Goal: Task Accomplishment & Management: Manage account settings

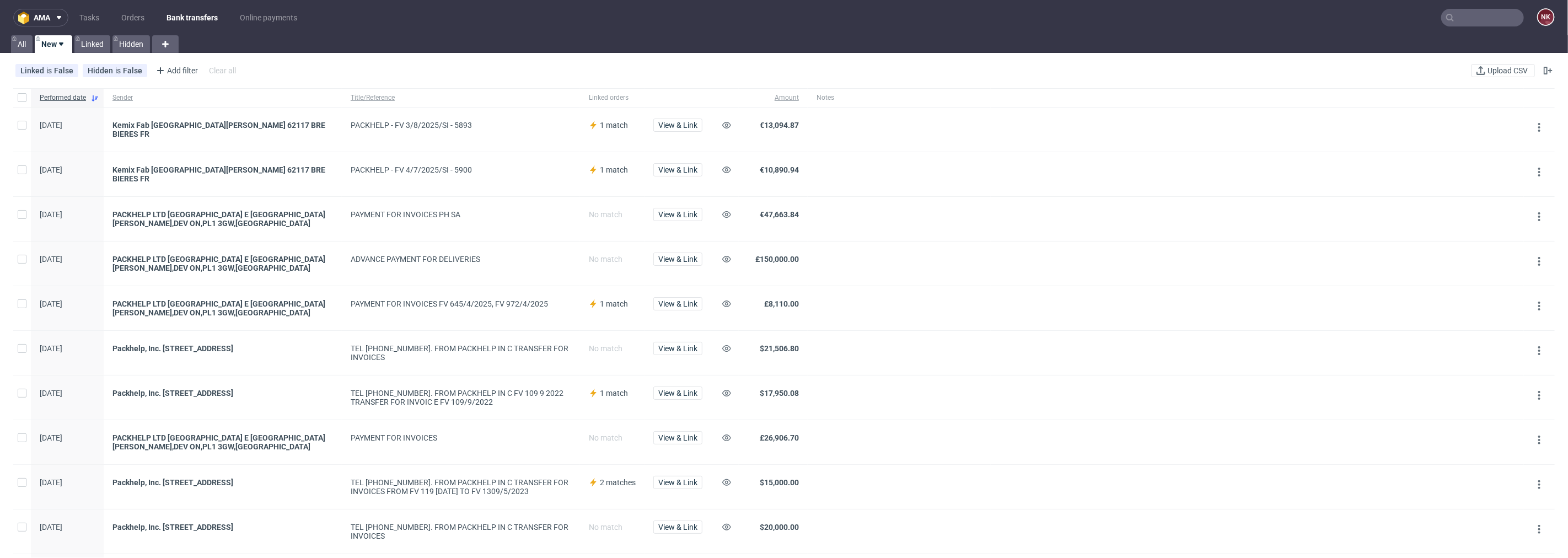
click at [809, 197] on div at bounding box center [899, 219] width 183 height 44
click at [676, 167] on span "View & Link" at bounding box center [677, 170] width 39 height 8
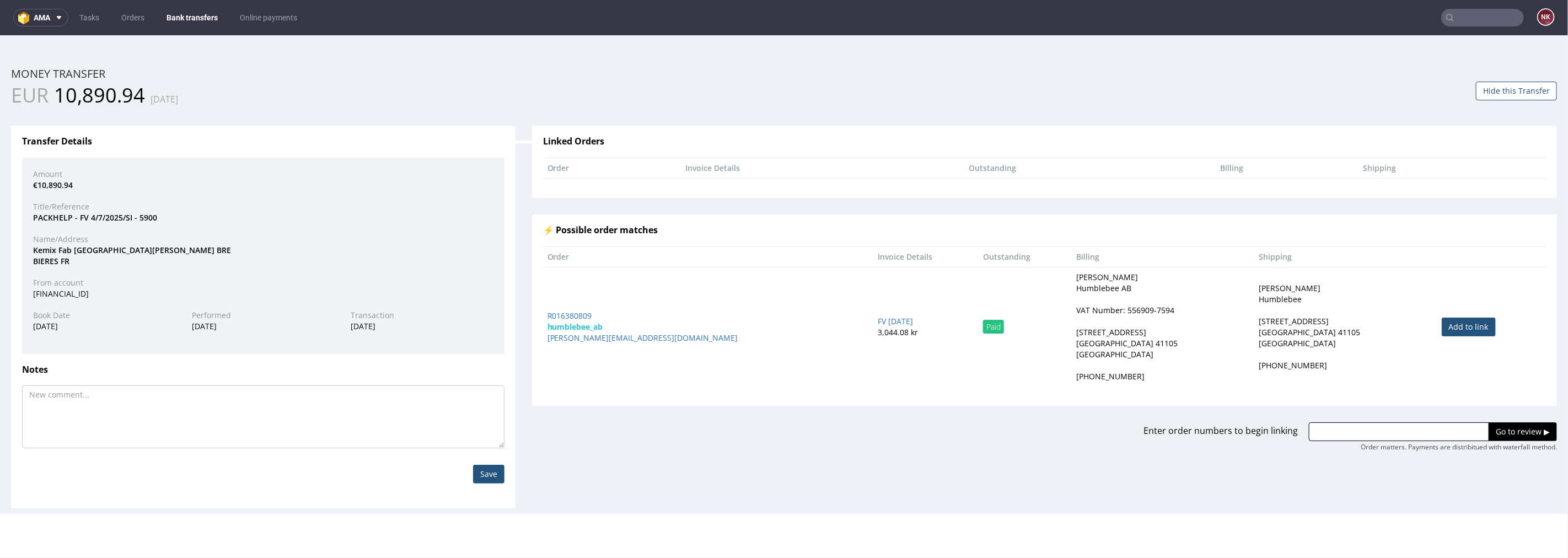
click at [1372, 430] on input "text" at bounding box center [1398, 432] width 180 height 19
paste input "R969686369"
click at [1386, 432] on input "R969686369," at bounding box center [1398, 432] width 180 height 19
paste input "R504953465"
click at [1421, 436] on input "R969686369, R504953465," at bounding box center [1398, 432] width 180 height 19
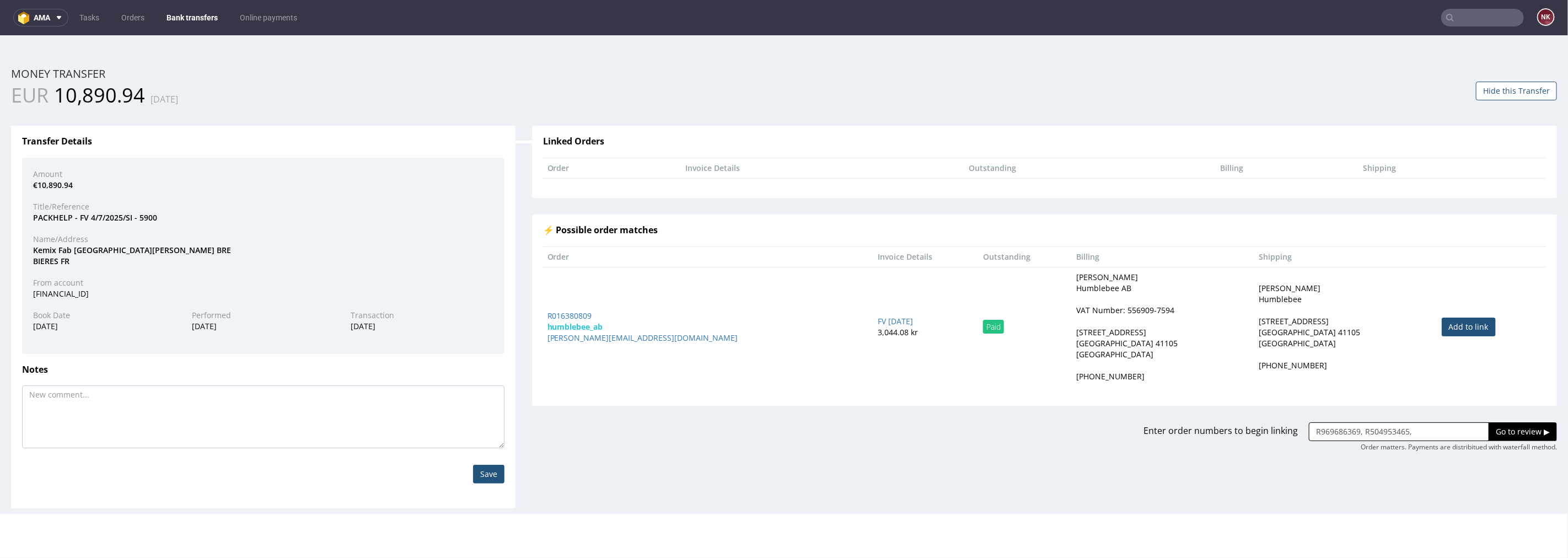
paste input "R197385050"
click at [1459, 427] on input "R969686369, R504953465, R197385050," at bounding box center [1398, 432] width 180 height 19
paste input "R654455066"
drag, startPoint x: 1385, startPoint y: 432, endPoint x: 1540, endPoint y: 432, distance: 155.0
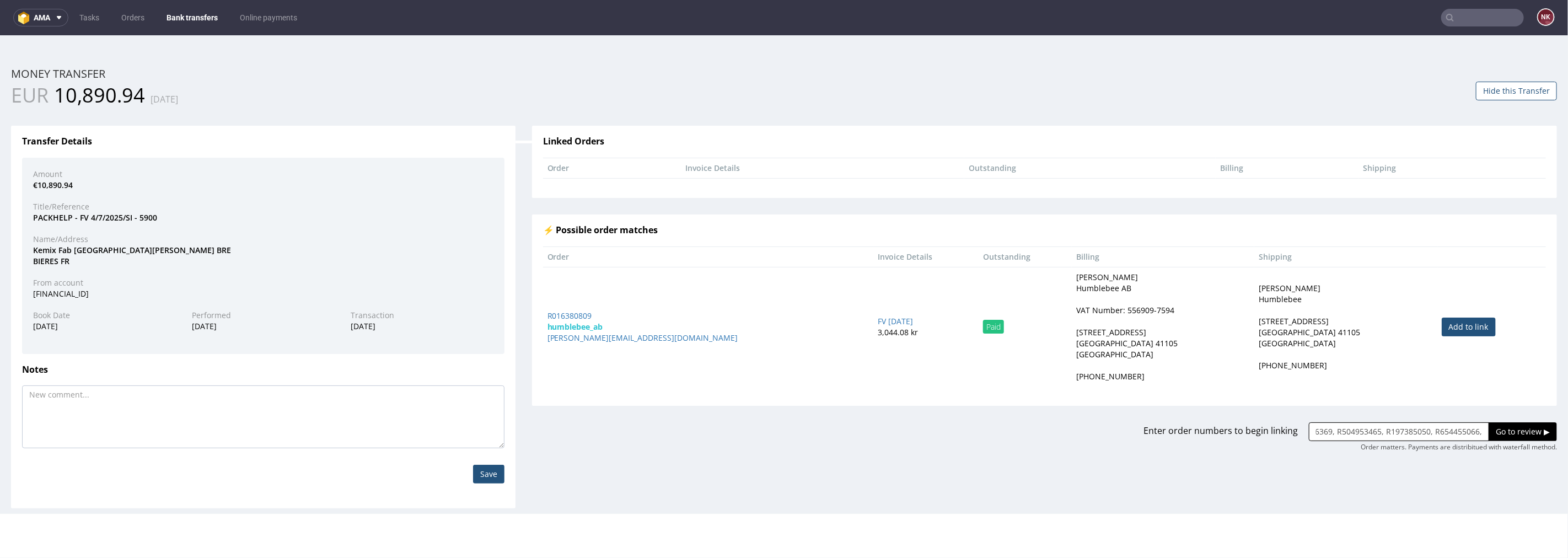
click at [1540, 432] on div "R969686369, R504953465, R197385050, R654455066, Go to review ▶" at bounding box center [1432, 432] width 248 height 19
click at [1471, 430] on input "R969686369, R504953465, R197385050, R654455066," at bounding box center [1398, 432] width 180 height 19
paste input "R119427595"
click at [1418, 432] on input "R969686369, R504953465, R197385050, R654455066, R119427595," at bounding box center [1398, 432] width 180 height 19
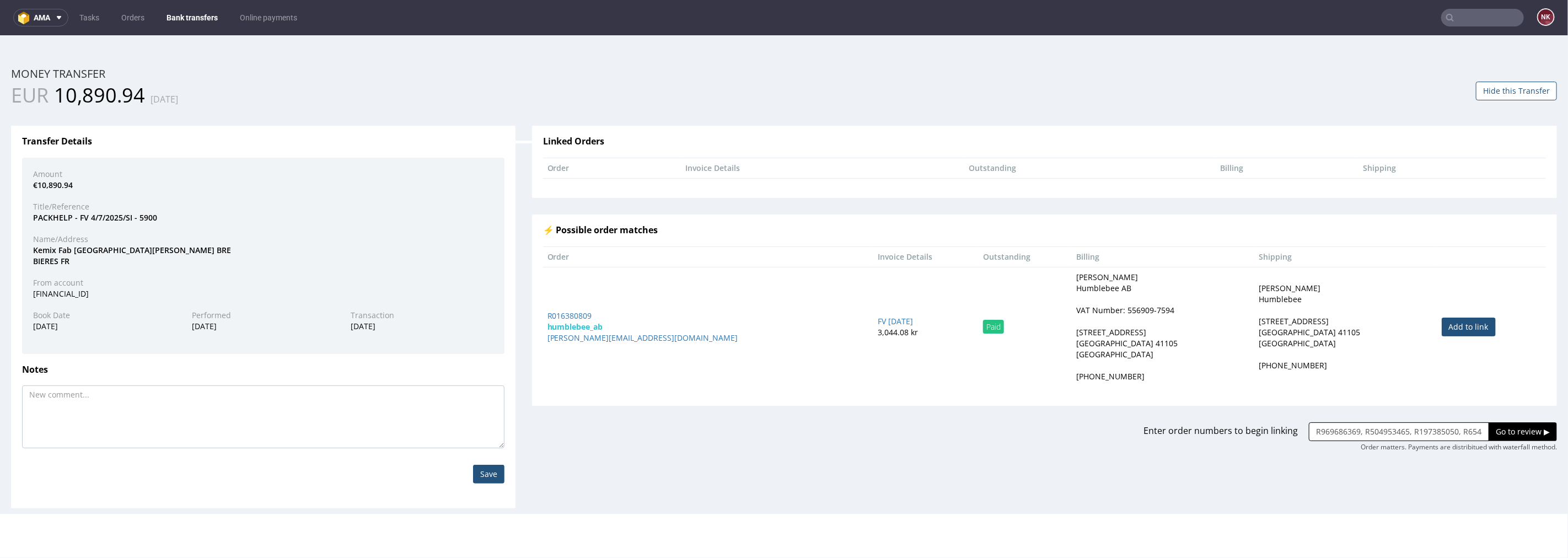
scroll to position [0, 80]
drag, startPoint x: 1385, startPoint y: 432, endPoint x: 1520, endPoint y: 433, distance: 135.0
click at [1520, 433] on div "R969686369, R504953465, R197385050, R654455066, R119427595, Go to review ▶" at bounding box center [1432, 432] width 248 height 19
click at [1469, 430] on input "R969686369, R504953465, R197385050, R654455066, R119427595," at bounding box center [1398, 432] width 180 height 19
paste input "R222349976"
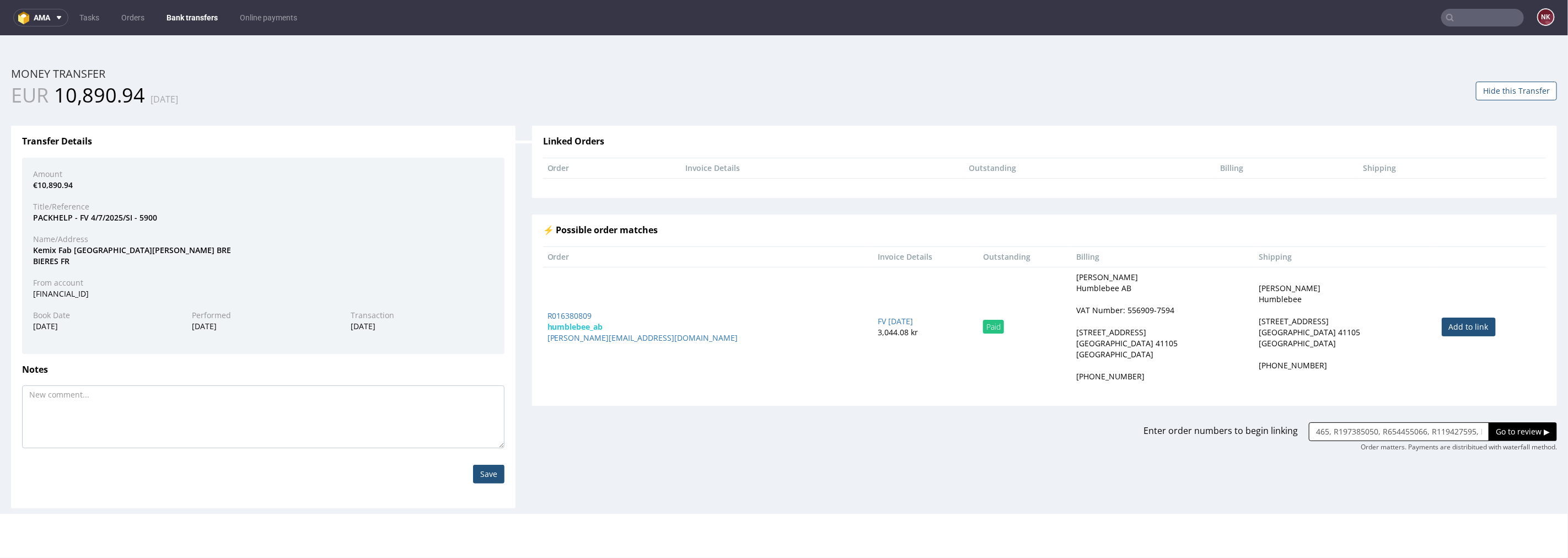
scroll to position [0, 125]
type input "R969686369, R504953465, R197385050, R654455066, R119427595, R222349976"
click at [1519, 430] on input "Go to review ▶" at bounding box center [1522, 432] width 68 height 19
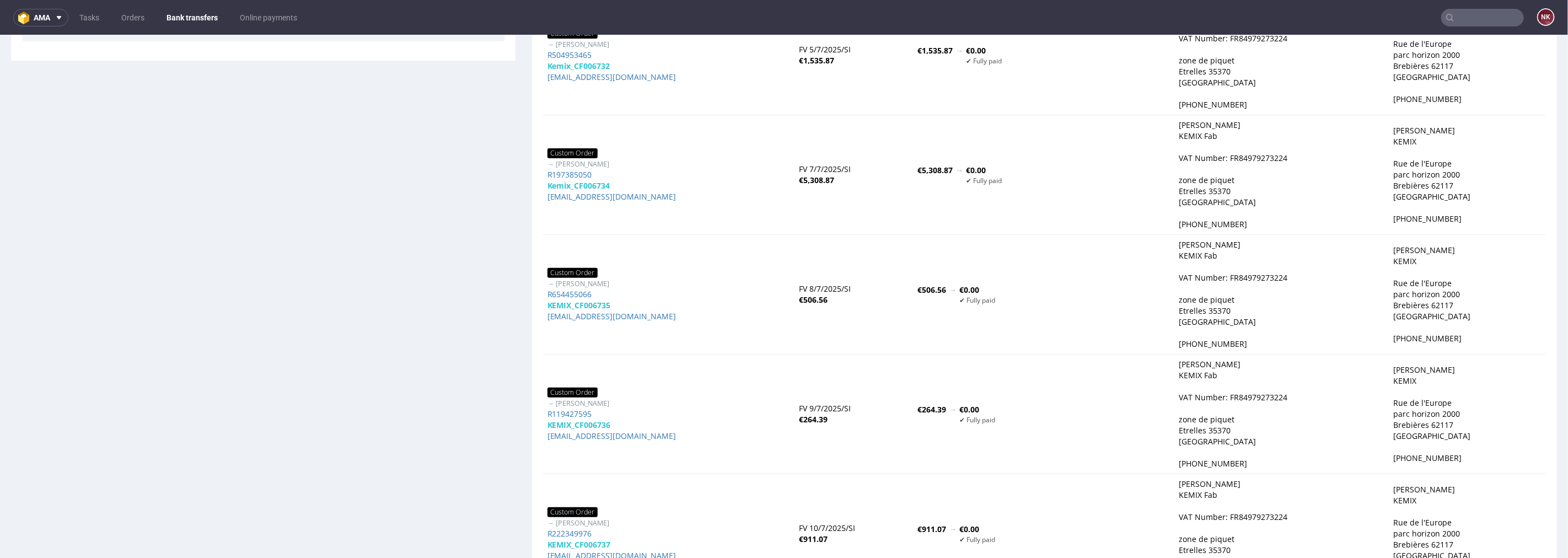
scroll to position [428, 0]
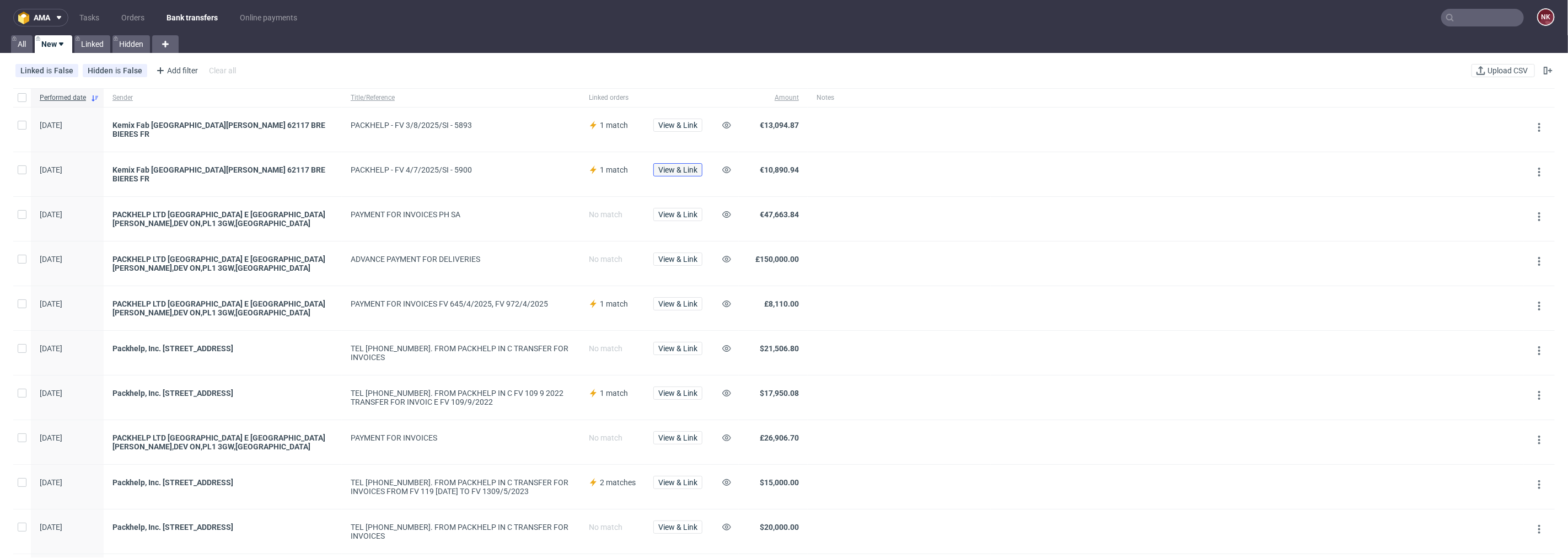
click at [688, 166] on span "View & Link" at bounding box center [677, 170] width 39 height 8
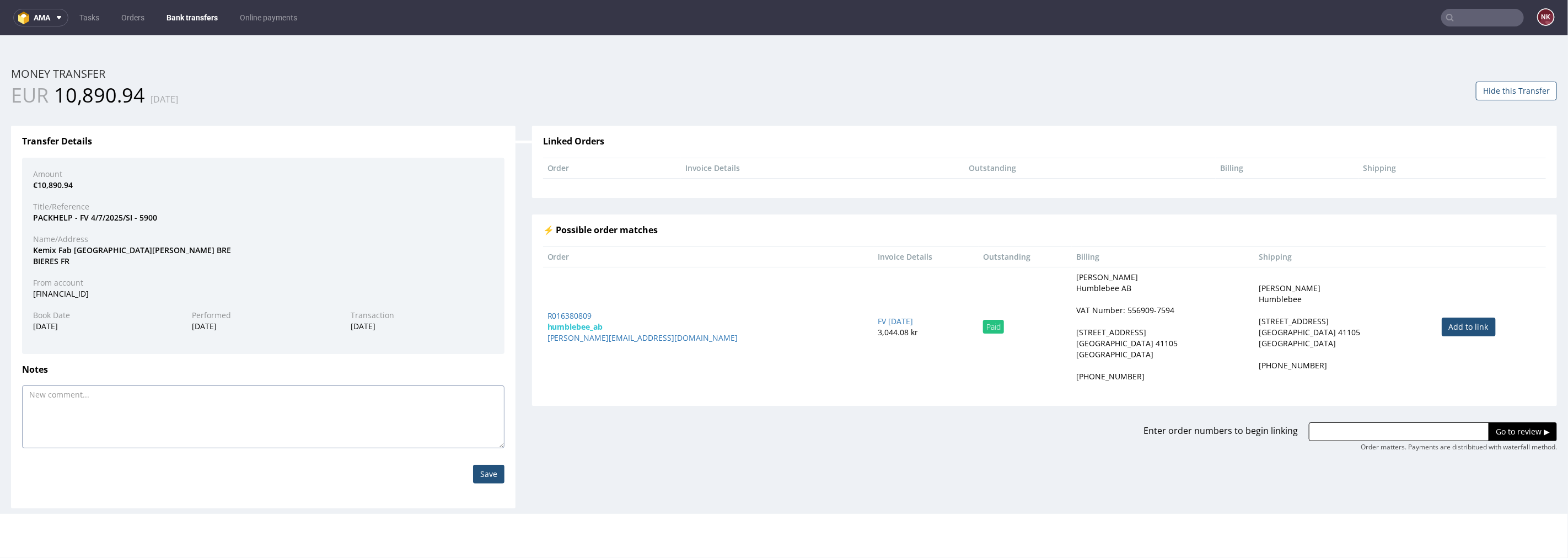
click at [202, 407] on textarea at bounding box center [263, 416] width 483 height 63
click at [417, 428] on textarea at bounding box center [263, 416] width 483 height 63
paste textarea "FV 4/7/2025/SI"
click at [364, 394] on textarea "FV 4/7/2025/SI," at bounding box center [263, 416] width 483 height 63
paste textarea "FV 5/7/2025/SI"
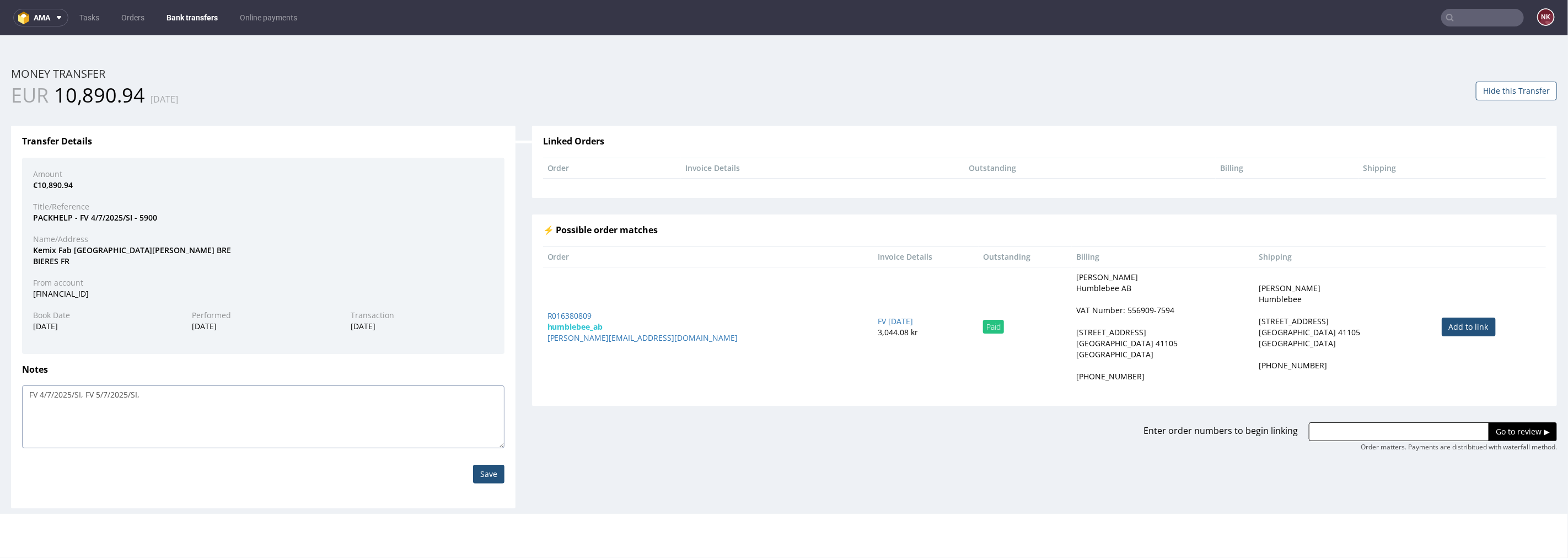
paste textarea "FV 5/7/2025/SI"
click at [154, 389] on textarea "FV 4/7/2025/SI, FV 5/7/2025/SI, FV 5/7/2025/SI" at bounding box center [263, 416] width 483 height 63
click at [254, 406] on textarea "FV 4/7/2025/SI, FV 5/7/2025/SI, FV 7/7/2025/SI" at bounding box center [263, 416] width 483 height 63
paste textarea "FV 5/7/2025/SI"
click at [212, 393] on textarea "FV 4/7/2025/SI, FV 5/7/2025/SI, FV 7/7/2025/SI. FV 5/7/2025/SI" at bounding box center [263, 416] width 483 height 63
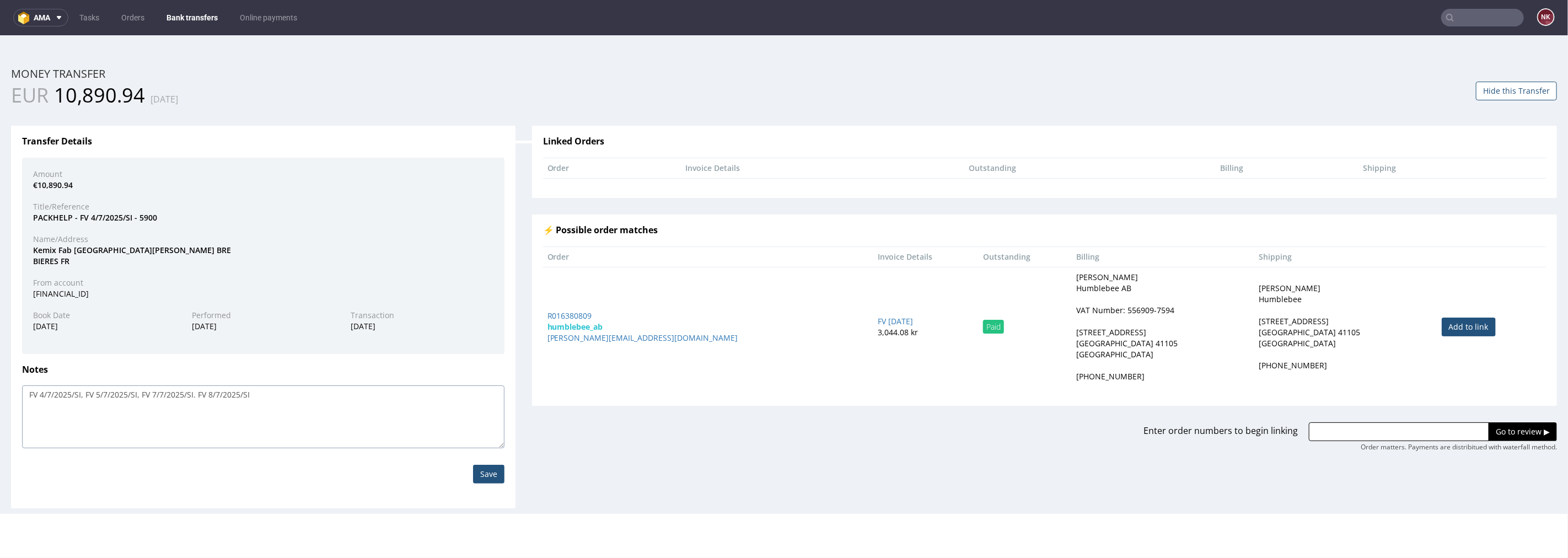
click at [362, 399] on textarea "FV 4/7/2025/SI, FV 5/7/2025/SI, FV 7/7/2025/SI. FV 8/7/2025/SI" at bounding box center [263, 416] width 483 height 63
paste textarea "FV 5/7/2025/SI"
click at [263, 394] on textarea "FV 4/7/2025/SI, FV 5/7/2025/SI, FV 7/7/2025/SI. FV 8/7/2025/SI, FV 5/7/2025/SI" at bounding box center [263, 416] width 483 height 63
click at [268, 394] on textarea "FV 4/7/2025/SI, FV 5/7/2025/SI, FV 7/7/2025/SI. FV 8/7/2025/SI, FV 5/7/2025/SI" at bounding box center [263, 416] width 483 height 63
click at [418, 416] on textarea "FV 4/7/2025/SI, FV 5/7/2025/SI, FV 7/7/2025/SI. FV 8/7/2025/SI, FV 9/7/2025/SI" at bounding box center [263, 416] width 483 height 63
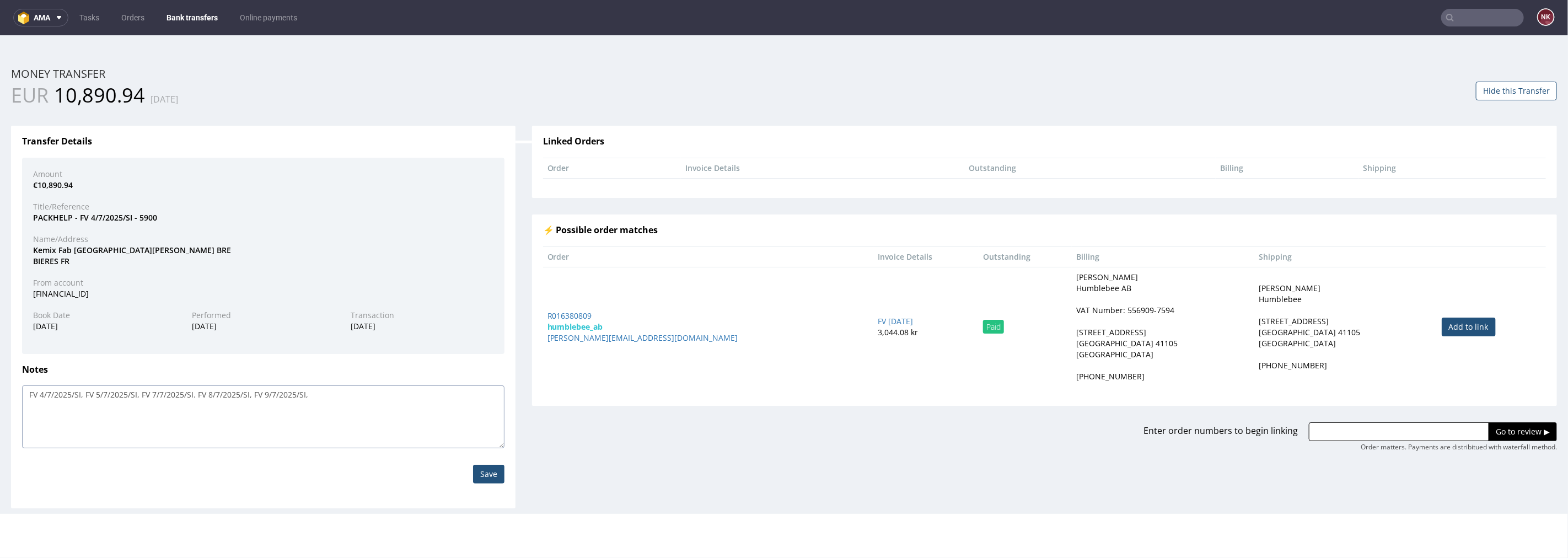
paste textarea "FV 5/7/2025/SI"
click at [322, 394] on textarea "FV 4/7/2025/SI, FV 5/7/2025/SI, FV 7/7/2025/SI. FV 8/7/2025/SI, FV 9/7/2025/SI,…" at bounding box center [263, 416] width 483 height 63
click at [460, 402] on textarea "FV 4/7/2025/SI, FV 5/7/2025/SI, FV 7/7/2025/SI. FV 8/7/2025/SI, FV 9/7/2025/SI,…" at bounding box center [263, 416] width 483 height 63
click at [442, 394] on textarea "FV 4/7/2025/SI, FV 5/7/2025/SI, FV 7/7/2025/SI. FV 8/7/2025/SI, FV 9/7/2025/SI,…" at bounding box center [263, 416] width 483 height 63
paste textarea "24,51"
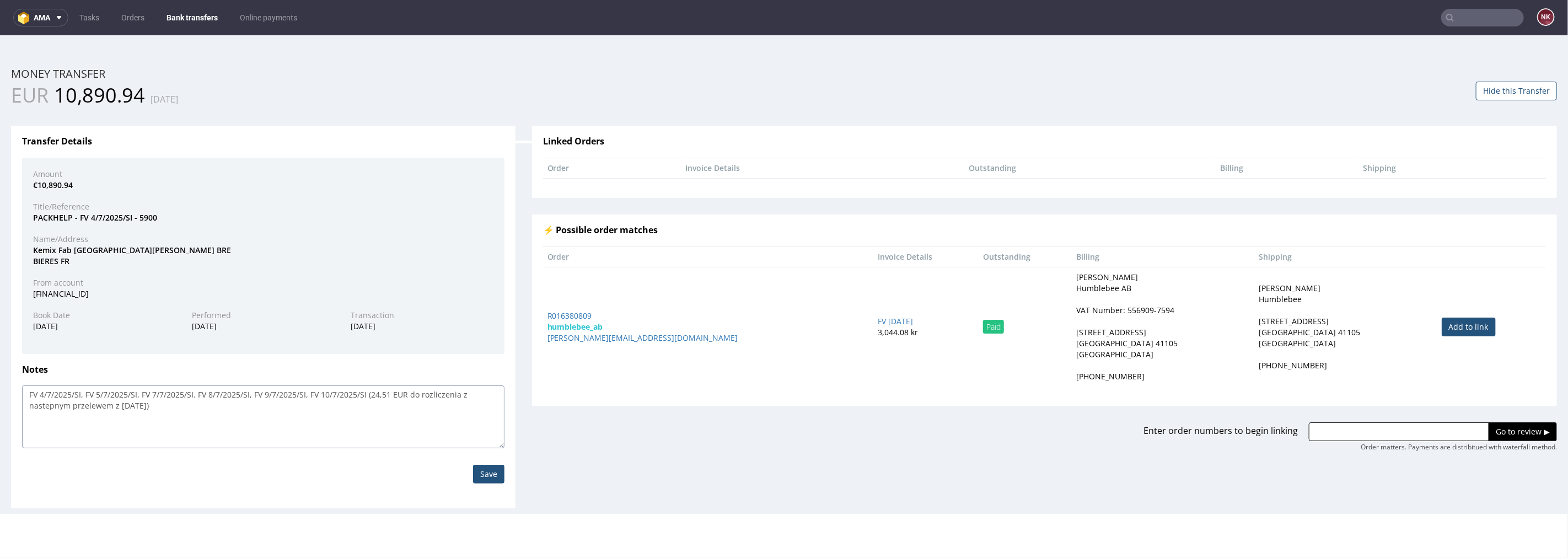
type textarea "FV 4/7/2025/SI, FV 5/7/2025/SI, FV 7/7/2025/SI. FV 8/7/2025/SI, FV 9/7/2025/SI,…"
click at [486, 470] on input "Save" at bounding box center [489, 474] width 31 height 19
click at [483, 479] on input "Save" at bounding box center [489, 474] width 31 height 19
click at [195, 10] on link "Bank transfers" at bounding box center [192, 17] width 65 height 17
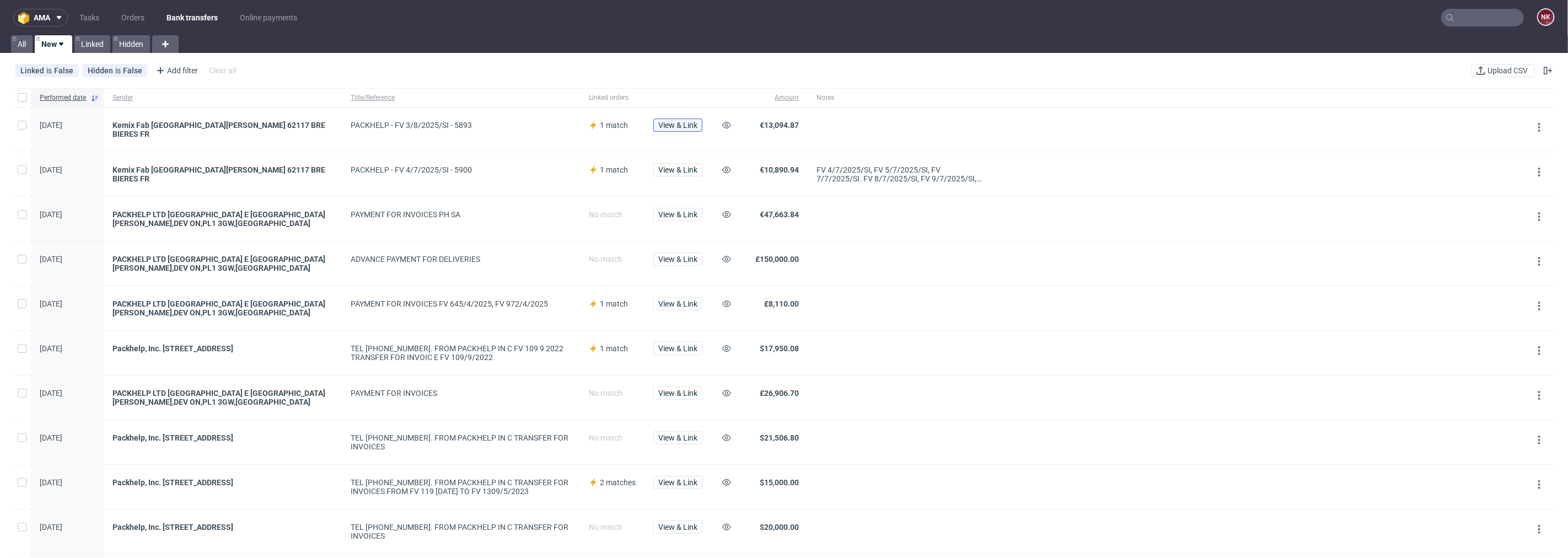
click at [678, 123] on span "View & Link" at bounding box center [677, 125] width 39 height 8
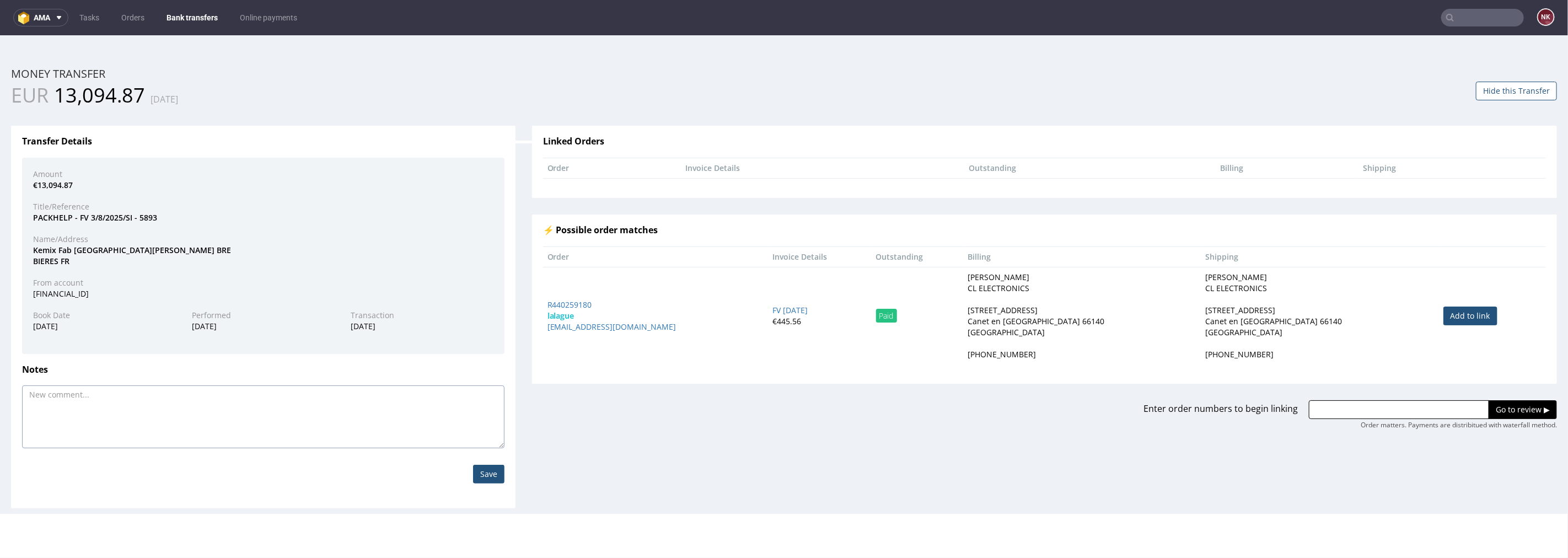
click at [161, 389] on textarea at bounding box center [263, 416] width 483 height 63
paste textarea "FV 10/7/2025/SI"
click at [151, 394] on textarea "FV 10/7/2025/SI (24,51 EUR), FV 10/7/2025/SI" at bounding box center [263, 416] width 483 height 63
drag, startPoint x: 211, startPoint y: 393, endPoint x: 133, endPoint y: 390, distance: 78.1
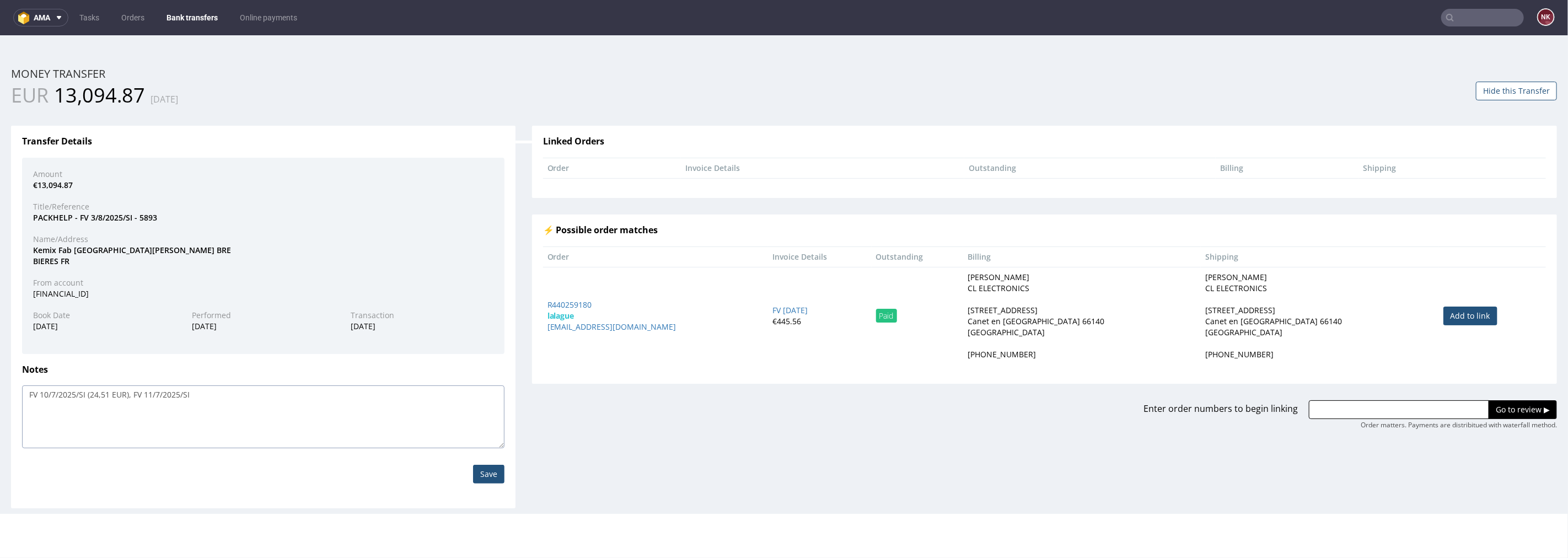
click at [133, 390] on textarea "FV 10/7/2025/SI (24,51 EUR), FV 11/7/2025/SI" at bounding box center [263, 416] width 483 height 63
click at [244, 394] on textarea "FV 10/7/2025/SI (24,51 EUR), FV 11/7/2025/SI" at bounding box center [263, 416] width 483 height 63
paste textarea "FV 11/7/2025/SI"
click at [213, 394] on textarea "FV 10/7/2025/SI (24,51 EUR), FV 11/7/2025/SI, FV 11/7/2025/SI" at bounding box center [263, 416] width 483 height 63
click at [304, 402] on textarea "FV 10/7/2025/SI (24,51 EUR), FV 11/7/2025/SI, FV 12/7/2025/SI" at bounding box center [263, 416] width 483 height 63
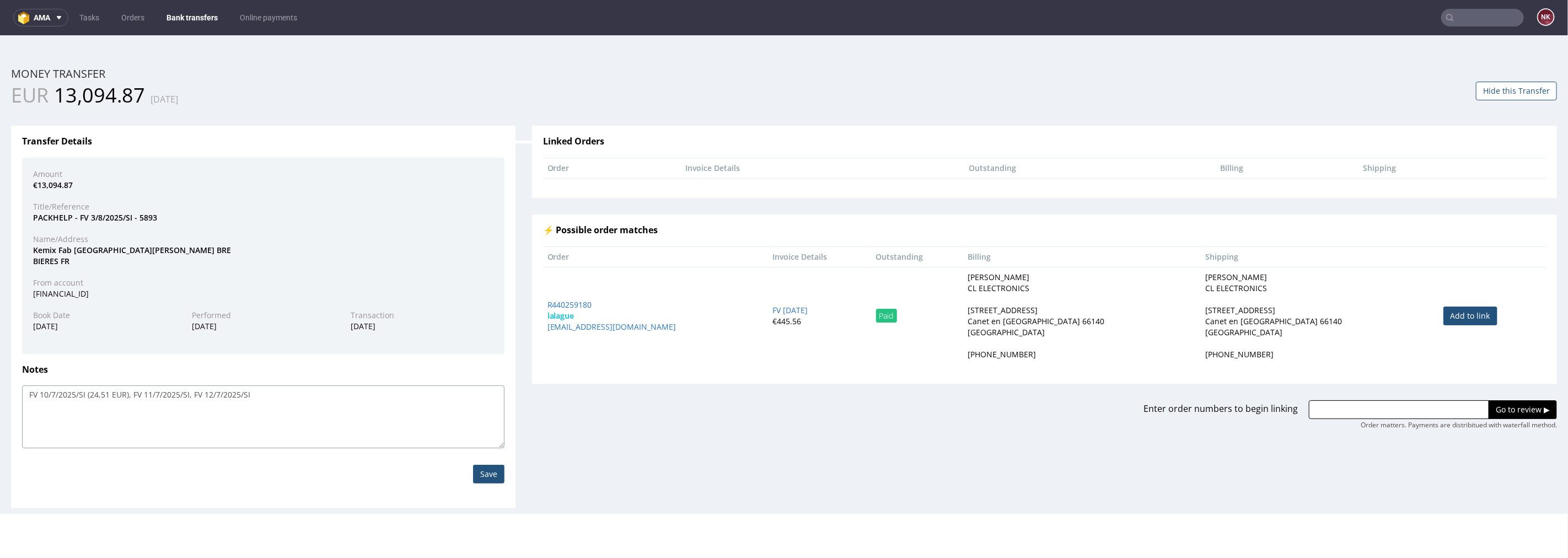
click at [353, 424] on textarea "FV 10/7/2025/SI (24,51 EUR), FV 11/7/2025/SI, FV 12/7/2025/SI" at bounding box center [263, 416] width 483 height 63
paste textarea "FV 1/8/2025/SI"
click at [323, 390] on textarea "FV 10/7/2025/SI (24,51 EUR), FV 11/7/2025/SI, FV 12/7/2025/SI, FV 1/8/2025/SI, …" at bounding box center [263, 416] width 483 height 63
click at [394, 386] on textarea "FV 10/7/2025/SI (24,51 EUR), FV 11/7/2025/SI, FV 12/7/2025/SI, FV 1/8/2025/SI, …" at bounding box center [263, 416] width 483 height 63
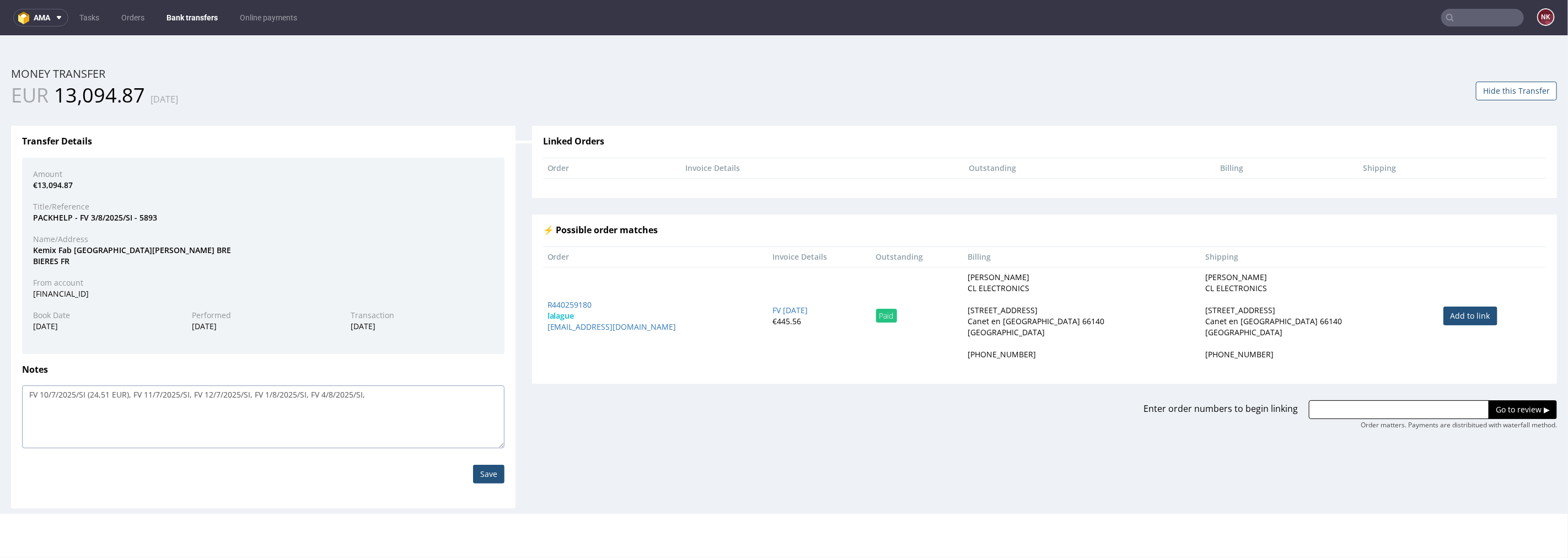
paste textarea "FV 1/8/2025/SI"
click at [379, 393] on textarea "FV 10/7/2025/SI (24,51 EUR), FV 11/7/2025/SI, FV 12/7/2025/SI, FV 1/8/2025/SI, …" at bounding box center [263, 416] width 483 height 63
click at [448, 402] on textarea "FV 10/7/2025/SI (24,51 EUR), FV 11/7/2025/SI, FV 12/7/2025/SI, FV 1/8/2025/SI, …" at bounding box center [263, 416] width 483 height 63
paste textarea "FV 1/8/2025/SI"
click at [434, 393] on textarea "FV 10/7/2025/SI (24,51 EUR), FV 11/7/2025/SI, FV 12/7/2025/SI, FV 1/8/2025/SI, …" at bounding box center [263, 416] width 483 height 63
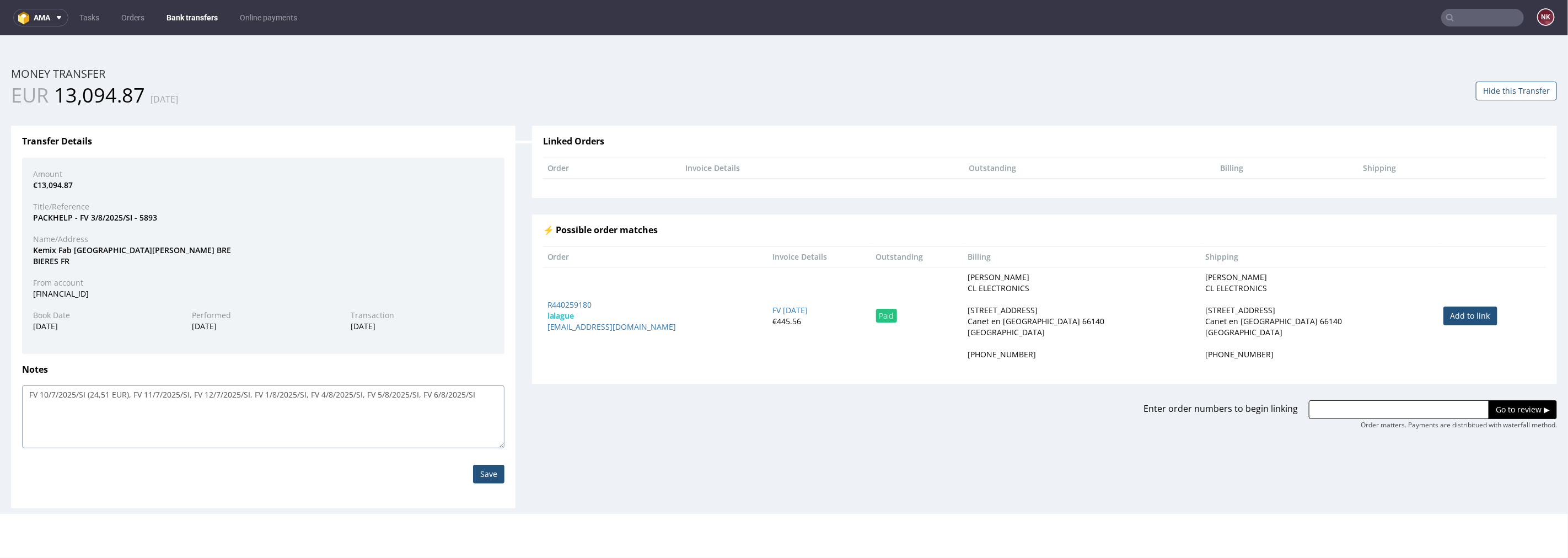
click at [482, 391] on textarea "FV 10/7/2025/SI (24,51 EUR), FV 11/7/2025/SI, FV 12/7/2025/SI, FV 1/8/2025/SI, …" at bounding box center [263, 416] width 483 height 63
paste textarea "FV 1/8/2025/SI"
click at [31, 403] on textarea "FV 10/7/2025/SI (24,51 EUR), FV 11/7/2025/SI, FV 12/7/2025/SI, FV 1/8/2025/SI, …" at bounding box center [263, 416] width 483 height 63
click at [206, 414] on textarea "FV 10/7/2025/SI (24,51 EUR), FV 11/7/2025/SI, FV 12/7/2025/SI, FV 1/8/2025/SI, …" at bounding box center [263, 416] width 483 height 63
paste textarea "FV 1/8/2025/SI"
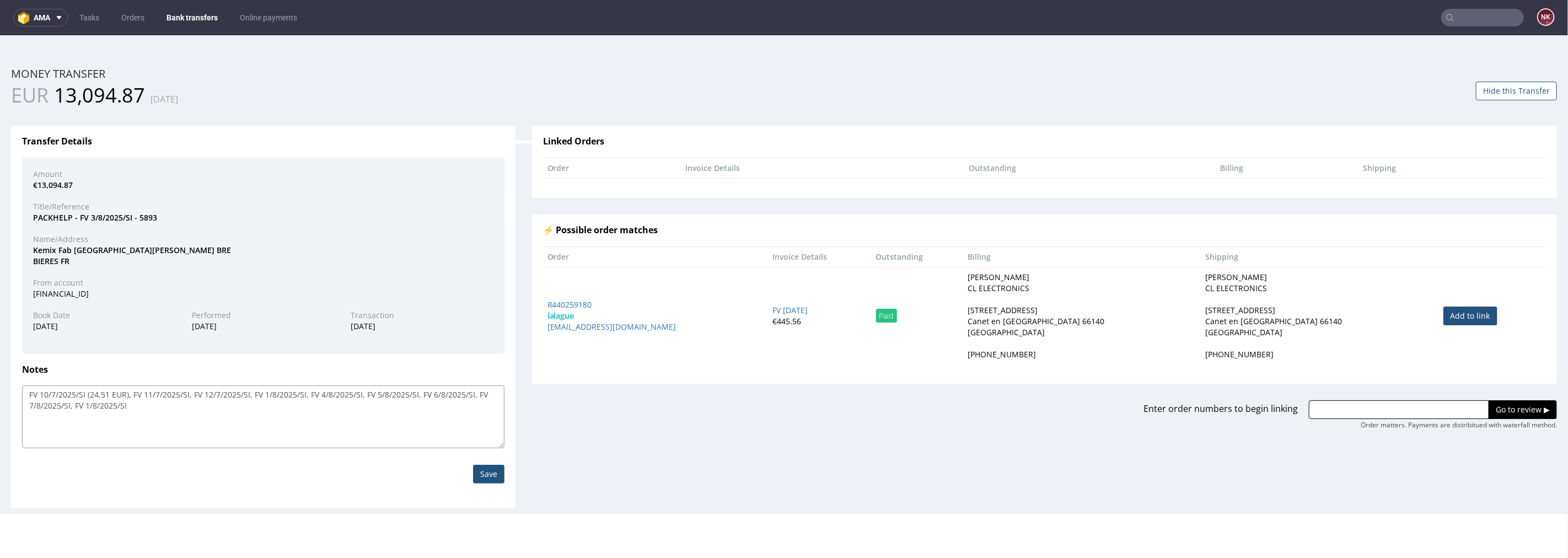
click at [89, 404] on textarea "FV 10/7/2025/SI (24,51 EUR), FV 11/7/2025/SI, FV 12/7/2025/SI, FV 1/8/2025/SI, …" at bounding box center [263, 416] width 483 height 63
click at [148, 408] on textarea "FV 10/7/2025/SI (24,51 EUR), FV 11/7/2025/SI, FV 12/7/2025/SI, FV 1/8/2025/SI, …" at bounding box center [263, 416] width 483 height 63
paste textarea "FV 1/8/2025/SI"
click at [150, 407] on textarea "FV 10/7/2025/SI (24,51 EUR), FV 11/7/2025/SI, FV 12/7/2025/SI, FV 1/8/2025/SI, …" at bounding box center [263, 416] width 483 height 63
click at [236, 419] on textarea "FV 10/7/2025/SI (24,51 EUR), FV 11/7/2025/SI, FV 12/7/2025/SI, FV 1/8/2025/SI, …" at bounding box center [263, 416] width 483 height 63
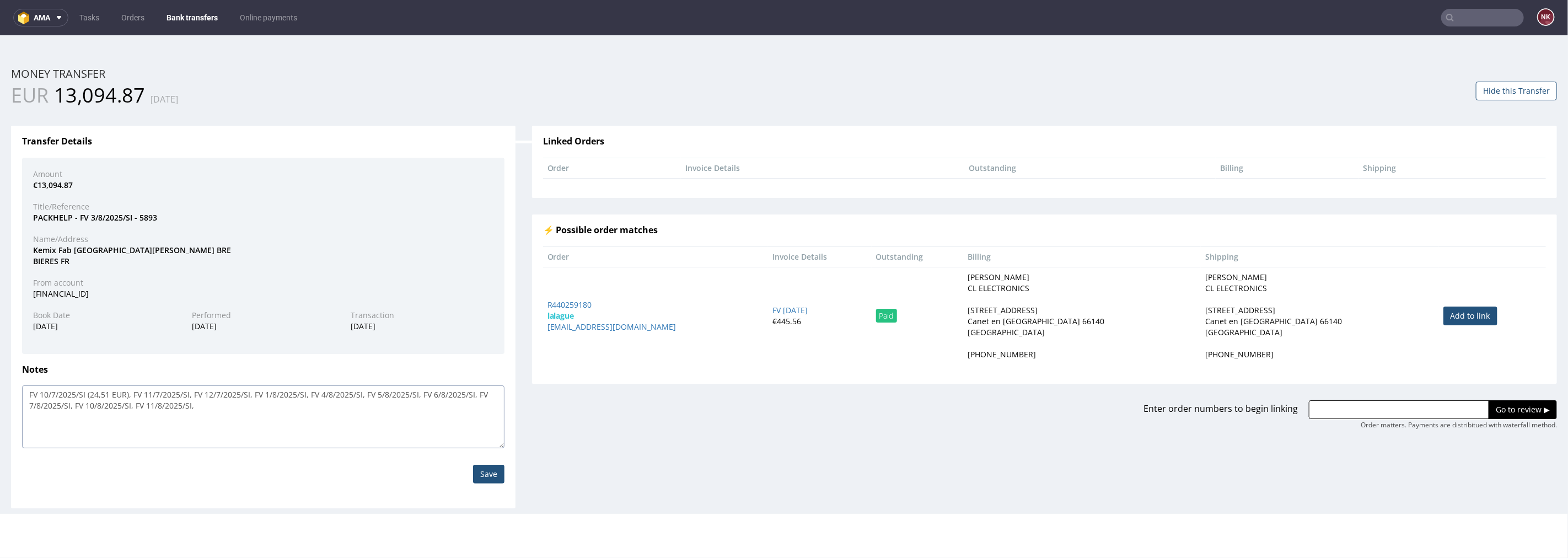
paste textarea "FV 1/8/2025/SI"
click at [212, 408] on textarea "FV 10/7/2025/SI (24,51 EUR), FV 11/7/2025/SI, FV 12/7/2025/SI, FV 1/8/2025/SI, …" at bounding box center [263, 416] width 483 height 63
click at [212, 403] on textarea "FV 10/7/2025/SI (24,51 EUR), FV 11/7/2025/SI, FV 12/7/2025/SI, FV 1/8/2025/SI, …" at bounding box center [263, 416] width 483 height 63
click at [302, 406] on textarea "FV 10/7/2025/SI (24,51 EUR), FV 11/7/2025/SI, FV 12/7/2025/SI, FV 1/8/2025/SI, …" at bounding box center [263, 416] width 483 height 63
type textarea "FV 10/7/2025/SI (24,51 EUR), FV 11/7/2025/SI, FV 12/7/2025/SI, FV 1/8/2025/SI, …"
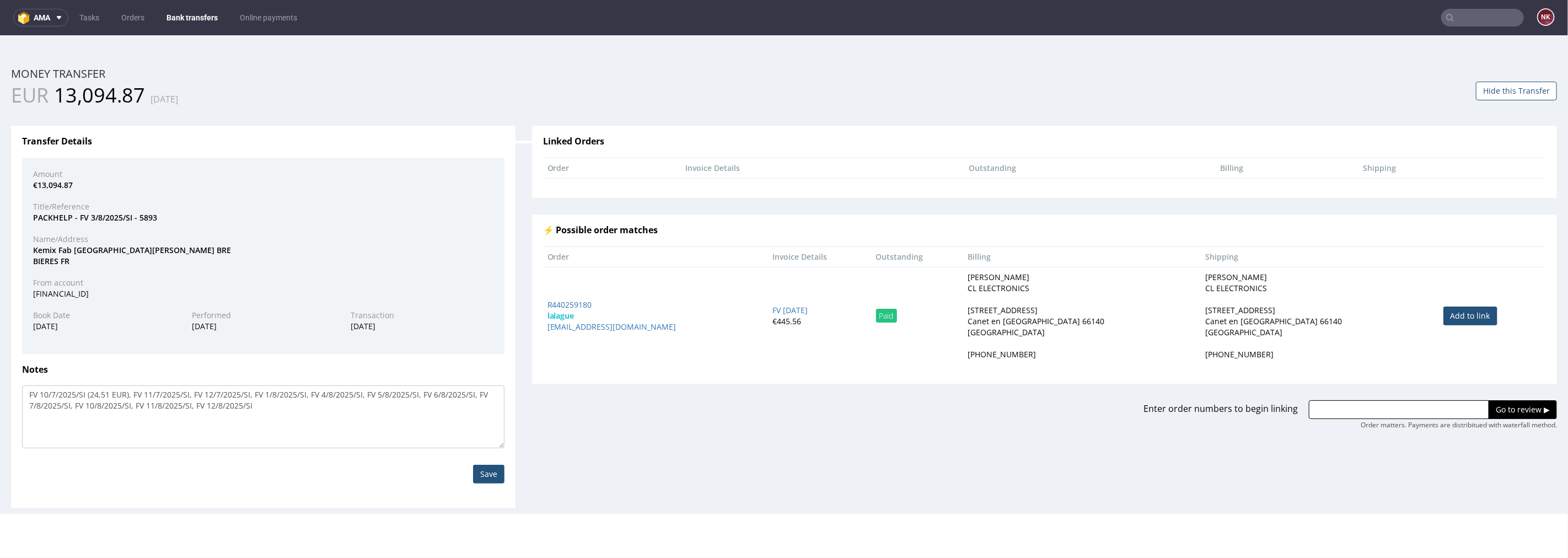
click at [486, 472] on input "Save" at bounding box center [489, 474] width 31 height 19
click at [489, 478] on input "Save" at bounding box center [489, 474] width 31 height 19
click at [195, 11] on link "Bank transfers" at bounding box center [192, 17] width 65 height 17
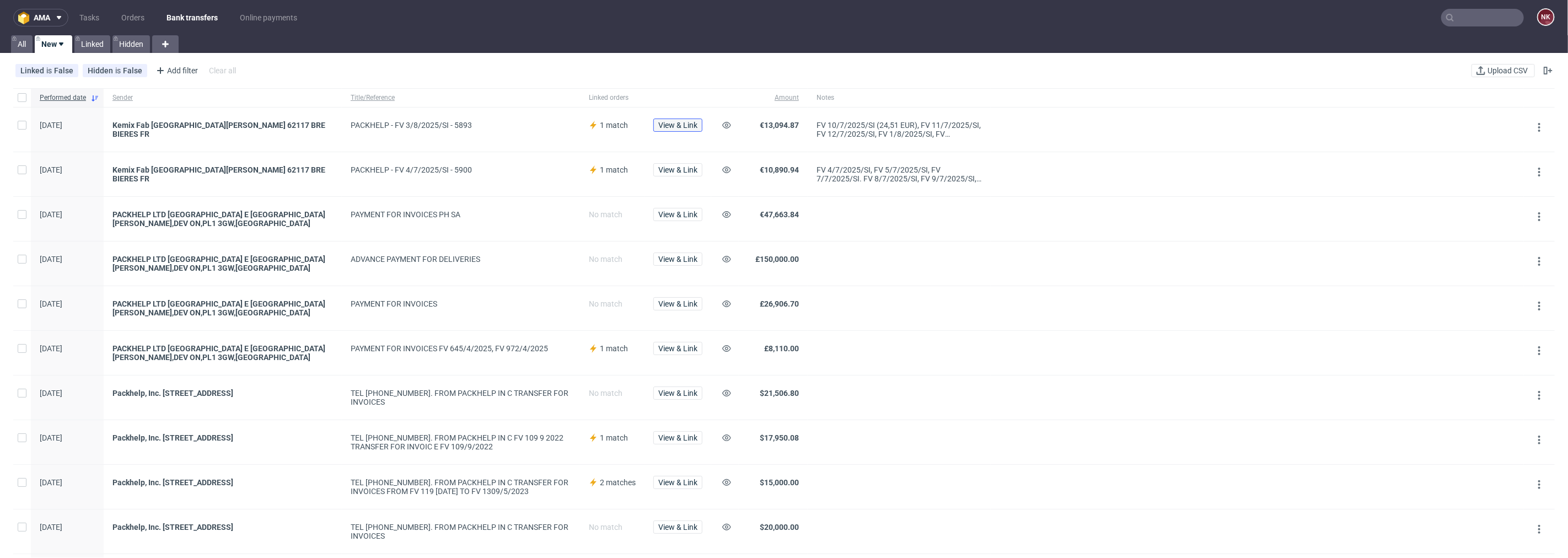
click at [665, 128] on span "View & Link" at bounding box center [677, 125] width 39 height 8
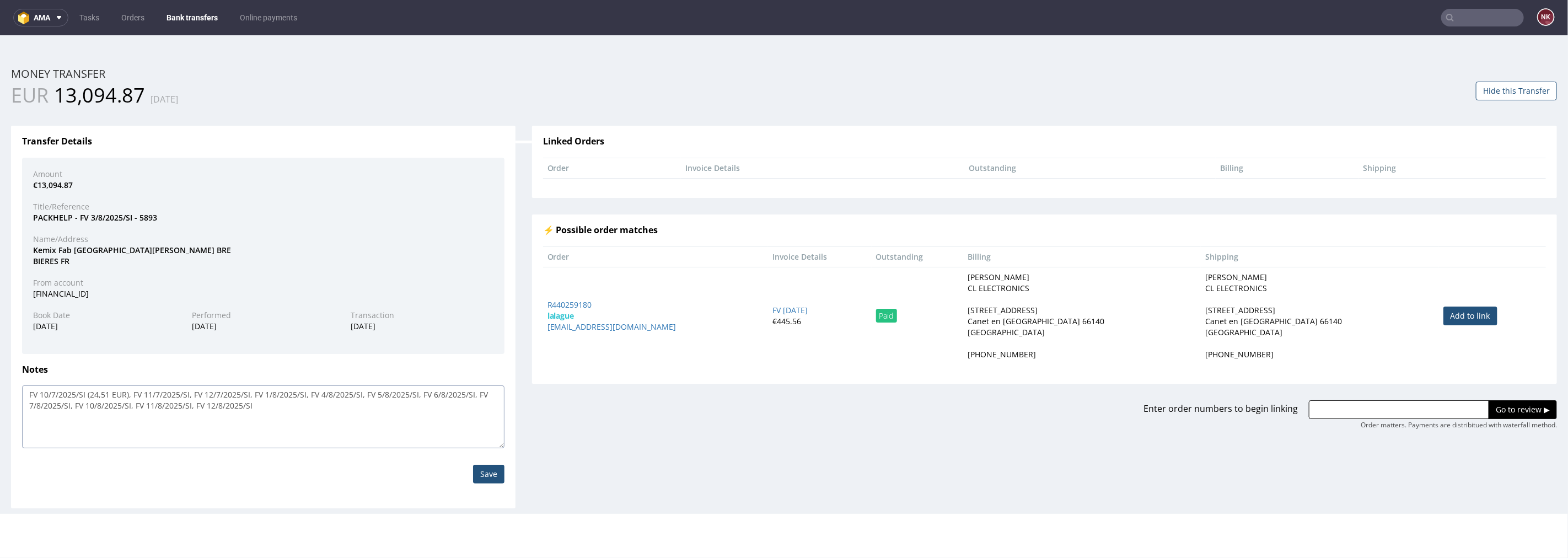
drag, startPoint x: 282, startPoint y: 414, endPoint x: 0, endPoint y: 388, distance: 283.2
click at [0, 389] on div "Home Money Transfers Money Transfer ID: 202524097404054317 Money transfer EUR 1…" at bounding box center [784, 273] width 1568 height 478
click at [483, 468] on input "Save" at bounding box center [489, 474] width 31 height 19
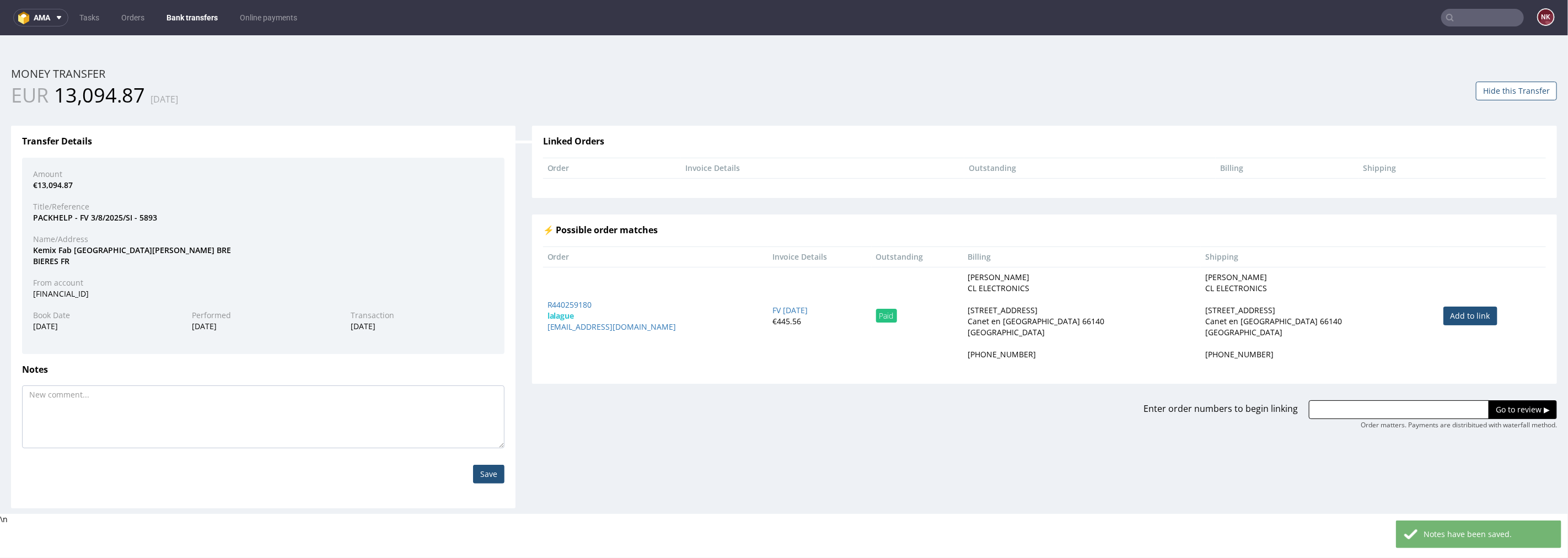
click at [194, 19] on link "Bank transfers" at bounding box center [192, 17] width 65 height 17
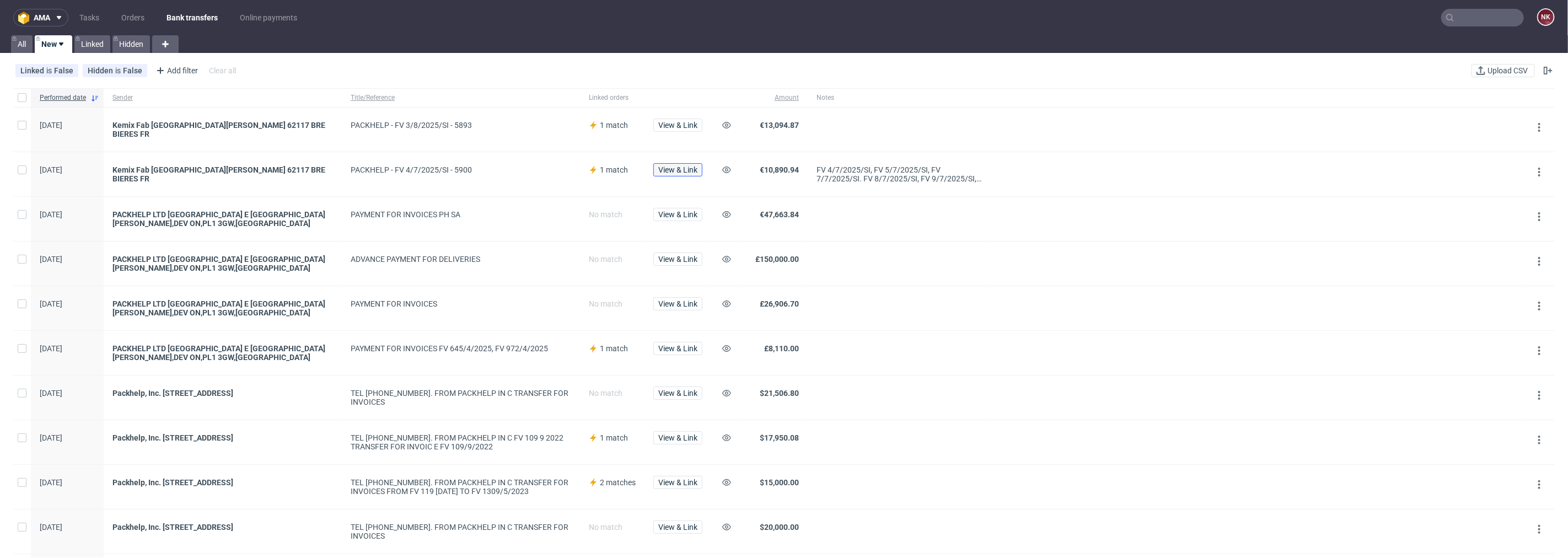
click at [688, 167] on span "View & Link" at bounding box center [677, 170] width 39 height 8
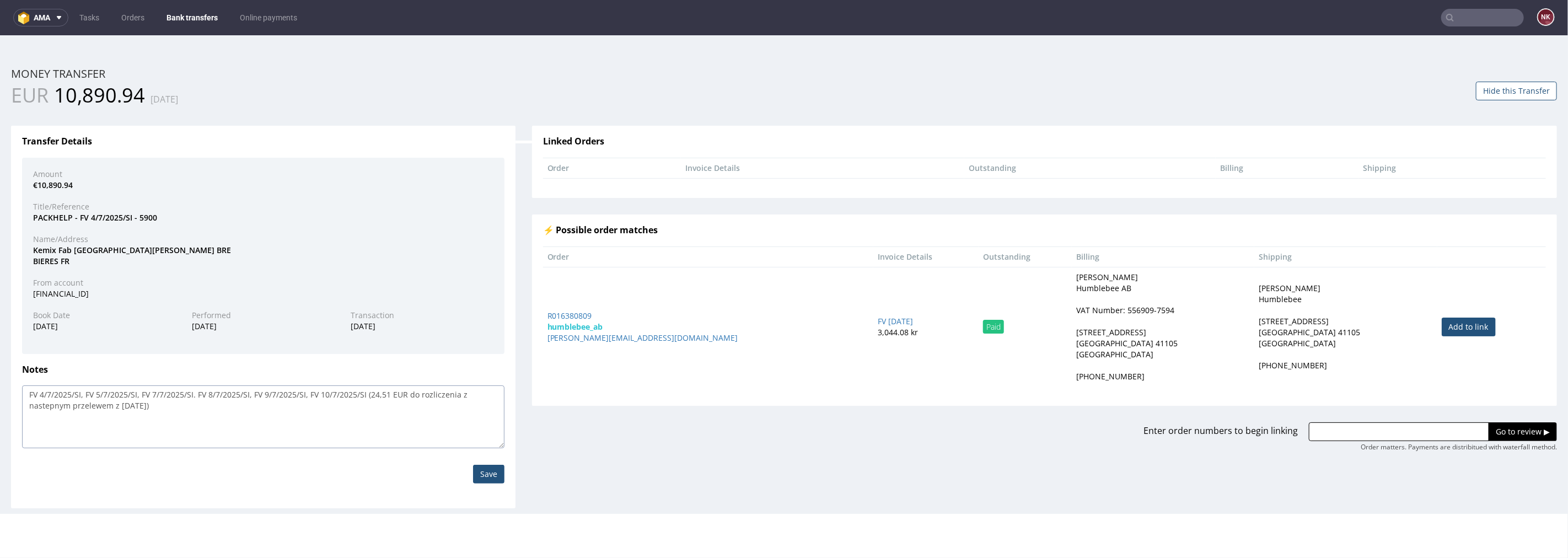
drag, startPoint x: 177, startPoint y: 422, endPoint x: 0, endPoint y: 379, distance: 182.1
click at [0, 379] on div "Home Money Transfers Money Transfer ID: 202523897404049585 Money transfer EUR 1…" at bounding box center [784, 273] width 1568 height 478
click at [477, 475] on input "Save" at bounding box center [489, 474] width 31 height 19
click at [382, 435] on textarea at bounding box center [263, 416] width 483 height 63
paste textarea "FV 4/7/2025/SI"
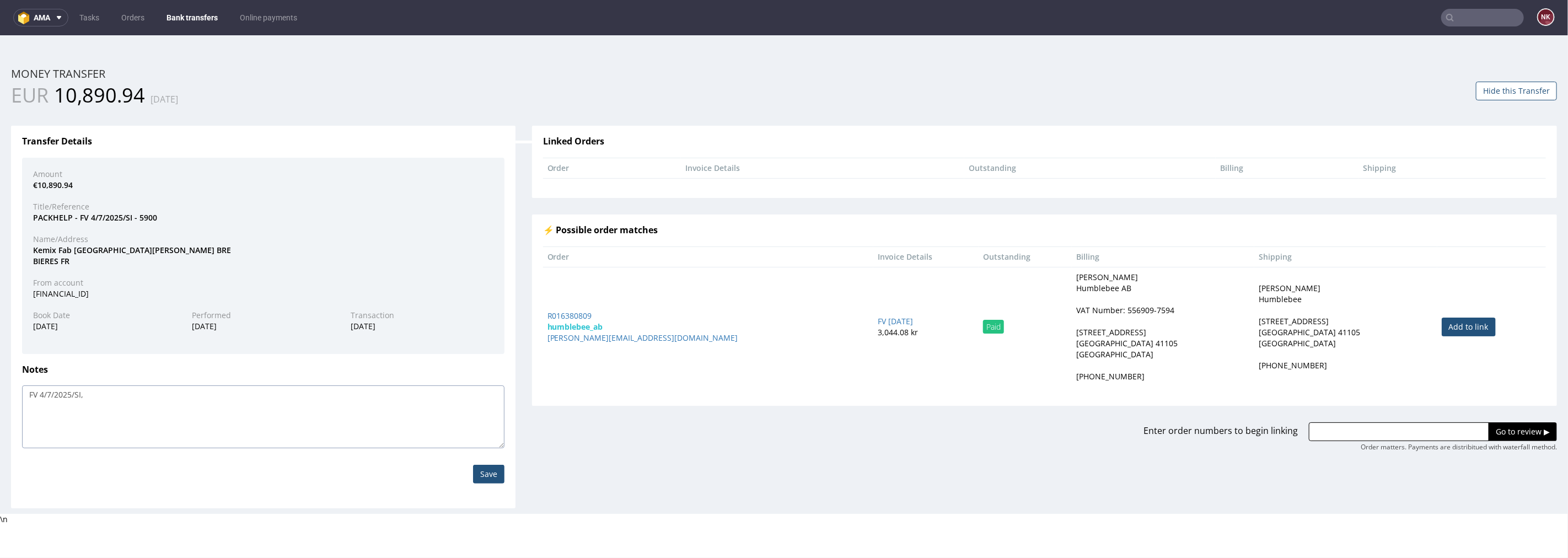
click at [394, 420] on textarea "FV 4/7/2025/SI," at bounding box center [263, 416] width 483 height 63
paste textarea "FV 5/7/2025/SI"
click at [156, 397] on textarea "FV 4/7/2025/SI, FV 5/7/2025/SI, FV 5/7/2025/SI" at bounding box center [263, 416] width 483 height 63
click at [202, 393] on textarea "FV 4/7/2025/SI, FV 5/7/2025/SI, FV 6/7/2025/SI" at bounding box center [263, 416] width 483 height 63
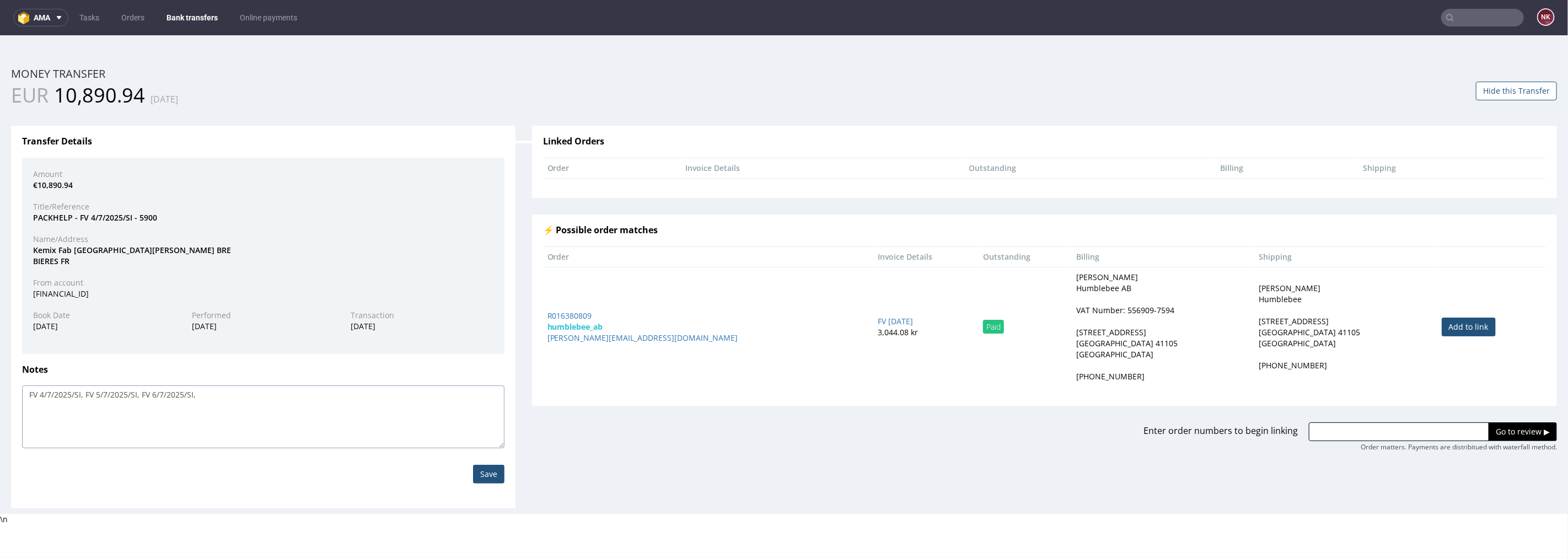
paste textarea "FV 5/7/2025/SI"
click at [212, 393] on textarea "FV 4/7/2025/SI, FV 5/7/2025/SI, FV 6/7/2025/SI, FV 5/7/2025/SI" at bounding box center [263, 416] width 483 height 63
click at [309, 394] on textarea "FV 4/7/2025/SI, FV 5/7/2025/SI, FV 6/7/2025/SI, FV 7/7/2025/SI" at bounding box center [263, 416] width 483 height 63
paste textarea "FV 5/7/2025/SI"
click at [268, 395] on textarea "FV 4/7/2025/SI, FV 5/7/2025/SI, FV 6/7/2025/SI, FV 7/7/2025/SI, FV 5/7/2025/SI" at bounding box center [263, 416] width 483 height 63
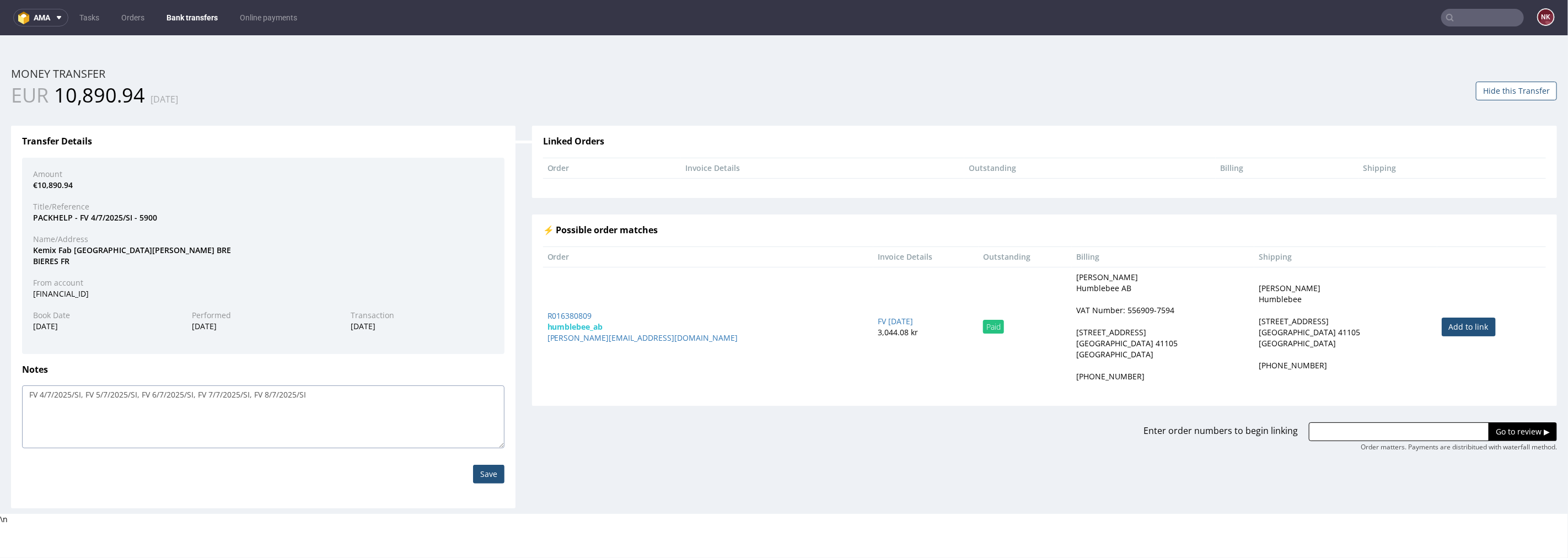
click at [340, 394] on textarea "FV 4/7/2025/SI, FV 5/7/2025/SI, FV 6/7/2025/SI, FV 7/7/2025/SI, FV 8/7/2025/SI" at bounding box center [263, 416] width 483 height 63
paste textarea "FV 5/7/2025/SI"
click at [322, 389] on textarea "FV 4/7/2025/SI, FV 5/7/2025/SI, FV 6/7/2025/SI, FV 7/7/2025/SI, FV 8/7/2025/SI,…" at bounding box center [263, 416] width 483 height 63
click at [406, 413] on textarea "FV 4/7/2025/SI, FV 5/7/2025/SI, FV 6/7/2025/SI, FV 7/7/2025/SI, FV 8/7/2025/SI,…" at bounding box center [263, 416] width 483 height 63
paste textarea "FV 5/7/2025/SI"
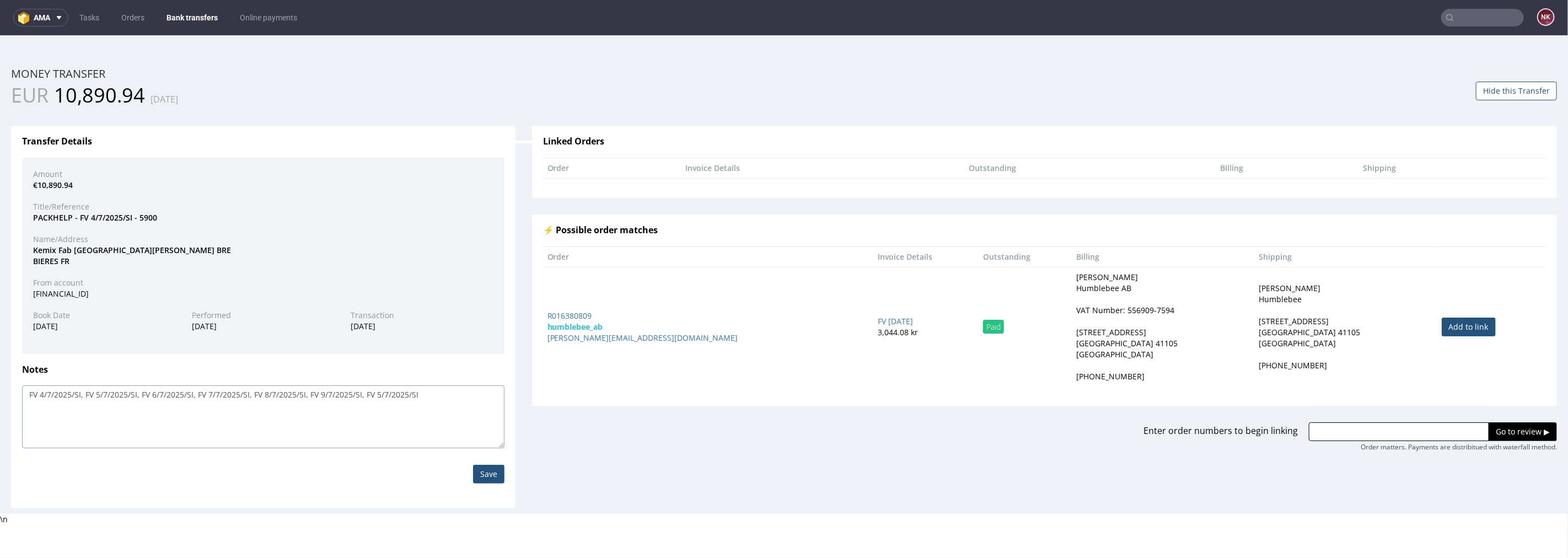
click at [377, 389] on textarea "FV 4/7/2025/SI, FV 5/7/2025/SI, FV 6/7/2025/SI, FV 7/7/2025/SI, FV 8/7/2025/SI,…" at bounding box center [263, 416] width 483 height 63
click at [451, 402] on textarea "FV 4/7/2025/SI, FV 5/7/2025/SI, FV 6/7/2025/SI, FV 7/7/2025/SI, FV 8/7/2025/SI,…" at bounding box center [263, 416] width 483 height 63
click at [465, 400] on textarea "FV 4/7/2025/SI, FV 5/7/2025/SI, FV 6/7/2025/SI, FV 7/7/2025/SI, FV 8/7/2025/SI,…" at bounding box center [263, 416] width 483 height 63
paste textarea "1 105,95"
click at [434, 392] on textarea "FV 4/7/2025/SI, FV 5/7/2025/SI, FV 6/7/2025/SI, FV 7/7/2025/SI, FV 8/7/2025/SI,…" at bounding box center [263, 416] width 483 height 63
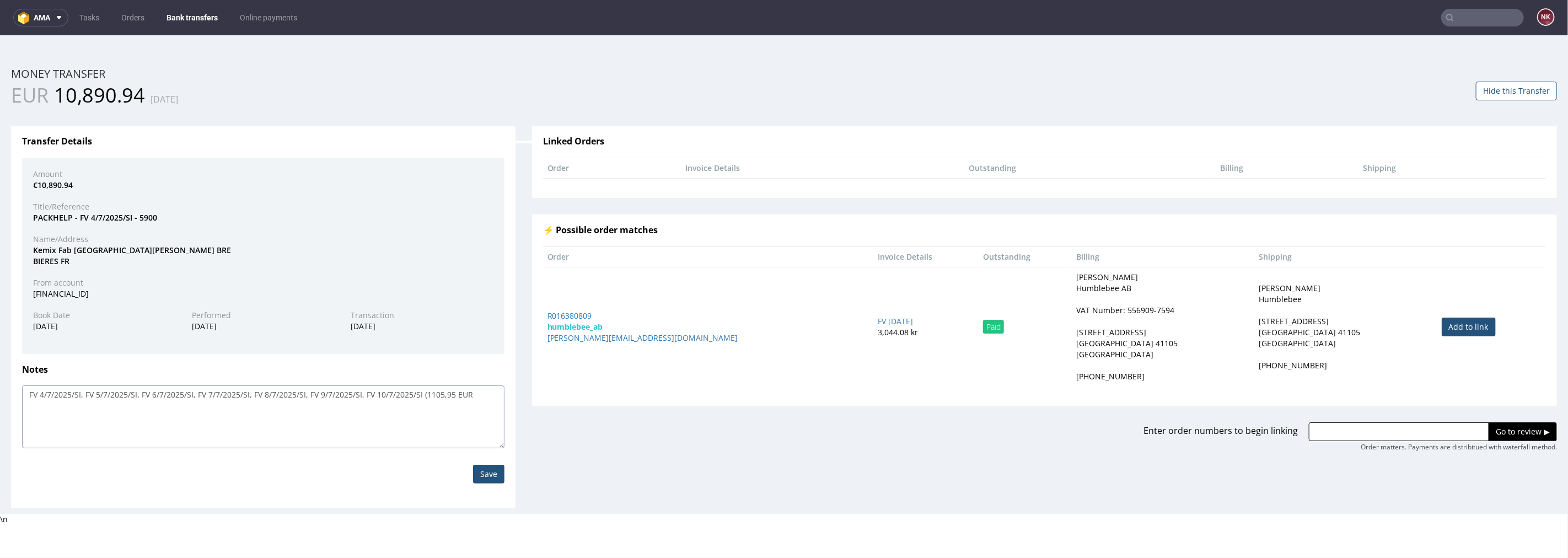
click at [483, 398] on textarea "FV 4/7/2025/SI, FV 5/7/2025/SI, FV 6/7/2025/SI, FV 7/7/2025/SI, FV 8/7/2025/SI,…" at bounding box center [263, 416] width 483 height 63
type textarea "FV 4/7/2025/SI, FV 5/7/2025/SI, FV 6/7/2025/SI, FV 7/7/2025/SI, FV 8/7/2025/SI,…"
click at [480, 481] on input "Save" at bounding box center [489, 474] width 31 height 19
click at [493, 471] on input "Save" at bounding box center [489, 474] width 31 height 19
drag, startPoint x: 452, startPoint y: 392, endPoint x: 427, endPoint y: 392, distance: 25.0
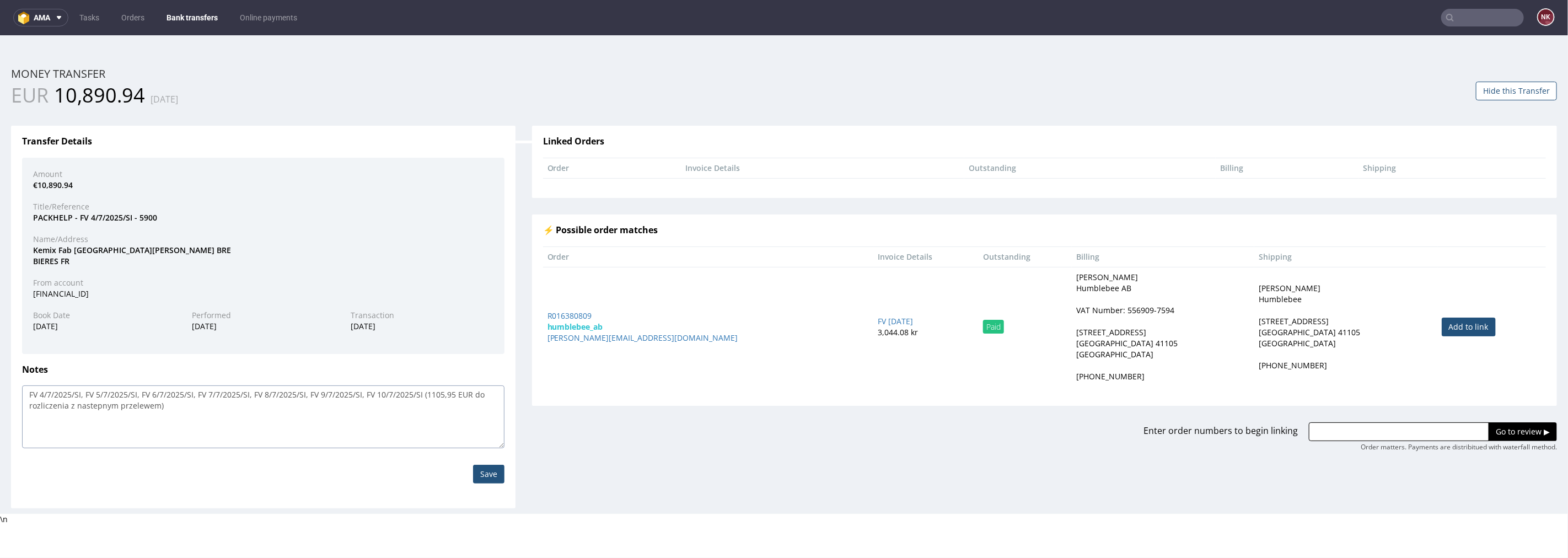
click at [427, 392] on textarea "FV 4/7/2025/SI, FV 5/7/2025/SI, FV 6/7/2025/SI, FV 7/7/2025/SI, FV 8/7/2025/SI,…" at bounding box center [263, 416] width 483 height 63
click at [200, 14] on link "Bank transfers" at bounding box center [192, 17] width 65 height 17
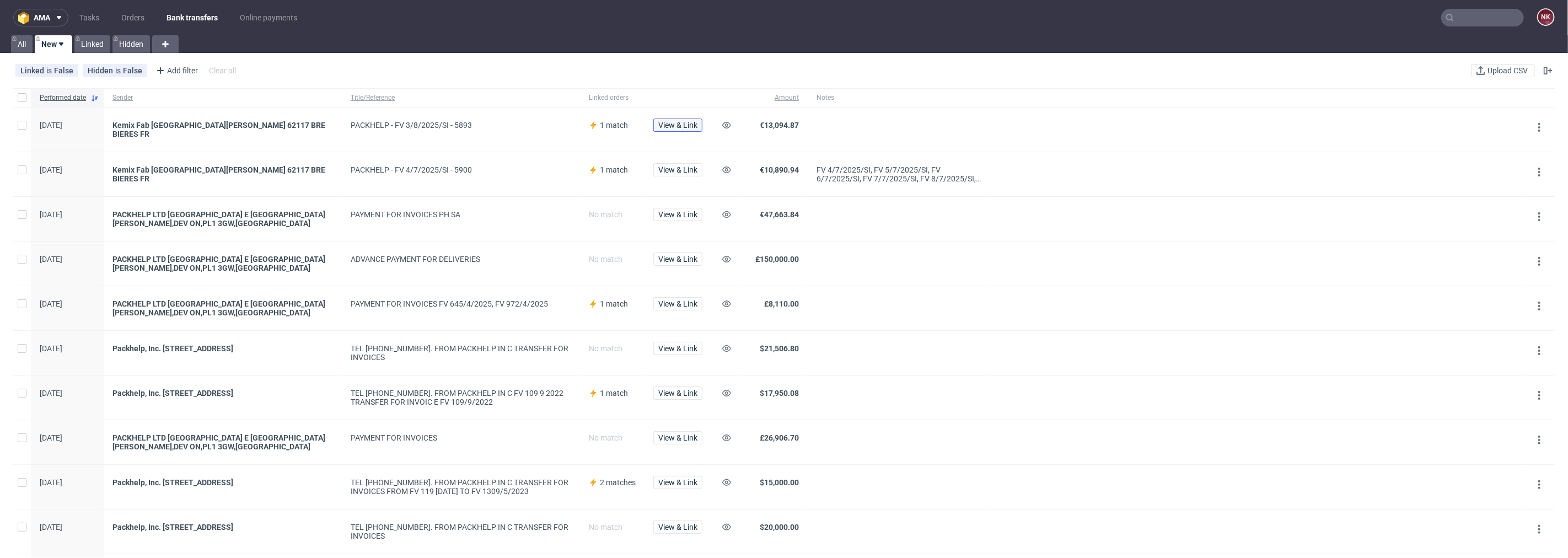
click at [675, 125] on span "View & Link" at bounding box center [677, 125] width 39 height 8
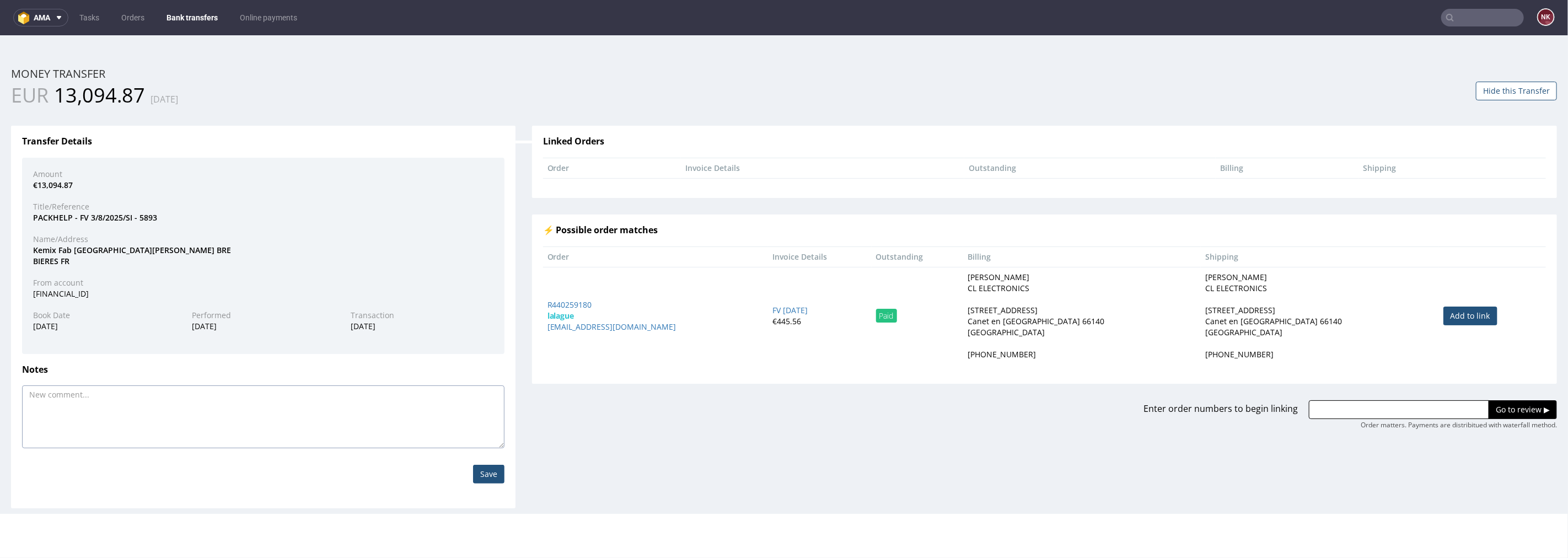
click at [267, 413] on textarea at bounding box center [263, 416] width 483 height 63
paste textarea "FV 10/7/2025/SI"
paste textarea "1,105.95"
click at [95, 394] on textarea "FV 10/7/2025/SI (1,105.95" at bounding box center [263, 416] width 483 height 63
click at [153, 401] on textarea "FV 10/7/2025/SI (1105.95" at bounding box center [263, 416] width 483 height 63
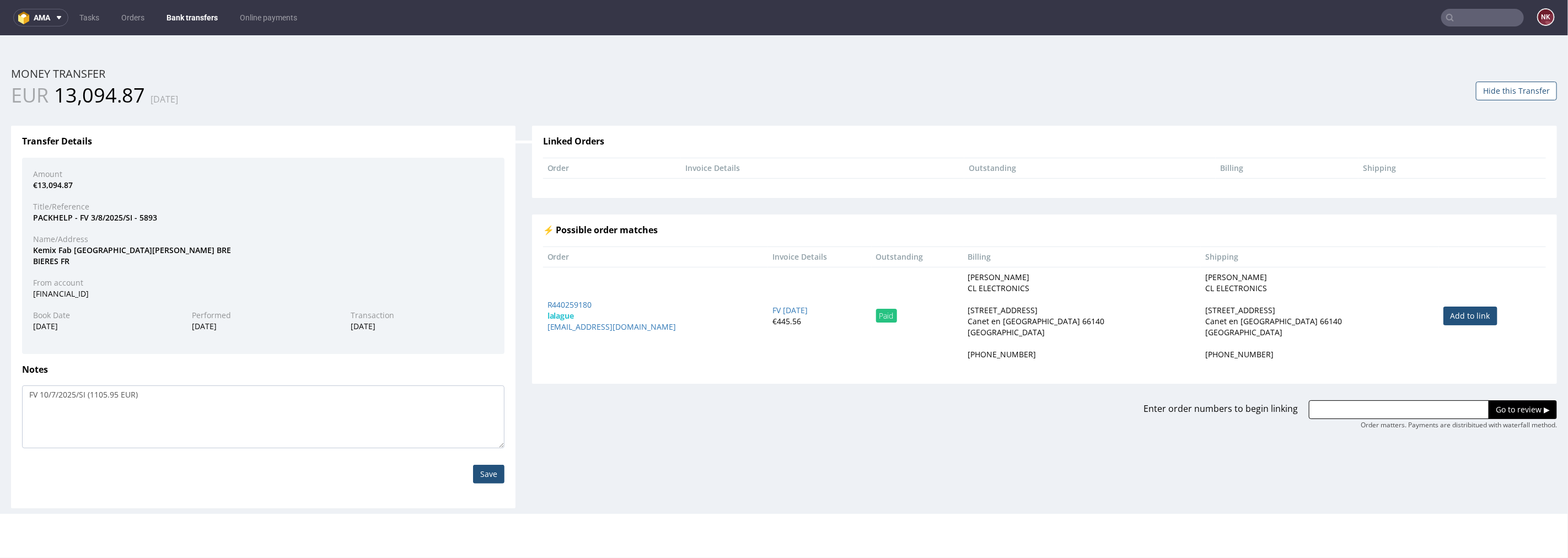
click at [490, 474] on input "Save" at bounding box center [489, 474] width 31 height 19
click at [83, 390] on textarea "FV 10/7/2025/SI (1105.95 EUR)" at bounding box center [263, 416] width 483 height 63
drag, startPoint x: 86, startPoint y: 394, endPoint x: 0, endPoint y: 394, distance: 86.0
click at [0, 394] on div "Home Money Transfers Money Transfer ID: 202524097404054317 Money transfer EUR 1…" at bounding box center [784, 273] width 1568 height 478
click at [167, 398] on textarea "FV 10/7/2025/SI (1105.95 EUR)" at bounding box center [263, 416] width 483 height 63
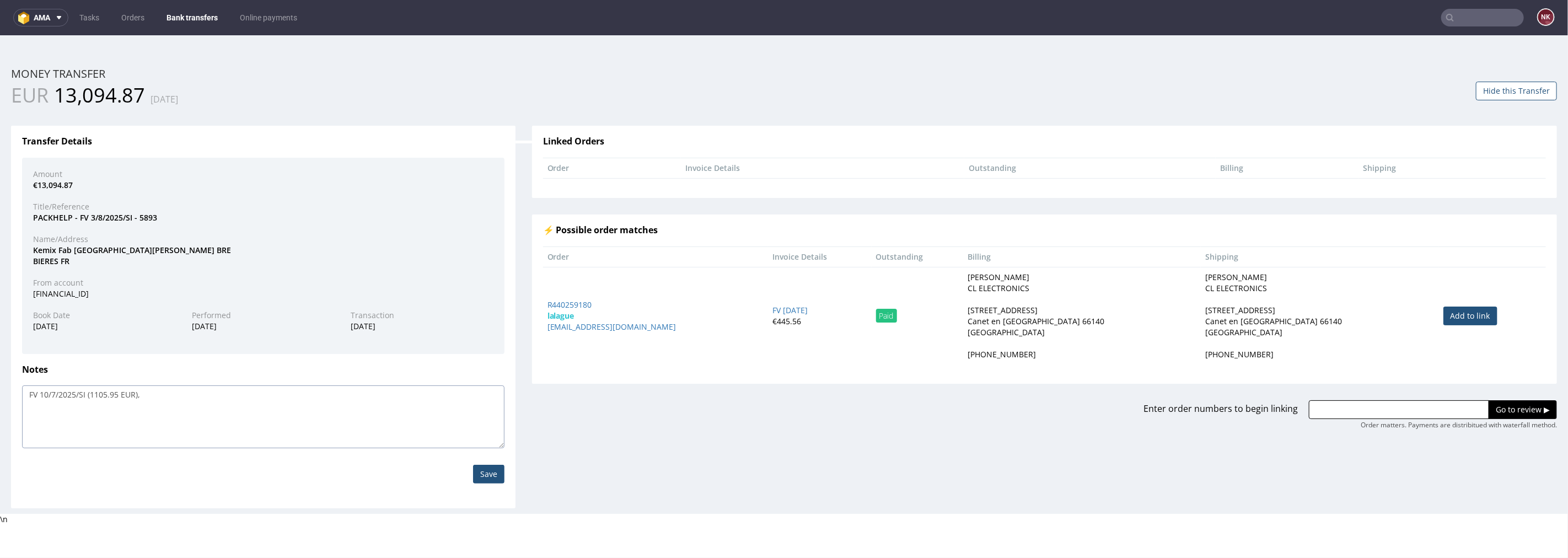
paste textarea "FV 10/7/2025/SI"
click at [161, 394] on textarea "FV 10/7/2025/SI (1105.95 EUR)" at bounding box center [263, 416] width 483 height 63
click at [234, 394] on textarea "FV 10/7/2025/SI (1105.95 EUR)" at bounding box center [263, 416] width 483 height 63
click at [297, 394] on textarea "FV 10/7/2025/SI (1105.95 EUR)" at bounding box center [263, 416] width 483 height 63
drag, startPoint x: 197, startPoint y: 394, endPoint x: 142, endPoint y: 394, distance: 55.0
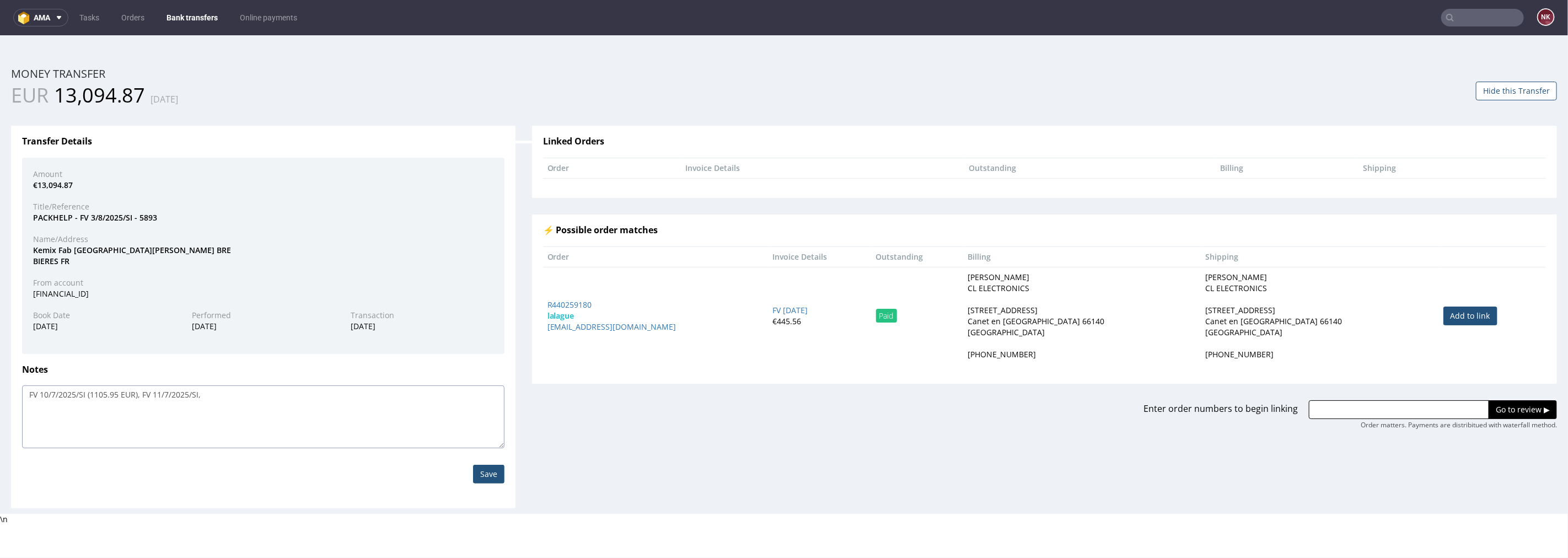
click at [142, 394] on textarea "FV 10/7/2025/SI (1105.95 EUR)" at bounding box center [263, 416] width 483 height 63
click at [267, 400] on textarea "FV 10/7/2025/SI (1105.95 EUR)" at bounding box center [263, 416] width 483 height 63
paste textarea "FV 11/7/2025/SI"
click at [221, 394] on textarea "FV 10/7/2025/SI (1105.95 EUR)" at bounding box center [263, 416] width 483 height 63
click at [284, 406] on textarea "FV 10/7/2025/SI (1105.95 EUR)" at bounding box center [263, 416] width 483 height 63
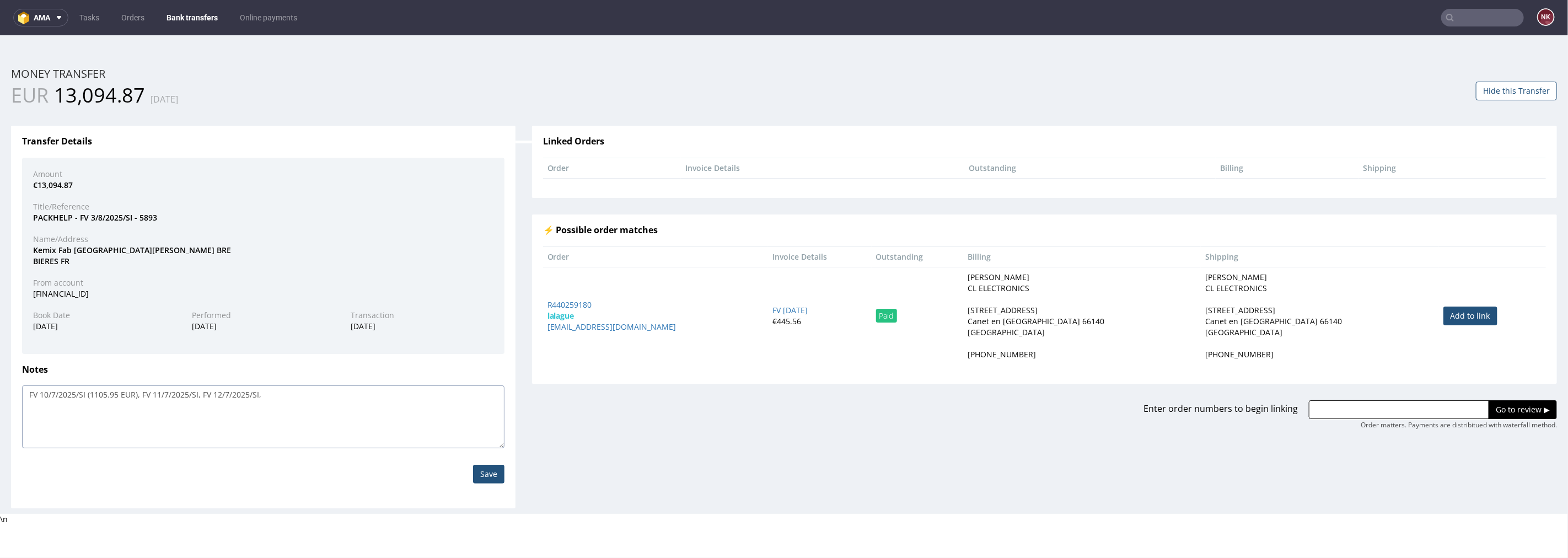
paste textarea "FV 11/7/2025/SI"
click at [277, 392] on textarea "FV 10/7/2025/SI (1105.95 EUR)" at bounding box center [263, 416] width 483 height 63
drag, startPoint x: 328, startPoint y: 394, endPoint x: 261, endPoint y: 394, distance: 67.0
click at [261, 394] on textarea "FV 10/7/2025/SI (1105.95 EUR)" at bounding box center [263, 416] width 483 height 63
click at [323, 395] on textarea "FV 10/7/2025/SI (1105.95 EUR)" at bounding box center [263, 416] width 483 height 63
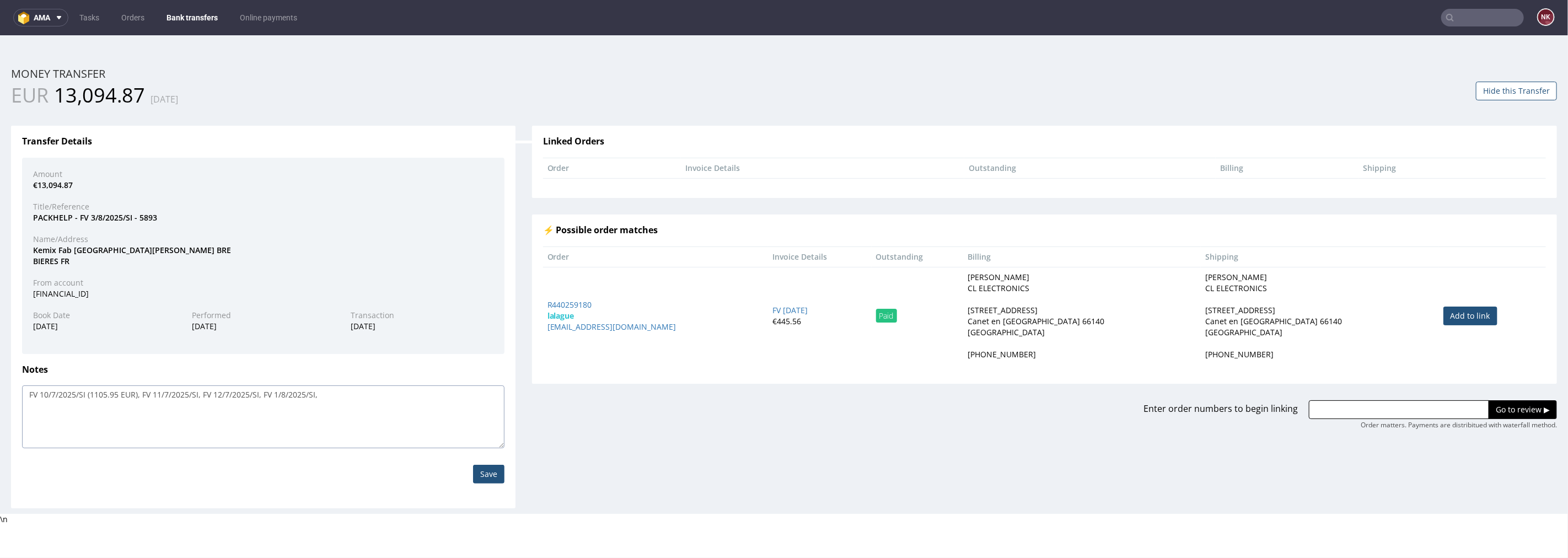
paste textarea "FV 1/8/2025/SI"
click at [332, 394] on textarea "FV 10/7/2025/SI (1105.95 EUR)" at bounding box center [263, 416] width 483 height 63
click at [404, 401] on textarea "FV 10/7/2025/SI (1105.95 EUR)" at bounding box center [263, 416] width 483 height 63
paste textarea "FV 1/8/2025/SI"
click at [387, 392] on textarea "FV 10/7/2025/SI (1105.95 EUR)" at bounding box center [263, 416] width 483 height 63
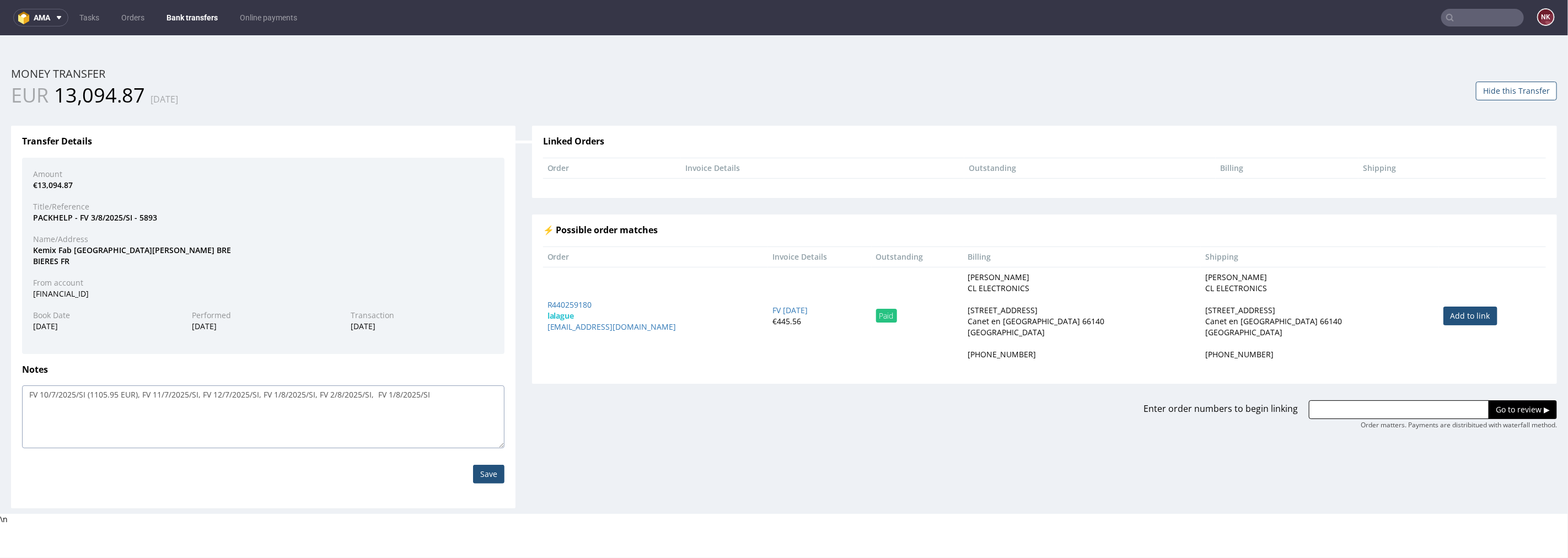
click at [394, 394] on textarea "FV 10/7/2025/SI (1105.95 EUR)" at bounding box center [263, 416] width 483 height 63
click at [432, 391] on textarea "FV 10/7/2025/SI (1105.95 EUR)" at bounding box center [263, 416] width 483 height 63
paste textarea "FV 1/8/2025/SI"
click at [449, 394] on textarea "FV 10/7/2025/SI (1105.95 EUR)" at bounding box center [263, 416] width 483 height 63
click at [491, 392] on textarea "FV 10/7/2025/SI (1105.95 EUR)" at bounding box center [263, 416] width 483 height 63
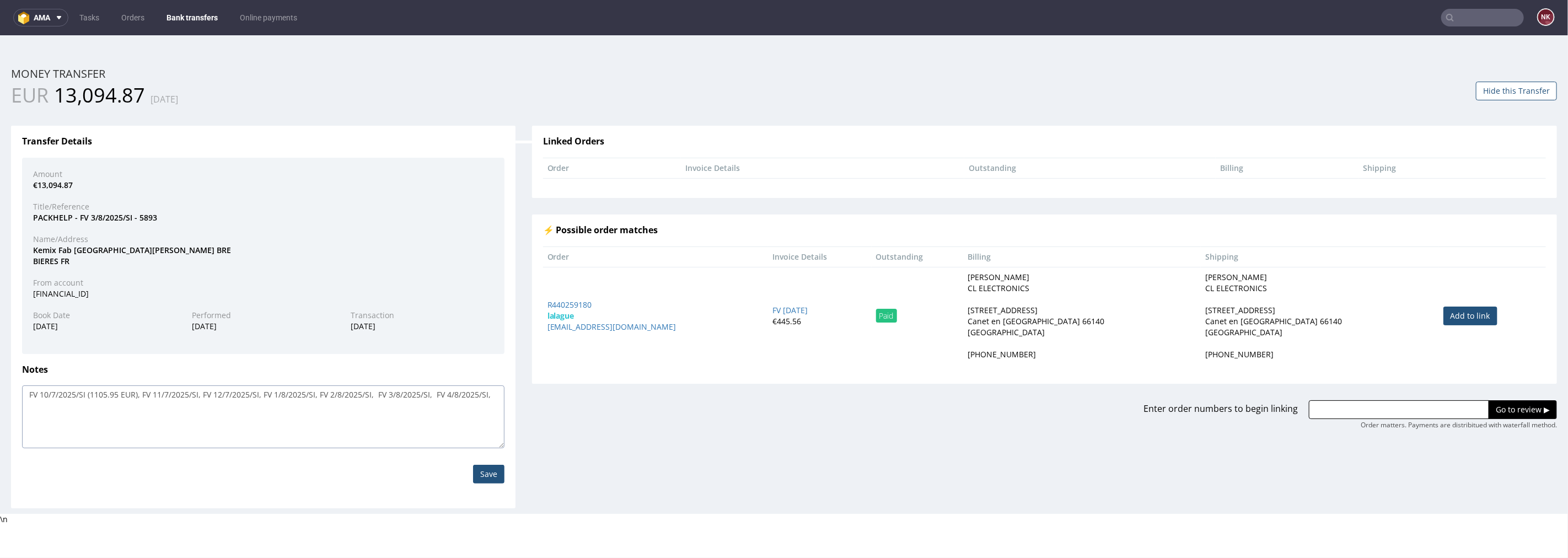
paste textarea "FV 1/8/2025/SI"
click at [45, 404] on textarea "FV 10/7/2025/SI (1105.95 EUR)" at bounding box center [263, 416] width 483 height 63
click at [93, 407] on textarea "FV 10/7/2025/SI (1105.95 EUR)" at bounding box center [263, 416] width 483 height 63
paste textarea "FV 1/8/2025/SI"
drag, startPoint x: 98, startPoint y: 402, endPoint x: 107, endPoint y: 410, distance: 12.0
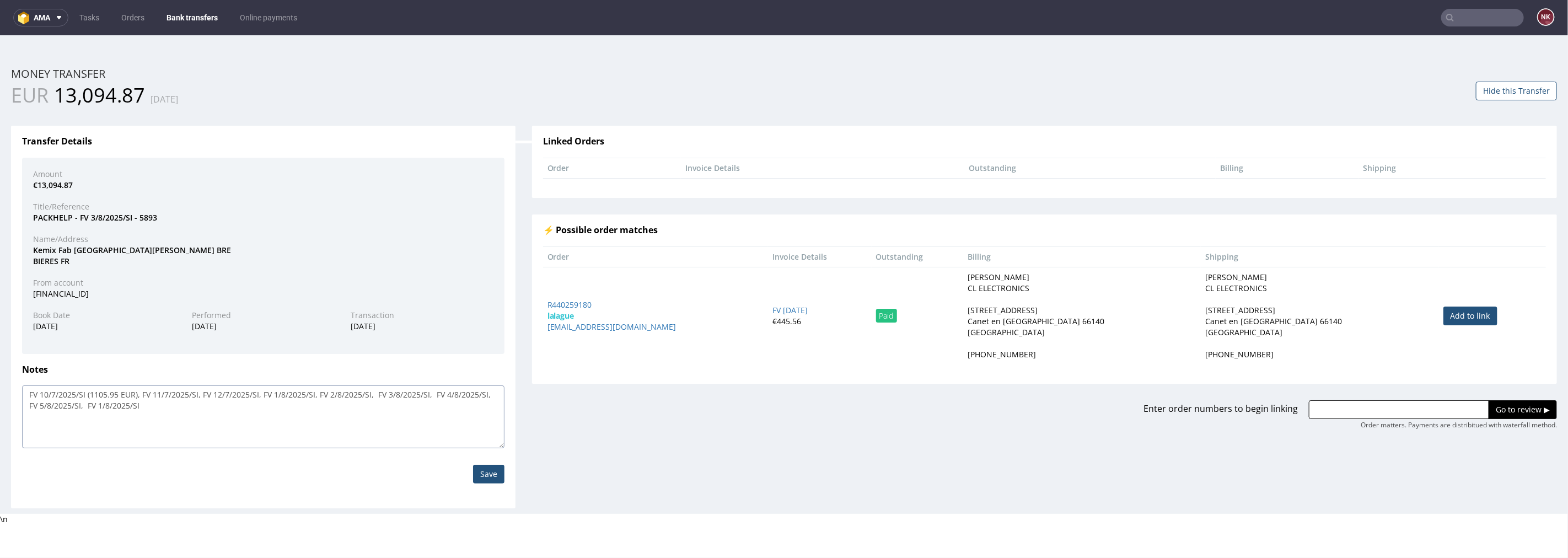
click at [98, 402] on textarea "FV 10/7/2025/SI (1105.95 EUR)" at bounding box center [263, 416] width 483 height 63
click at [145, 407] on textarea "FV 10/7/2025/SI (1105.95 EUR)" at bounding box center [263, 416] width 483 height 63
paste textarea "FV 1/8/2025/SI"
click at [160, 403] on textarea "FV 10/7/2025/SI (1105.95 EUR)" at bounding box center [263, 416] width 483 height 63
click at [243, 419] on textarea "FV 10/7/2025/SI (1105.95 EUR)" at bounding box center [263, 416] width 483 height 63
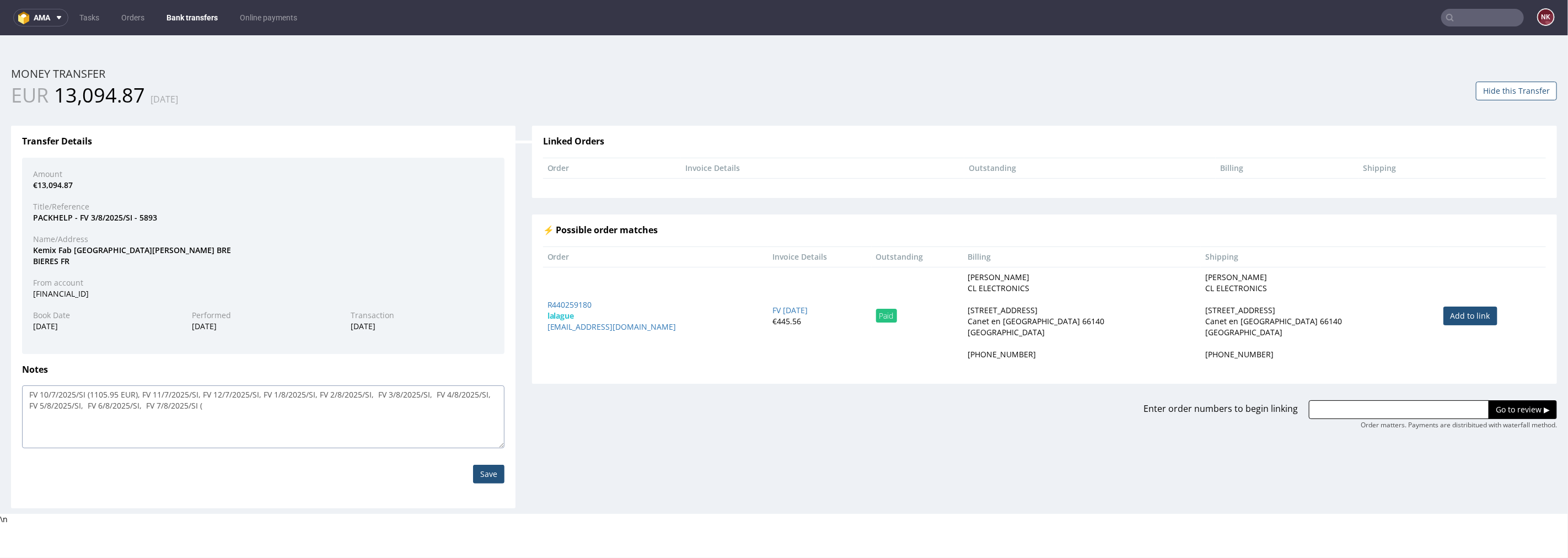
click at [432, 414] on textarea "FV 10/7/2025/SI (1105.95 EUR)" at bounding box center [263, 416] width 483 height 63
paste textarea "323,98"
click at [349, 402] on textarea "FV 10/7/2025/SI (1105.95 EUR)" at bounding box center [263, 416] width 483 height 63
click at [445, 407] on textarea "FV 10/7/2025/SI (1105.95 EUR)" at bounding box center [263, 416] width 483 height 63
click at [494, 474] on input "Save" at bounding box center [489, 474] width 31 height 19
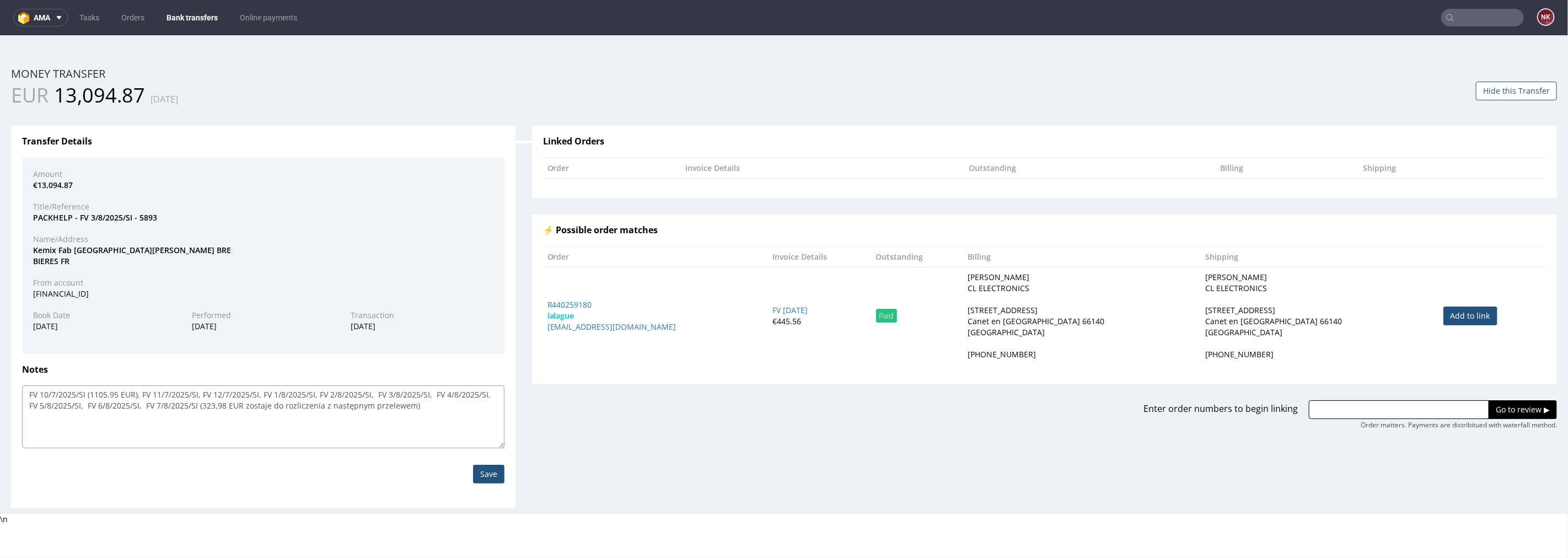
drag, startPoint x: 202, startPoint y: 408, endPoint x: 206, endPoint y: 416, distance: 8.9
click at [202, 408] on textarea "FV 10/7/2025/SI (1105.95 EUR), FV 11/7/2025/SI, FV 12/7/2025/SI, FV 1/8/2025/SI…" at bounding box center [263, 416] width 483 height 63
paste textarea "1 863,52"
click at [301, 408] on textarea "FV 10/7/2025/SI (1105.95 EUR), FV 11/7/2025/SI, FV 12/7/2025/SI, FV 1/8/2025/SI…" at bounding box center [263, 416] width 483 height 63
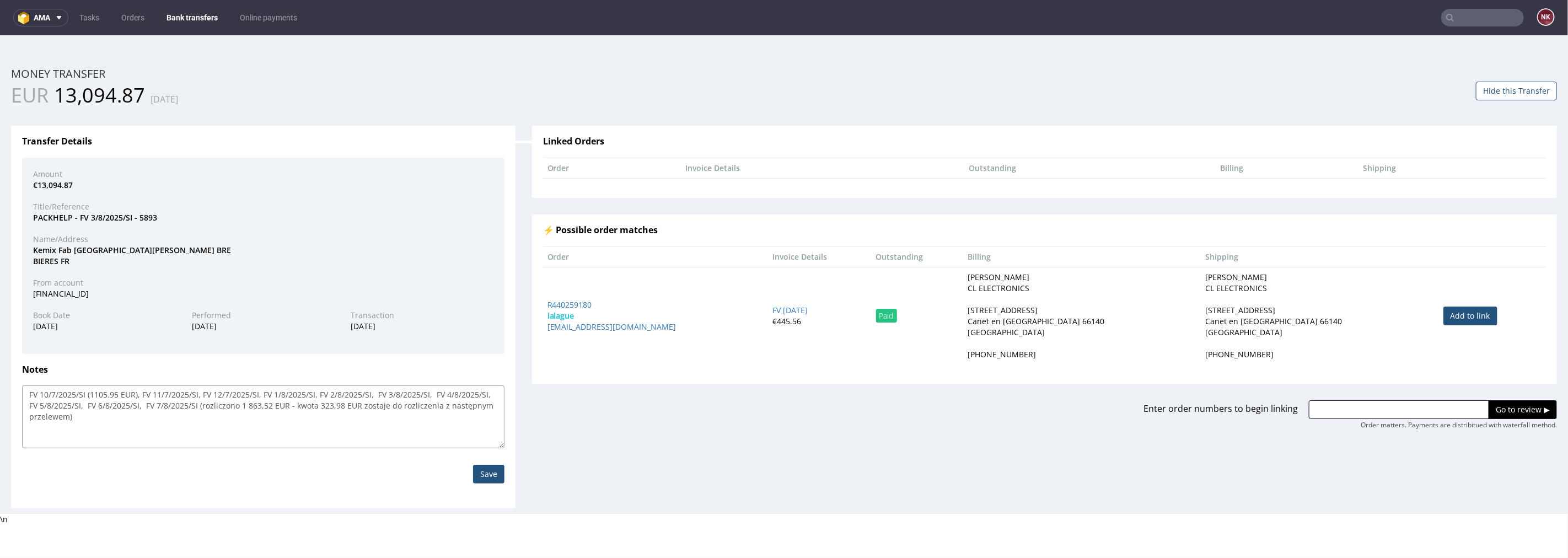
click at [488, 408] on textarea "FV 10/7/2025/SI (1105.95 EUR), FV 11/7/2025/SI, FV 12/7/2025/SI, FV 1/8/2025/SI…" at bounding box center [263, 416] width 483 height 63
click at [444, 424] on textarea "FV 10/7/2025/SI (1105.95 EUR), FV 11/7/2025/SI, FV 12/7/2025/SI, FV 1/8/2025/SI…" at bounding box center [263, 416] width 483 height 63
type textarea "FV 10/7/2025/SI (1105.95 EUR), FV 11/7/2025/SI, FV 12/7/2025/SI, FV 1/8/2025/SI…"
click at [491, 476] on input "Save" at bounding box center [489, 474] width 31 height 19
drag, startPoint x: 269, startPoint y: 405, endPoint x: 238, endPoint y: 405, distance: 31.0
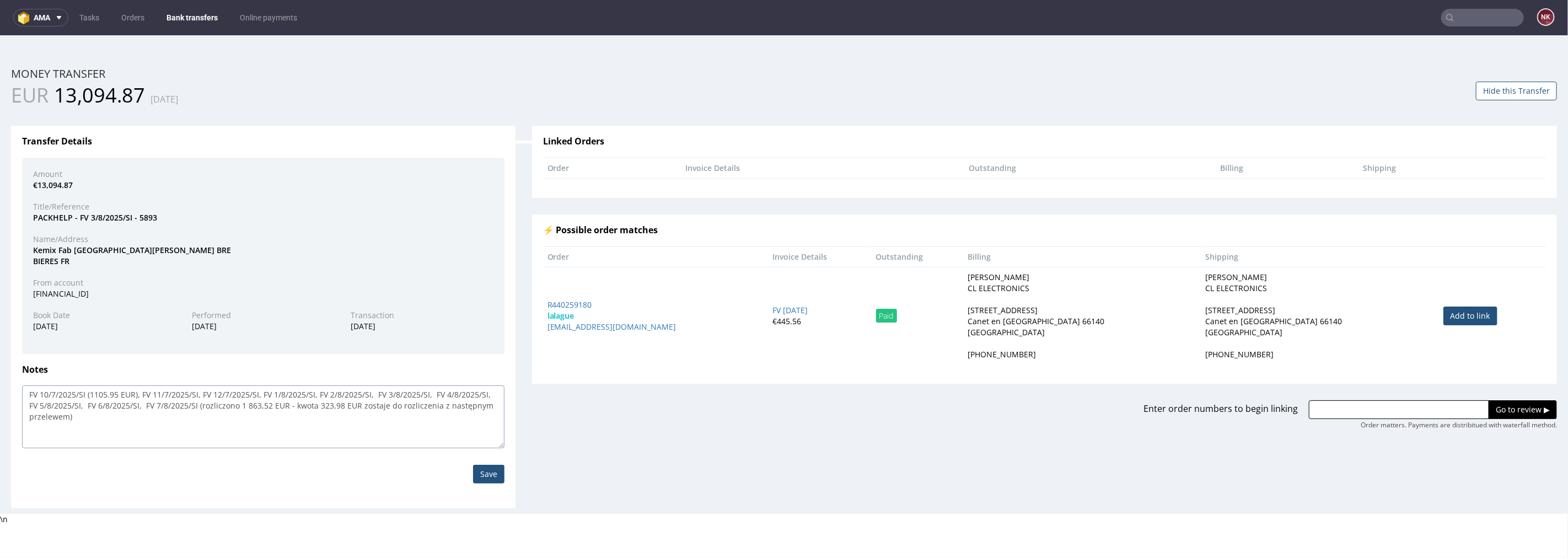
click at [238, 405] on textarea "FV 10/7/2025/SI (1105.95 EUR), FV 11/7/2025/SI, FV 12/7/2025/SI, FV 1/8/2025/SI…" at bounding box center [263, 416] width 483 height 63
click at [483, 471] on input "Save" at bounding box center [489, 474] width 31 height 19
click at [188, 22] on link "Bank transfers" at bounding box center [192, 17] width 65 height 17
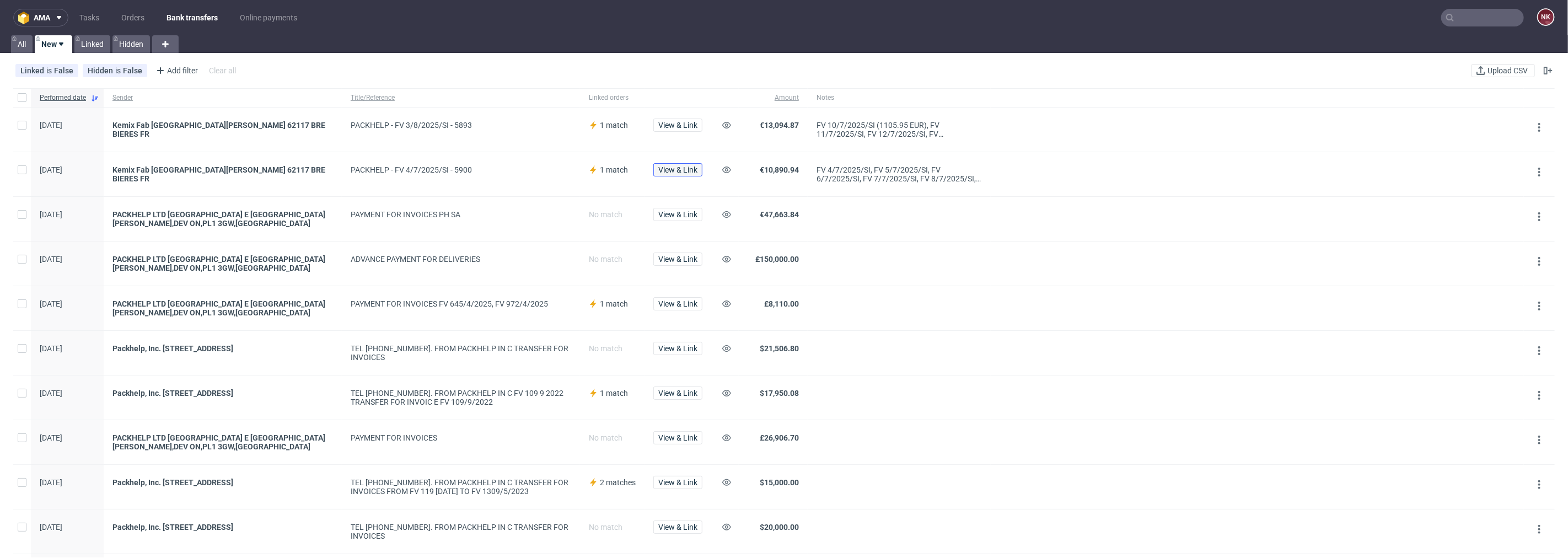
click at [691, 171] on span "View & Link" at bounding box center [677, 170] width 39 height 8
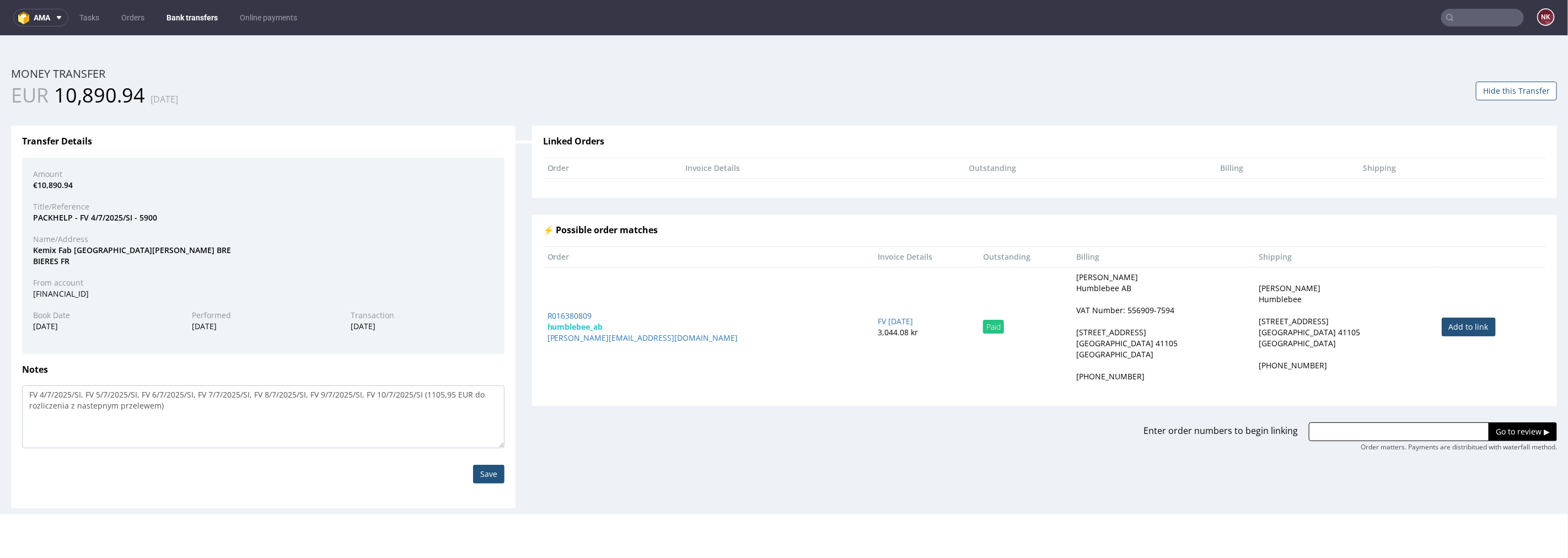
click at [1511, 88] on button "Hide this Transfer" at bounding box center [1517, 91] width 81 height 19
click at [196, 19] on link "Bank transfers" at bounding box center [192, 17] width 65 height 17
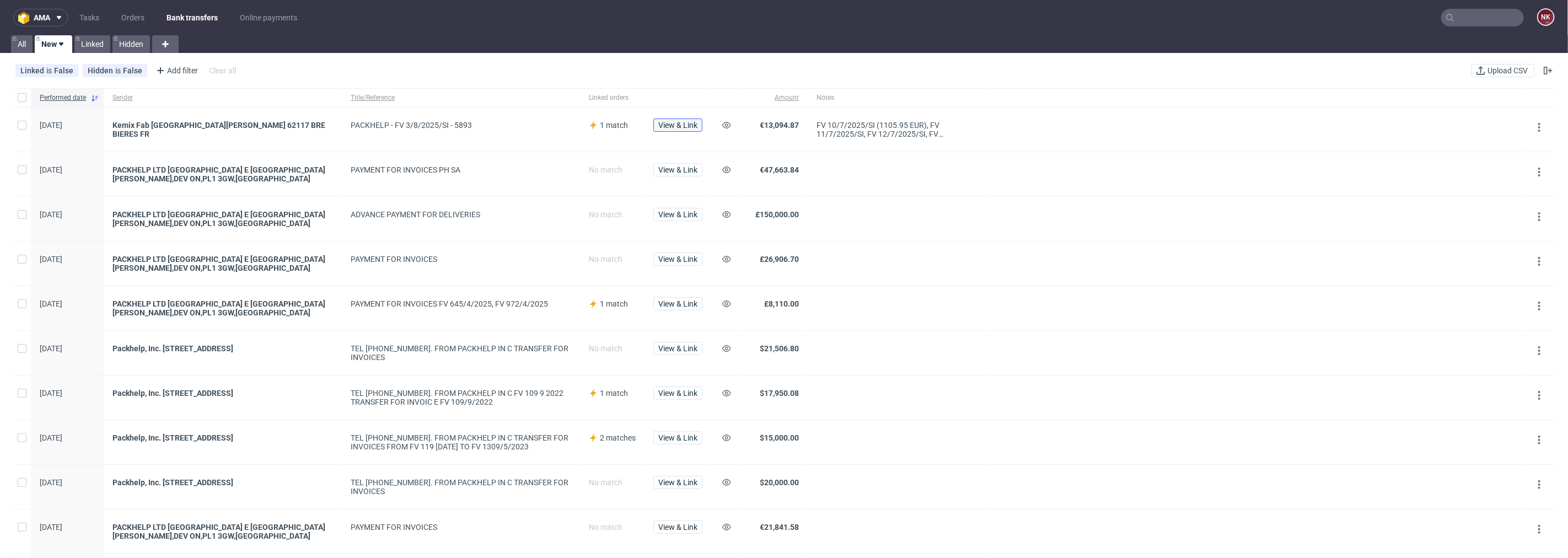
click at [675, 122] on span "View & Link" at bounding box center [677, 125] width 39 height 8
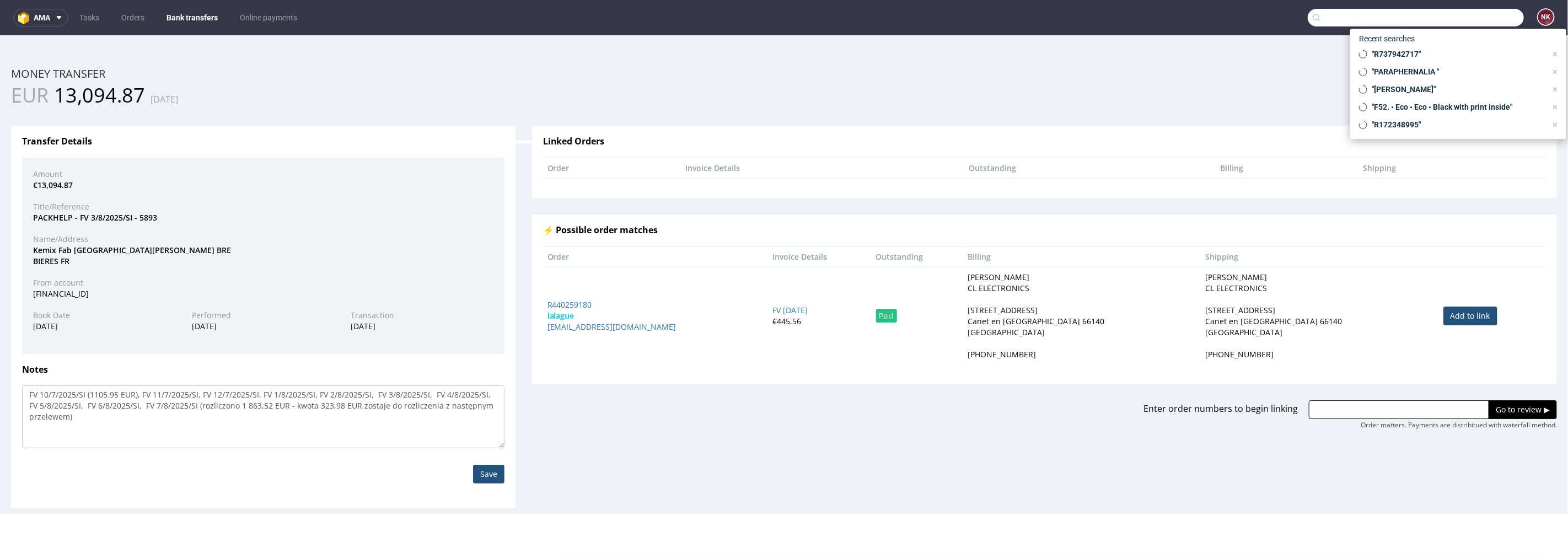
click at [1471, 21] on input "text" at bounding box center [1416, 17] width 216 height 17
paste input "KENNET PACKAGING"
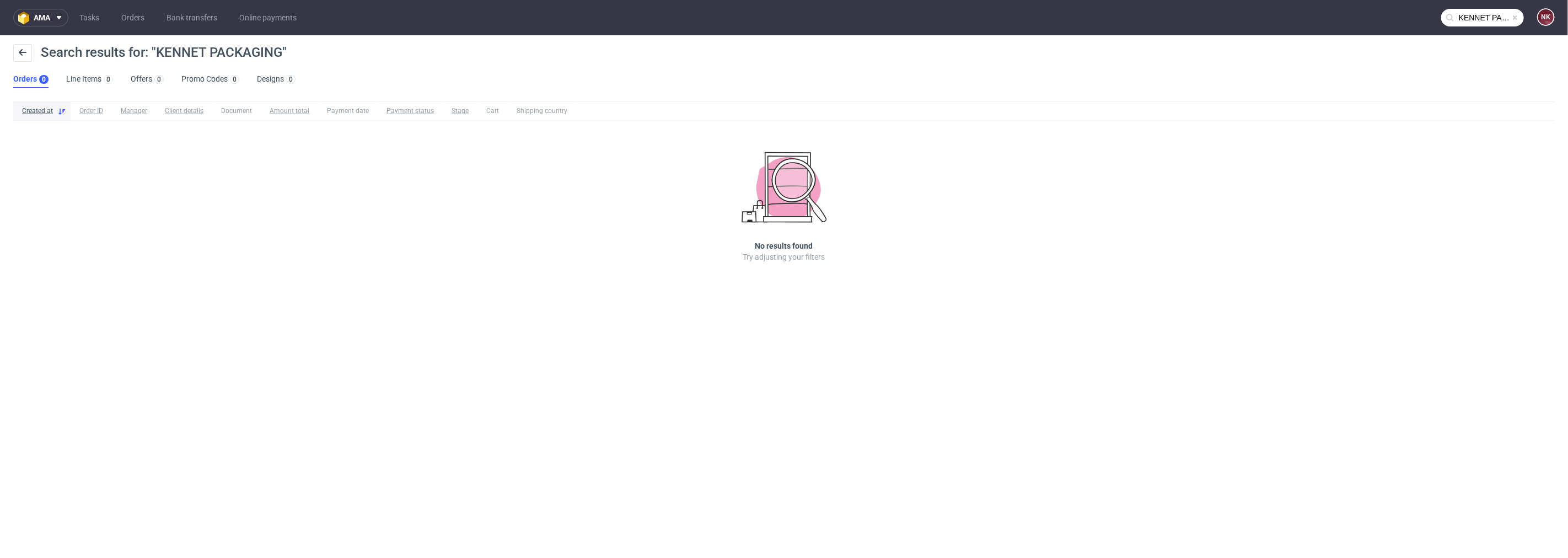
click at [1475, 17] on input "KENNET PACKAGING" at bounding box center [1482, 17] width 83 height 17
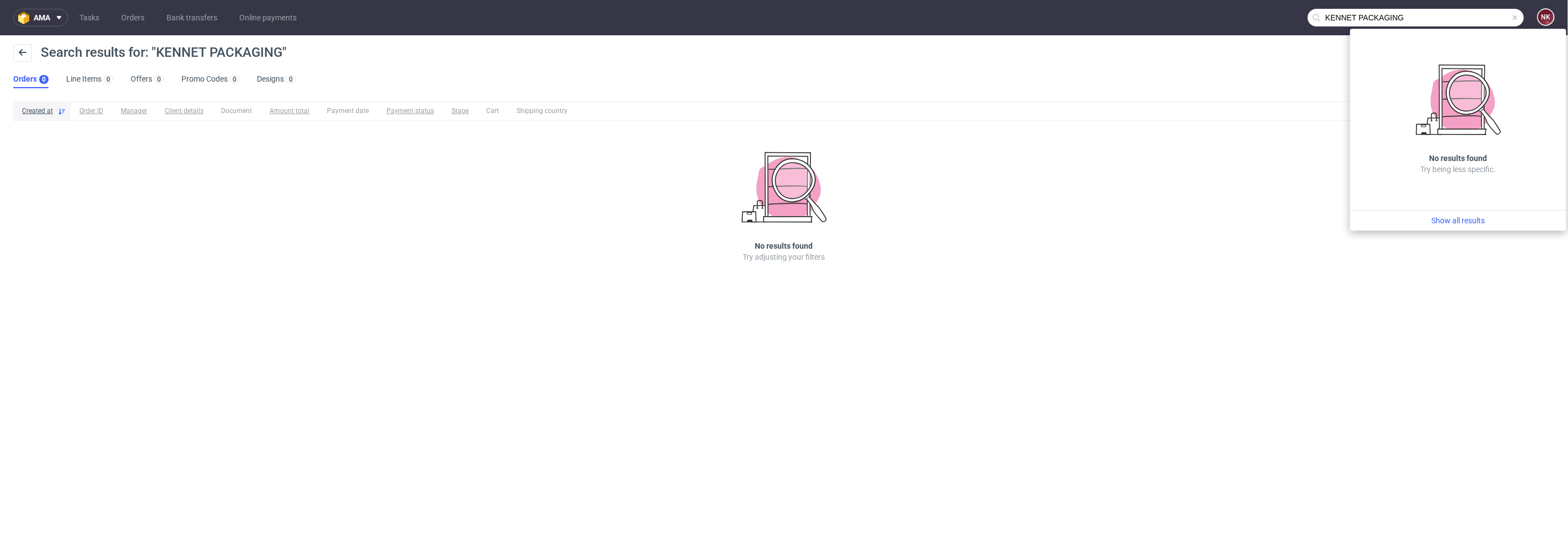
click at [1388, 13] on input "KENNET PACKAGING" at bounding box center [1416, 17] width 216 height 17
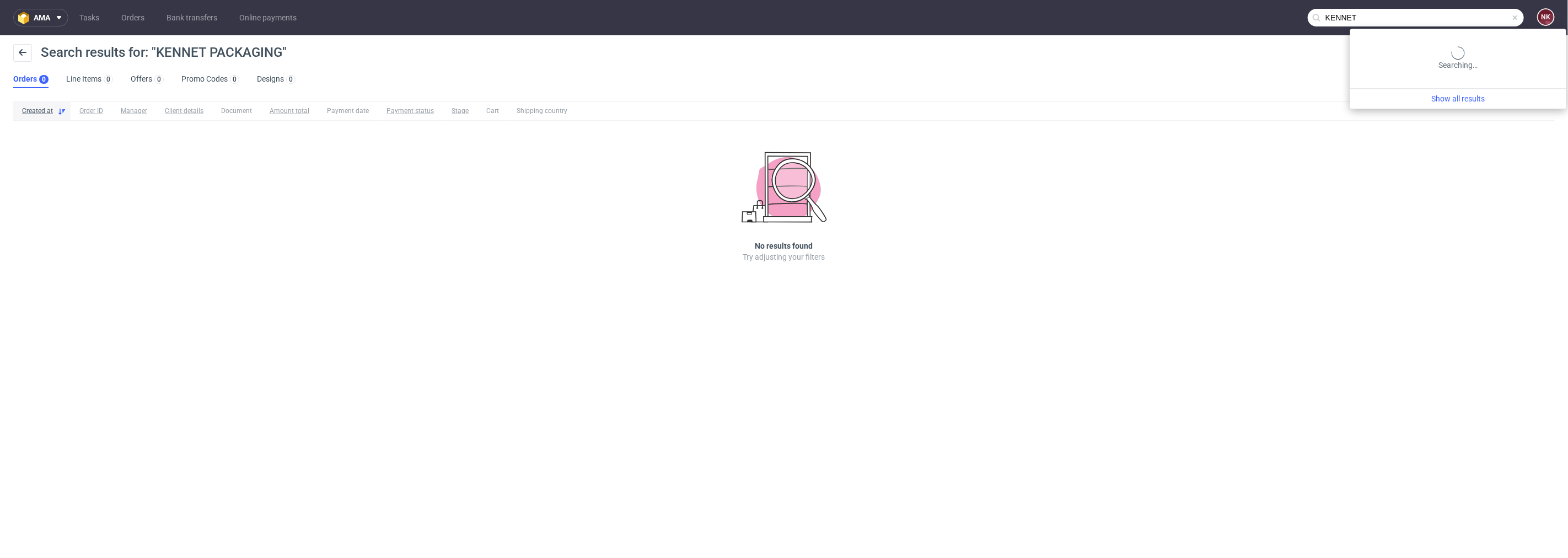
type input "KENNET"
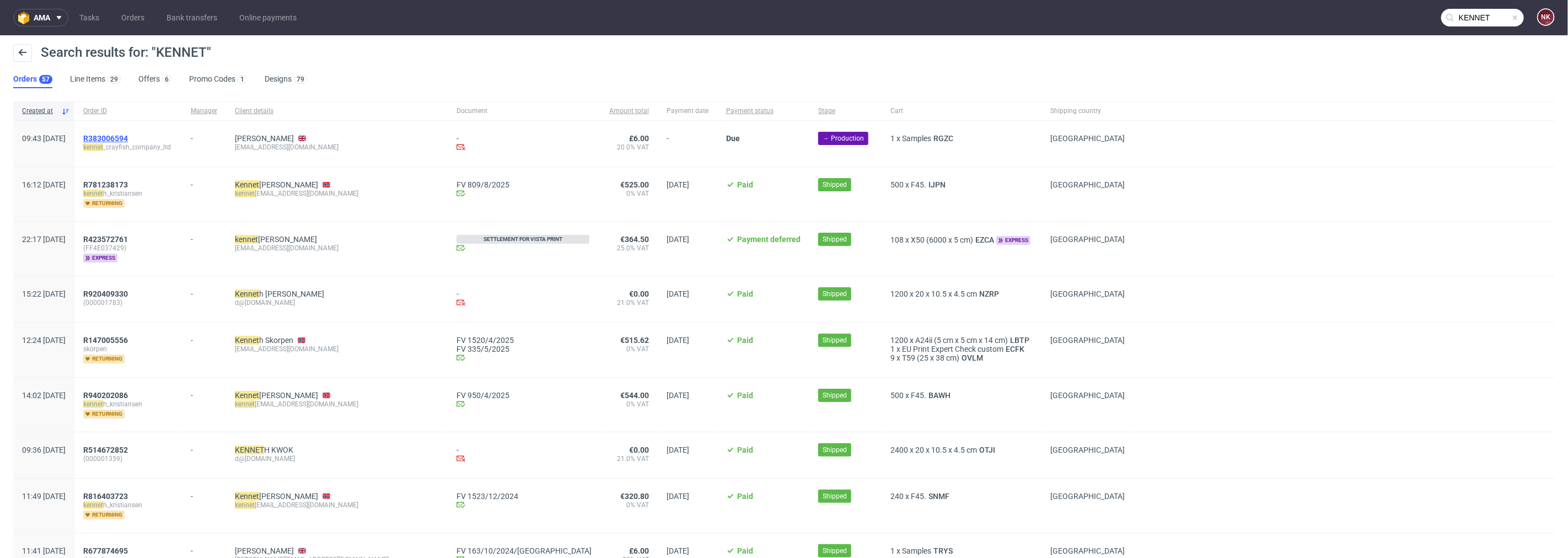
click at [128, 137] on span "R383006594" at bounding box center [106, 138] width 45 height 9
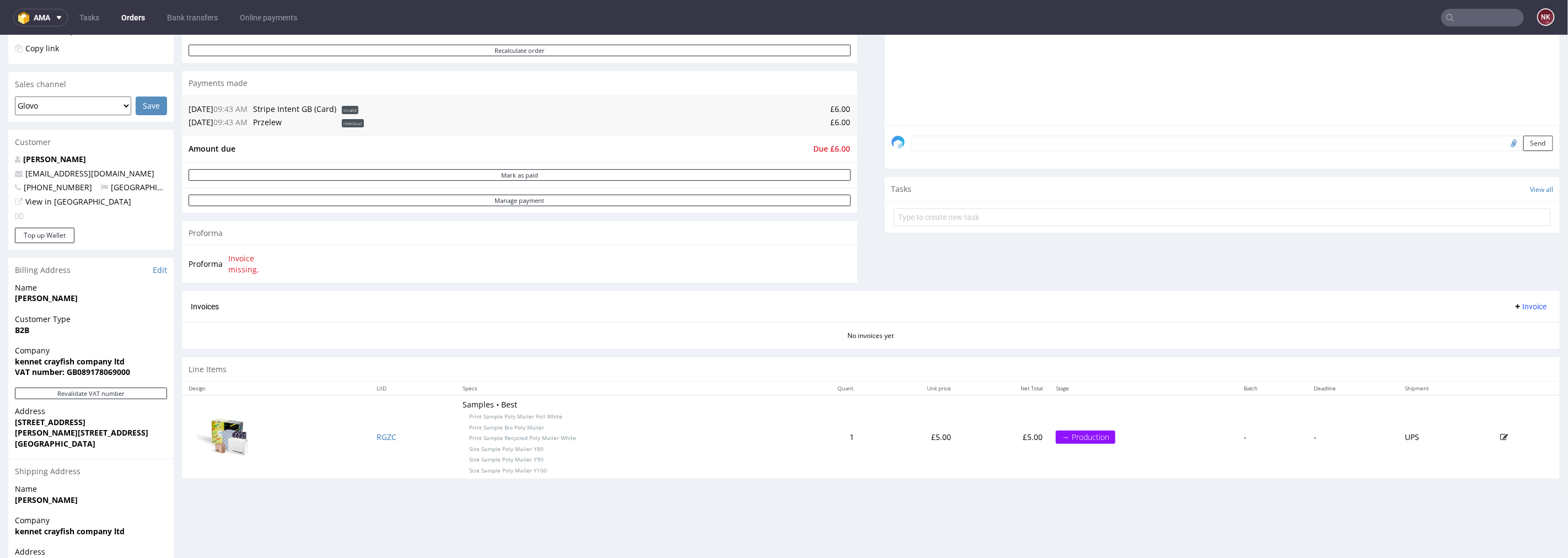
scroll to position [183, 0]
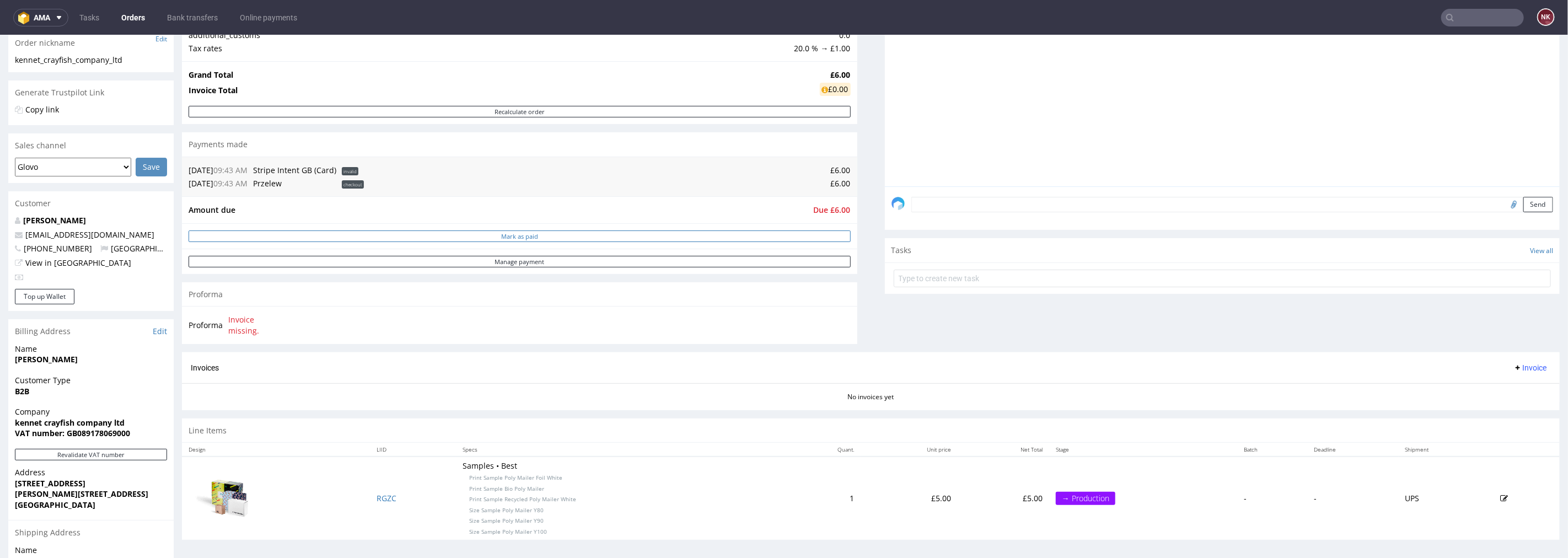
click at [604, 241] on button "Mark as paid" at bounding box center [520, 235] width 662 height 11
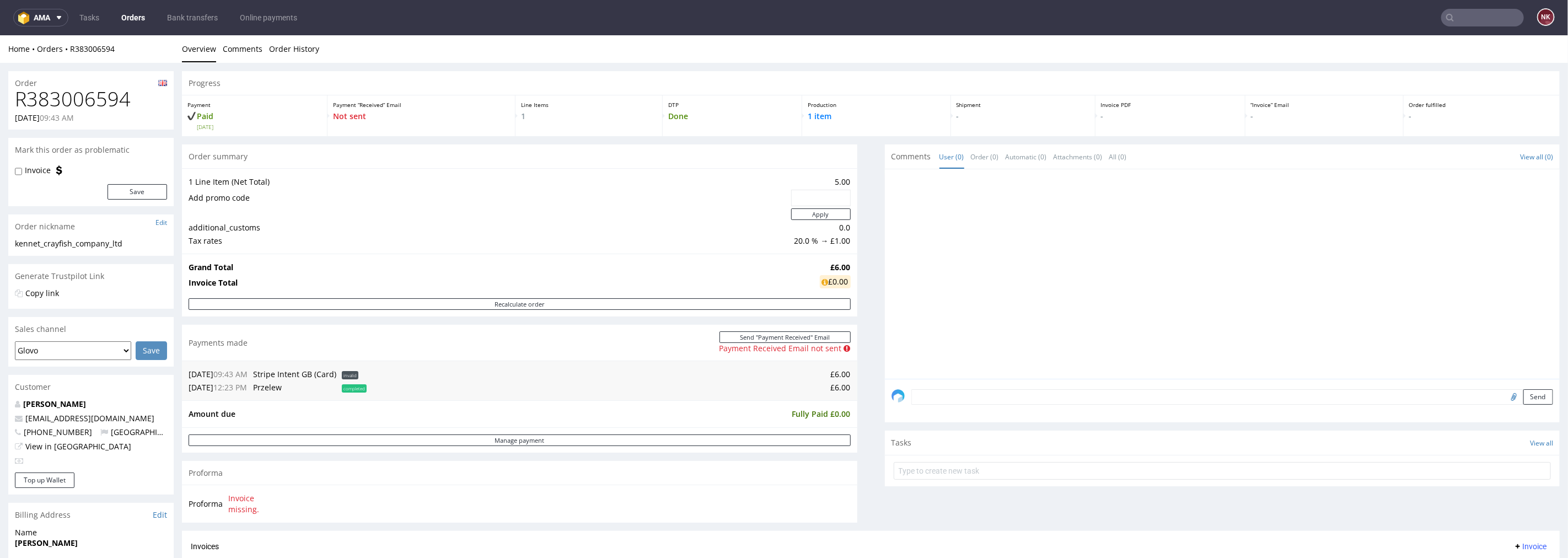
scroll to position [0, 0]
click at [61, 106] on h1 "R383006594" at bounding box center [91, 98] width 152 height 22
copy h1 "R383006594"
click at [986, 388] on textarea at bounding box center [1232, 396] width 643 height 16
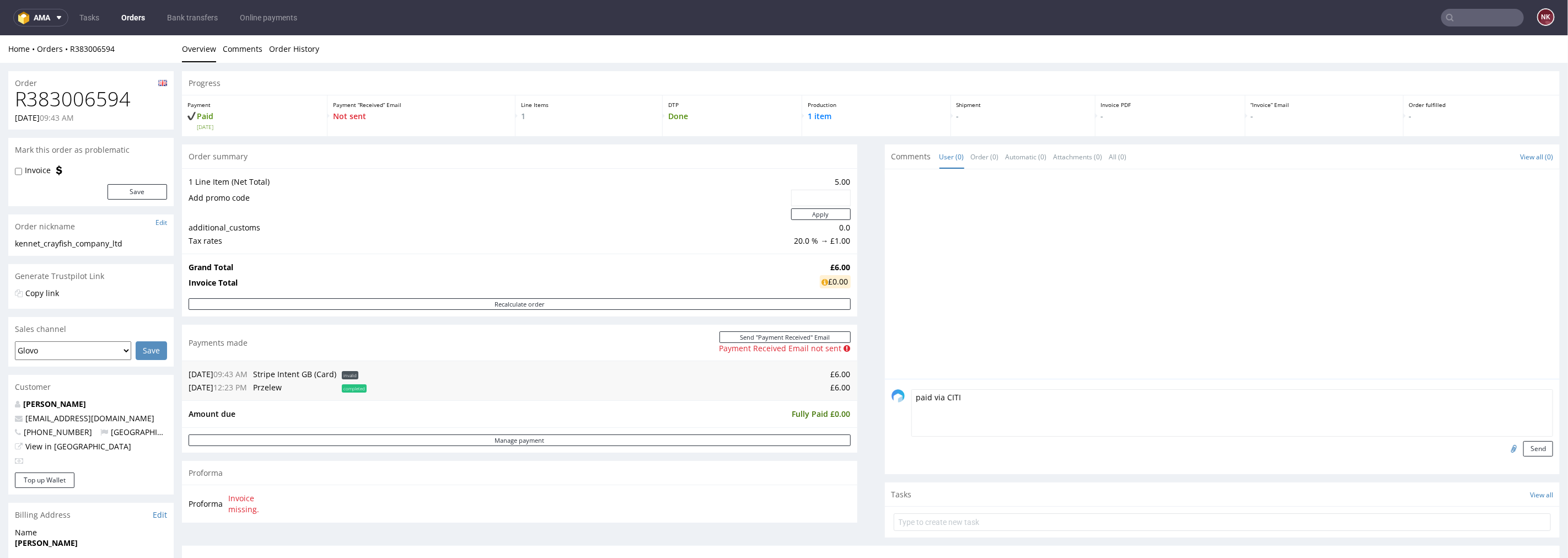
type textarea "paid via CITI"
click at [1505, 448] on input "file" at bounding box center [1513, 447] width 16 height 15
type input "C:\fakepath\R383006594_CITI.pdf"
click at [1533, 452] on button "Send" at bounding box center [1538, 448] width 29 height 16
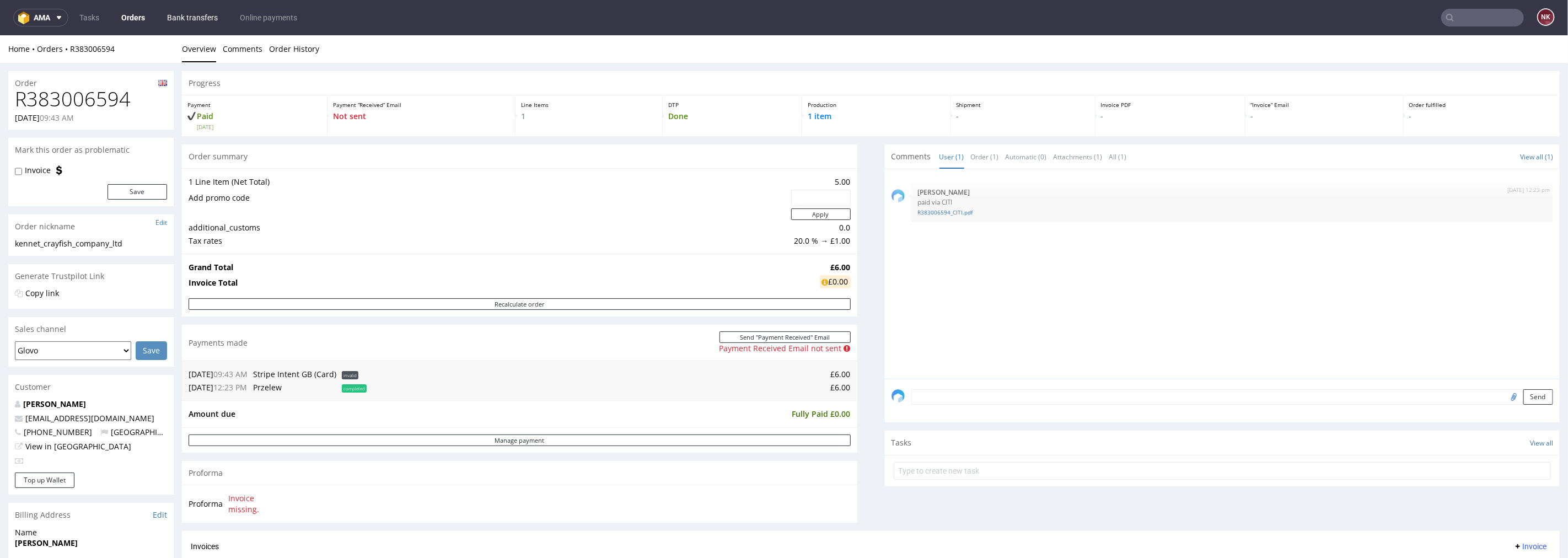
click at [177, 9] on link "Bank transfers" at bounding box center [193, 17] width 64 height 17
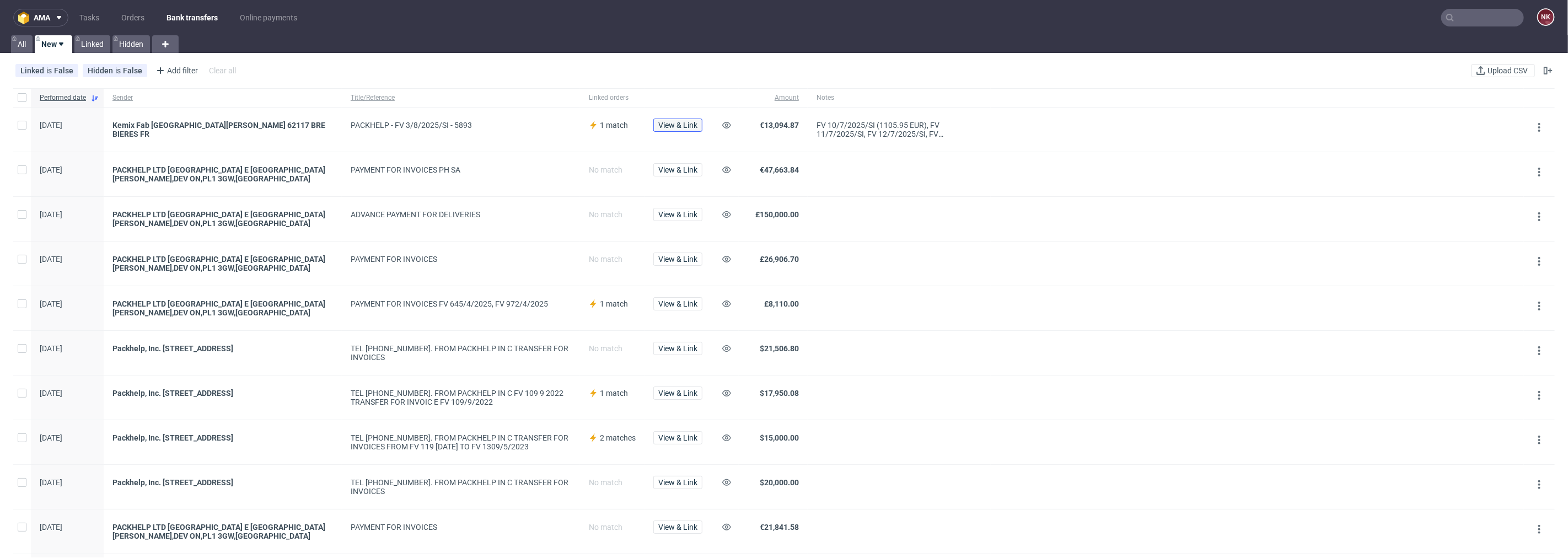
click at [681, 124] on span "View & Link" at bounding box center [677, 125] width 39 height 8
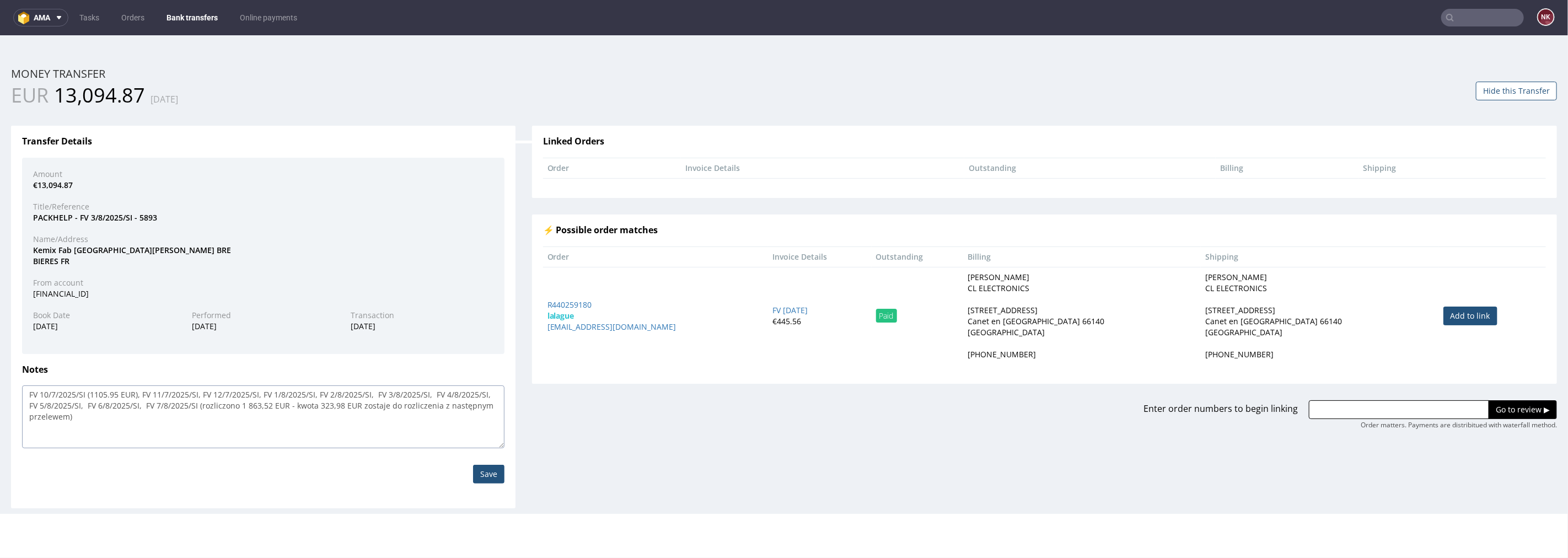
click at [342, 401] on textarea "FV 10/7/2025/SI (1105.95 EUR), FV 11/7/2025/SI, FV 12/7/2025/SI, FV 1/8/2025/SI…" at bounding box center [263, 416] width 483 height 63
type textarea "FV 10/7/2025/SI (1105.95 EUR), FV 11/7/2025/SI, FV 12/7/2025/SI, FV 1/8/2025/SI…"
click at [483, 472] on input "Save" at bounding box center [489, 474] width 31 height 19
click at [1507, 88] on button "Hide this Transfer" at bounding box center [1517, 91] width 81 height 19
click at [1490, 16] on input "text" at bounding box center [1482, 17] width 83 height 17
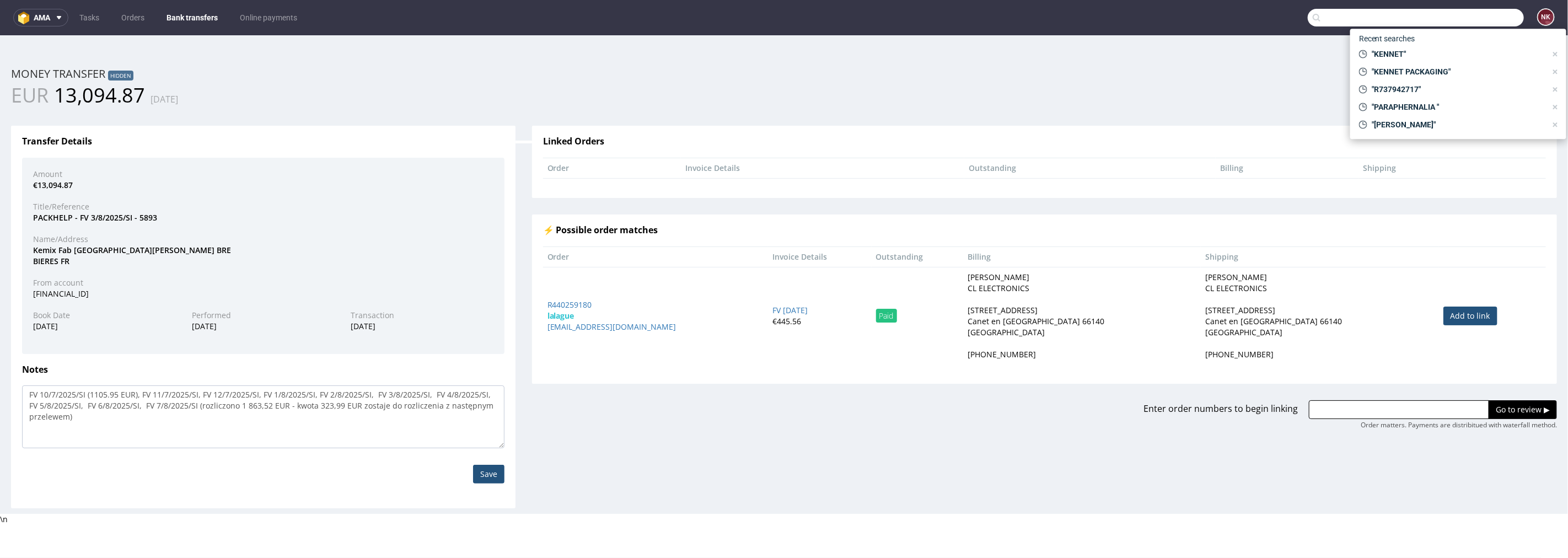
paste input "R420849888"
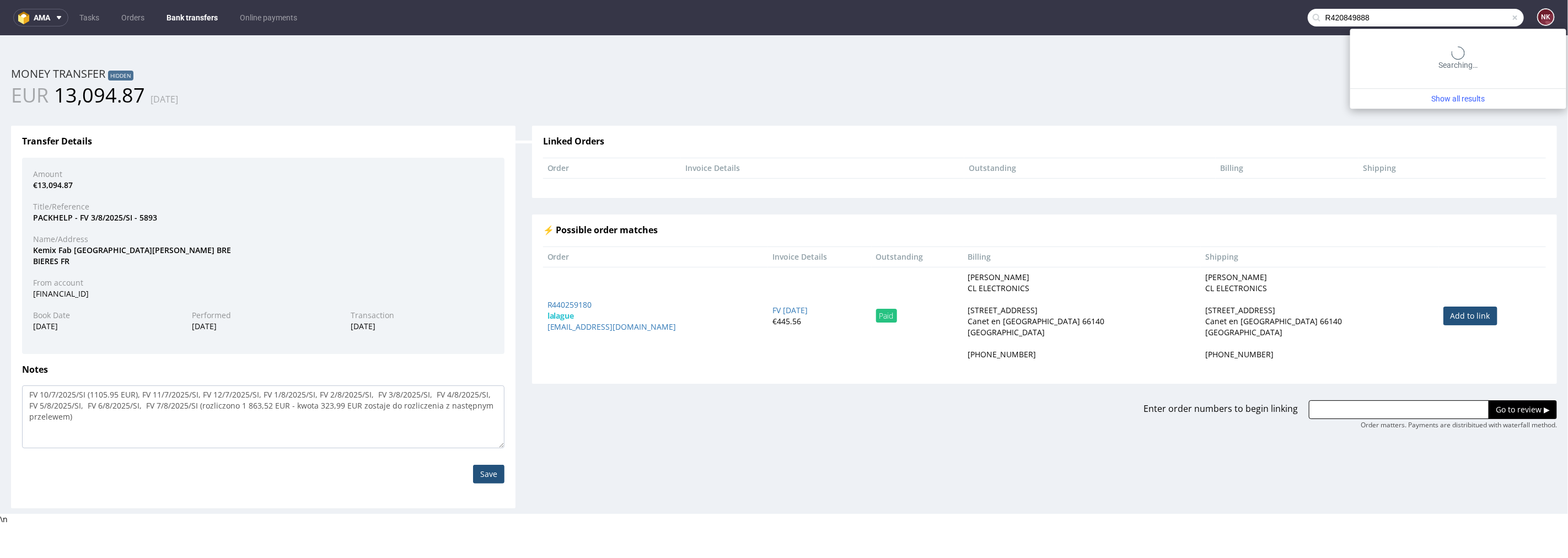
type input "R420849888"
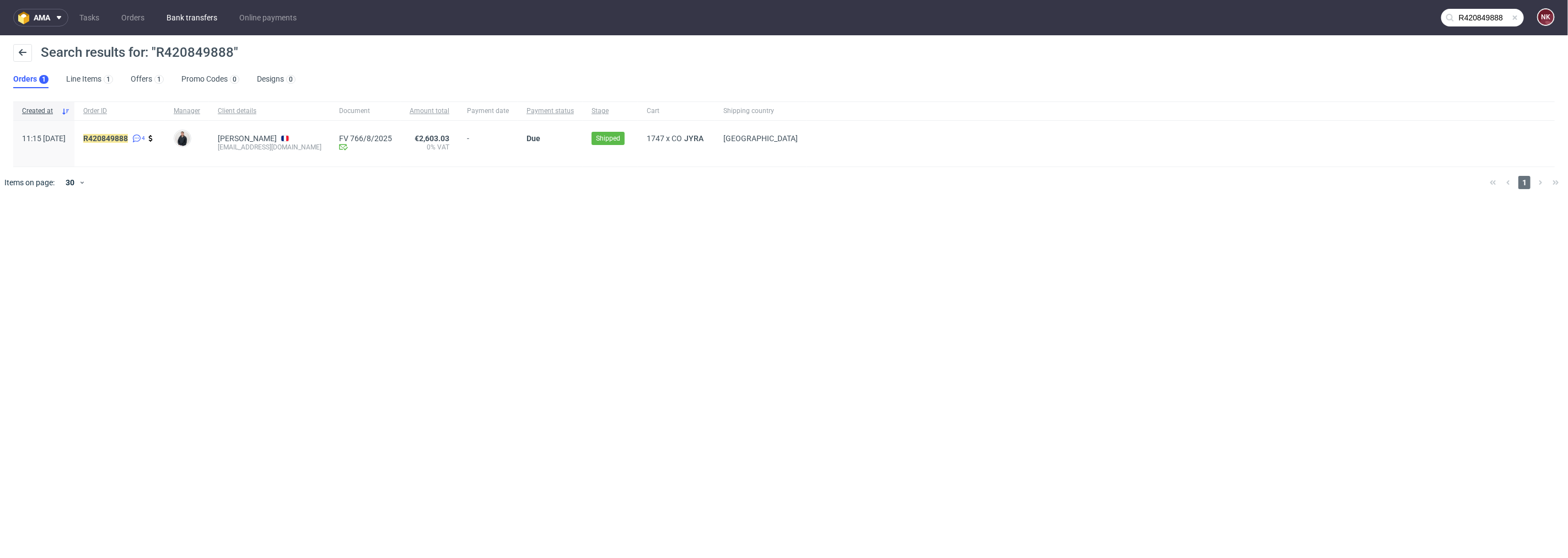
click at [188, 13] on link "Bank transfers" at bounding box center [192, 17] width 64 height 17
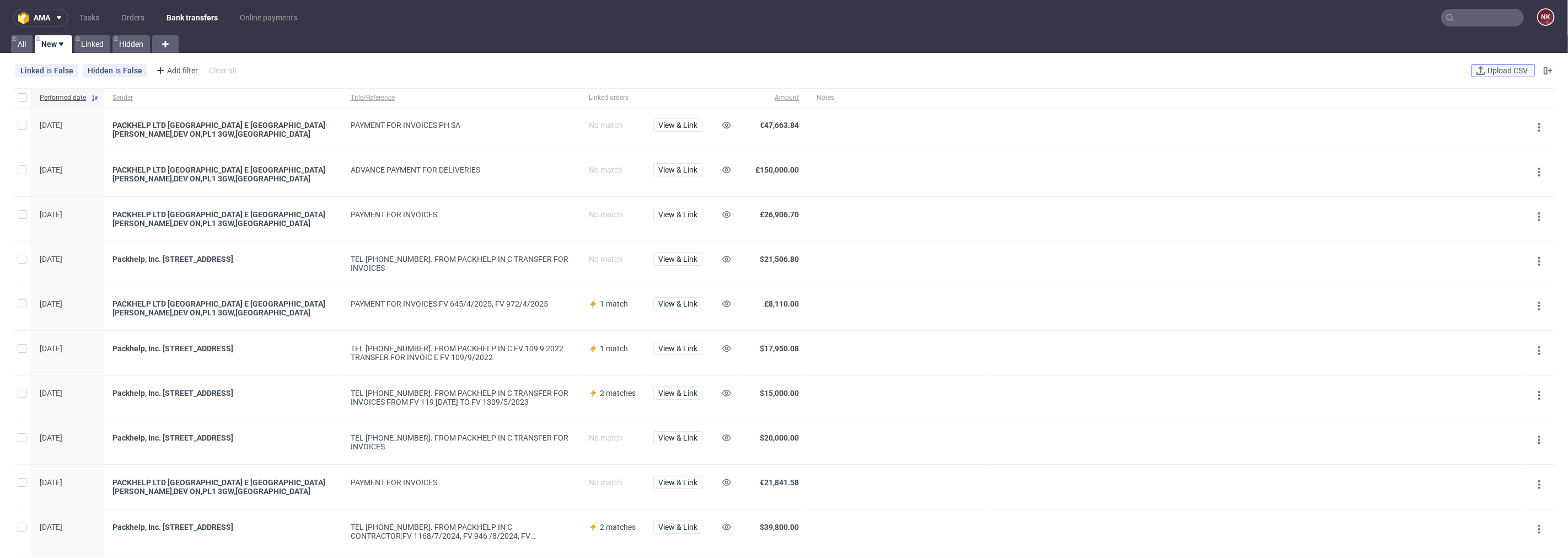
click at [1502, 72] on span "Upload CSV" at bounding box center [1507, 70] width 45 height 8
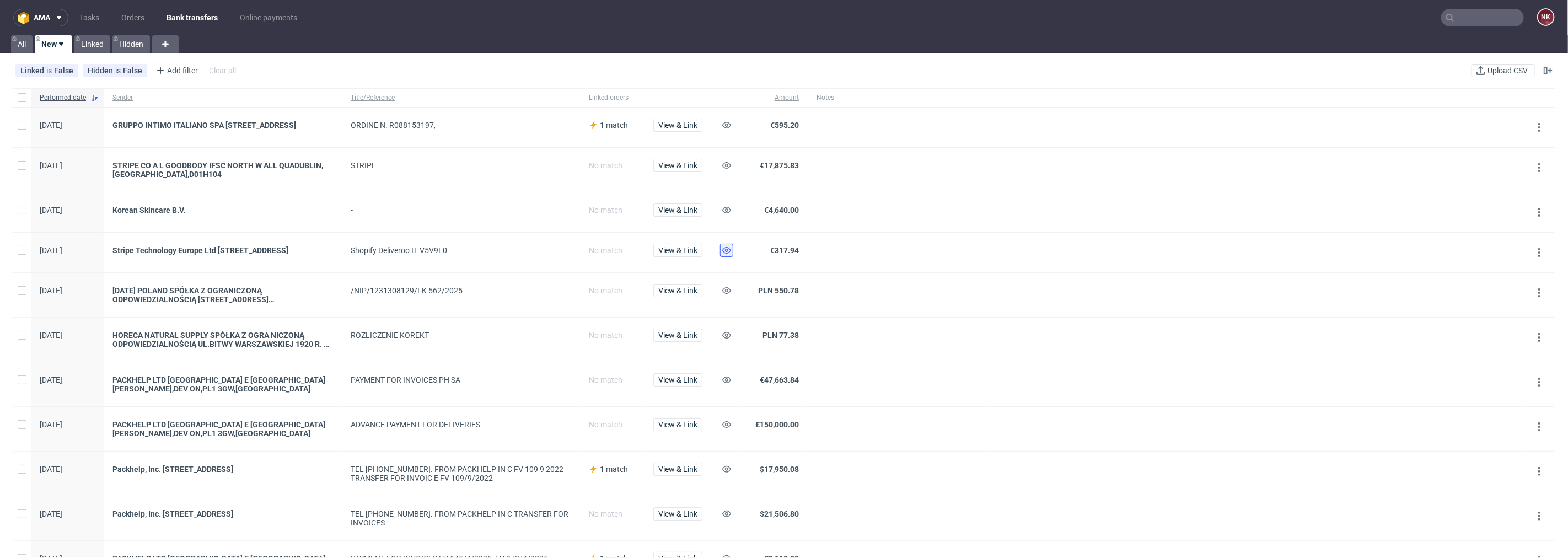
click at [726, 252] on use at bounding box center [726, 251] width 9 height 7
click at [726, 169] on use at bounding box center [726, 165] width 9 height 7
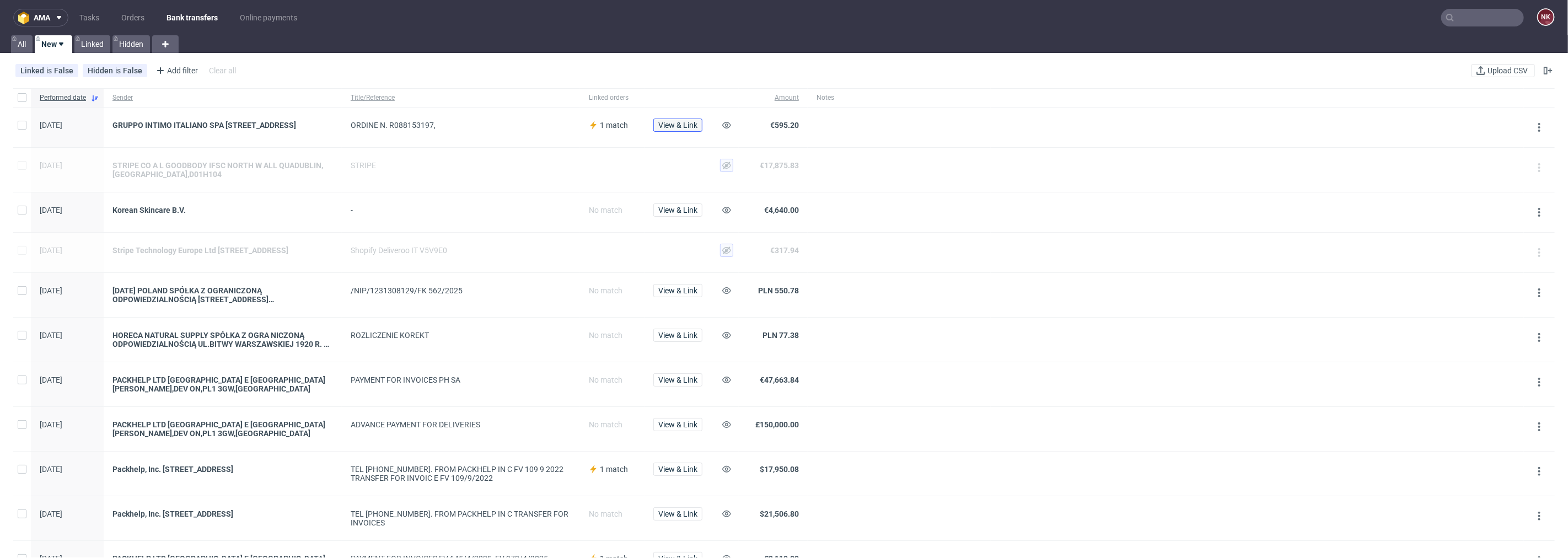
click at [681, 125] on span "View & Link" at bounding box center [677, 125] width 39 height 8
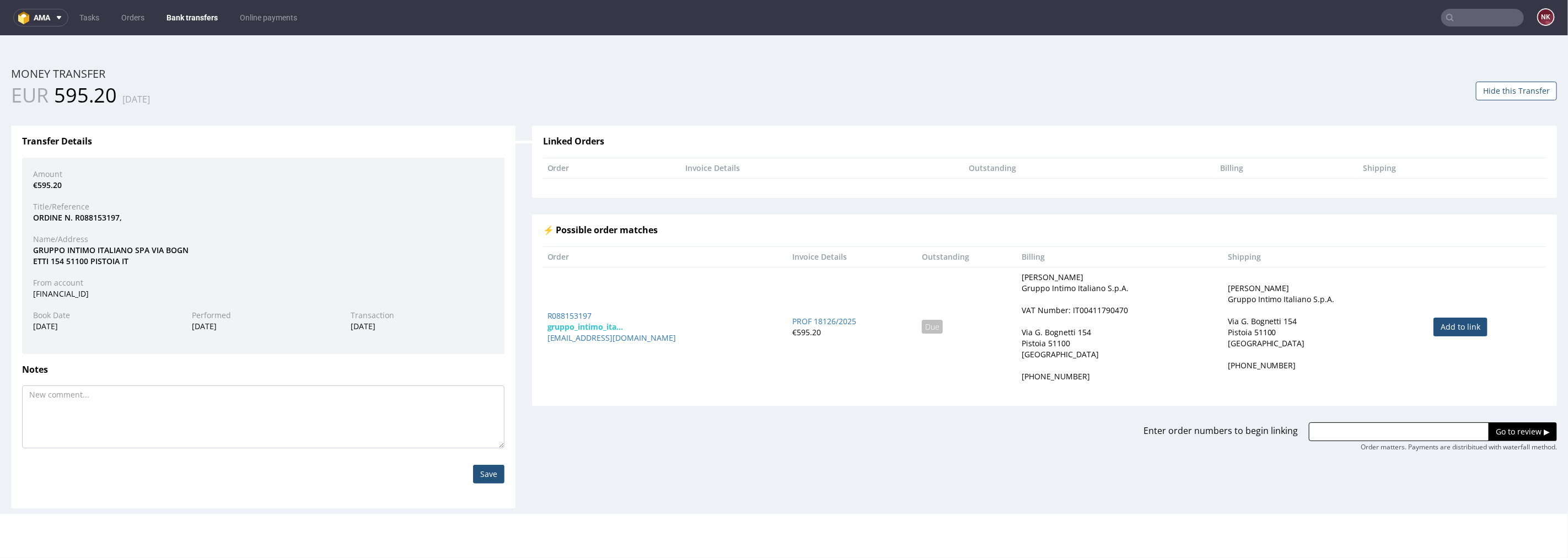
click at [1465, 326] on link "Add to link" at bounding box center [1460, 327] width 54 height 19
type input "R088153197"
click at [1497, 430] on input "Go to review ▶" at bounding box center [1522, 432] width 68 height 19
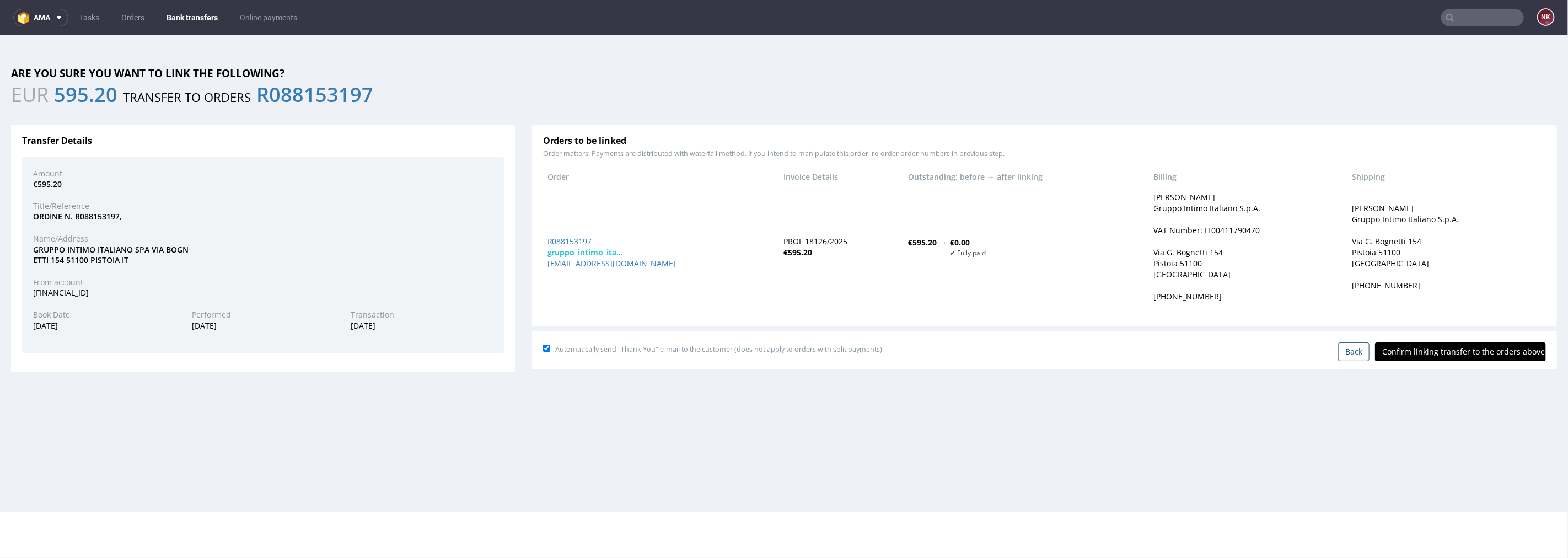
click at [1452, 359] on input "Confirm linking transfer to the orders above" at bounding box center [1461, 351] width 171 height 19
type input "In progress..."
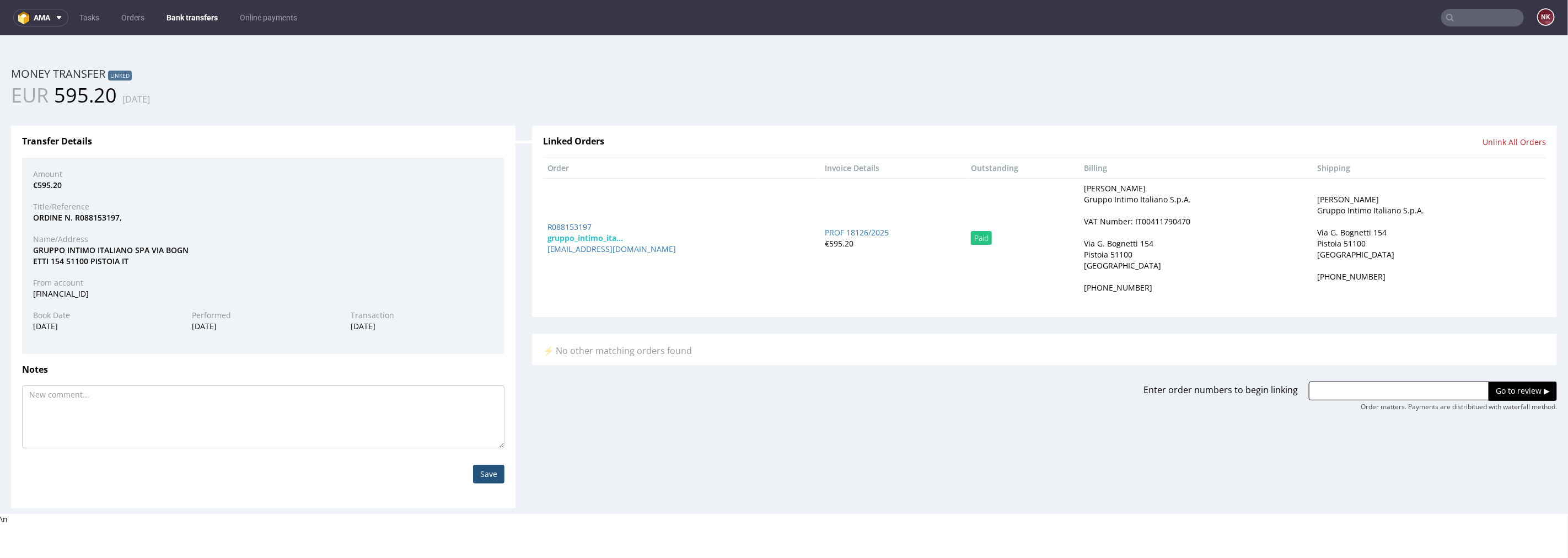
click at [184, 10] on link "Bank transfers" at bounding box center [192, 17] width 65 height 17
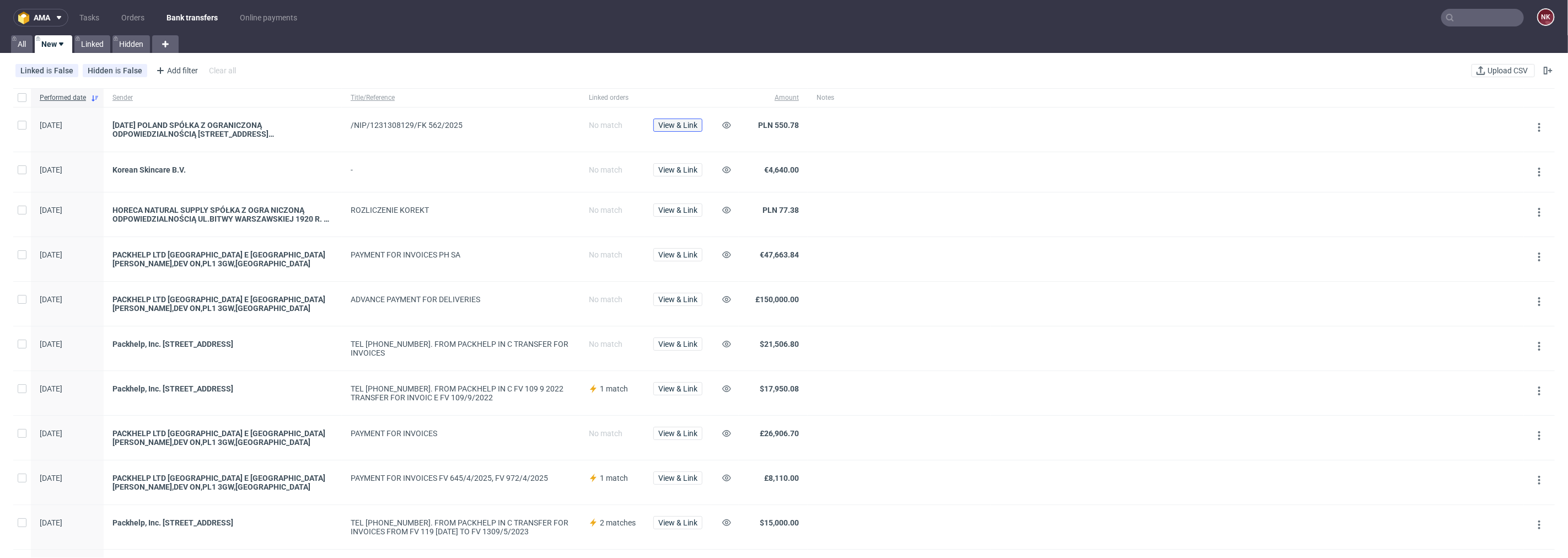
click at [676, 125] on span "View & Link" at bounding box center [677, 125] width 39 height 8
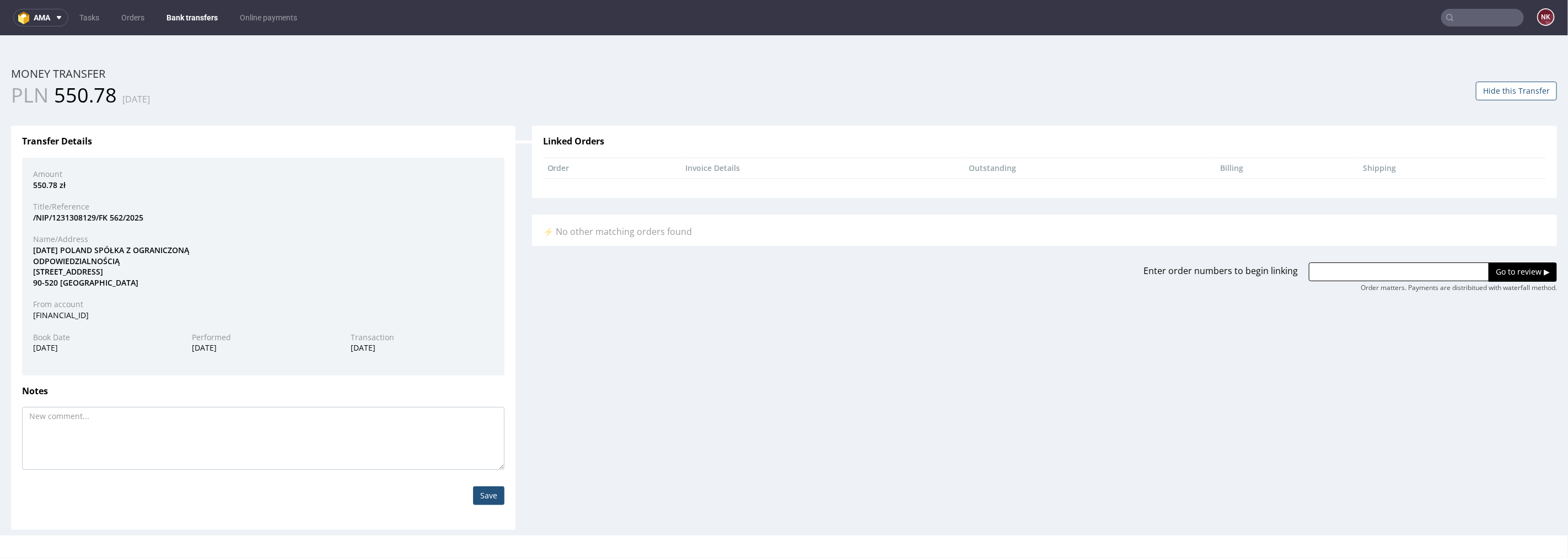
click at [45, 246] on div "SUNDAY POLAND SPÓŁKA Z OGRANICZONĄ ODPOWIEDZIALNOŚCIĄ UL.GDAŃSKA 126/128 90-520…" at bounding box center [263, 266] width 477 height 43
drag, startPoint x: 147, startPoint y: 215, endPoint x: 98, endPoint y: 215, distance: 49.0
click at [98, 215] on div "/NIP/1231308129/FK 562/2025" at bounding box center [263, 217] width 477 height 11
copy div "FK 562/2025"
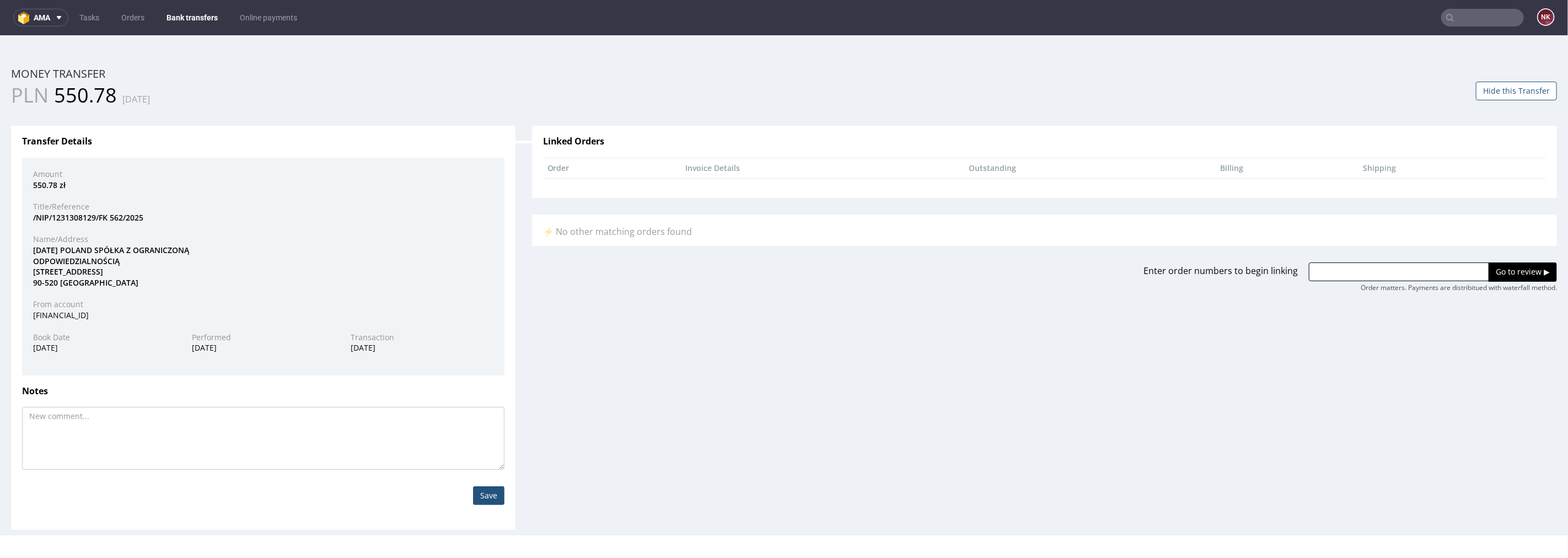
drag, startPoint x: 1388, startPoint y: 273, endPoint x: 1453, endPoint y: 272, distance: 65.0
click at [1388, 273] on input "text" at bounding box center [1398, 272] width 180 height 19
paste input "R830459063"
type input "R830459063"
click at [1511, 267] on input "Go to review ▶" at bounding box center [1522, 272] width 68 height 19
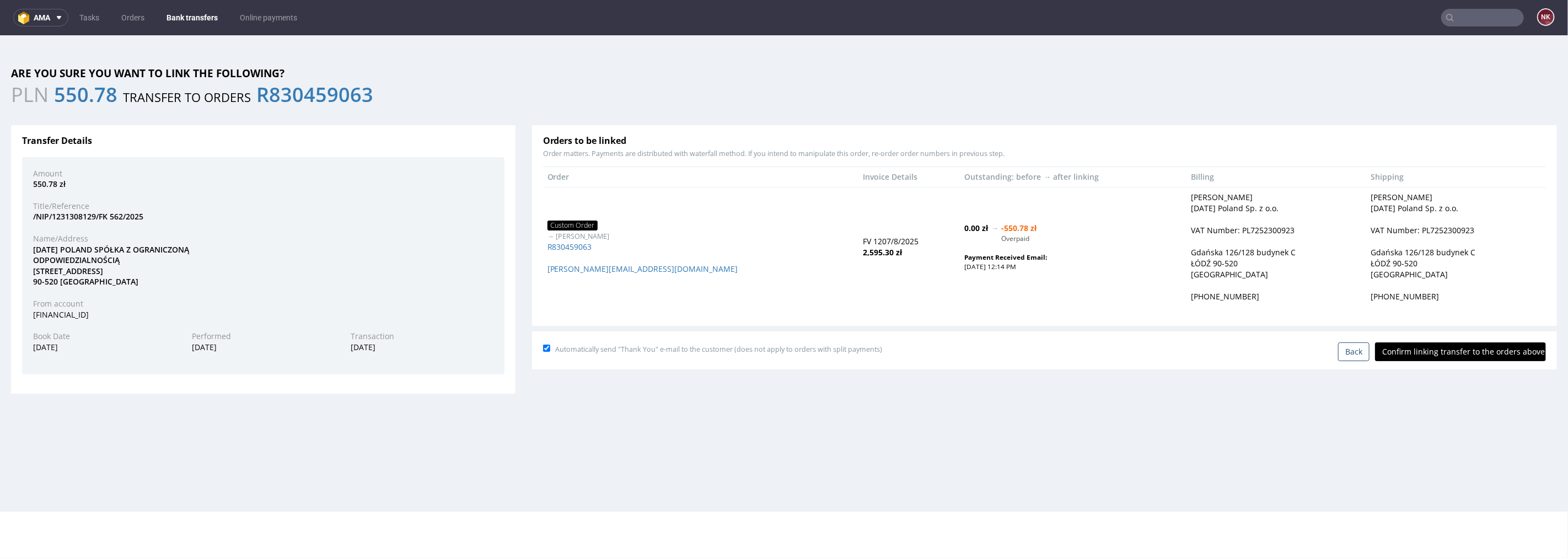
click at [1435, 352] on input "Confirm linking transfer to the orders above" at bounding box center [1461, 351] width 171 height 19
type input "In progress..."
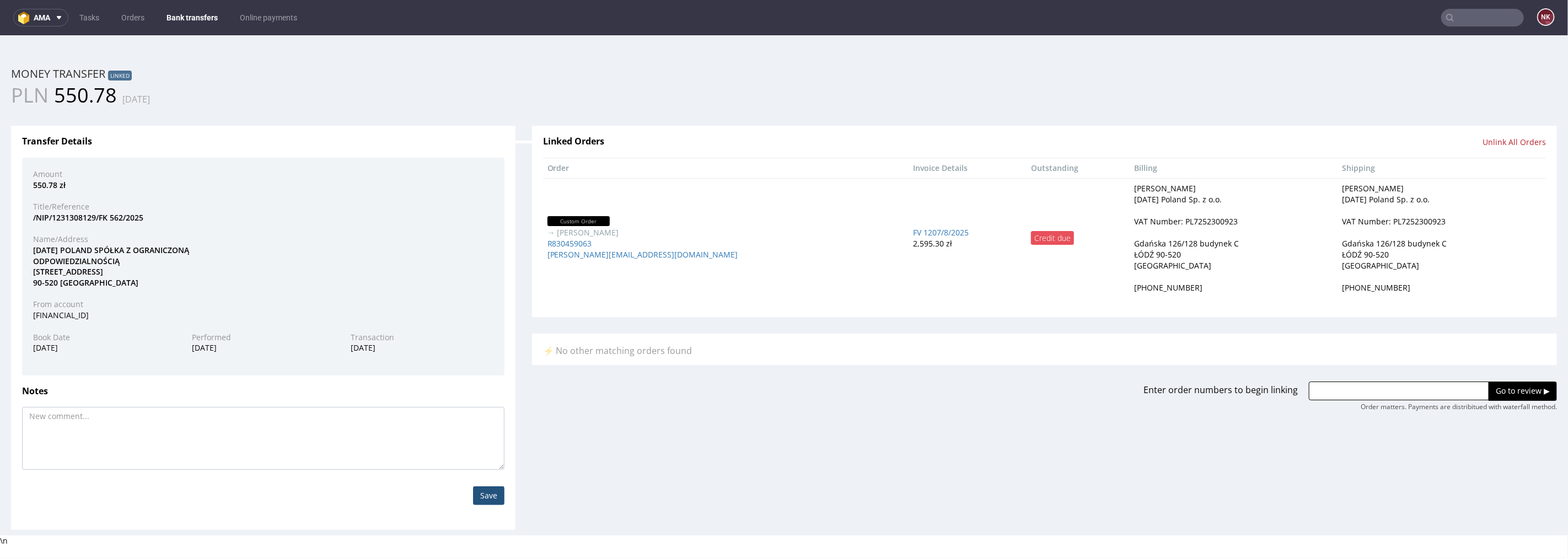
click at [195, 10] on link "Bank transfers" at bounding box center [192, 17] width 65 height 17
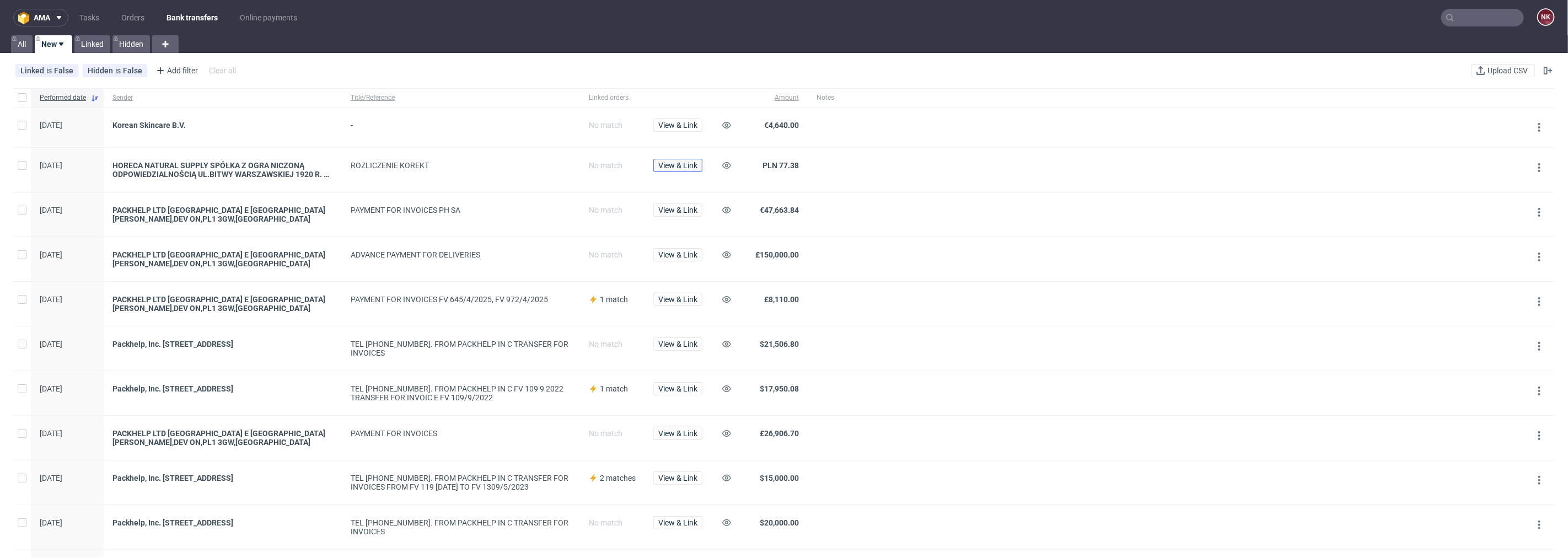
click at [678, 164] on span "View & Link" at bounding box center [677, 165] width 39 height 8
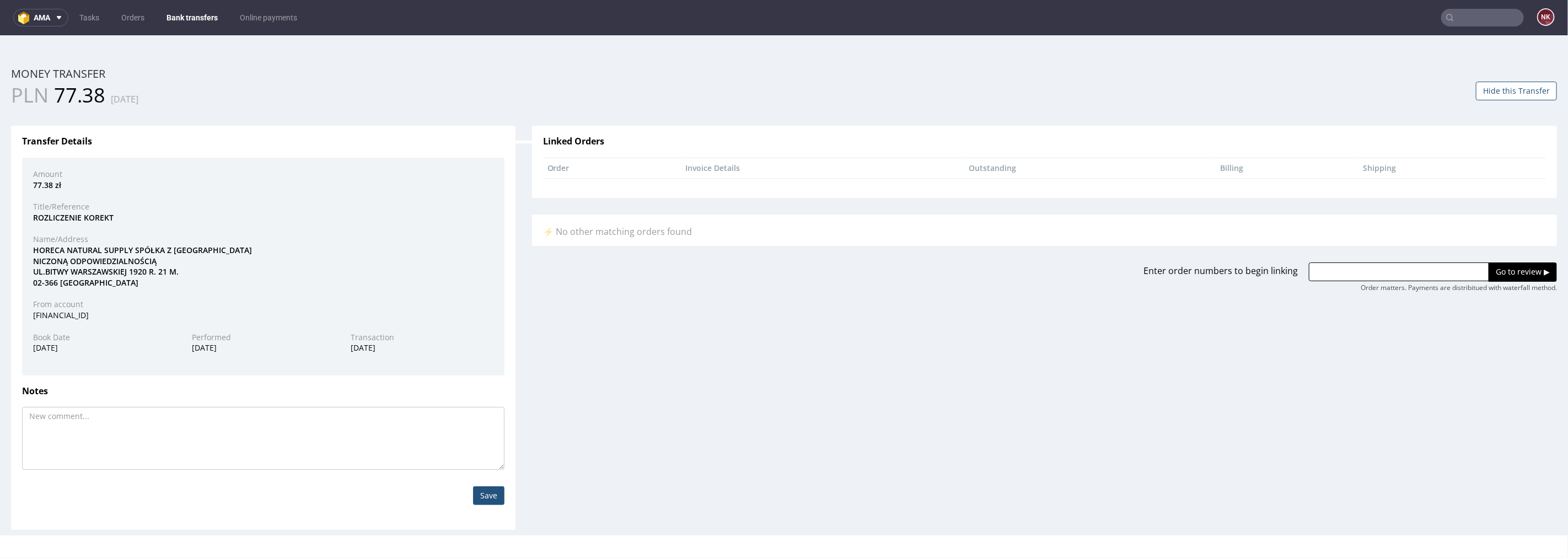
click at [48, 249] on div "HORECA NATURAL SUPPLY SPÓŁKA Z OGRA NICZONĄ ODPOWIEDZIALNOŚCIĄ UL.BITWY WARSZAW…" at bounding box center [263, 266] width 477 height 43
copy div "HORECA"
click at [400, 216] on div "ROZLICZENIE KOREKT" at bounding box center [263, 217] width 477 height 11
drag, startPoint x: 189, startPoint y: 15, endPoint x: 205, endPoint y: 22, distance: 17.5
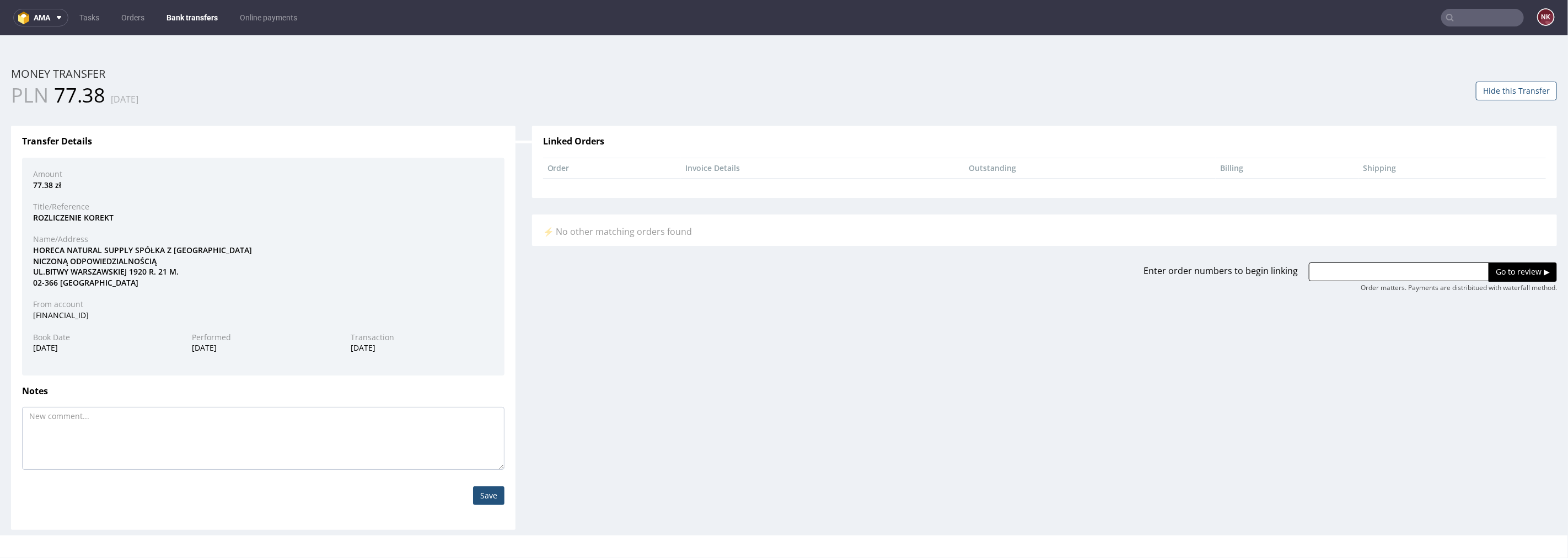
click at [189, 15] on link "Bank transfers" at bounding box center [192, 17] width 65 height 17
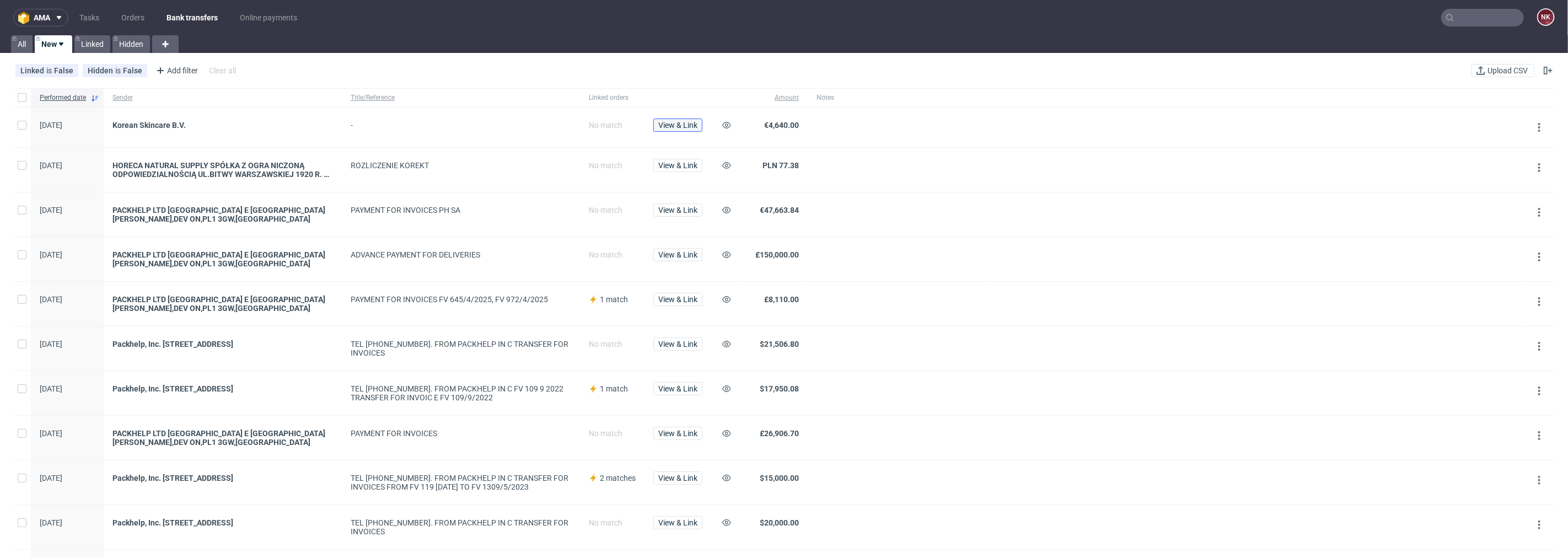
click at [682, 122] on span "View & Link" at bounding box center [677, 125] width 39 height 8
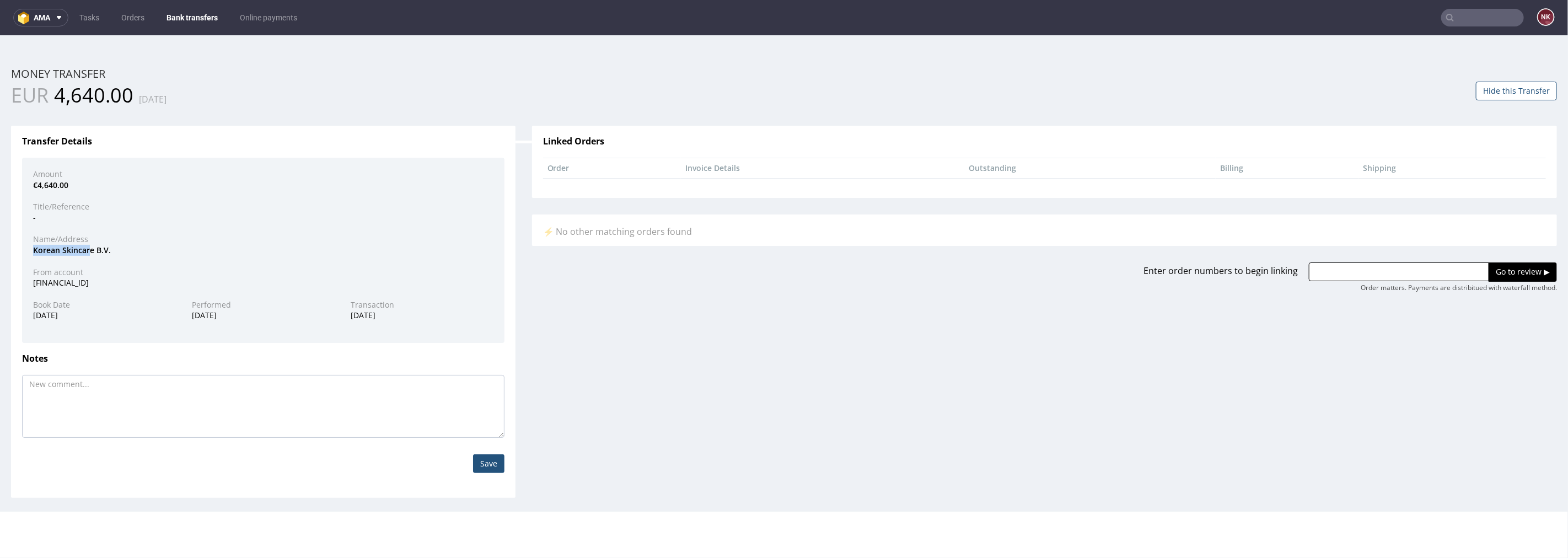
drag, startPoint x: 90, startPoint y: 250, endPoint x: 0, endPoint y: 250, distance: 90.0
click at [0, 250] on div "Home Money Transfers Money Transfer ID: 202524197404032315 Money transfer EUR 4…" at bounding box center [784, 273] width 1568 height 477
click at [95, 250] on div "Korean Skincare B.V." at bounding box center [263, 249] width 477 height 11
drag, startPoint x: 92, startPoint y: 250, endPoint x: 18, endPoint y: 249, distance: 74.0
click at [18, 249] on div "Transfer Details Amount €4,640.00 Title/Reference - Name/Address Korean Skincar…" at bounding box center [263, 311] width 504 height 372
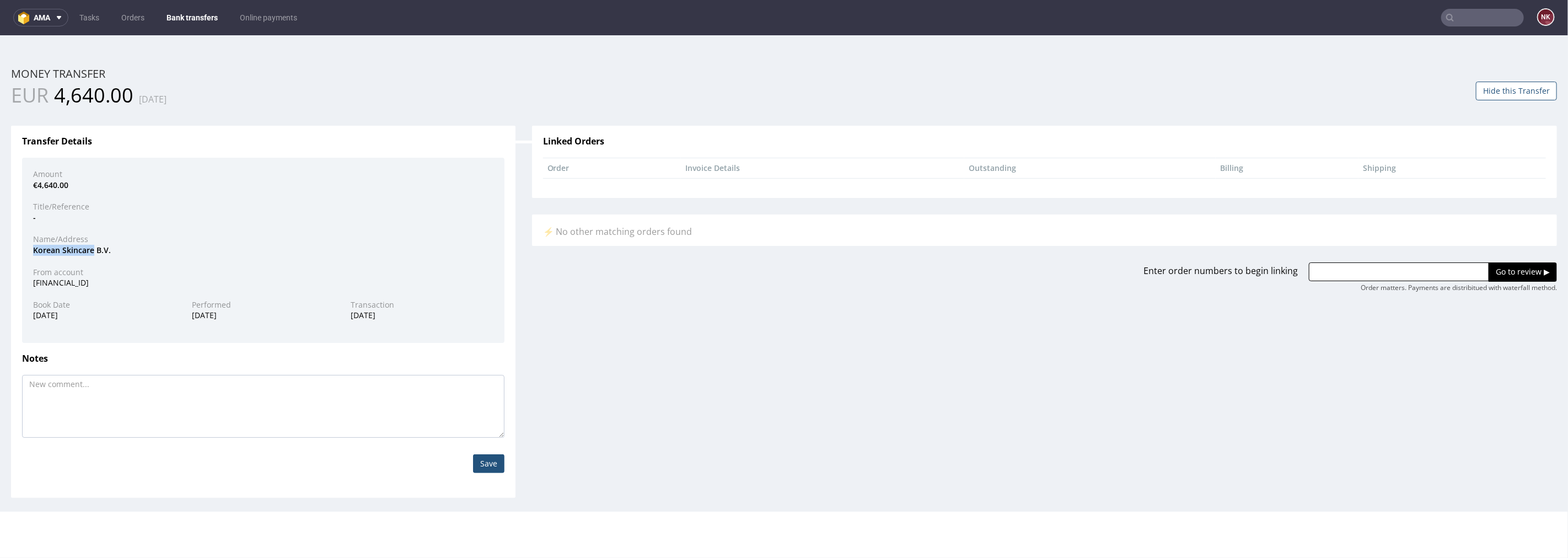
copy div "Korean Skincare"
click at [1385, 259] on div "Enter order numbers to begin linking Go to review ▶ Order matters. Payments are…" at bounding box center [1045, 269] width 1041 height 47
drag, startPoint x: 1390, startPoint y: 270, endPoint x: 1404, endPoint y: 270, distance: 14.0
click at [1390, 270] on input "text" at bounding box center [1398, 272] width 180 height 19
paste input "R453811417"
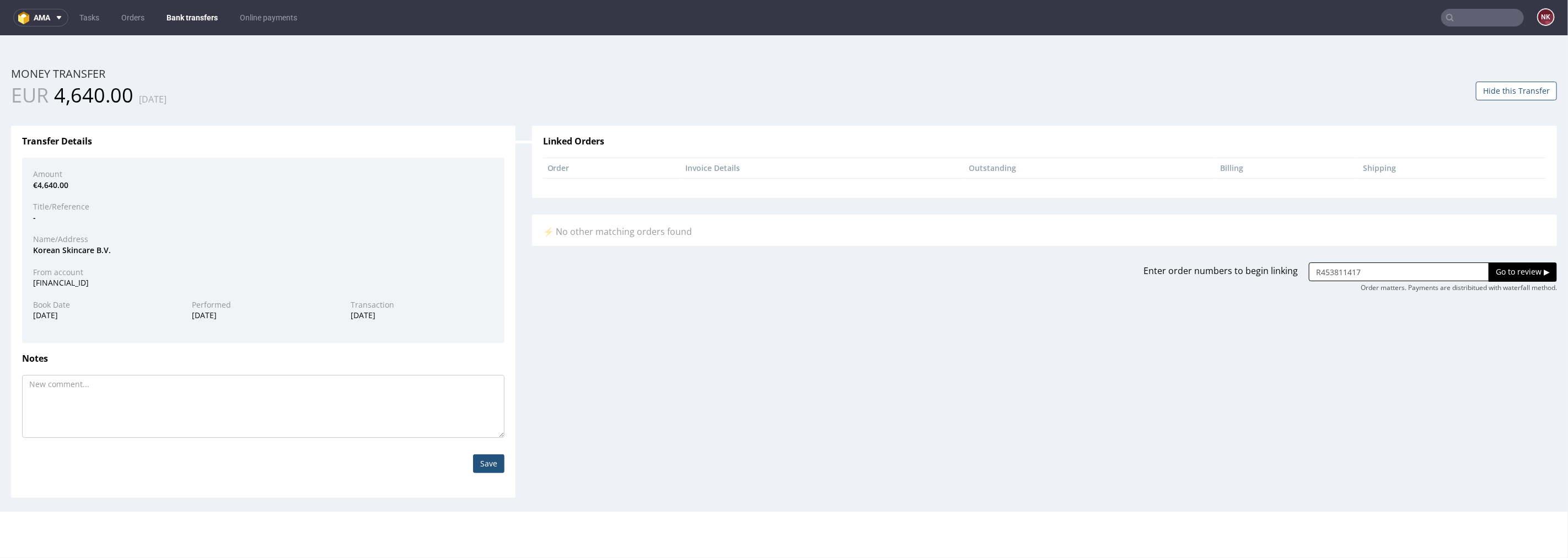
type input "R453811417"
click at [1502, 268] on input "Go to review ▶" at bounding box center [1522, 272] width 68 height 19
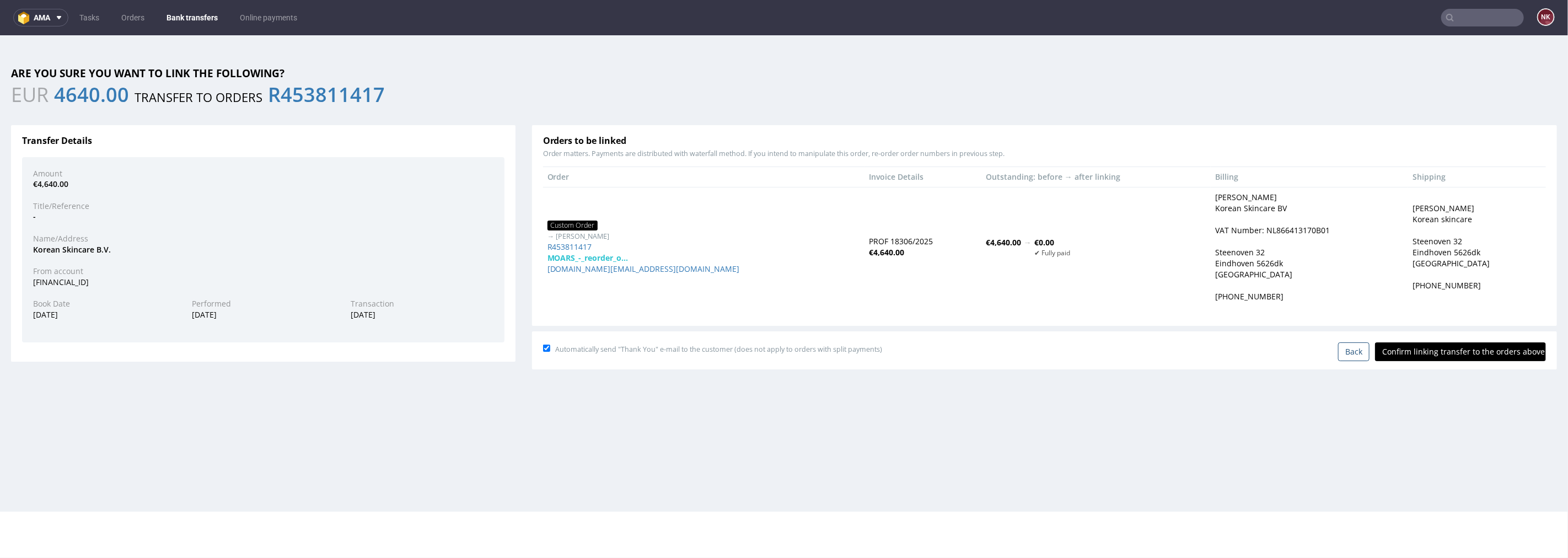
click at [1479, 344] on input "Confirm linking transfer to the orders above" at bounding box center [1461, 351] width 171 height 19
type input "In progress..."
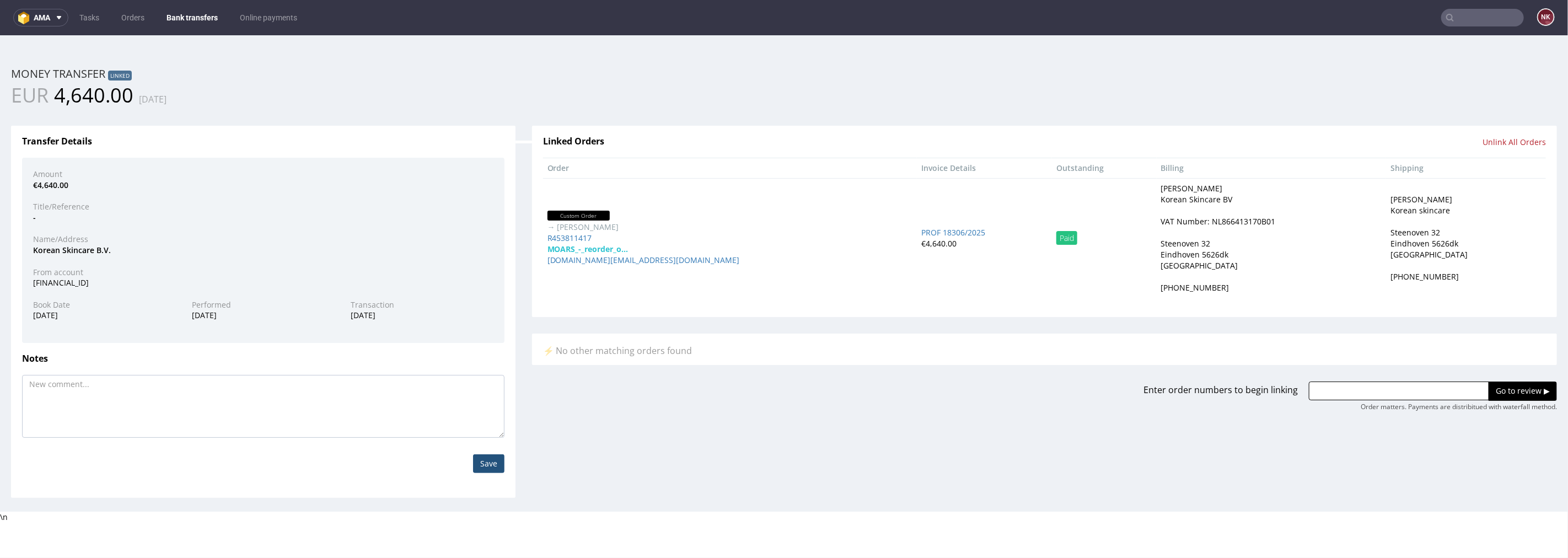
click at [191, 13] on link "Bank transfers" at bounding box center [192, 17] width 65 height 17
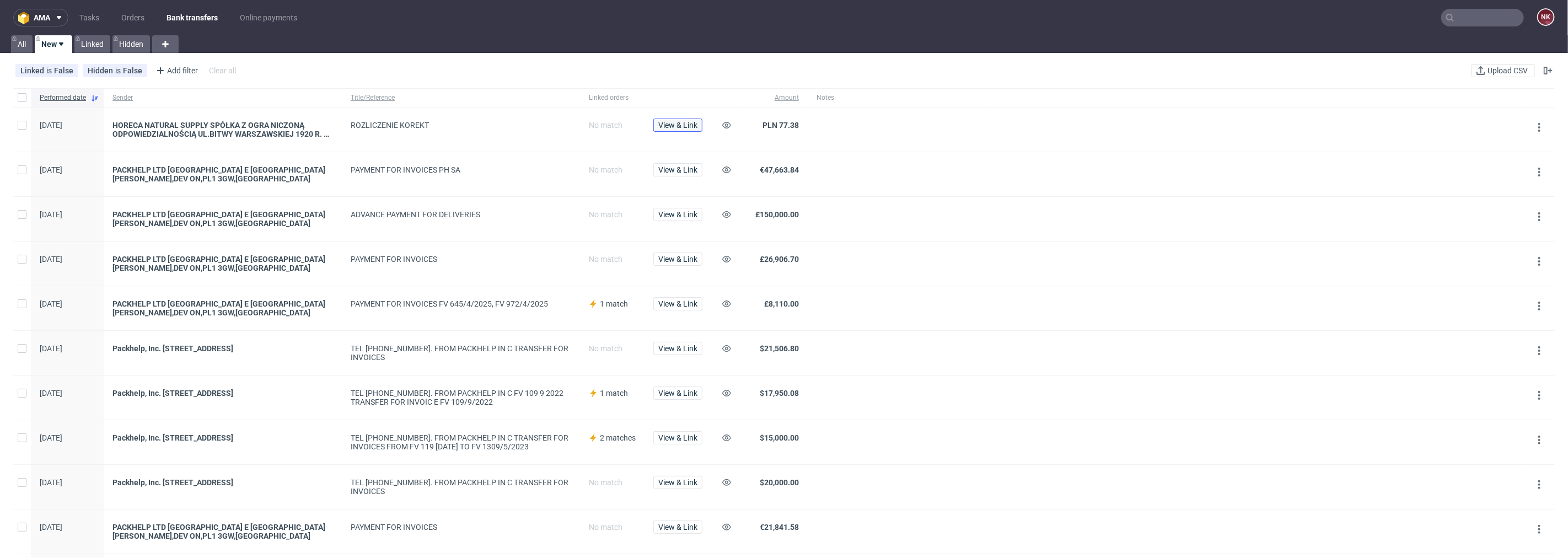
click at [685, 123] on span "View & Link" at bounding box center [677, 125] width 39 height 8
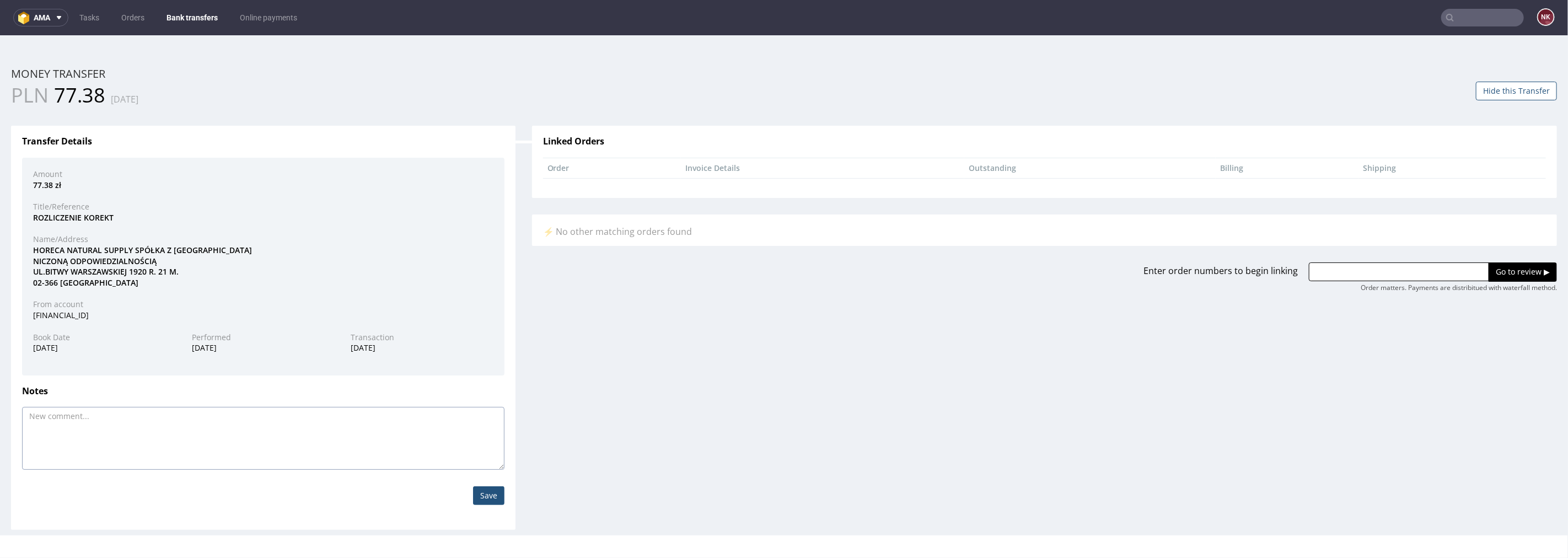
click at [394, 416] on textarea at bounding box center [263, 438] width 483 height 63
type textarea "Aga Pacholska"
click at [487, 503] on input "Save" at bounding box center [489, 496] width 31 height 19
click at [1494, 93] on button "Hide this Transfer" at bounding box center [1517, 91] width 81 height 19
click at [200, 13] on link "Bank transfers" at bounding box center [192, 17] width 65 height 17
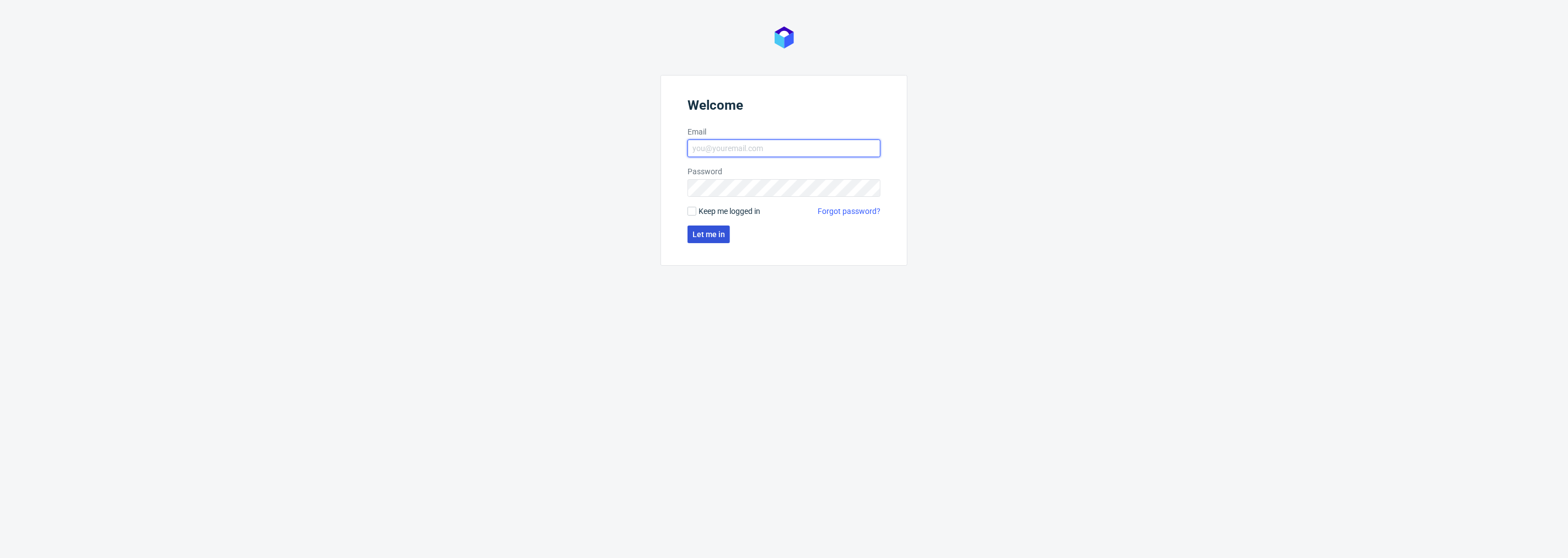
type input "[PERSON_NAME][EMAIL_ADDRESS][DOMAIN_NAME]"
click at [719, 230] on span "Let me in" at bounding box center [709, 234] width 33 height 8
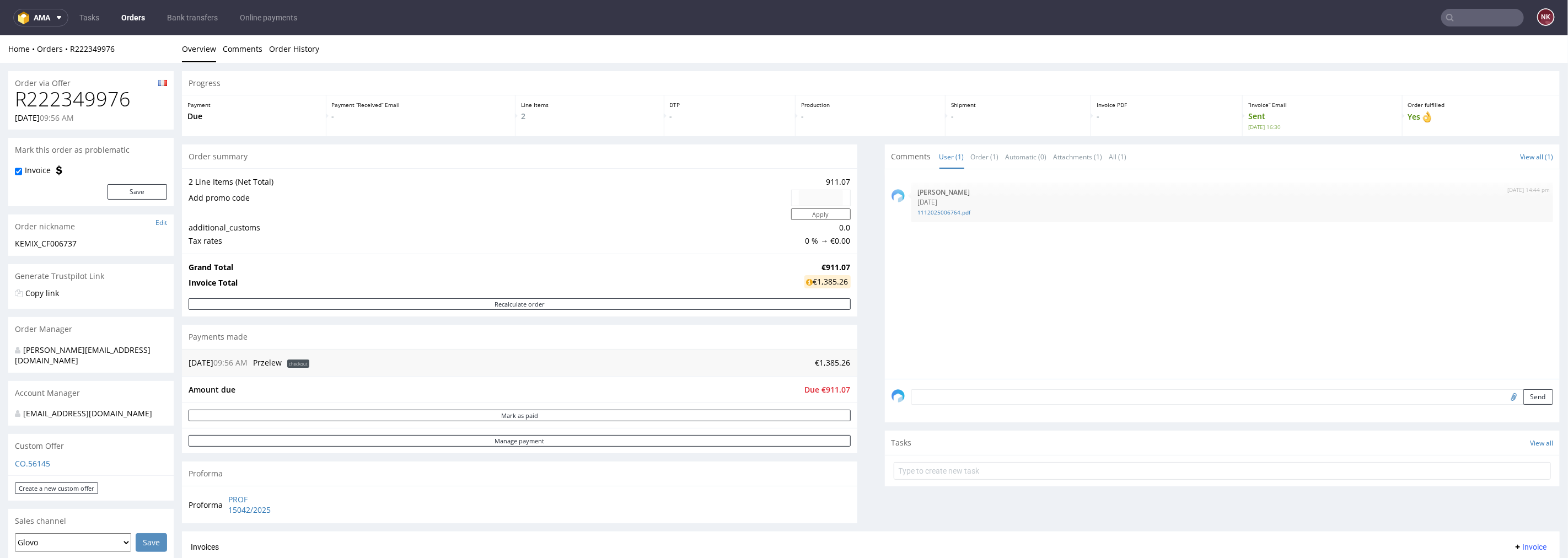
click at [1469, 24] on input "text" at bounding box center [1482, 17] width 83 height 17
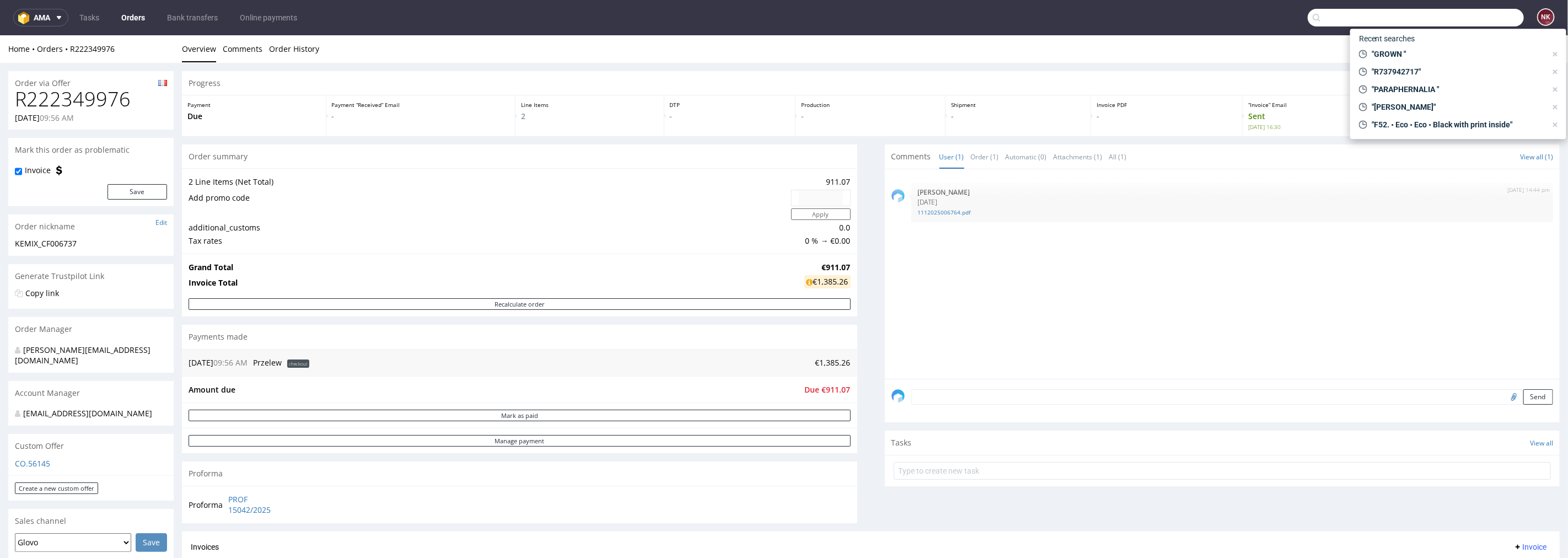
paste input "R969686369"
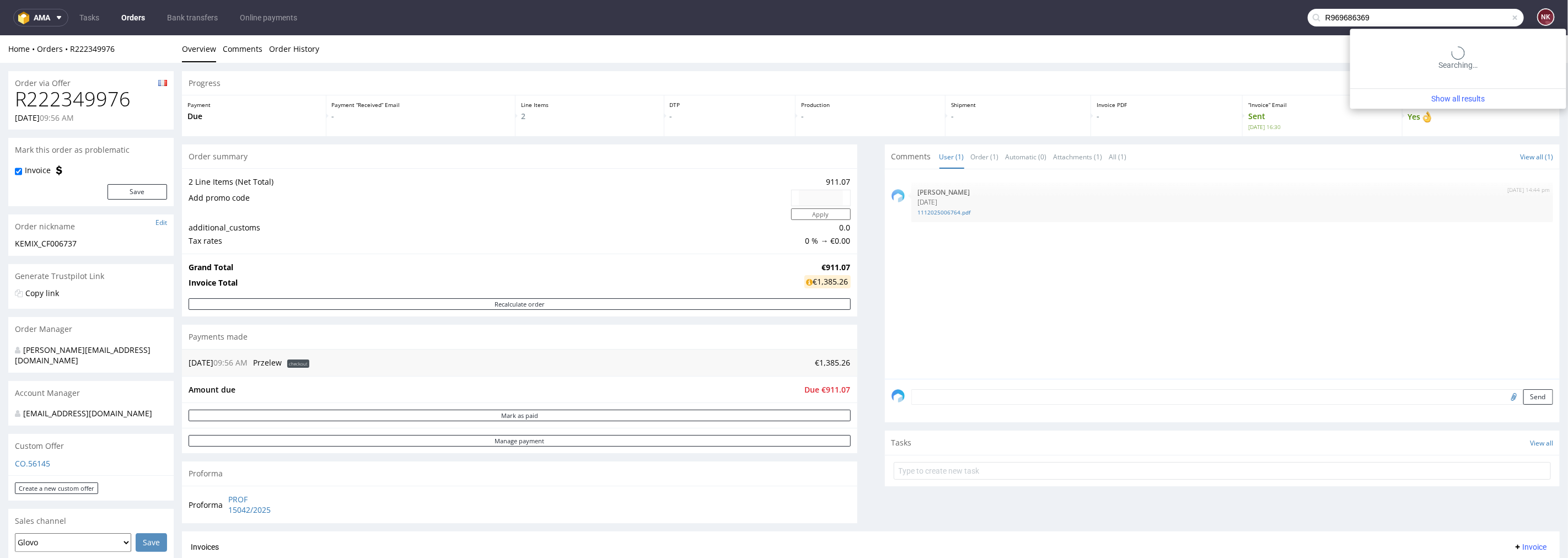
type input "R969686369"
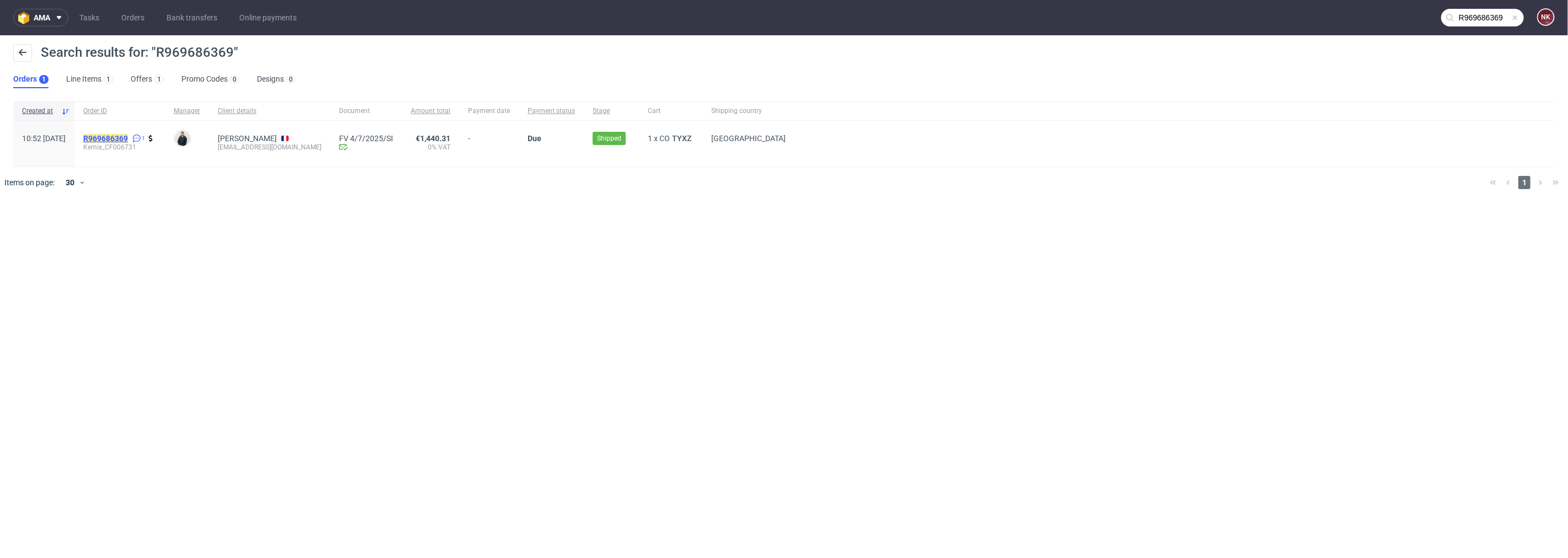
click at [128, 136] on mark "R969686369" at bounding box center [106, 138] width 45 height 9
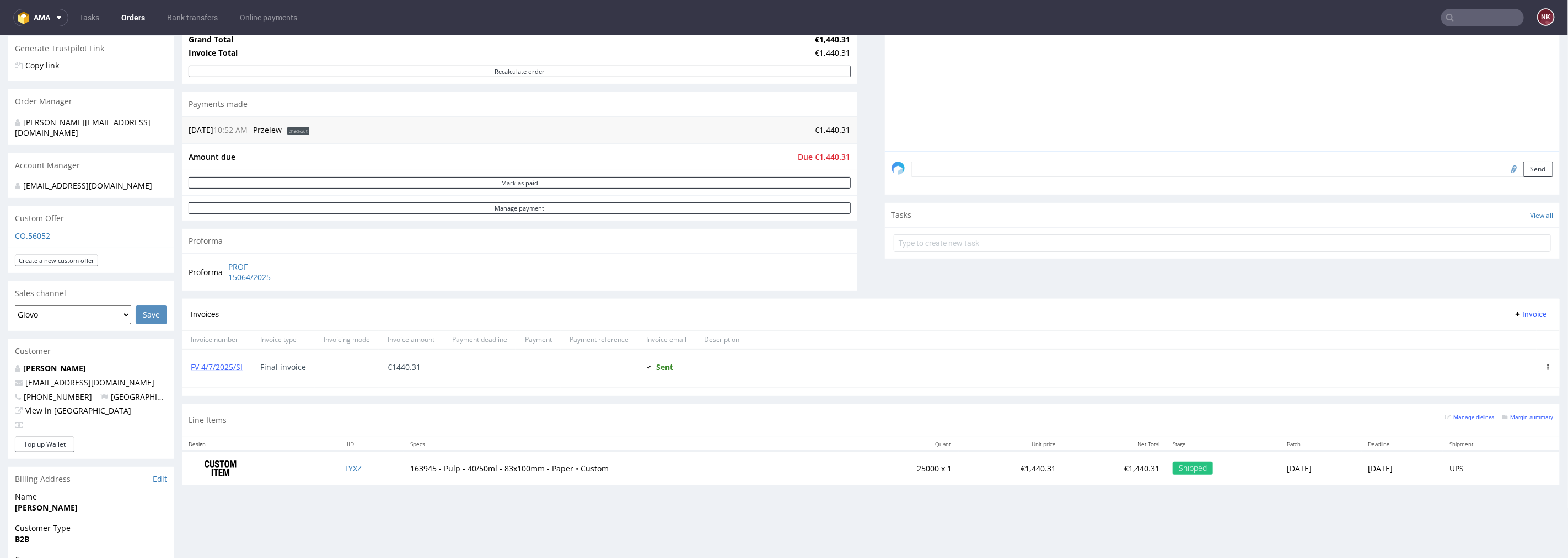
scroll to position [123, 0]
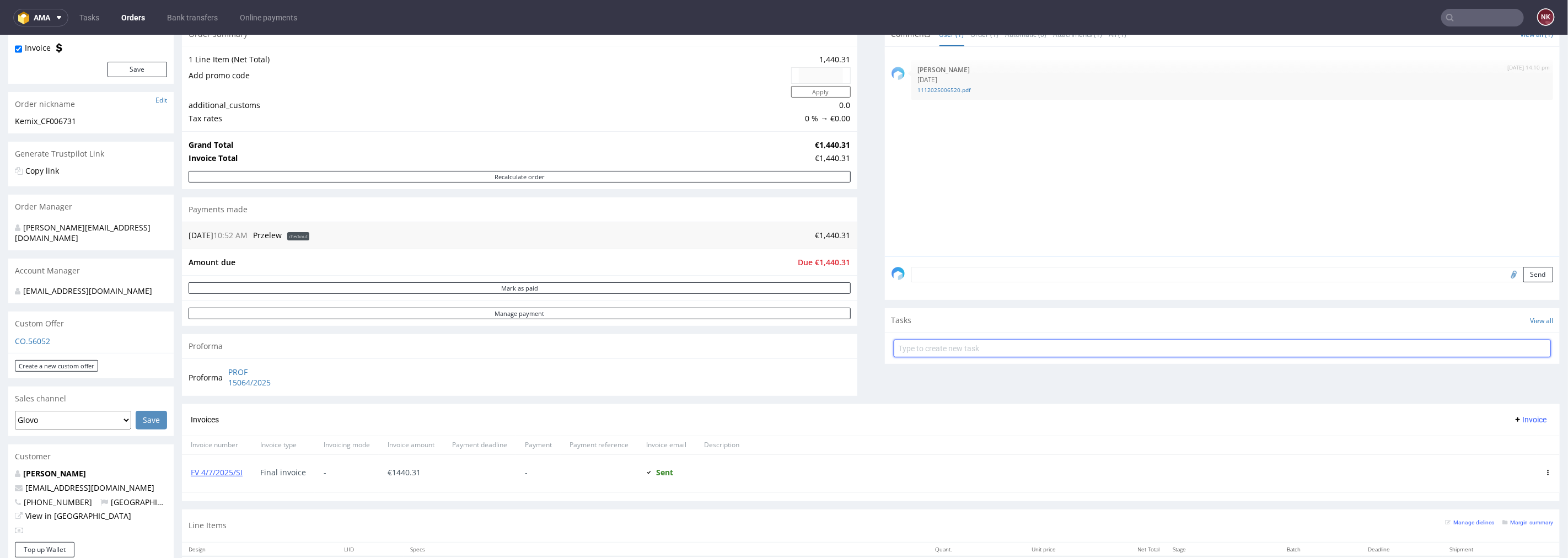
click at [926, 350] on input "text" at bounding box center [1222, 348] width 658 height 17
click at [1013, 273] on textarea at bounding box center [1232, 274] width 643 height 16
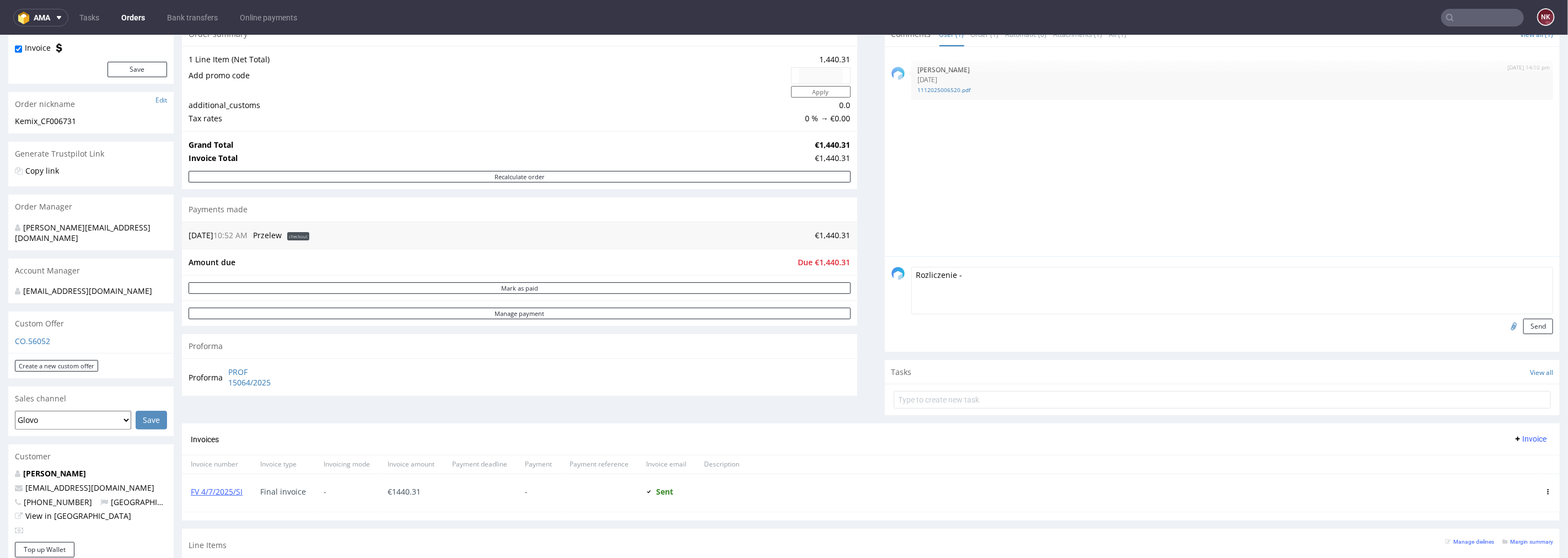
paste textarea "[URL][DOMAIN_NAME]"
type textarea "Rozliczenie - [URL][DOMAIN_NAME]"
click at [1523, 322] on button "Send" at bounding box center [1538, 326] width 29 height 16
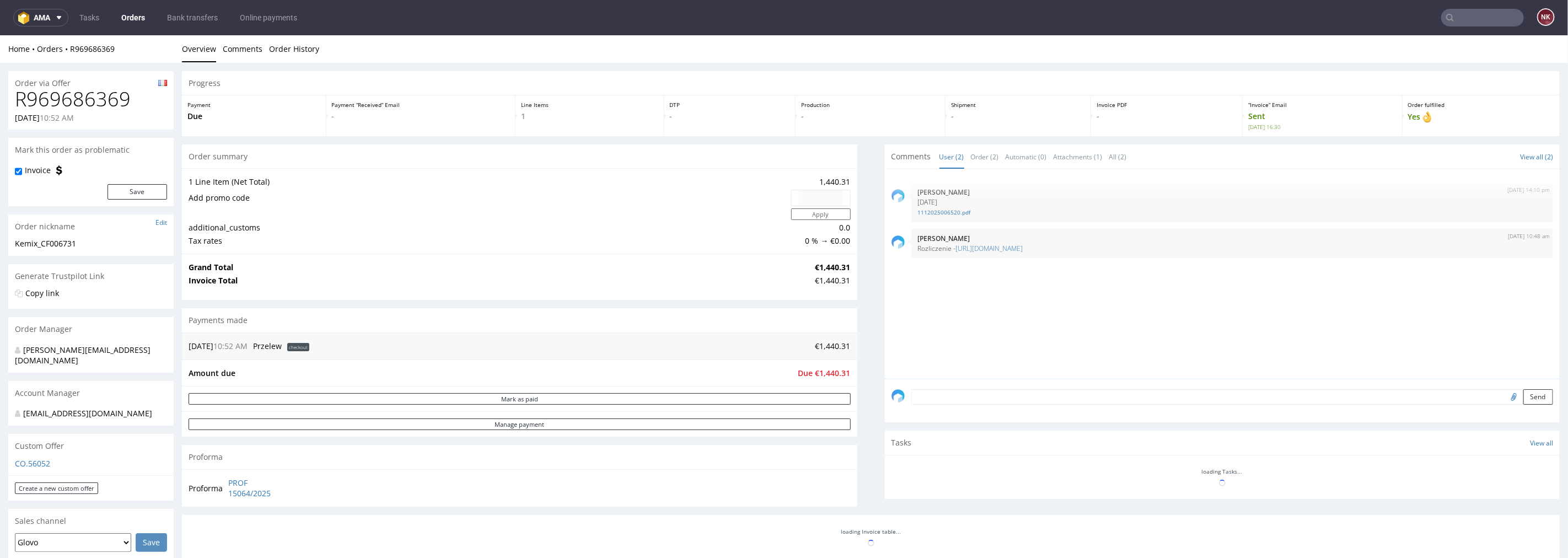
scroll to position [0, 0]
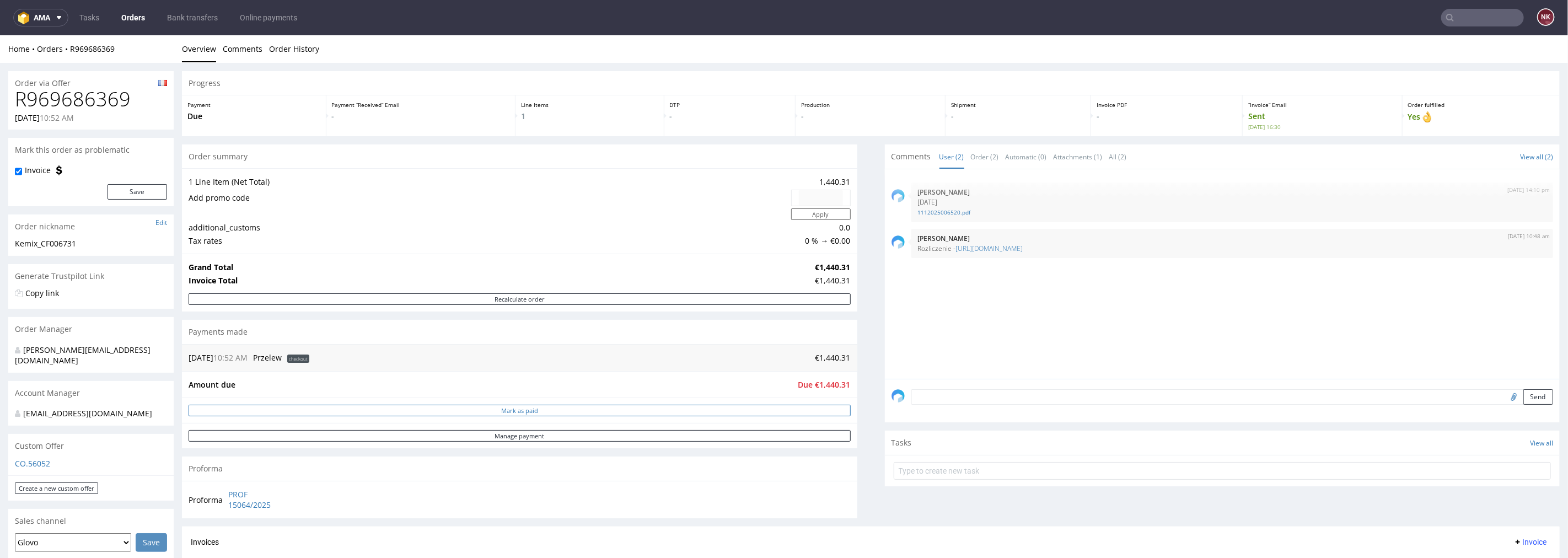
click at [635, 412] on button "Mark as paid" at bounding box center [520, 409] width 662 height 11
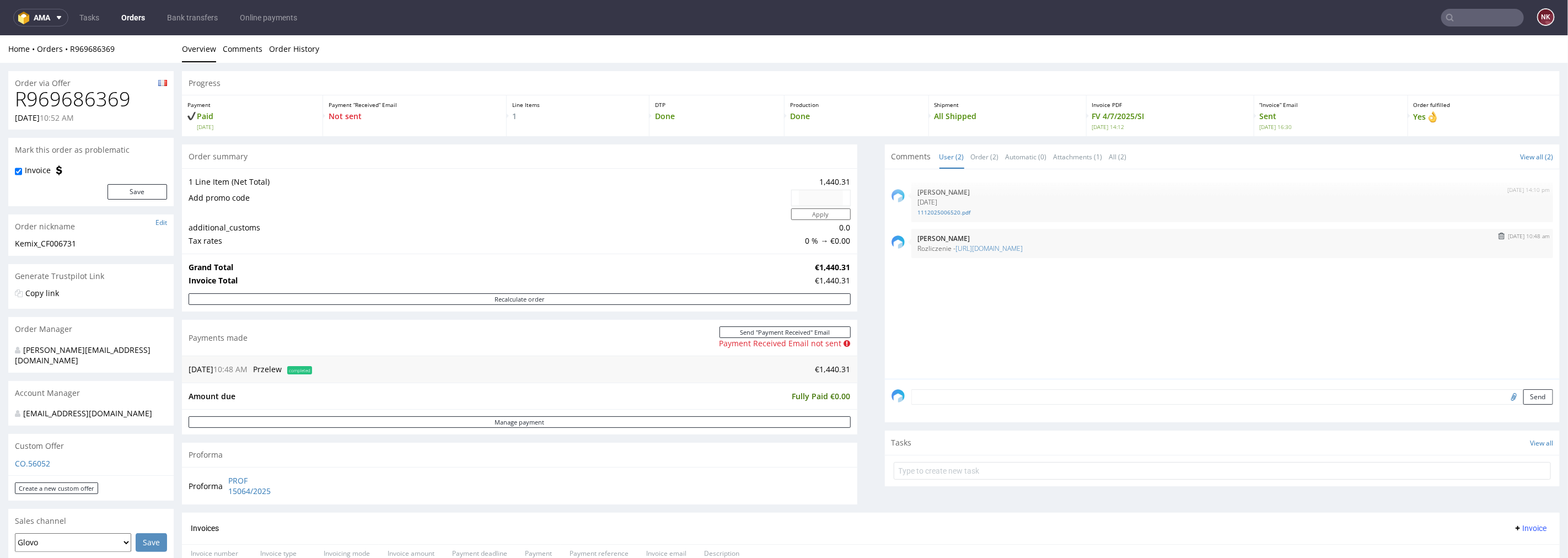
drag, startPoint x: 1165, startPoint y: 252, endPoint x: 906, endPoint y: 249, distance: 259.0
click at [912, 249] on div "29th Aug 25 | 10:48 am Natalia Kaczorowska Rozliczenie - https://platform.packh…" at bounding box center [1232, 243] width 643 height 29
copy p "Rozliczenie - https://platform.packhelp.com/ama/bank-transfers/details/45470"
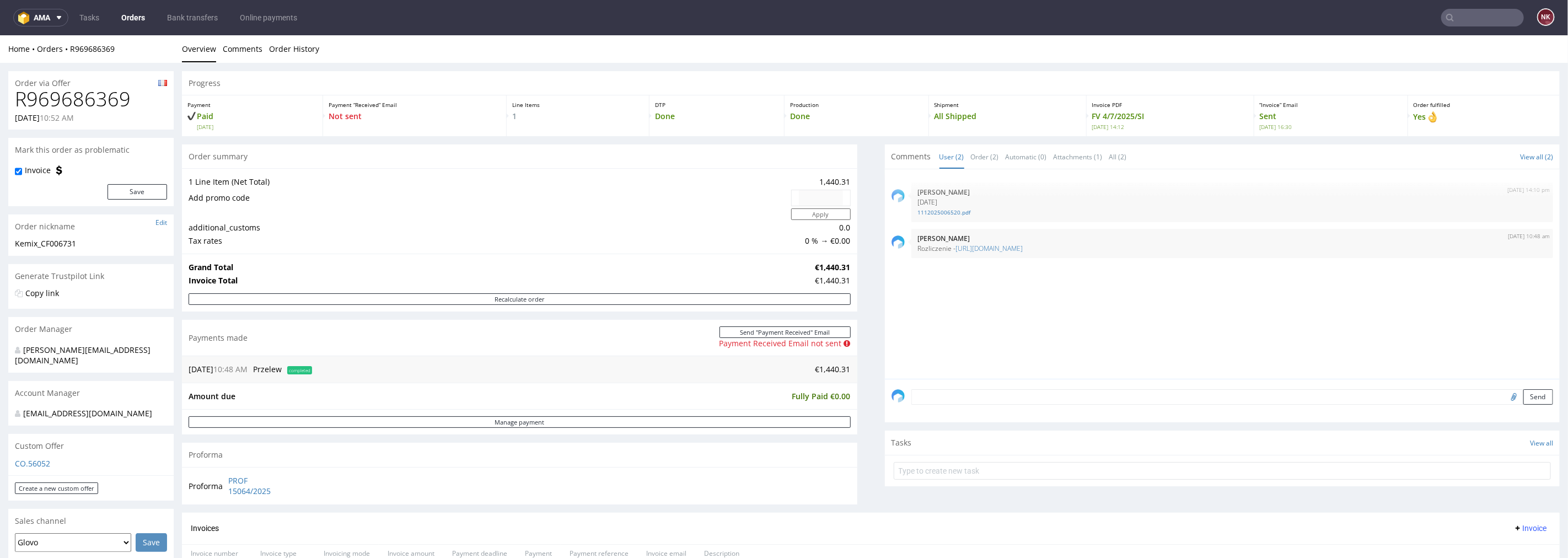
copy p "Rozliczenie - https://platform.packhelp.com/ama/bank-transfers/details/45470"
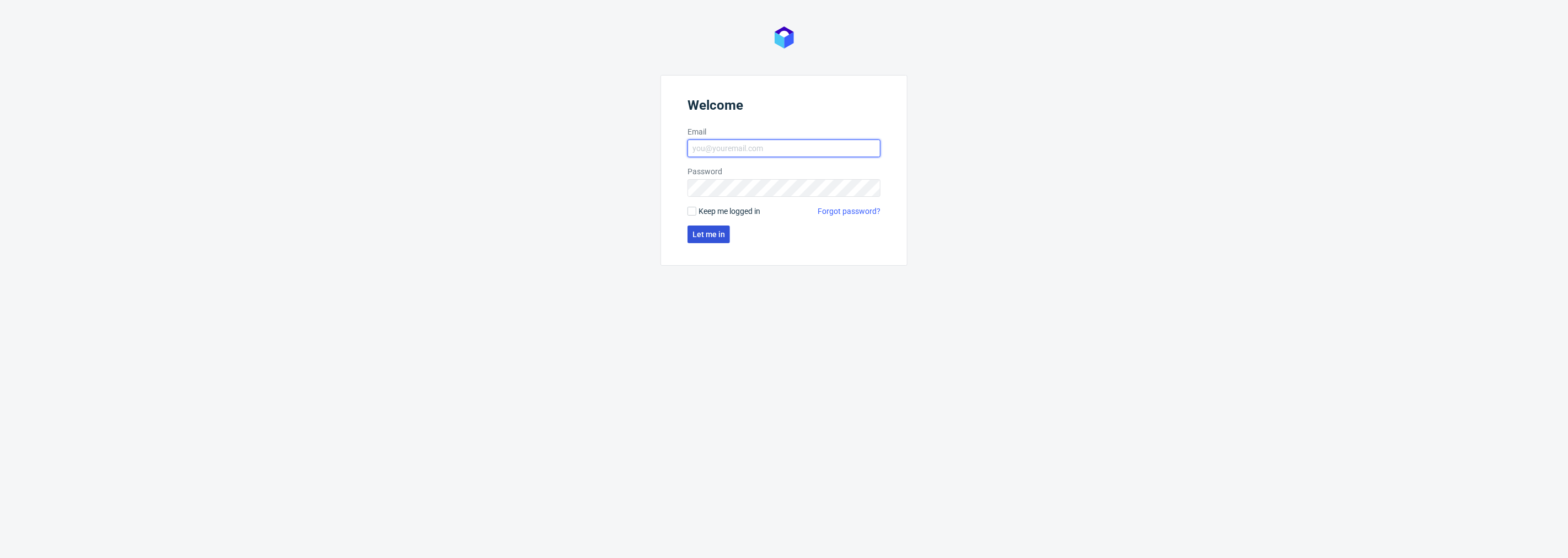
type input "[PERSON_NAME][EMAIL_ADDRESS][DOMAIN_NAME]"
click at [699, 237] on span "Let me in" at bounding box center [709, 234] width 33 height 8
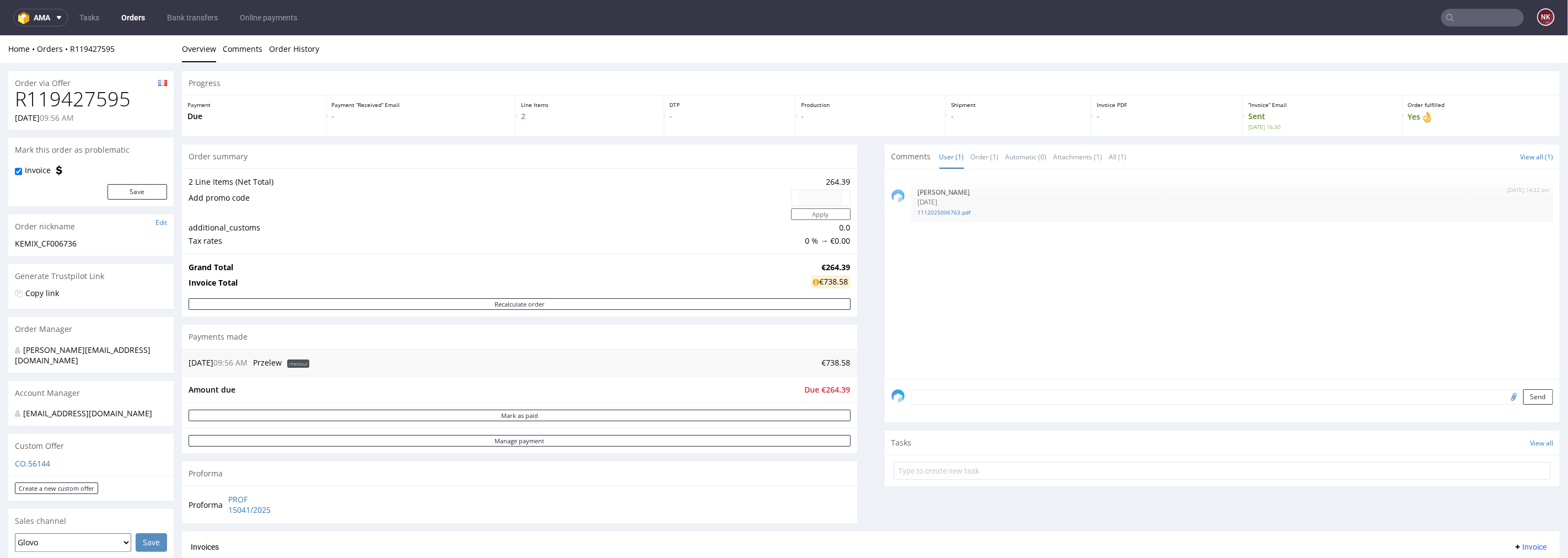
click at [1021, 382] on div "Send" at bounding box center [1222, 400] width 675 height 44
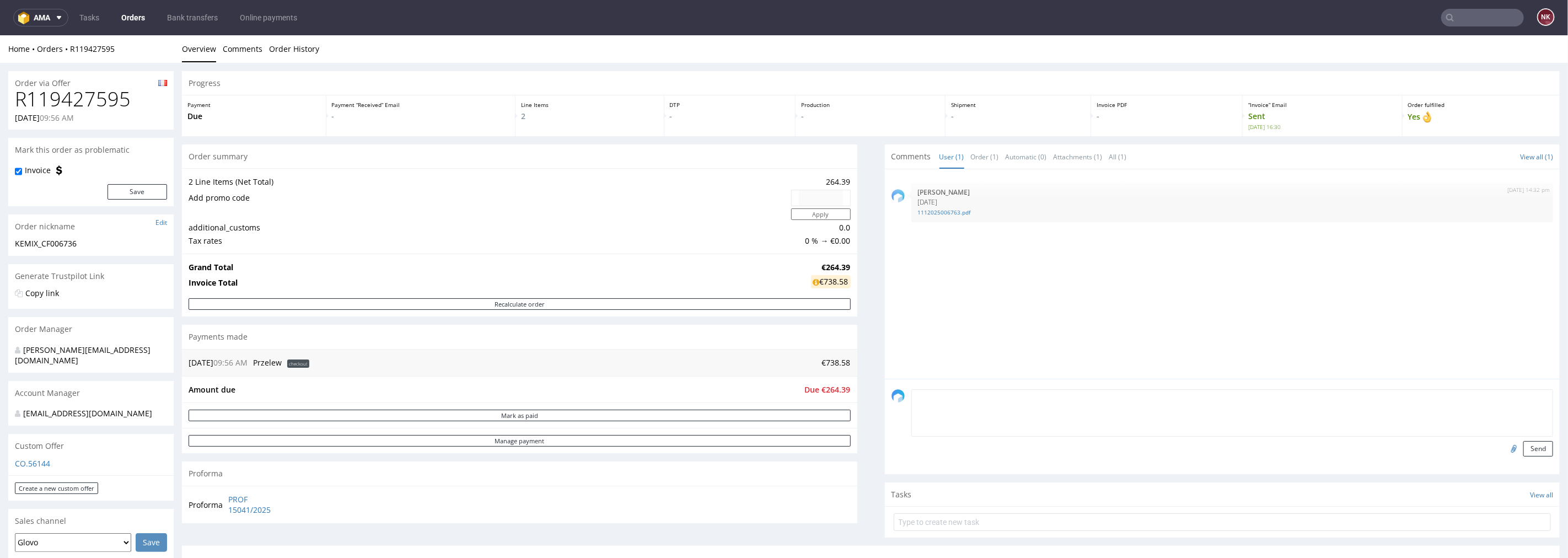
click at [1023, 394] on textarea at bounding box center [1232, 412] width 643 height 48
paste textarea "Rozliczenie - https://platform.packhelp.com/ama/bank-transfers/details/45470"
type textarea "Rozliczenie - https://platform.packhelp.com/ama/bank-transfers/details/45470"
click at [1533, 450] on button "Send" at bounding box center [1538, 448] width 29 height 16
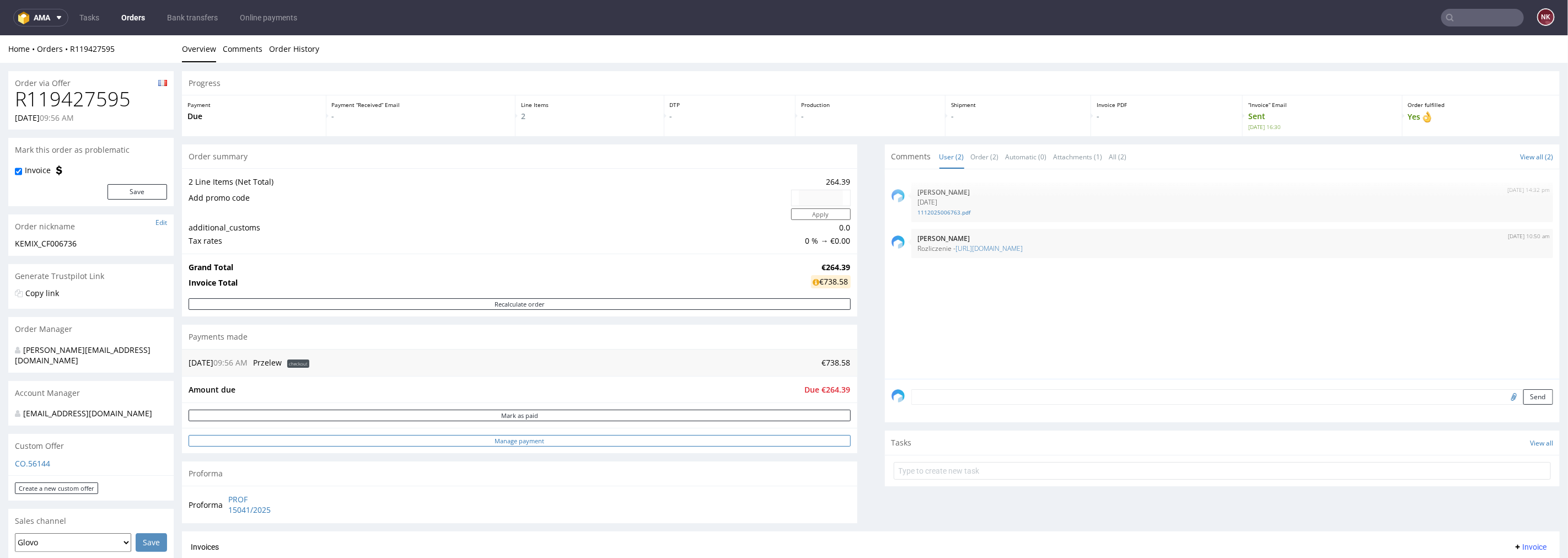
click at [559, 440] on link "Manage payment" at bounding box center [520, 439] width 662 height 11
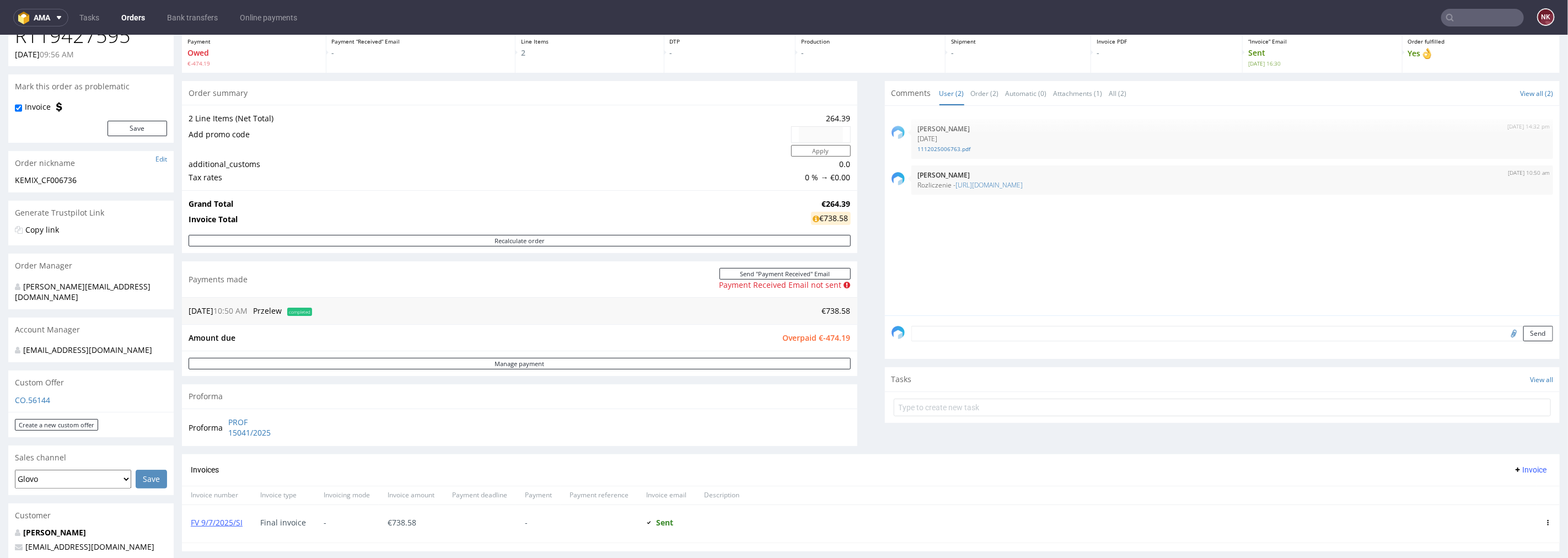
scroll to position [61, 0]
click at [831, 337] on span "Overpaid €-474.19" at bounding box center [816, 339] width 67 height 10
copy span "474.19"
click at [928, 330] on textarea at bounding box center [1232, 336] width 643 height 16
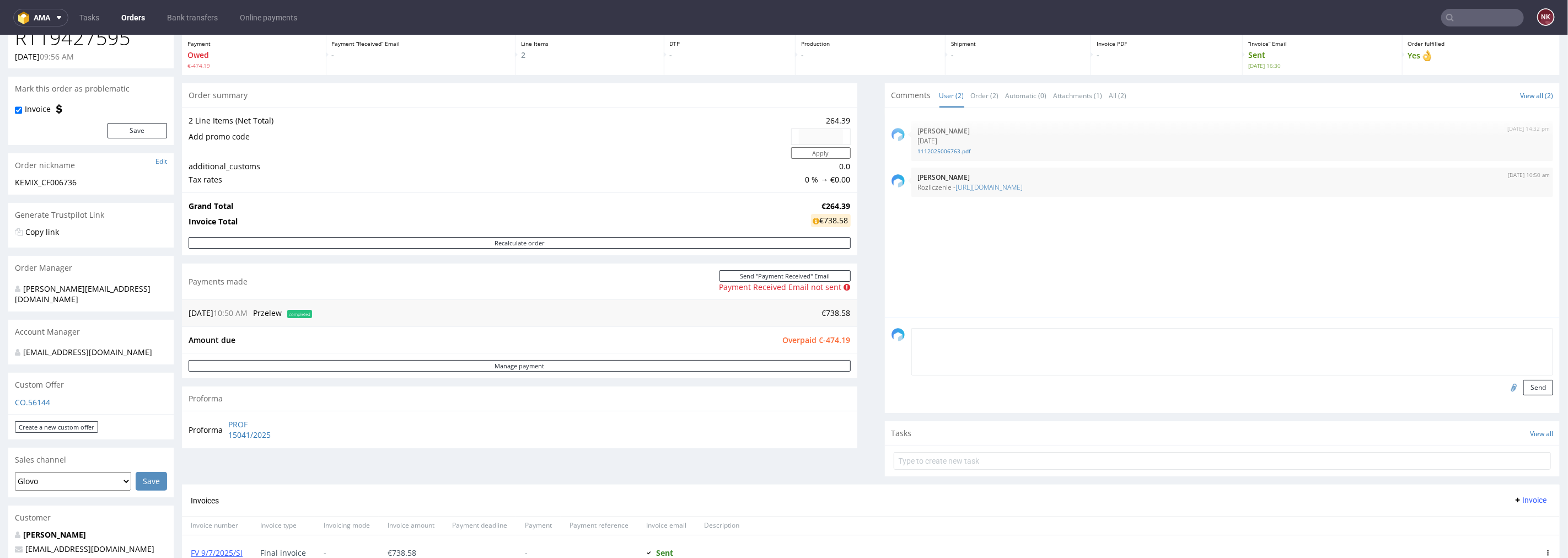
paste textarea "474.19"
type textarea "474.19 to nie jest overpayment - płatność zgodnie z fakturą"
click at [1523, 387] on button "Send" at bounding box center [1538, 388] width 29 height 16
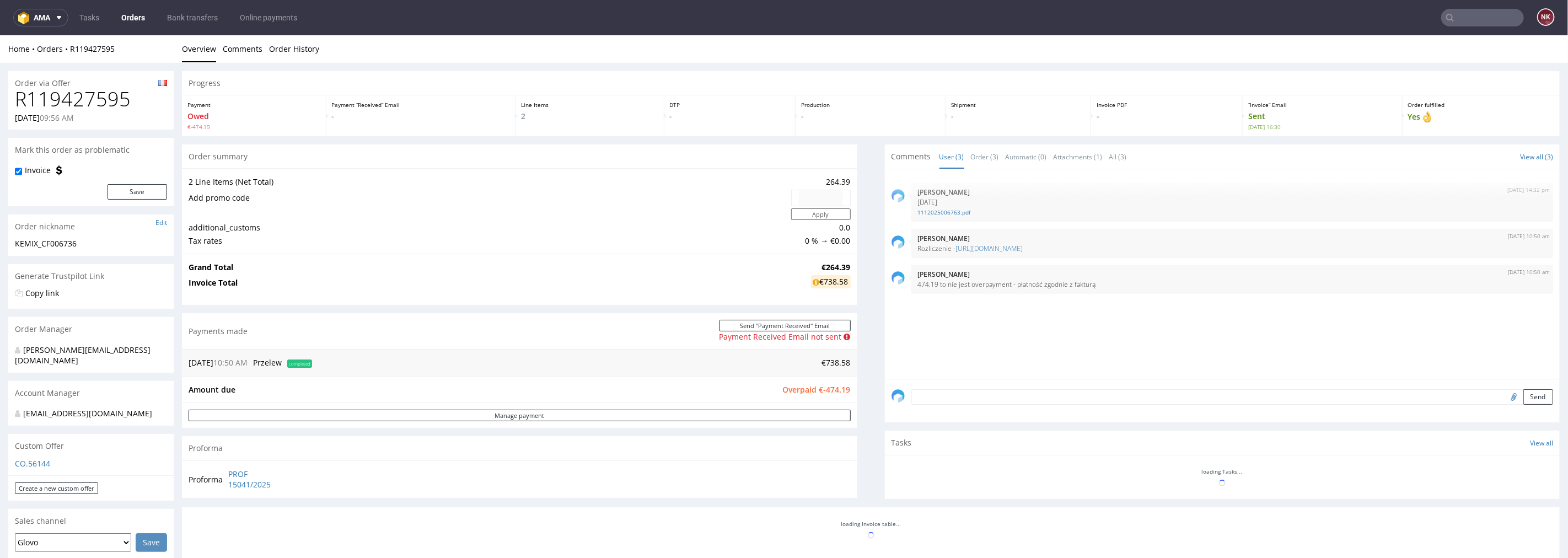
scroll to position [0, 0]
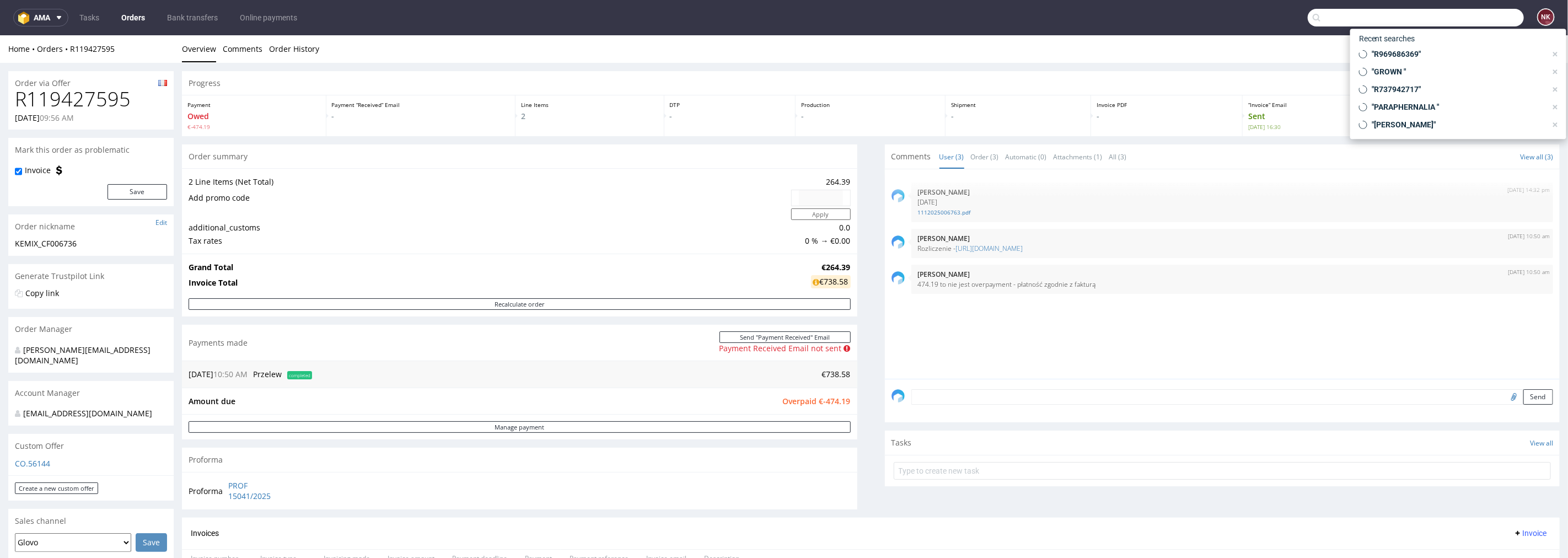
click at [1490, 20] on input "text" at bounding box center [1416, 17] width 216 height 17
paste input "R504953465"
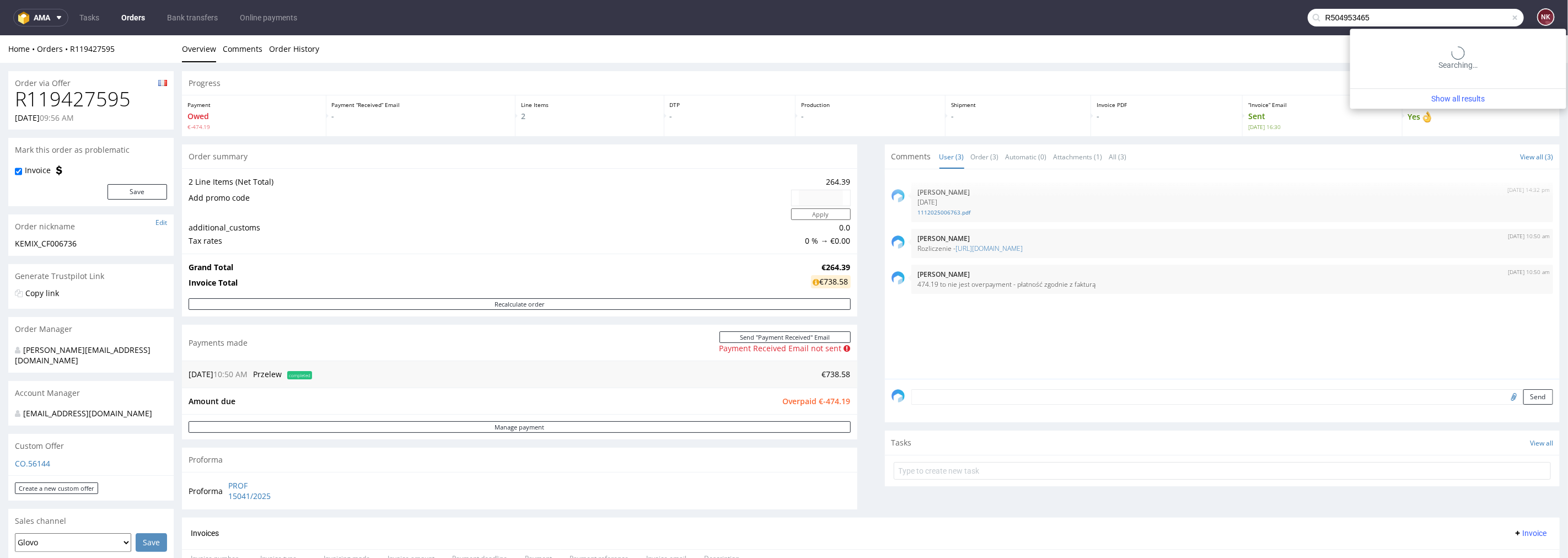
type input "R504953465"
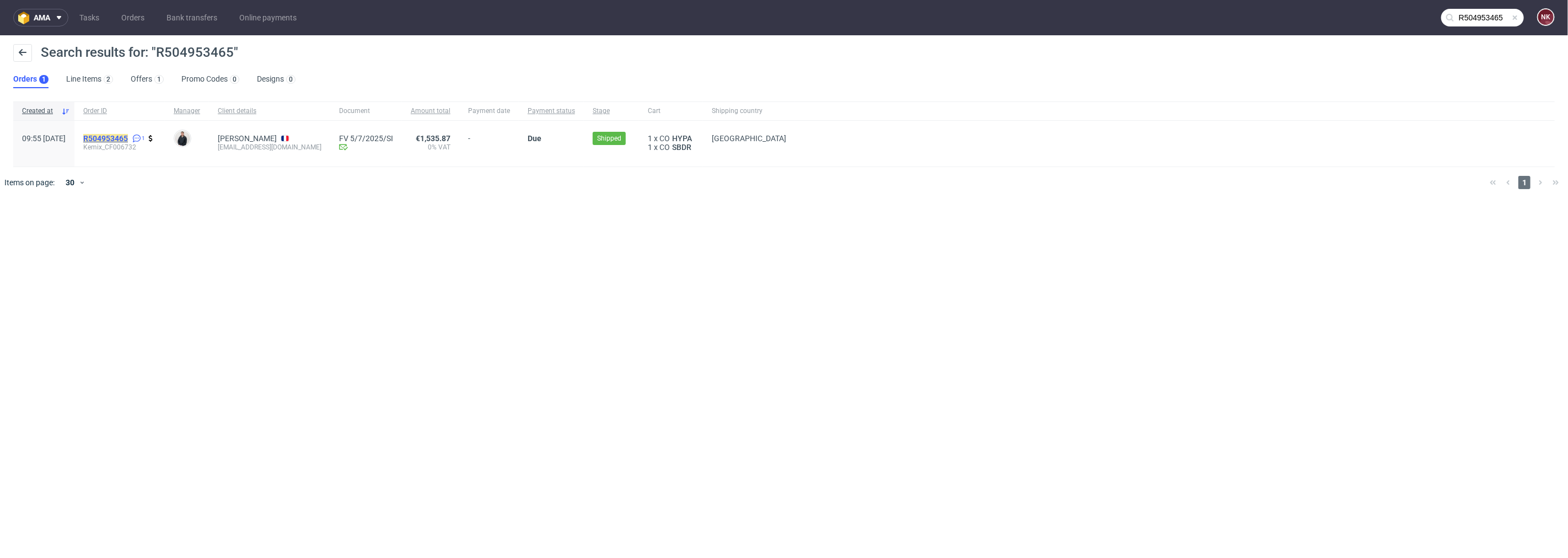
click at [128, 136] on mark "R504953465" at bounding box center [106, 138] width 45 height 9
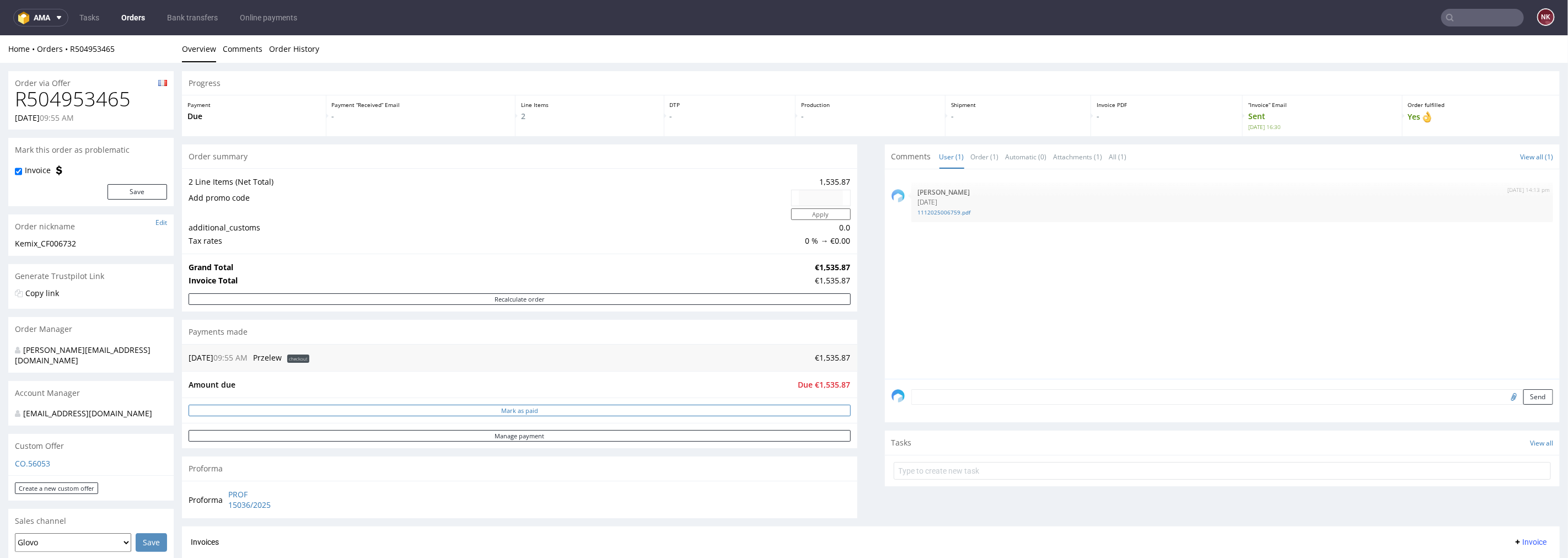
drag, startPoint x: 582, startPoint y: 409, endPoint x: 1100, endPoint y: 37, distance: 637.7
click at [582, 409] on button "Mark as paid" at bounding box center [520, 409] width 662 height 11
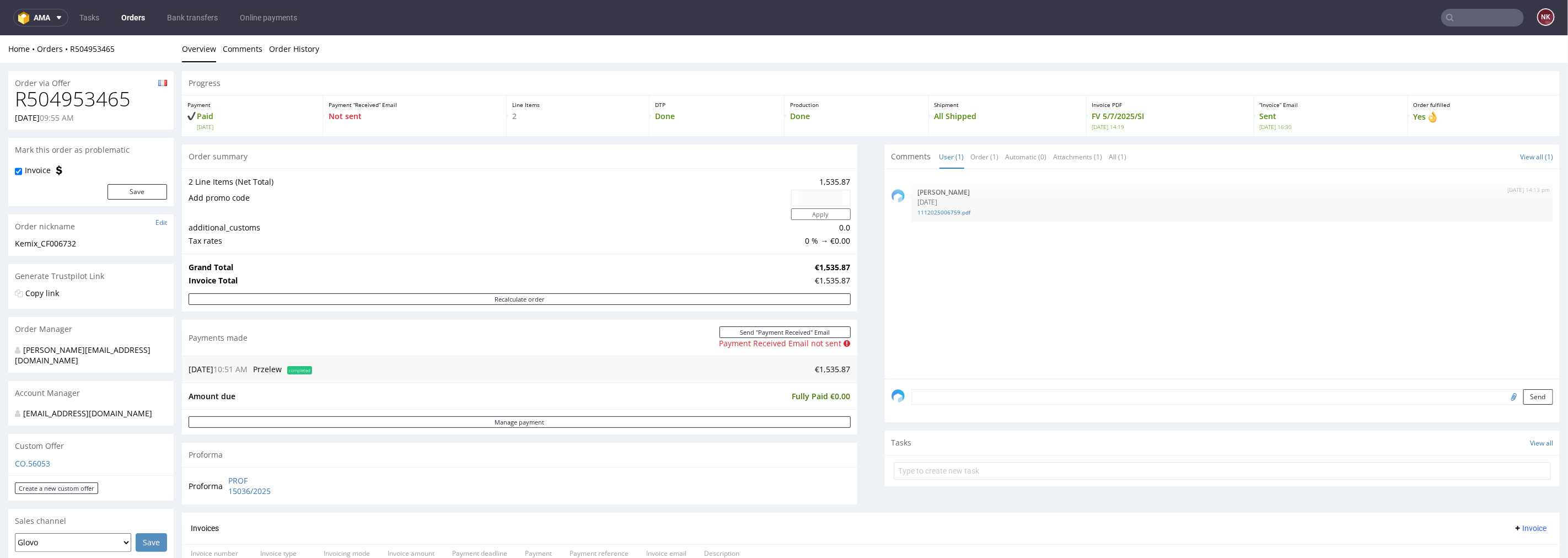
click at [1017, 388] on div "Send" at bounding box center [1222, 400] width 675 height 44
click at [1018, 392] on textarea at bounding box center [1232, 396] width 643 height 16
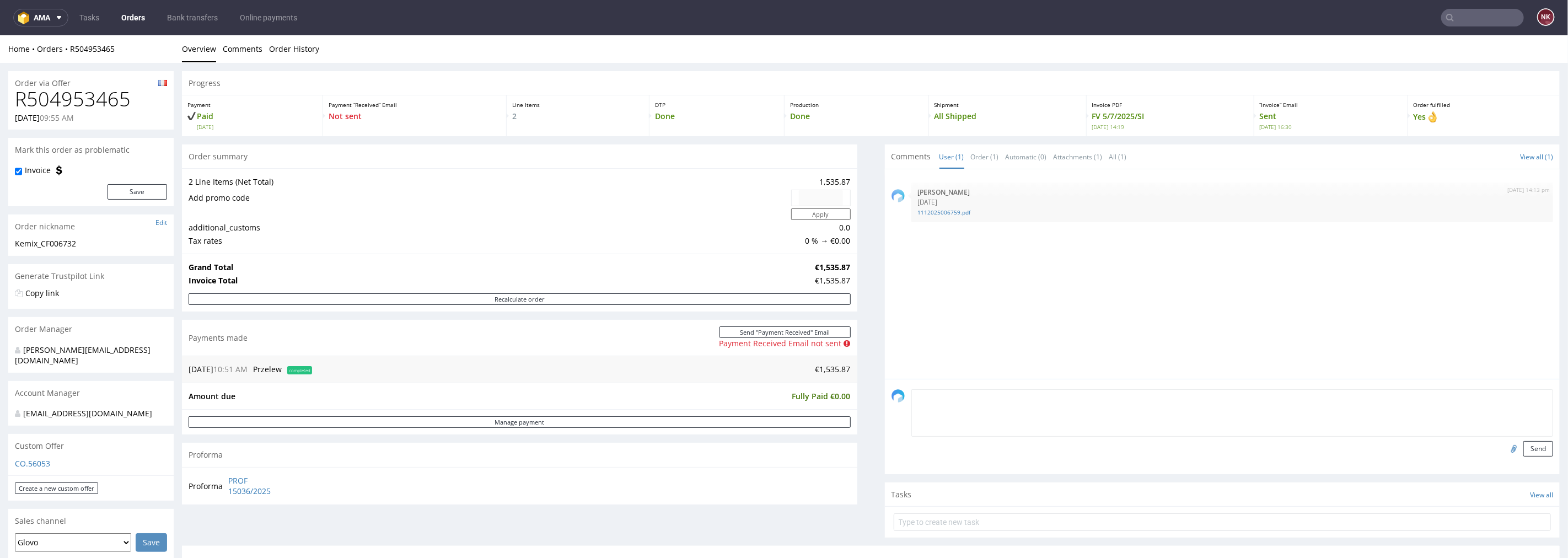
paste textarea "Rozliczenie - [URL][DOMAIN_NAME]"
type textarea "Rozliczenie - [URL][DOMAIN_NAME]"
click at [1539, 447] on div "Rozliczenie - https://platform.packhelp.com/ama/bank-transfers/details/45470 Se…" at bounding box center [1222, 426] width 675 height 95
click at [1530, 447] on button "Send" at bounding box center [1538, 448] width 29 height 16
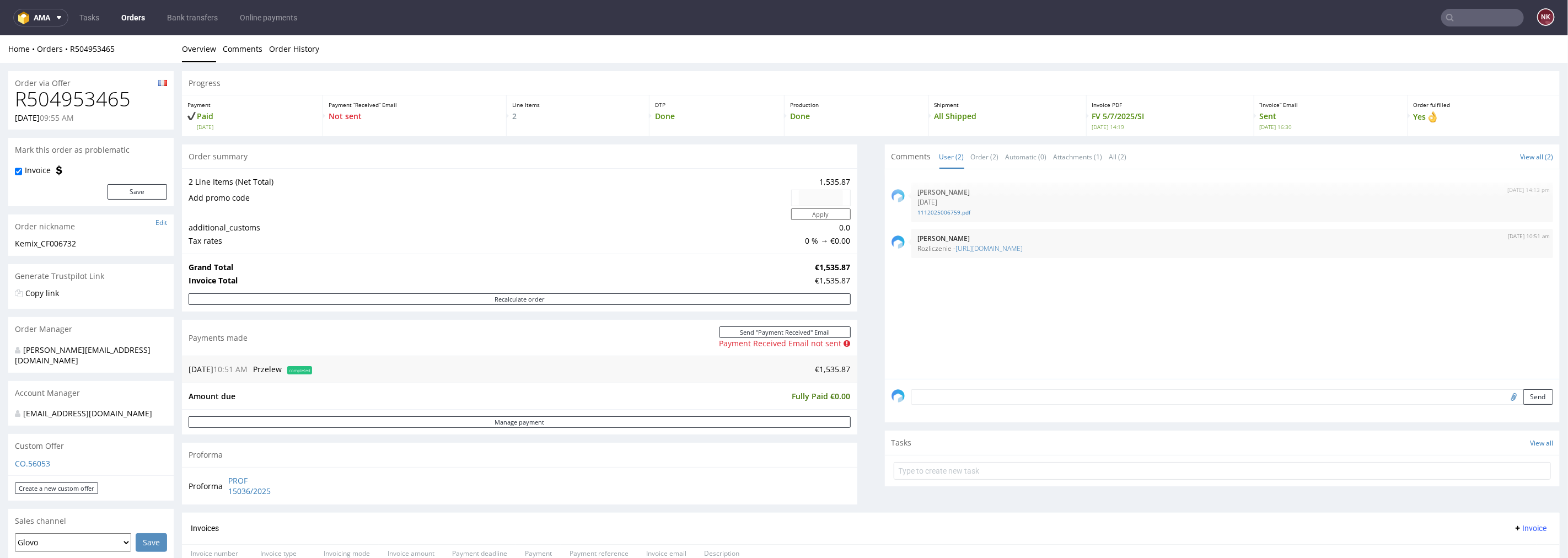
click at [1470, 12] on input "text" at bounding box center [1482, 17] width 83 height 17
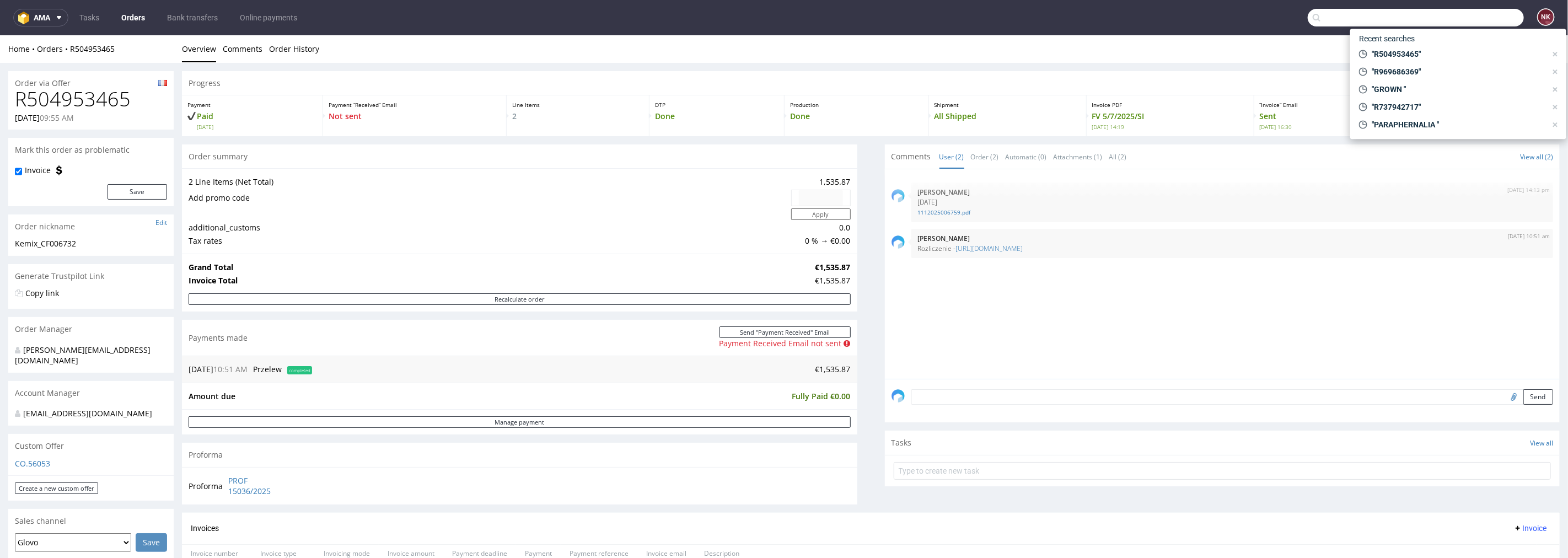
paste input "R197385050"
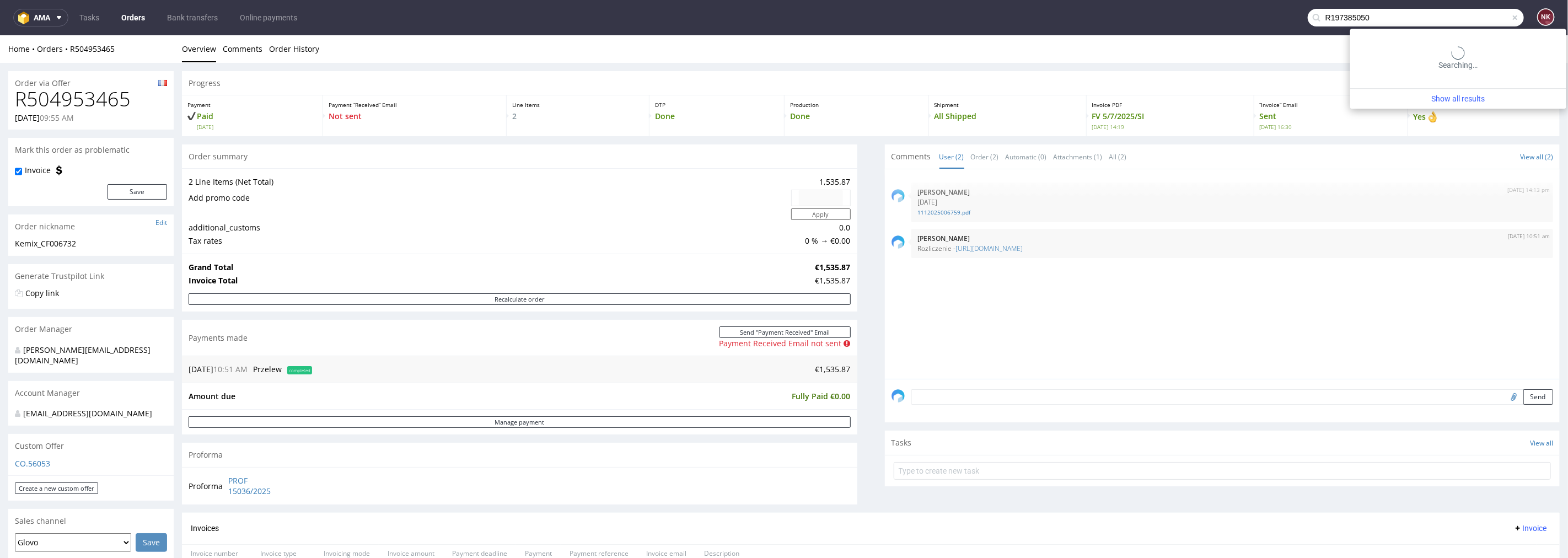
type input "R197385050"
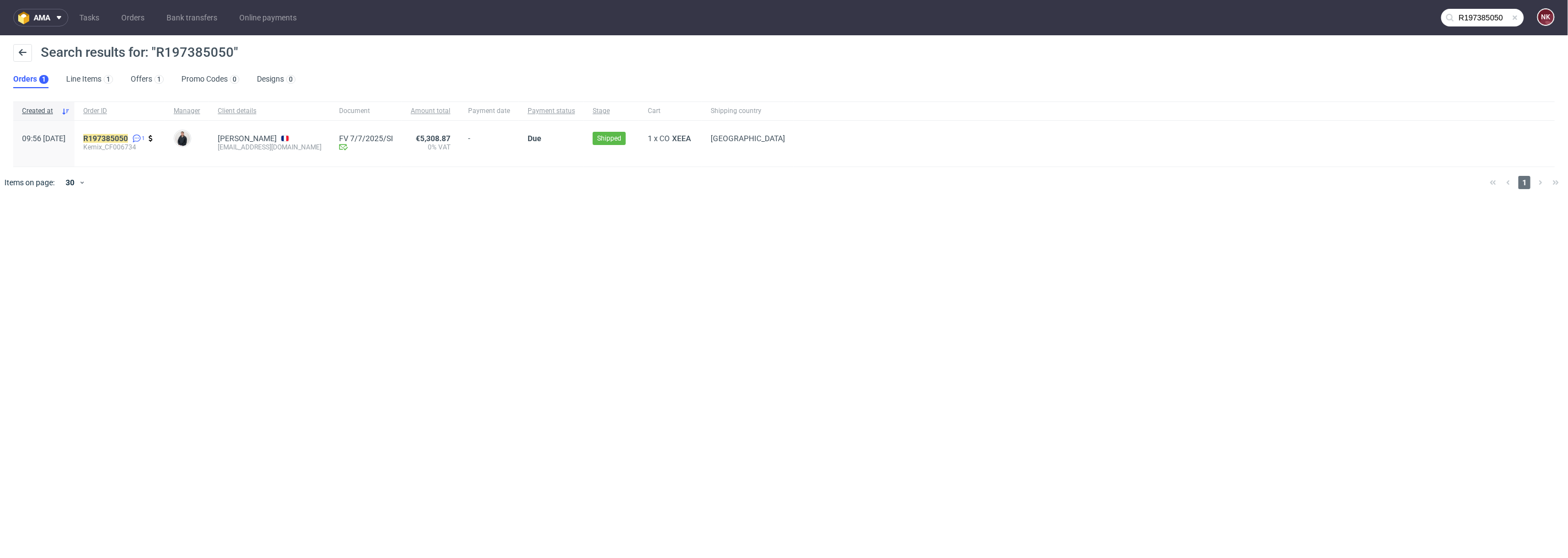
click at [133, 144] on span "Kemix_CF006734" at bounding box center [119, 147] width 73 height 9
click at [128, 138] on mark "R197385050" at bounding box center [106, 138] width 45 height 9
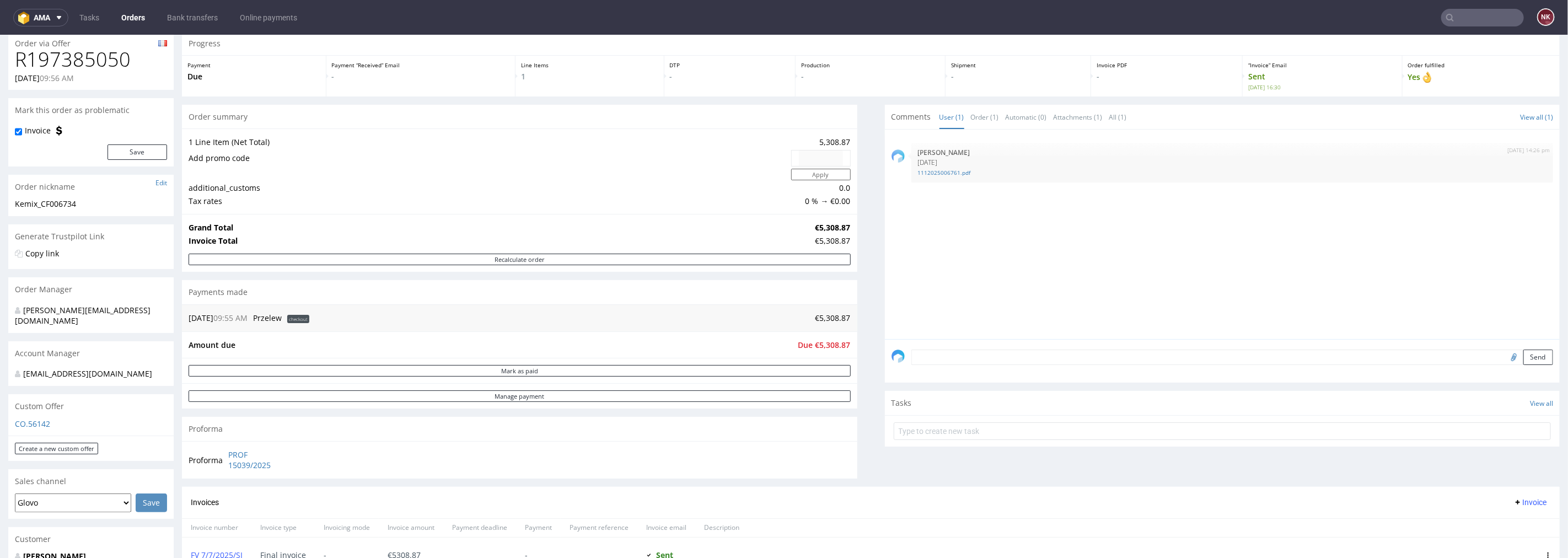
scroll to position [61, 0]
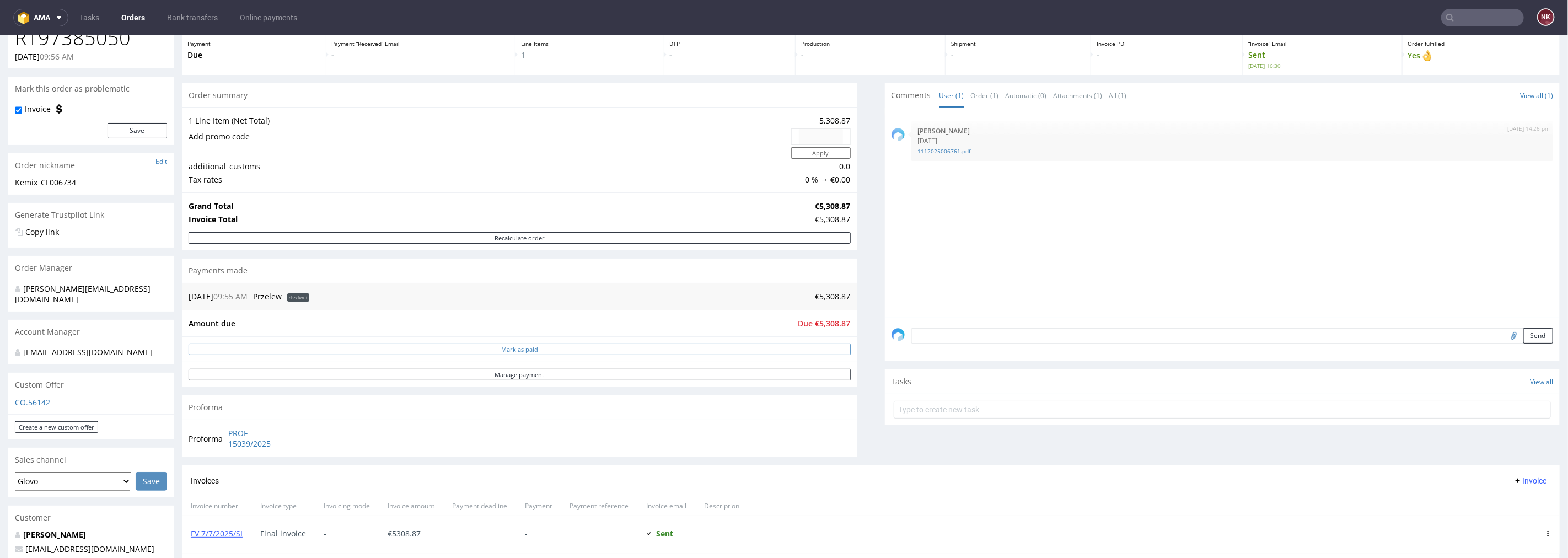
click at [554, 350] on button "Mark as paid" at bounding box center [520, 349] width 662 height 11
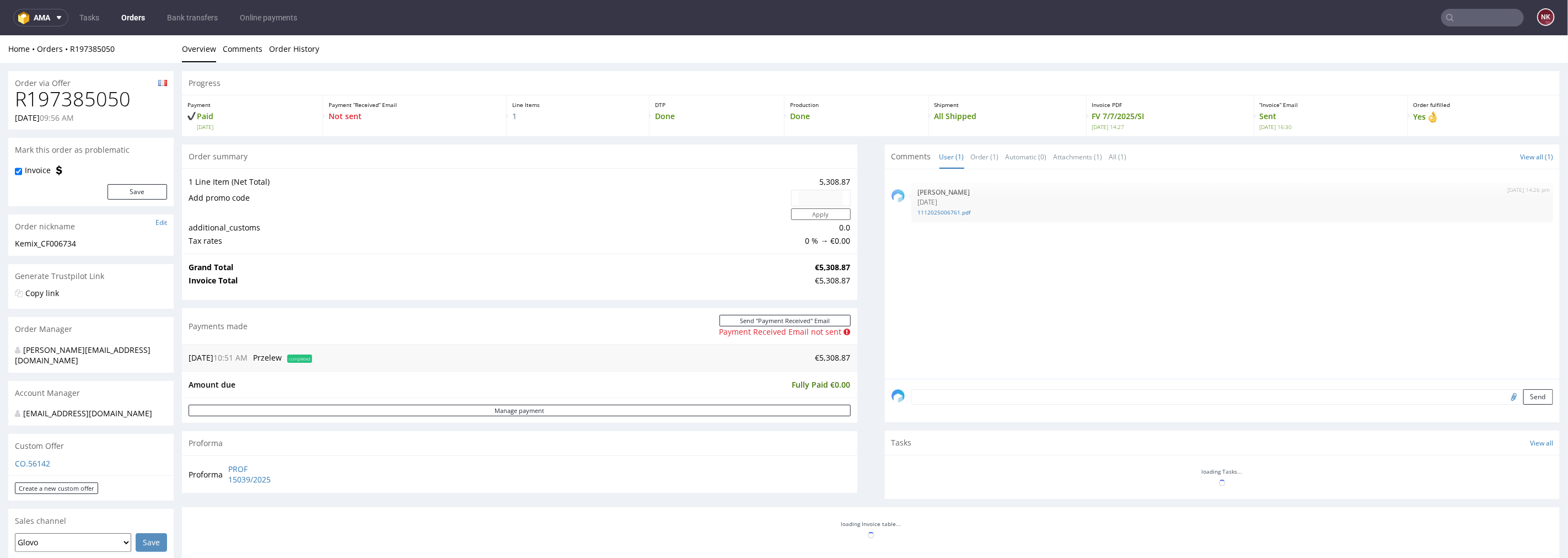
scroll to position [0, 0]
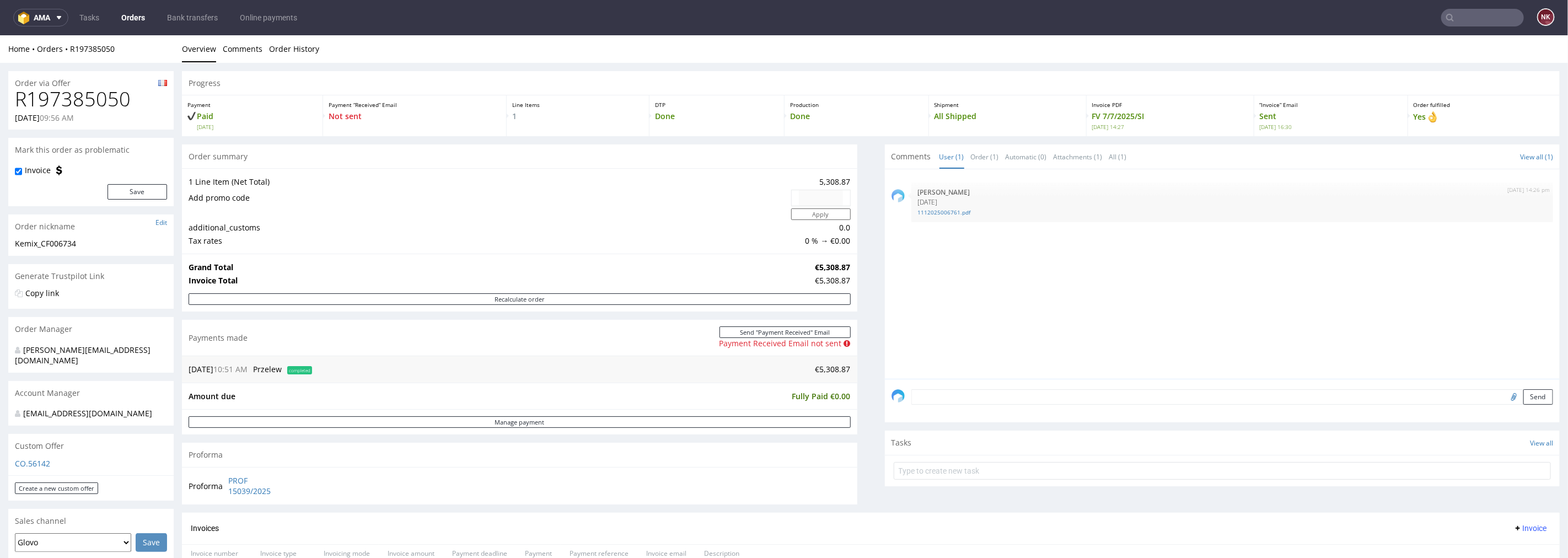
click at [1056, 394] on textarea at bounding box center [1232, 396] width 643 height 16
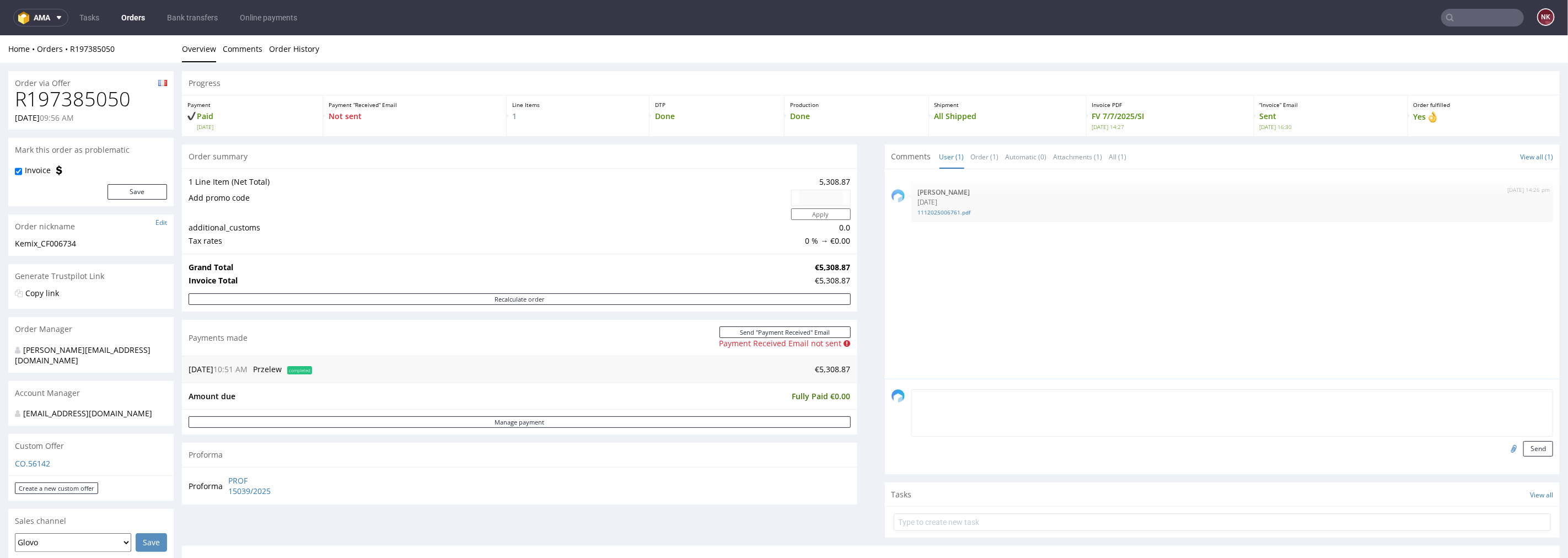
paste textarea "Rozliczenie - https://platform.packhelp.com/ama/bank-transfers/details/45470"
type textarea "Rozliczenie - https://platform.packhelp.com/ama/bank-transfers/details/45470"
click at [1523, 453] on button "Send" at bounding box center [1538, 448] width 29 height 16
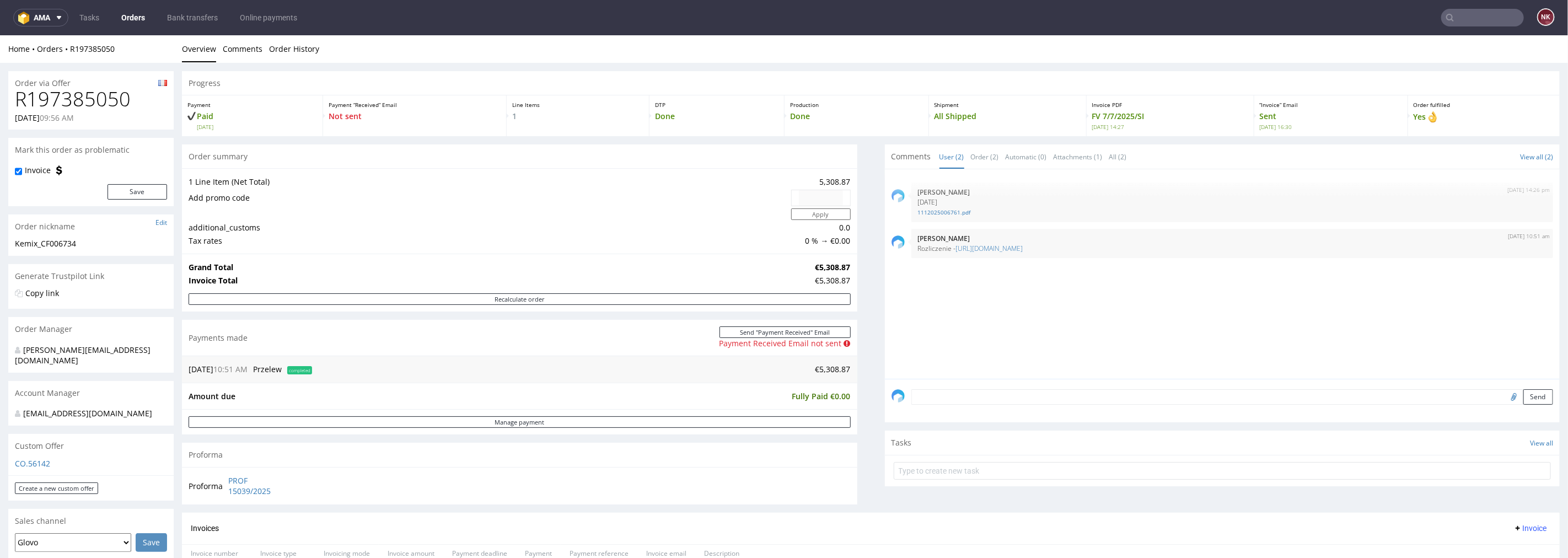
click at [1470, 24] on input "text" at bounding box center [1482, 17] width 83 height 17
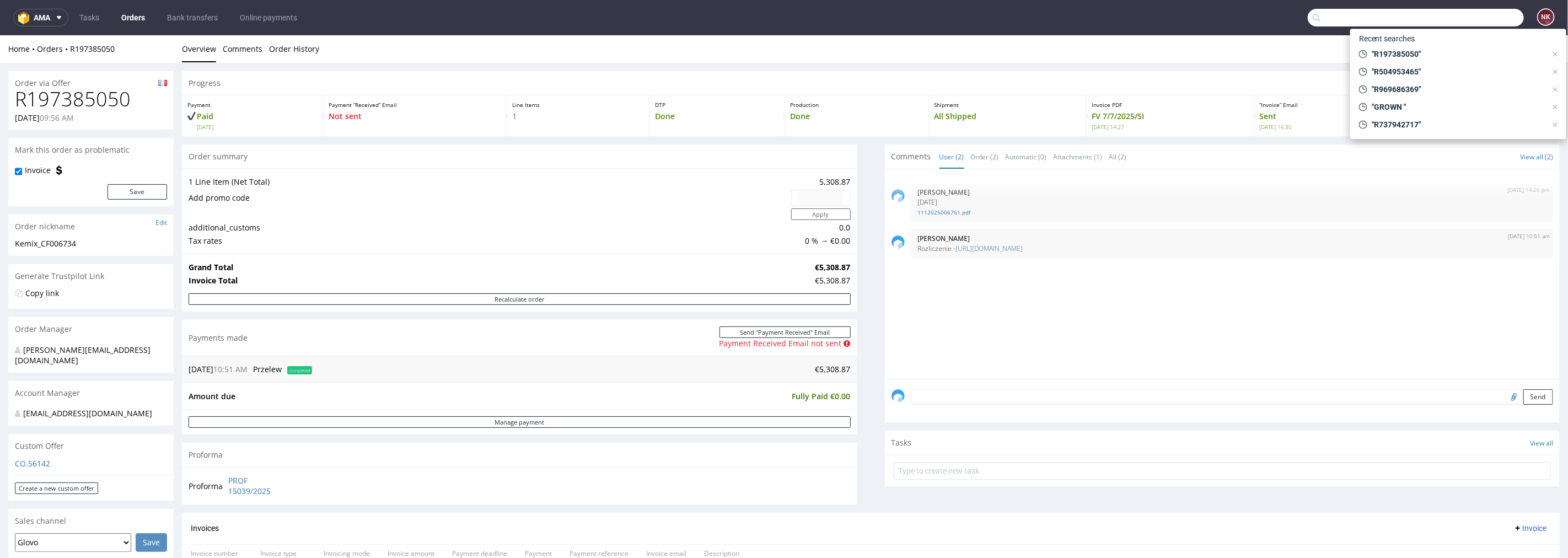
paste input "R654455066"
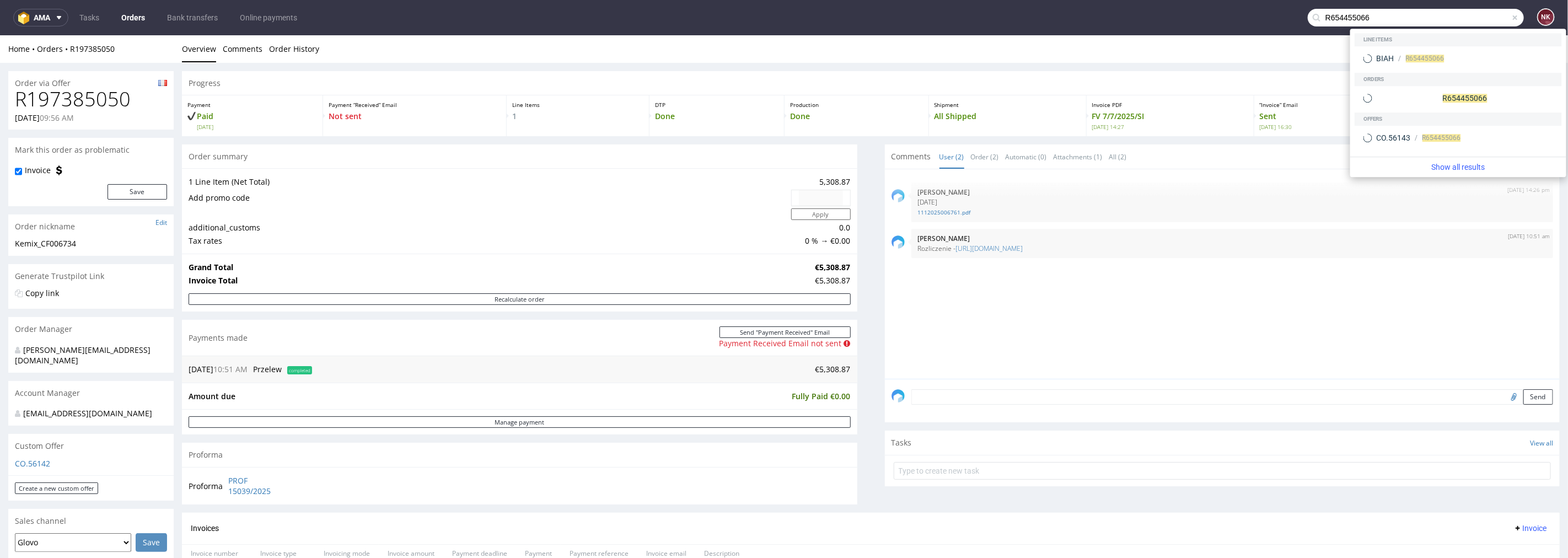
type input "R654455066"
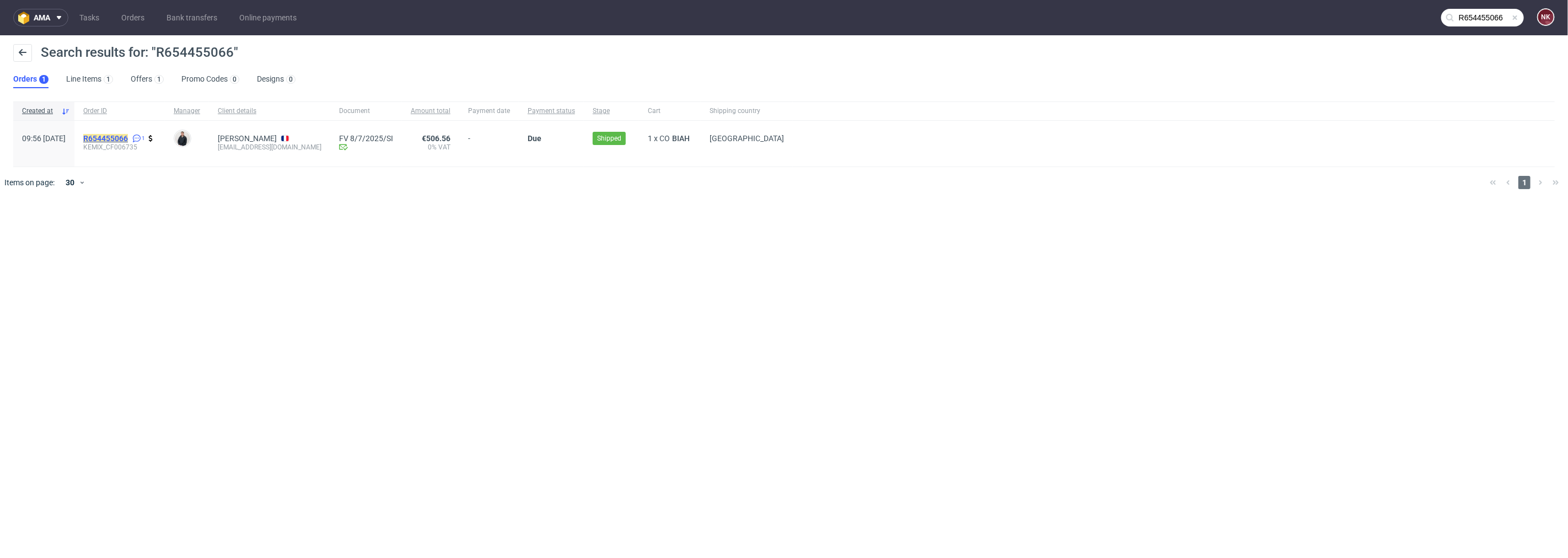
click at [124, 138] on mark "R654455066" at bounding box center [106, 138] width 45 height 9
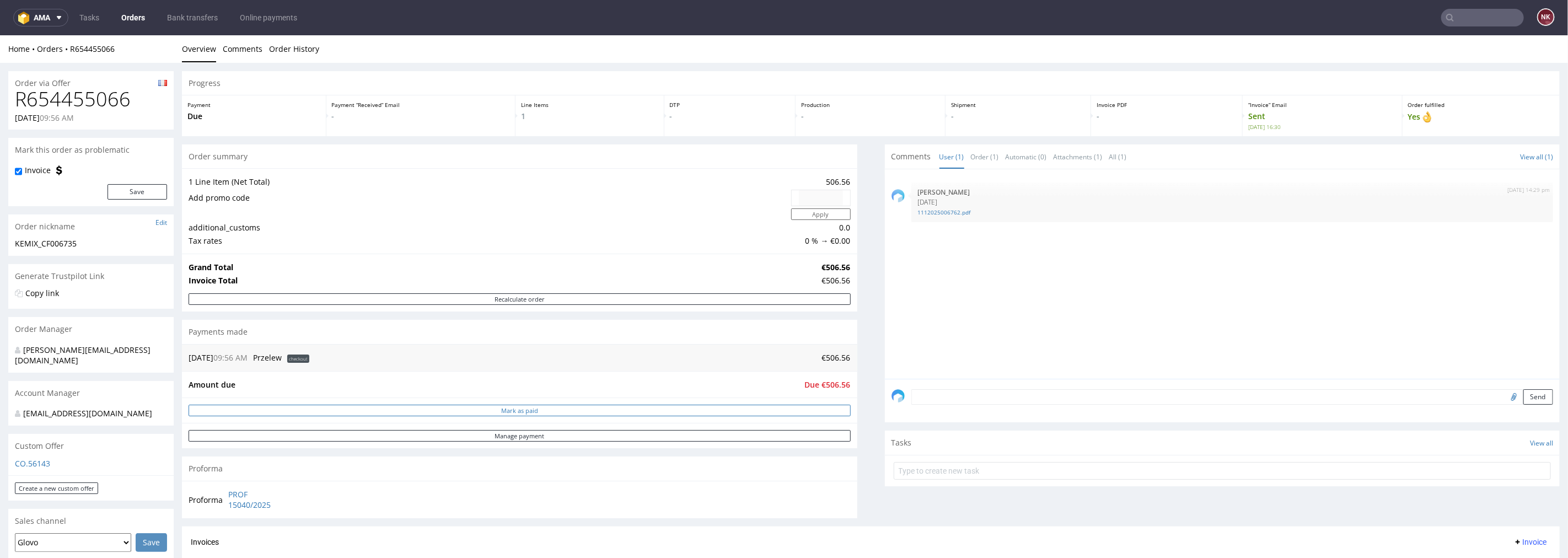
click at [722, 414] on button "Mark as paid" at bounding box center [520, 409] width 662 height 11
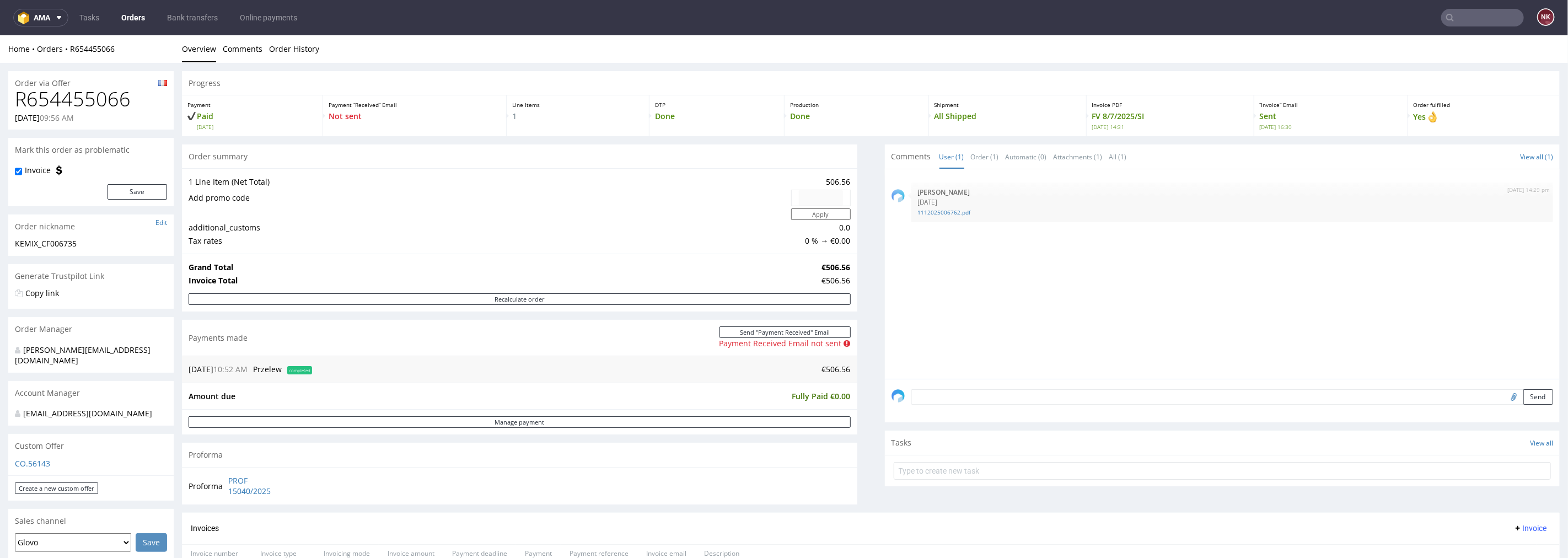
click at [1039, 407] on div "Send" at bounding box center [1222, 400] width 675 height 44
click at [1039, 400] on textarea at bounding box center [1232, 396] width 643 height 16
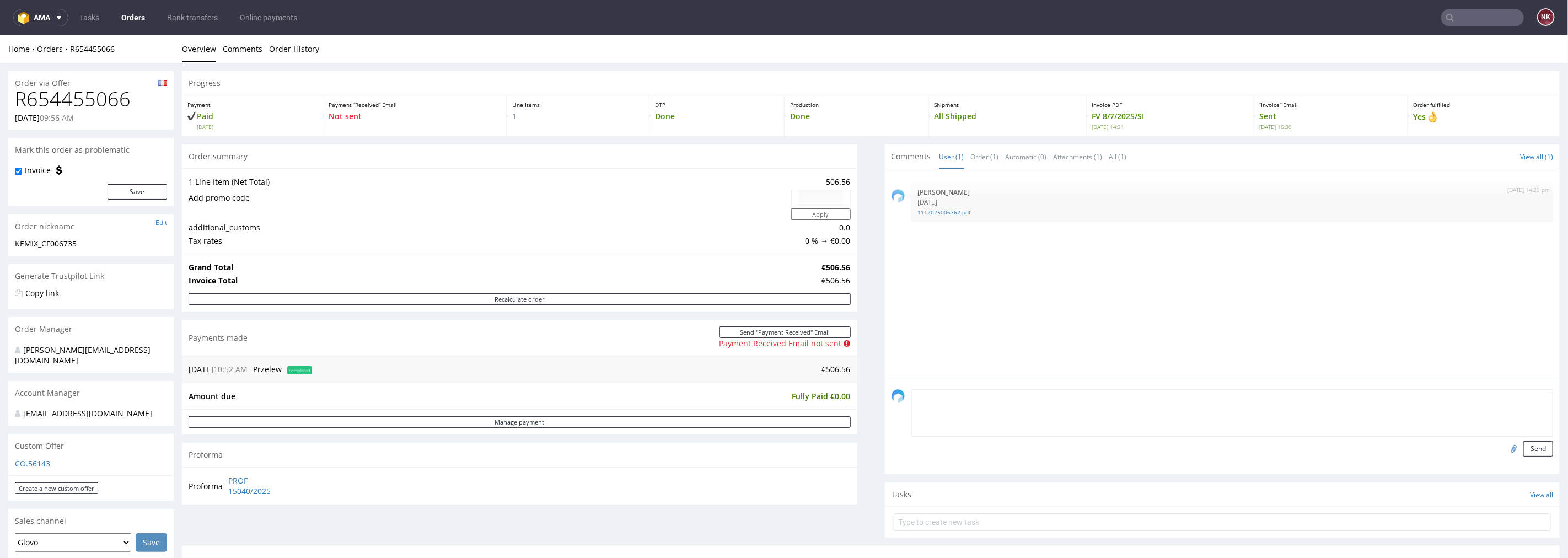
paste textarea "Rozliczenie - https://platform.packhelp.com/ama/bank-transfers/details/45470"
type textarea "Rozliczenie - https://platform.packhelp.com/ama/bank-transfers/details/45470"
click at [1523, 450] on button "Send" at bounding box center [1538, 448] width 29 height 16
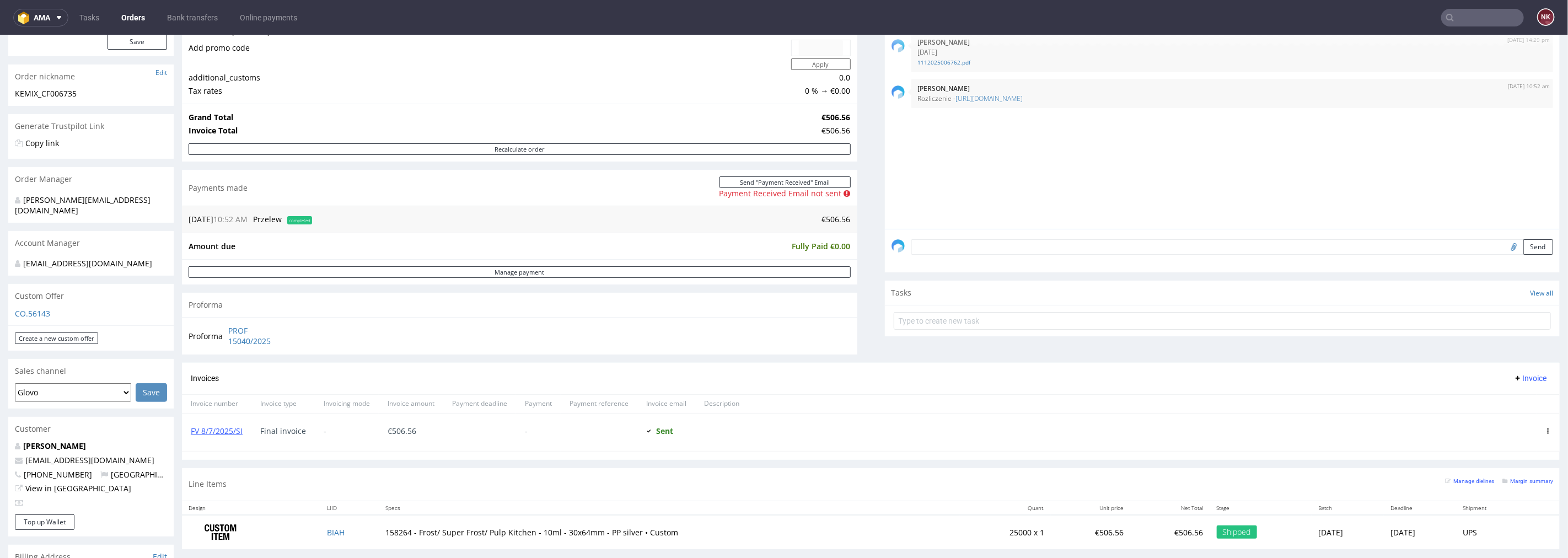
scroll to position [123, 0]
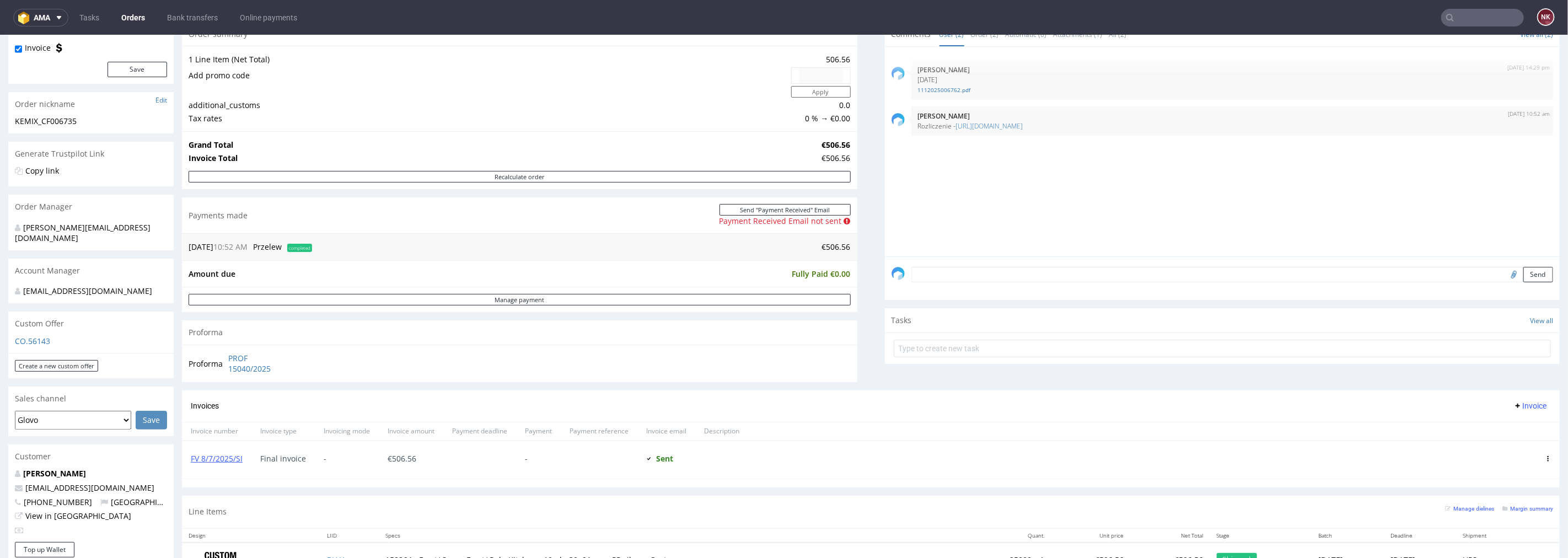
click at [1469, 15] on input "text" at bounding box center [1482, 17] width 83 height 17
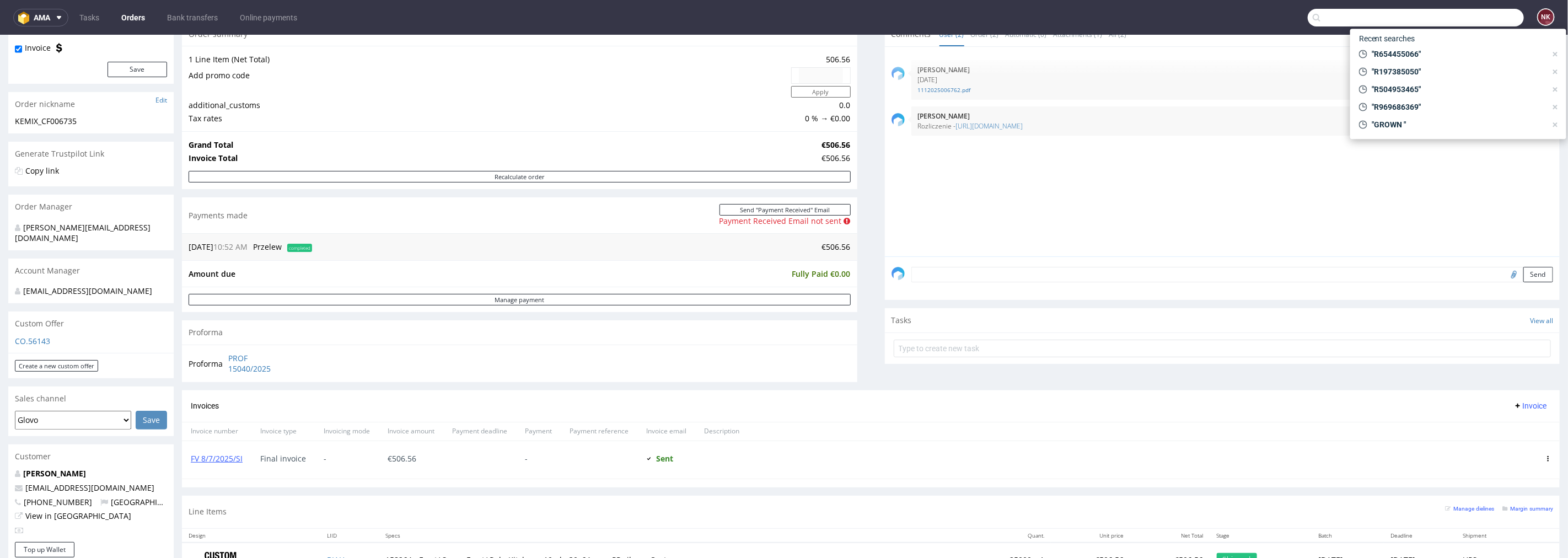
paste input "R222349976"
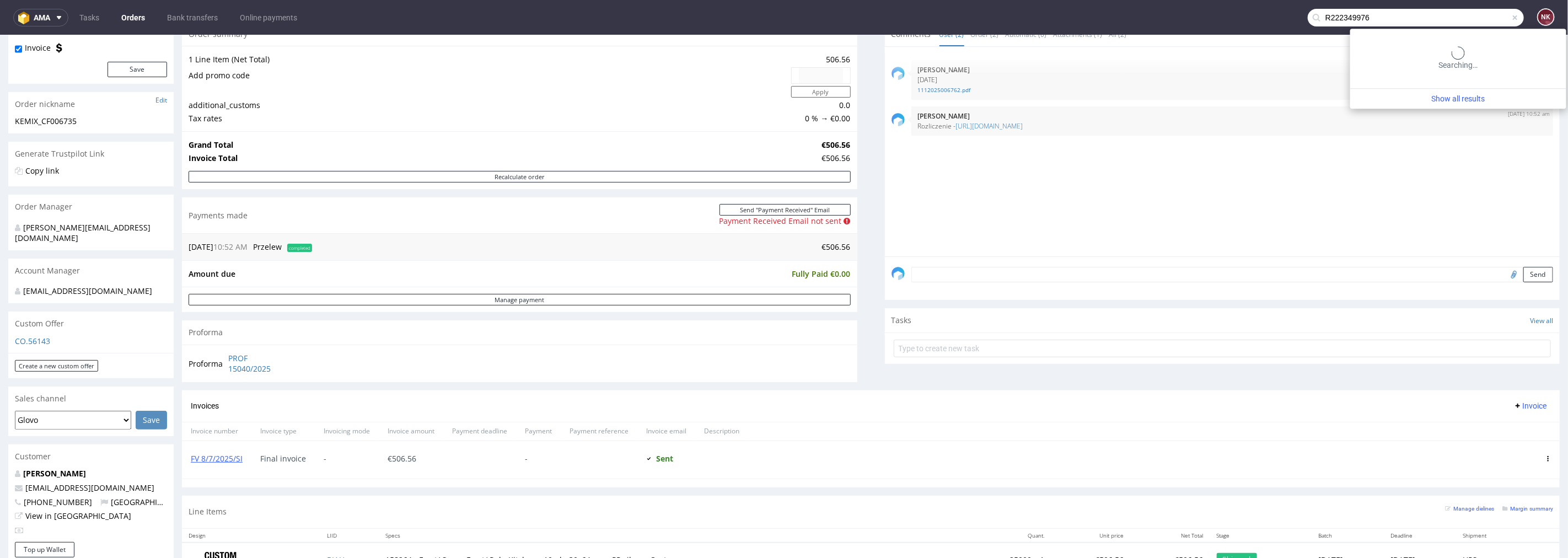
type input "R222349976"
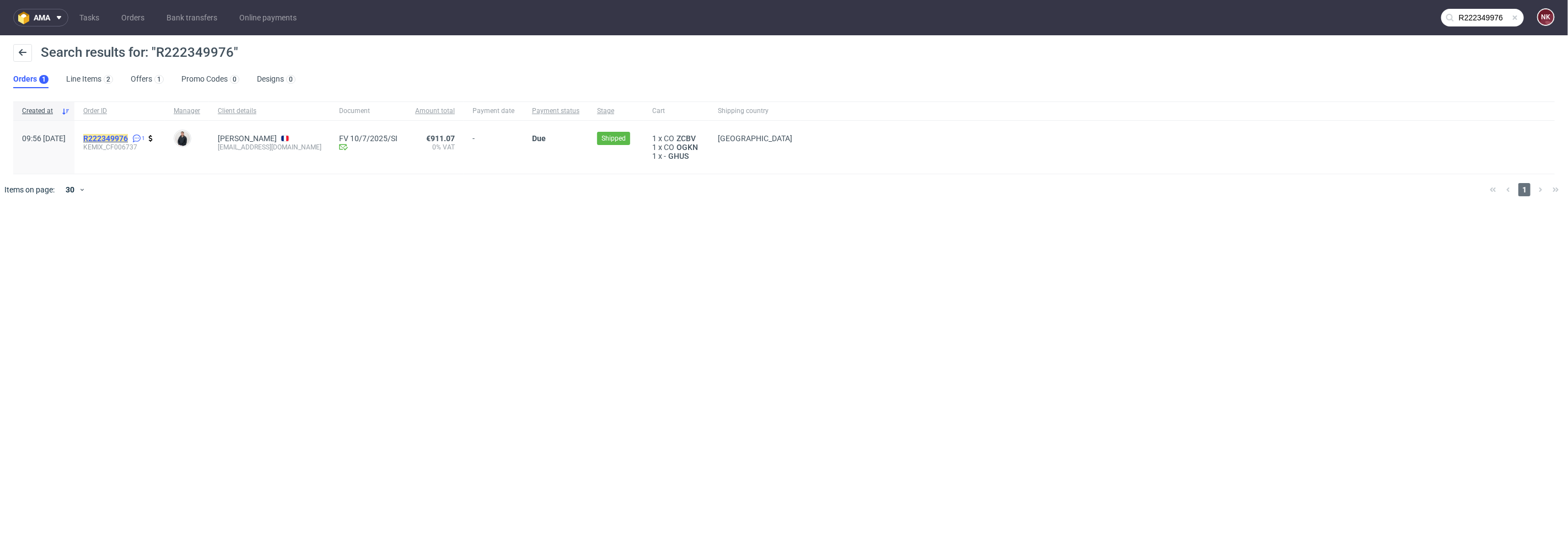
click at [128, 139] on mark "R222349976" at bounding box center [106, 138] width 45 height 9
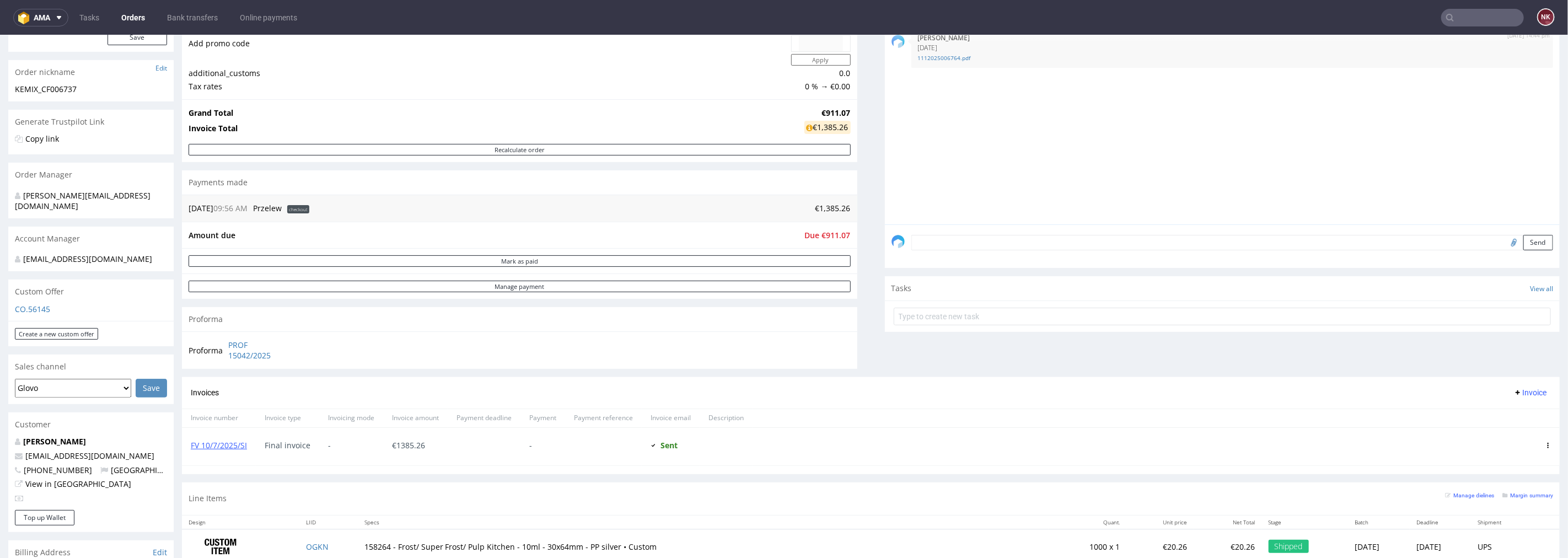
scroll to position [245, 0]
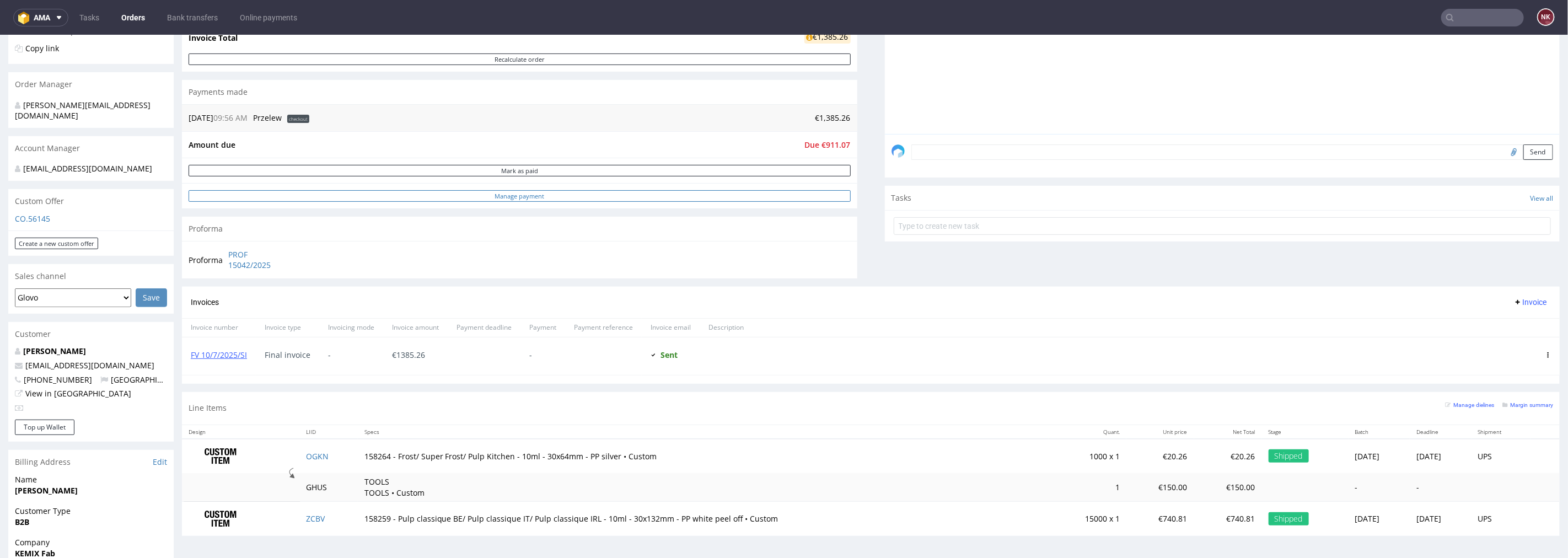
click at [655, 194] on link "Manage payment" at bounding box center [520, 195] width 662 height 11
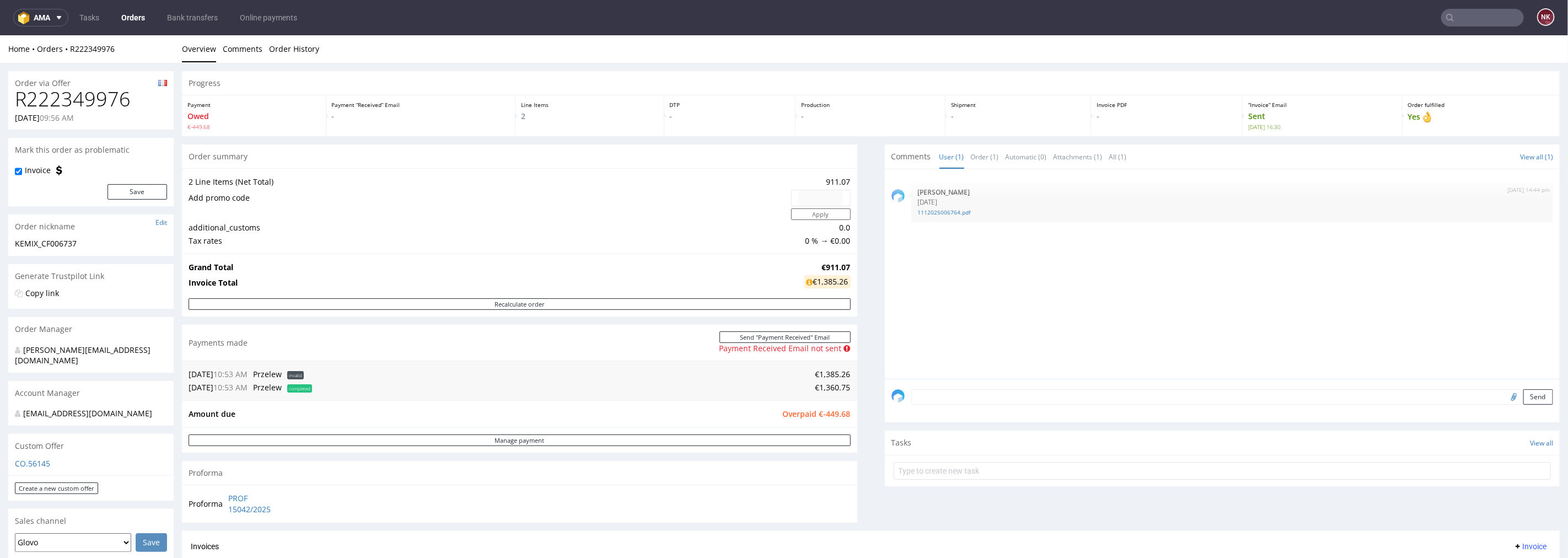
click at [982, 397] on textarea at bounding box center [1232, 396] width 643 height 16
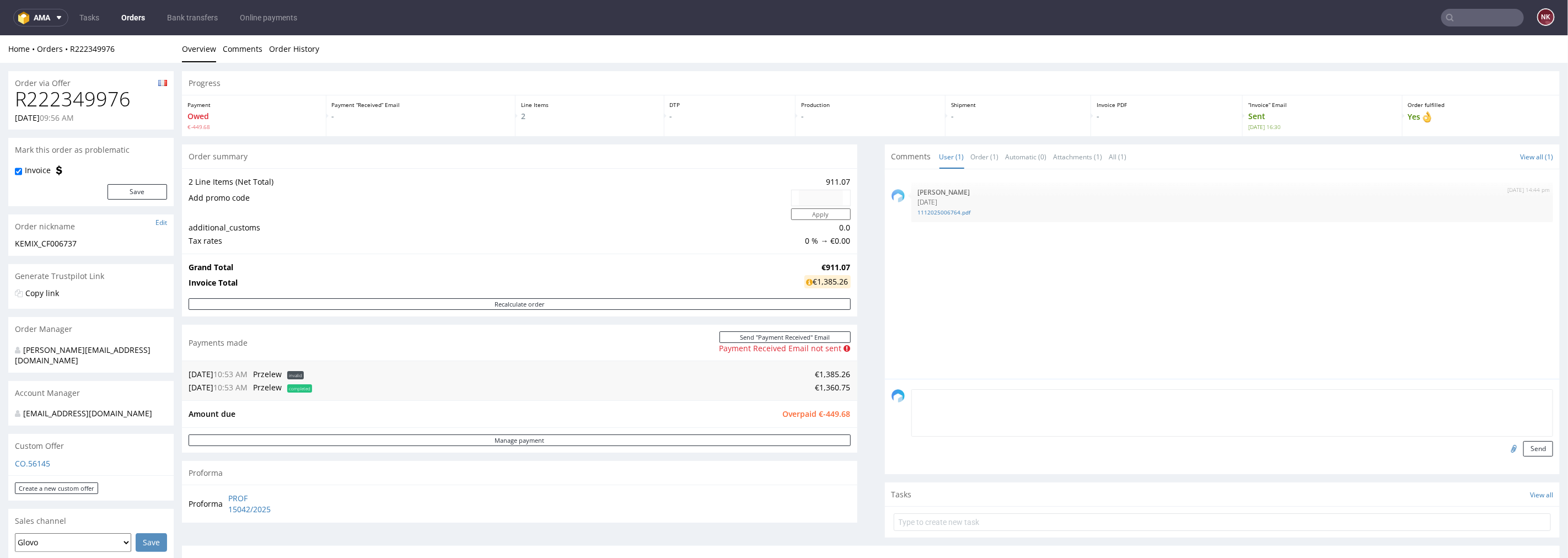
paste textarea "Rozliczenie - [URL][DOMAIN_NAME]"
type textarea "Rozliczenie - [URL][DOMAIN_NAME]"
click at [1528, 448] on button "Send" at bounding box center [1538, 448] width 29 height 16
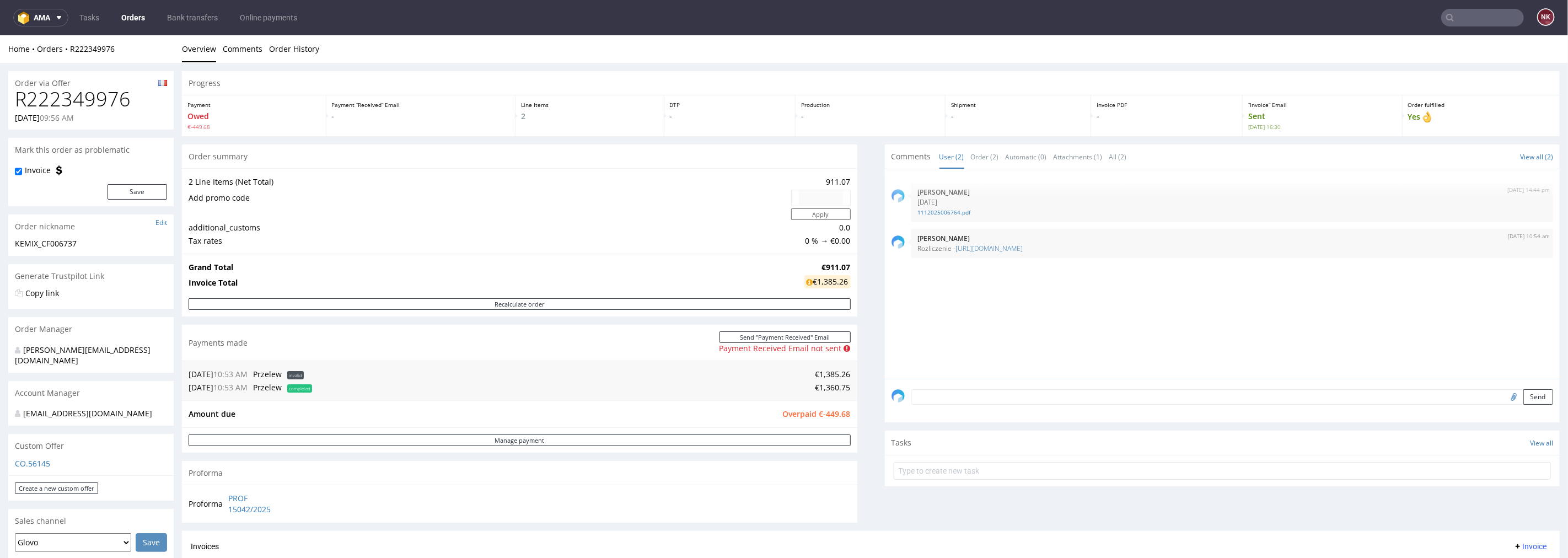
click at [825, 418] on span "Overpaid €-449.68" at bounding box center [816, 414] width 67 height 10
copy span "449.68"
click at [980, 404] on form "Send" at bounding box center [1232, 396] width 643 height 16
click at [984, 397] on textarea at bounding box center [1232, 396] width 643 height 16
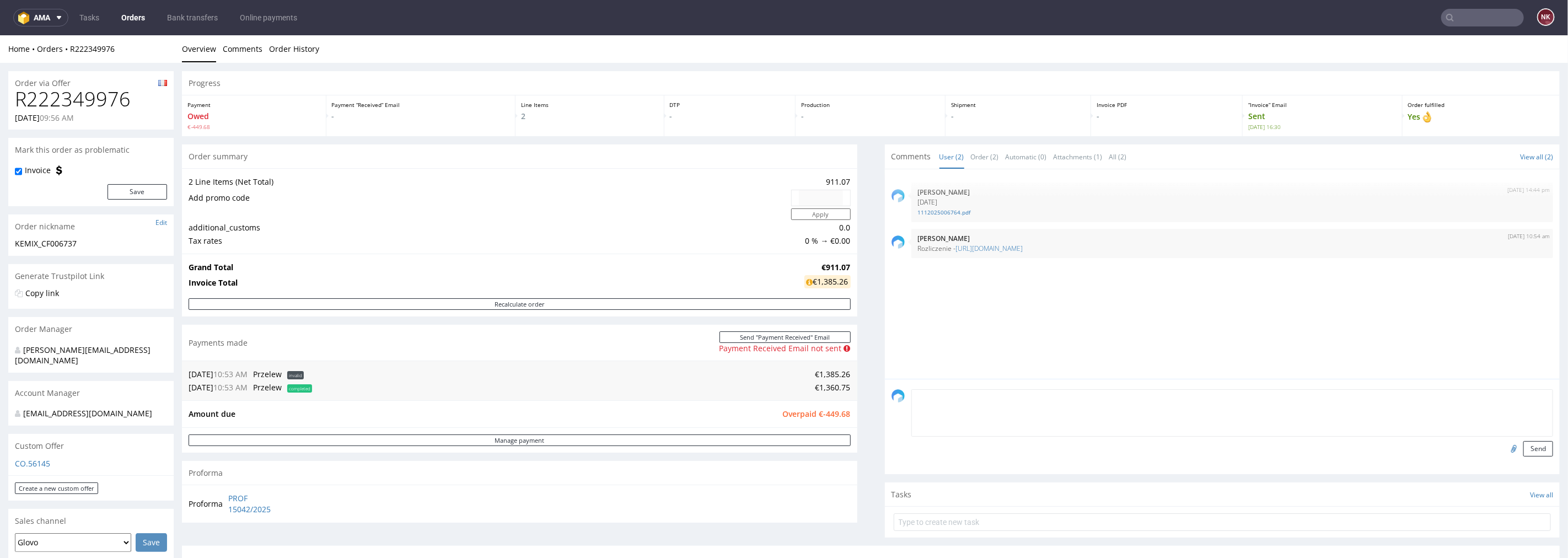
paste textarea "449.68"
type textarea "449.68 to nie jest overpayment"
drag, startPoint x: 1073, startPoint y: 396, endPoint x: 893, endPoint y: 404, distance: 180.2
click at [893, 404] on div "449.68 to nie jest overpayment Send" at bounding box center [1223, 422] width 662 height 67
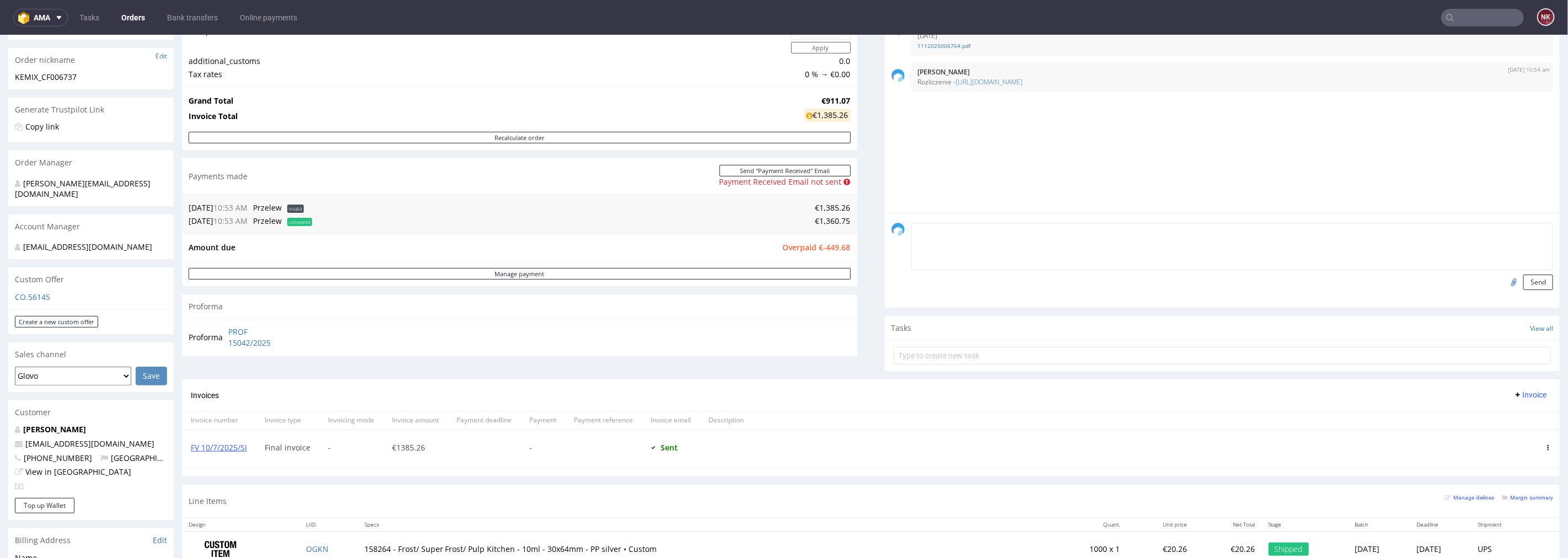
scroll to position [245, 0]
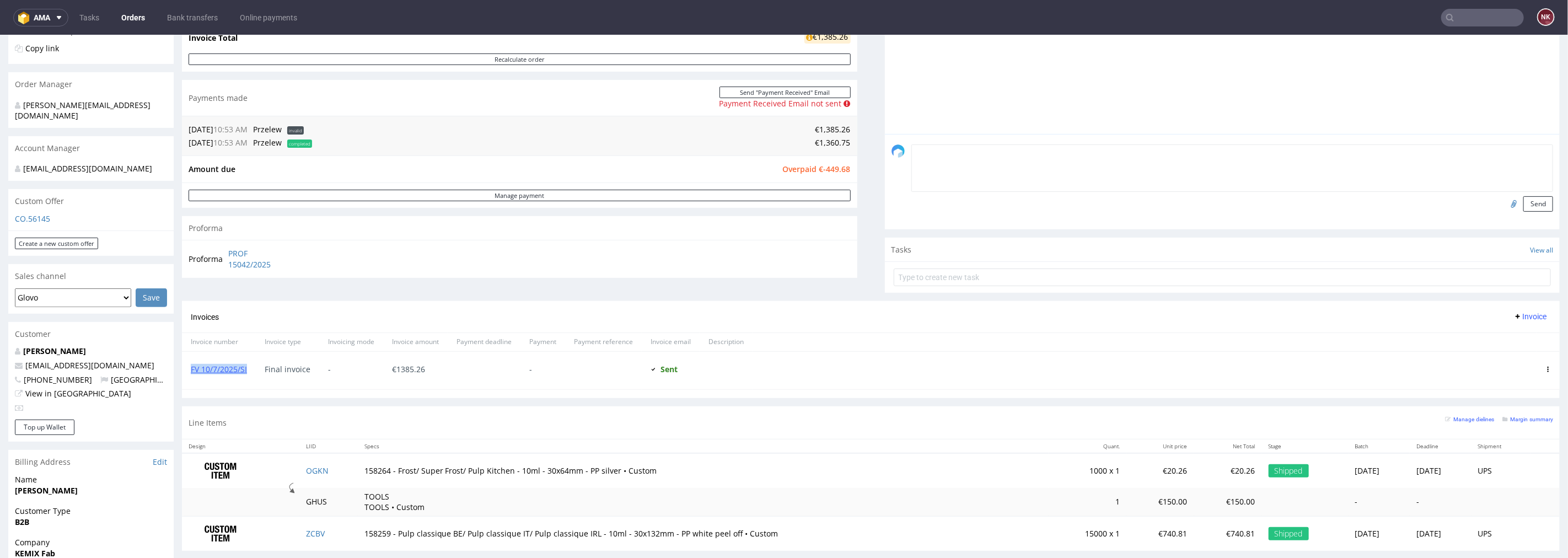
drag, startPoint x: 249, startPoint y: 368, endPoint x: 184, endPoint y: 369, distance: 65.0
click at [184, 369] on div "FV 10/7/2025/SI" at bounding box center [218, 369] width 74 height 37
copy link "FV 10/7/2025/SI"
click at [1040, 157] on textarea at bounding box center [1232, 167] width 643 height 48
paste textarea "[URL][DOMAIN_NAME]"
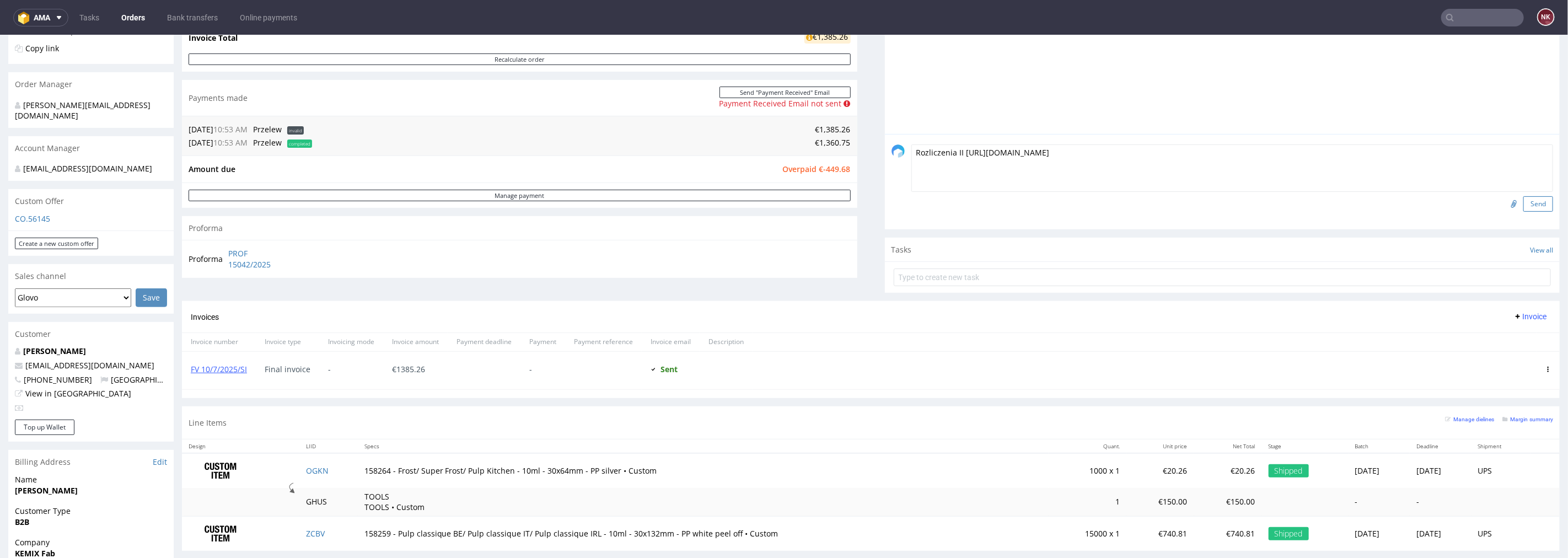
type textarea "Rozliczenia II https://platform.packhelp.com/ama/bank-transfers/details/45526"
click at [1529, 208] on button "Send" at bounding box center [1538, 203] width 29 height 16
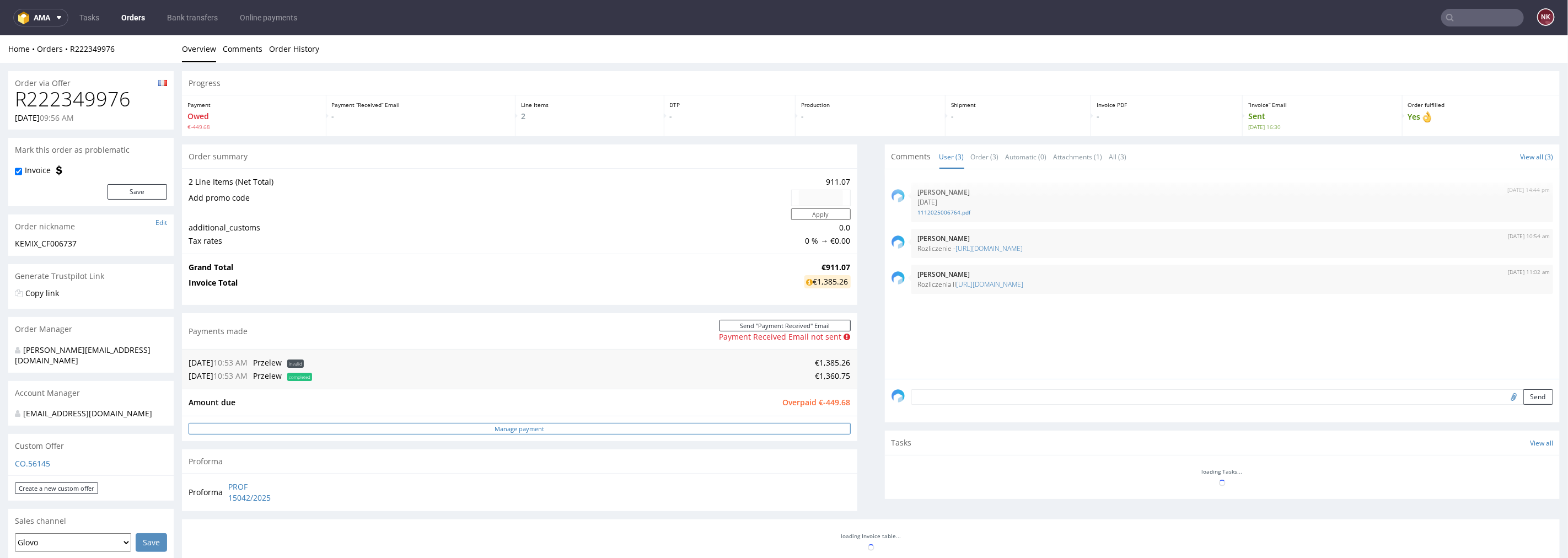
scroll to position [0, 0]
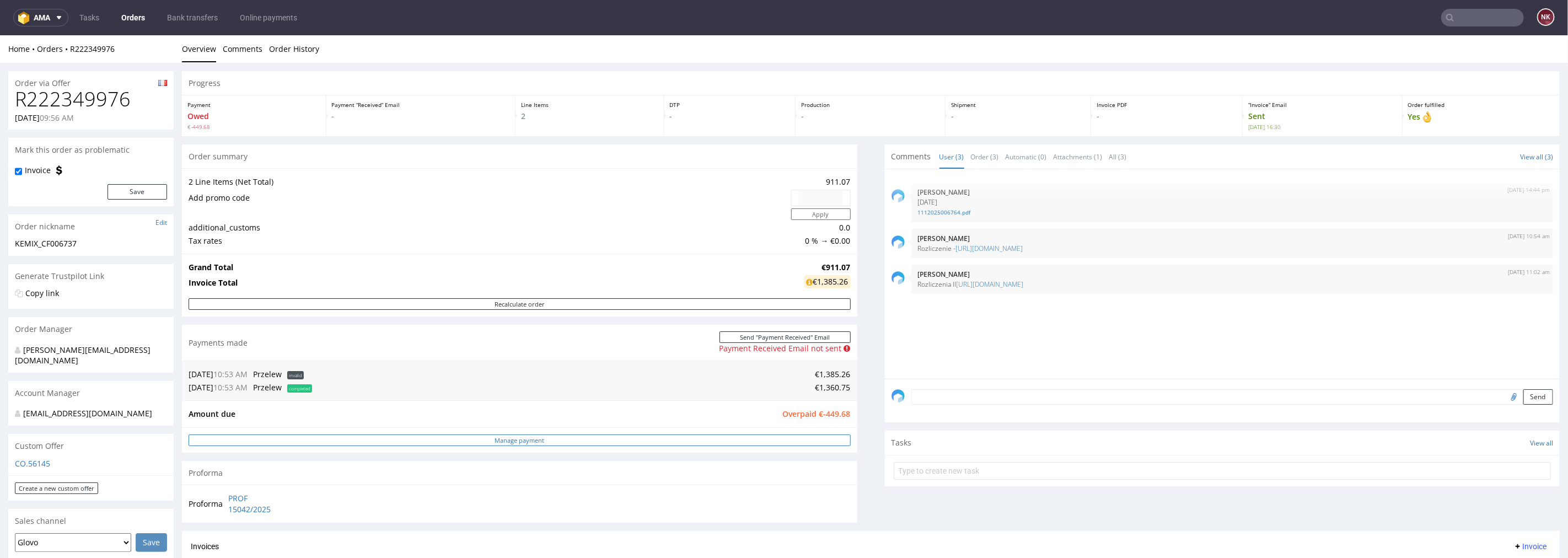
click at [758, 443] on link "Manage payment" at bounding box center [520, 439] width 662 height 11
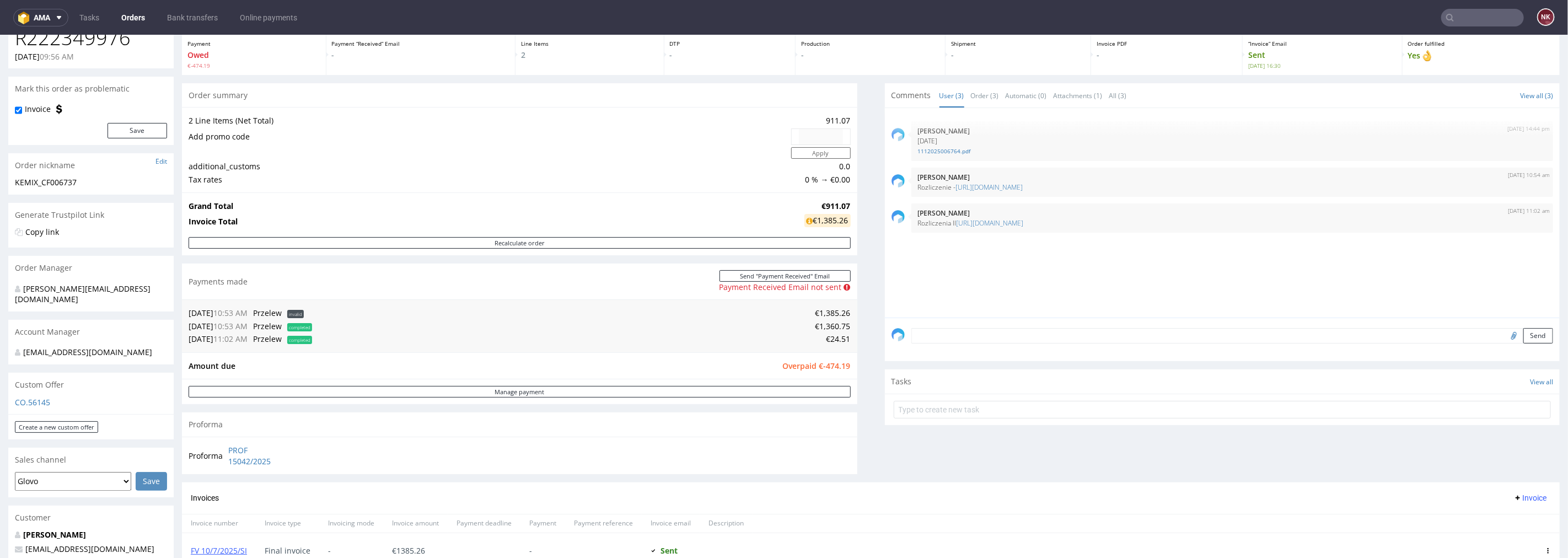
scroll to position [123, 0]
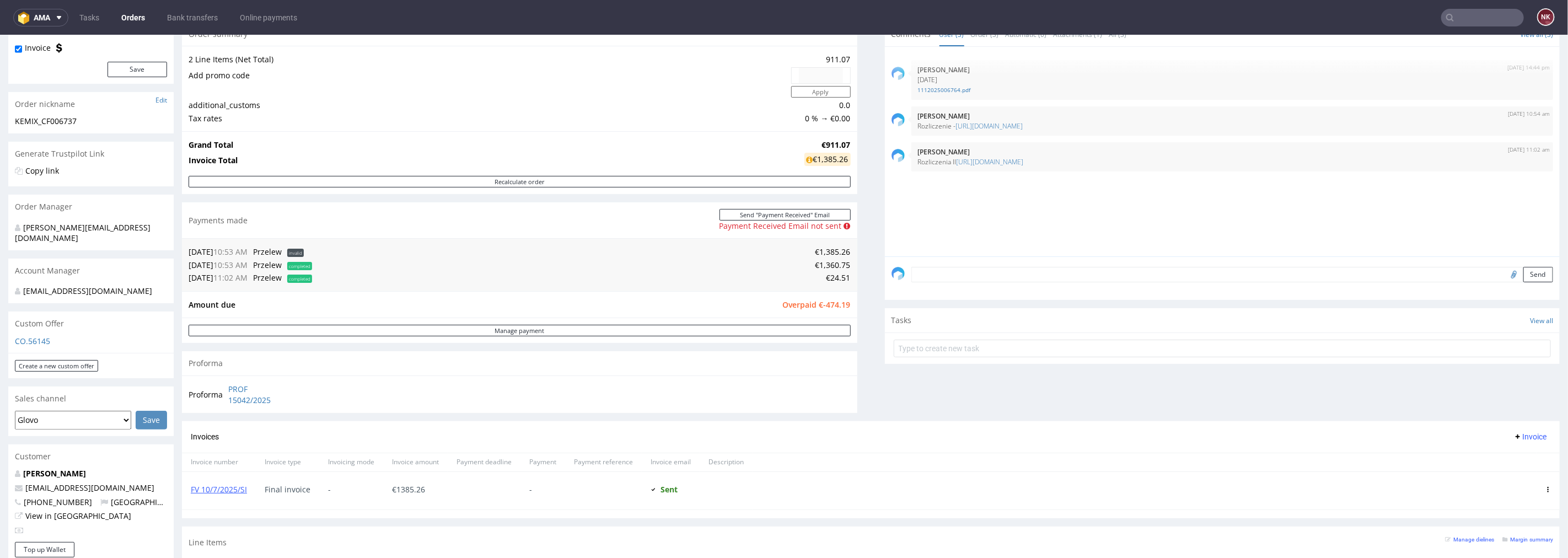
click at [1459, 15] on input "text" at bounding box center [1482, 17] width 83 height 17
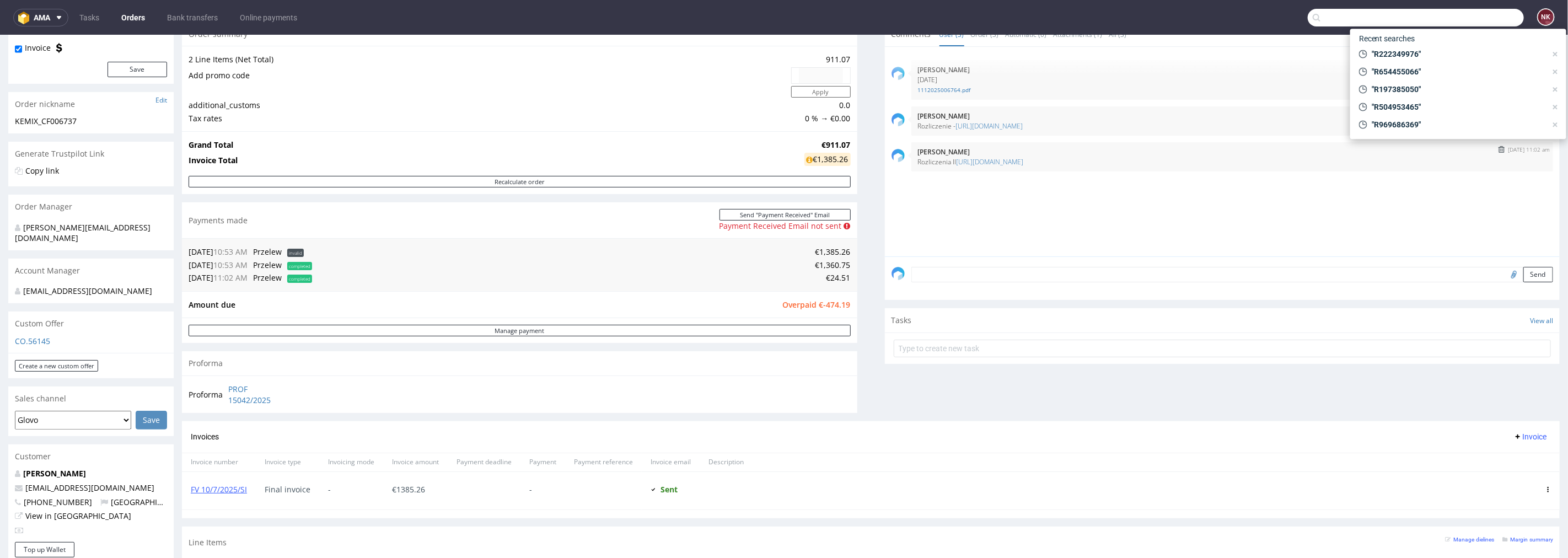
drag, startPoint x: 1162, startPoint y: 161, endPoint x: 906, endPoint y: 161, distance: 256.0
click at [912, 161] on div "[DATE] 11:02 am [PERSON_NAME] Rozliczenia II [URL][DOMAIN_NAME]" at bounding box center [1232, 157] width 643 height 29
copy p "Rozliczenia II [URL][DOMAIN_NAME]"
click at [1451, 21] on input "text" at bounding box center [1416, 17] width 216 height 17
paste input "R773193199"
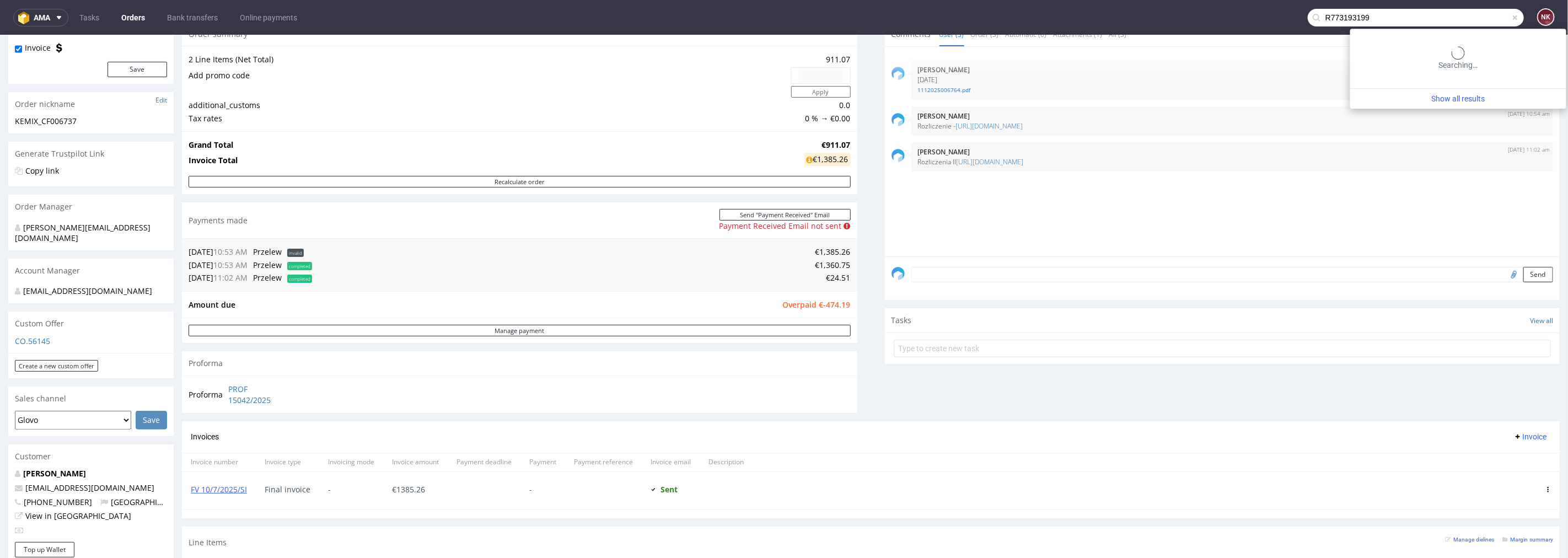
type input "R773193199"
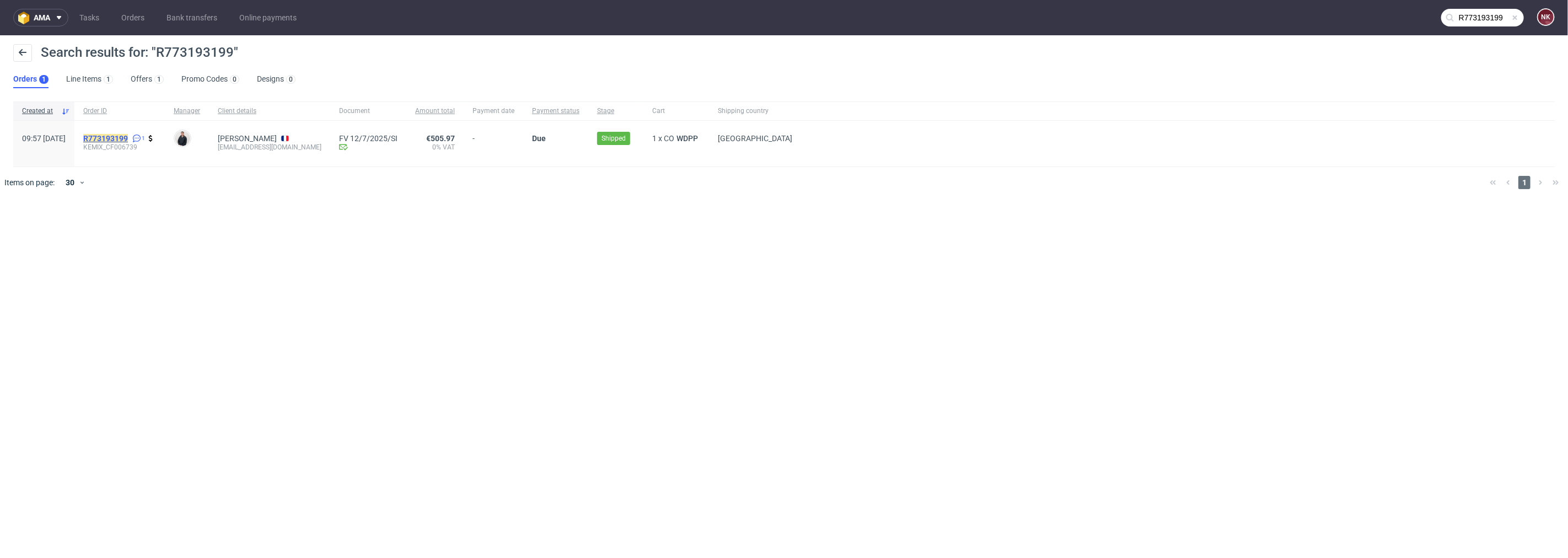
click at [128, 135] on mark "R773193199" at bounding box center [106, 138] width 45 height 9
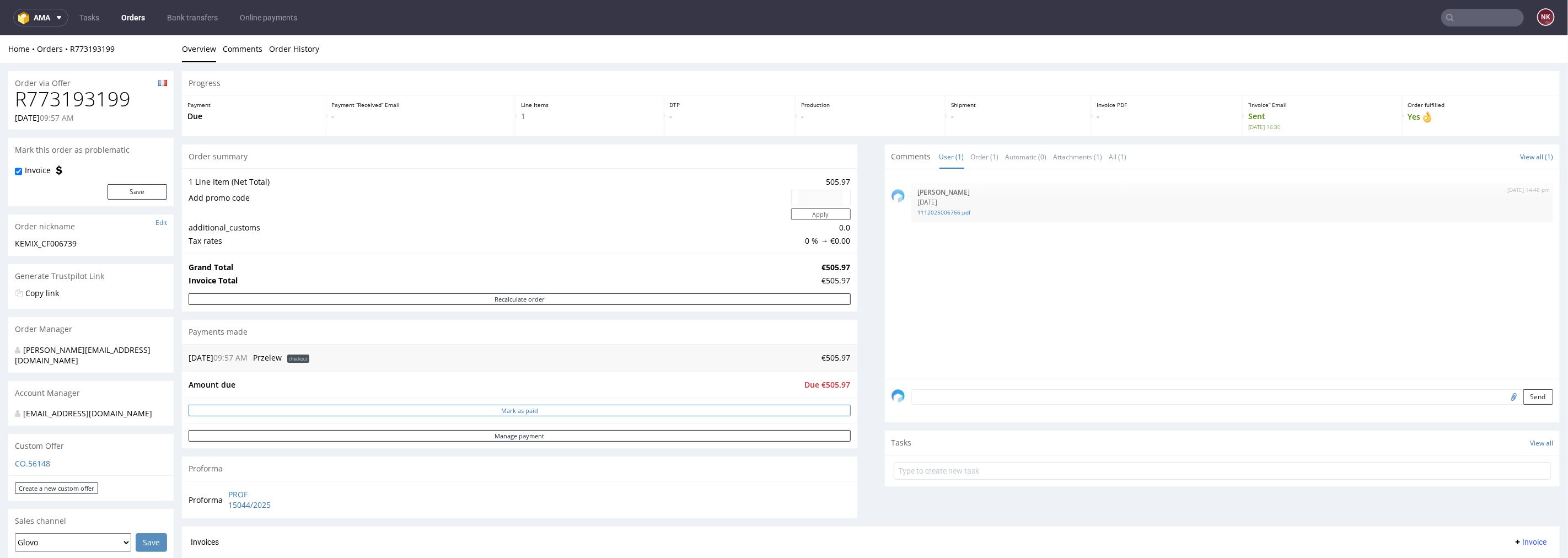
click at [815, 413] on button "Mark as paid" at bounding box center [520, 409] width 662 height 11
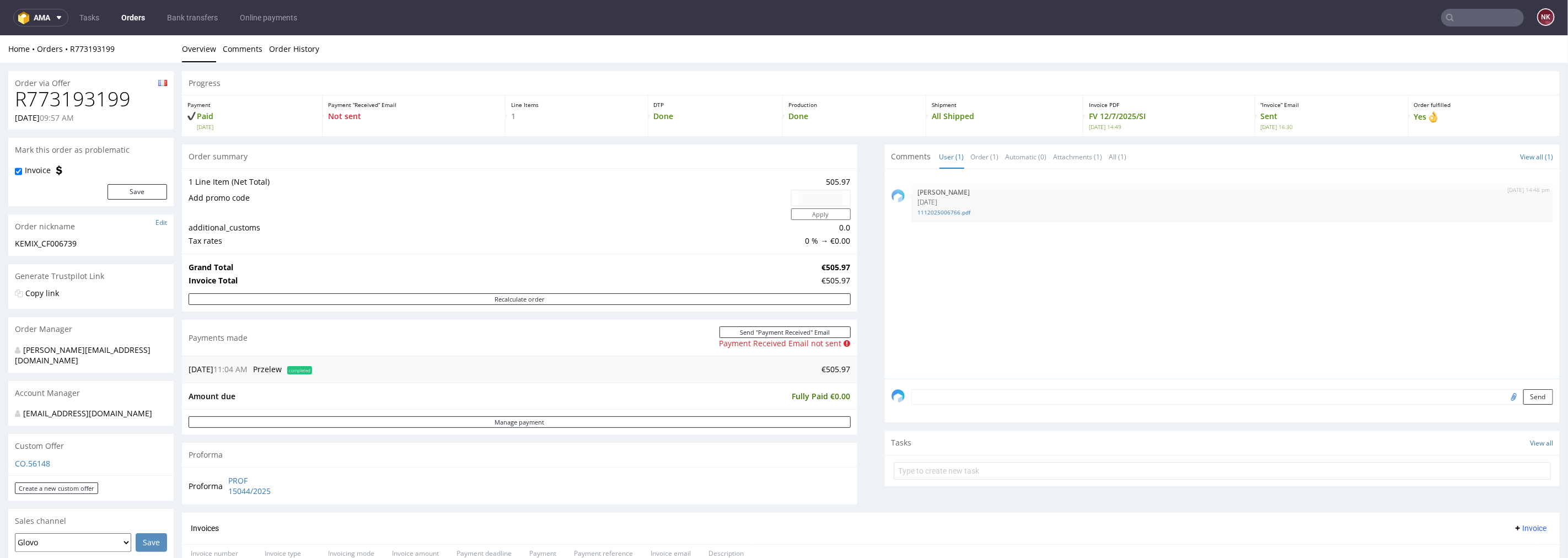
click at [1021, 397] on textarea at bounding box center [1232, 396] width 643 height 16
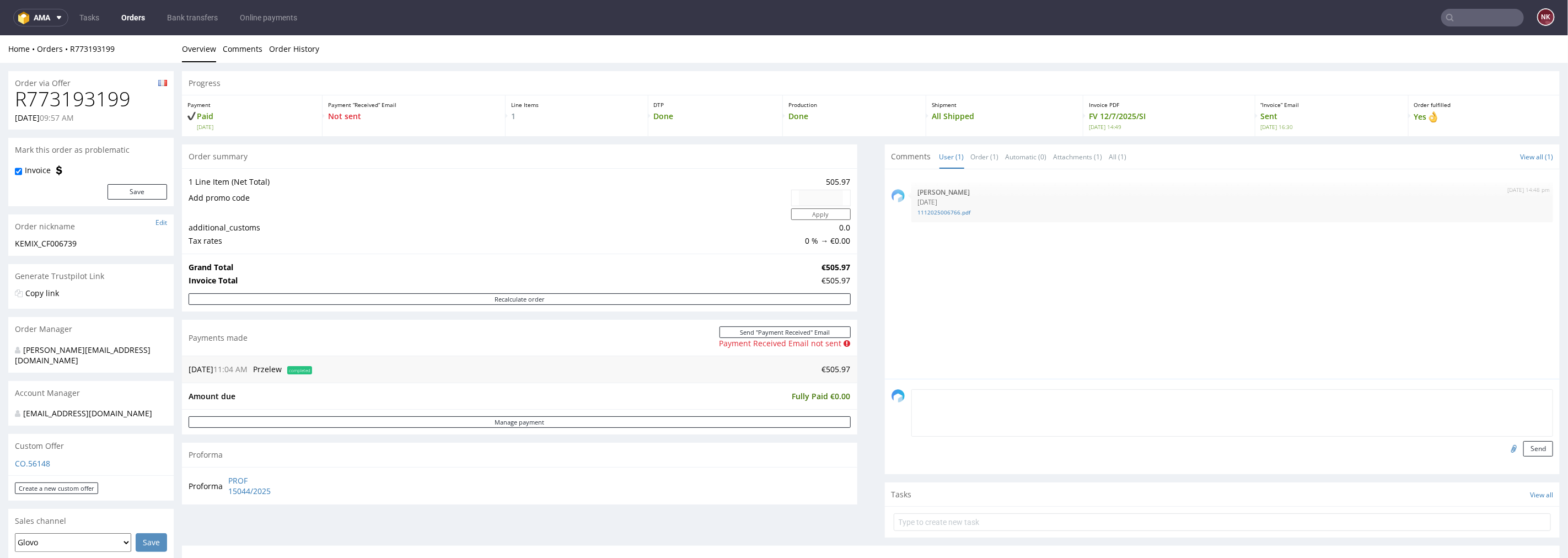
paste textarea "Rozliczenie - [URL][DOMAIN_NAME]"
type textarea "Rozliczenie - [URL][DOMAIN_NAME]"
click at [1523, 445] on button "Send" at bounding box center [1538, 448] width 29 height 16
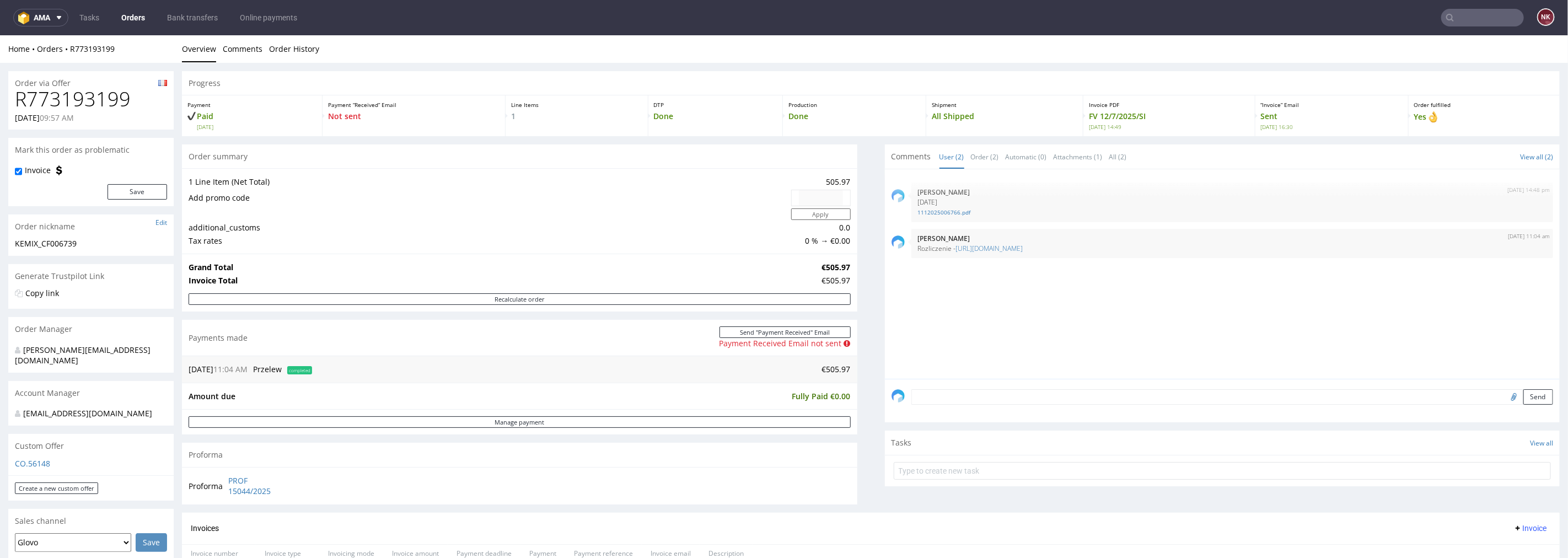
click at [1459, 20] on input "text" at bounding box center [1482, 17] width 83 height 17
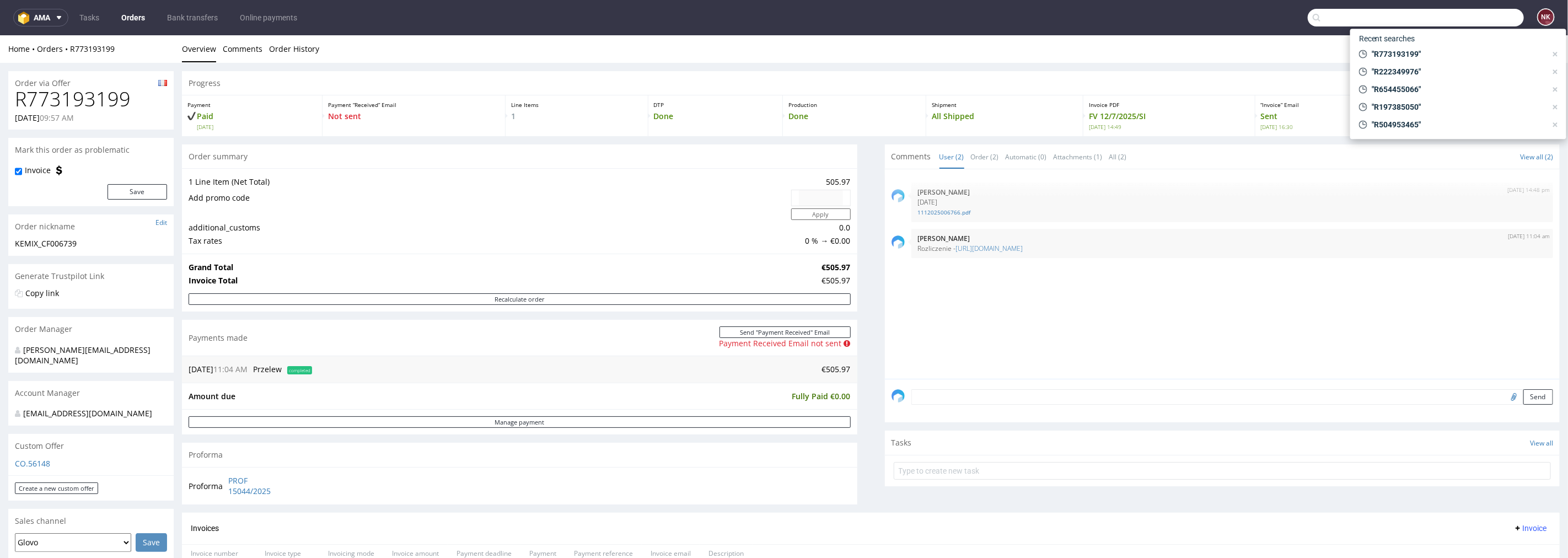
paste input "R339054574"
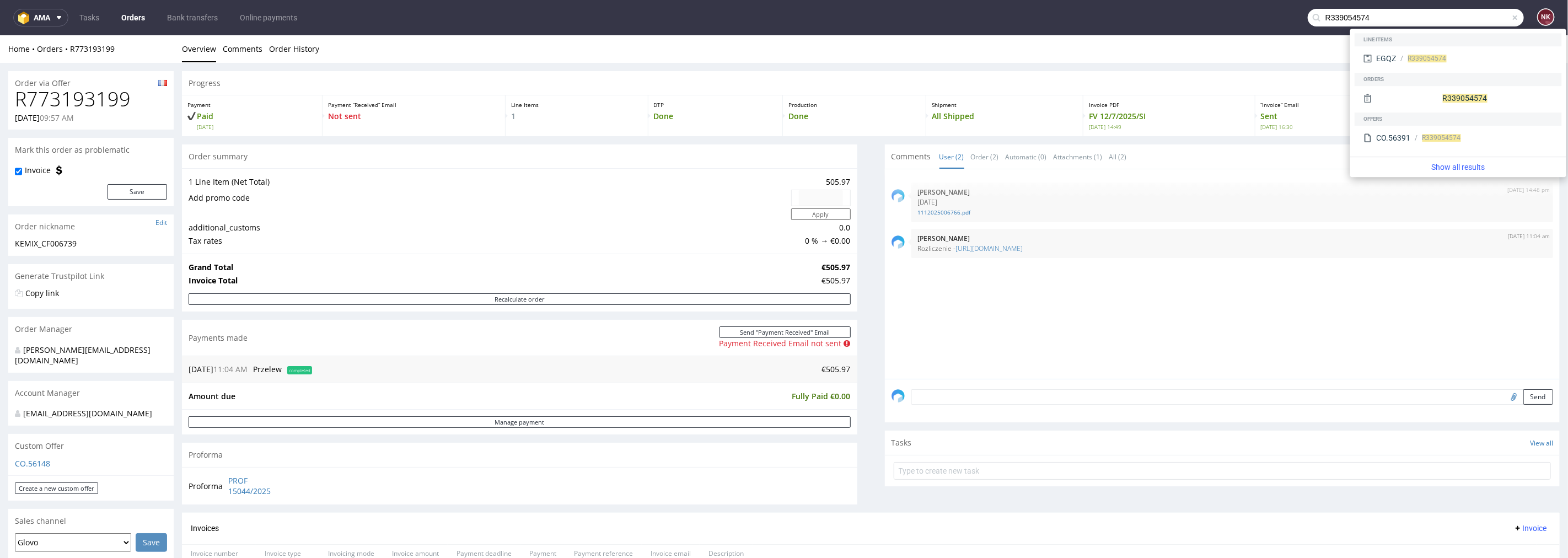
type input "R339054574"
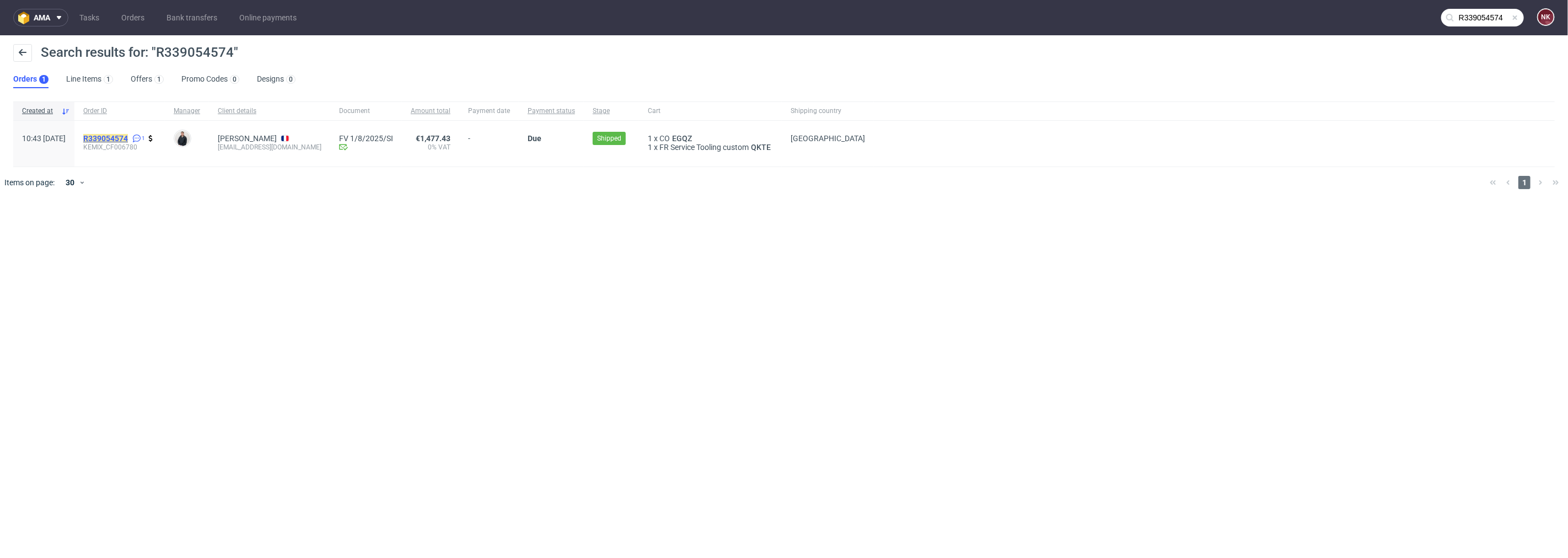
click at [128, 135] on mark "R339054574" at bounding box center [106, 138] width 45 height 9
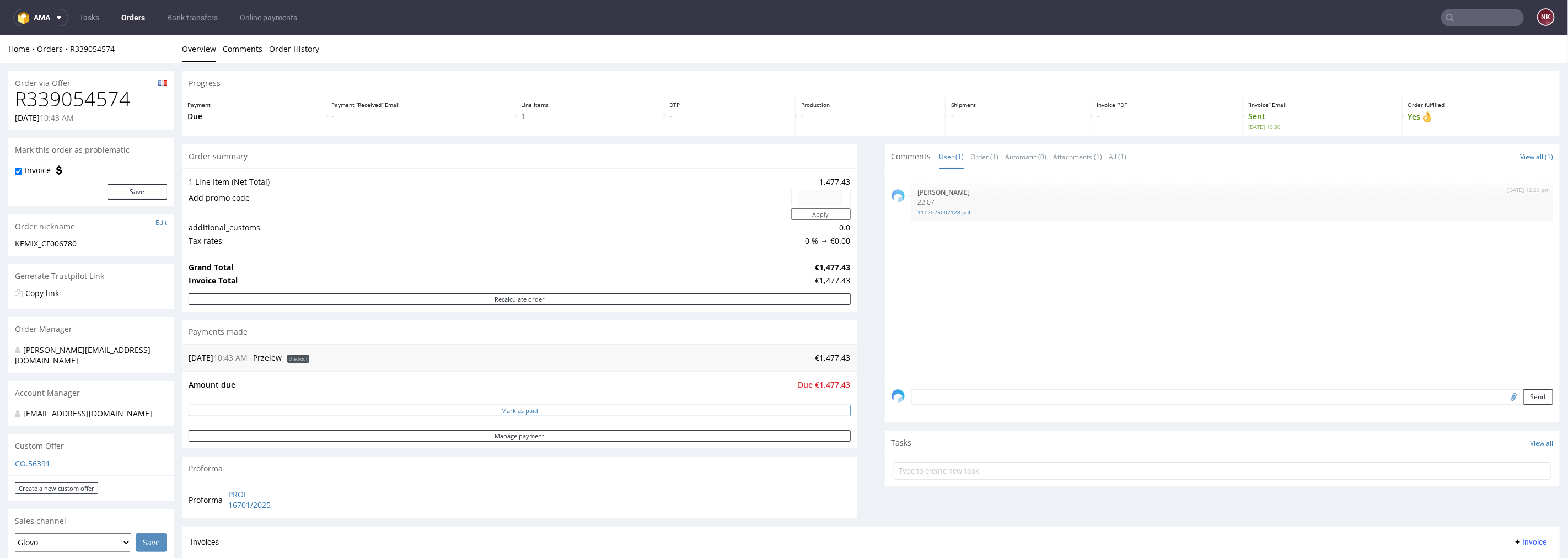
click at [756, 411] on button "Mark as paid" at bounding box center [520, 409] width 662 height 11
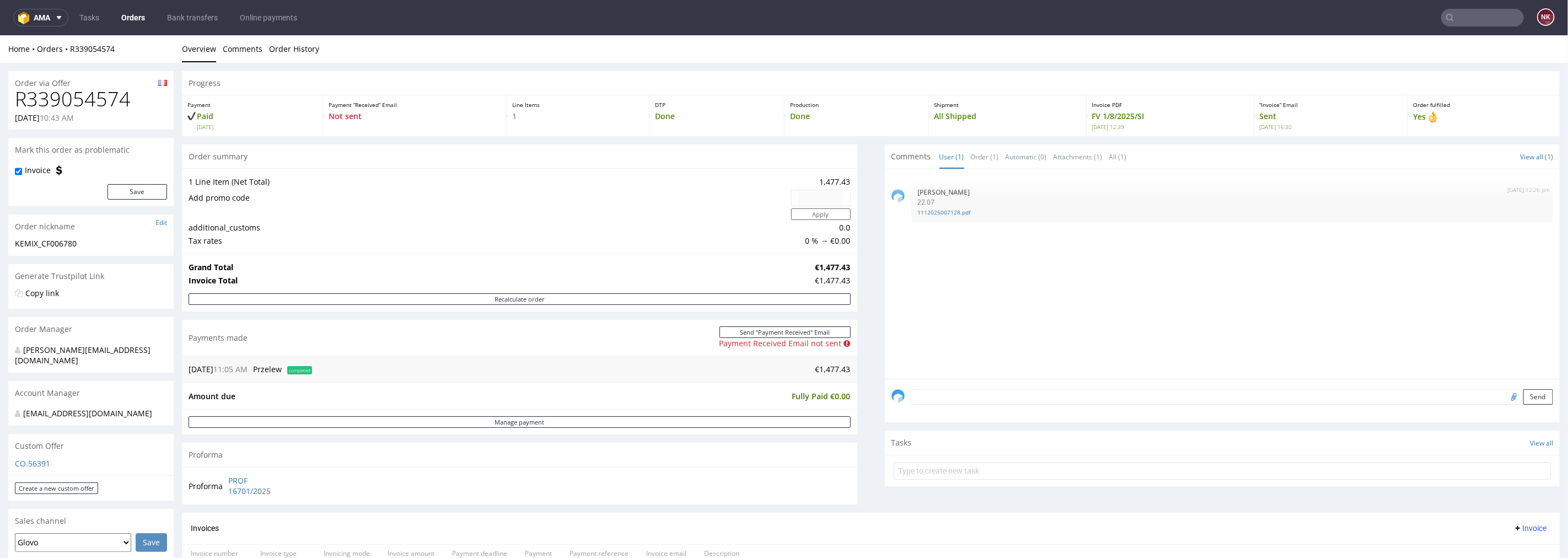
click at [989, 394] on textarea at bounding box center [1232, 396] width 643 height 16
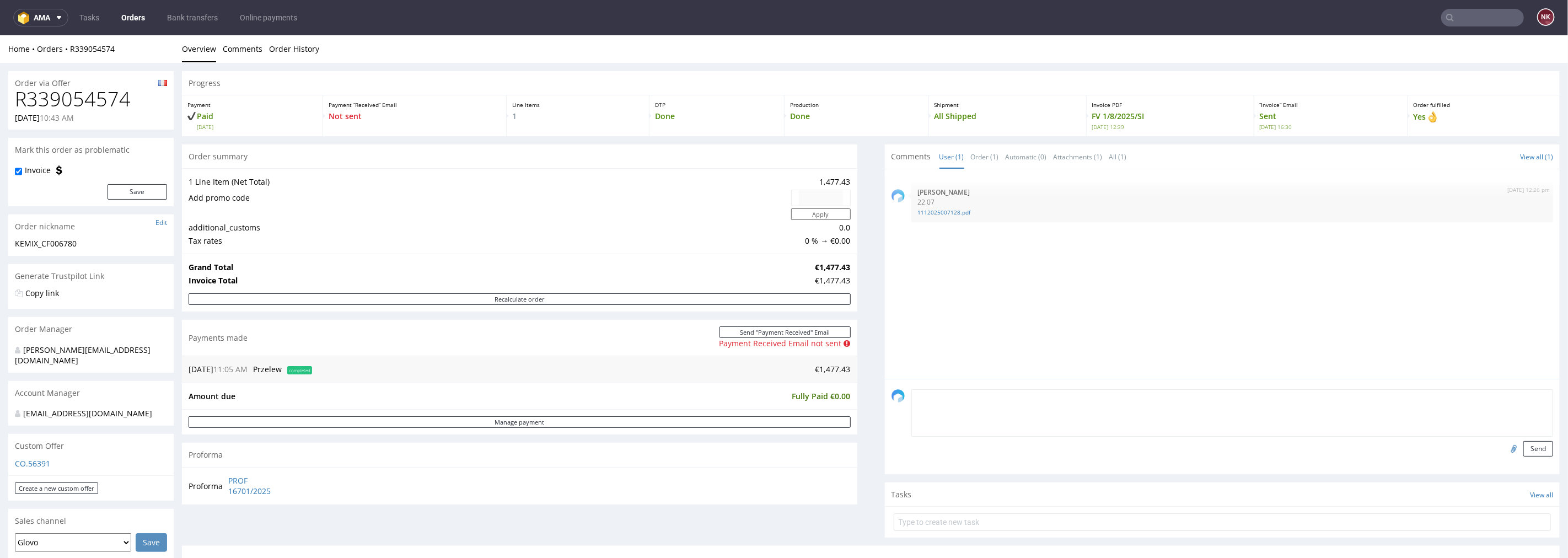
paste textarea "Rozliczenie - [URL][DOMAIN_NAME]"
type textarea "Rozliczenie - [URL][DOMAIN_NAME]"
click at [1523, 452] on button "Send" at bounding box center [1538, 448] width 29 height 16
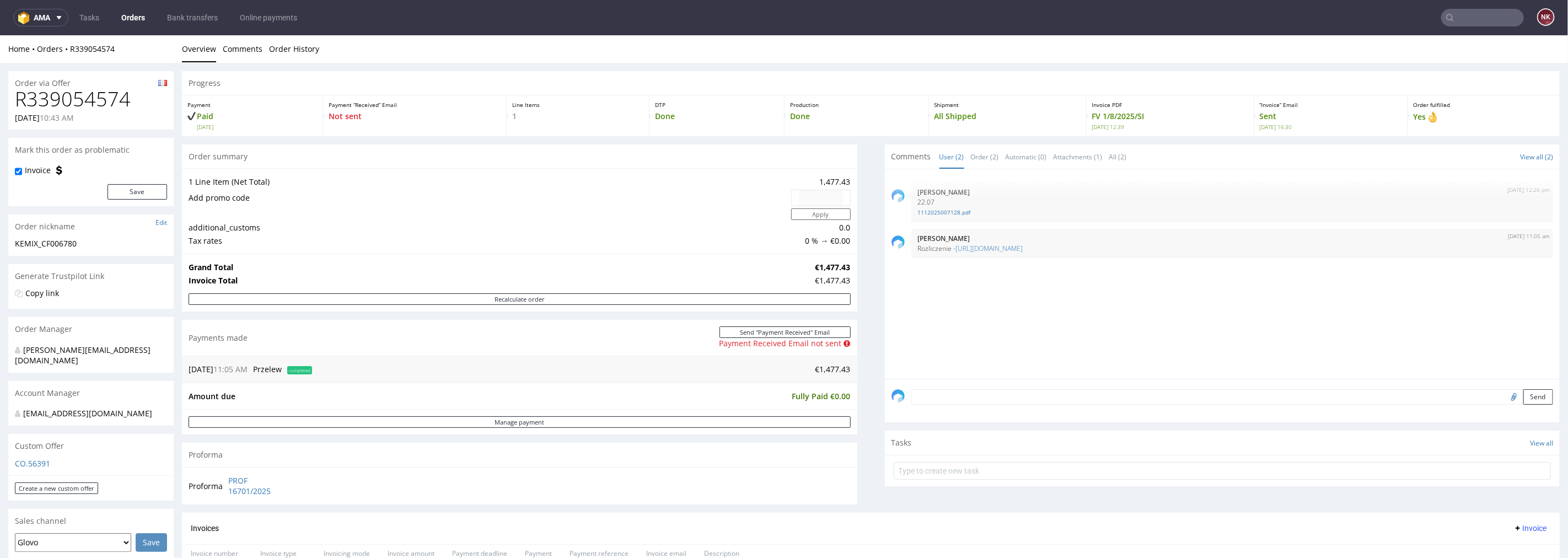
click at [1467, 15] on input "text" at bounding box center [1482, 17] width 83 height 17
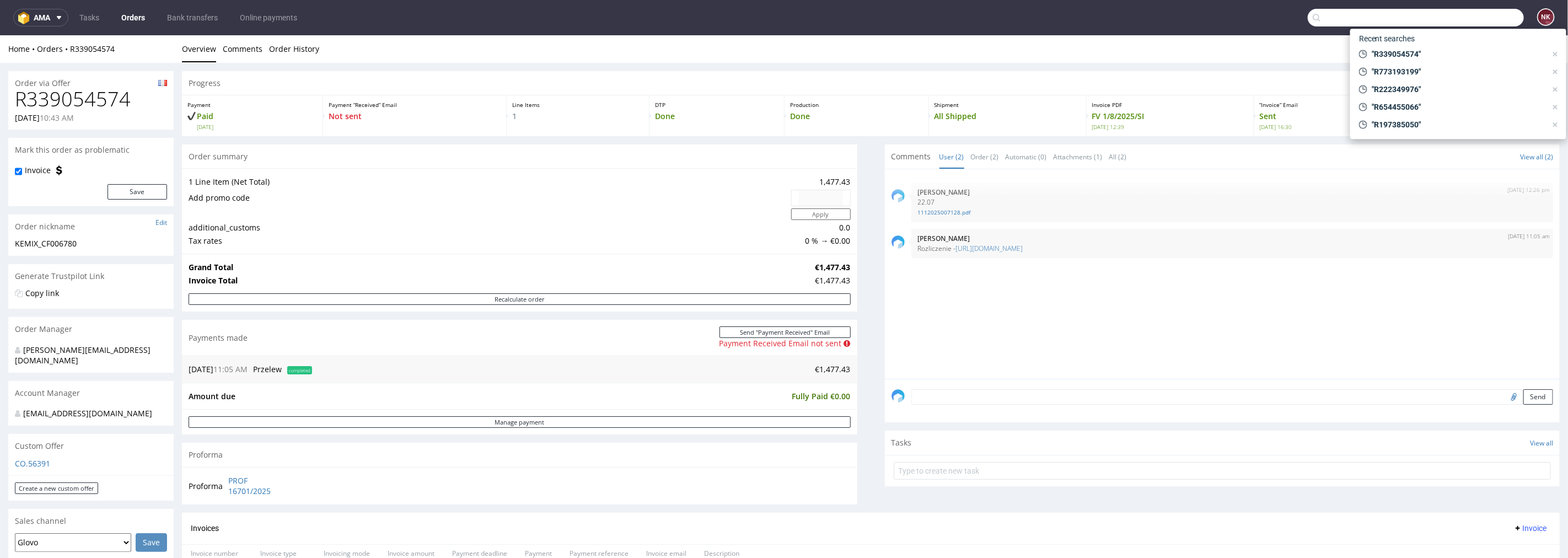
paste input "R680280367"
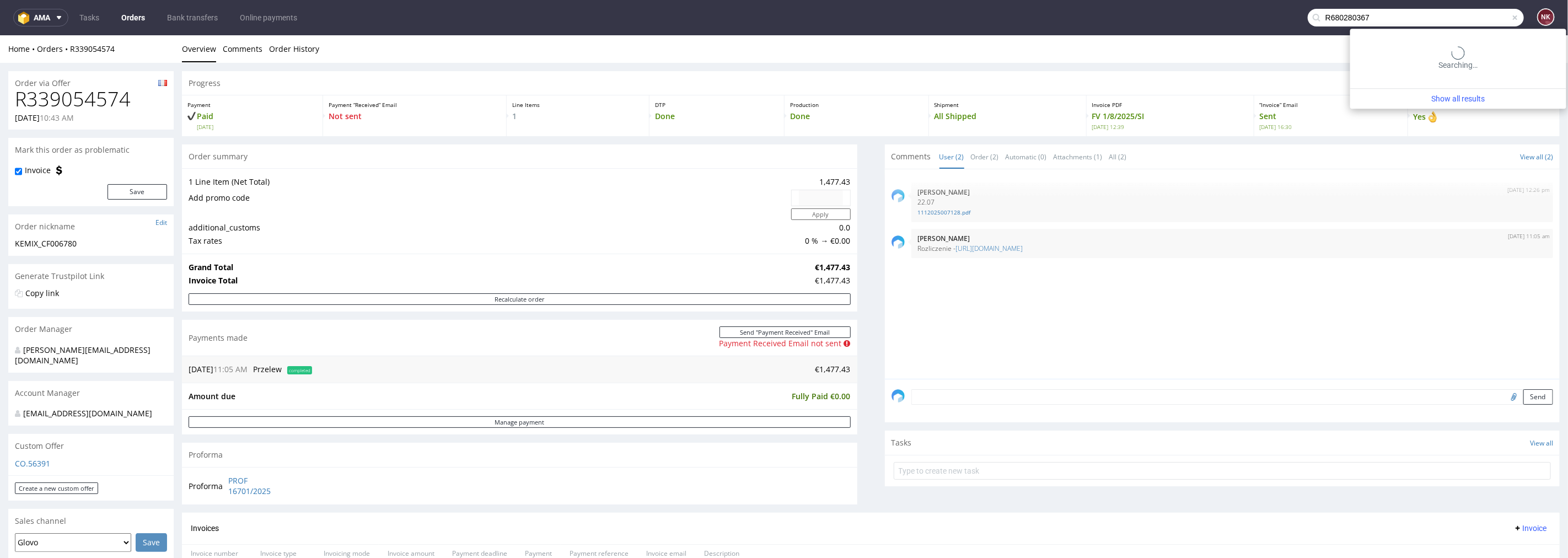
type input "R680280367"
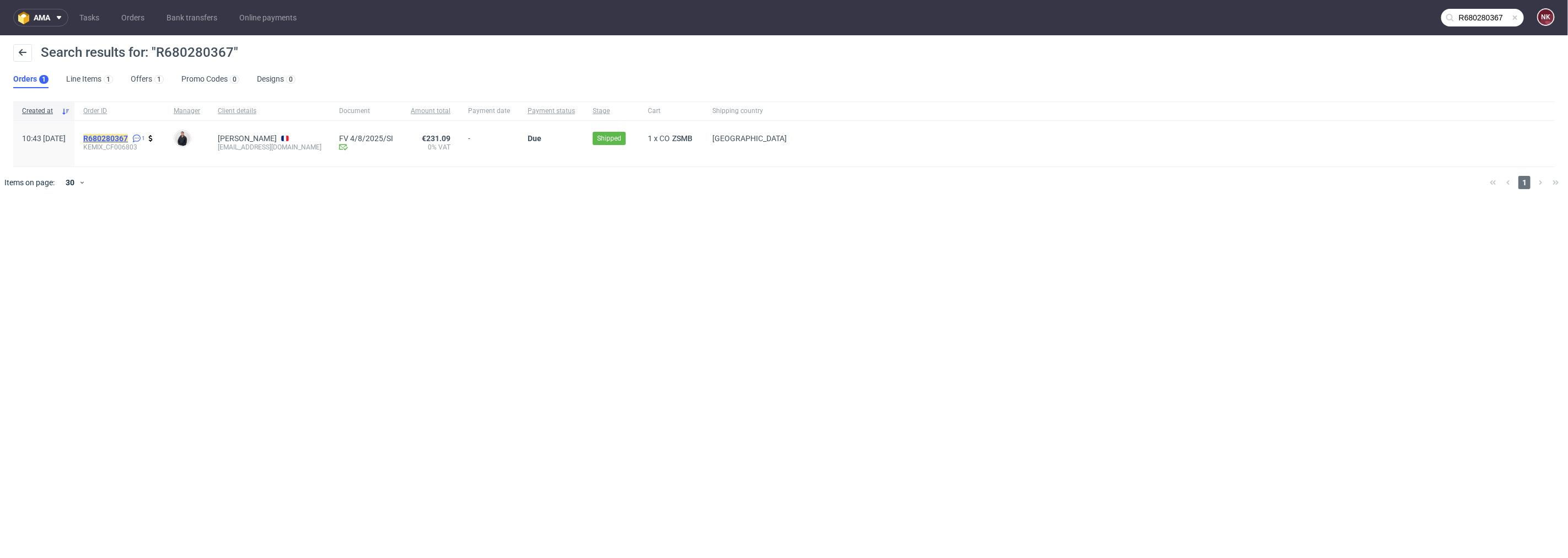
click at [128, 136] on mark "R680280367" at bounding box center [106, 138] width 45 height 9
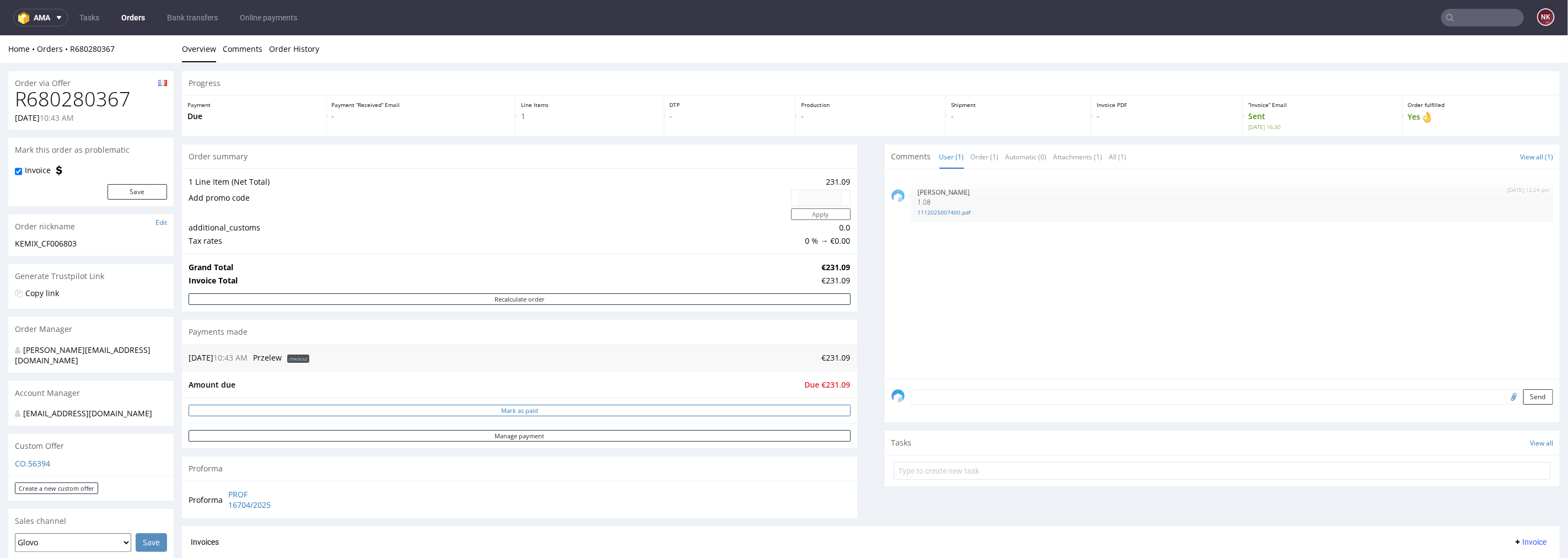
click at [720, 412] on button "Mark as paid" at bounding box center [520, 409] width 662 height 11
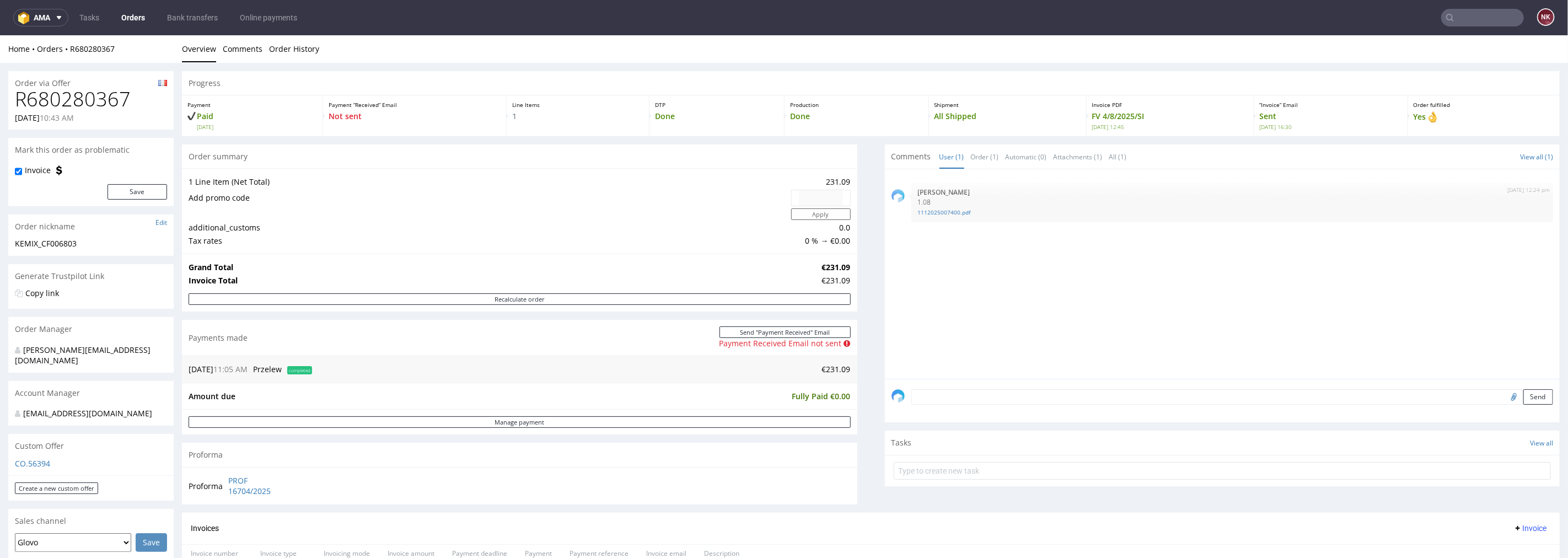
click at [995, 397] on textarea at bounding box center [1232, 396] width 643 height 16
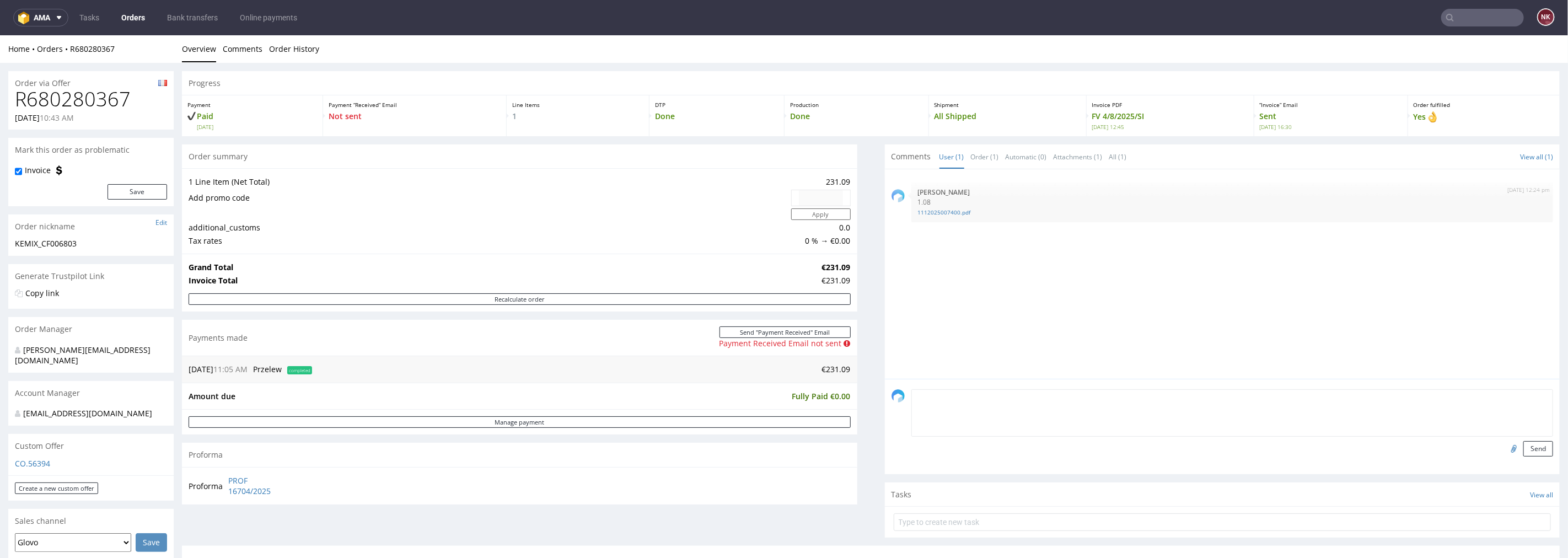
paste textarea "Rozliczenie - https://platform.packhelp.com/ama/bank-transfers/details/45526"
type textarea "Rozliczenie - https://platform.packhelp.com/ama/bank-transfers/details/45526"
click at [1527, 446] on button "Send" at bounding box center [1538, 448] width 29 height 16
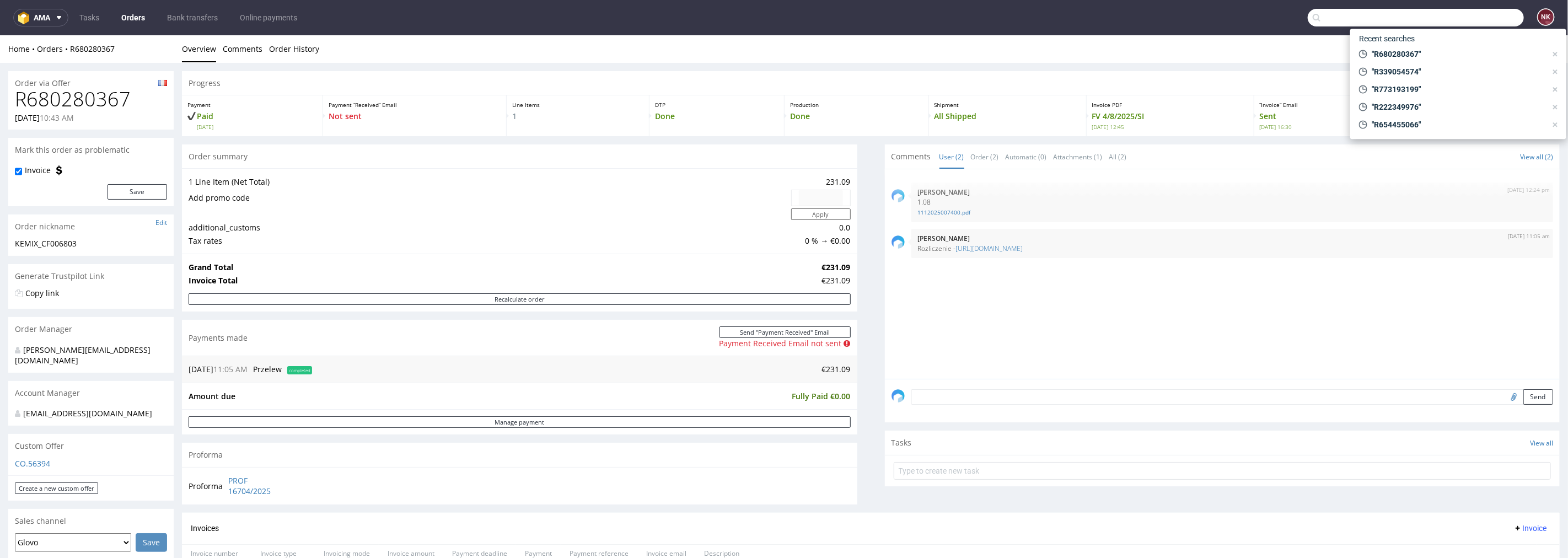
click at [1469, 15] on input "text" at bounding box center [1416, 17] width 216 height 17
paste input "R507343159"
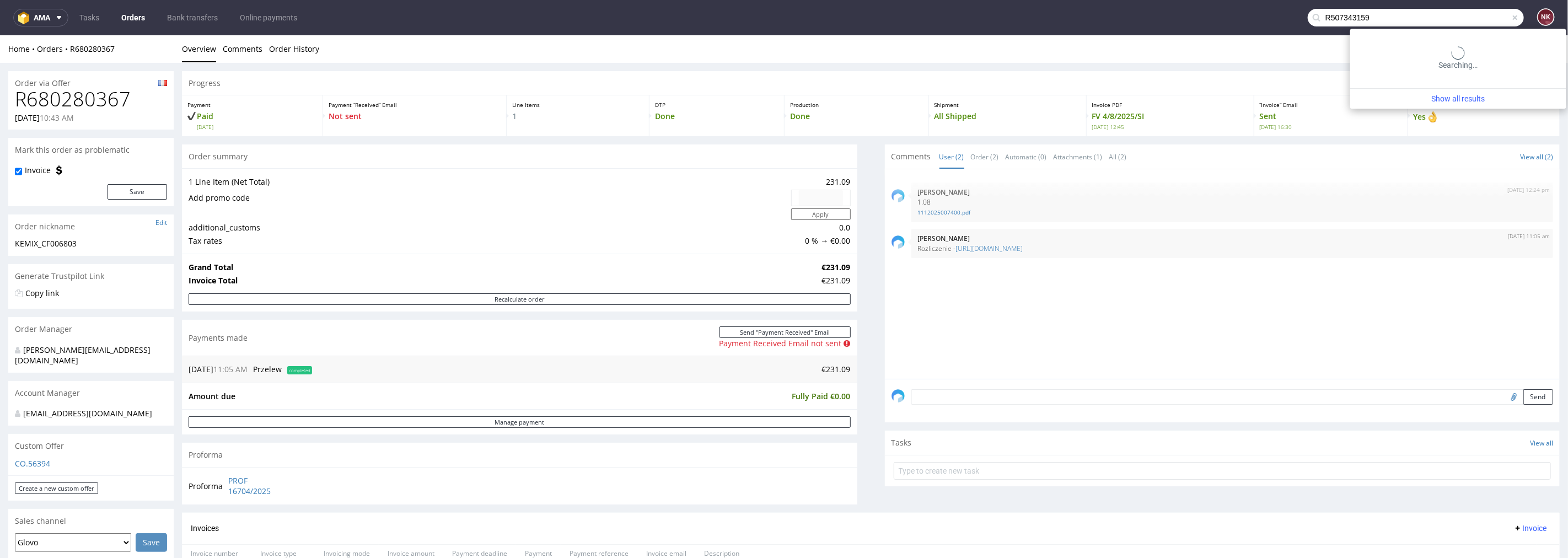
type input "R507343159"
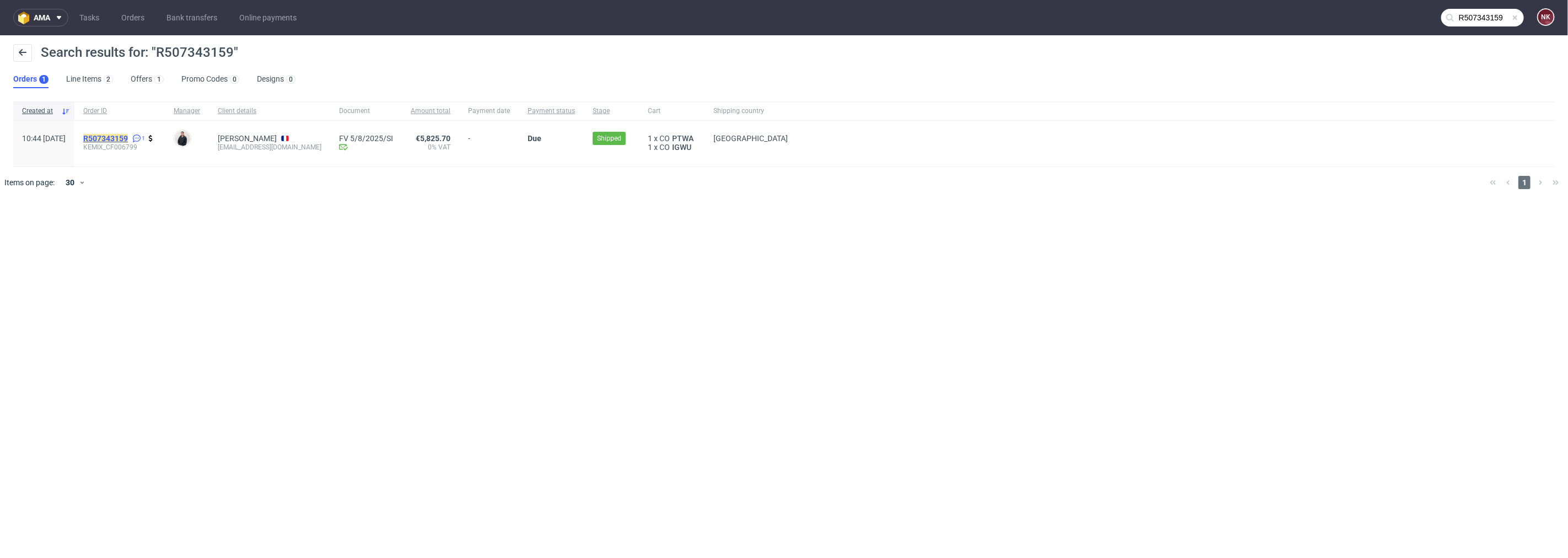
click at [128, 134] on mark "R507343159" at bounding box center [106, 138] width 45 height 9
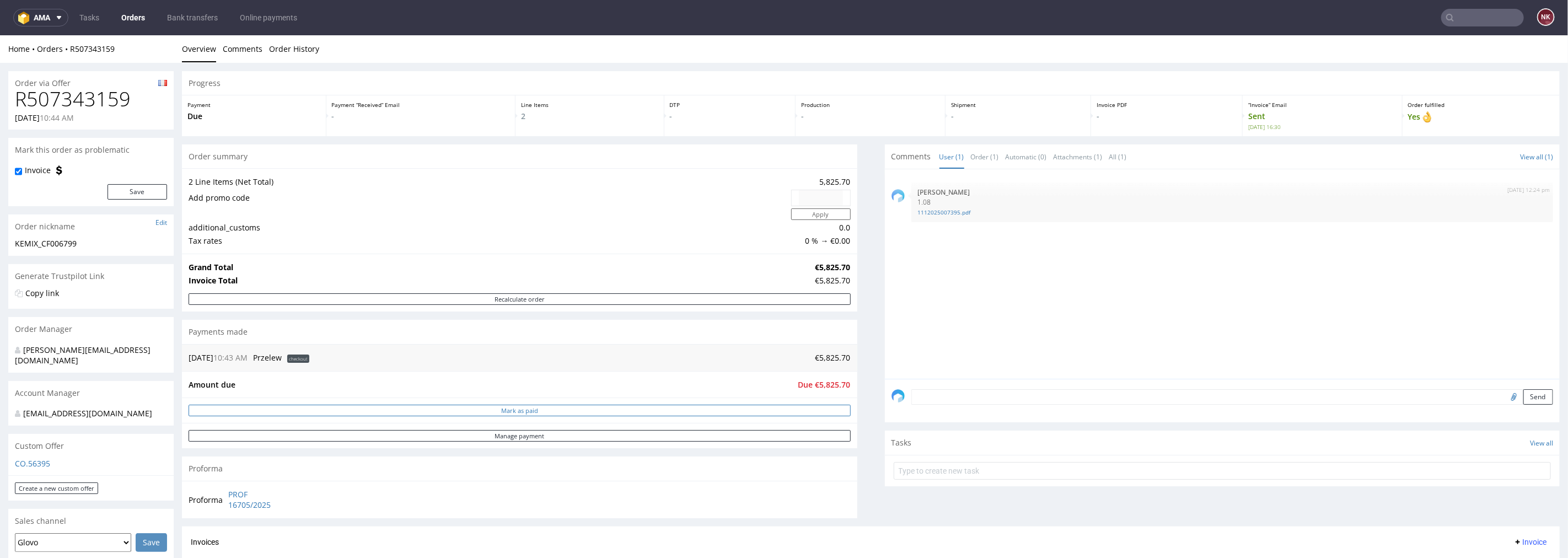
click at [694, 409] on button "Mark as paid" at bounding box center [520, 409] width 662 height 11
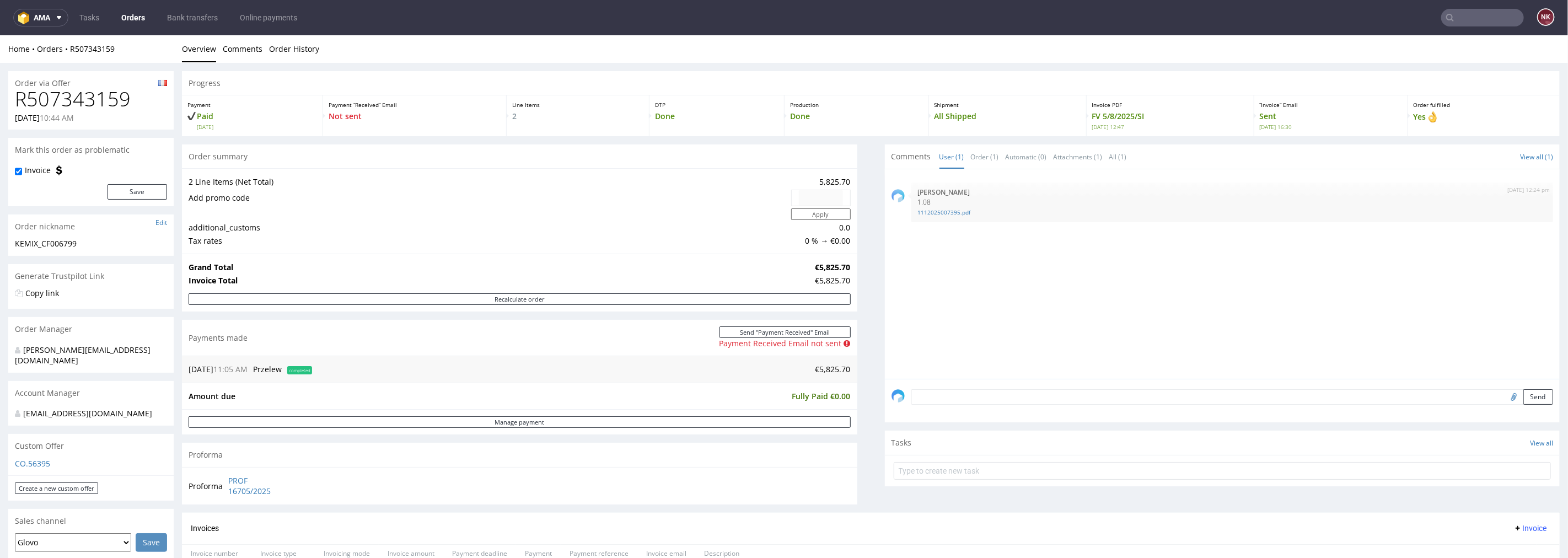
click at [1081, 394] on textarea at bounding box center [1232, 396] width 643 height 16
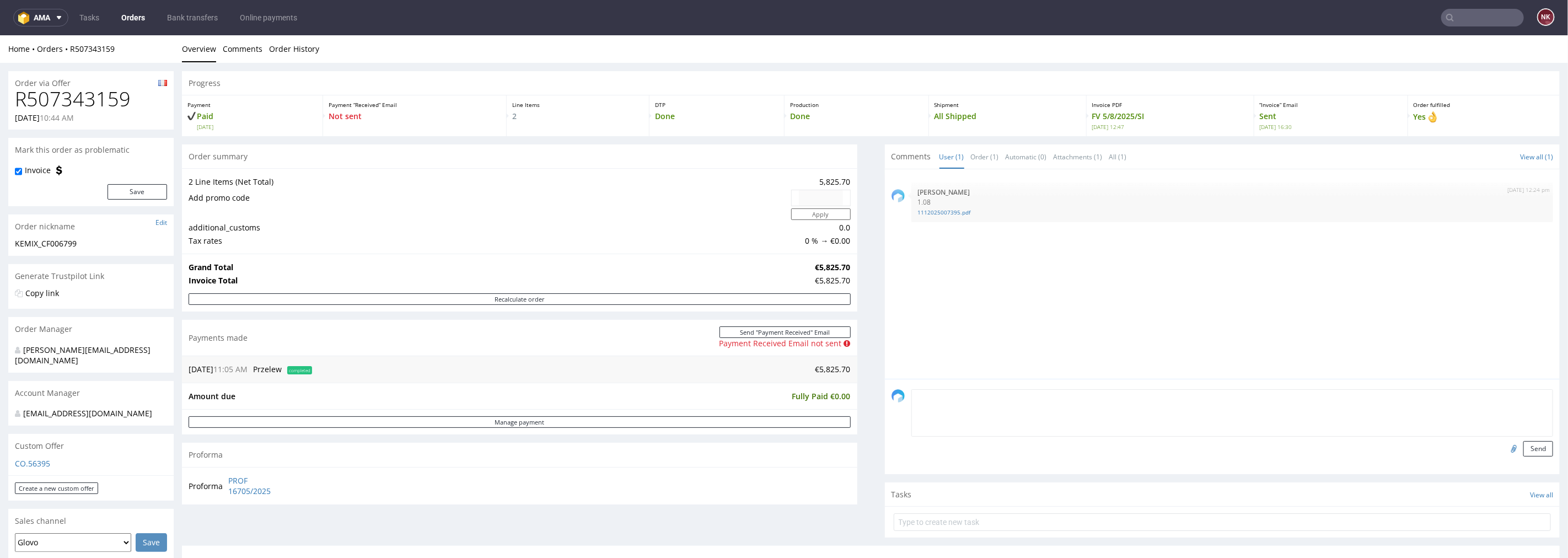
paste textarea "Rozliczenie - https://platform.packhelp.com/ama/bank-transfers/details/45526"
type textarea "Rozliczenie - https://platform.packhelp.com/ama/bank-transfers/details/45526"
click at [1523, 443] on button "Send" at bounding box center [1538, 448] width 29 height 16
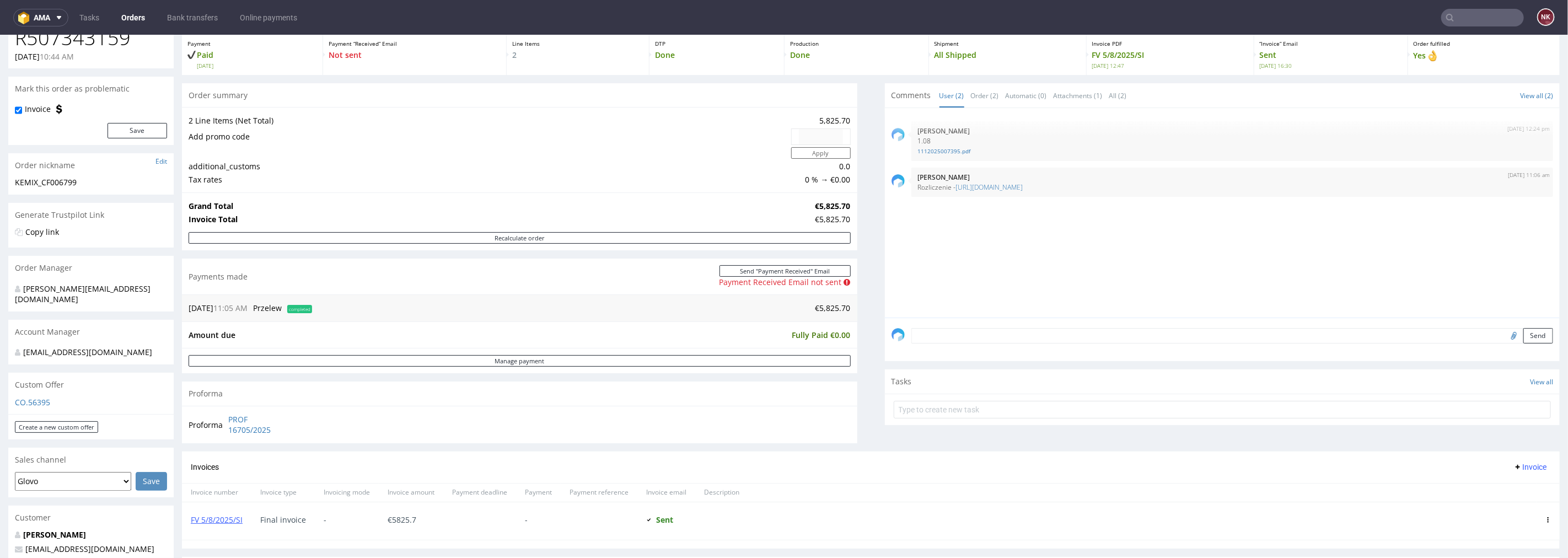
scroll to position [123, 0]
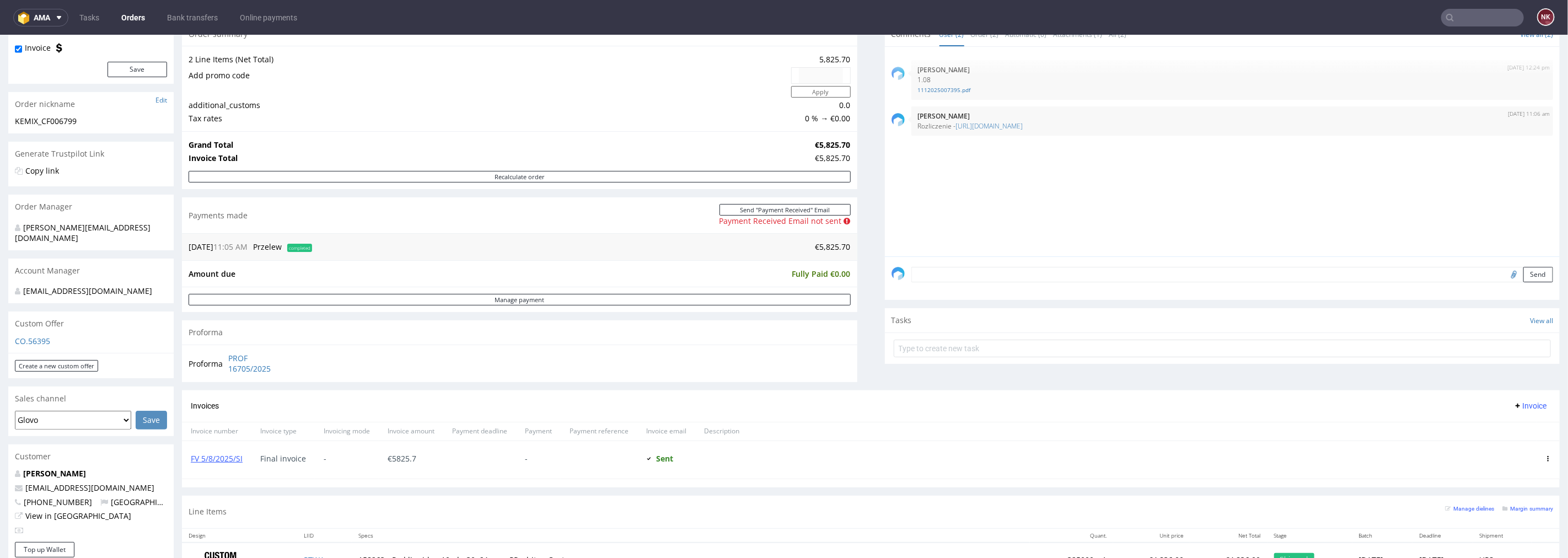
click at [1496, 16] on input "text" at bounding box center [1482, 17] width 83 height 17
paste input "R109971302"
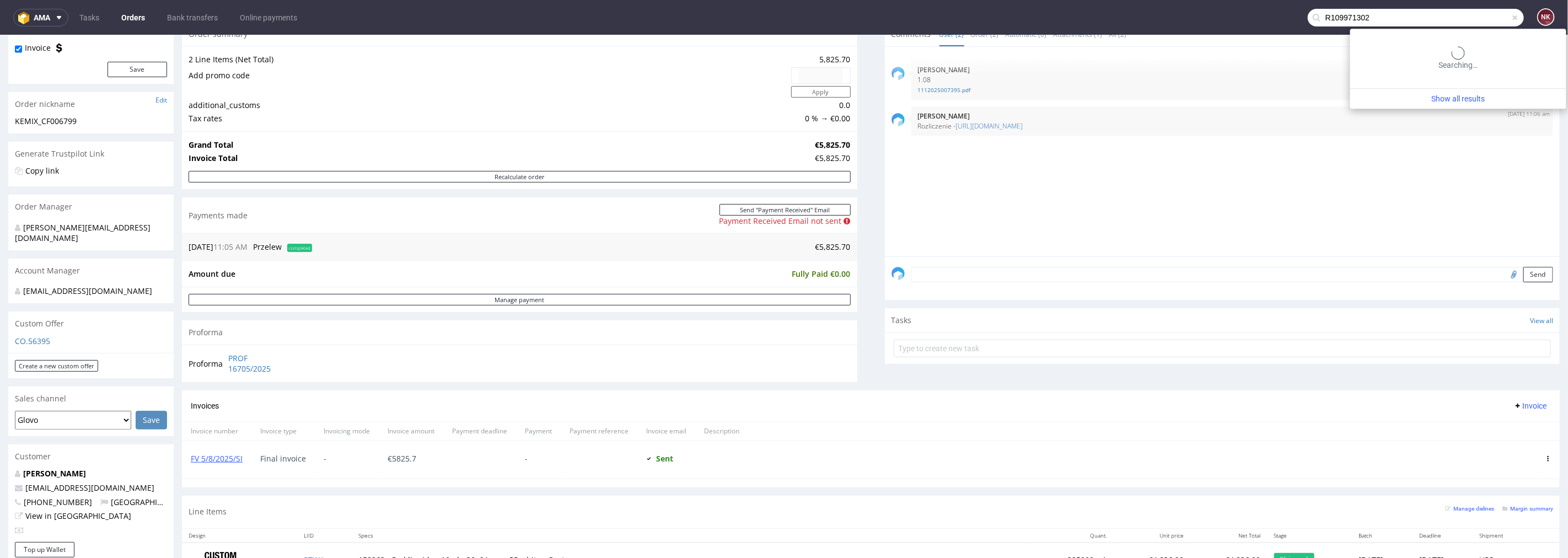
type input "R109971302"
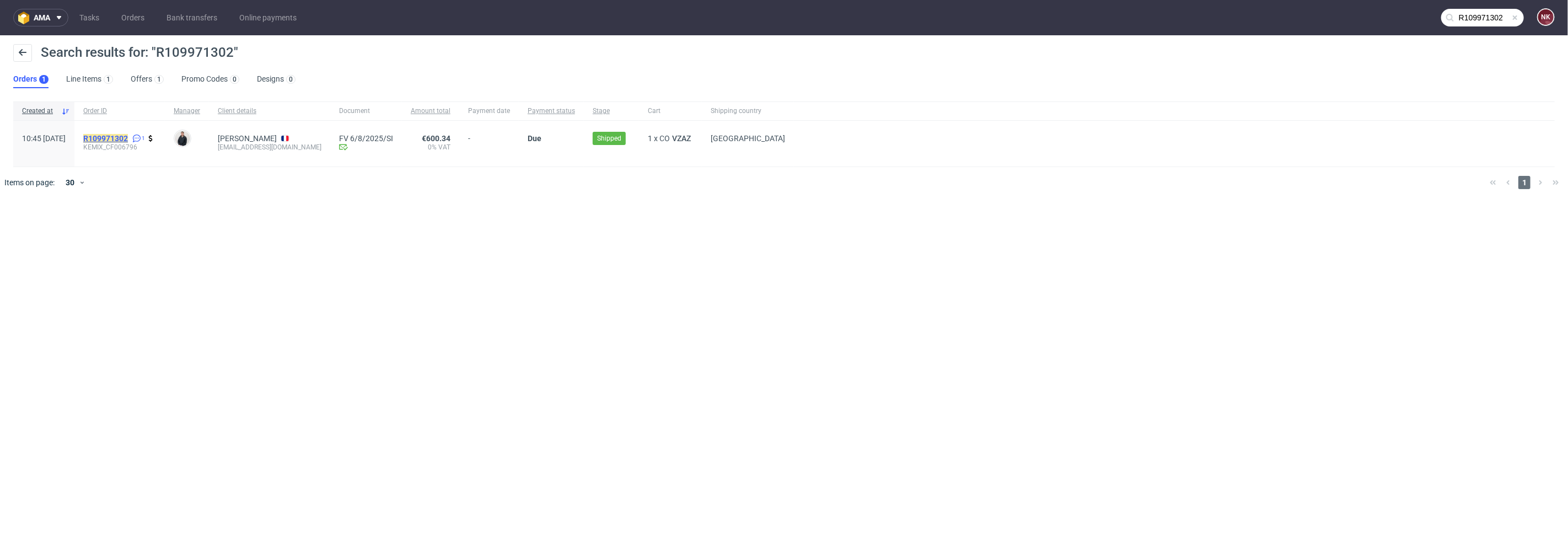
click at [128, 136] on mark "R109971302" at bounding box center [106, 138] width 45 height 9
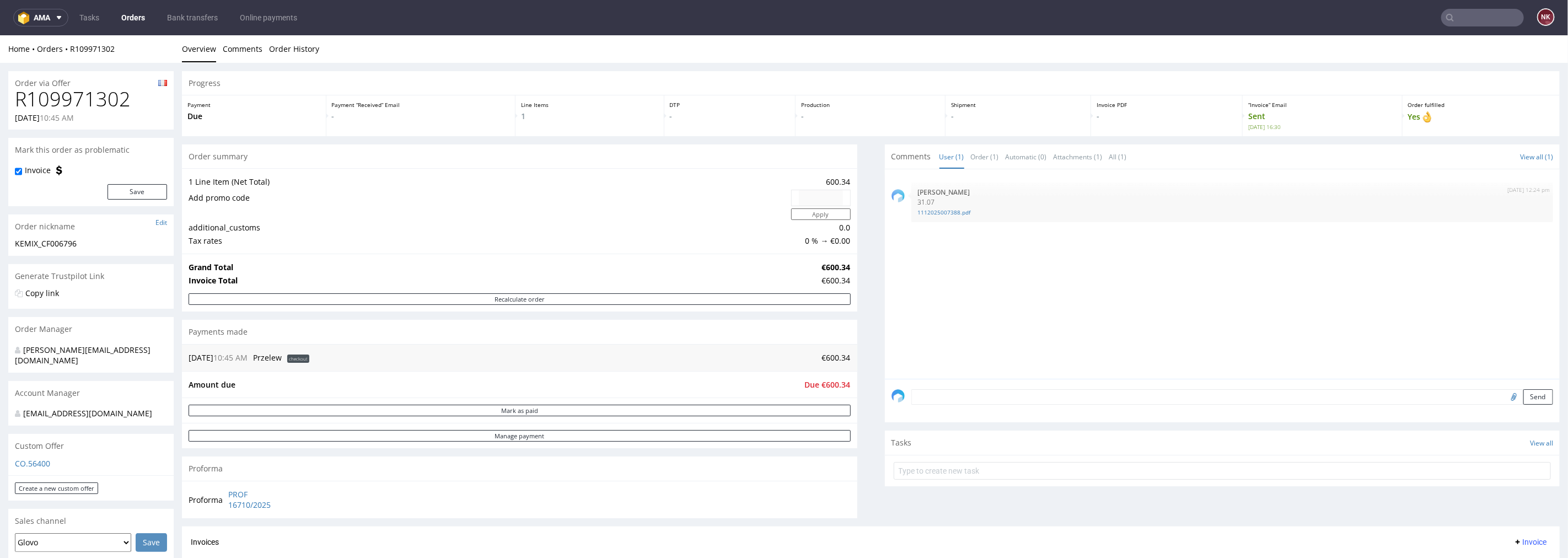
scroll to position [123, 0]
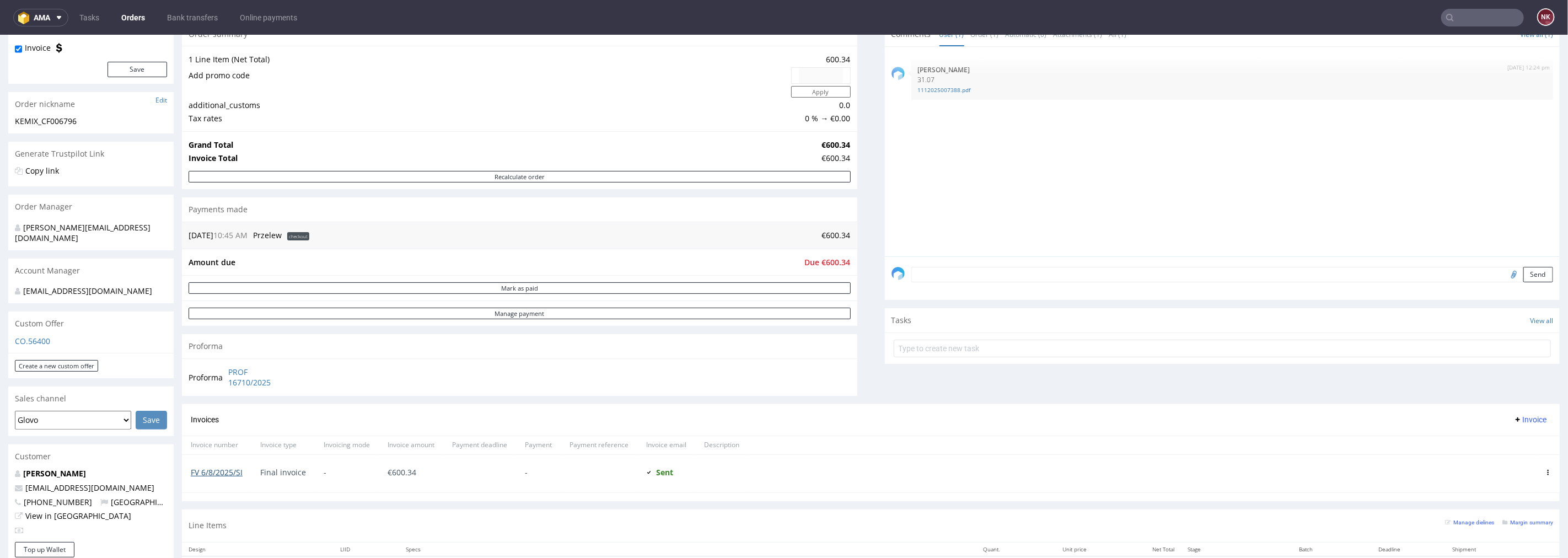
click at [217, 476] on link "FV 6/8/2025/SI" at bounding box center [217, 471] width 52 height 10
click at [1460, 19] on input "text" at bounding box center [1482, 17] width 83 height 17
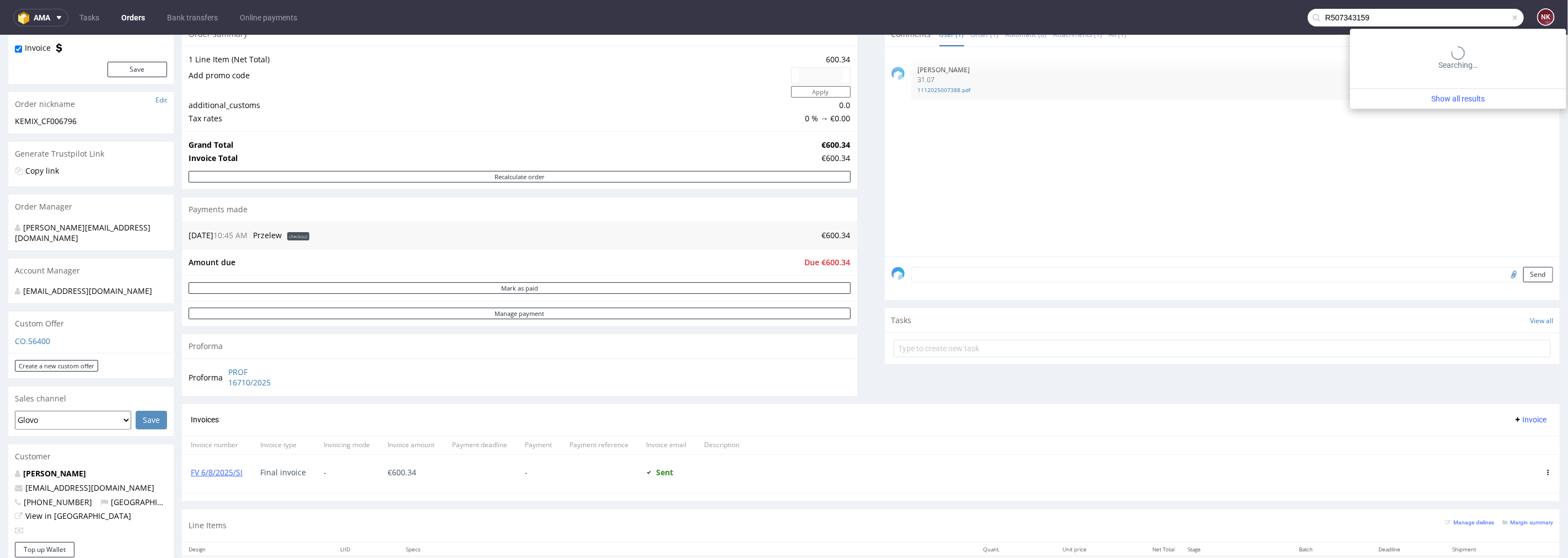
type input "R507343159"
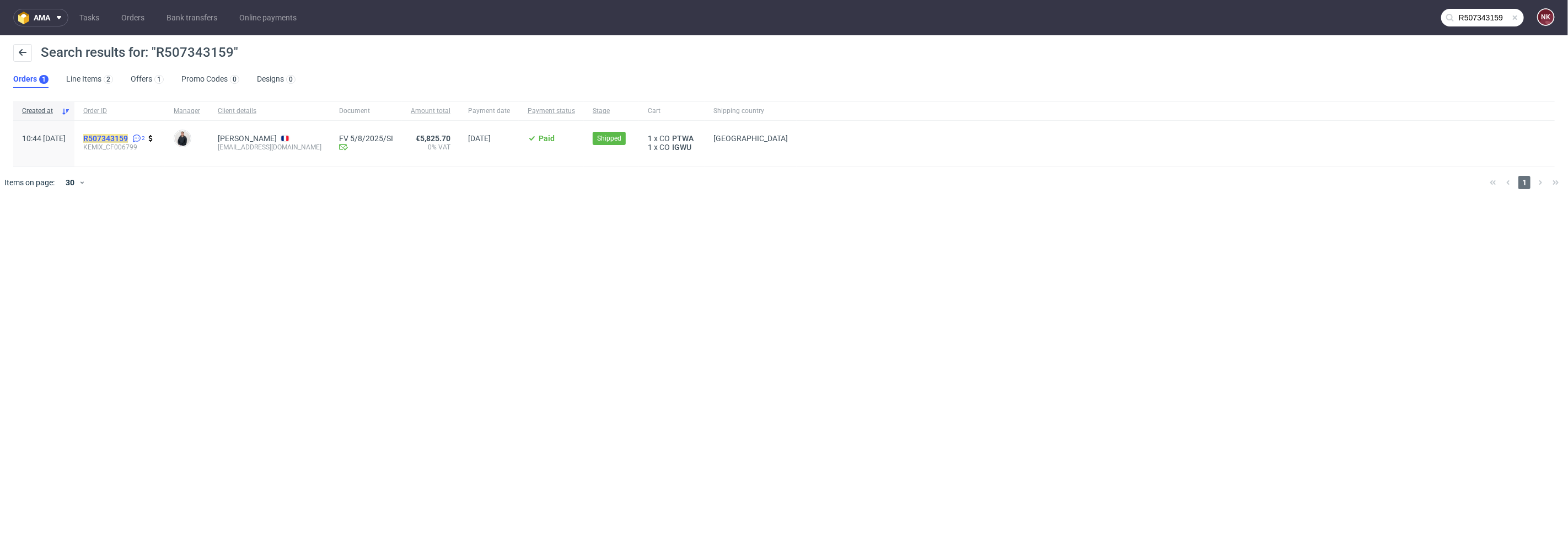
click at [128, 135] on mark "R507343159" at bounding box center [106, 138] width 45 height 9
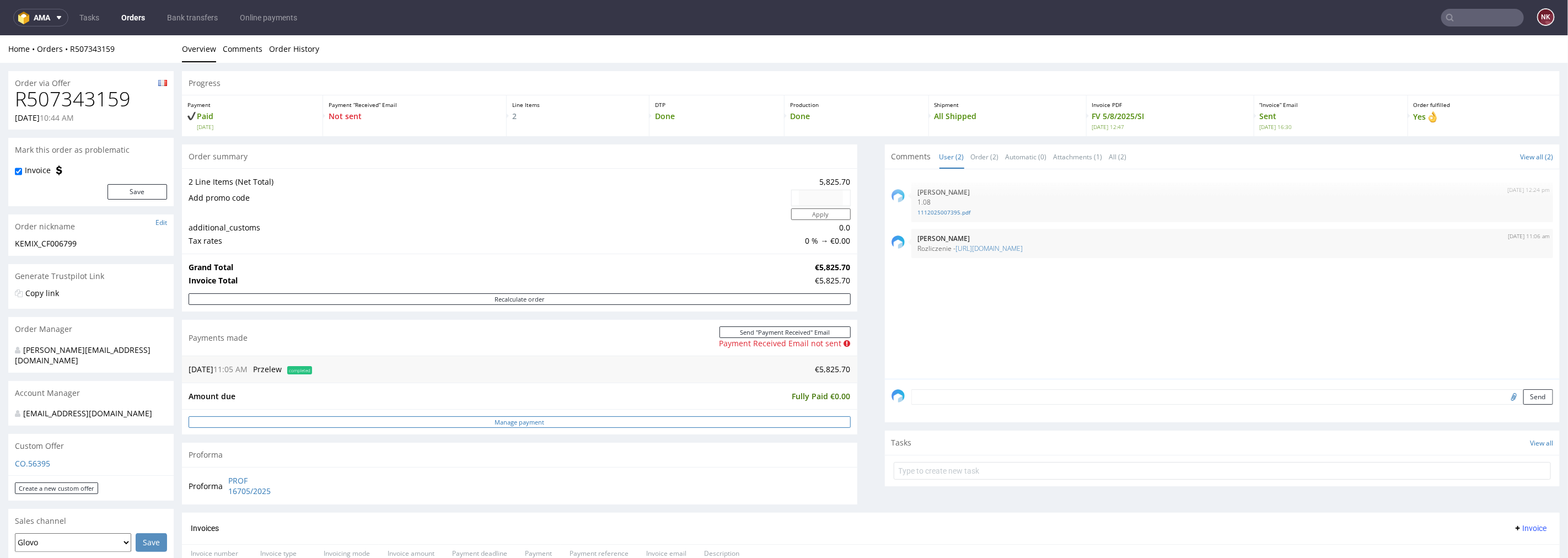
click at [689, 422] on link "Manage payment" at bounding box center [520, 421] width 662 height 11
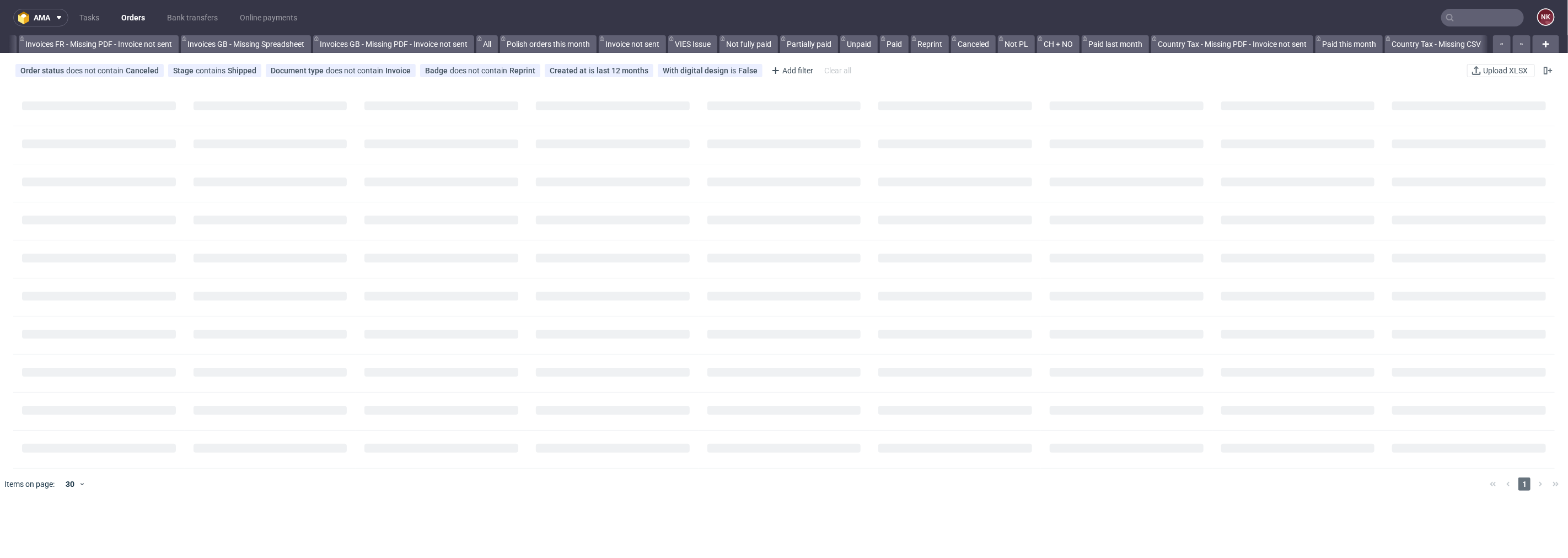
click at [1494, 14] on input "text" at bounding box center [1482, 17] width 83 height 17
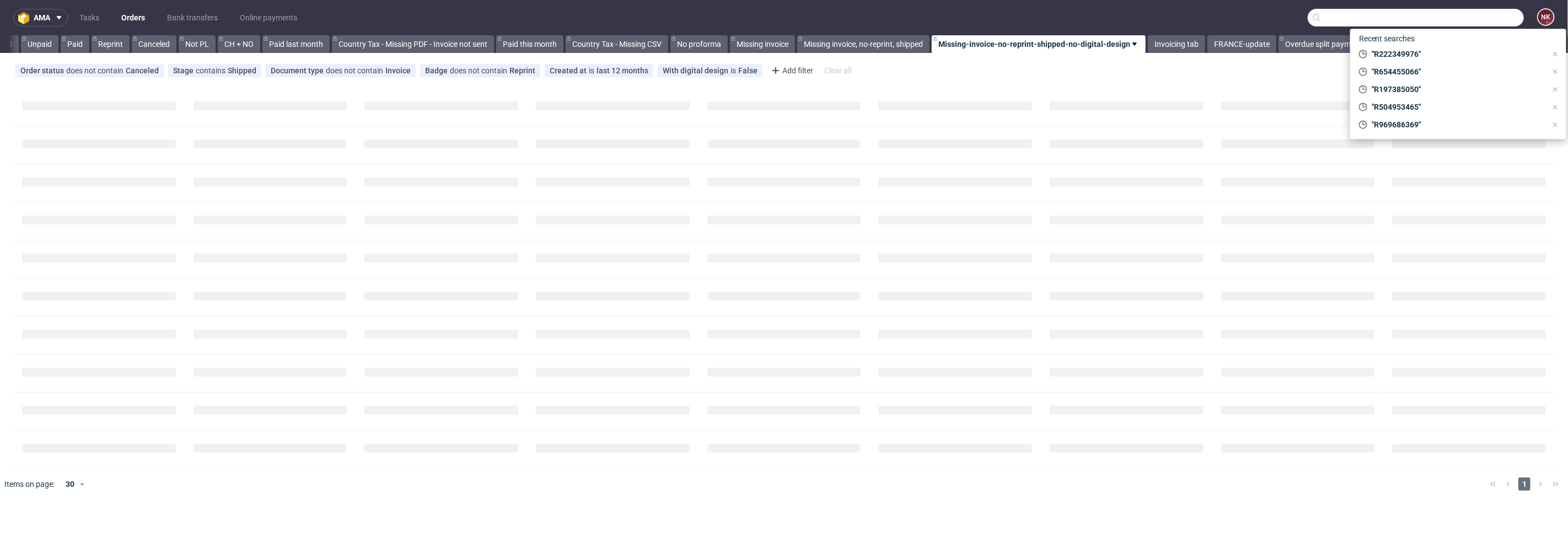
paste input "R765150622"
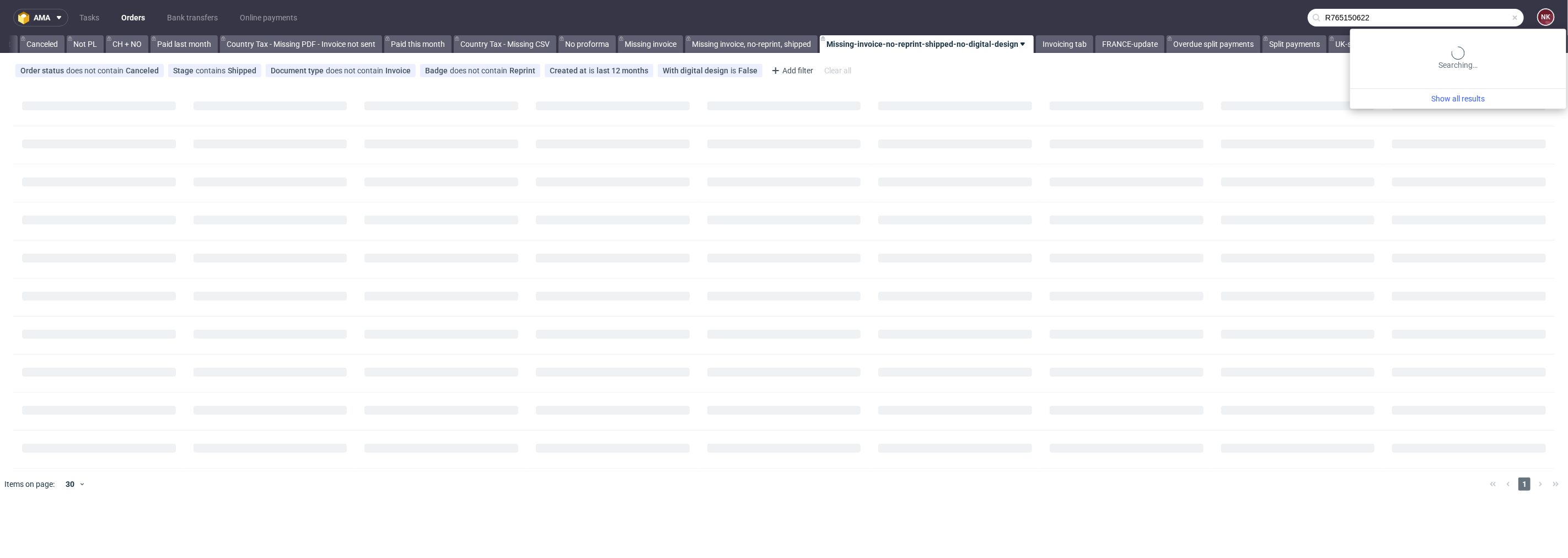
scroll to position [0, 1071]
type input "R765150622"
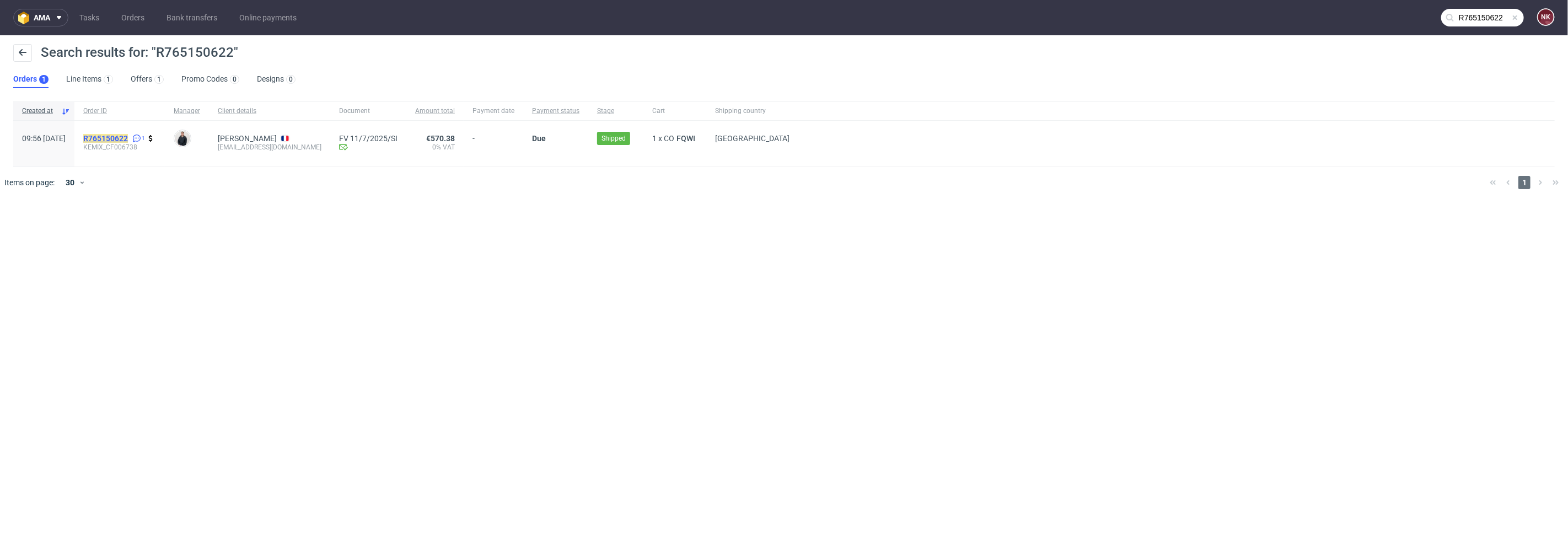
click at [128, 141] on mark "R765150622" at bounding box center [106, 138] width 45 height 9
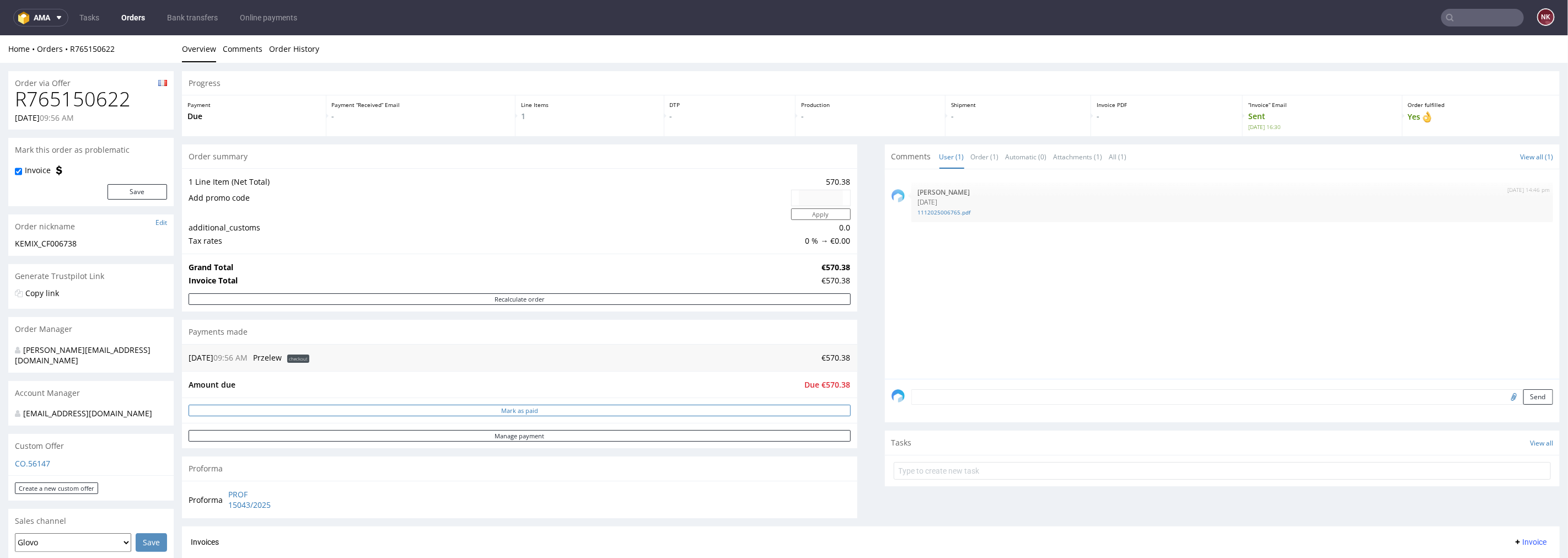
click at [661, 413] on button "Mark as paid" at bounding box center [520, 409] width 662 height 11
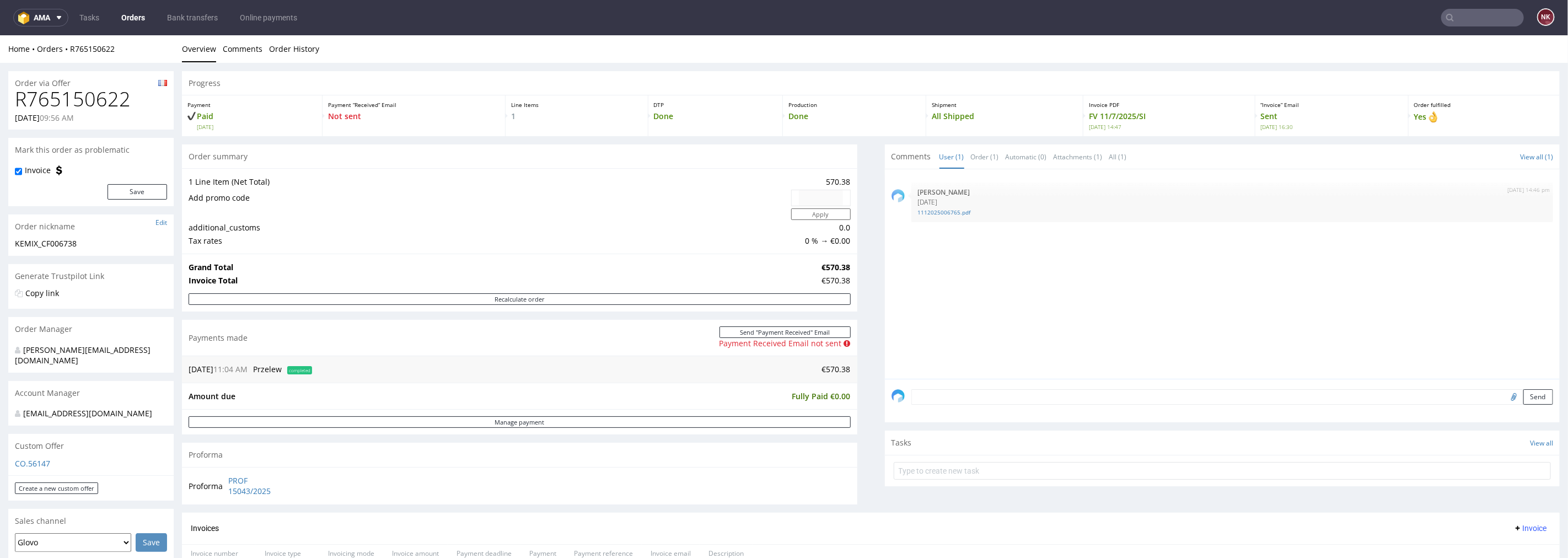
click at [961, 392] on textarea at bounding box center [1232, 396] width 643 height 16
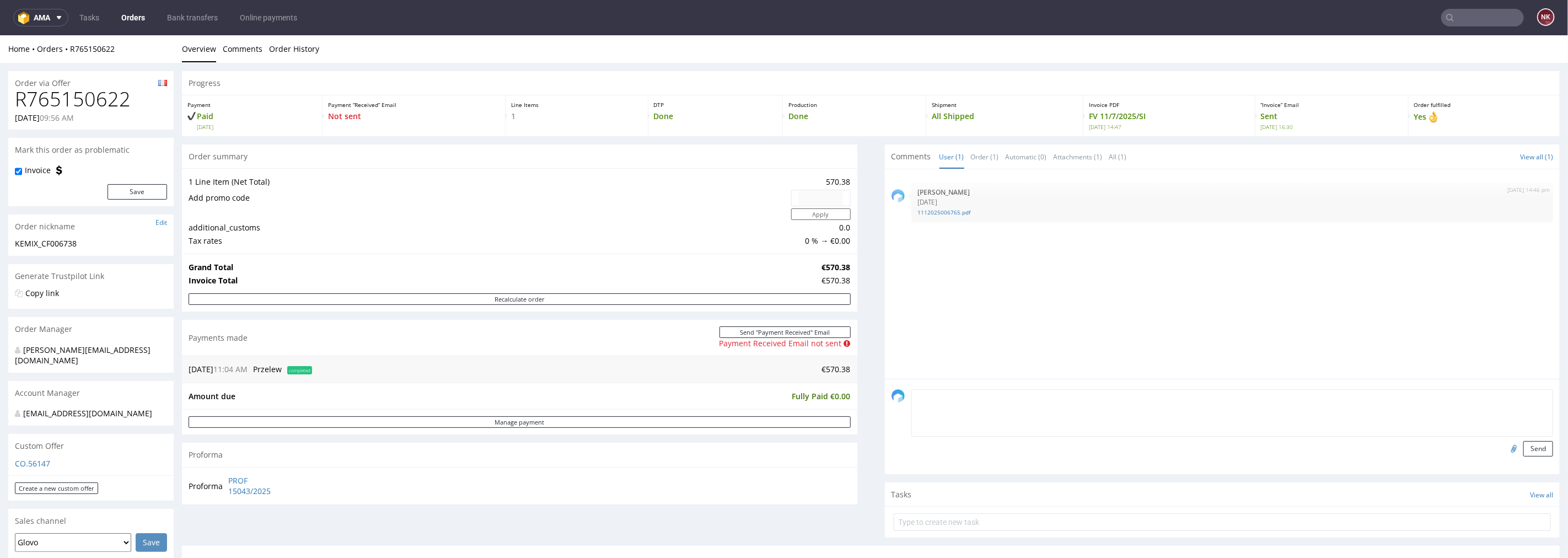
paste textarea "Rozliczenia II [URL][DOMAIN_NAME]"
drag, startPoint x: 955, startPoint y: 394, endPoint x: 944, endPoint y: 394, distance: 11.0
click at [944, 394] on textarea "Rozliczenia II [URL][DOMAIN_NAME]" at bounding box center [1232, 412] width 643 height 48
click at [1230, 394] on textarea "Rozliczenie - [URL][DOMAIN_NAME]" at bounding box center [1232, 412] width 643 height 48
type textarea "Rozliczenie - [URL][DOMAIN_NAME]"
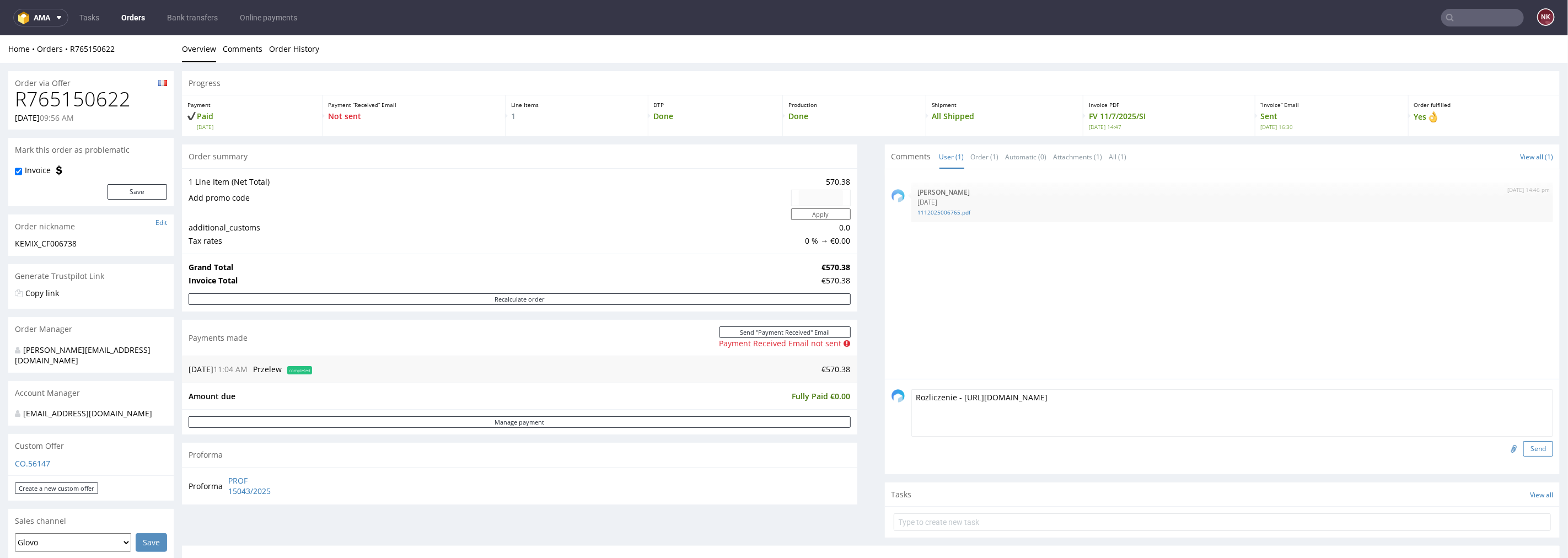
click at [1526, 446] on button "Send" at bounding box center [1538, 448] width 29 height 16
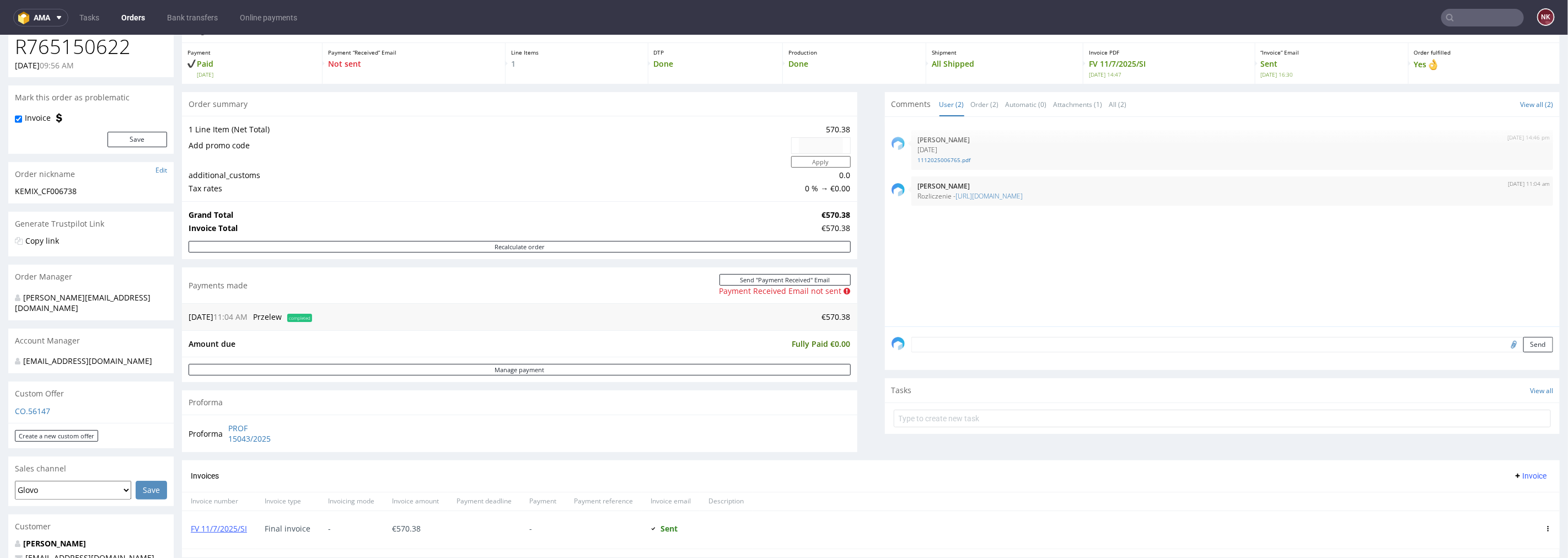
scroll to position [123, 0]
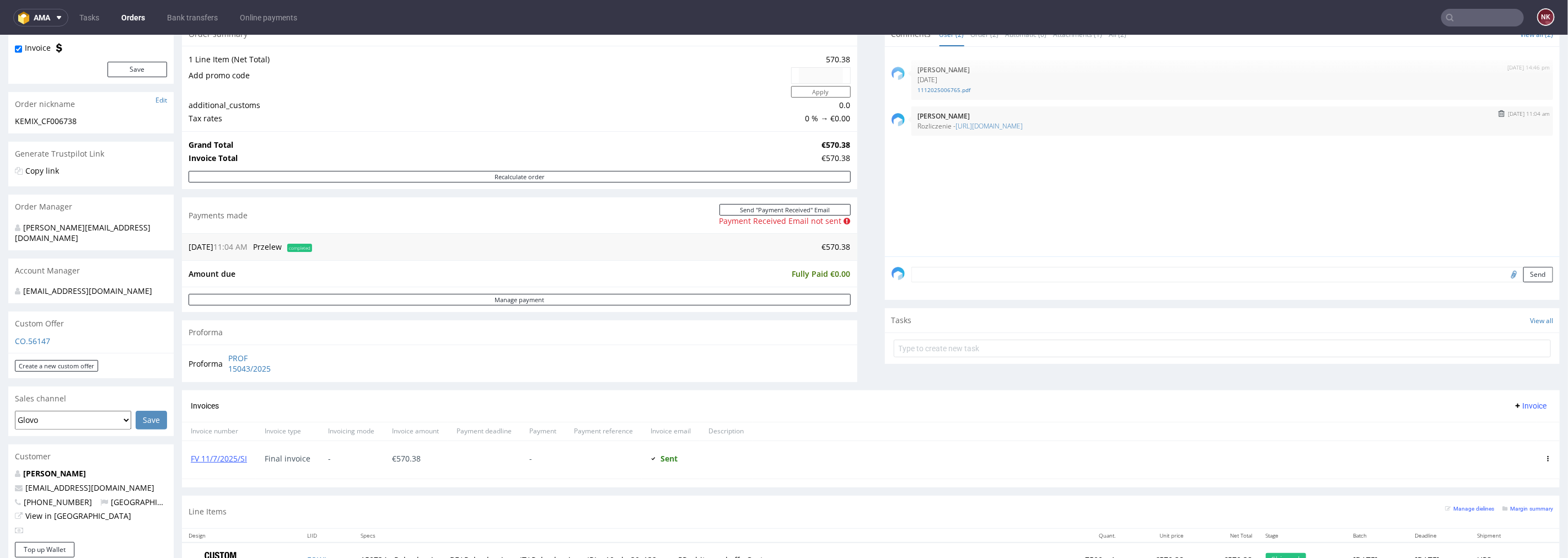
drag, startPoint x: 1160, startPoint y: 124, endPoint x: 909, endPoint y: 127, distance: 251.0
click at [918, 127] on p "Rozliczenie - [URL][DOMAIN_NAME]" at bounding box center [1232, 125] width 629 height 9
copy p "Rozliczenie - [URL][DOMAIN_NAME]"
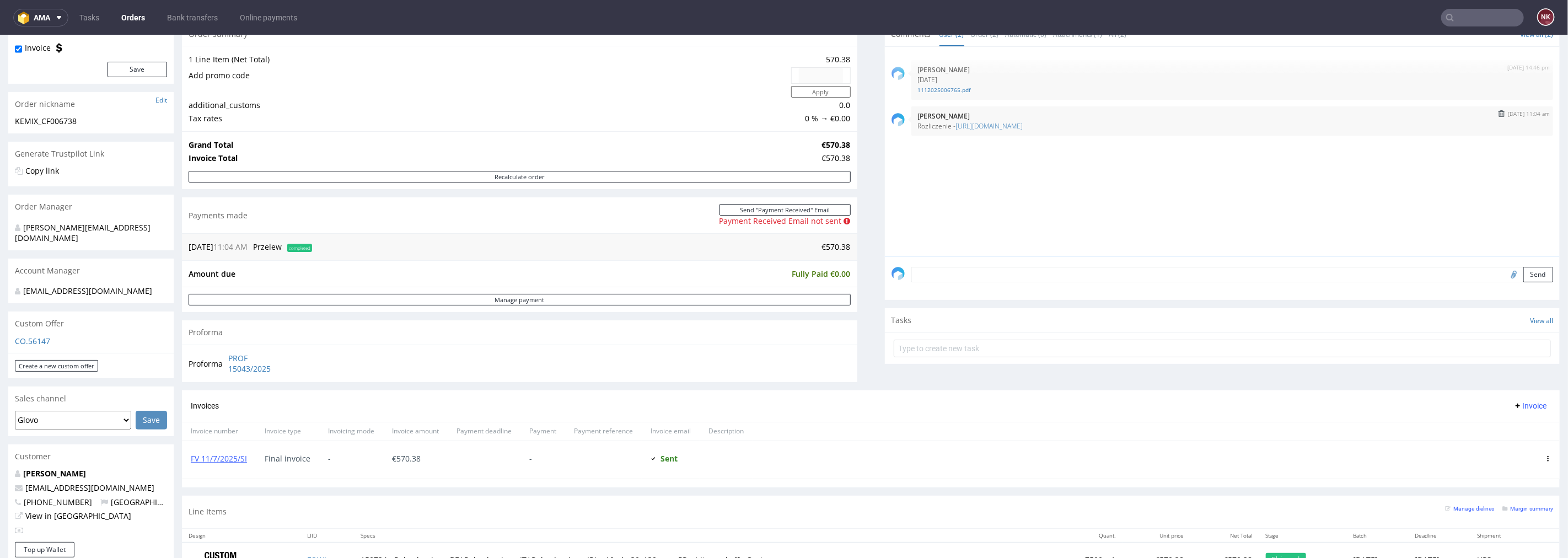
copy p "Rozliczenie - [URL][DOMAIN_NAME]"
click at [1495, 112] on button "submit" at bounding box center [1501, 112] width 13 height 8
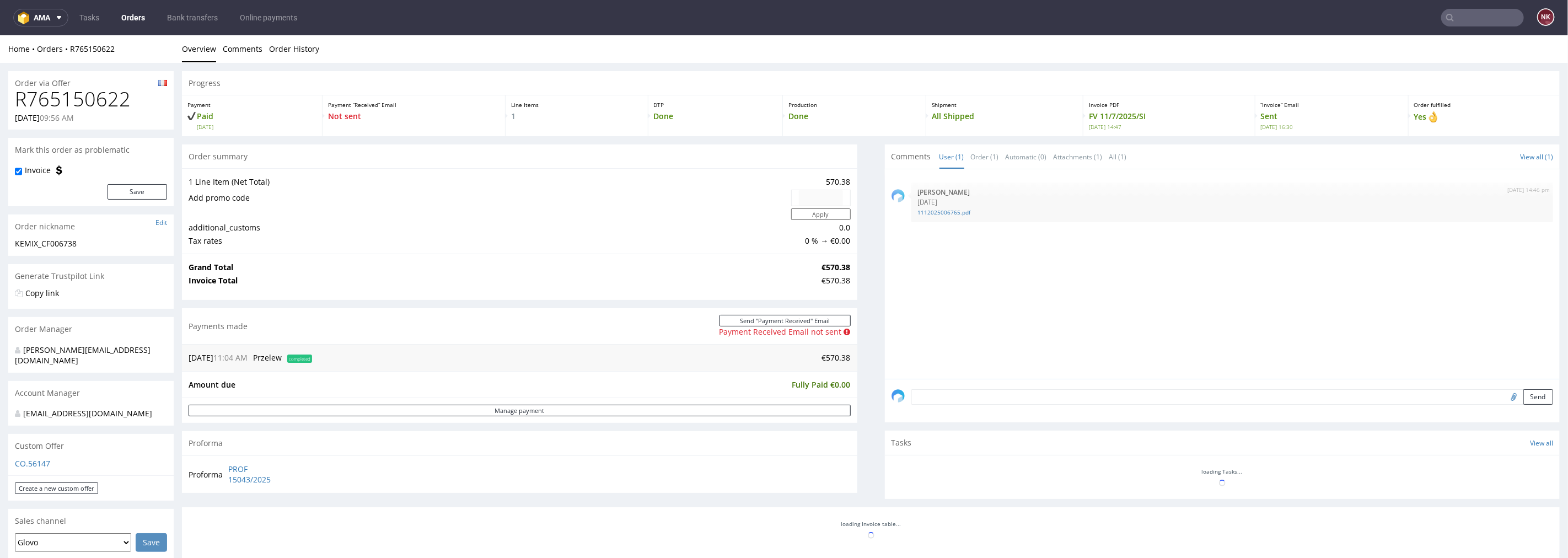
scroll to position [0, 0]
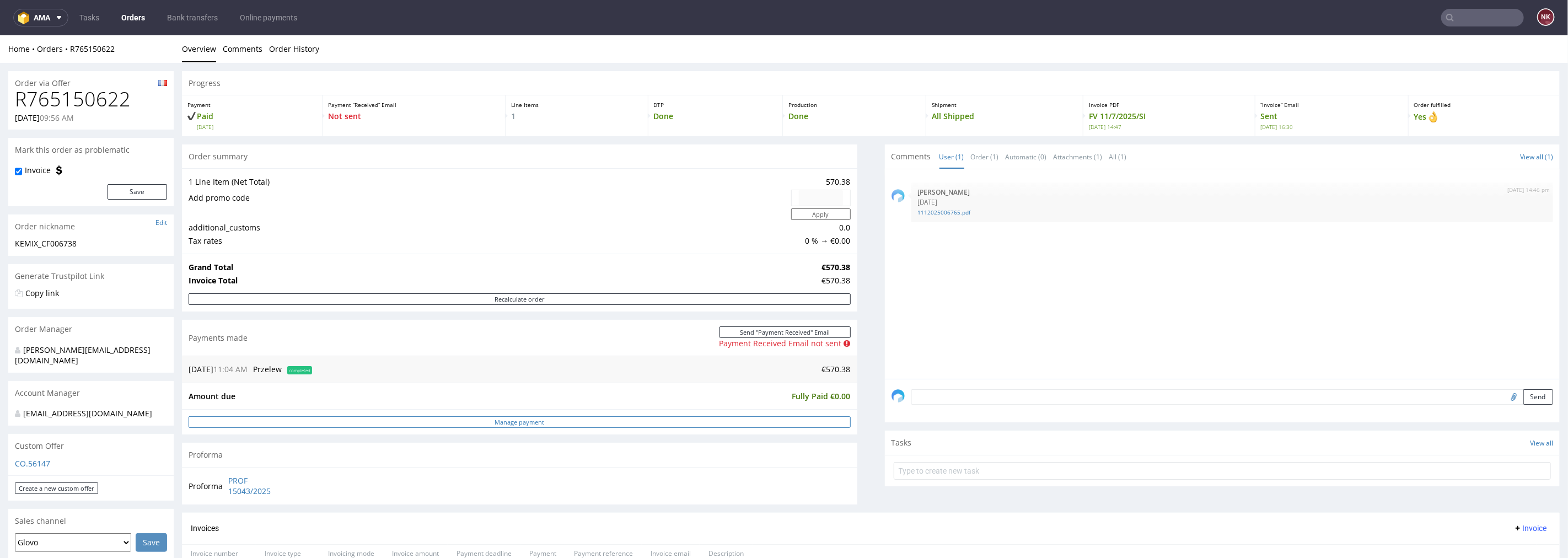
click at [776, 427] on link "Manage payment" at bounding box center [520, 421] width 662 height 11
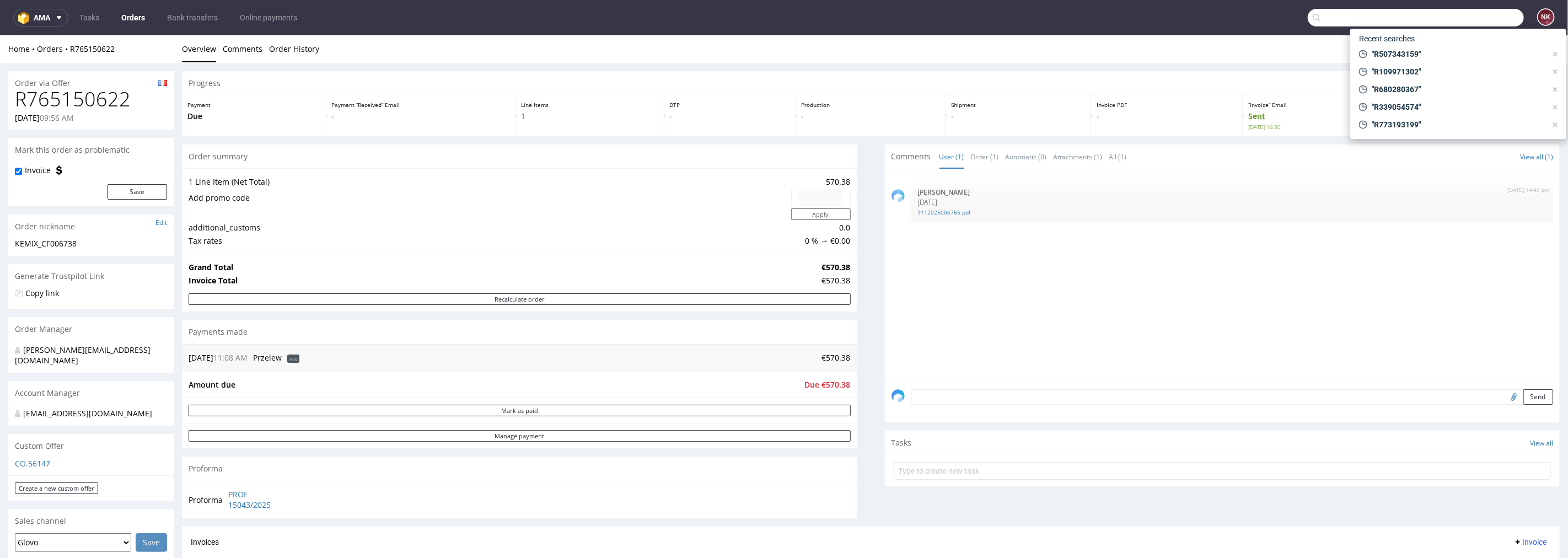
click at [1462, 17] on input "text" at bounding box center [1416, 17] width 216 height 17
paste input "R773193199"
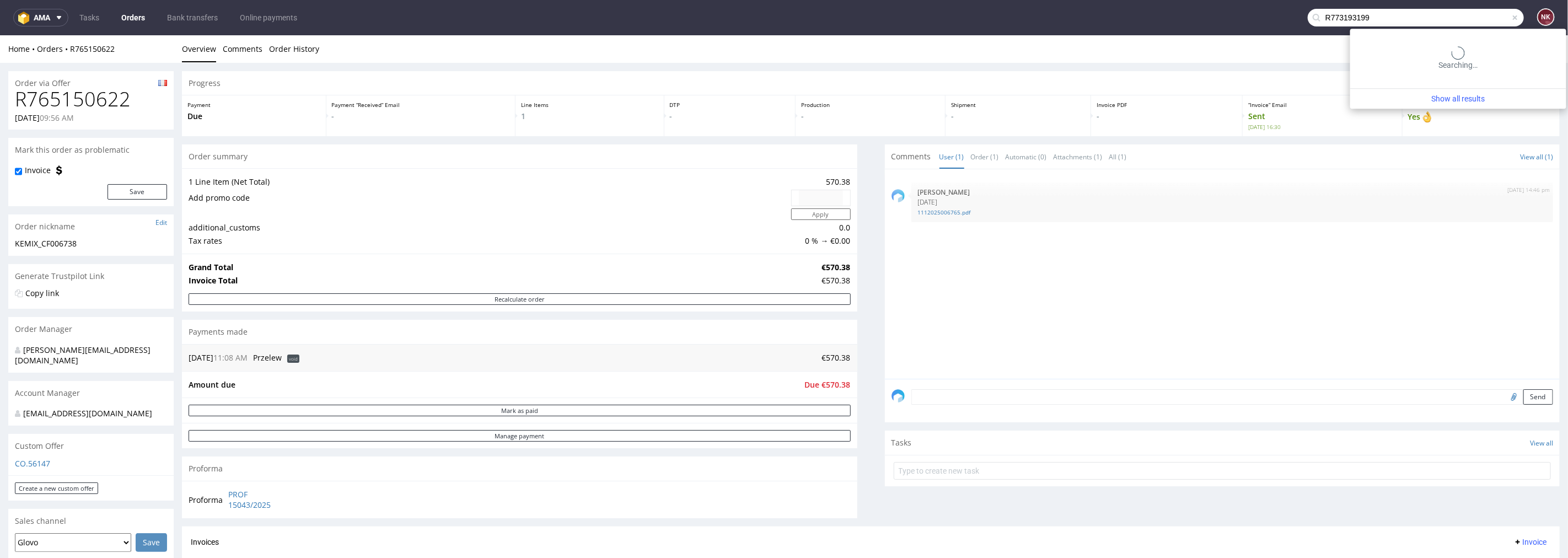
type input "R773193199"
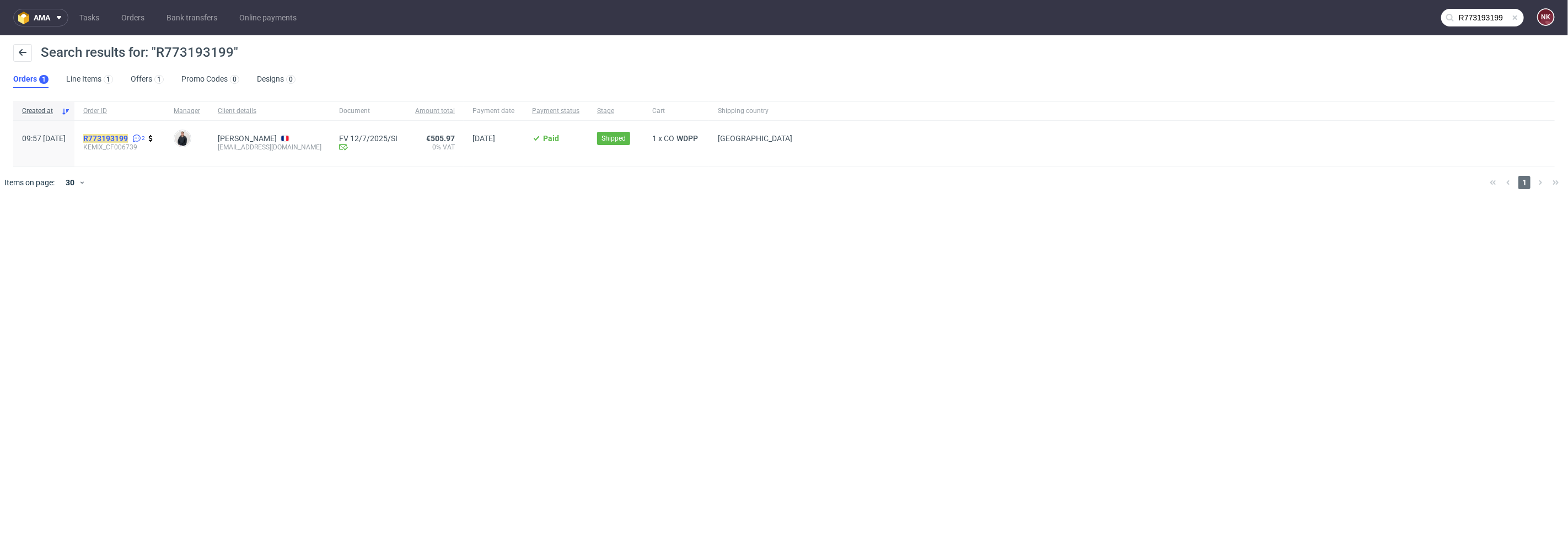
click at [130, 138] on link "R773193199" at bounding box center [106, 138] width 47 height 9
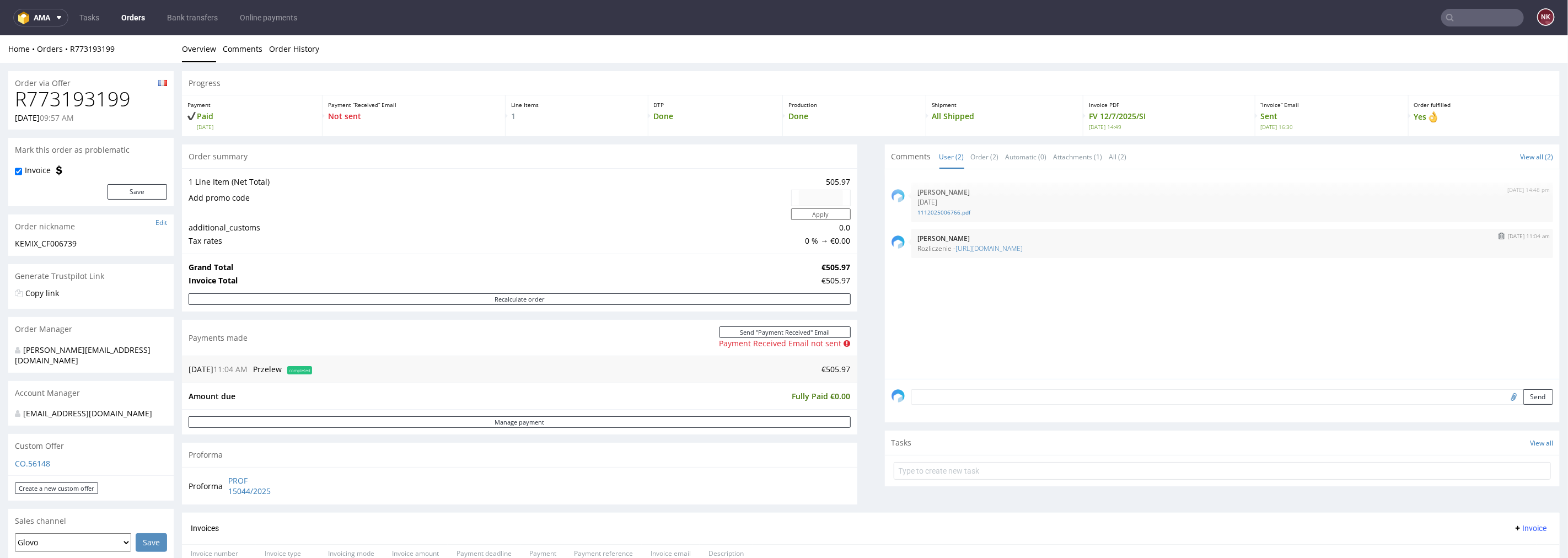
click at [1499, 235] on img "submit" at bounding box center [1501, 235] width 6 height 7
click at [580, 417] on link "Manage payment" at bounding box center [520, 421] width 662 height 11
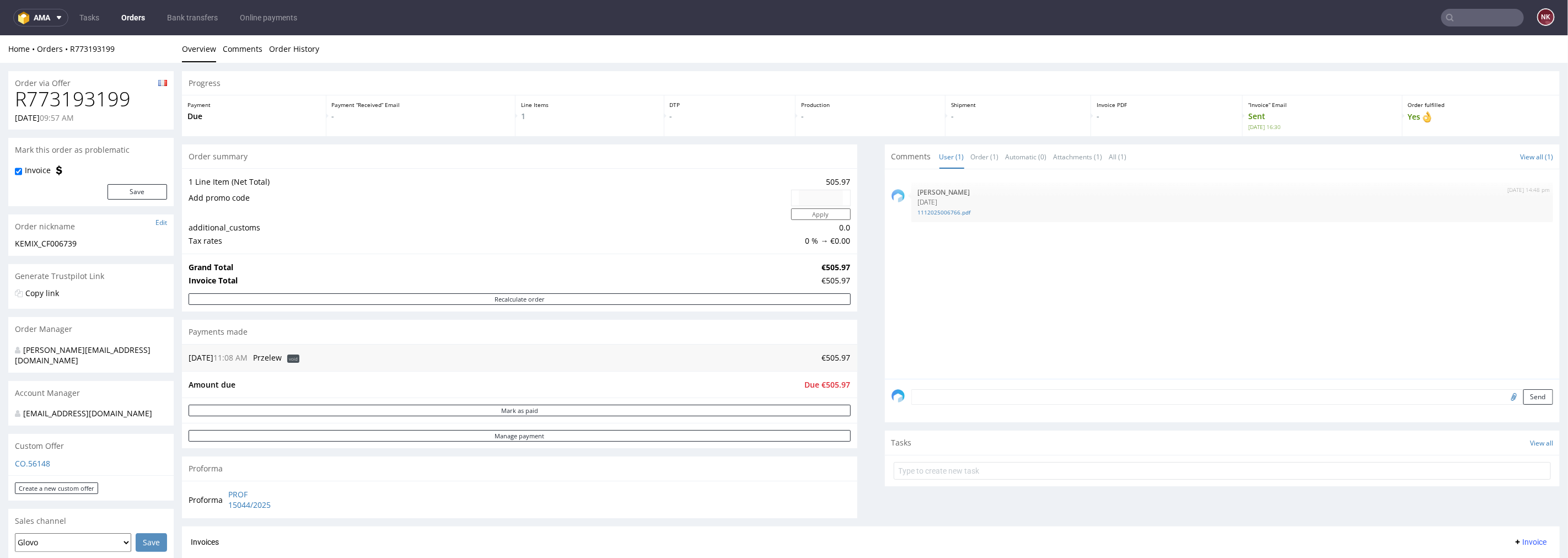
click at [1464, 21] on input "text" at bounding box center [1482, 17] width 83 height 17
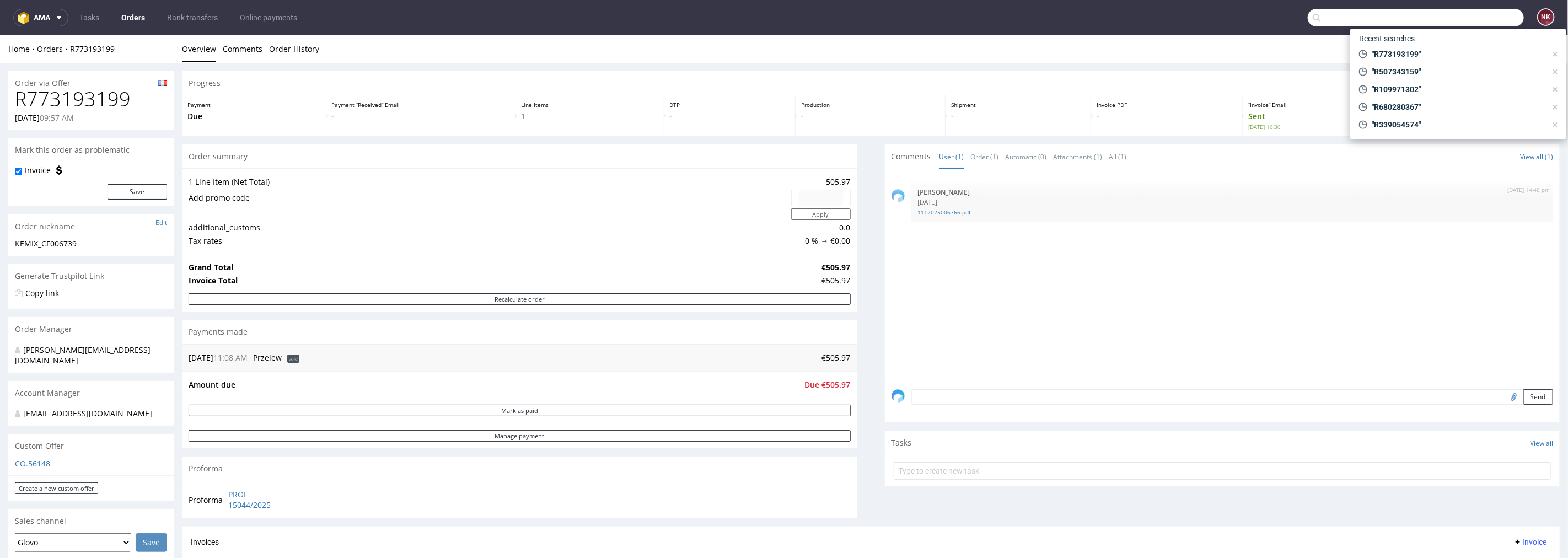
paste input "R339054574"
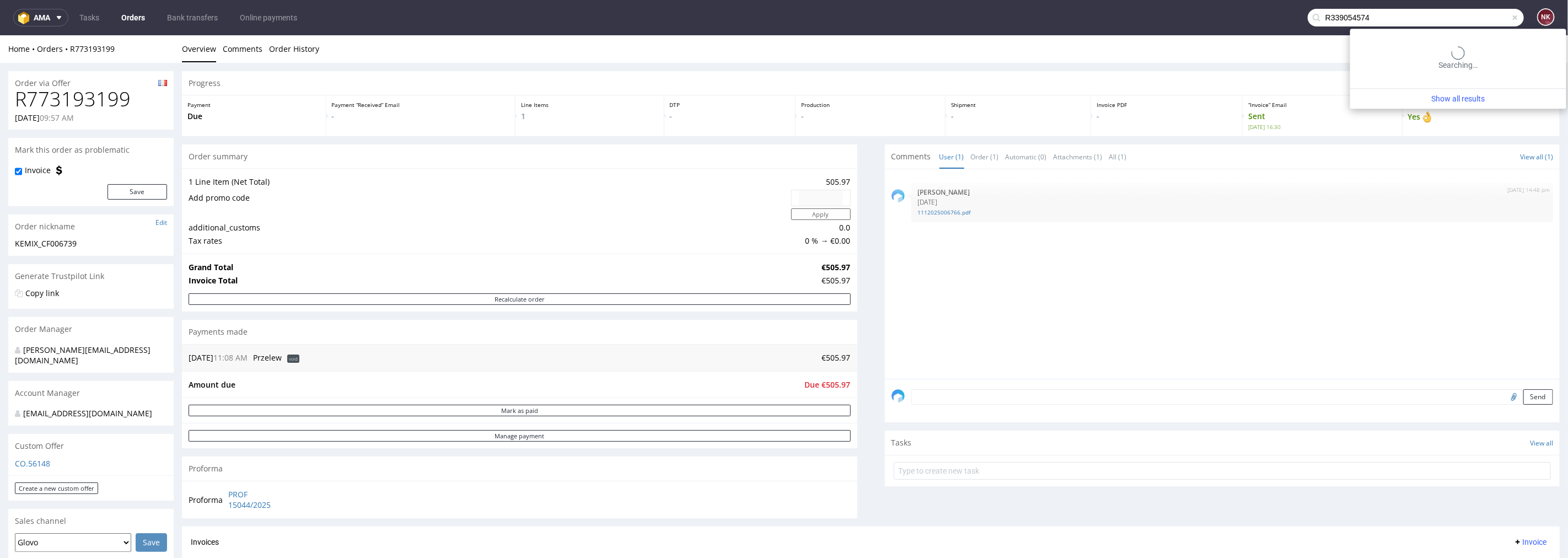
type input "R339054574"
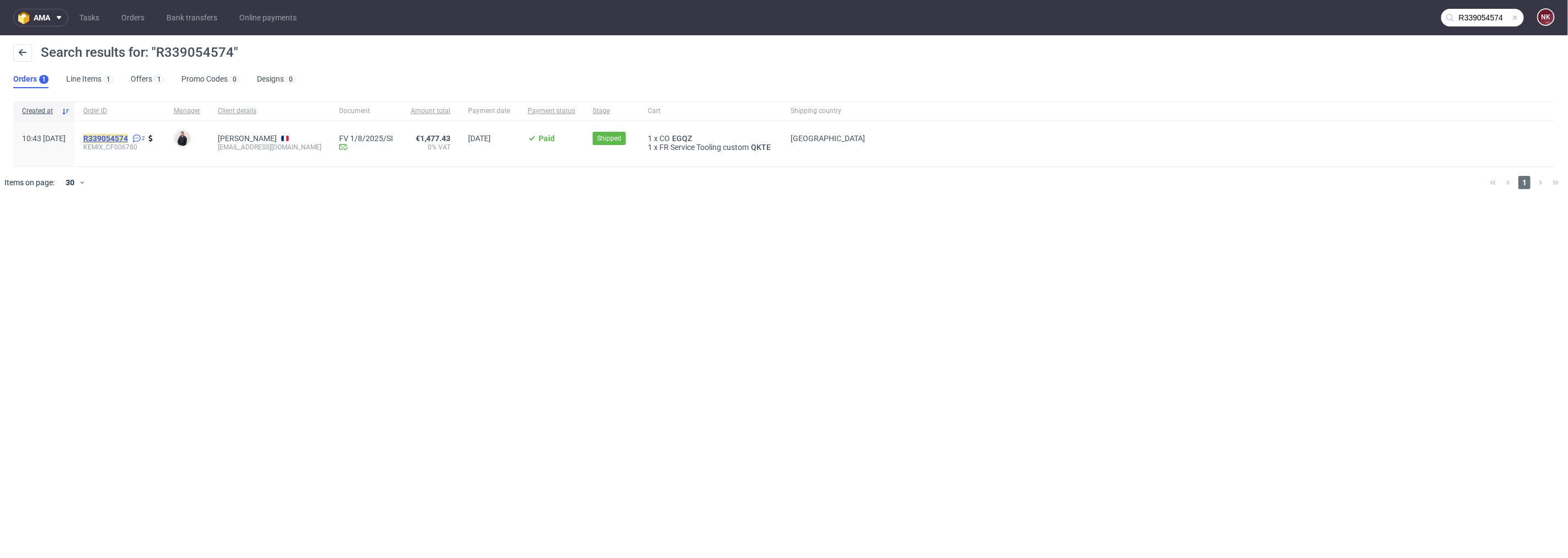
click at [128, 139] on mark "R339054574" at bounding box center [106, 138] width 45 height 9
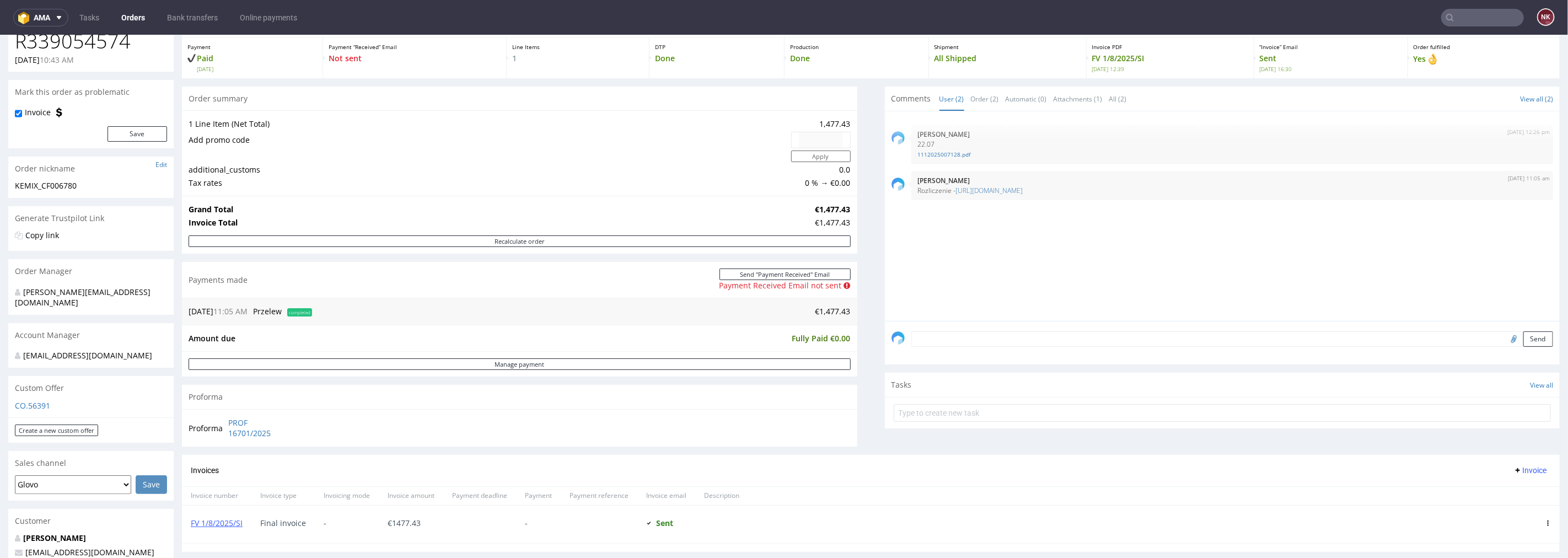
scroll to position [61, 0]
click at [664, 363] on link "Manage payment" at bounding box center [520, 360] width 662 height 11
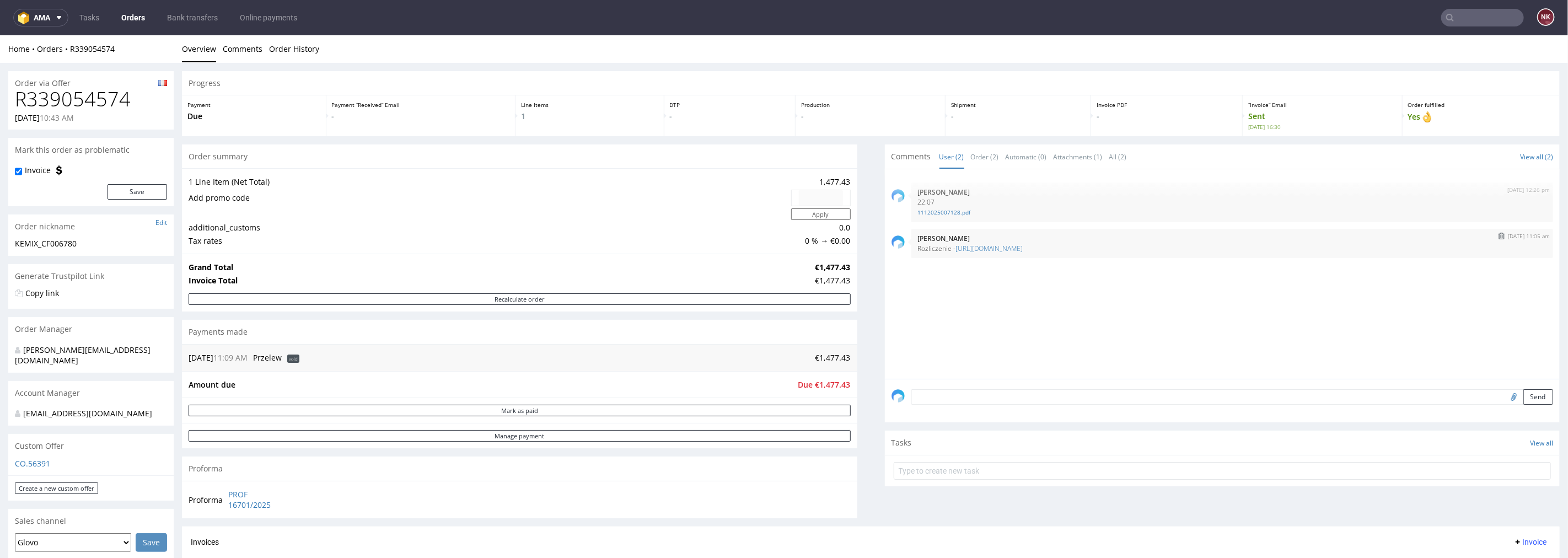
click at [1499, 236] on img "submit" at bounding box center [1501, 235] width 6 height 7
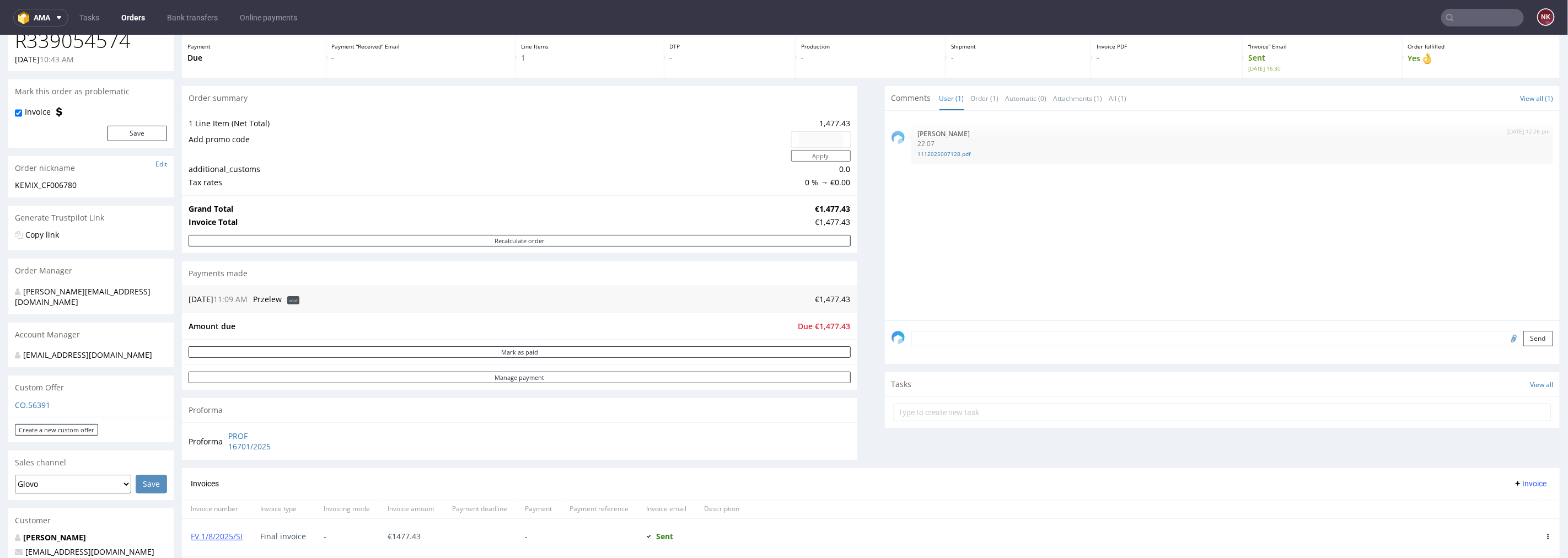
scroll to position [123, 0]
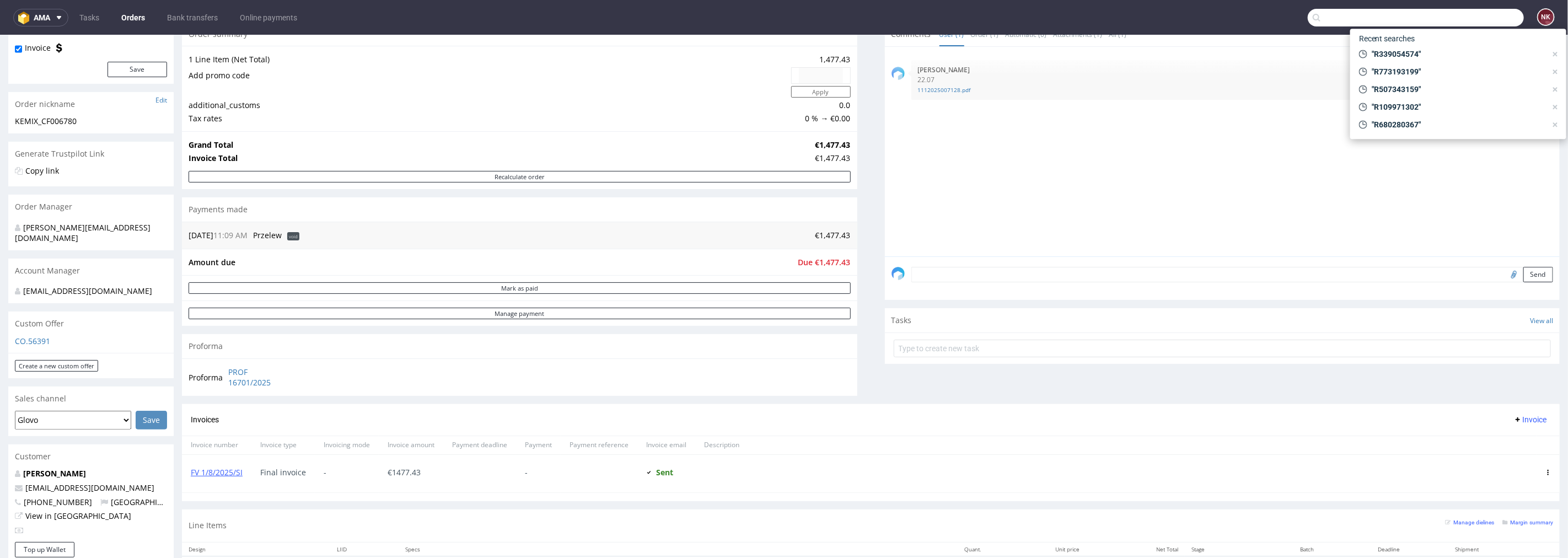
click at [1491, 15] on input "text" at bounding box center [1416, 17] width 216 height 17
paste input "R222349976"
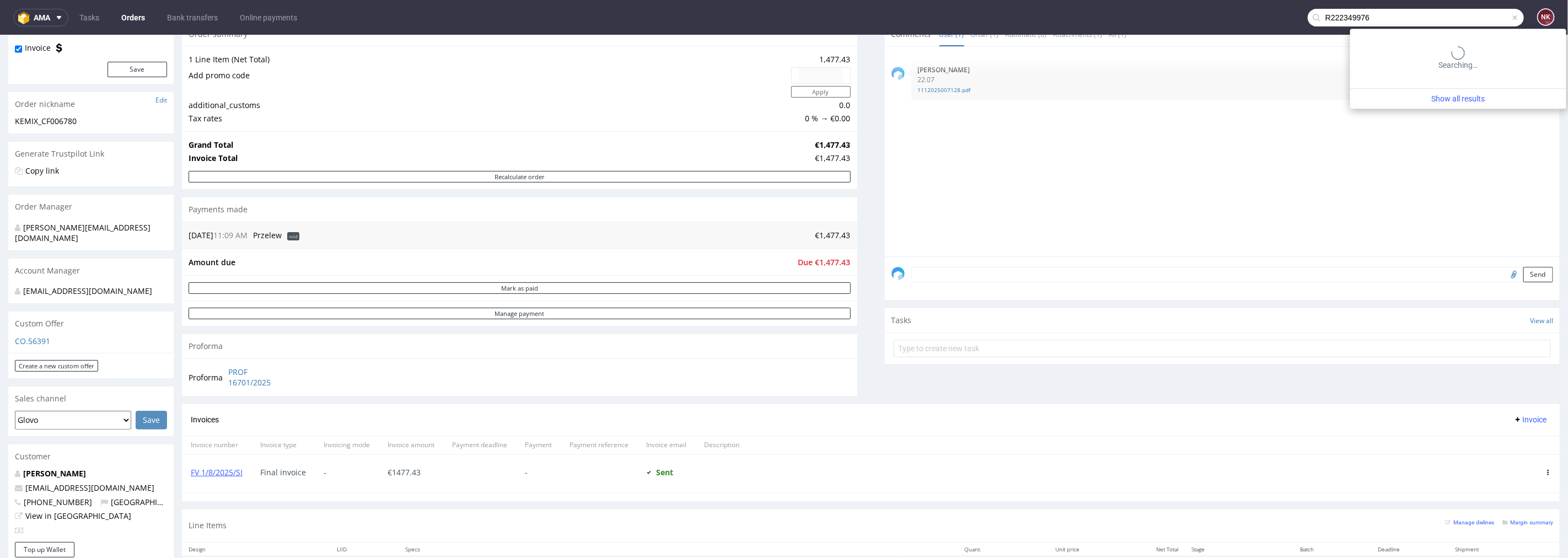
type input "R222349976"
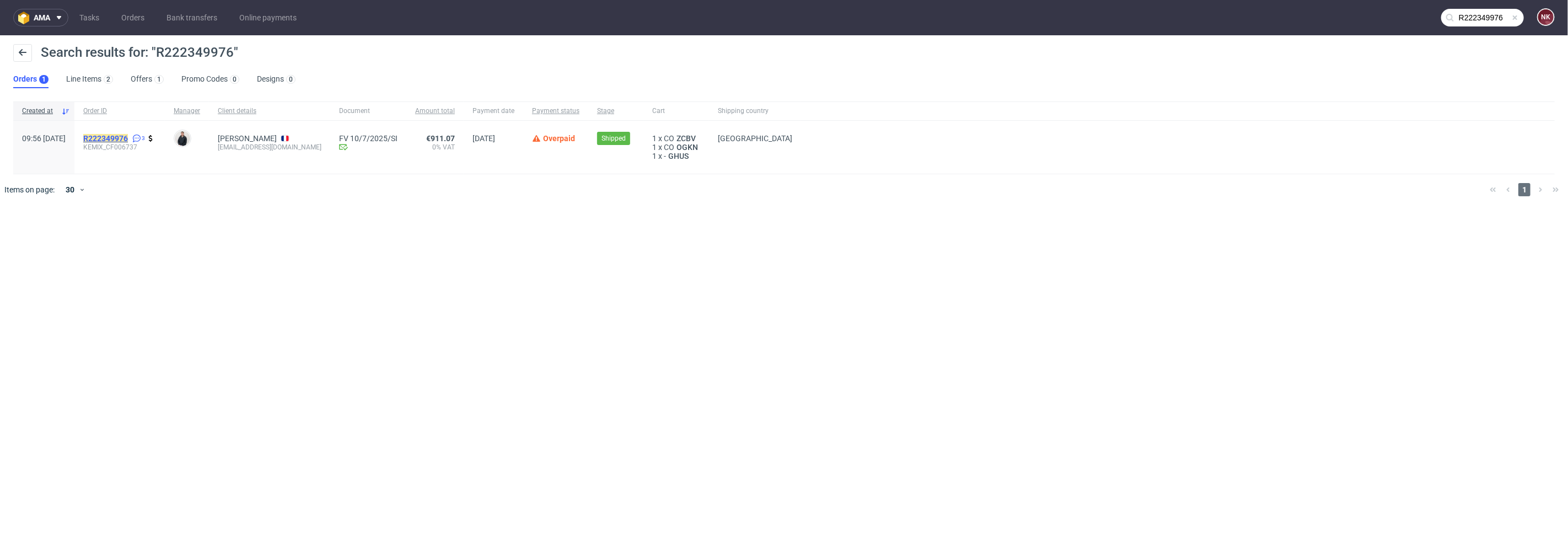
click at [119, 136] on mark "R222349976" at bounding box center [106, 138] width 45 height 9
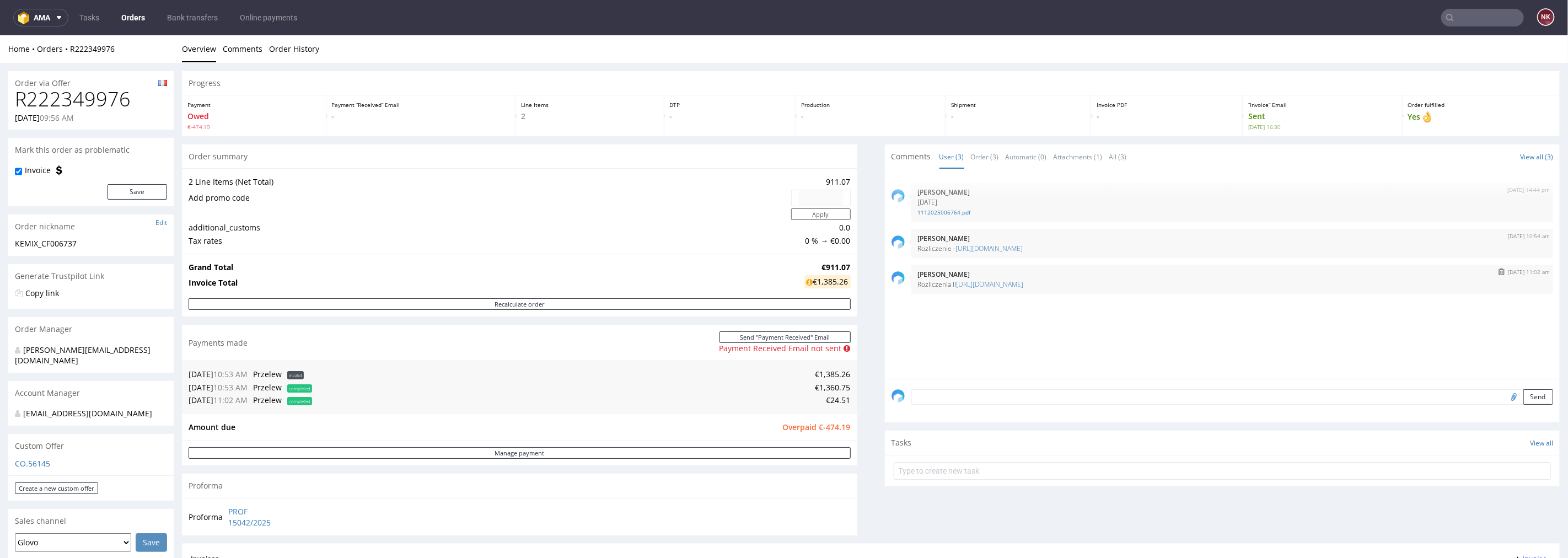
click at [1495, 270] on button "submit" at bounding box center [1501, 271] width 13 height 8
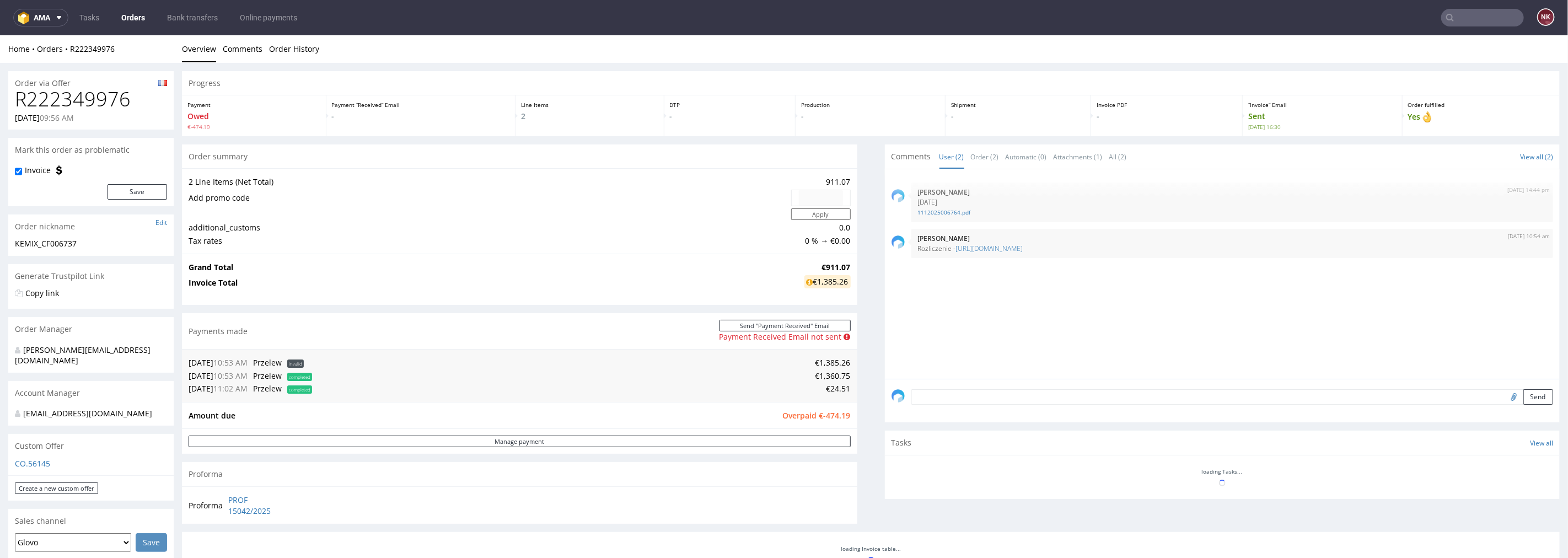
click at [1494, 236] on img "submit" at bounding box center [1497, 235] width 6 height 7
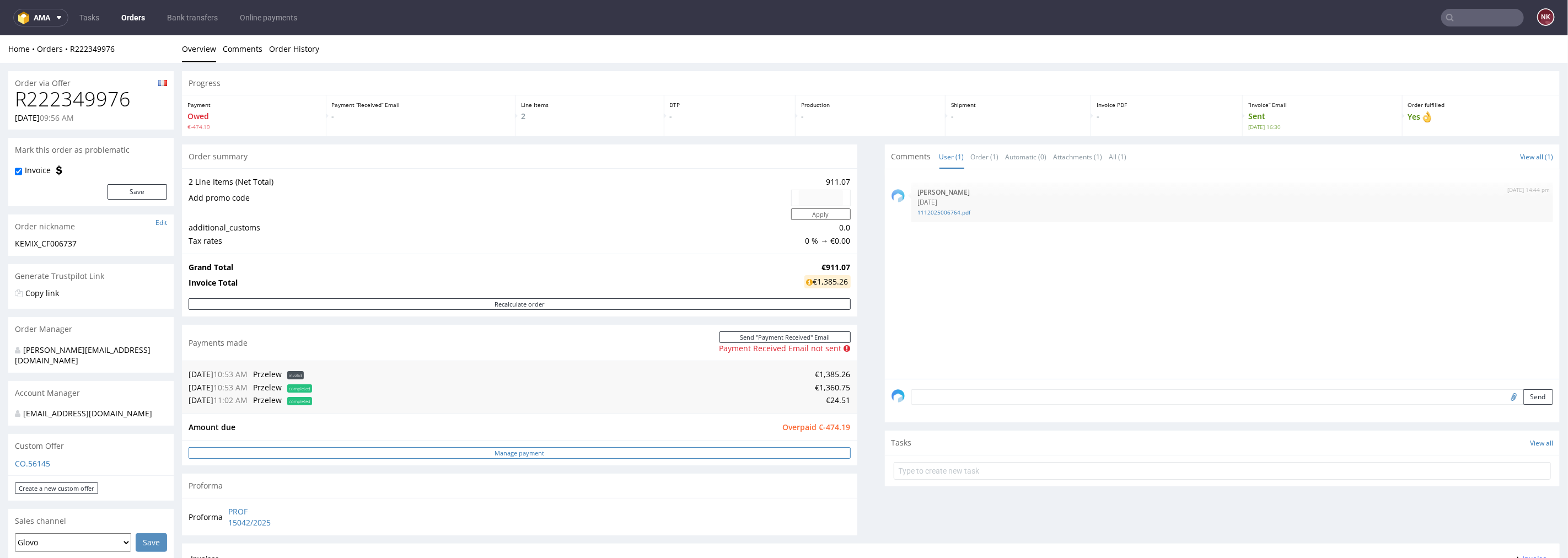
click at [676, 454] on link "Manage payment" at bounding box center [520, 452] width 662 height 11
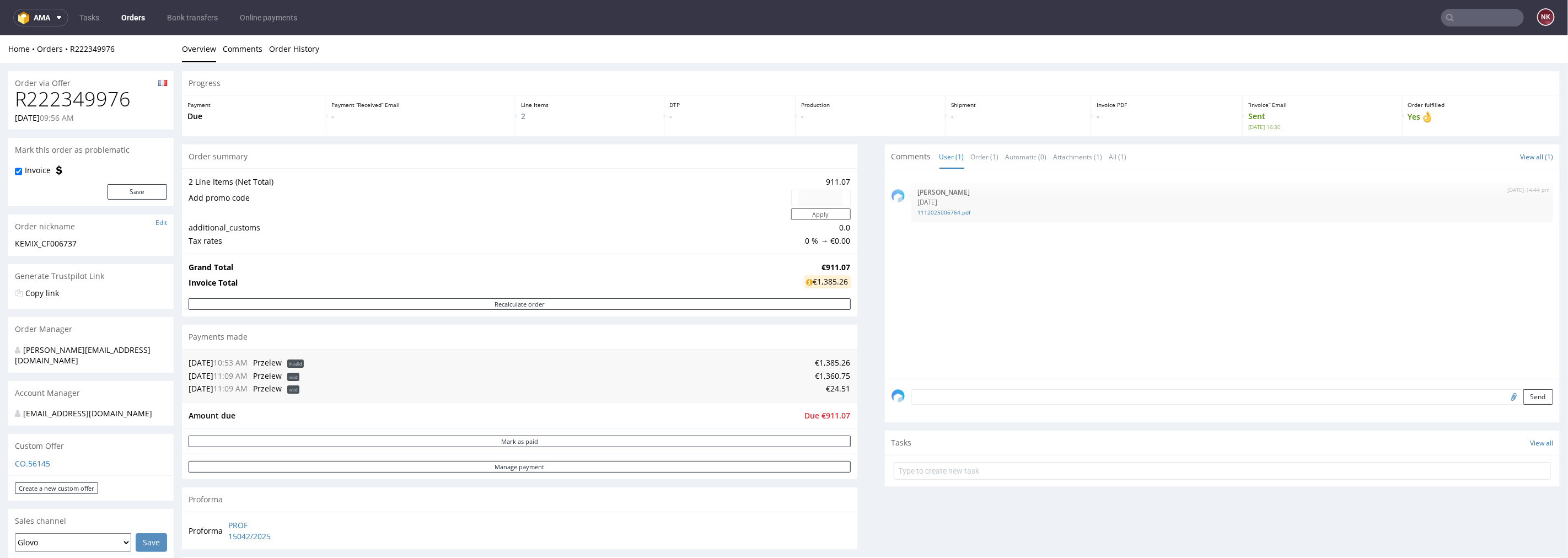
click at [1469, 22] on input "text" at bounding box center [1482, 17] width 83 height 17
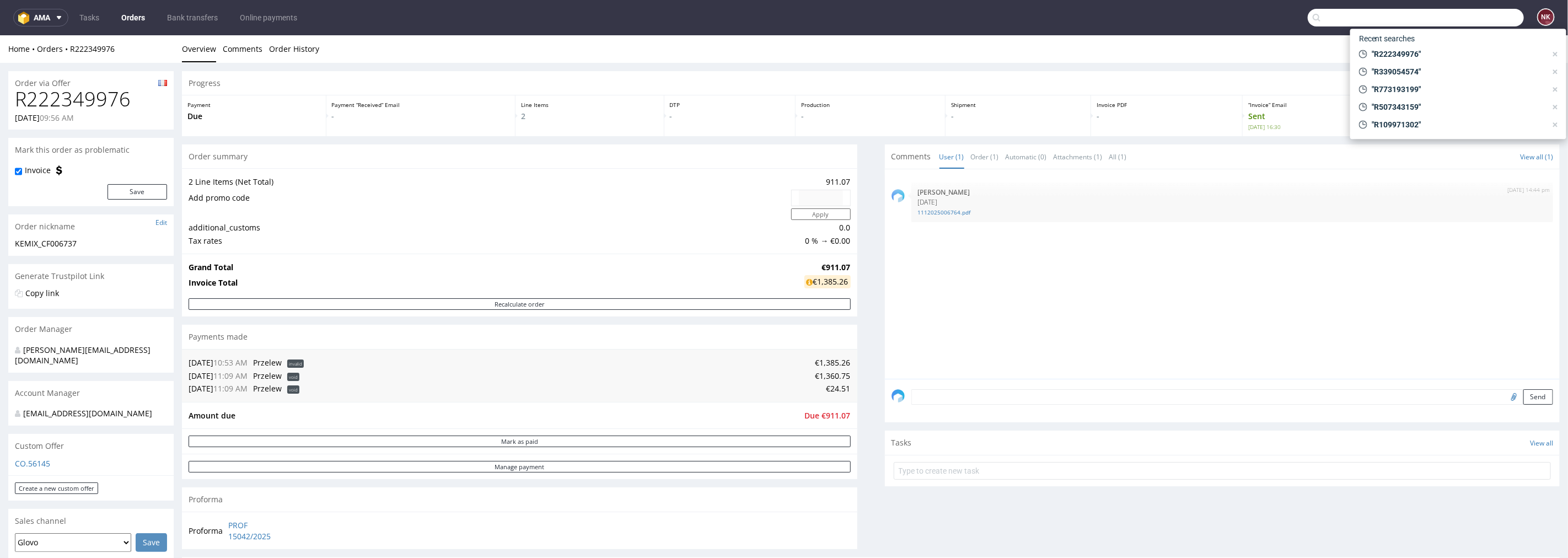
paste input "R119427595"
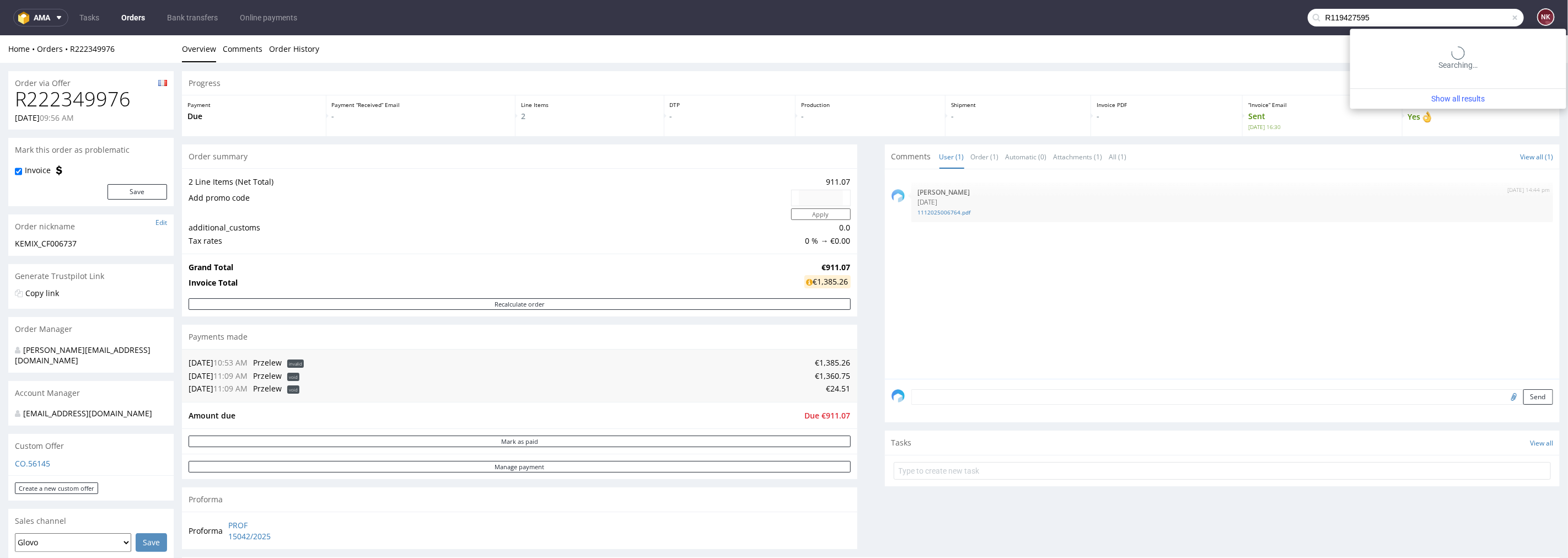
type input "R119427595"
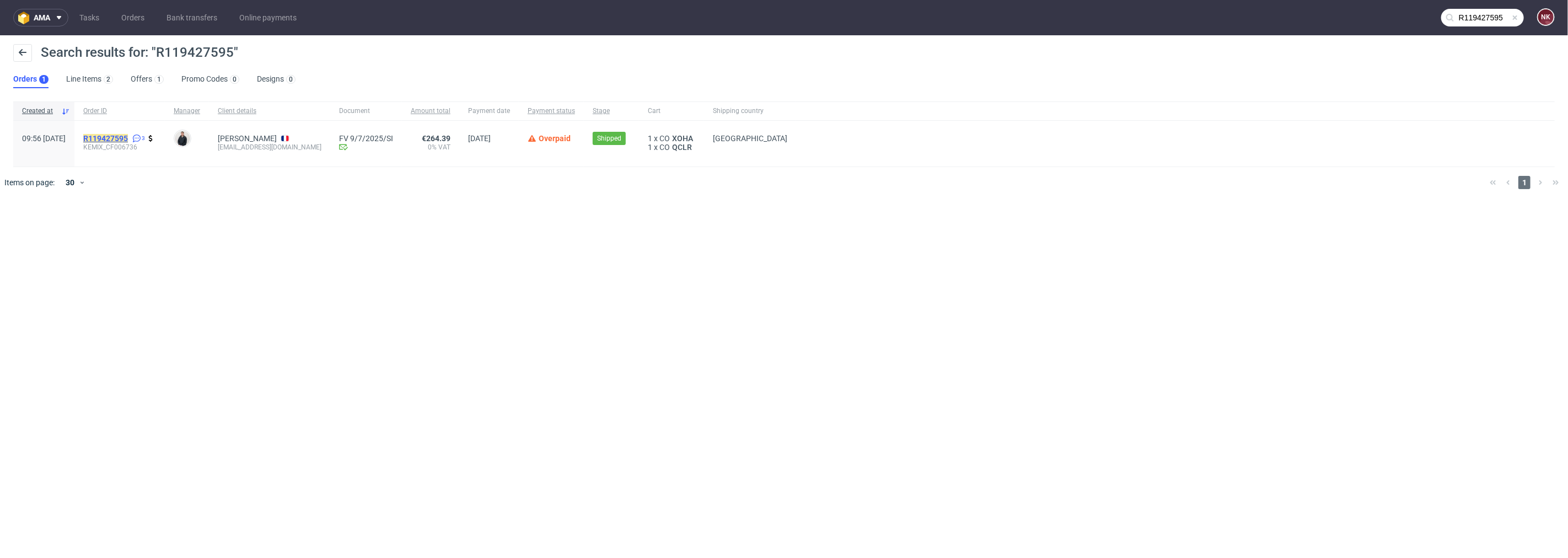
click at [128, 135] on mark "R119427595" at bounding box center [106, 138] width 45 height 9
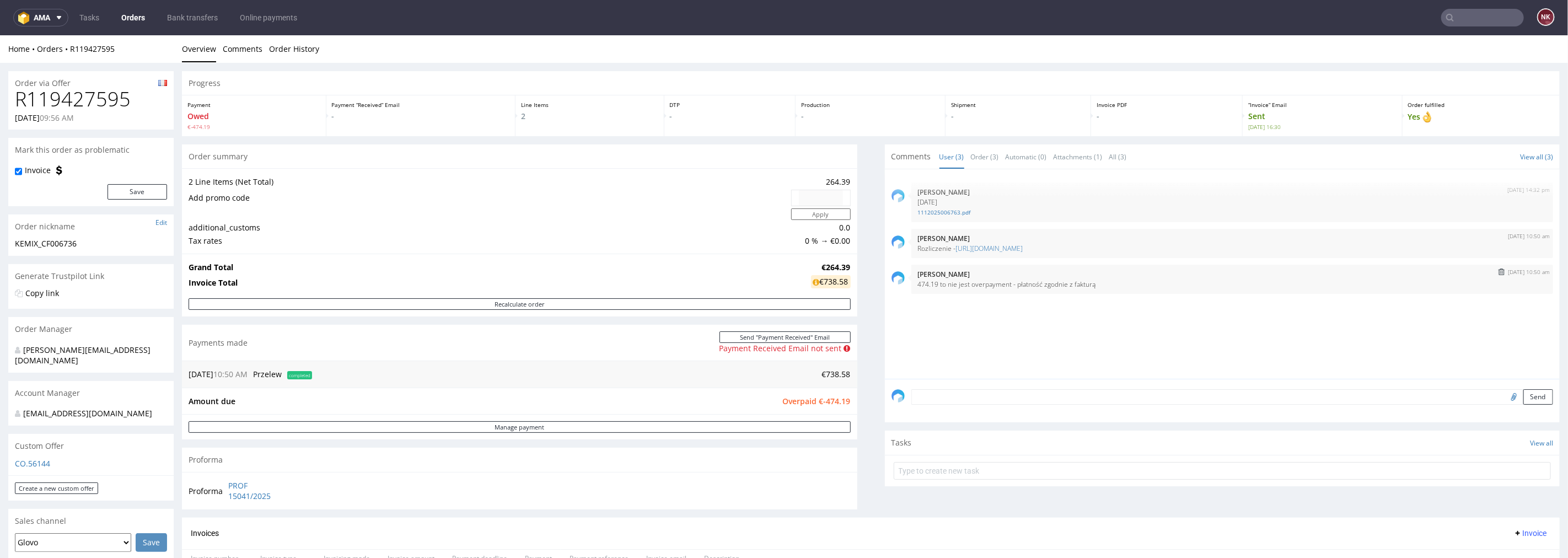
click at [1495, 267] on button "submit" at bounding box center [1501, 271] width 13 height 8
click at [1494, 235] on img "submit" at bounding box center [1497, 235] width 6 height 7
click at [704, 427] on link "Manage payment" at bounding box center [520, 426] width 662 height 11
click at [1456, 10] on input "text" at bounding box center [1482, 17] width 83 height 17
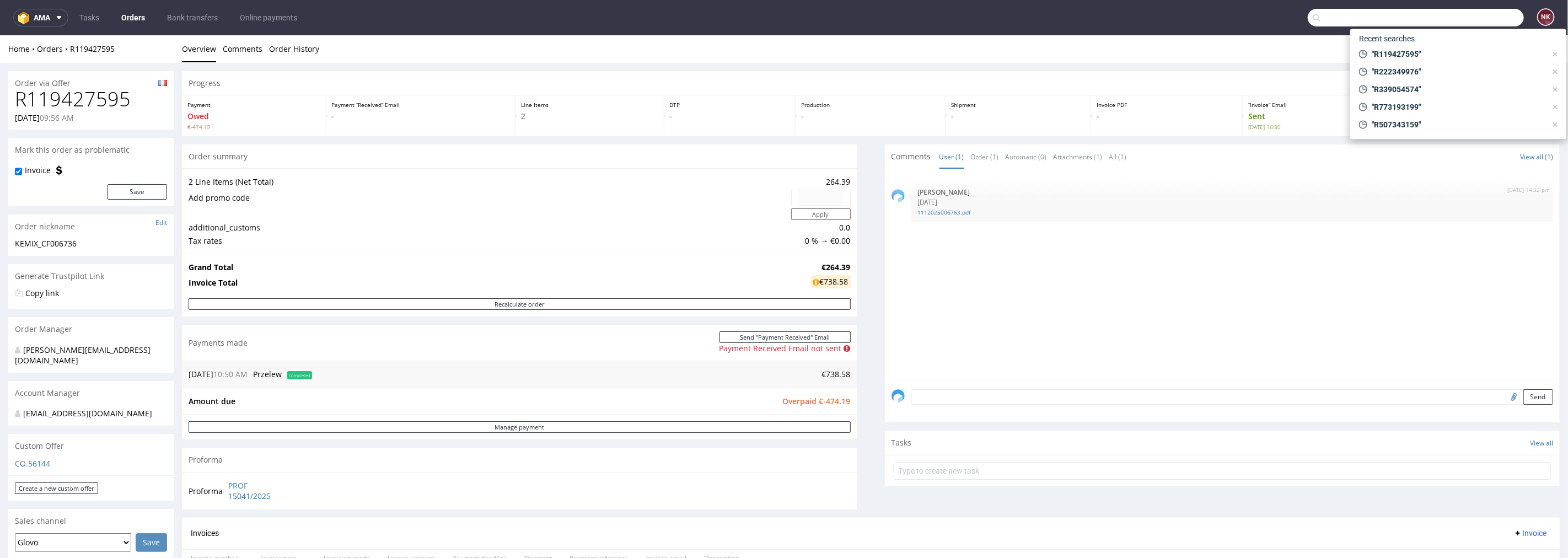
paste input "R654455066"
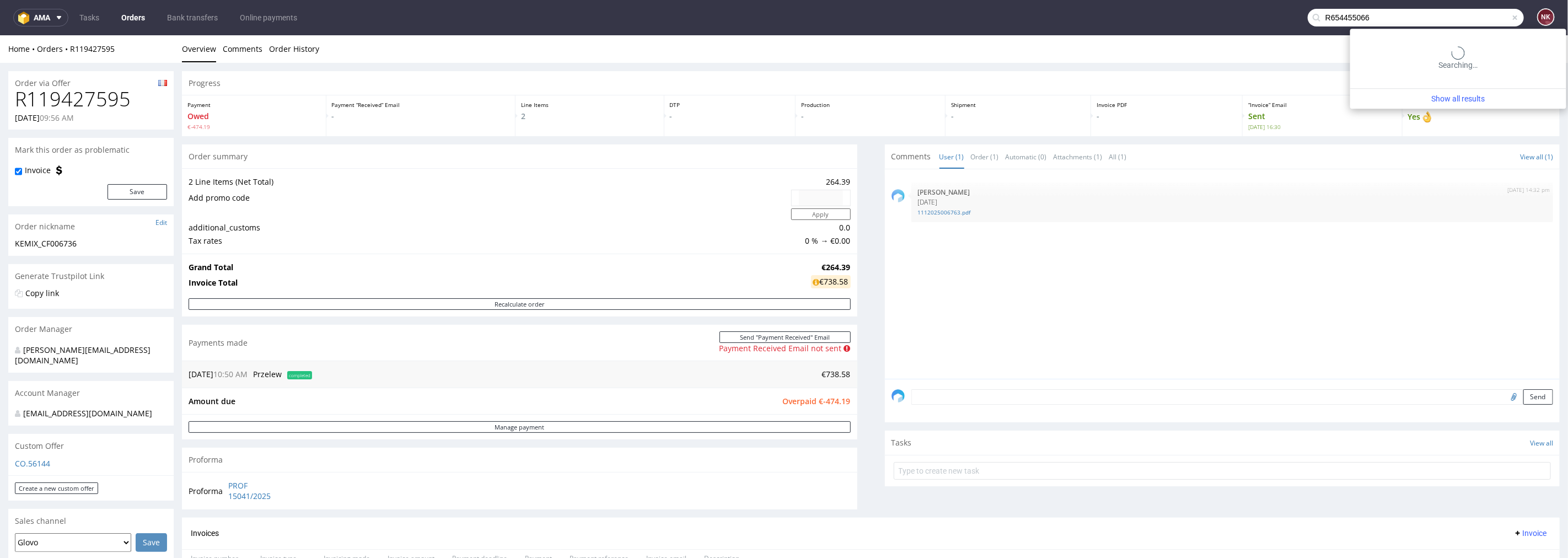
type input "R654455066"
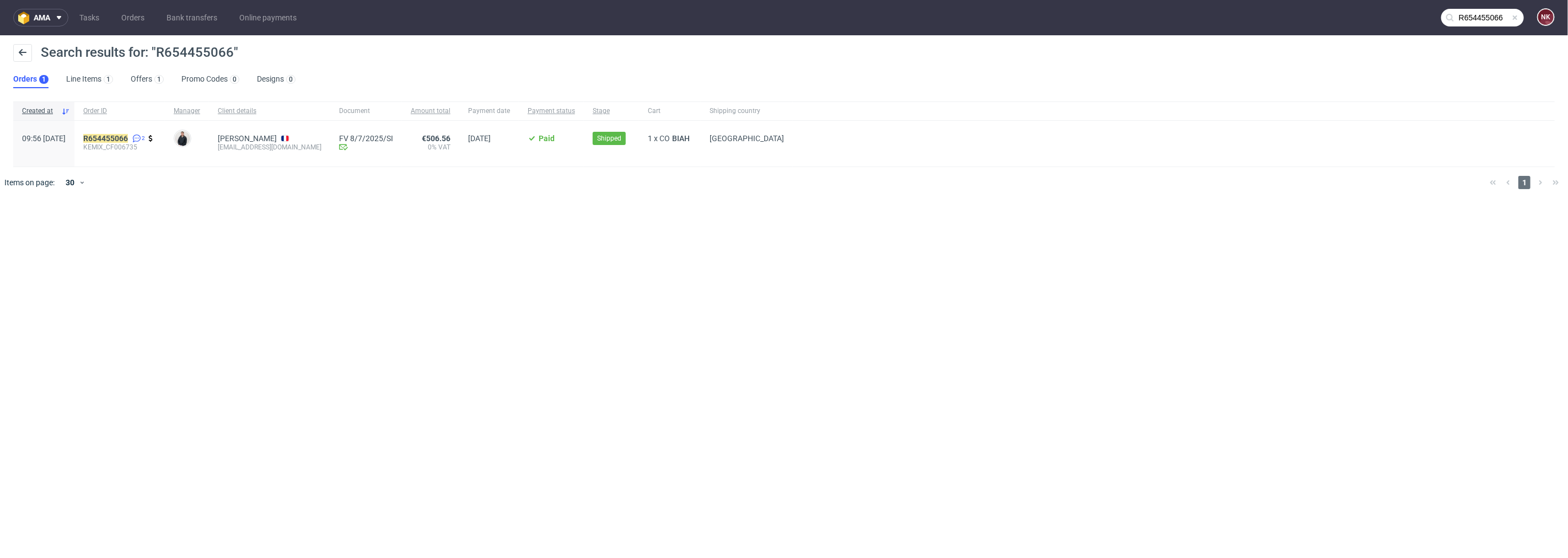
click at [150, 130] on div "R654455066 2 KEMIX_CF006735" at bounding box center [119, 144] width 91 height 46
click at [128, 136] on mark "R654455066" at bounding box center [106, 138] width 45 height 9
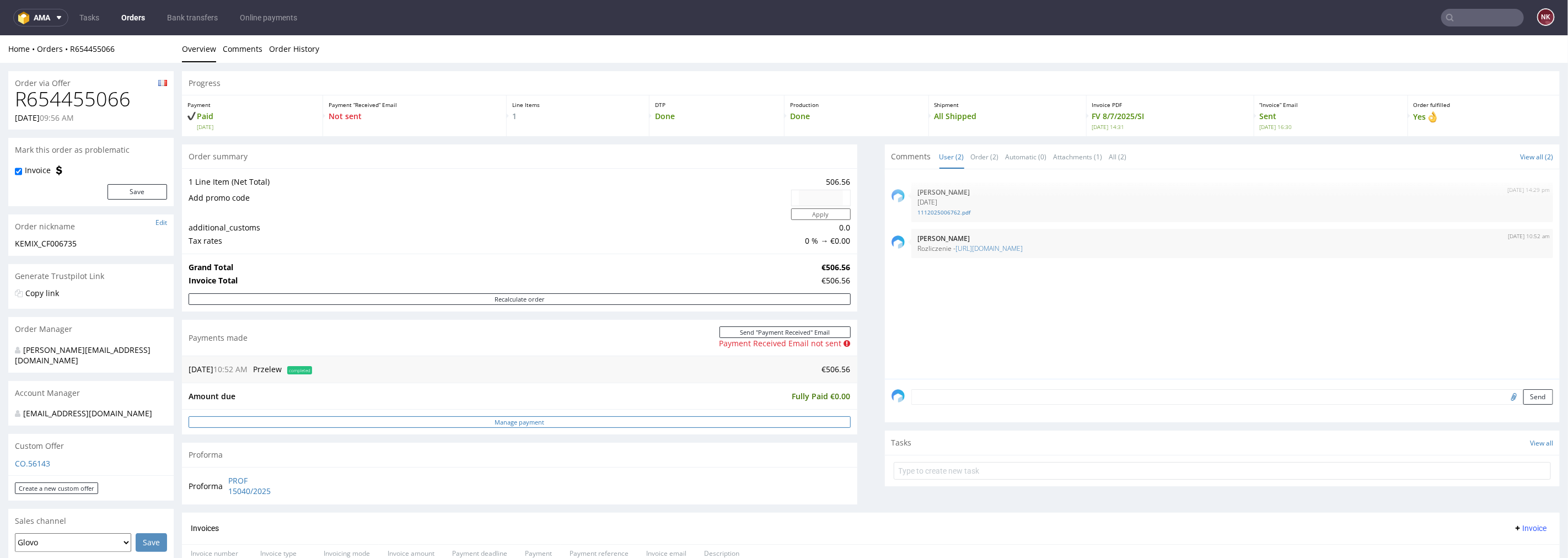
click at [781, 420] on link "Manage payment" at bounding box center [520, 421] width 662 height 11
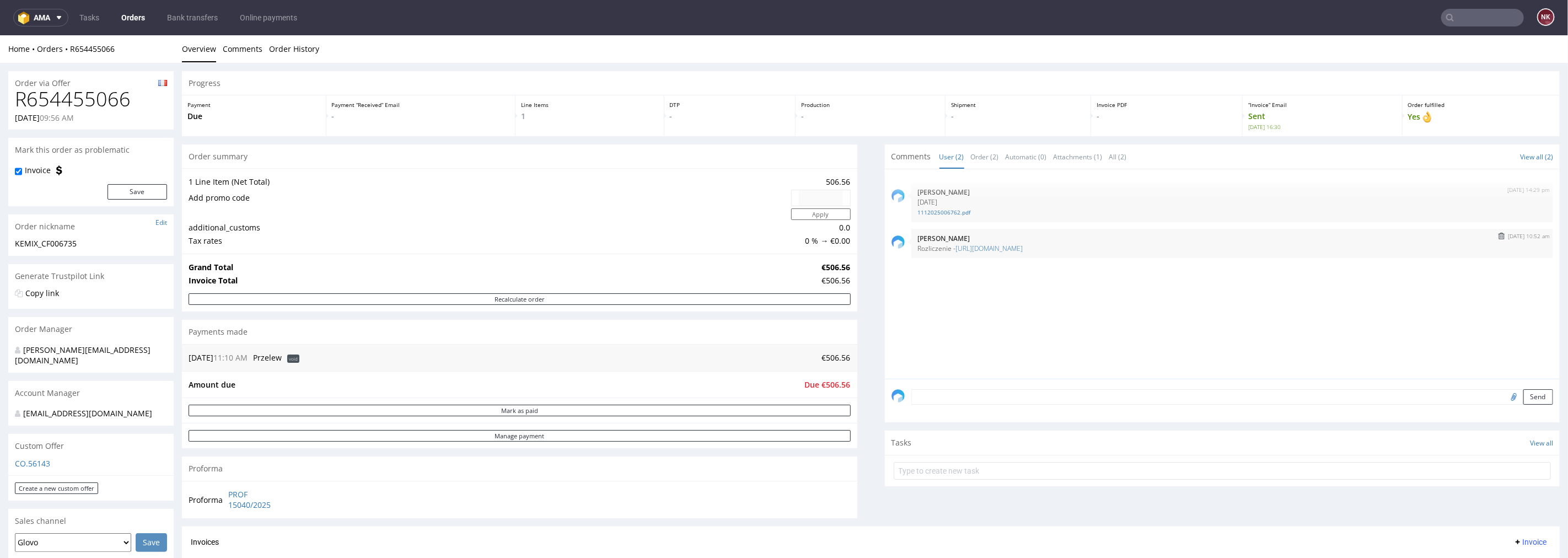
click at [1499, 235] on img "submit" at bounding box center [1501, 235] width 6 height 7
click at [1487, 20] on input "text" at bounding box center [1482, 17] width 83 height 17
paste input "R197385050"
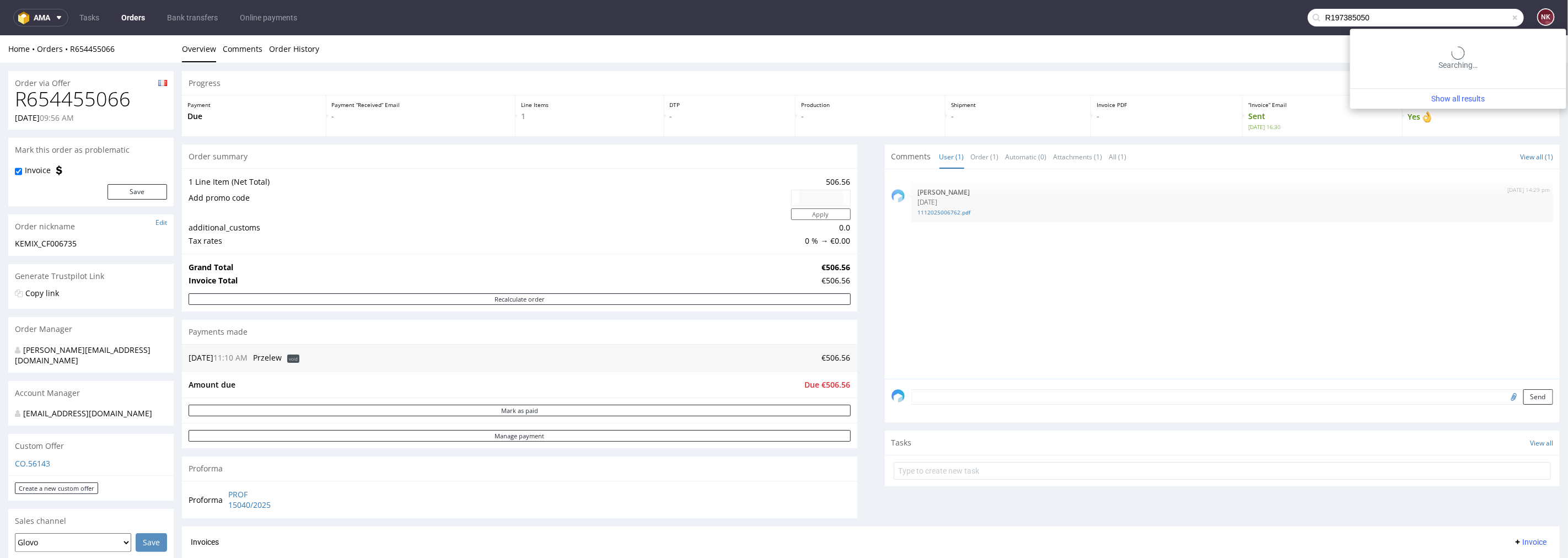
type input "R197385050"
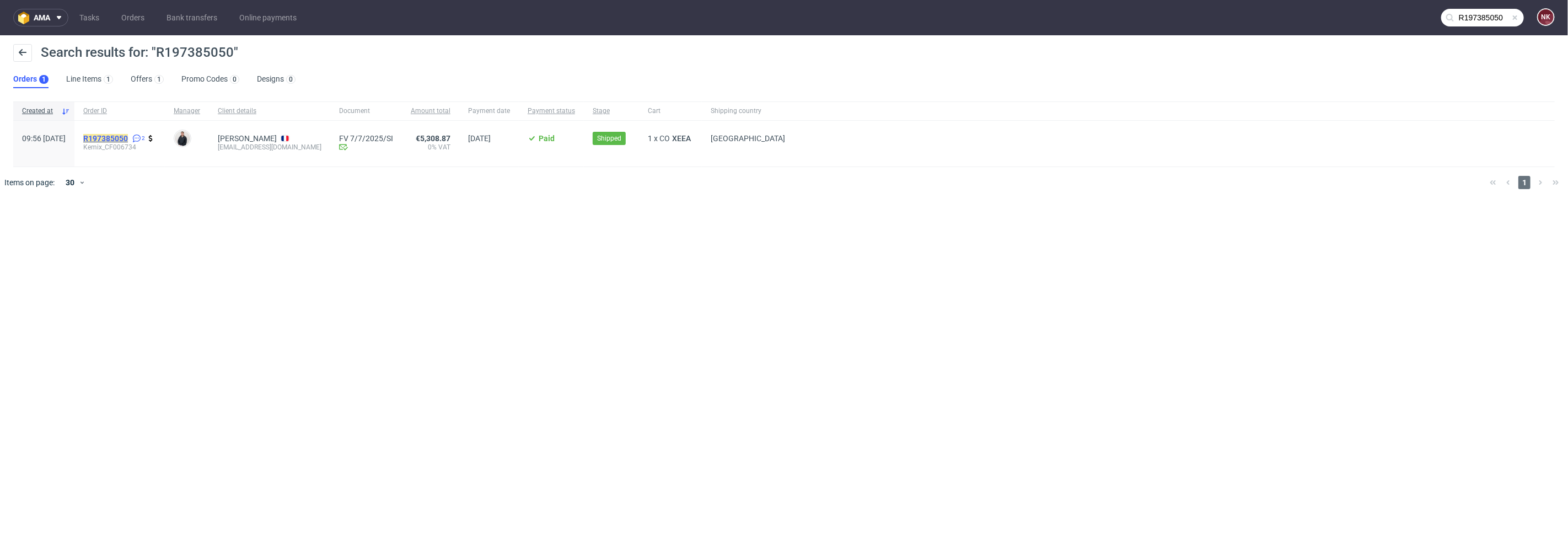
click at [128, 136] on mark "R197385050" at bounding box center [106, 138] width 45 height 9
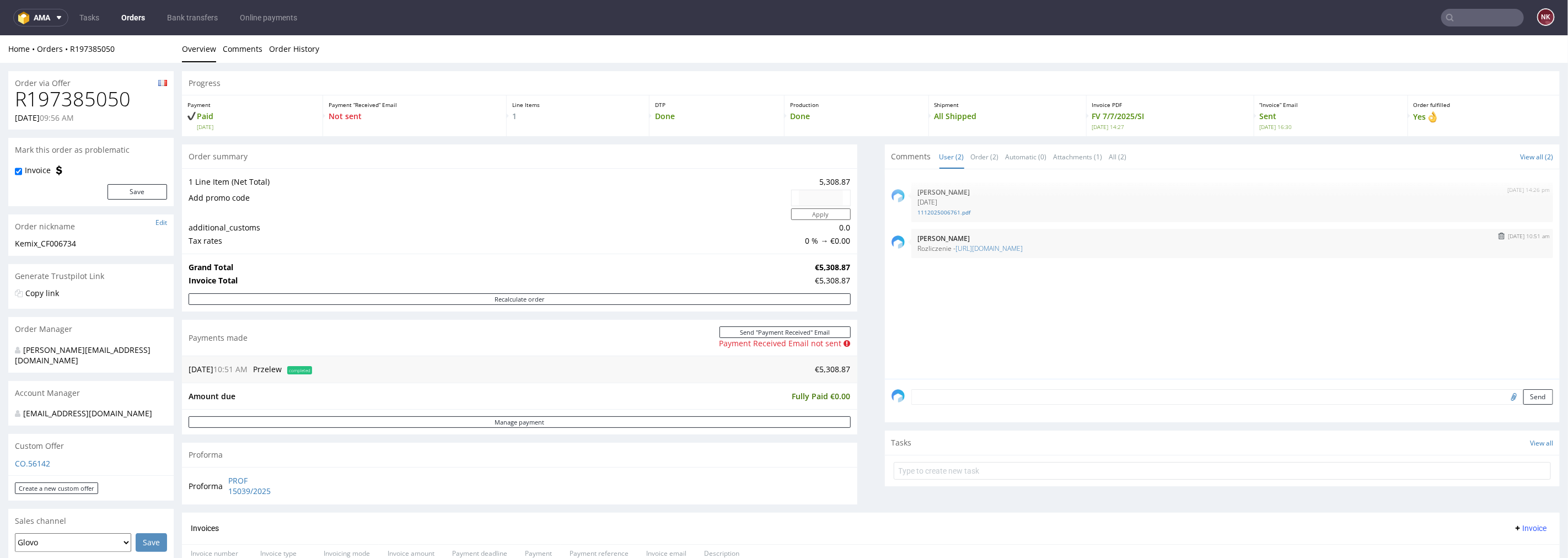
click at [1499, 233] on img "submit" at bounding box center [1501, 235] width 6 height 7
click at [817, 419] on link "Manage payment" at bounding box center [520, 421] width 662 height 11
click at [1484, 16] on input "text" at bounding box center [1482, 17] width 83 height 17
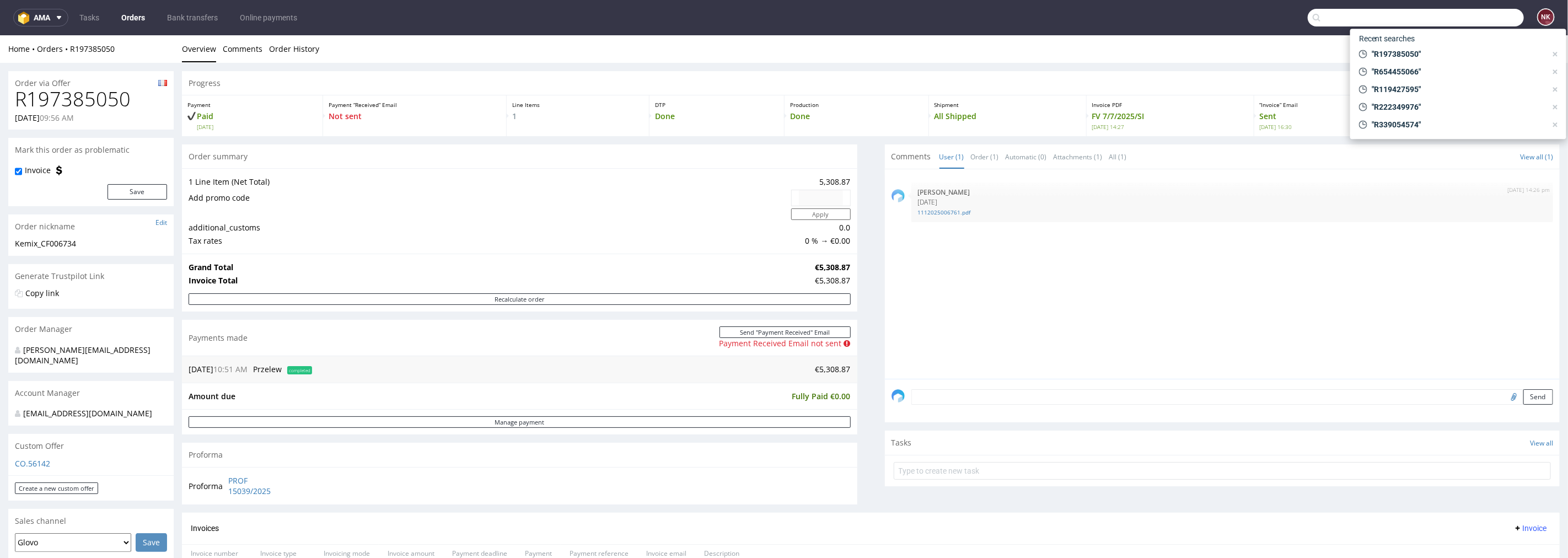
paste input "R504953465"
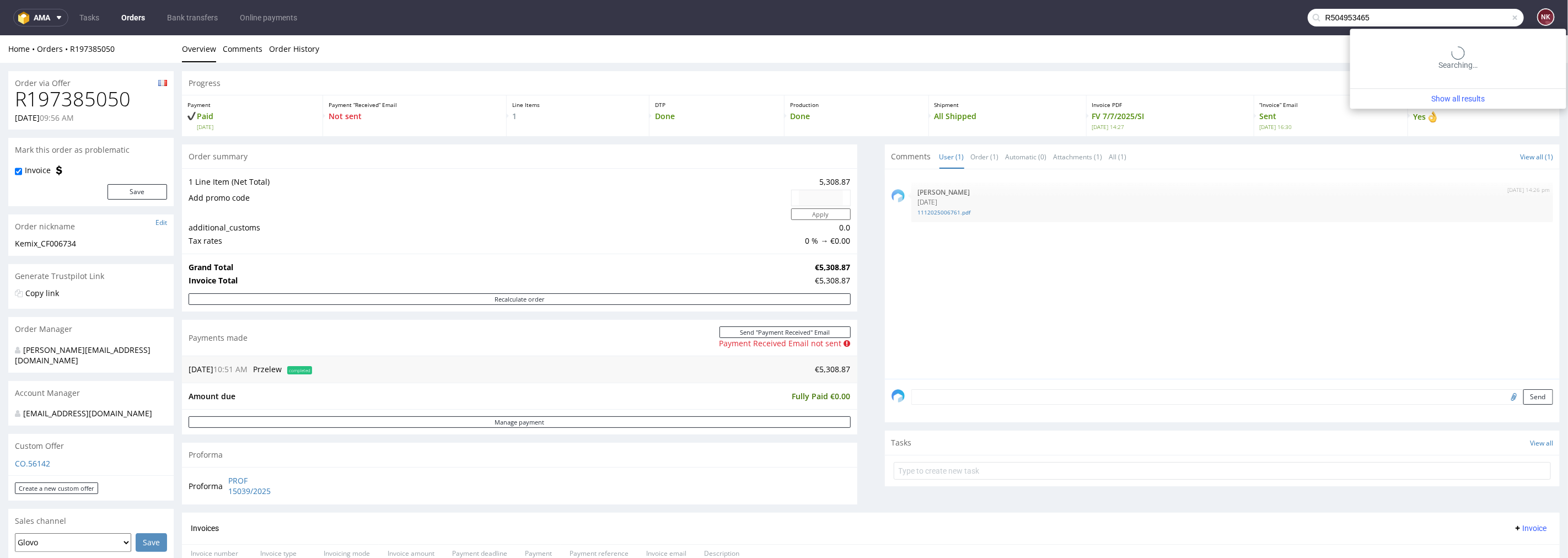
type input "R504953465"
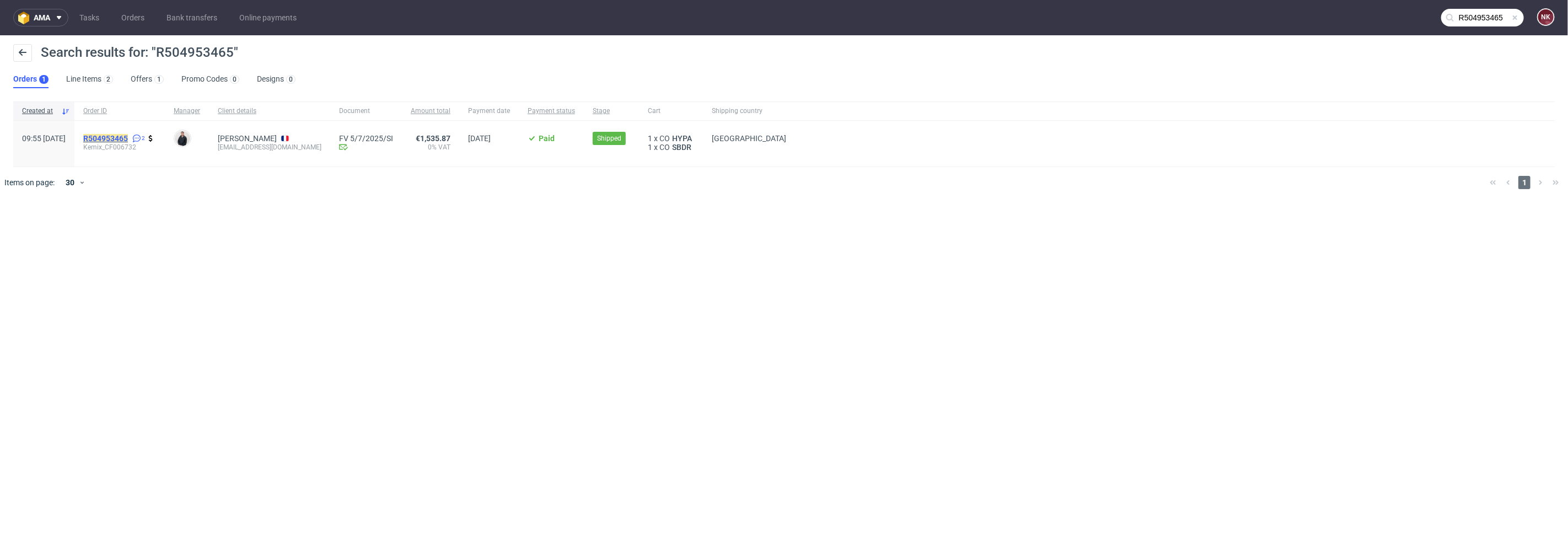
click at [128, 134] on mark "R504953465" at bounding box center [106, 138] width 45 height 9
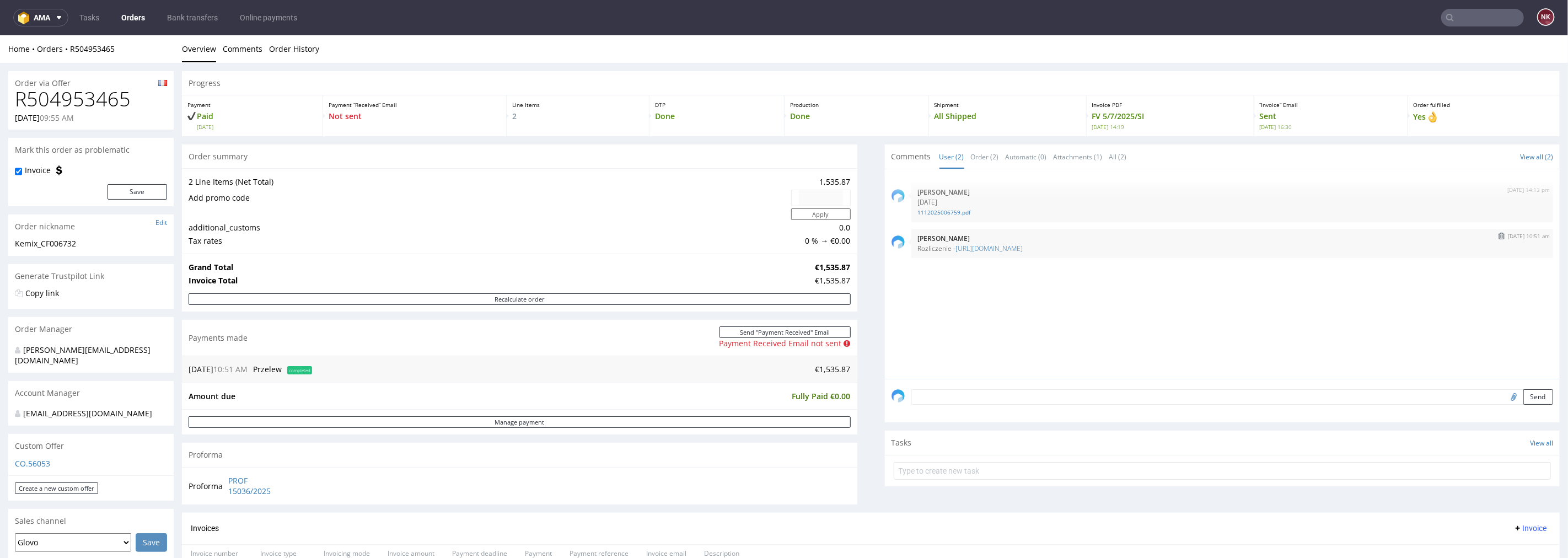
click at [1495, 238] on form at bounding box center [1501, 236] width 13 height 9
click at [1499, 236] on img "submit" at bounding box center [1501, 235] width 6 height 7
click at [696, 425] on link "Manage payment" at bounding box center [520, 421] width 662 height 11
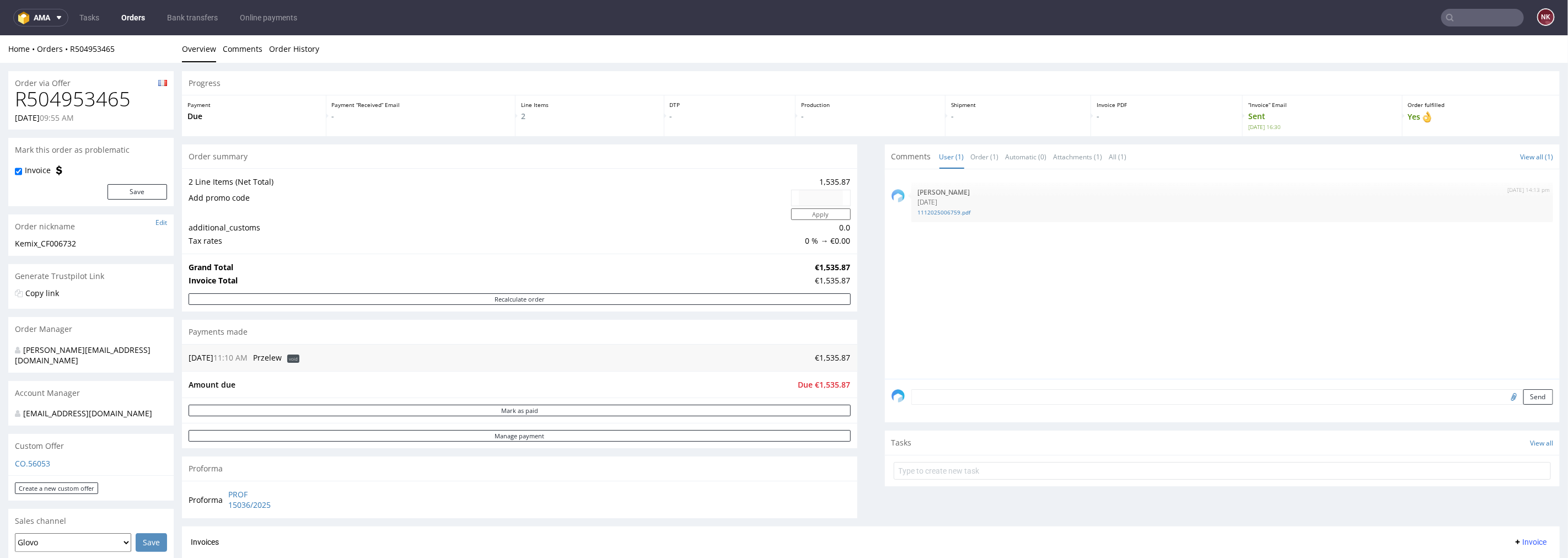
click at [1463, 29] on nav "ama Tasks Orders Bank transfers Online payments NK" at bounding box center [784, 17] width 1568 height 35
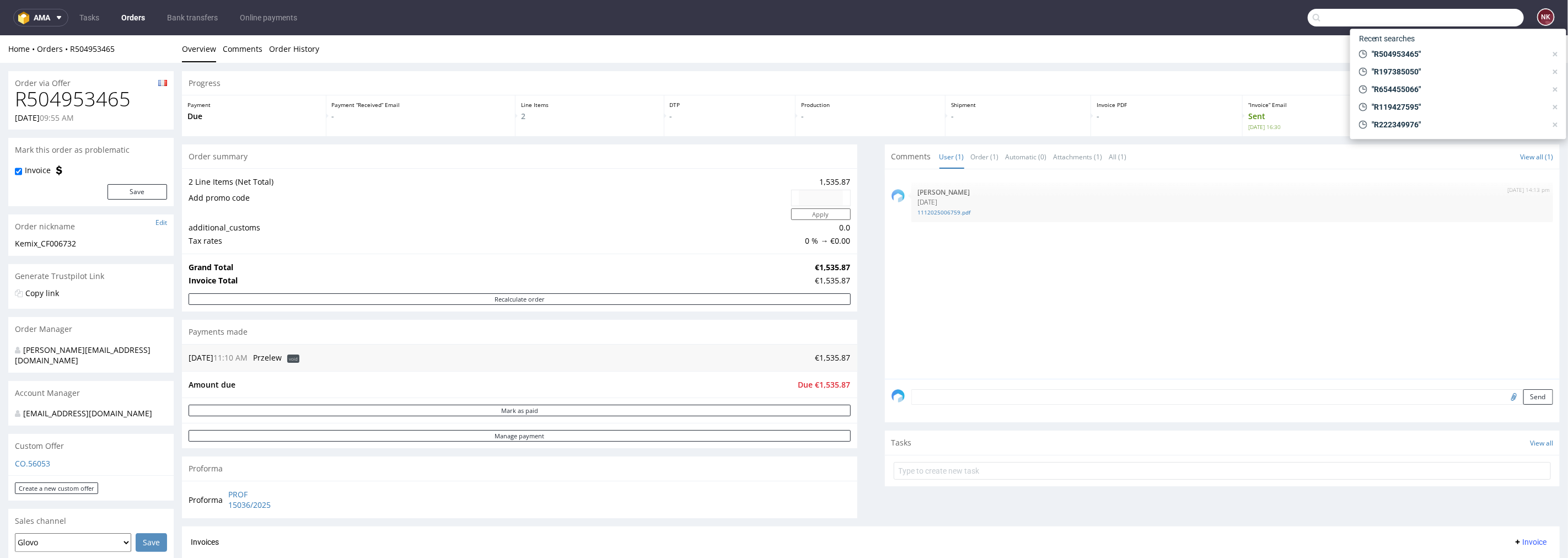
click at [1462, 25] on input "text" at bounding box center [1416, 17] width 216 height 17
paste input "R969686369"
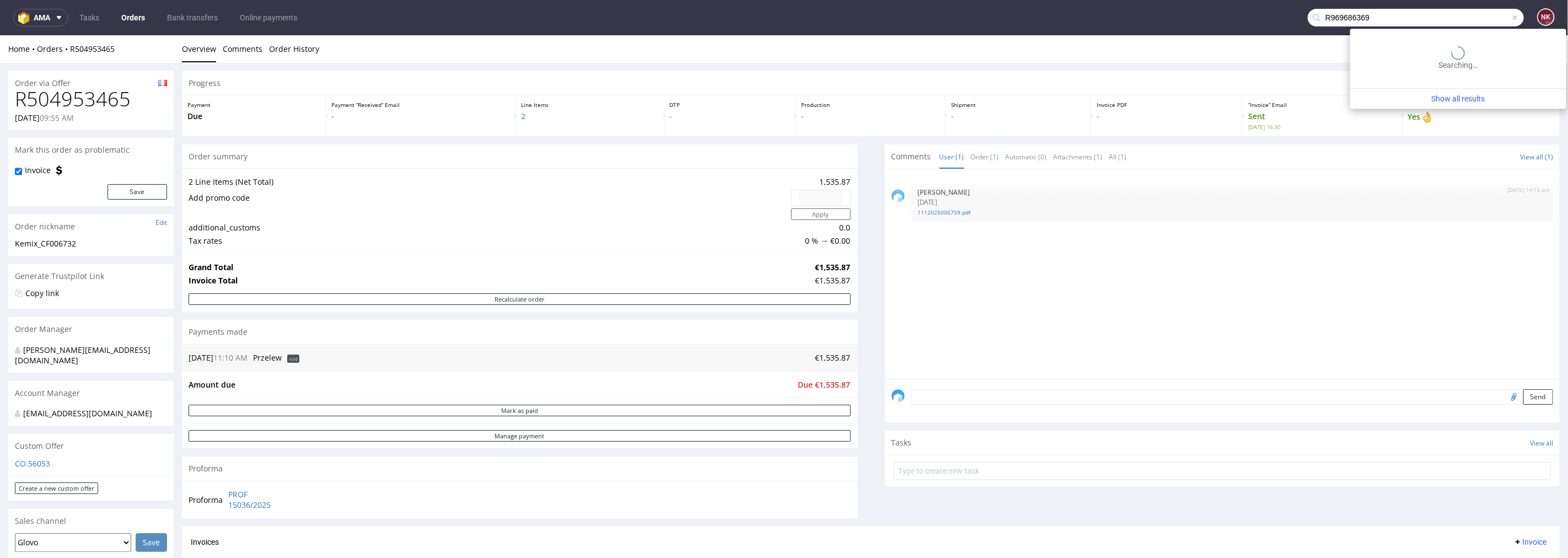
type input "R969686369"
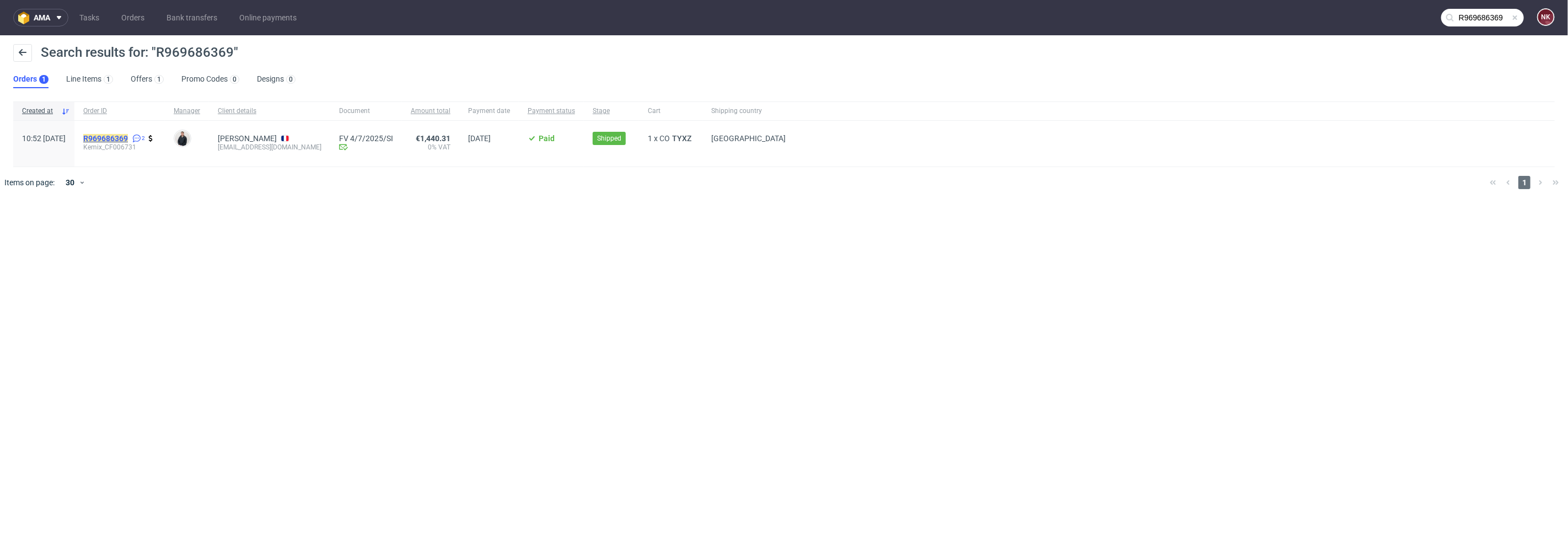
click at [123, 138] on mark "R969686369" at bounding box center [106, 138] width 45 height 9
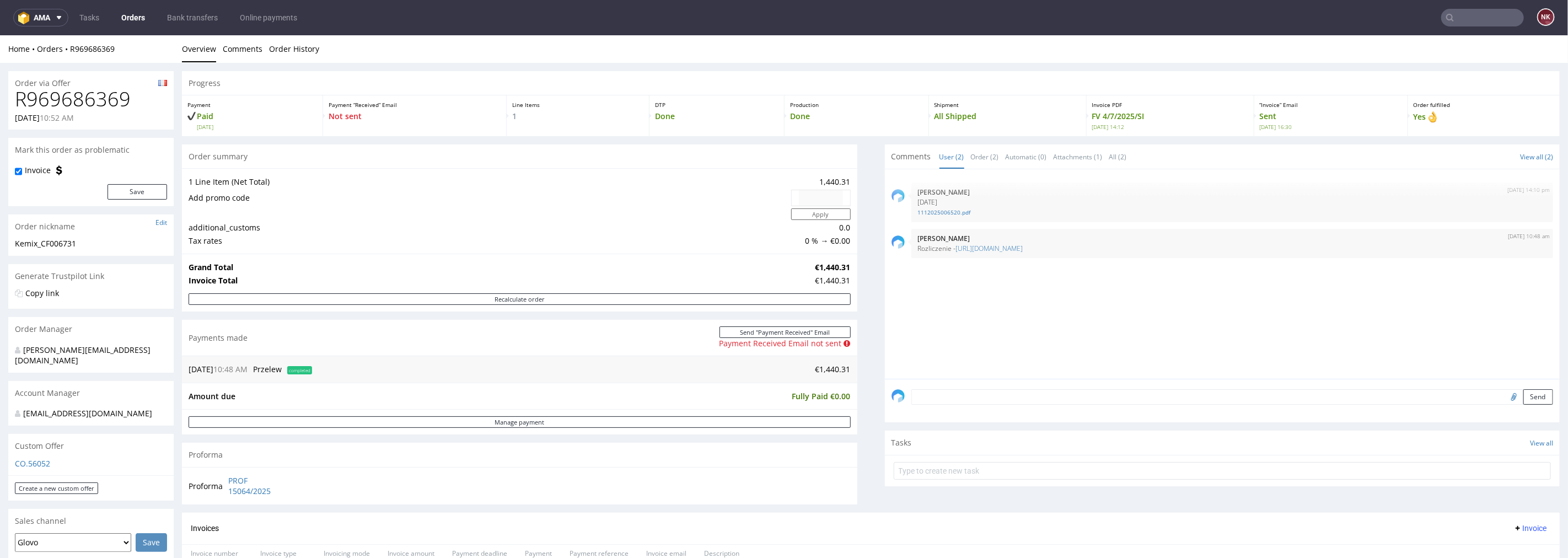
scroll to position [61, 0]
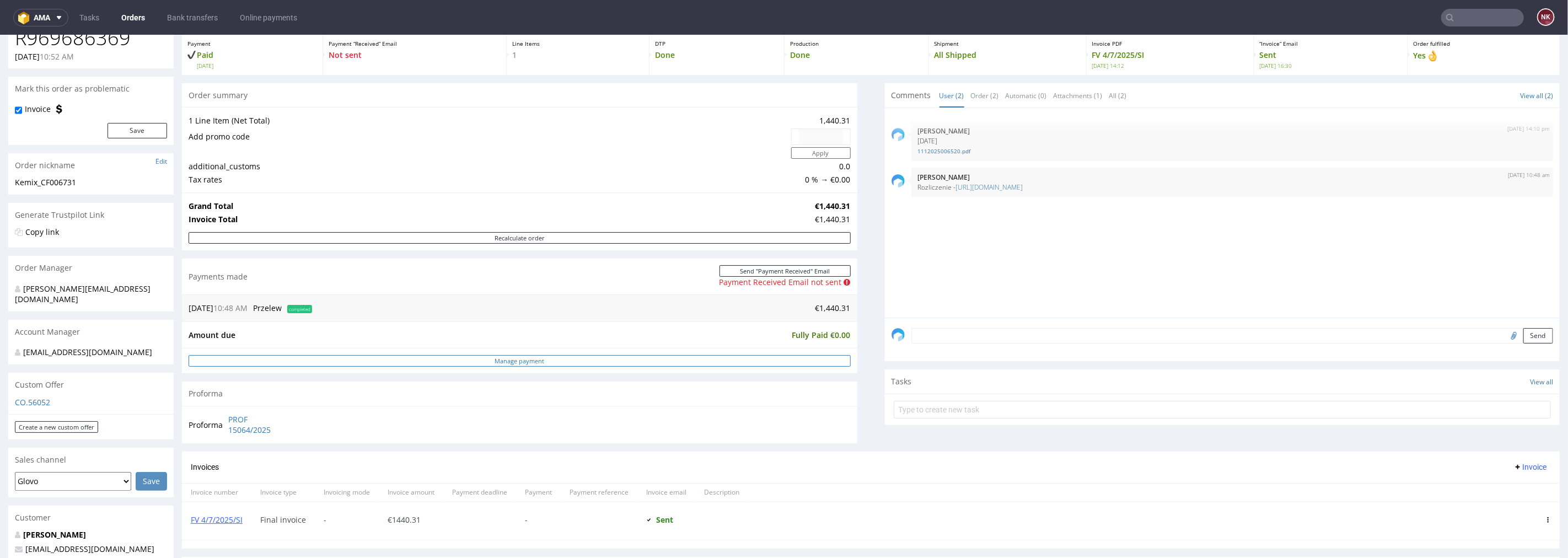
click at [705, 365] on link "Manage payment" at bounding box center [520, 360] width 662 height 11
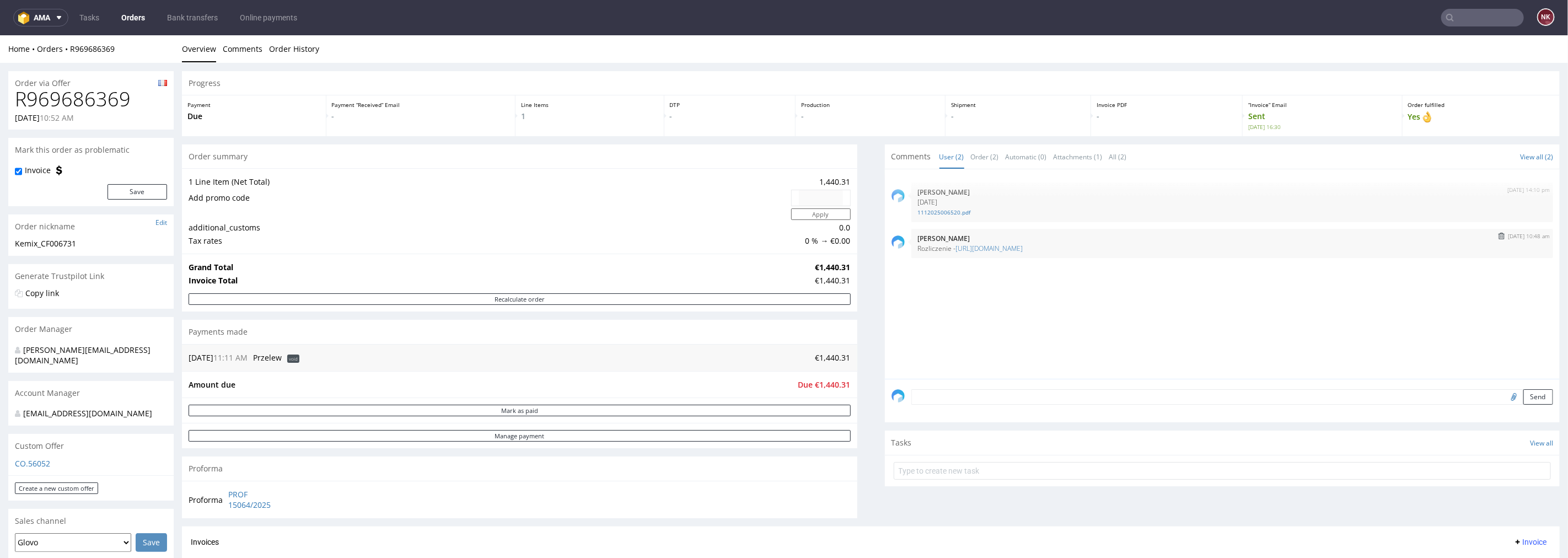
click at [1499, 232] on img "submit" at bounding box center [1501, 235] width 6 height 7
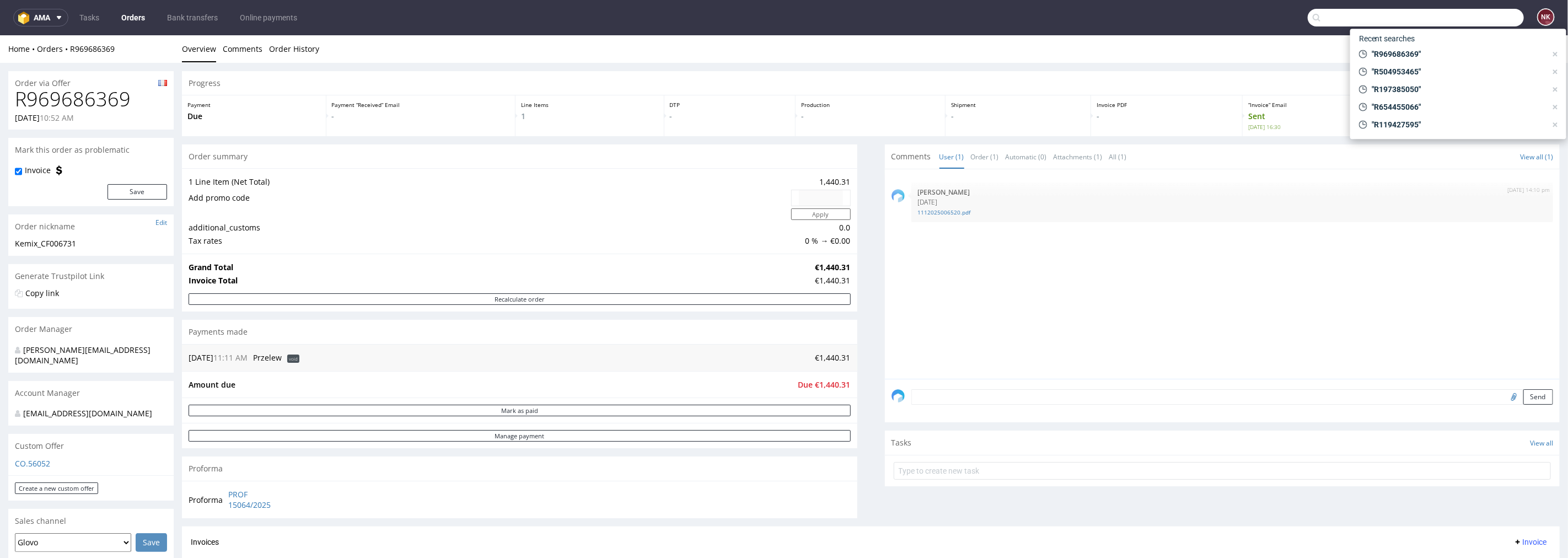
click at [1468, 19] on input "text" at bounding box center [1416, 17] width 216 height 17
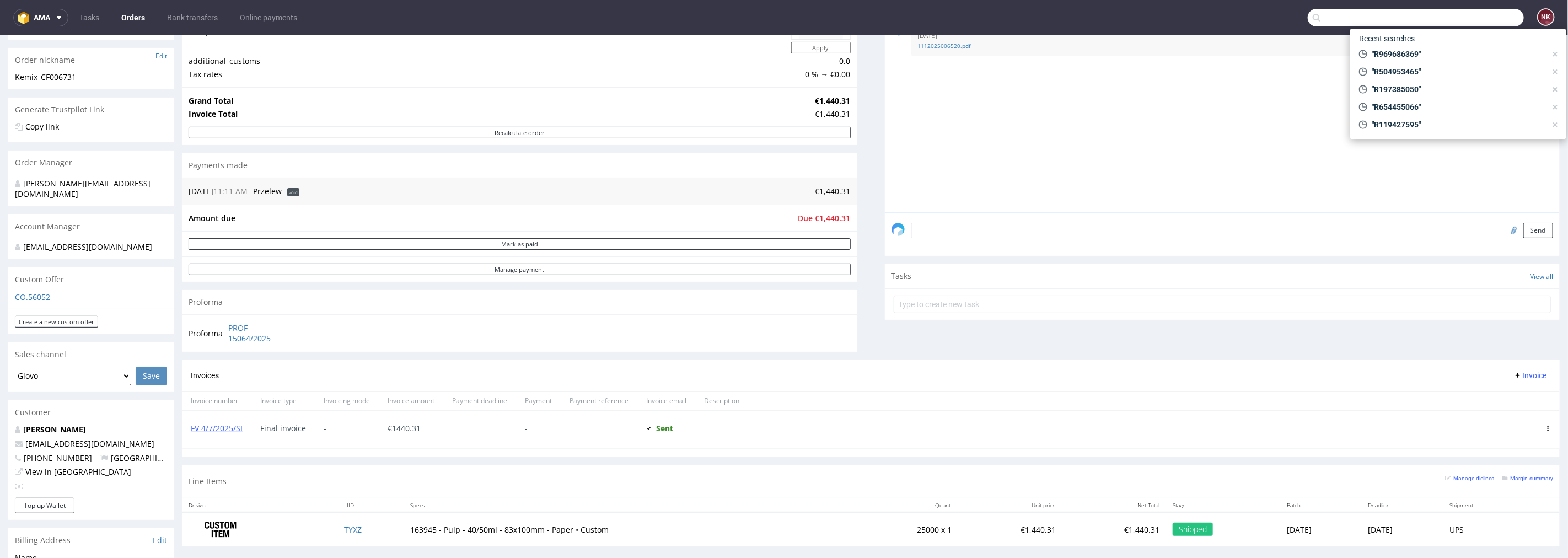
scroll to position [183, 0]
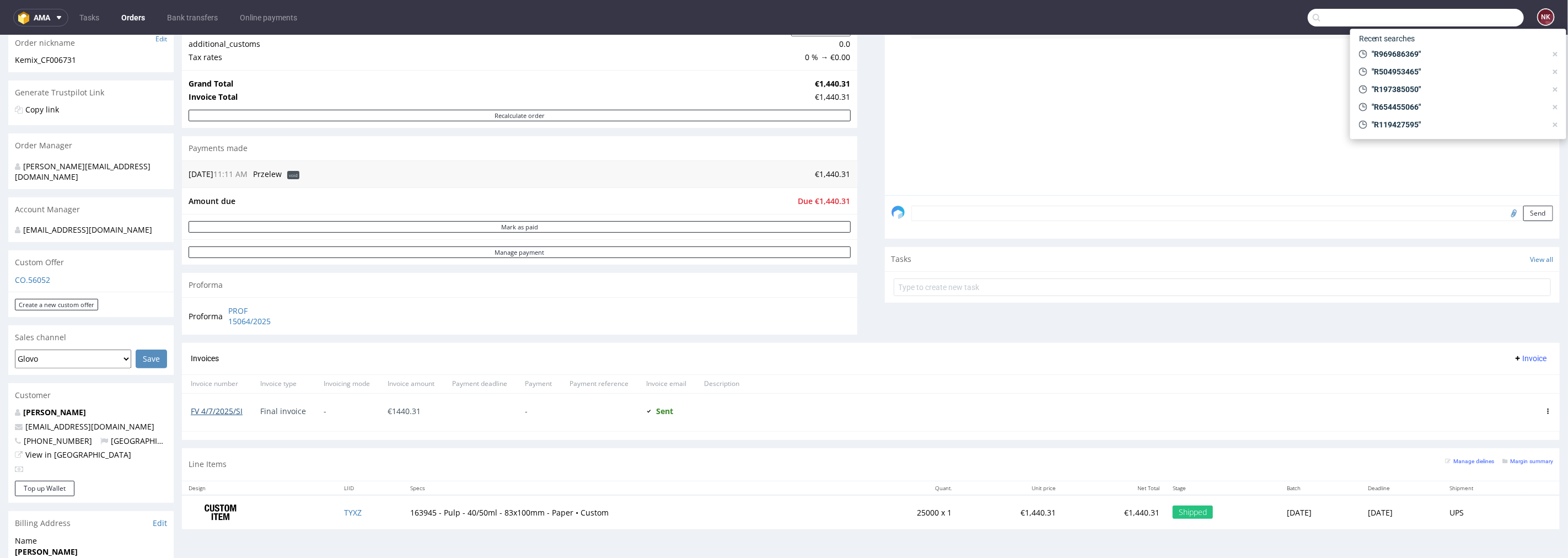
click at [223, 410] on link "FV 4/7/2025/SI" at bounding box center [217, 411] width 52 height 10
click at [1392, 15] on input "text" at bounding box center [1416, 17] width 216 height 17
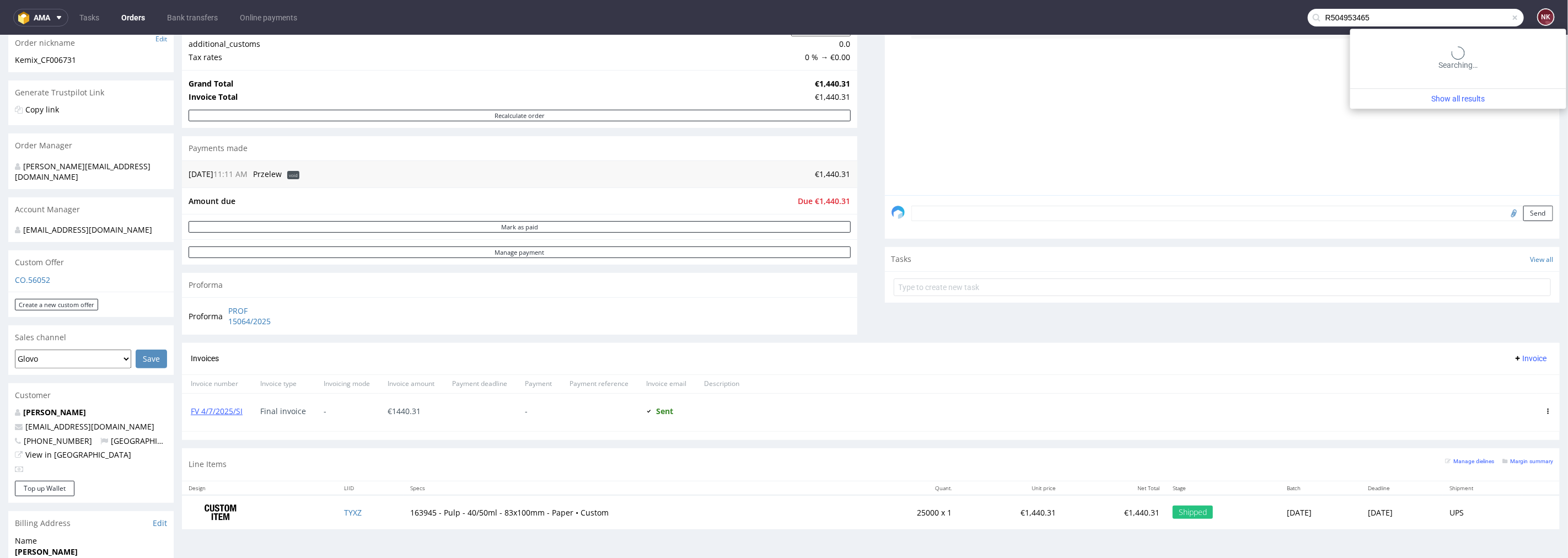
type input "R504953465"
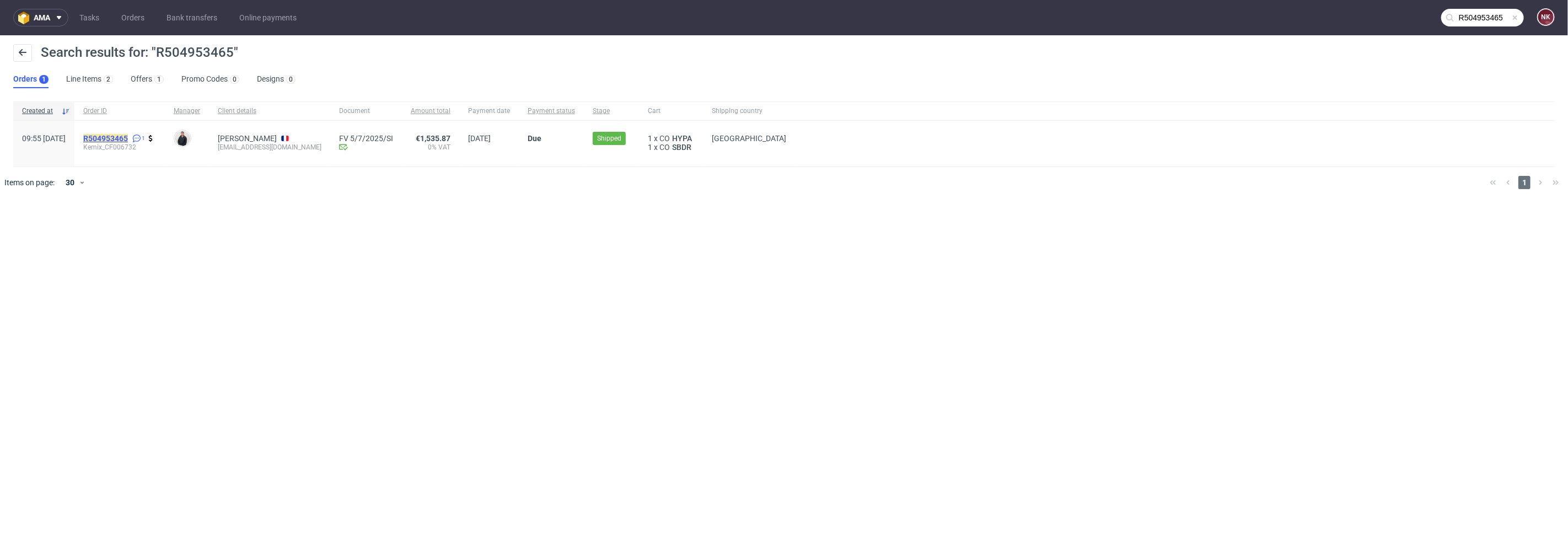
click at [128, 137] on mark "R504953465" at bounding box center [106, 138] width 45 height 9
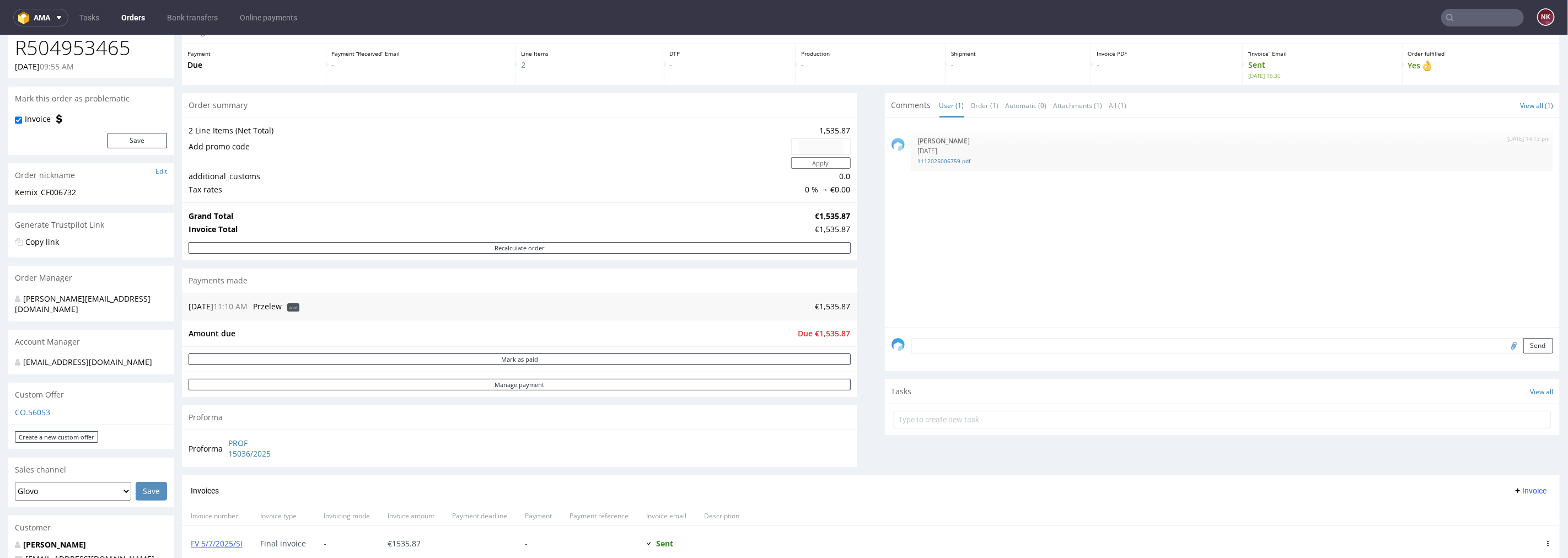
scroll to position [123, 0]
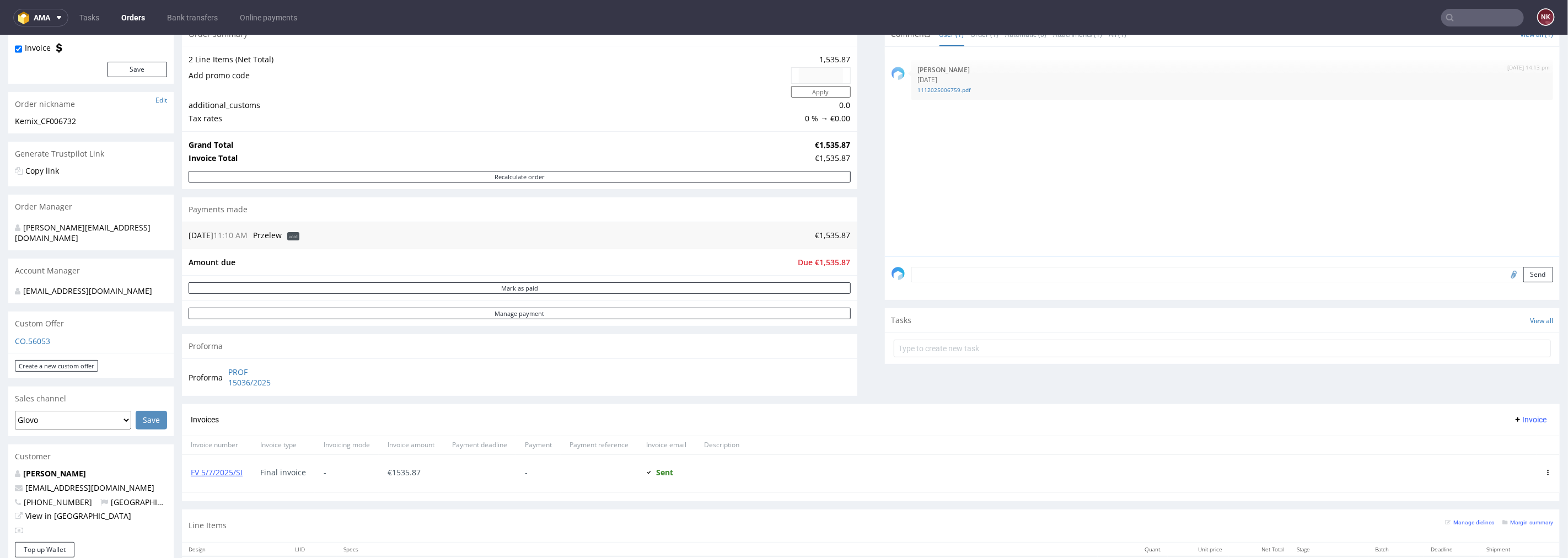
click at [244, 472] on div "FV 5/7/2025/SI" at bounding box center [216, 472] width 69 height 37
click at [233, 471] on link "FV 5/7/2025/SI" at bounding box center [217, 471] width 52 height 10
click at [1491, 22] on input "text" at bounding box center [1482, 17] width 83 height 17
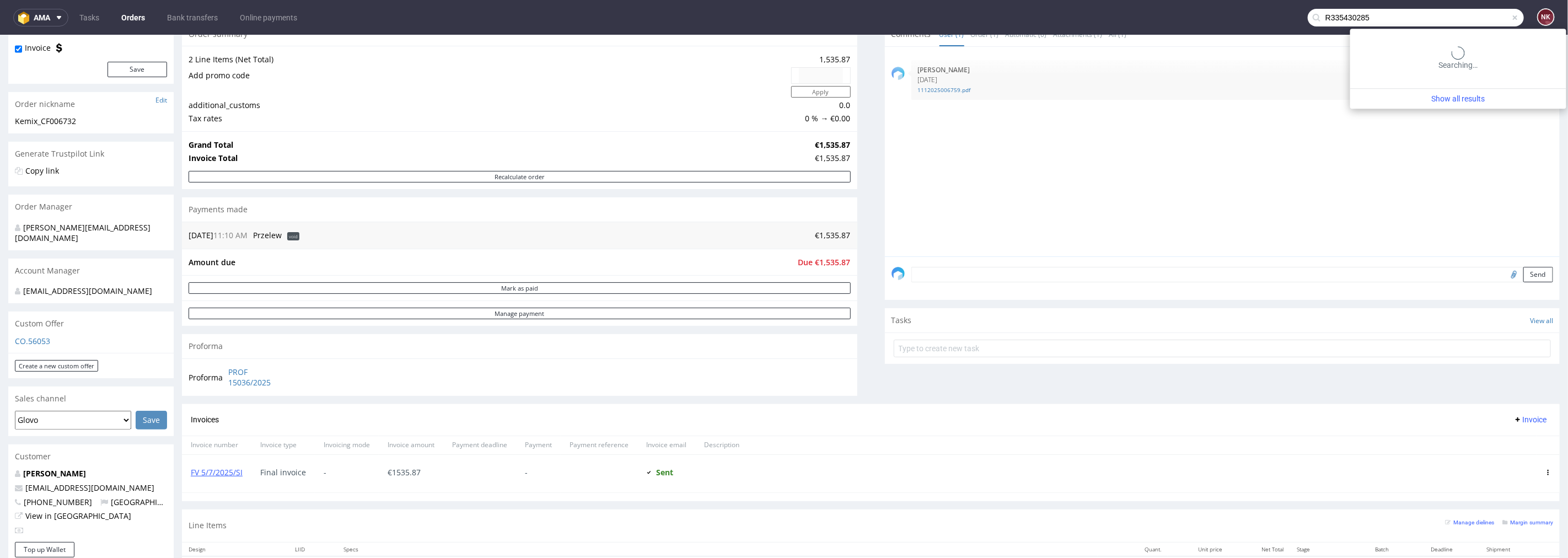
type input "R335430285"
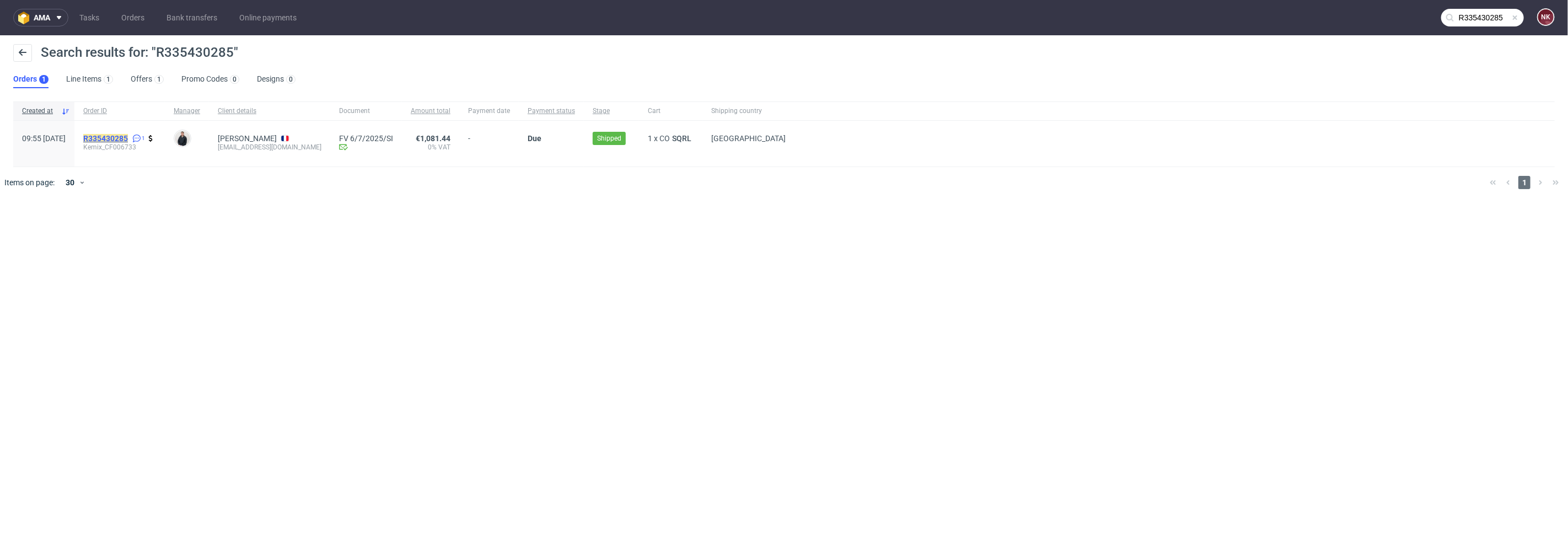
click at [128, 141] on mark "R335430285" at bounding box center [106, 138] width 45 height 9
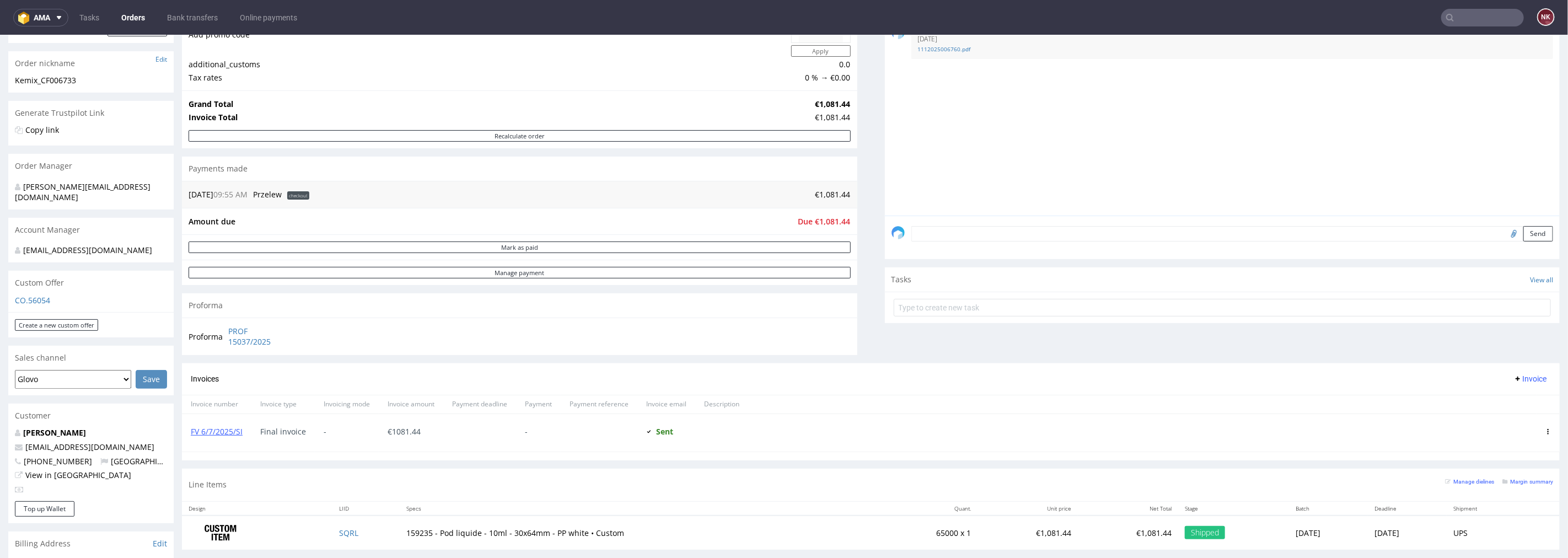
scroll to position [183, 0]
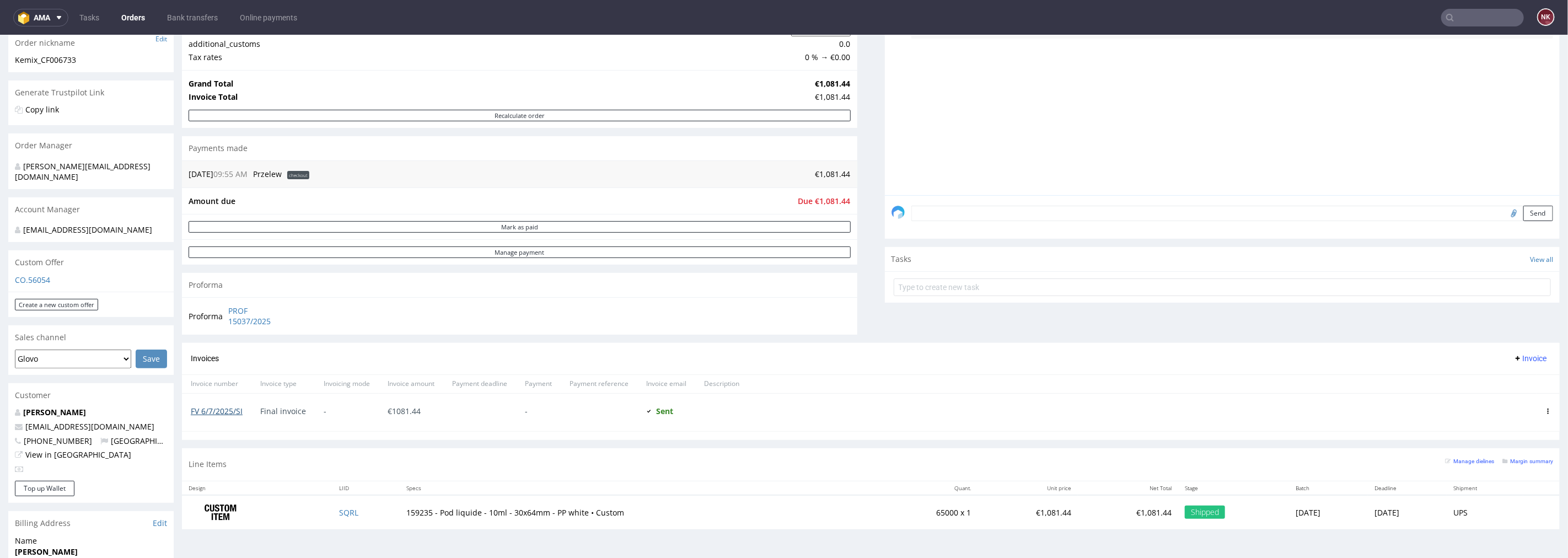
click at [234, 409] on link "FV 6/7/2025/SI" at bounding box center [217, 411] width 52 height 10
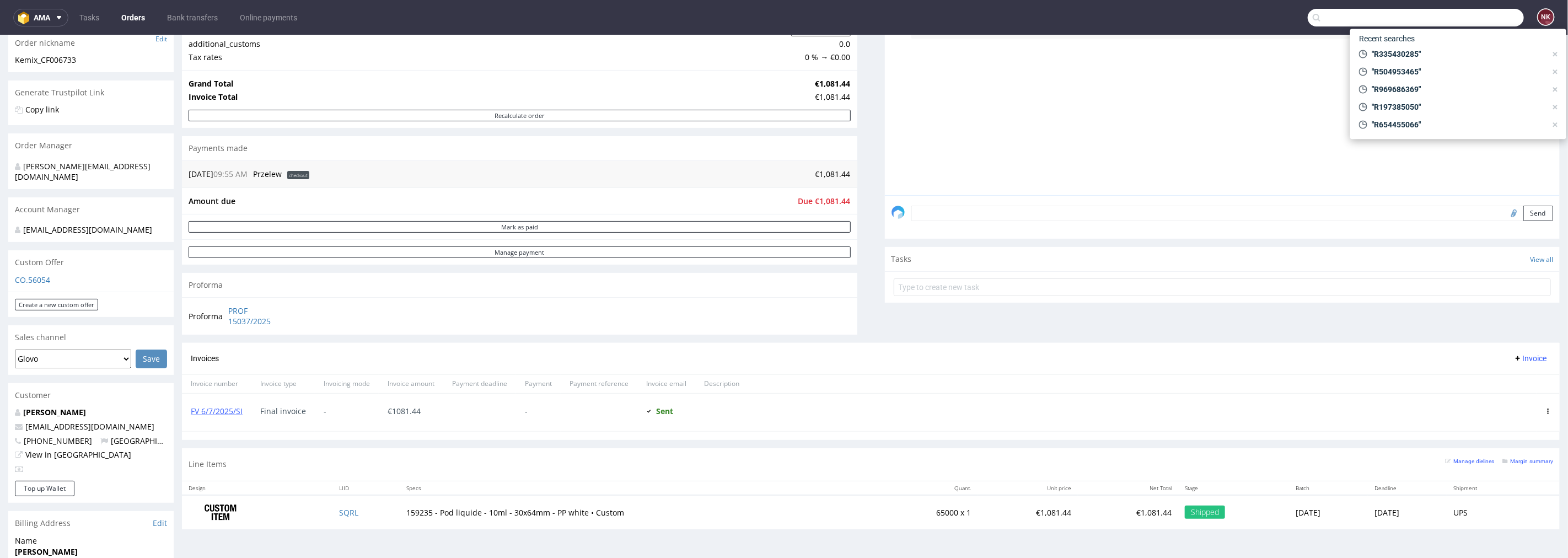
click at [1459, 15] on input "text" at bounding box center [1416, 17] width 216 height 17
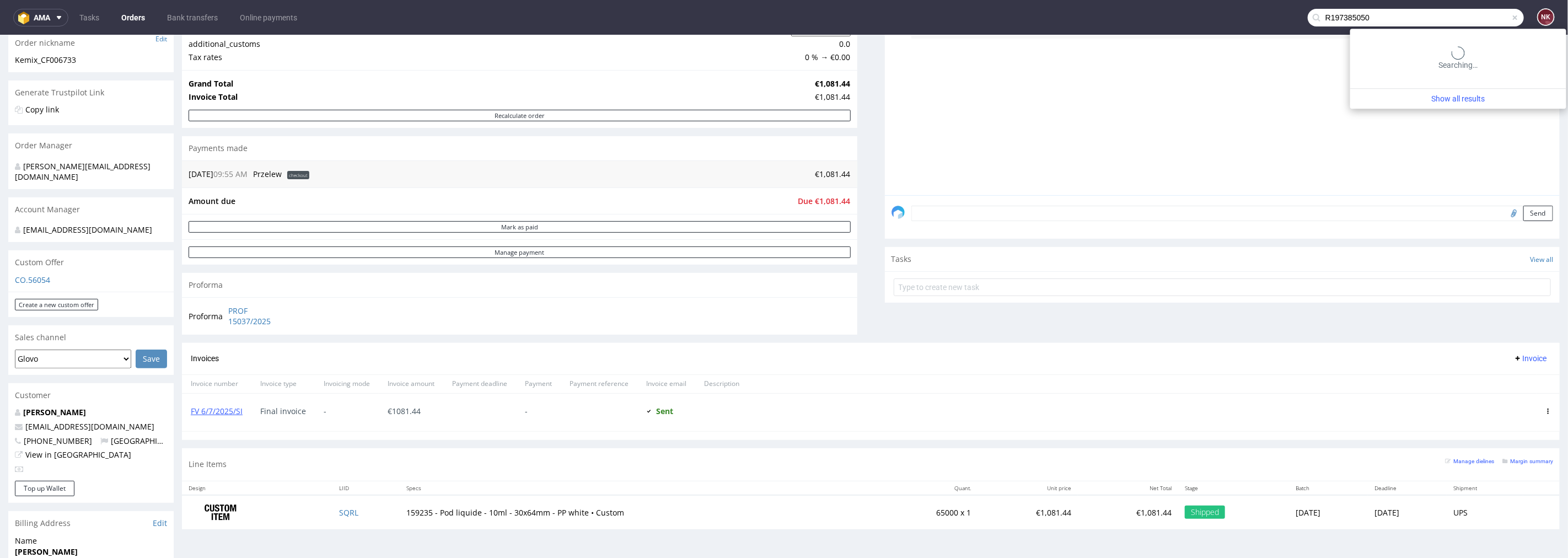
type input "R197385050"
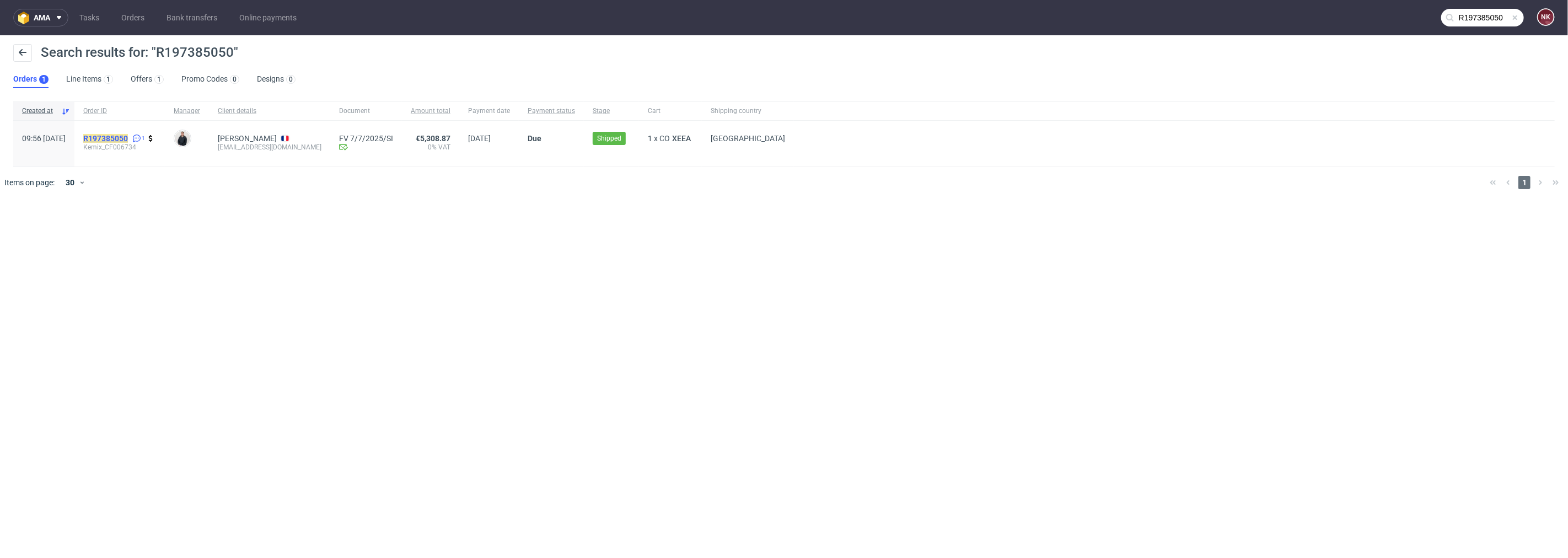
click at [128, 139] on mark "R197385050" at bounding box center [106, 138] width 45 height 9
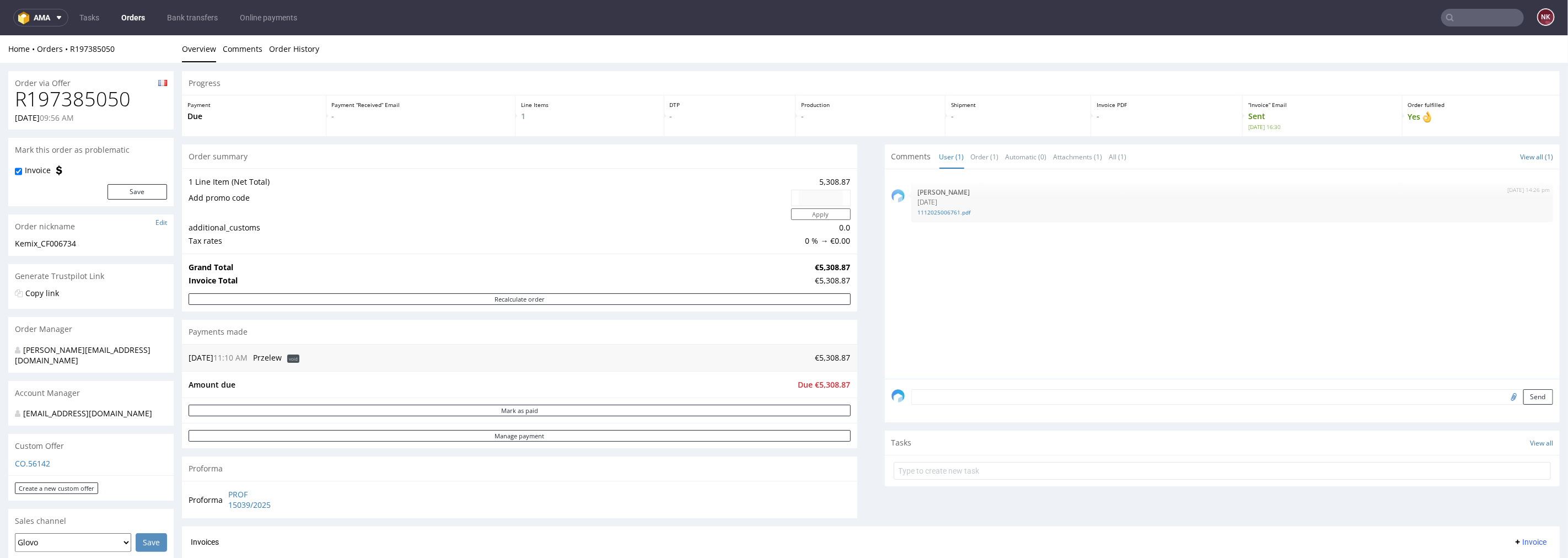
scroll to position [306, 0]
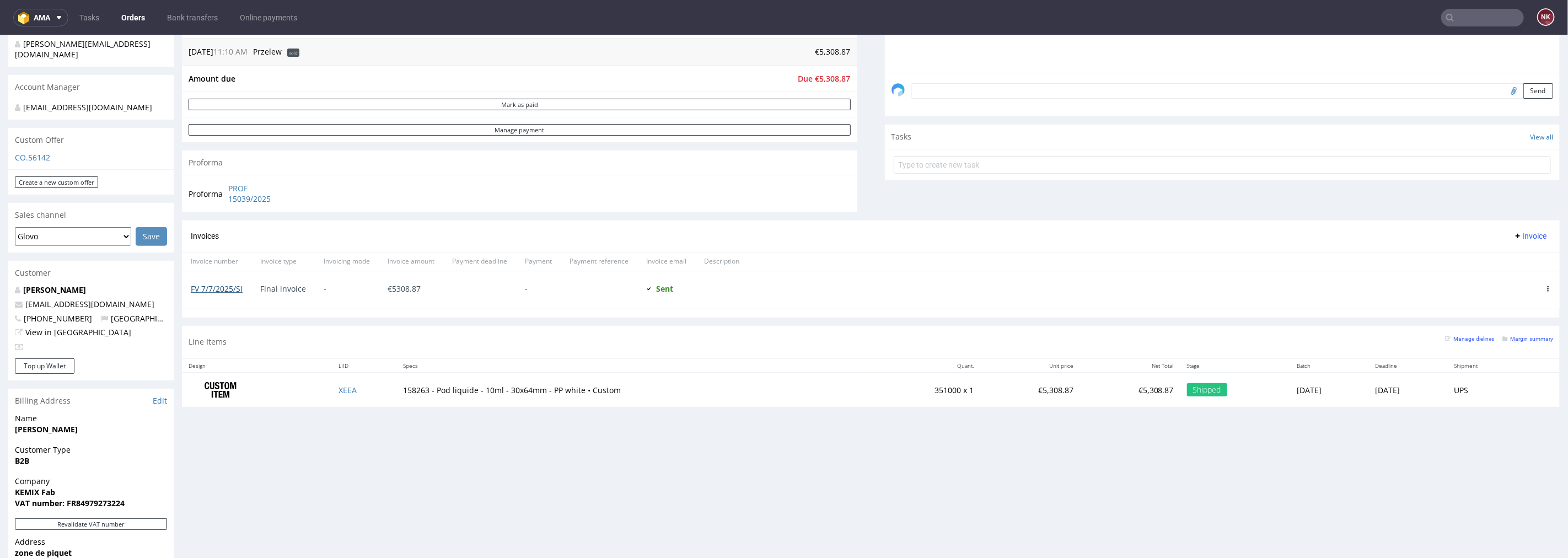
click at [233, 287] on link "FV 7/7/2025/SI" at bounding box center [217, 288] width 52 height 10
click at [1475, 19] on input "text" at bounding box center [1482, 17] width 83 height 17
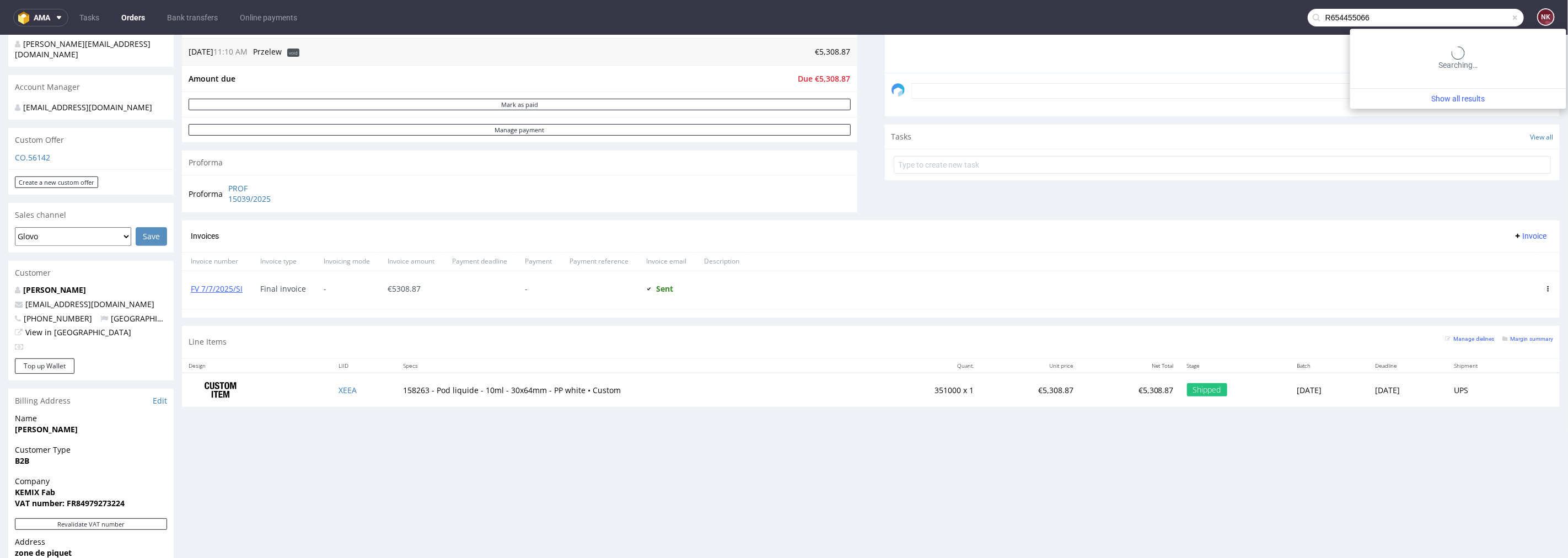
type input "R654455066"
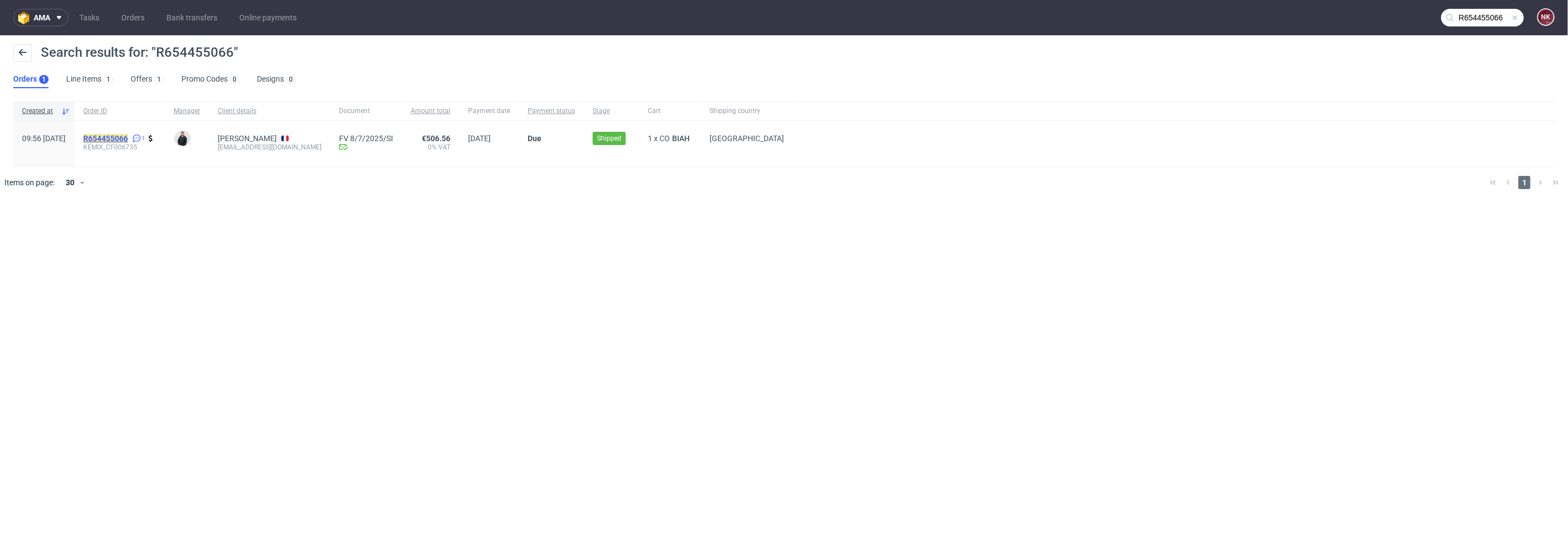
click at [125, 136] on mark "R654455066" at bounding box center [106, 138] width 45 height 9
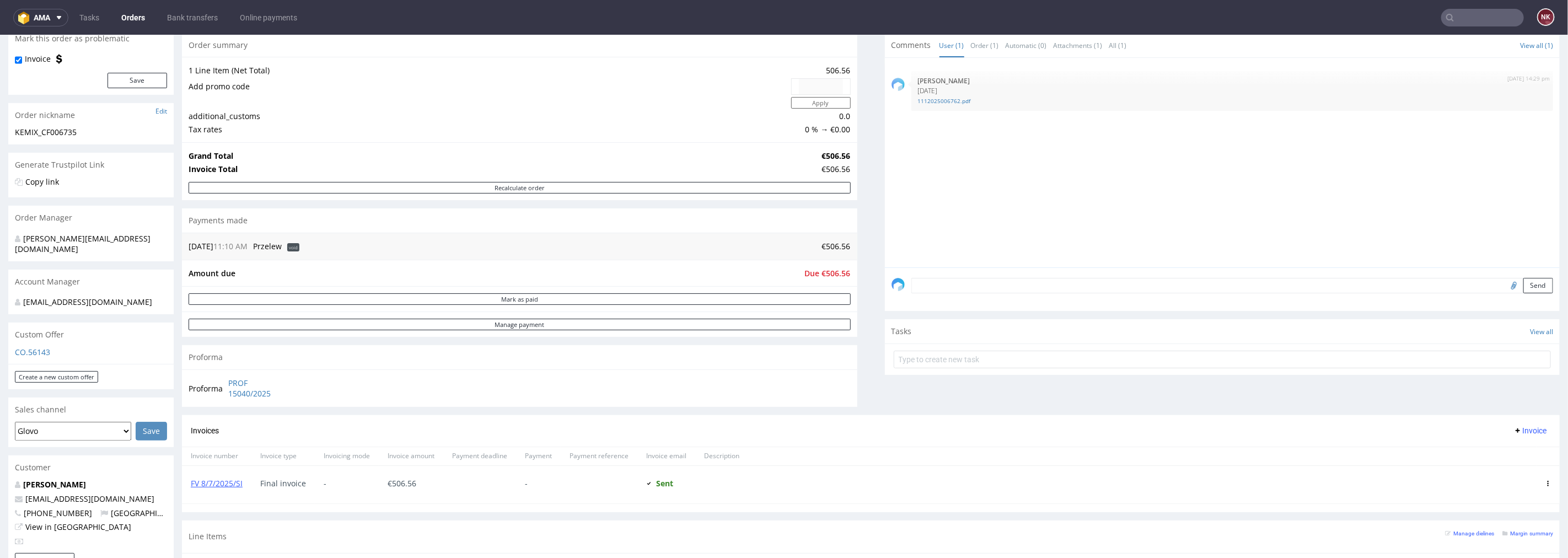
scroll to position [123, 0]
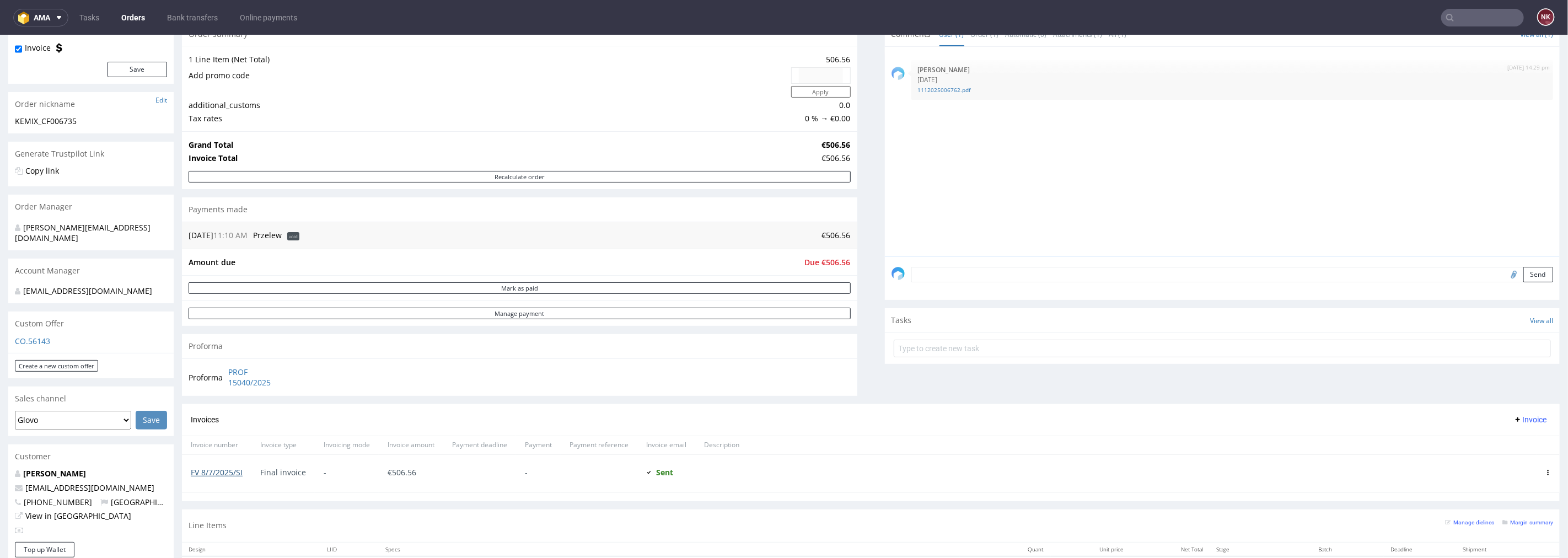
click at [224, 470] on link "FV 8/7/2025/SI" at bounding box center [217, 471] width 52 height 10
click at [1468, 17] on input "text" at bounding box center [1482, 17] width 83 height 17
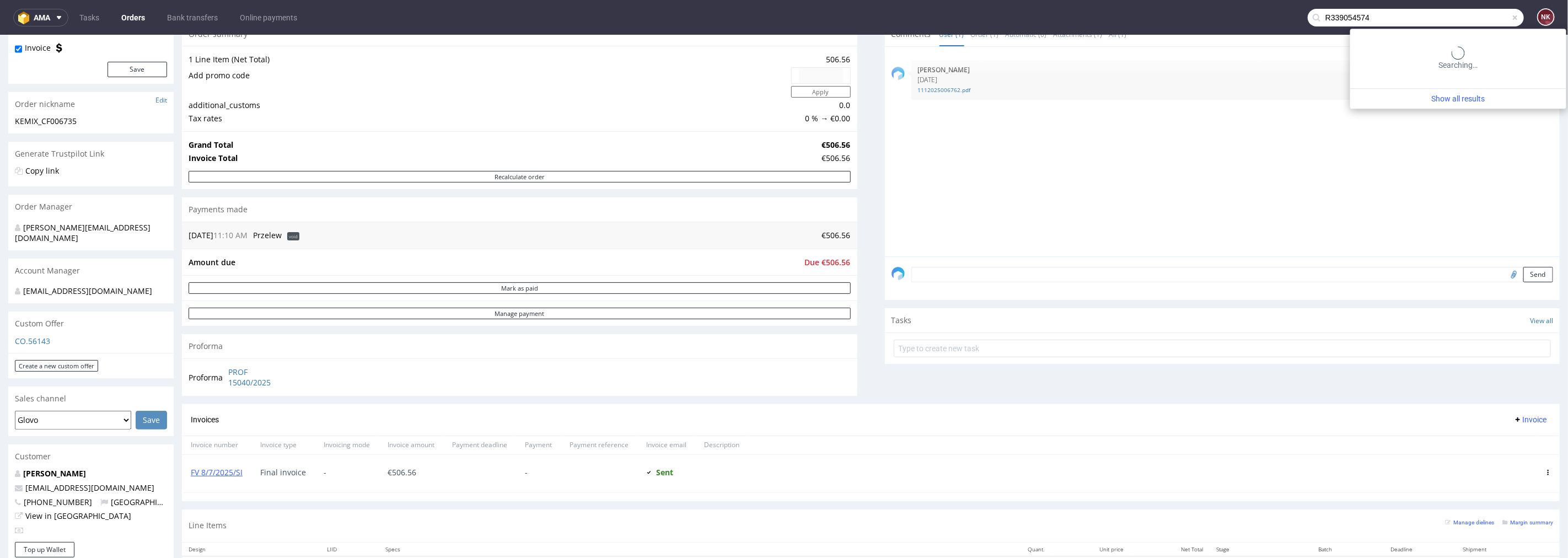
type input "R339054574"
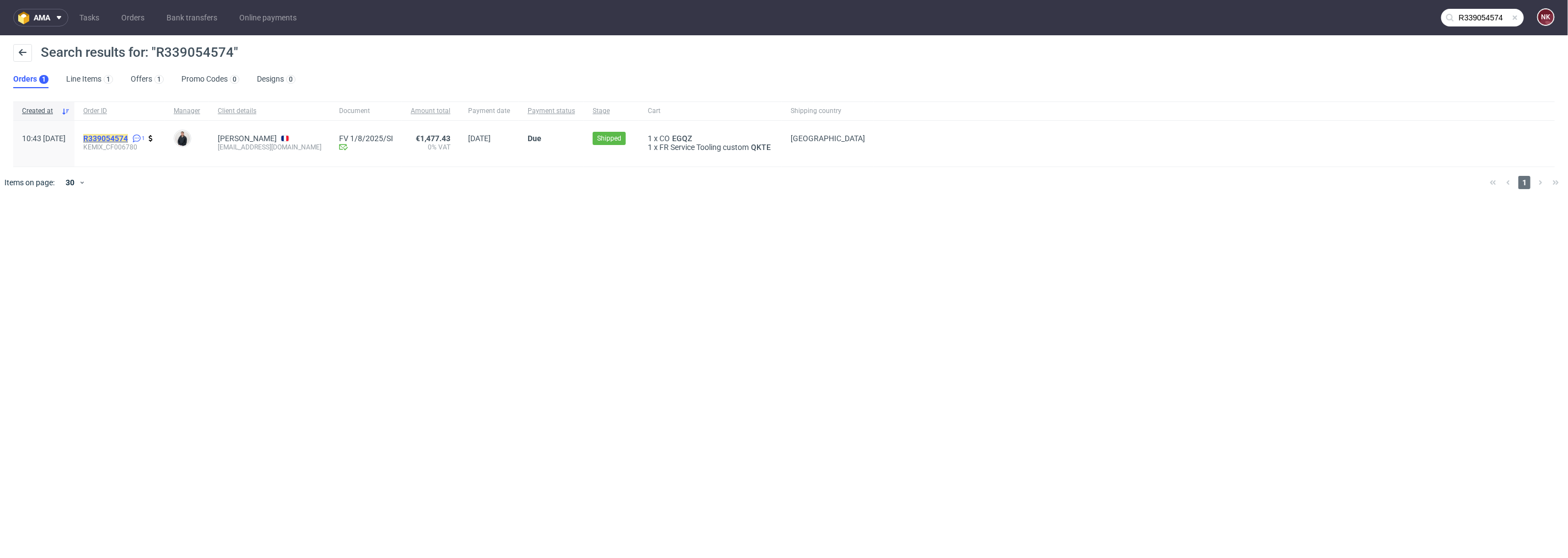
click at [128, 140] on mark "R339054574" at bounding box center [106, 138] width 45 height 9
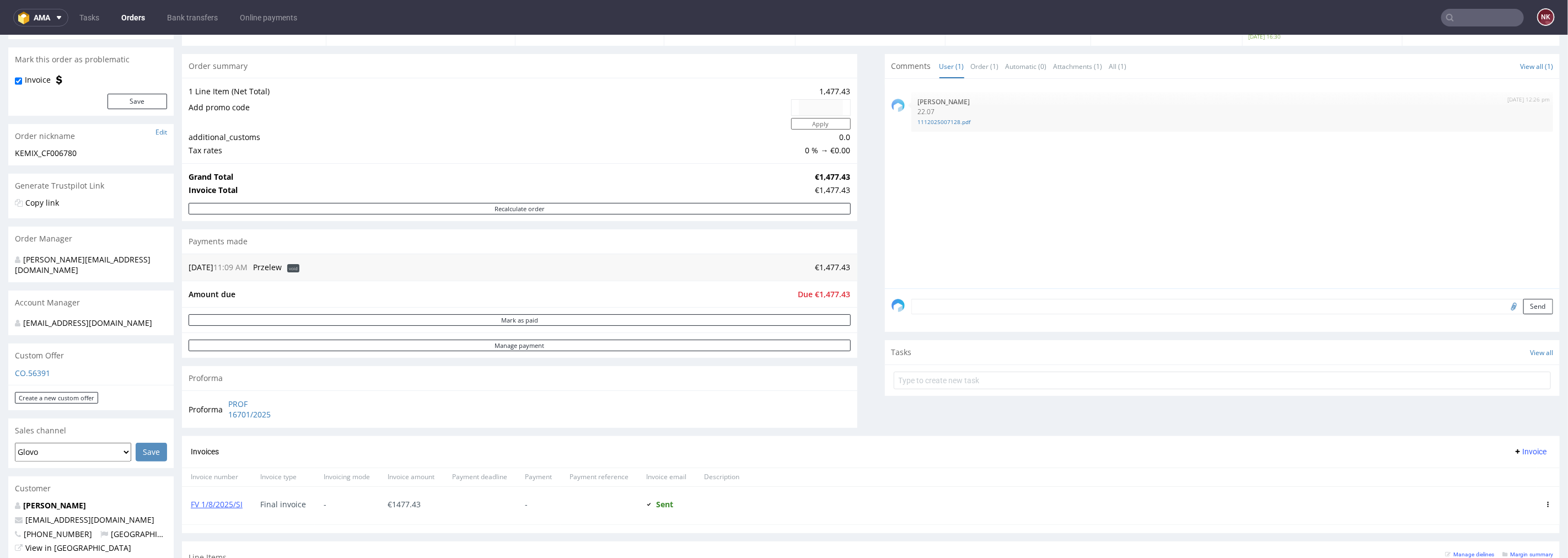
scroll to position [245, 0]
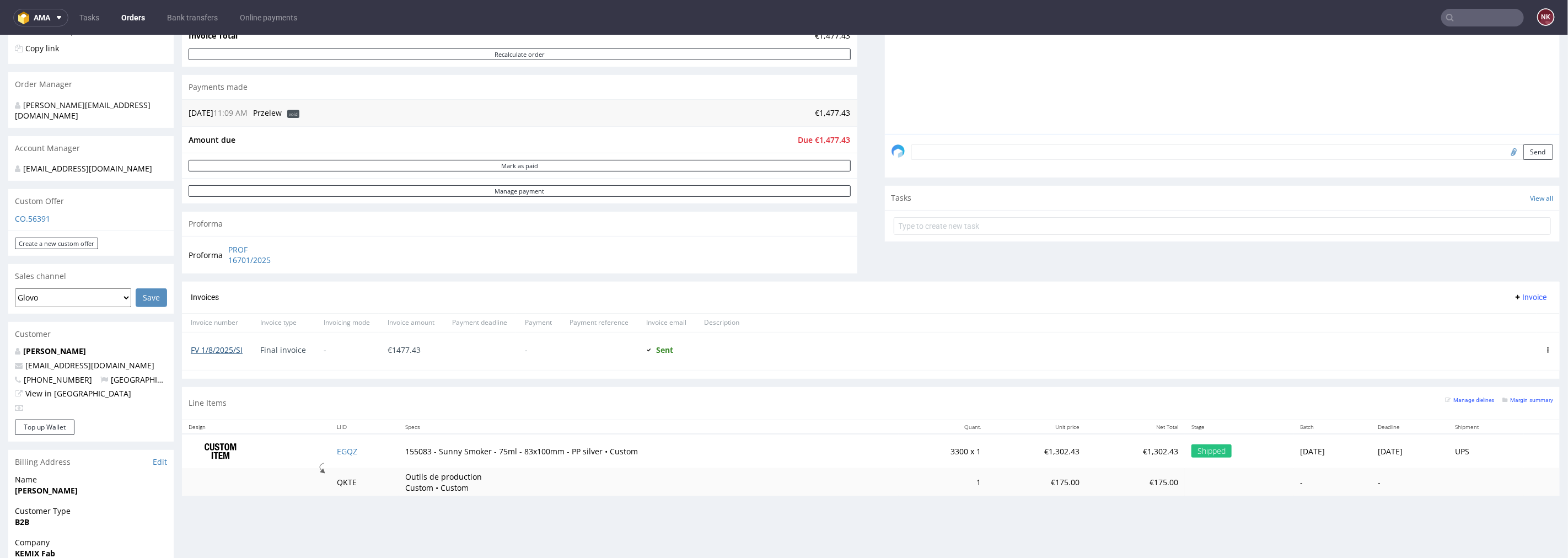
click at [213, 344] on link "FV 1/8/2025/SI" at bounding box center [217, 350] width 52 height 10
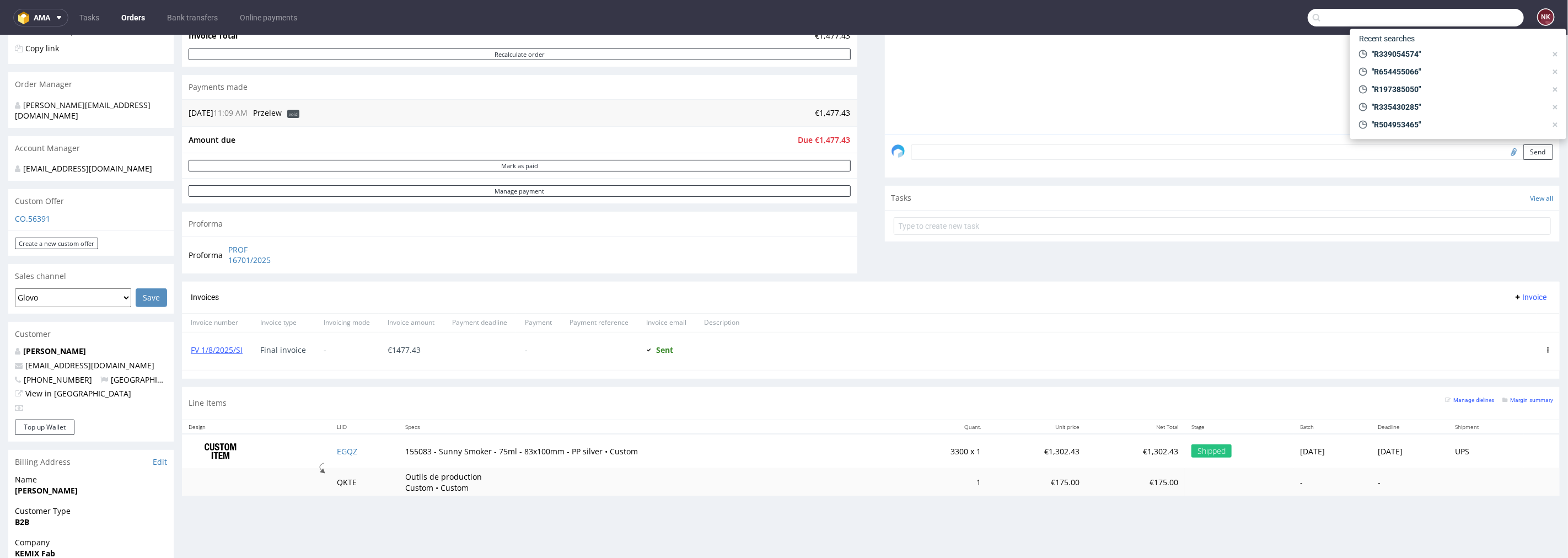
click at [1511, 21] on input "text" at bounding box center [1416, 17] width 216 height 17
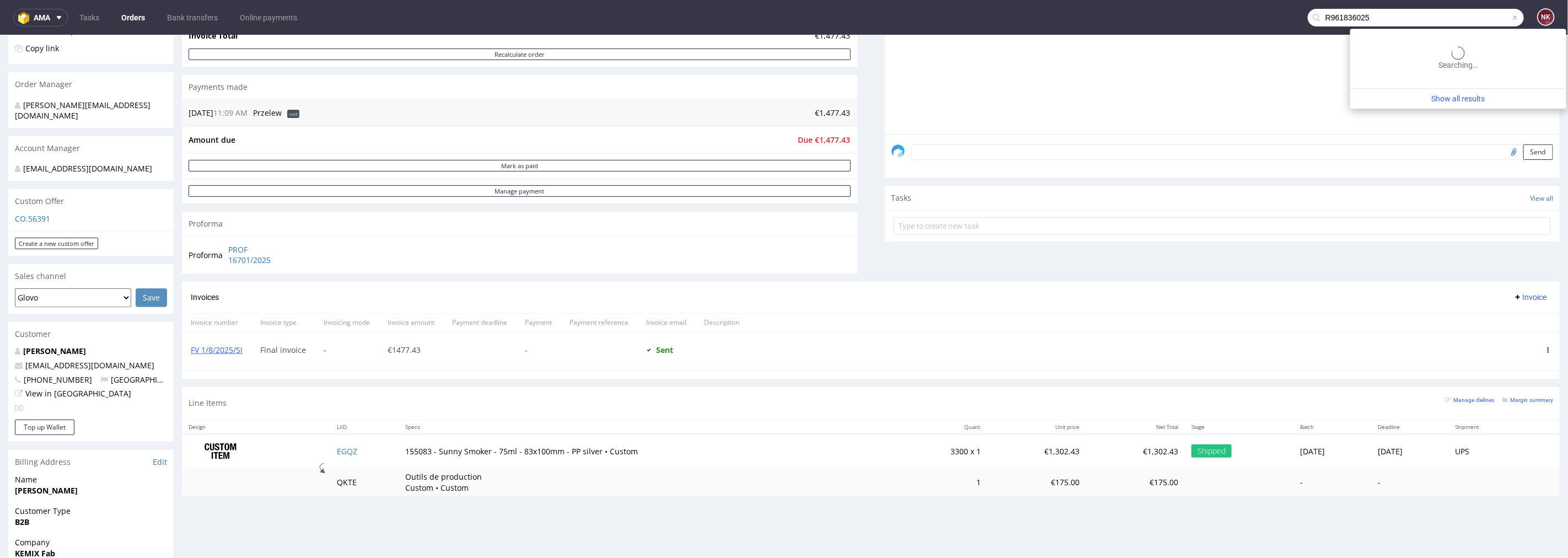
type input "R961836025"
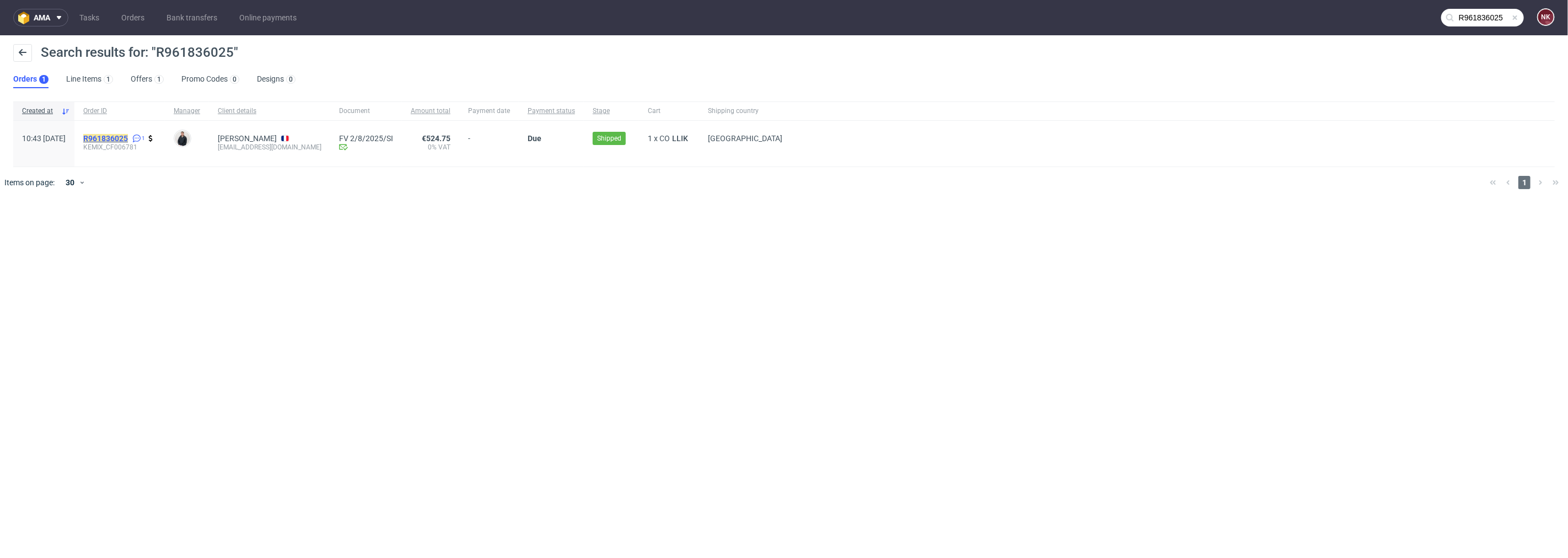
click at [127, 134] on mark "R961836025" at bounding box center [106, 138] width 45 height 9
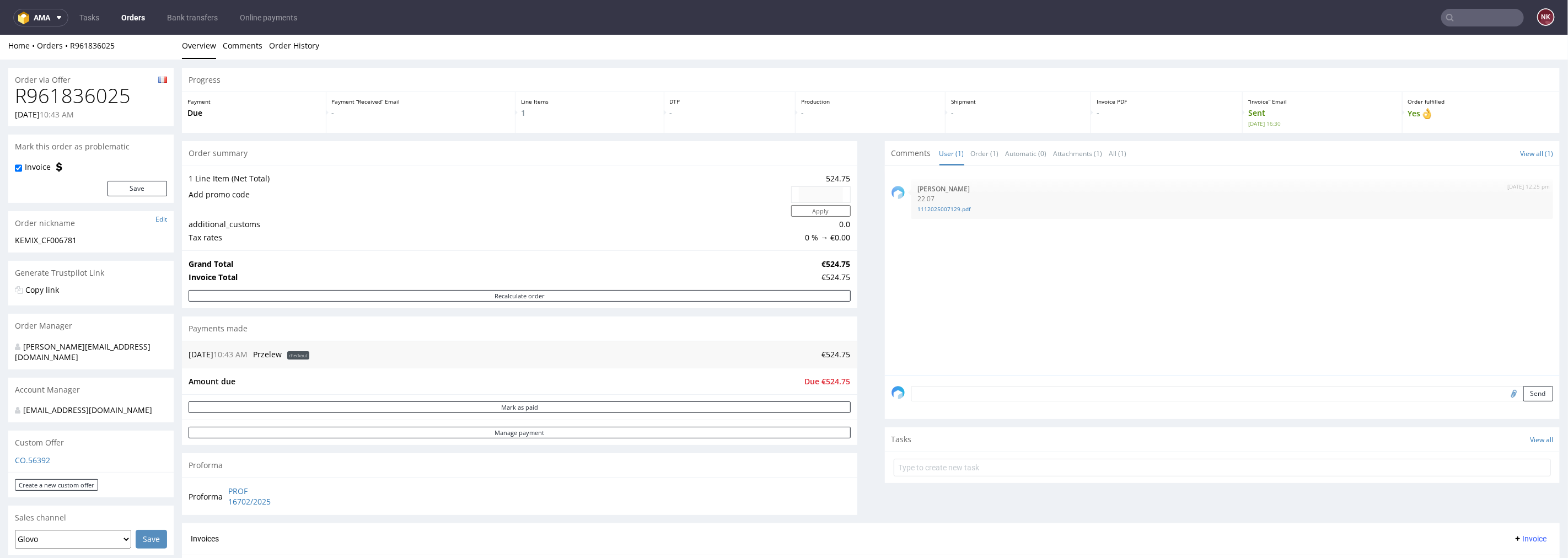
scroll to position [183, 0]
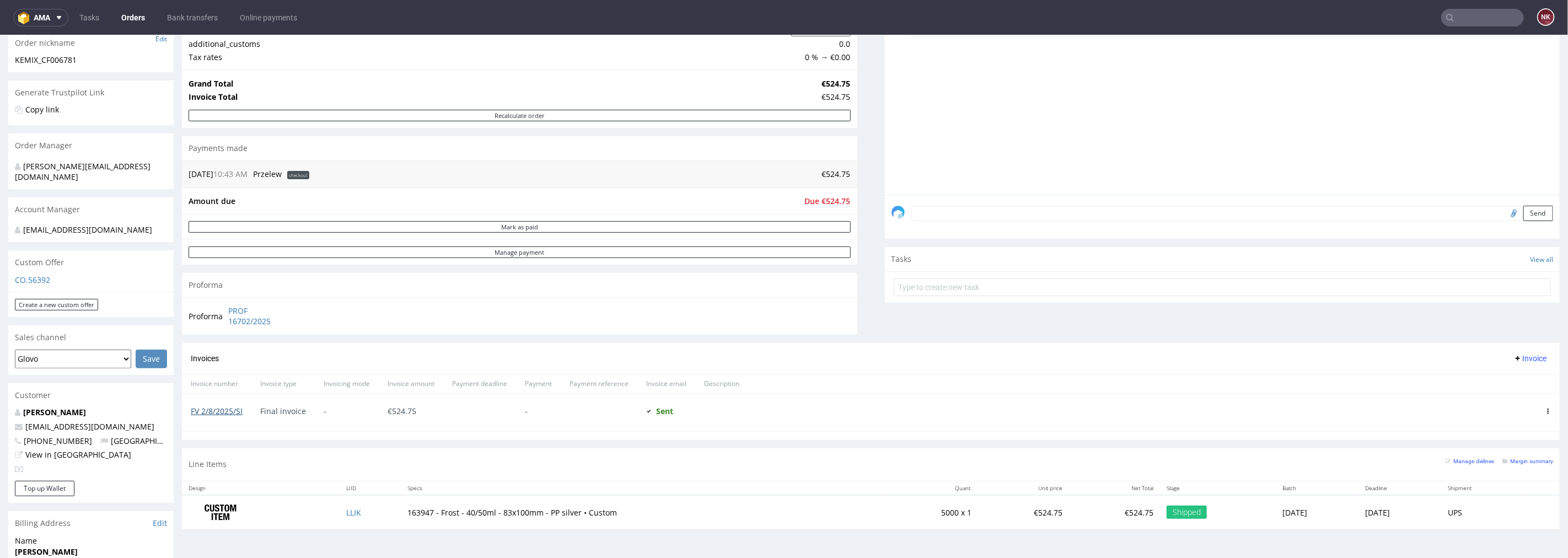
click at [221, 409] on link "FV 2/8/2025/SI" at bounding box center [217, 411] width 52 height 10
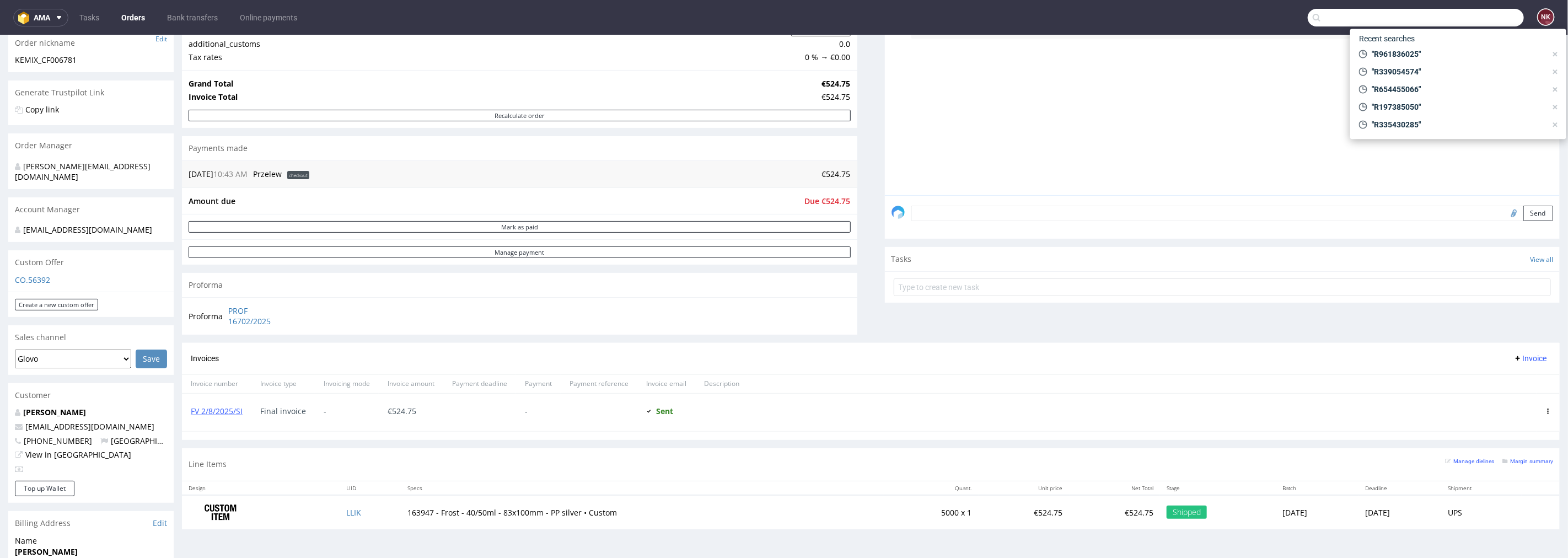
click at [1464, 17] on input "text" at bounding box center [1416, 17] width 216 height 17
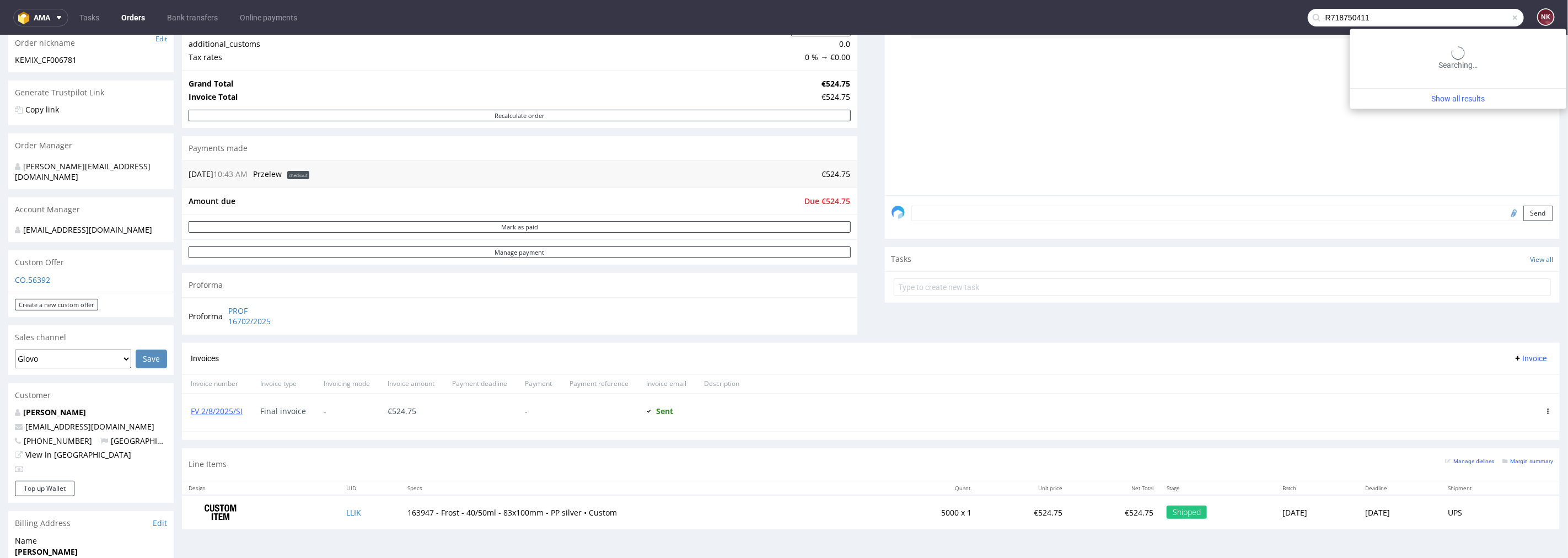
type input "R718750411"
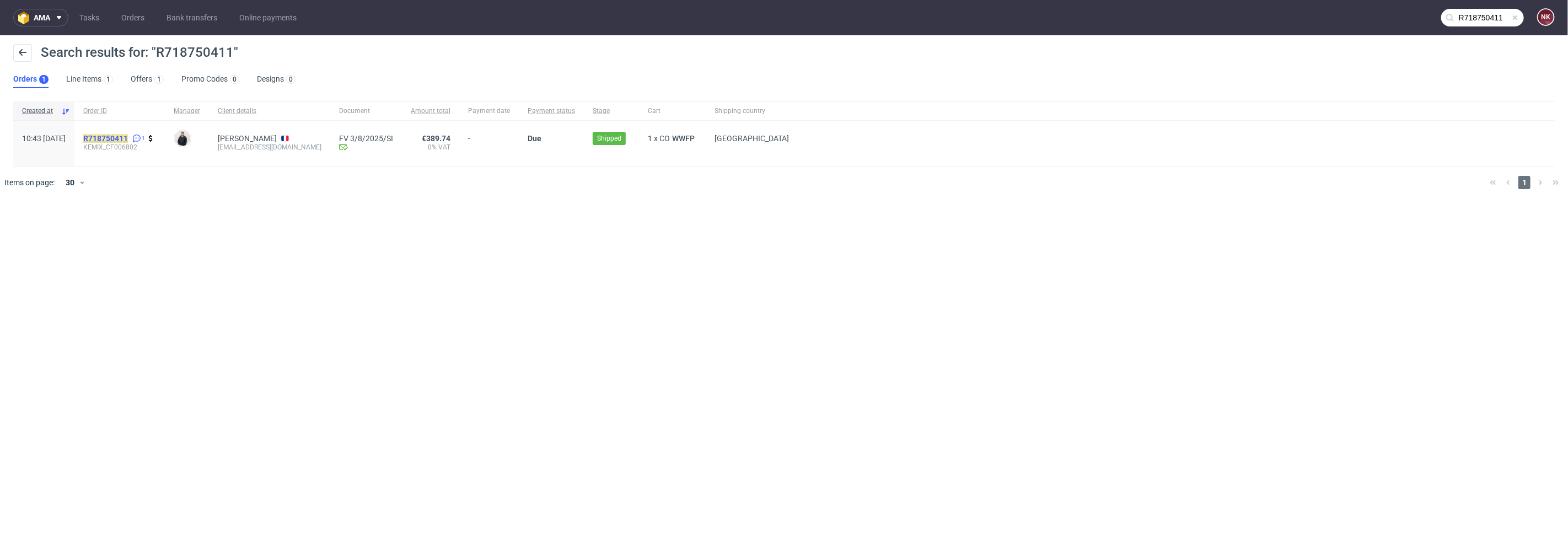
click at [128, 136] on mark "R718750411" at bounding box center [106, 138] width 45 height 9
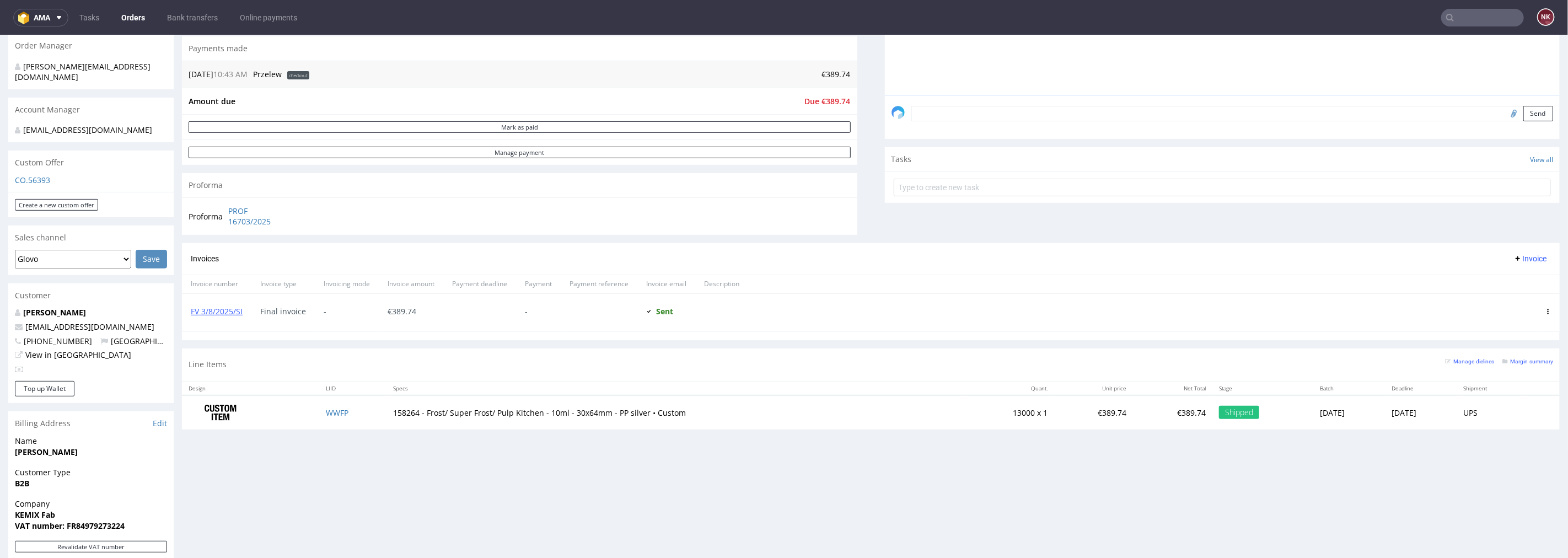
scroll to position [306, 0]
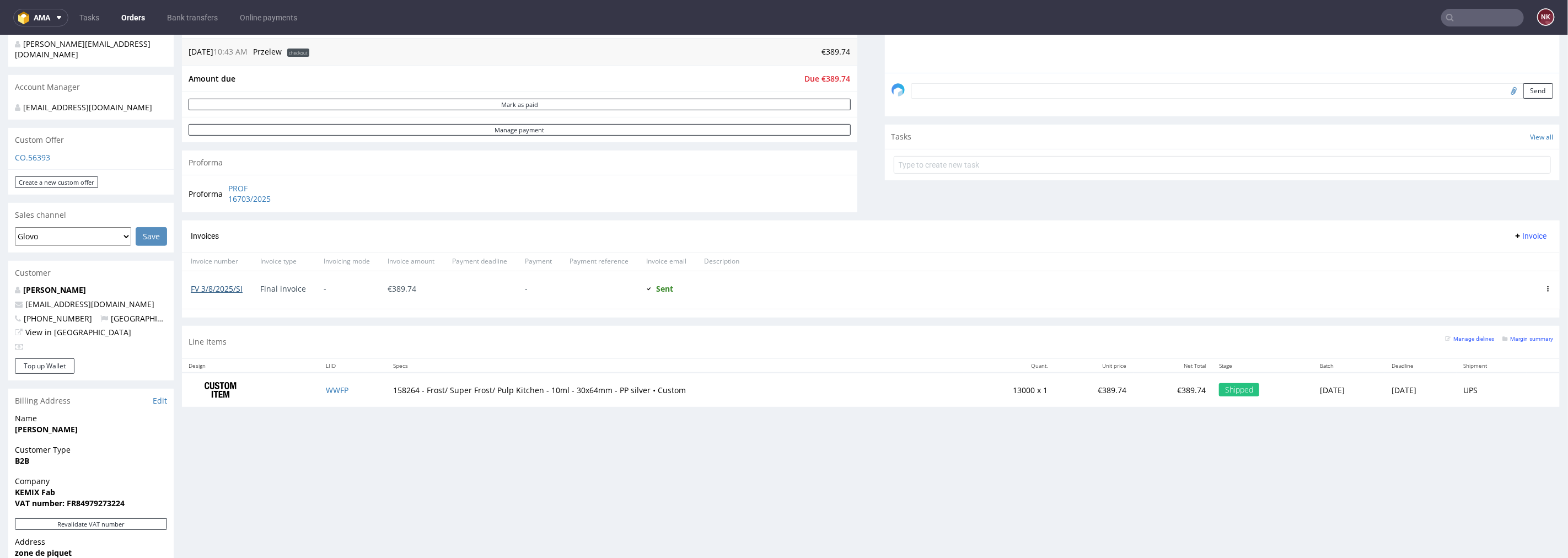
click at [221, 285] on link "FV 3/8/2025/SI" at bounding box center [217, 288] width 52 height 10
click at [1475, 17] on input "text" at bounding box center [1482, 17] width 83 height 17
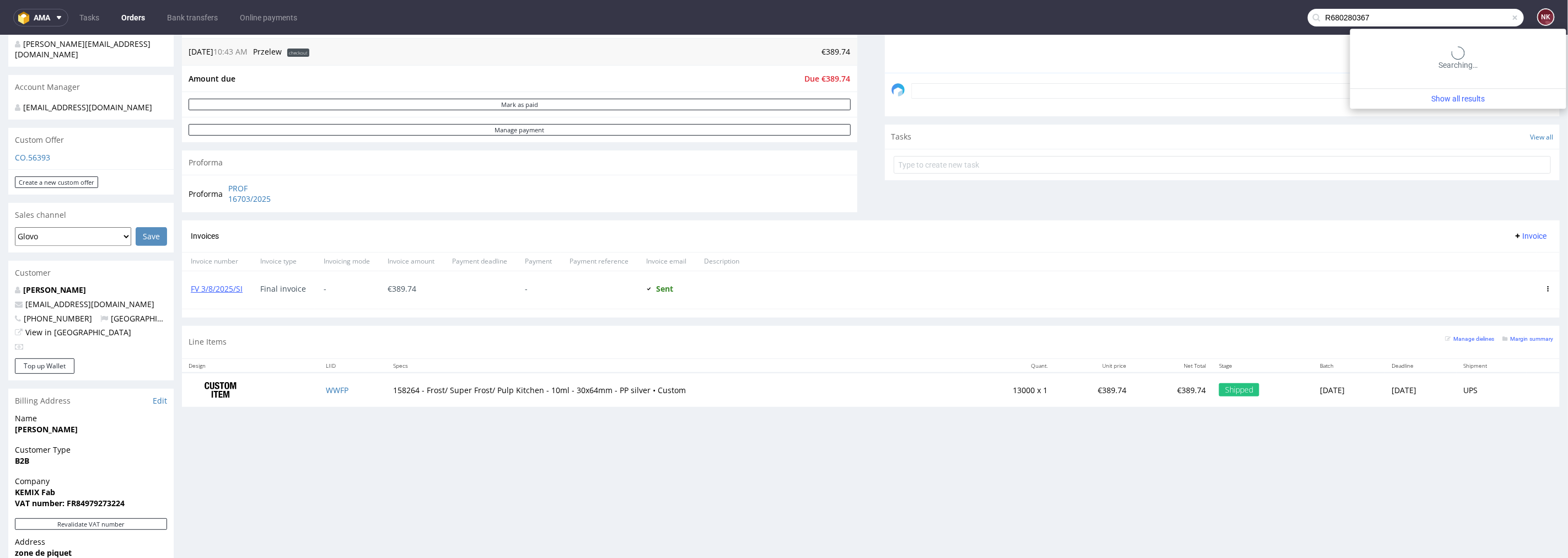
type input "R680280367"
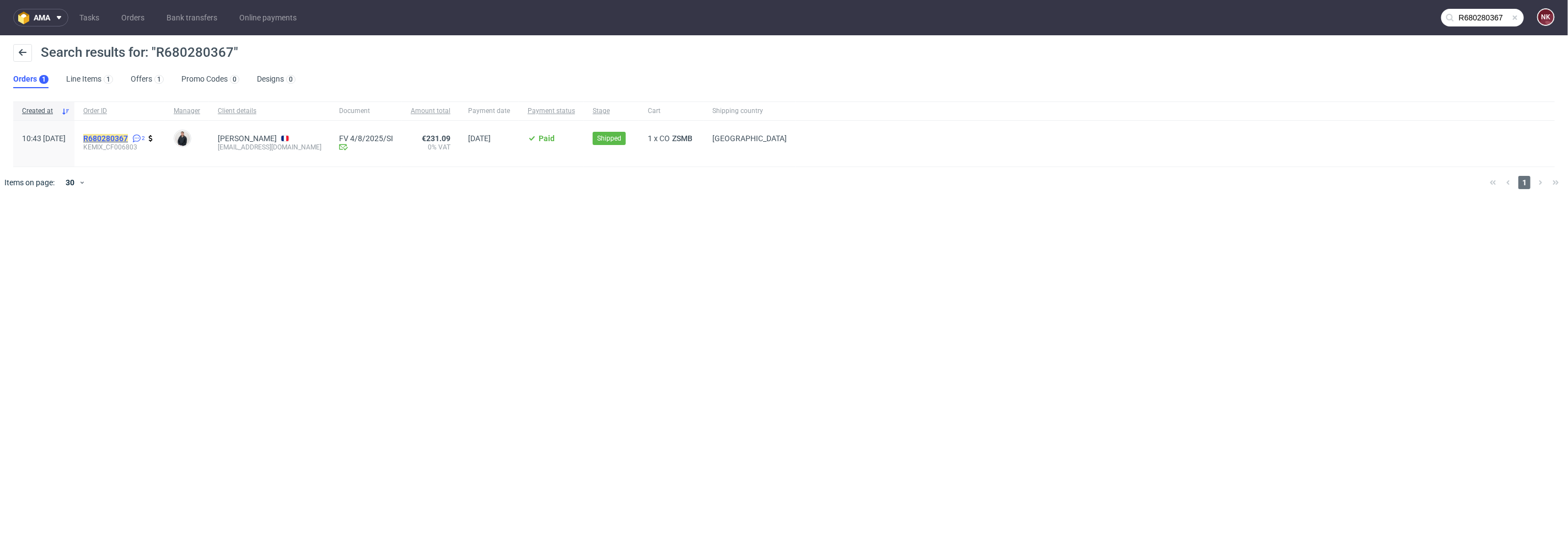
click at [125, 138] on mark "R680280367" at bounding box center [106, 138] width 45 height 9
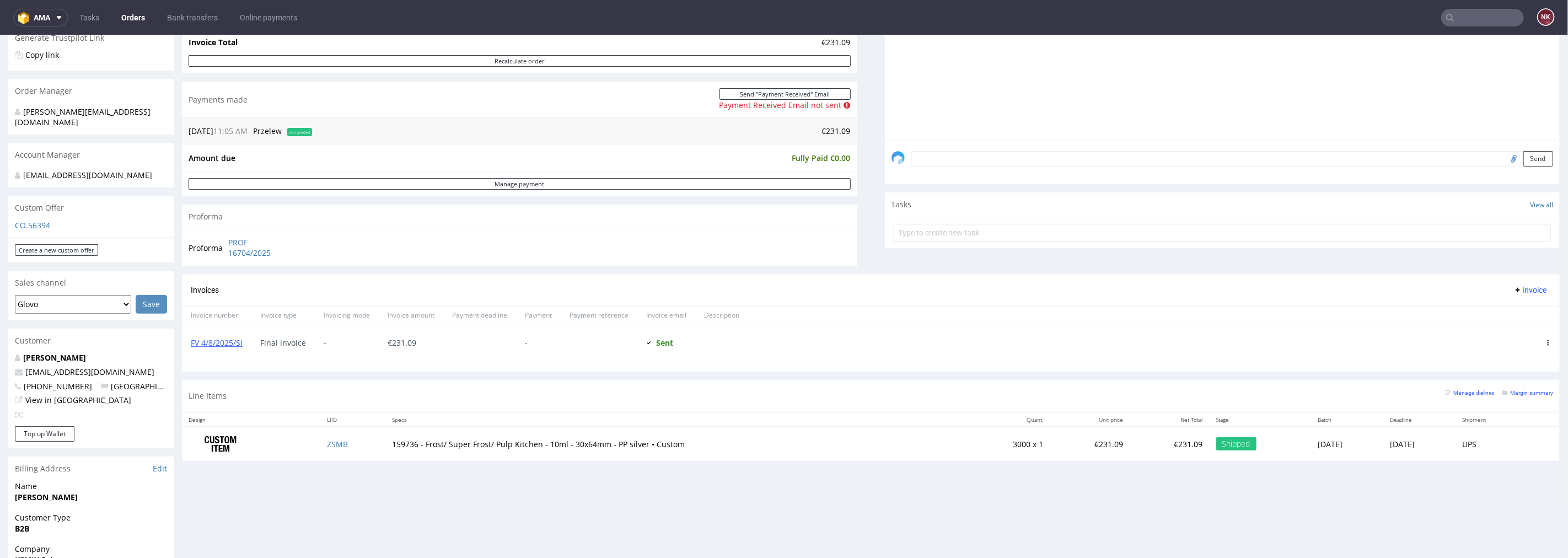
scroll to position [245, 0]
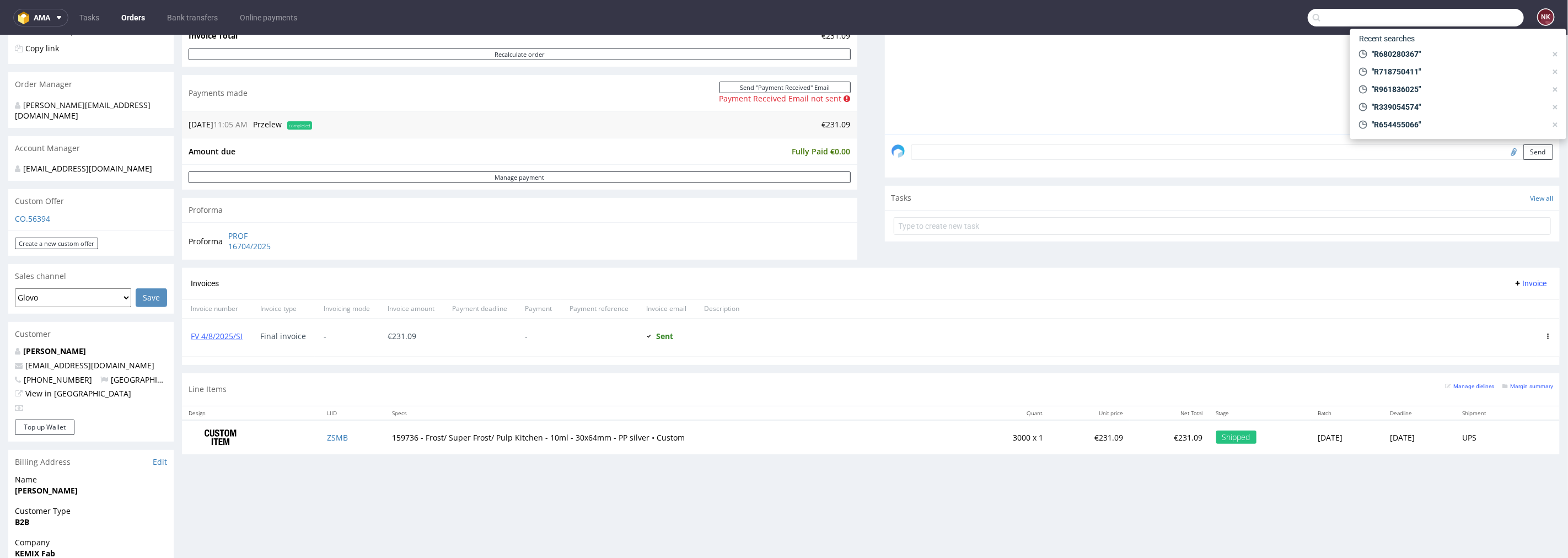
click at [1470, 19] on input "text" at bounding box center [1416, 17] width 216 height 17
paste input "R109971302"
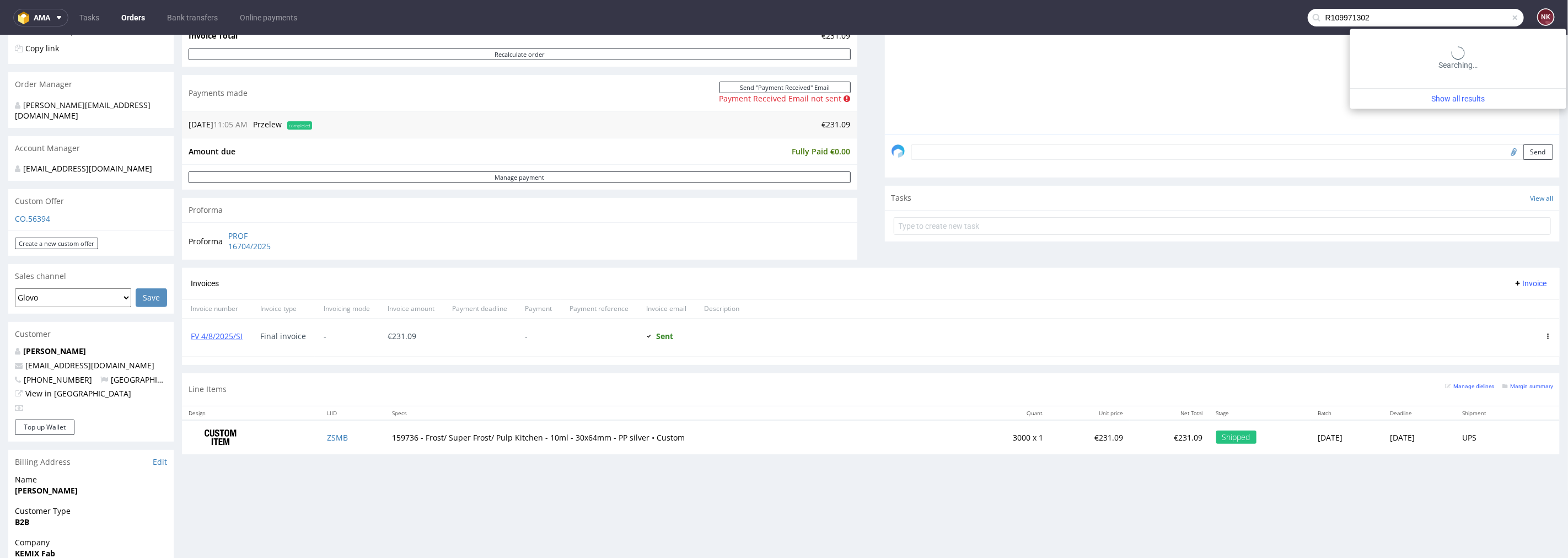
type input "R109971302"
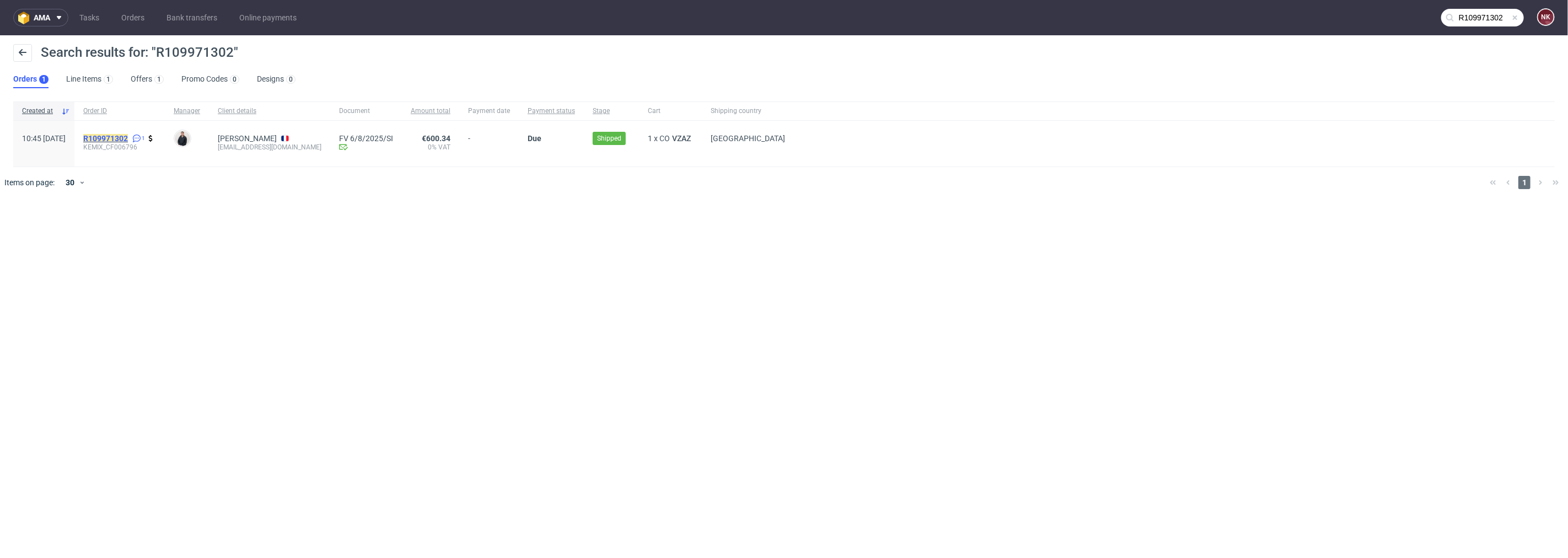
click at [128, 134] on mark "R109971302" at bounding box center [106, 138] width 45 height 9
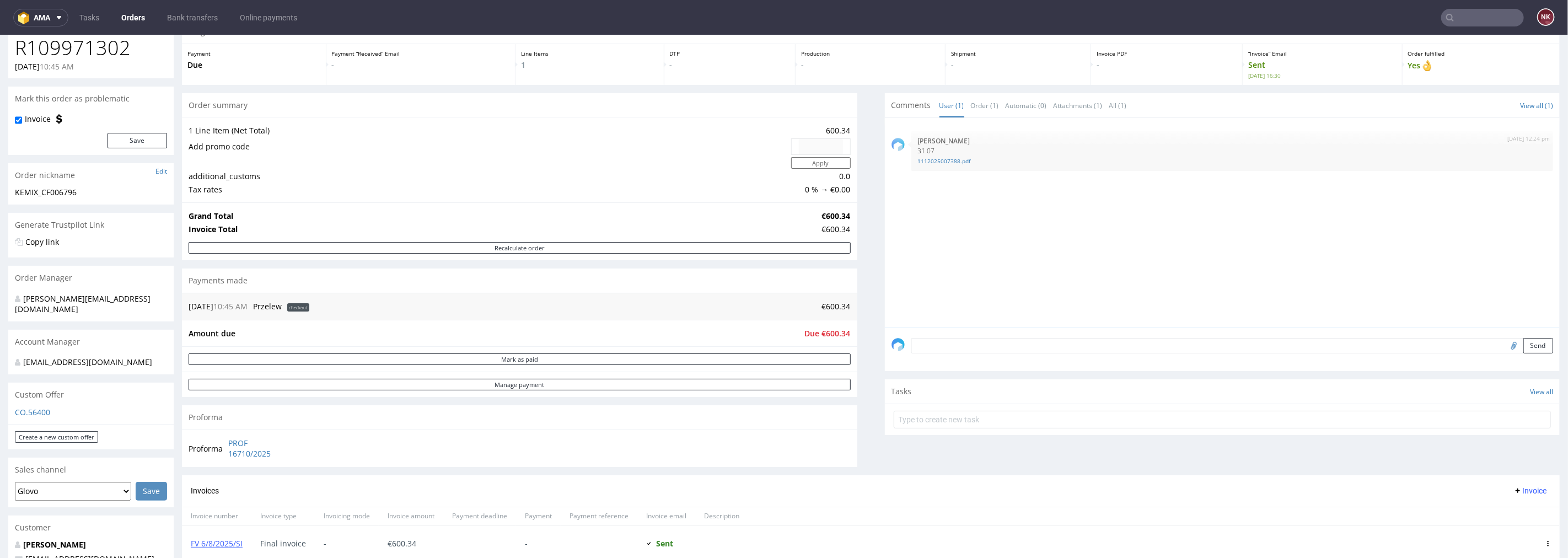
scroll to position [123, 0]
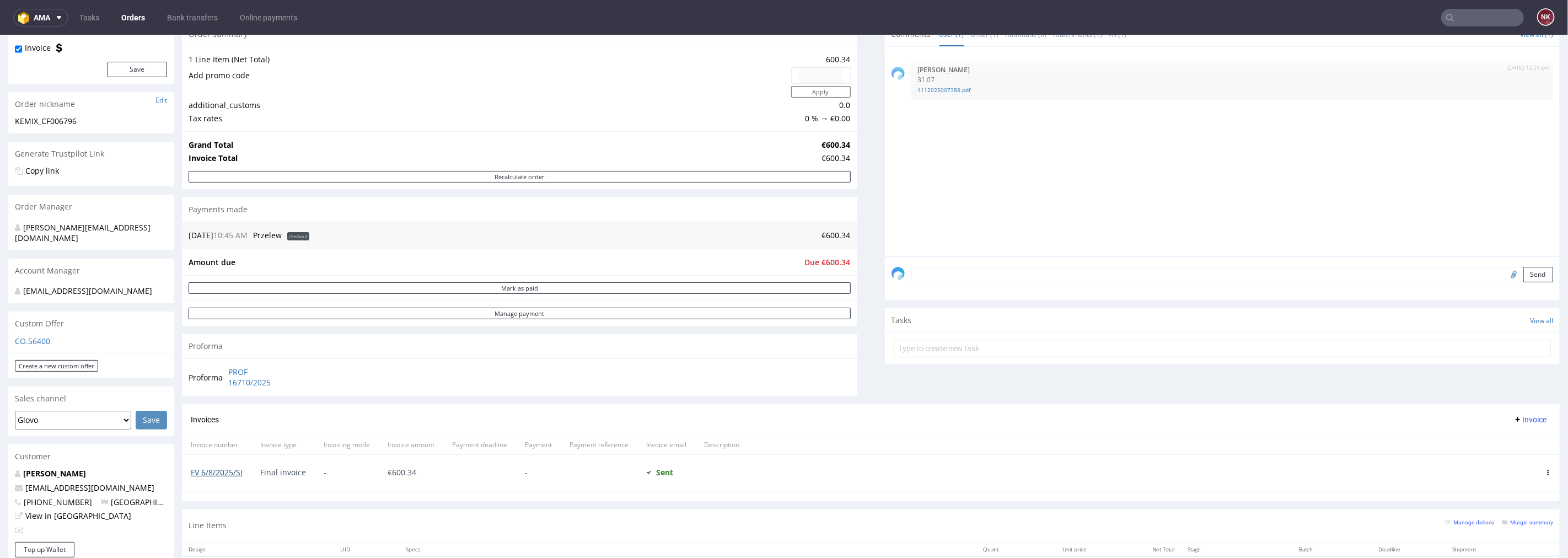
click at [218, 472] on link "FV 6/8/2025/SI" at bounding box center [217, 471] width 52 height 10
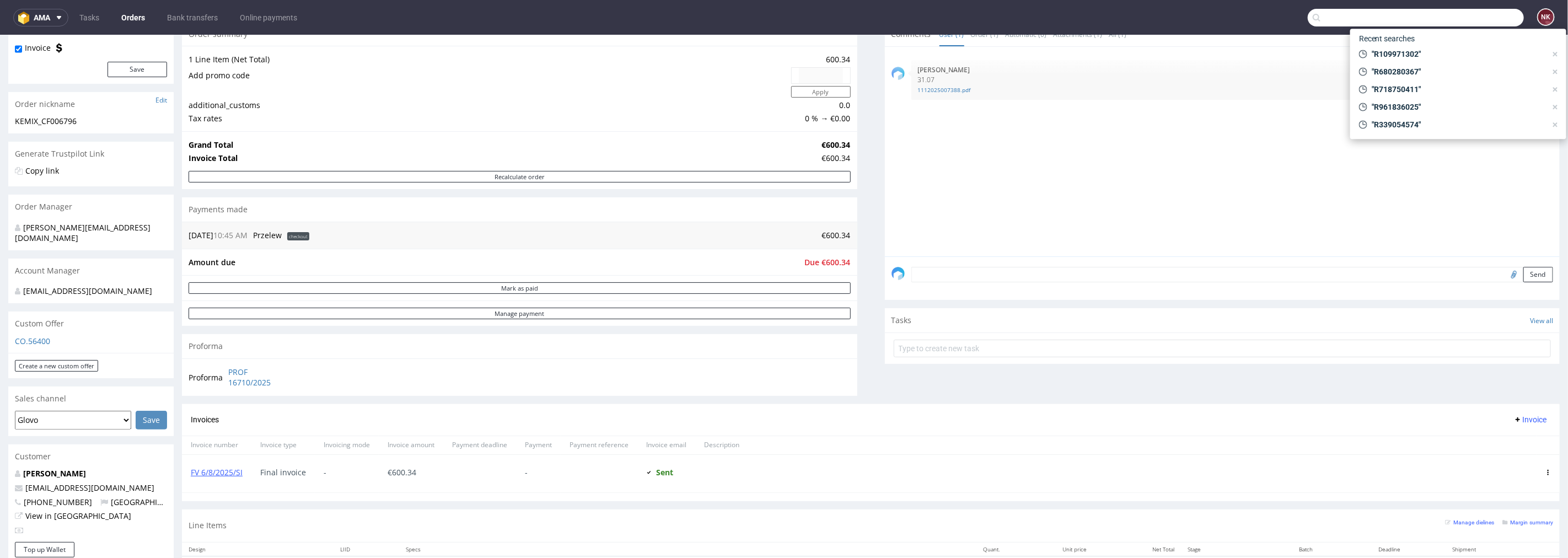
click at [1463, 17] on input "text" at bounding box center [1416, 17] width 216 height 17
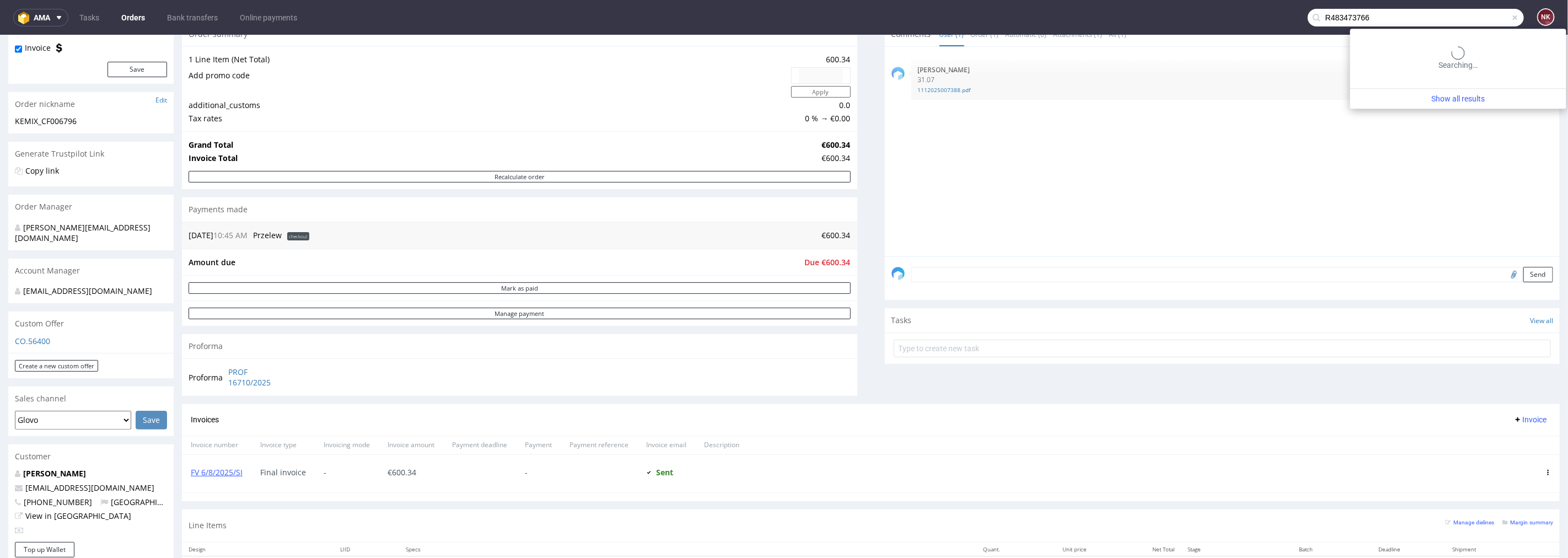
type input "R483473766"
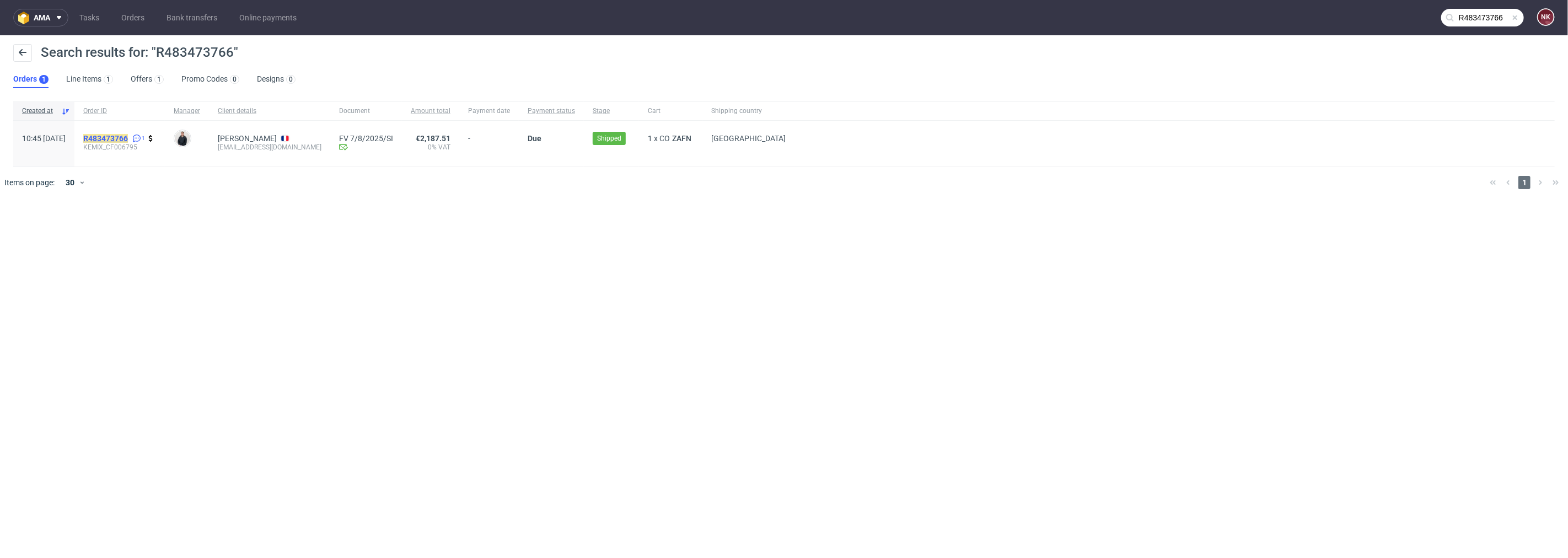
click at [128, 136] on mark "R483473766" at bounding box center [106, 138] width 45 height 9
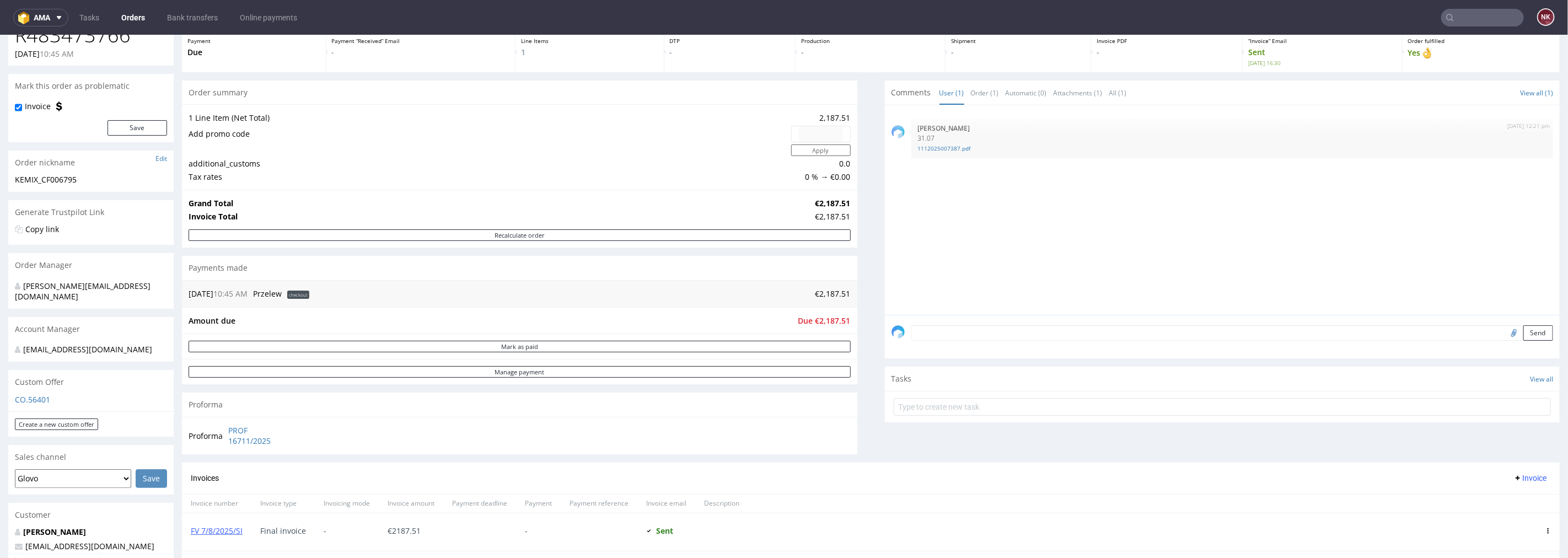
scroll to position [123, 0]
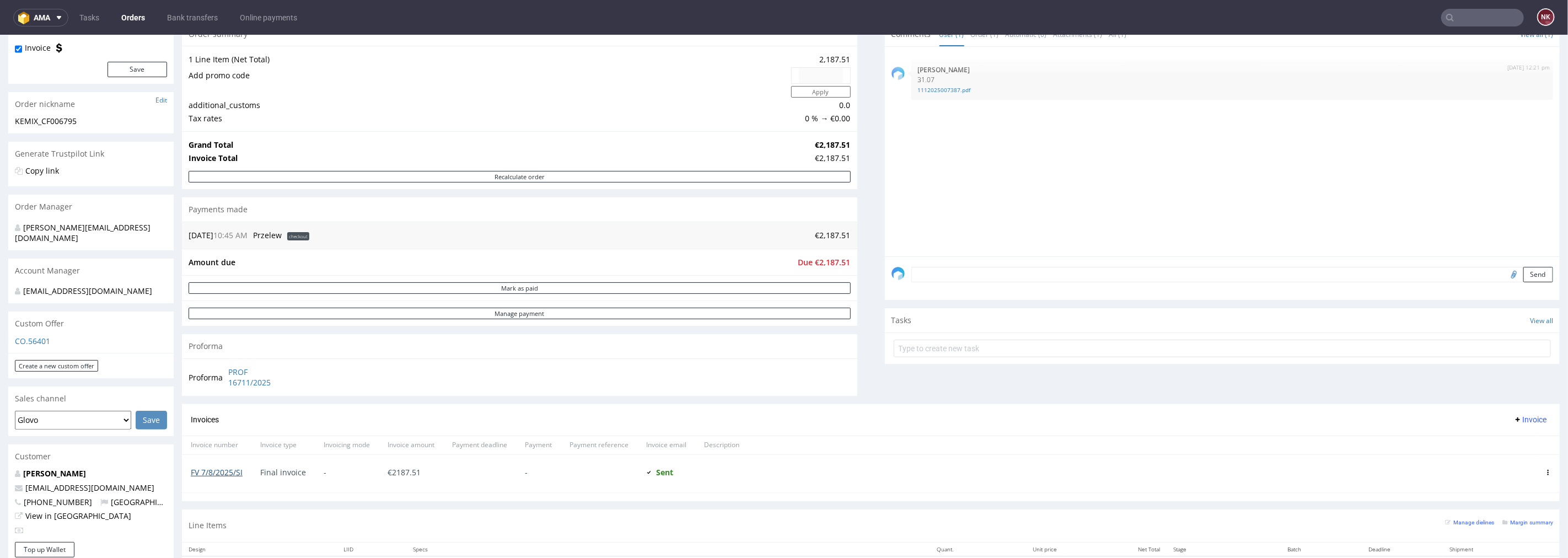
click at [224, 471] on link "FV 7/8/2025/SI" at bounding box center [217, 471] width 52 height 10
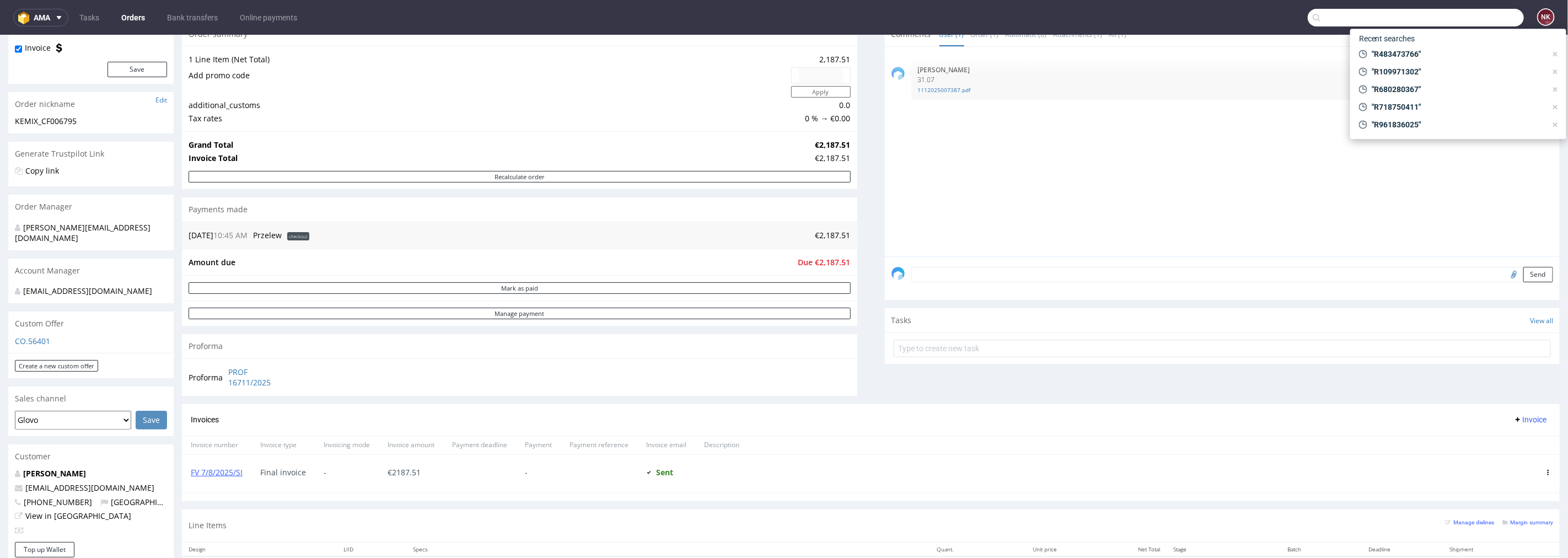
click at [1491, 9] on input "text" at bounding box center [1416, 17] width 216 height 17
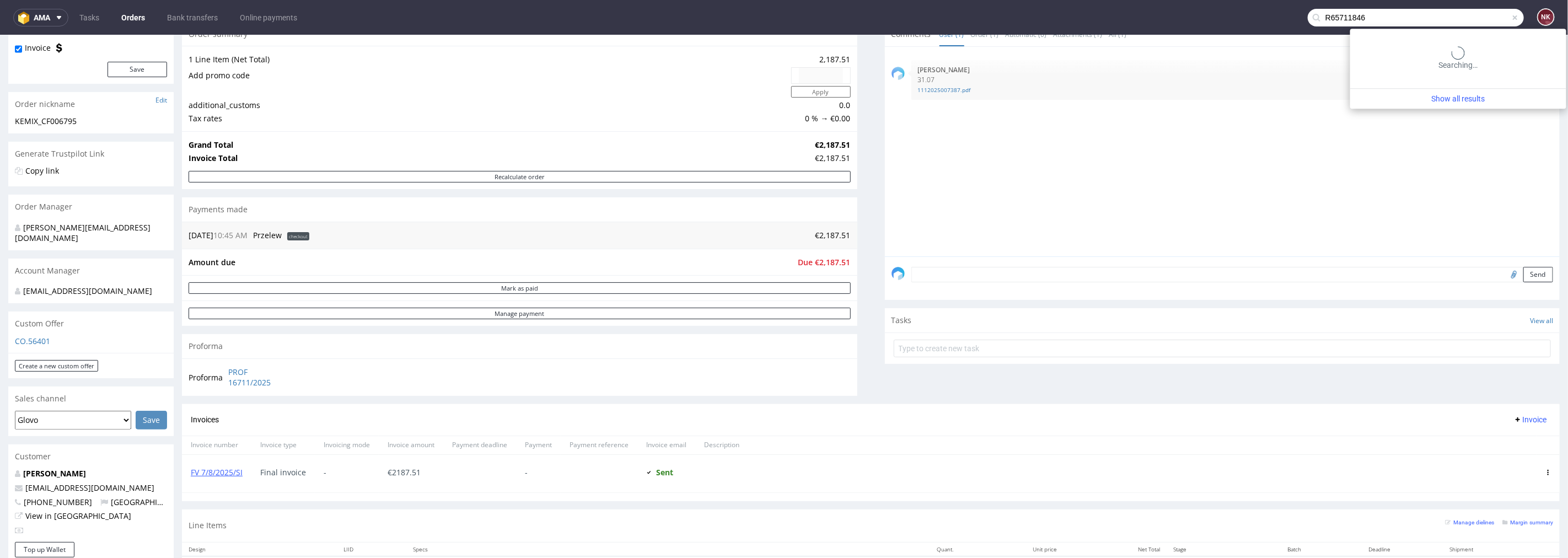
type input "R65711846"
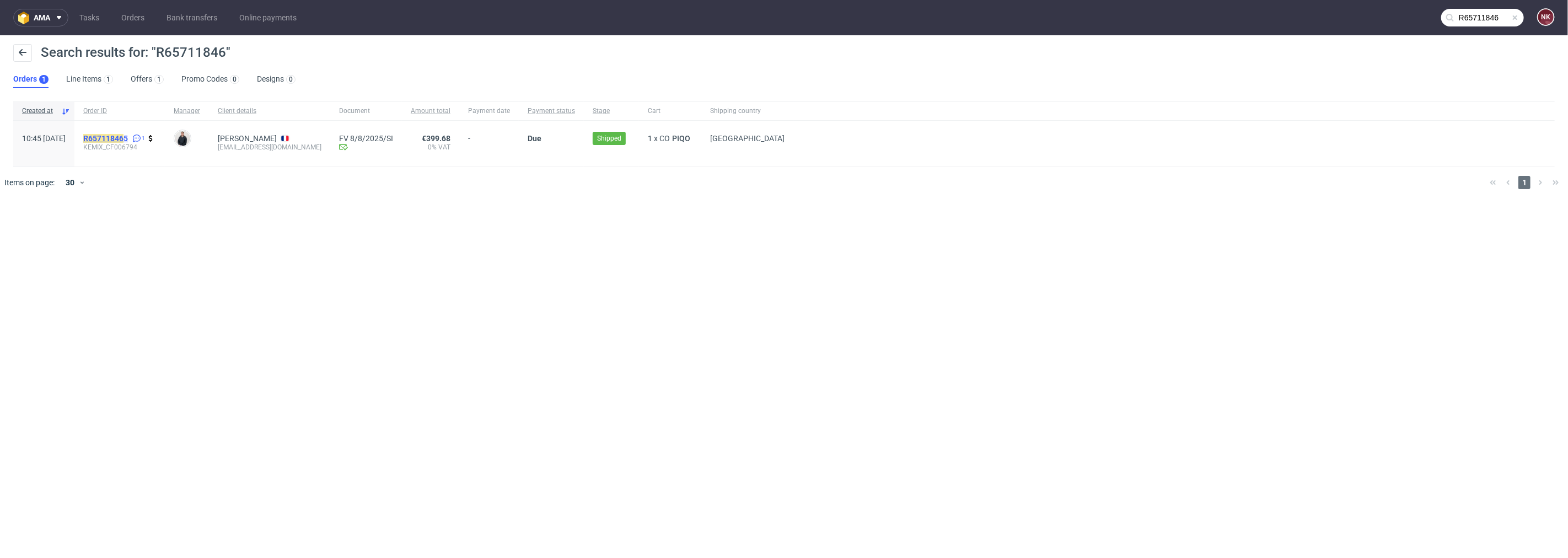
click at [124, 136] on mark "R65711846" at bounding box center [103, 138] width 41 height 9
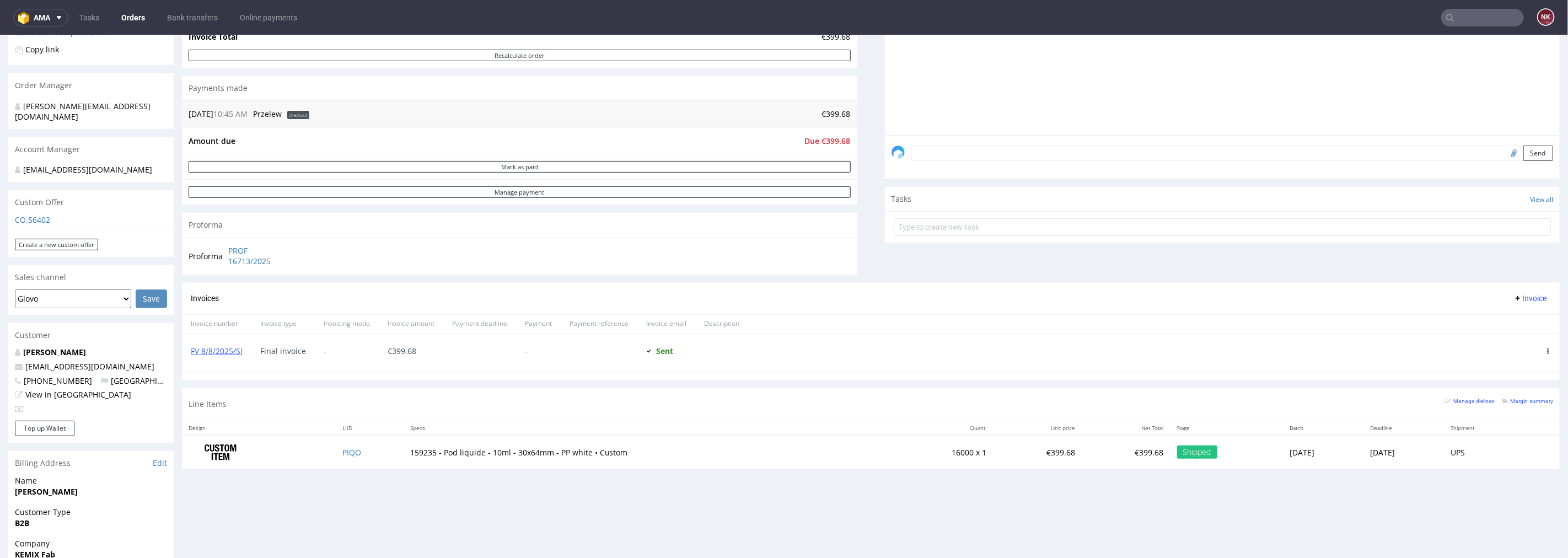
scroll to position [245, 0]
click at [218, 350] on link "FV 8/8/2025/SI" at bounding box center [217, 350] width 52 height 10
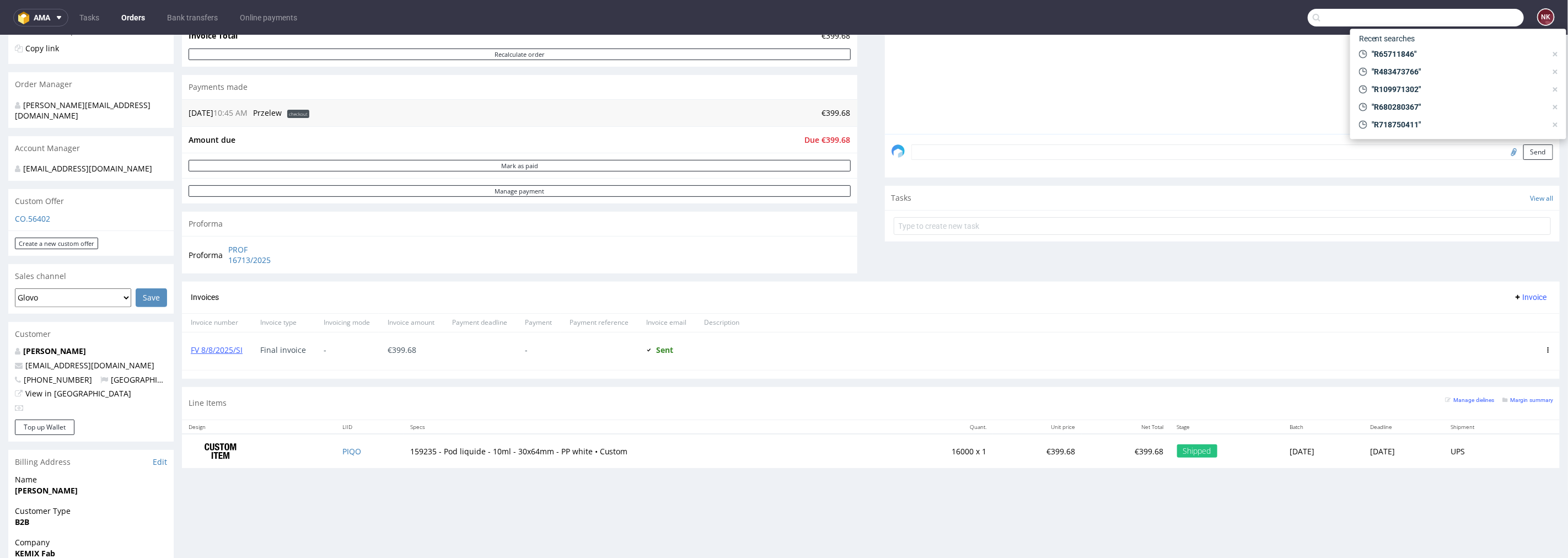
click at [1478, 23] on input "text" at bounding box center [1416, 17] width 216 height 17
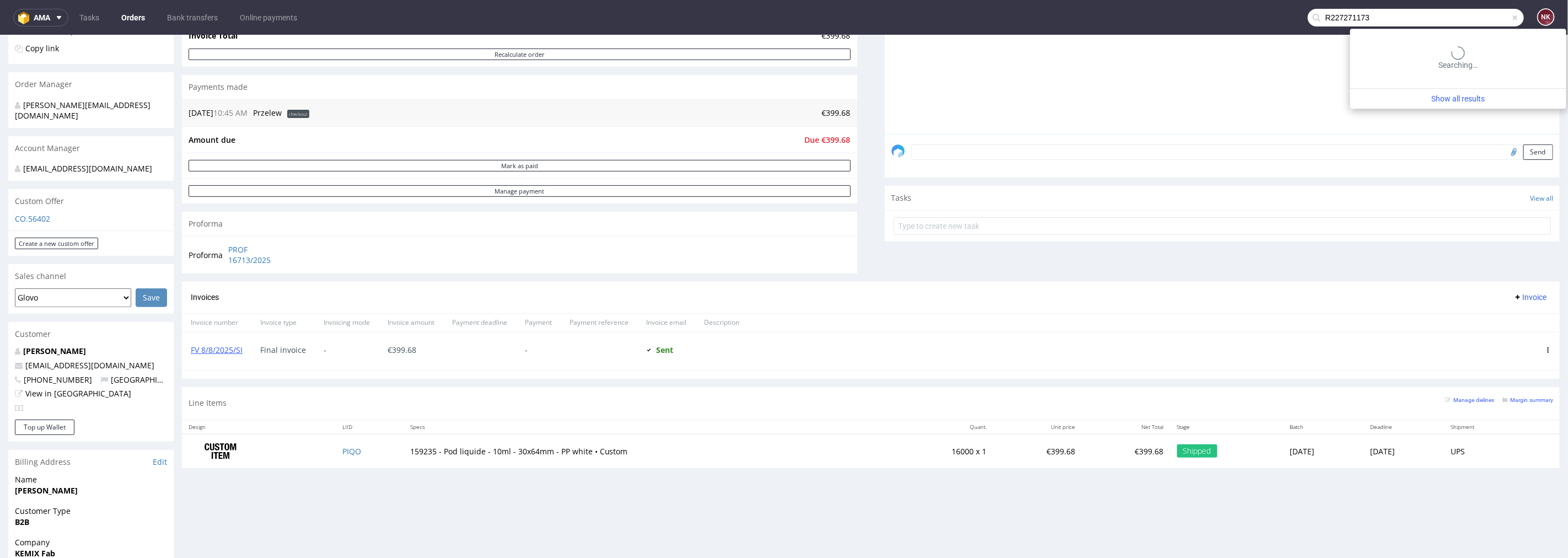
type input "R227271173"
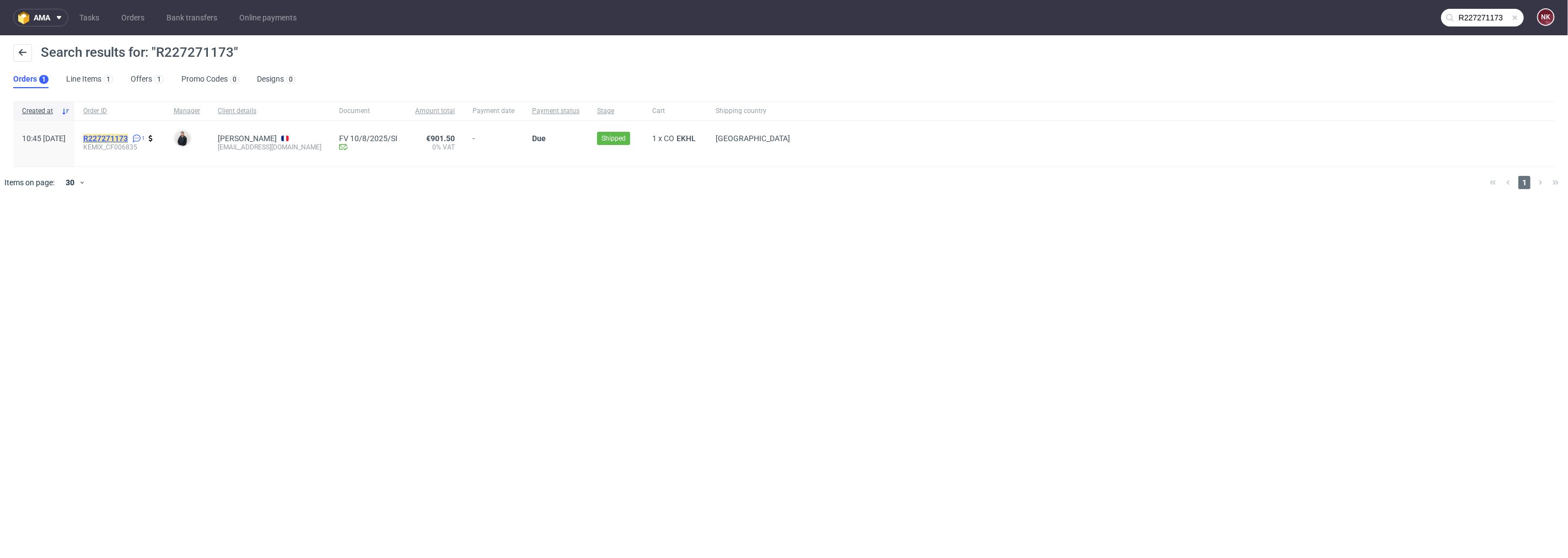
click at [128, 137] on mark "R227271173" at bounding box center [106, 138] width 45 height 9
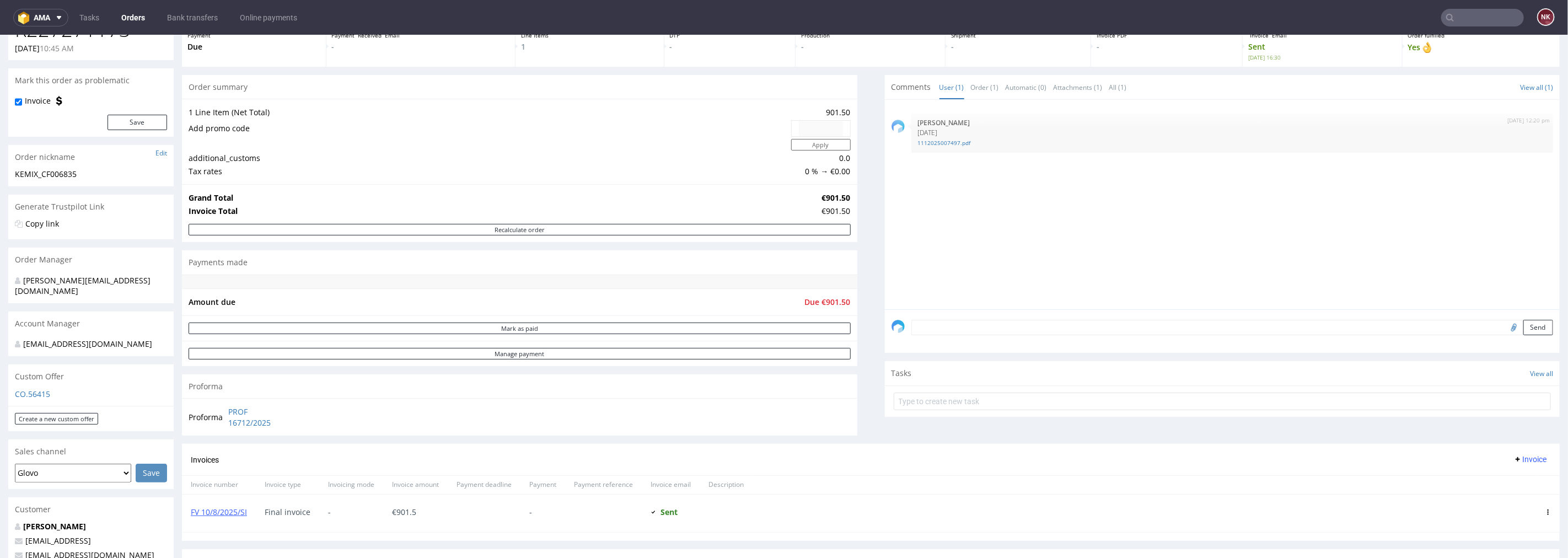
scroll to position [183, 0]
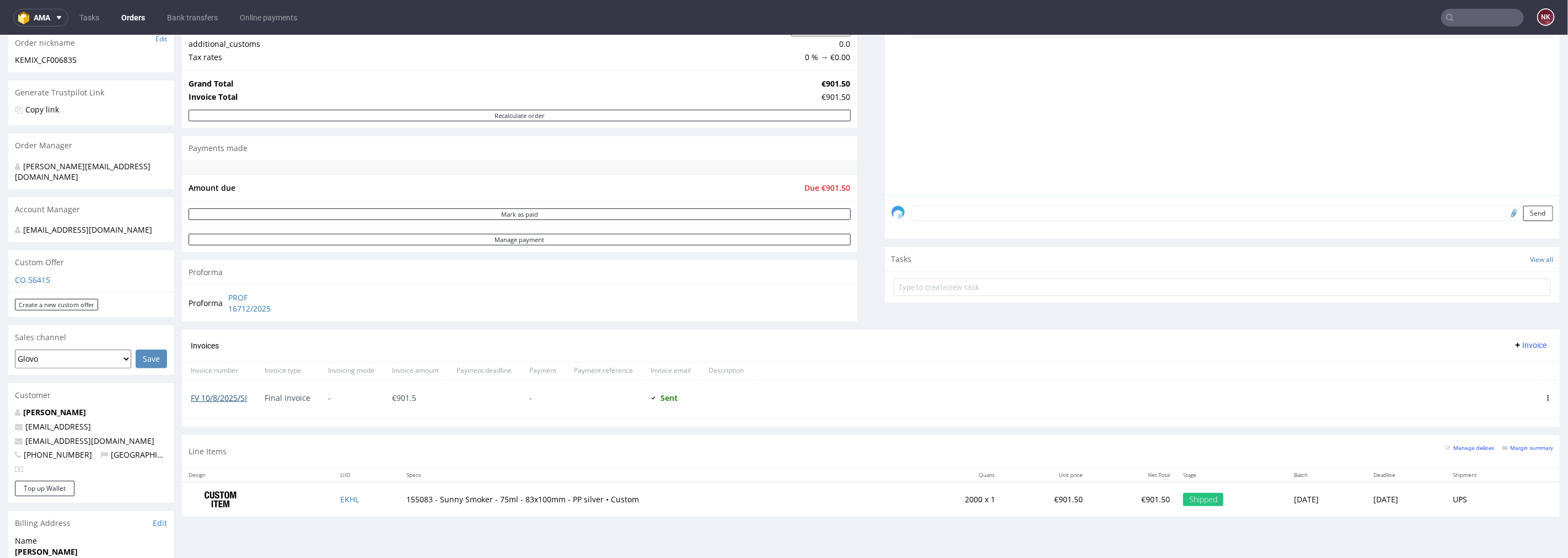
click at [224, 400] on link "FV 10/8/2025/SI" at bounding box center [219, 397] width 56 height 10
click at [1454, 15] on input "text" at bounding box center [1482, 17] width 83 height 17
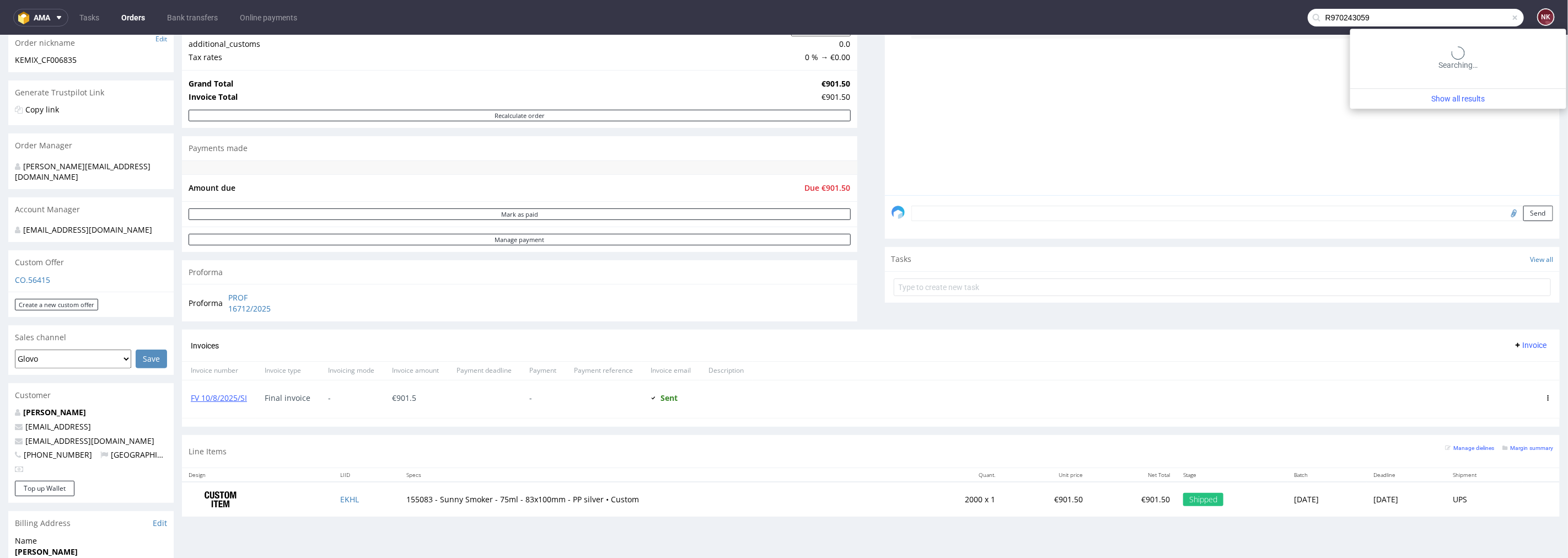
type input "R970243059"
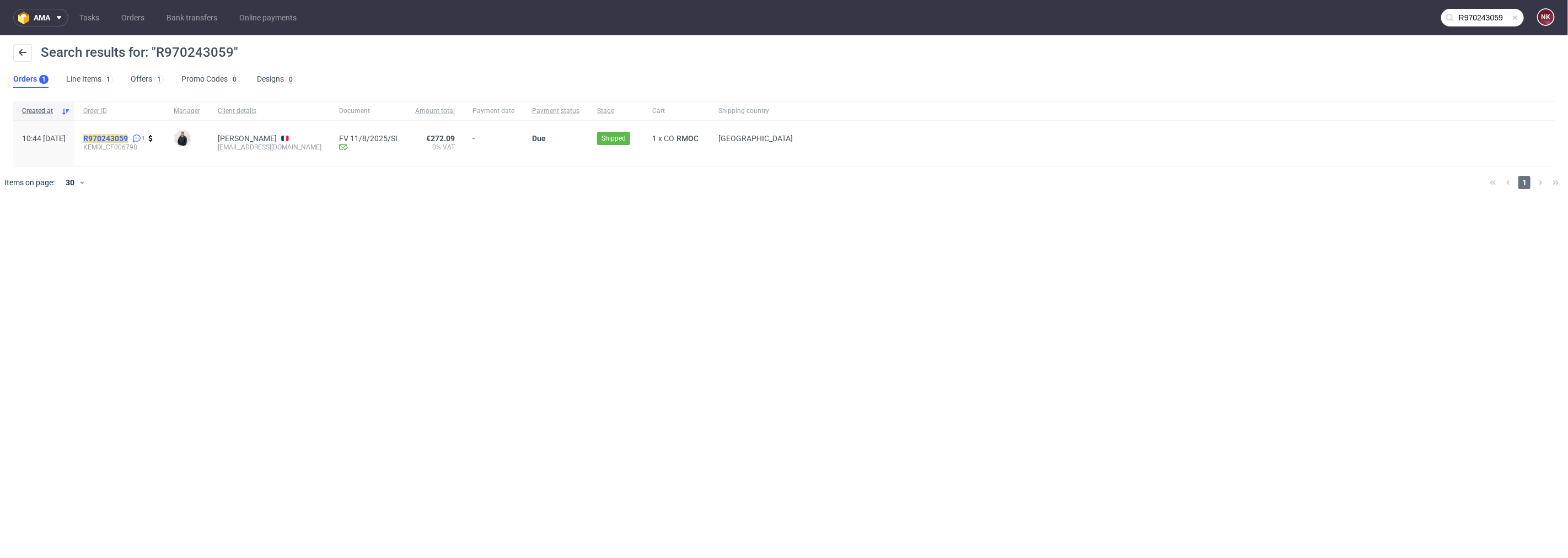
click at [128, 135] on mark "R970243059" at bounding box center [106, 138] width 45 height 9
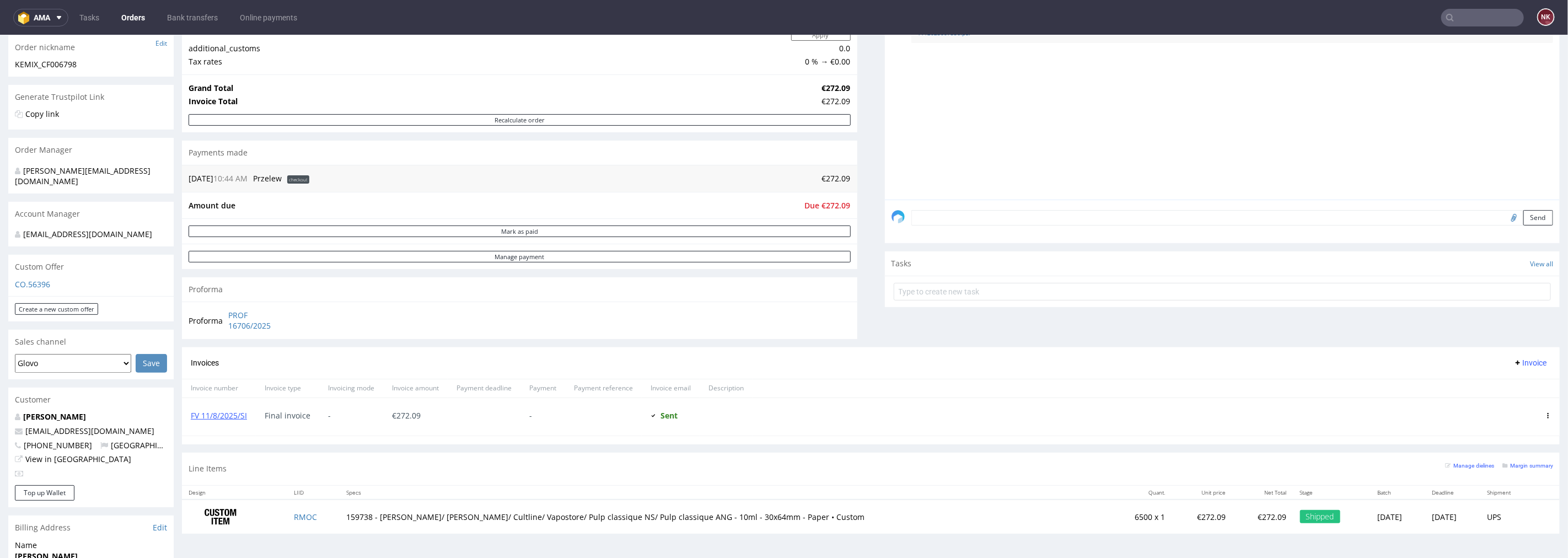
scroll to position [183, 0]
click at [222, 414] on link "FV 11/8/2025/SI" at bounding box center [219, 411] width 56 height 10
click at [1461, 18] on input "text" at bounding box center [1482, 17] width 83 height 17
paste input "R403841430"
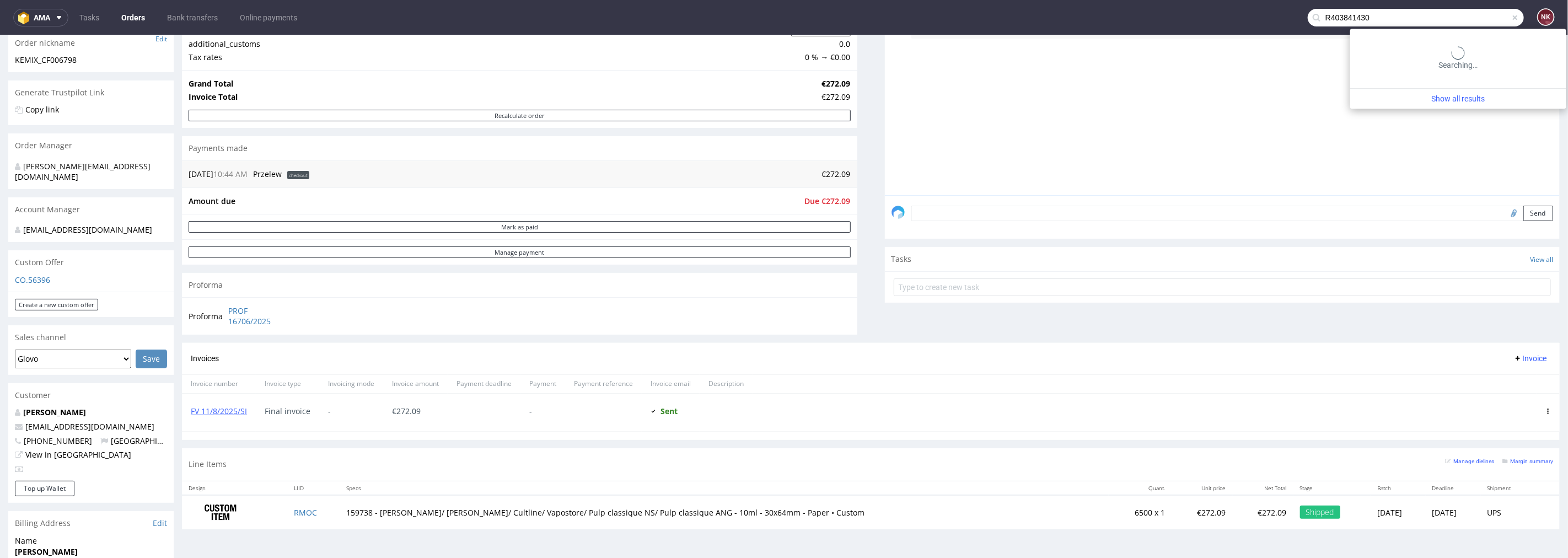
type input "R403841430"
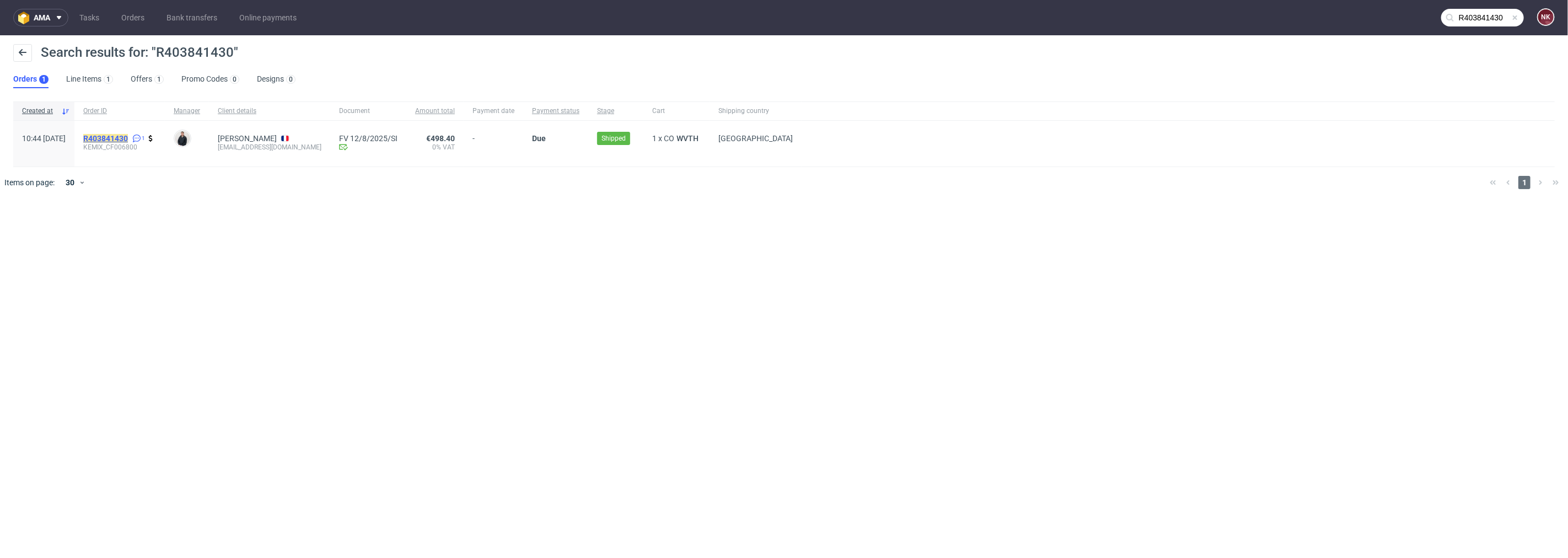
click at [128, 137] on mark "R403841430" at bounding box center [106, 138] width 45 height 9
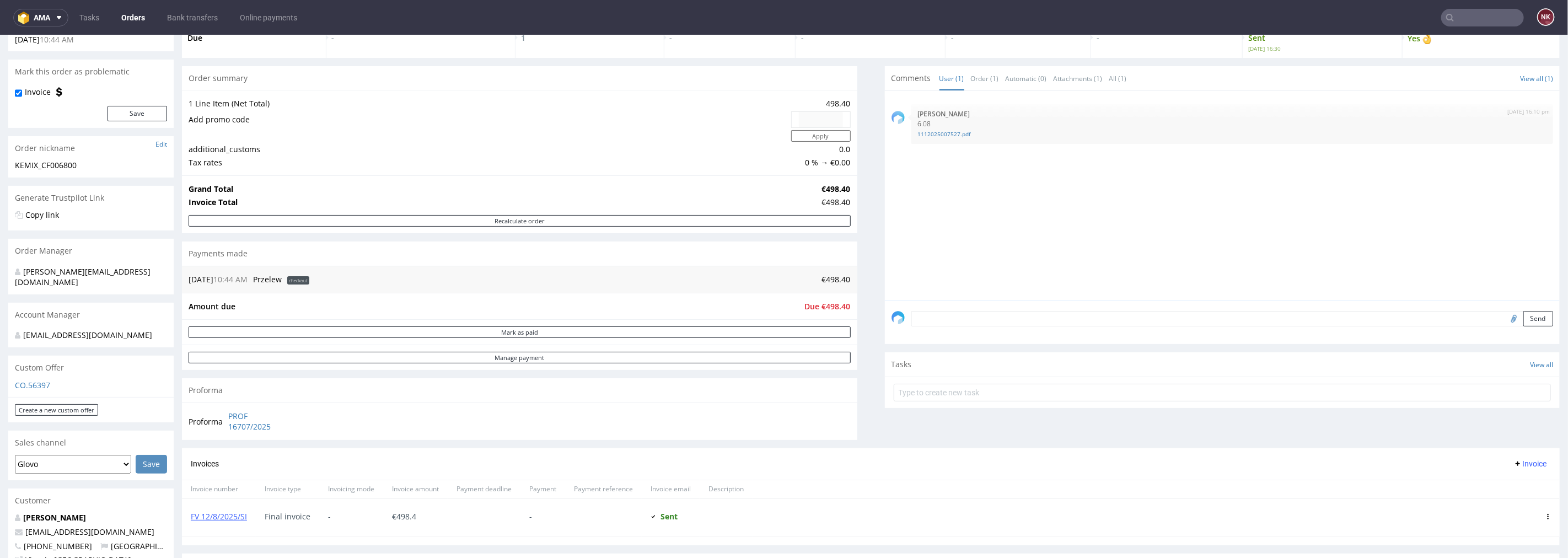
scroll to position [245, 0]
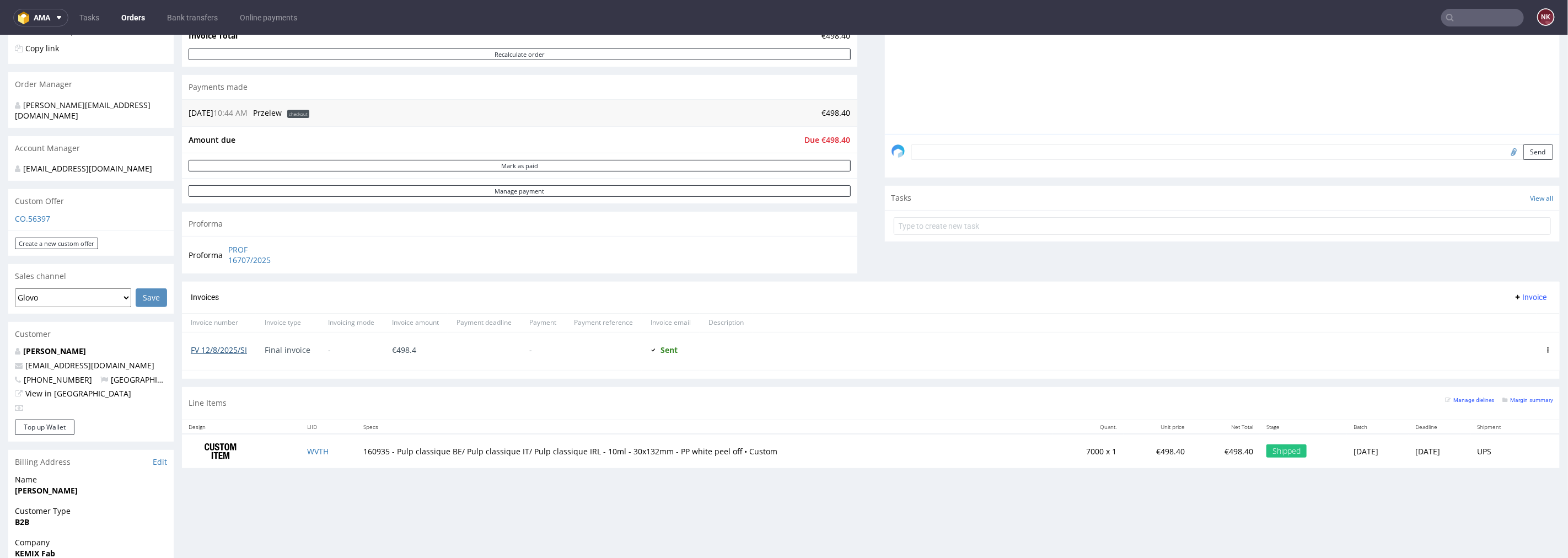
click at [218, 349] on link "FV 12/8/2025/SI" at bounding box center [219, 350] width 56 height 10
click at [1469, 16] on input "text" at bounding box center [1482, 17] width 83 height 17
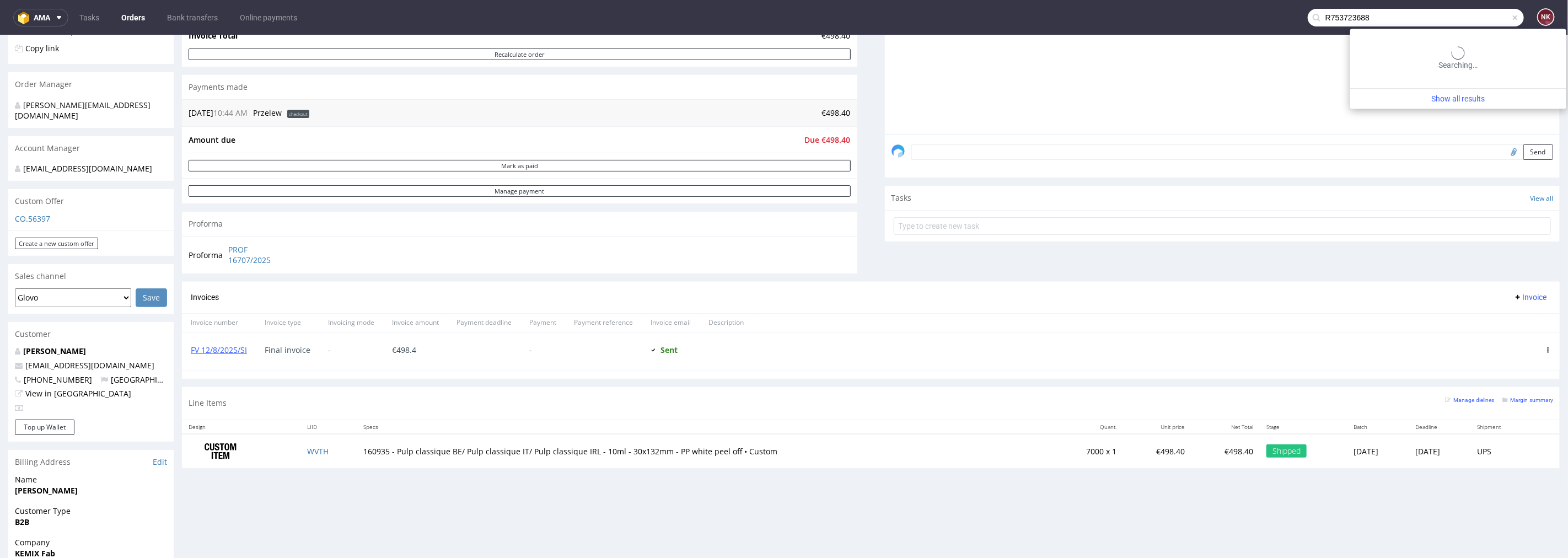
type input "R753723688"
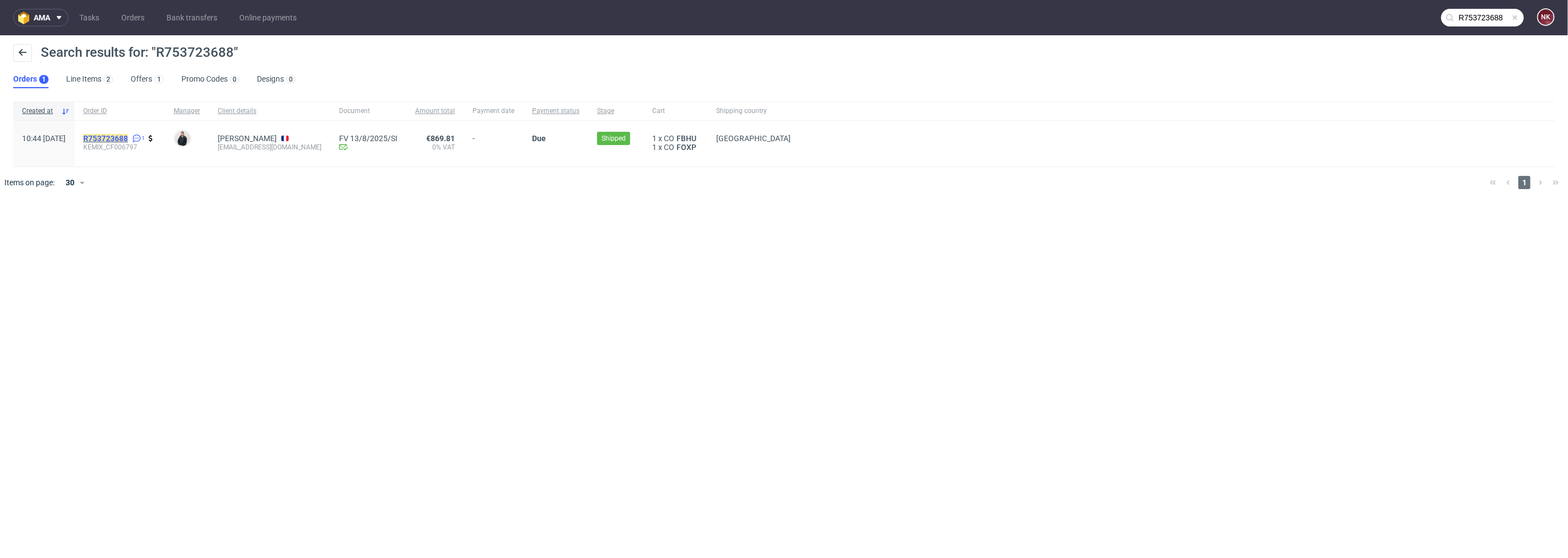
click at [128, 138] on mark "R753723688" at bounding box center [106, 138] width 45 height 9
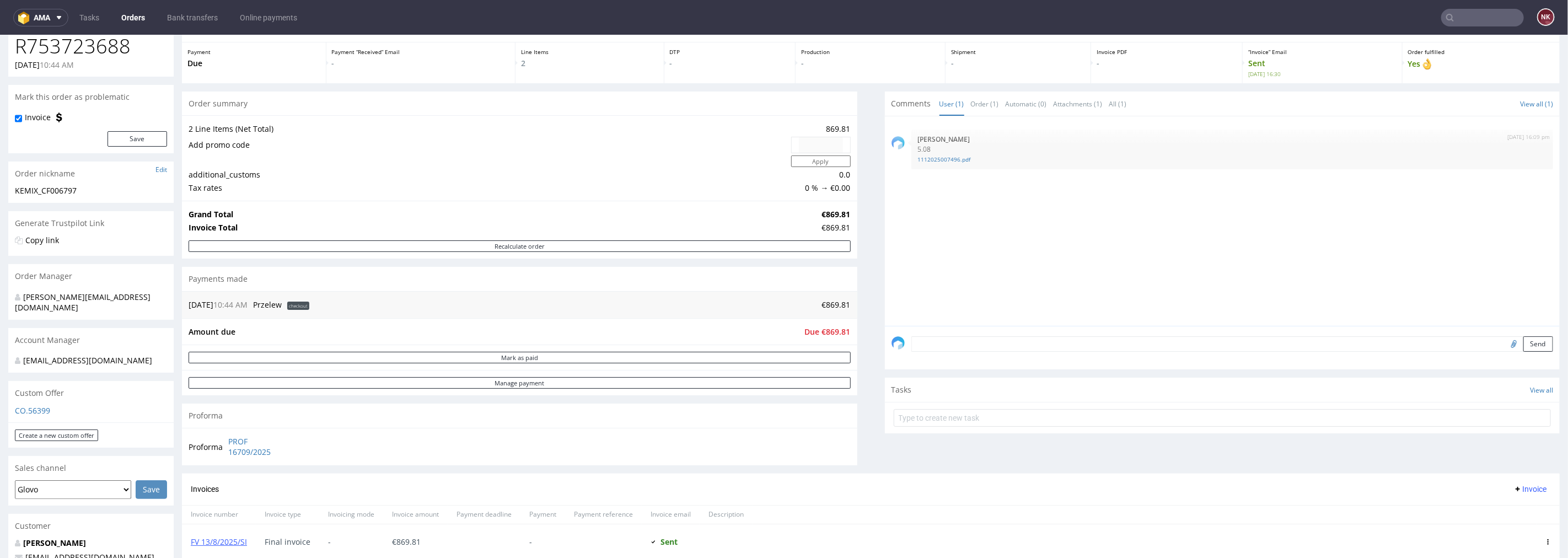
scroll to position [245, 0]
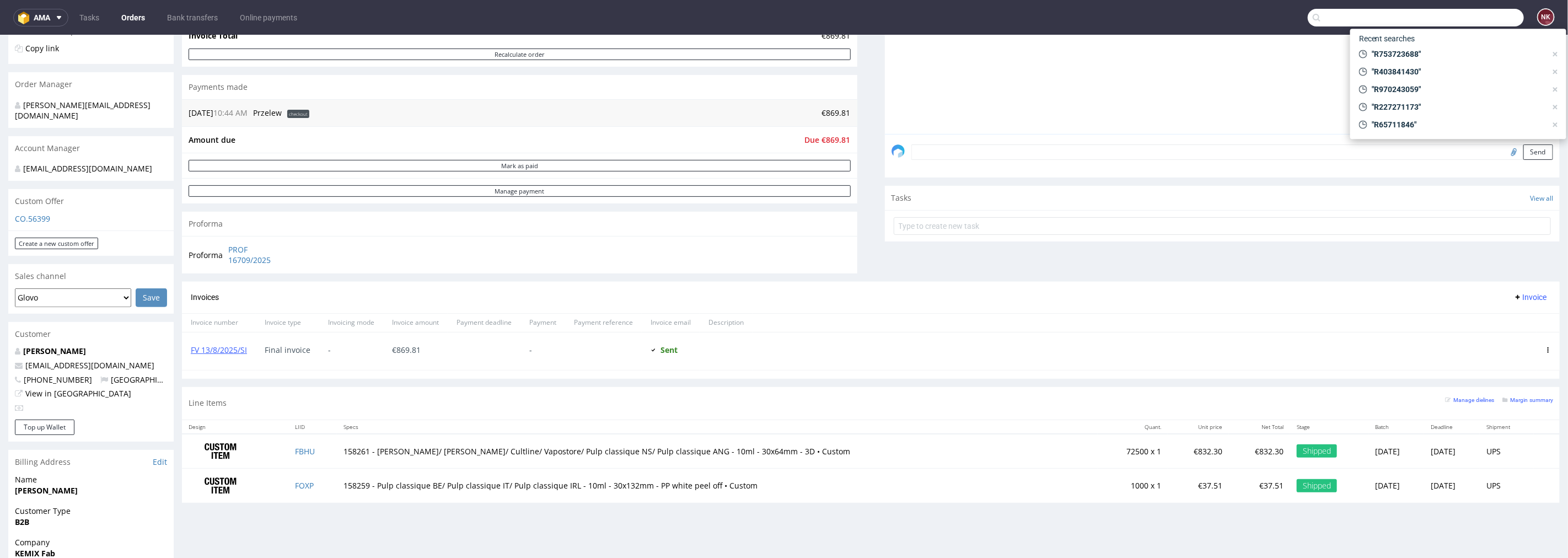
click at [1494, 15] on input "text" at bounding box center [1416, 17] width 216 height 17
paste input "R168107018"
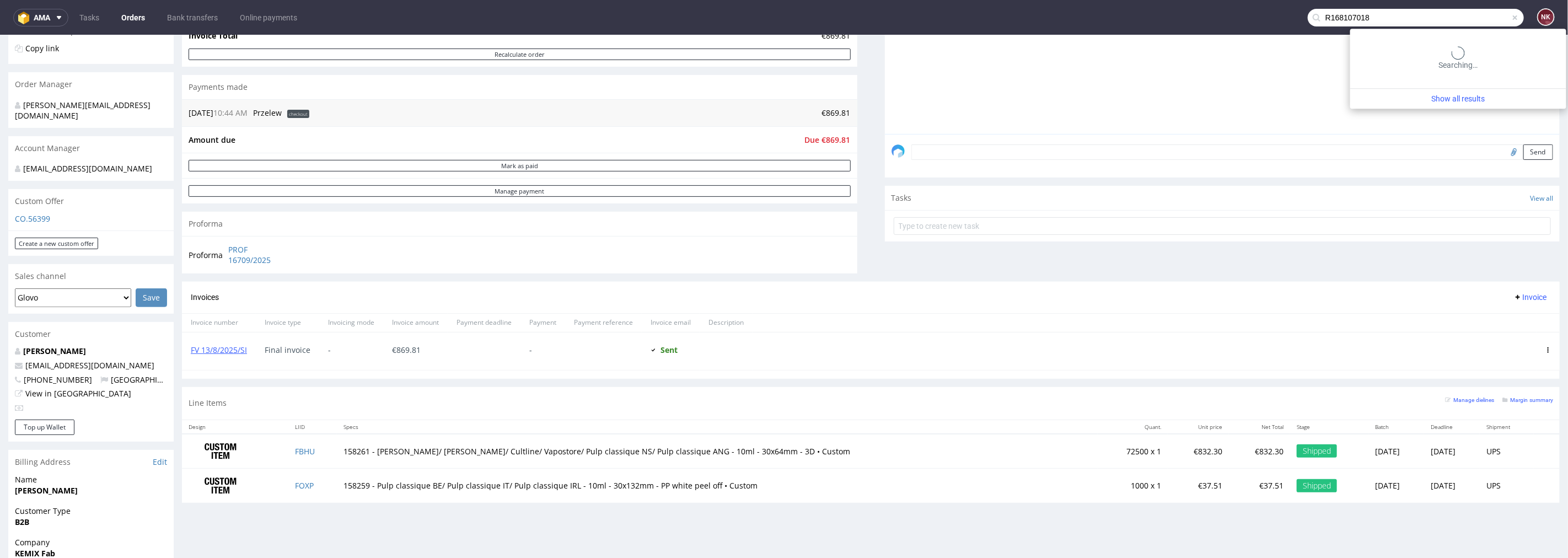
type input "R168107018"
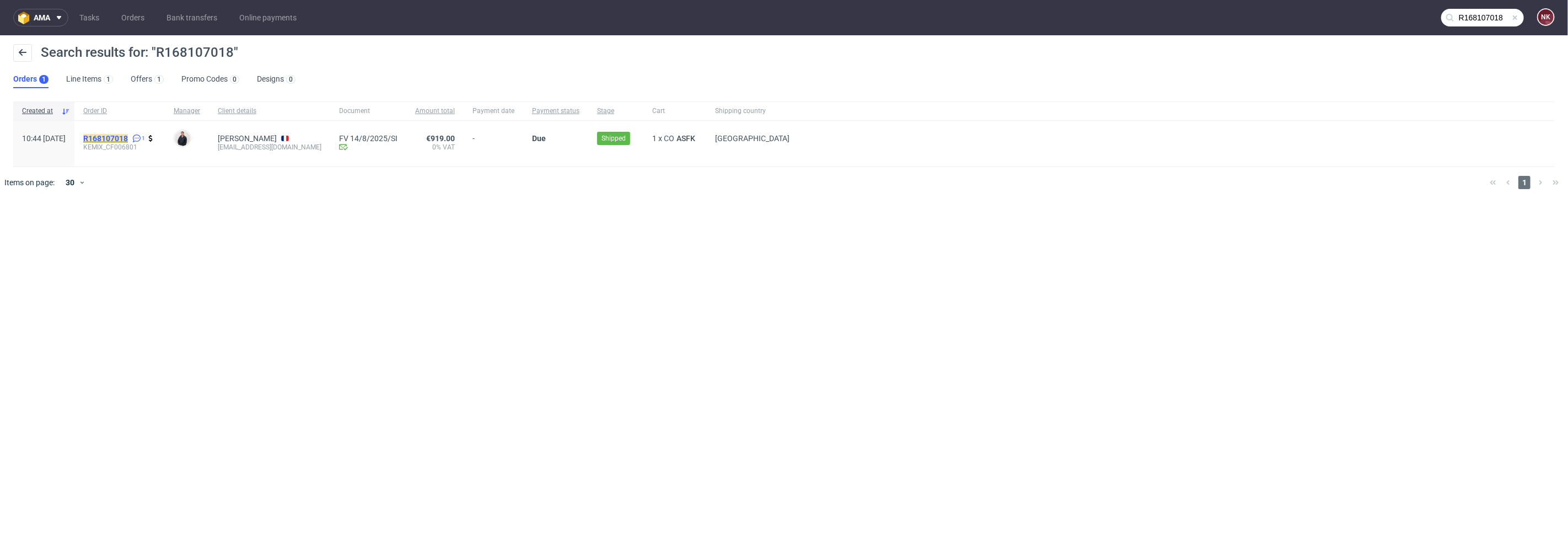
click at [128, 134] on span "R168107018" at bounding box center [106, 138] width 45 height 9
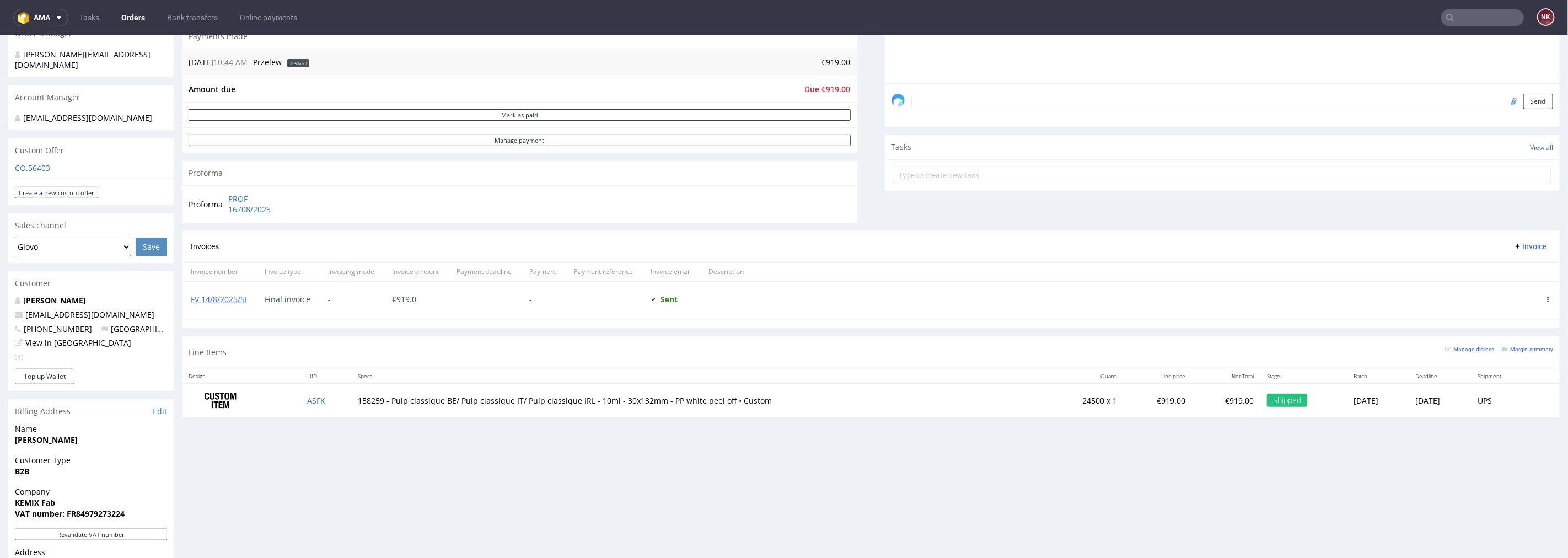
scroll to position [306, 0]
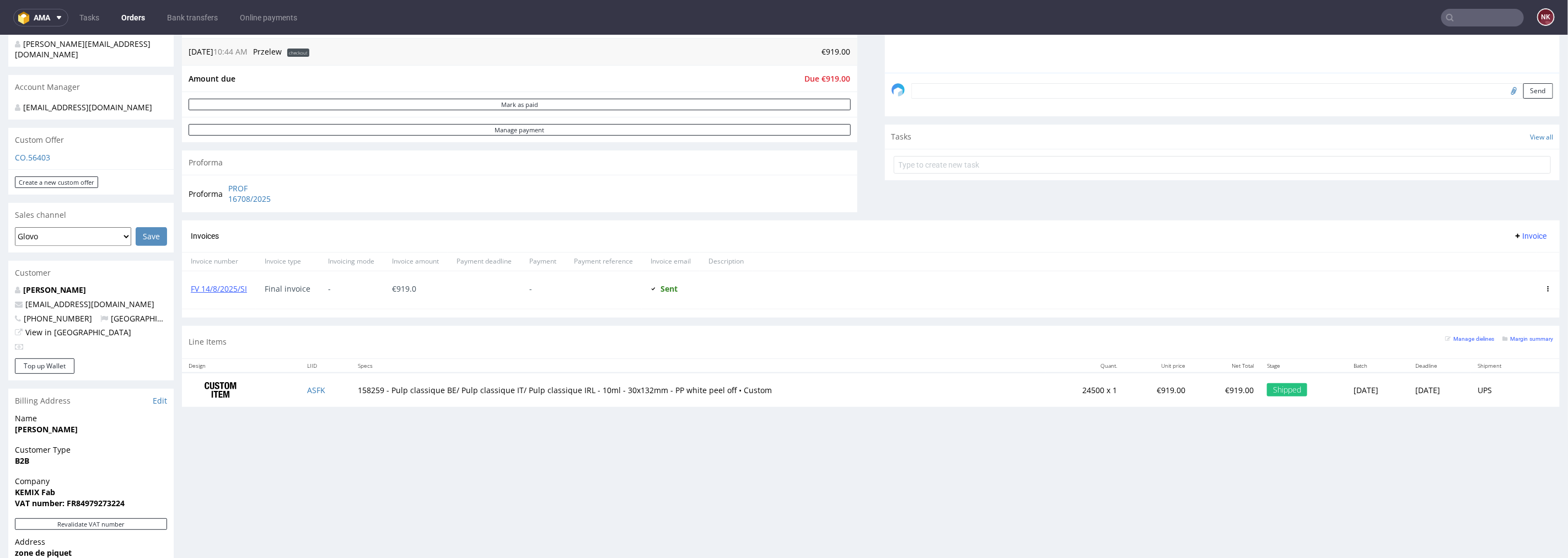
click at [240, 282] on div "FV 14/8/2025/SI" at bounding box center [218, 289] width 74 height 37
click at [235, 289] on link "FV 14/8/2025/SI" at bounding box center [219, 288] width 56 height 10
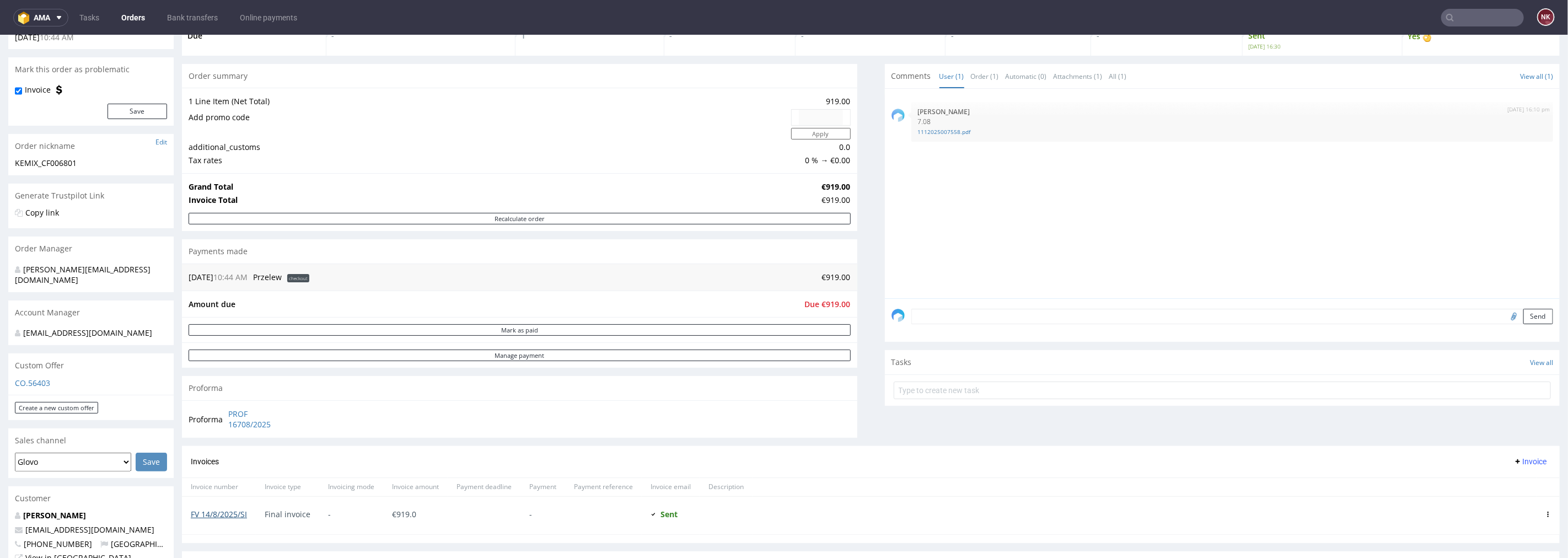
scroll to position [61, 0]
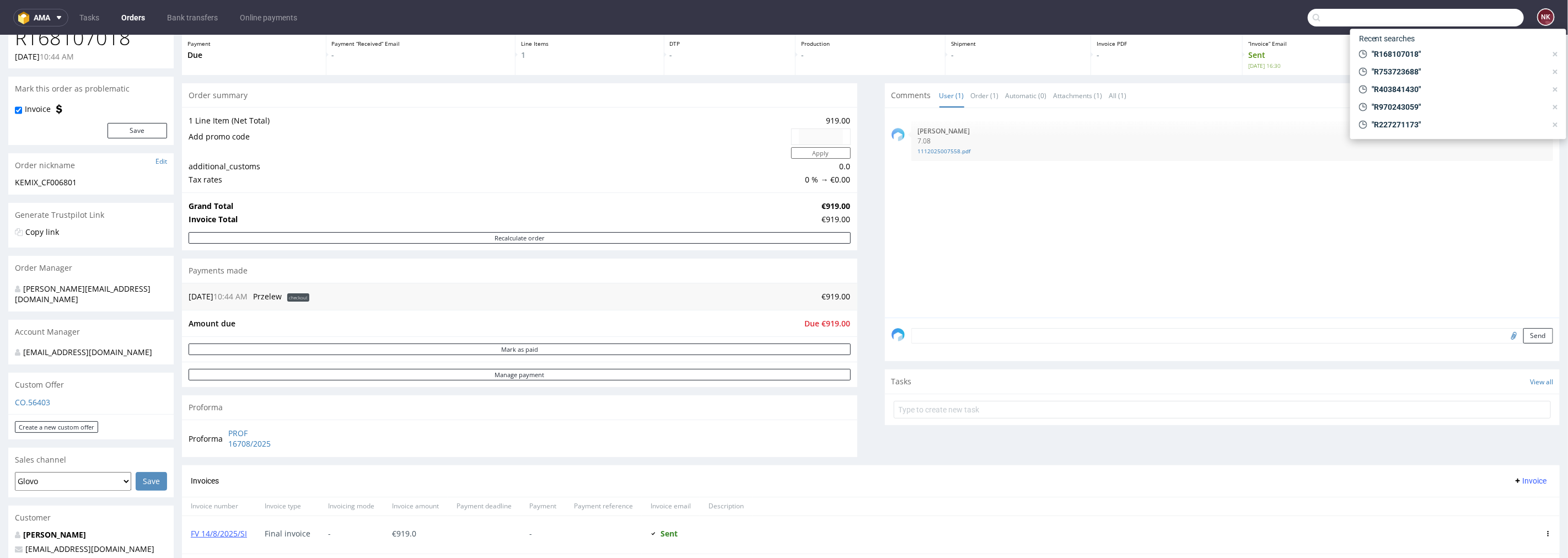
click at [1470, 17] on input "text" at bounding box center [1416, 17] width 216 height 17
paste input "R969686369"
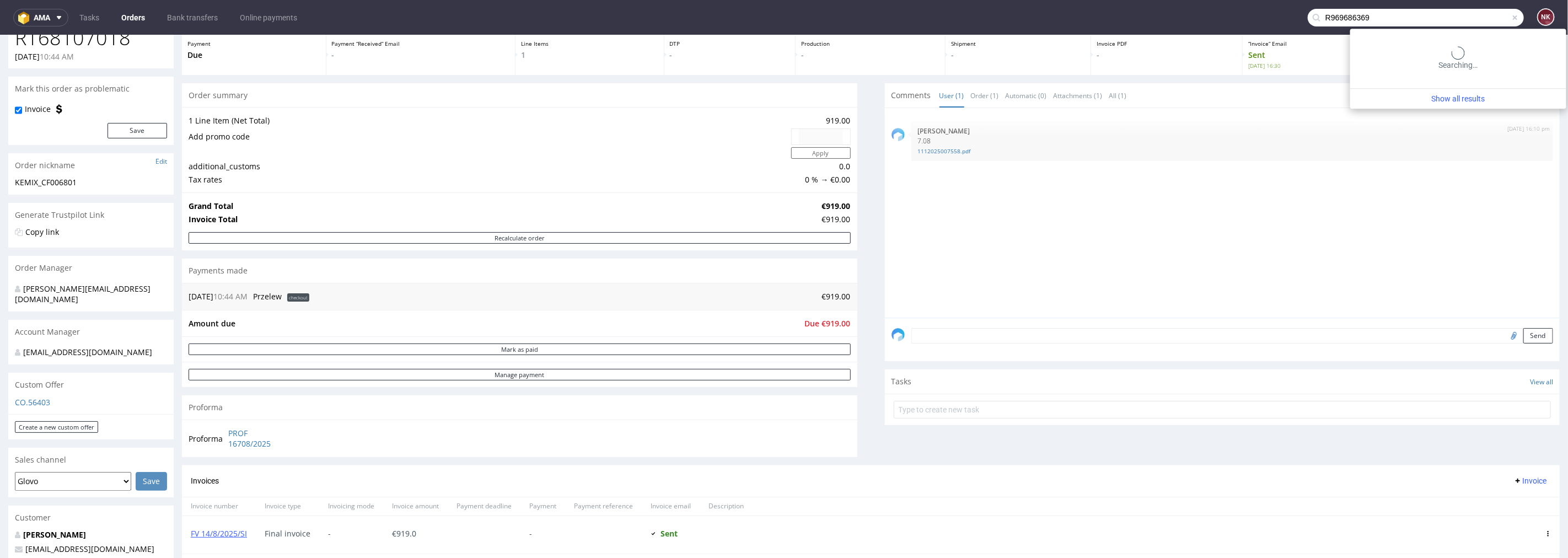
type input "R969686369"
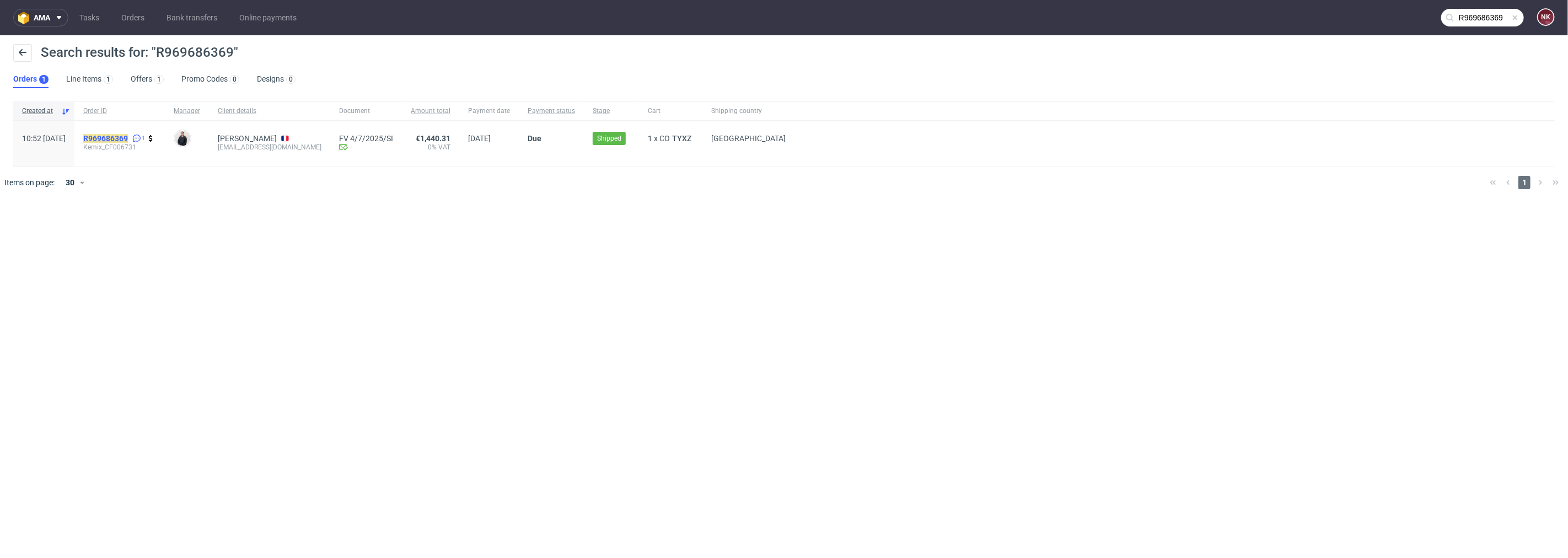
click at [123, 136] on mark "R969686369" at bounding box center [106, 138] width 45 height 9
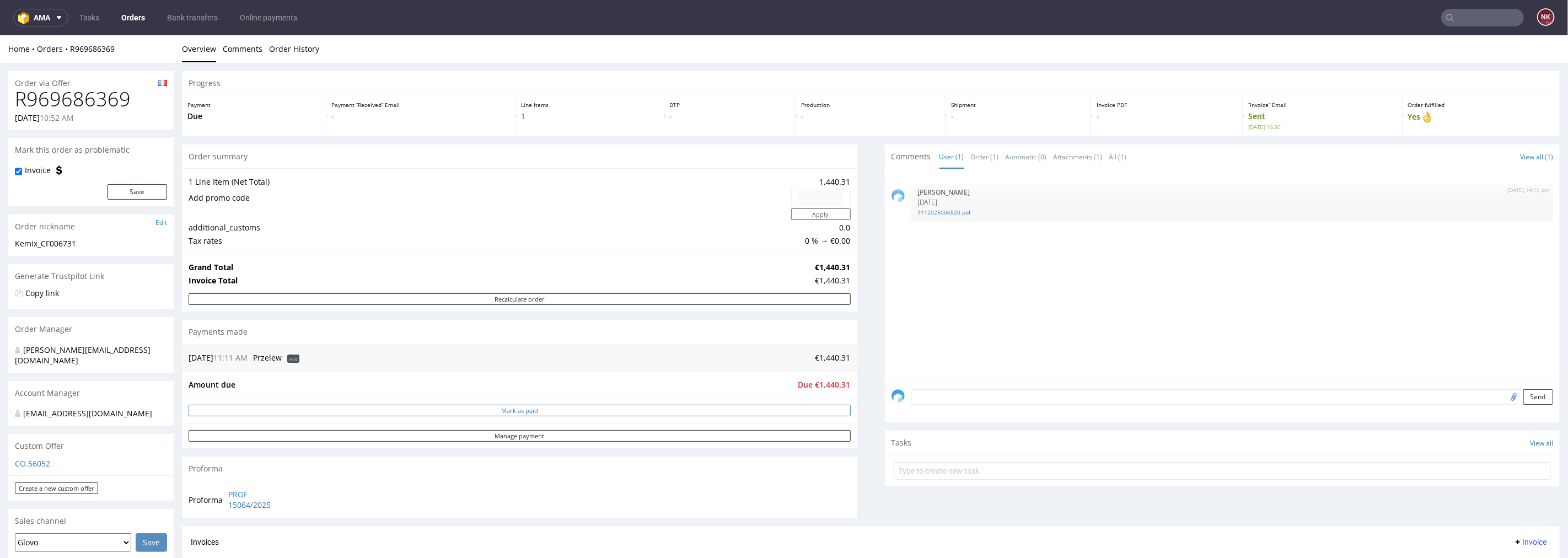
click at [703, 408] on button "Mark as paid" at bounding box center [520, 409] width 662 height 11
click at [638, 411] on button "Mark as paid" at bounding box center [520, 409] width 662 height 11
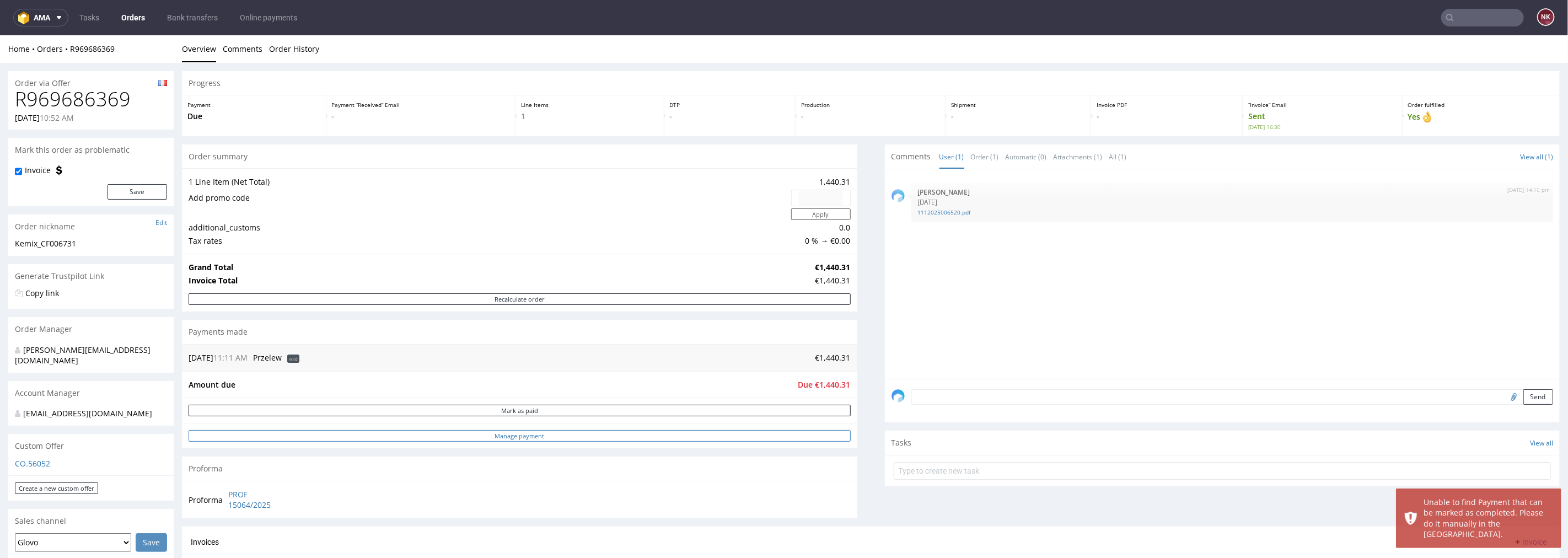
click at [635, 435] on link "Manage payment" at bounding box center [520, 435] width 662 height 11
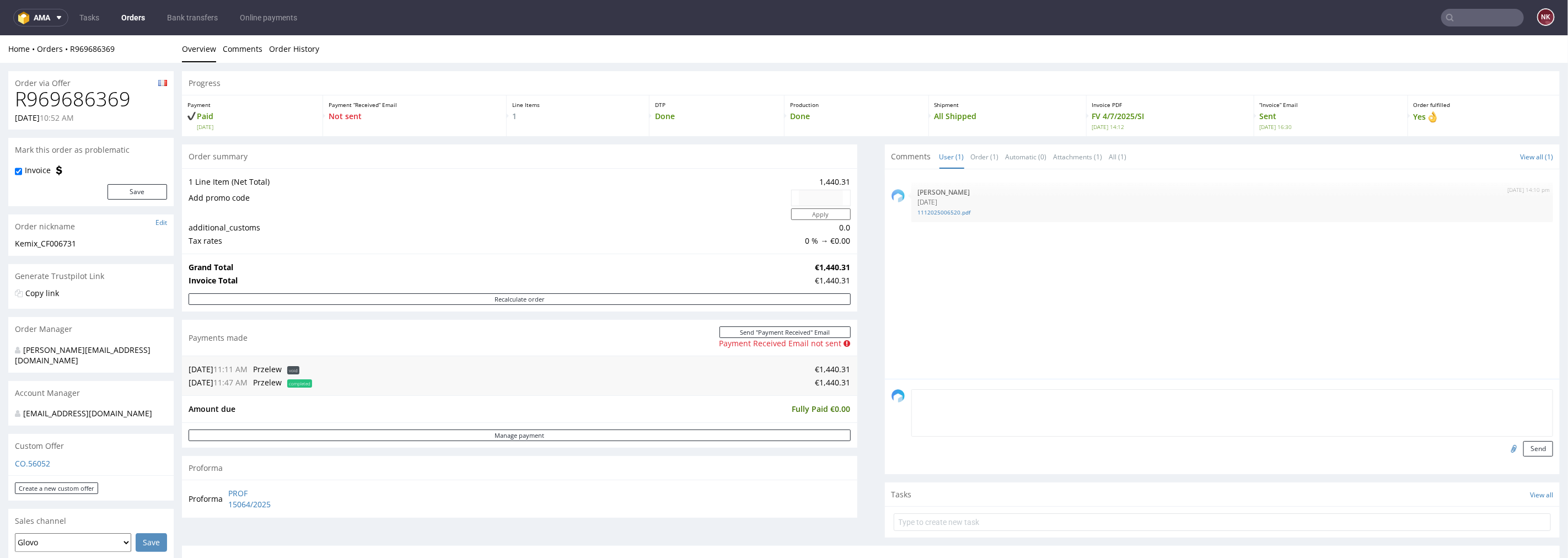
click at [1034, 400] on textarea at bounding box center [1232, 412] width 643 height 48
paste textarea "[URL][DOMAIN_NAME]"
type textarea "Rozliczenie - [URL][DOMAIN_NAME]"
click at [1523, 448] on button "Send" at bounding box center [1538, 448] width 29 height 16
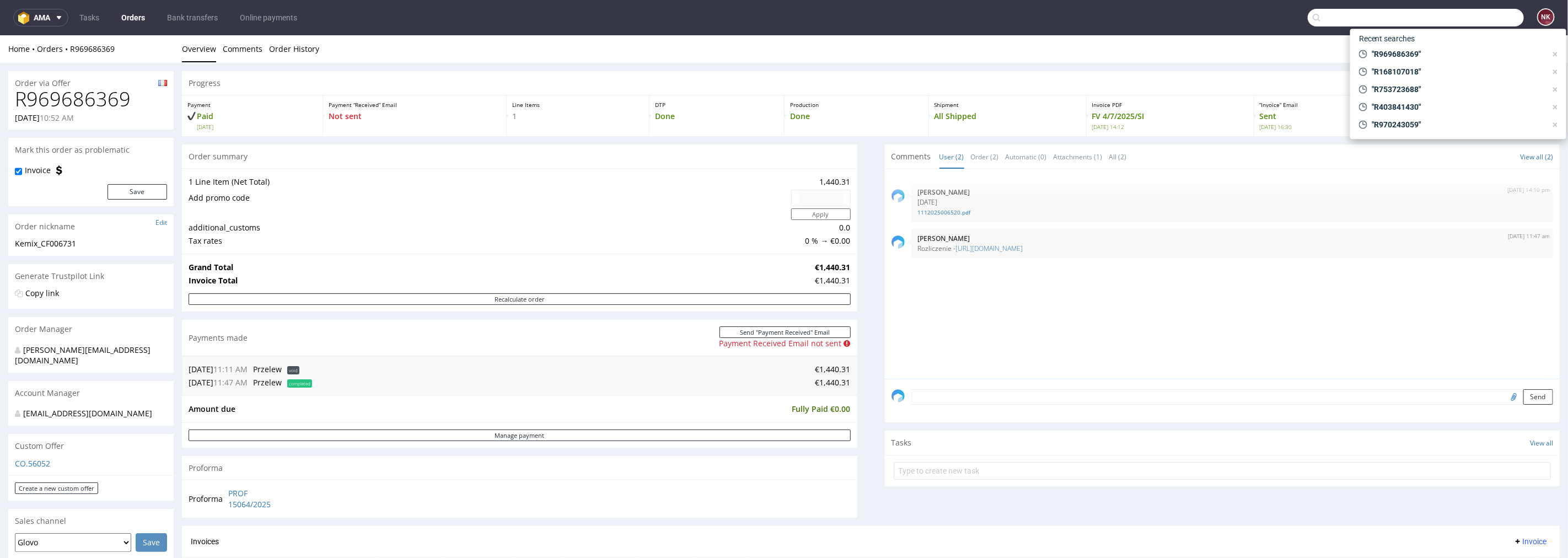
click at [1485, 25] on input "text" at bounding box center [1416, 17] width 216 height 17
paste input "R504953465"
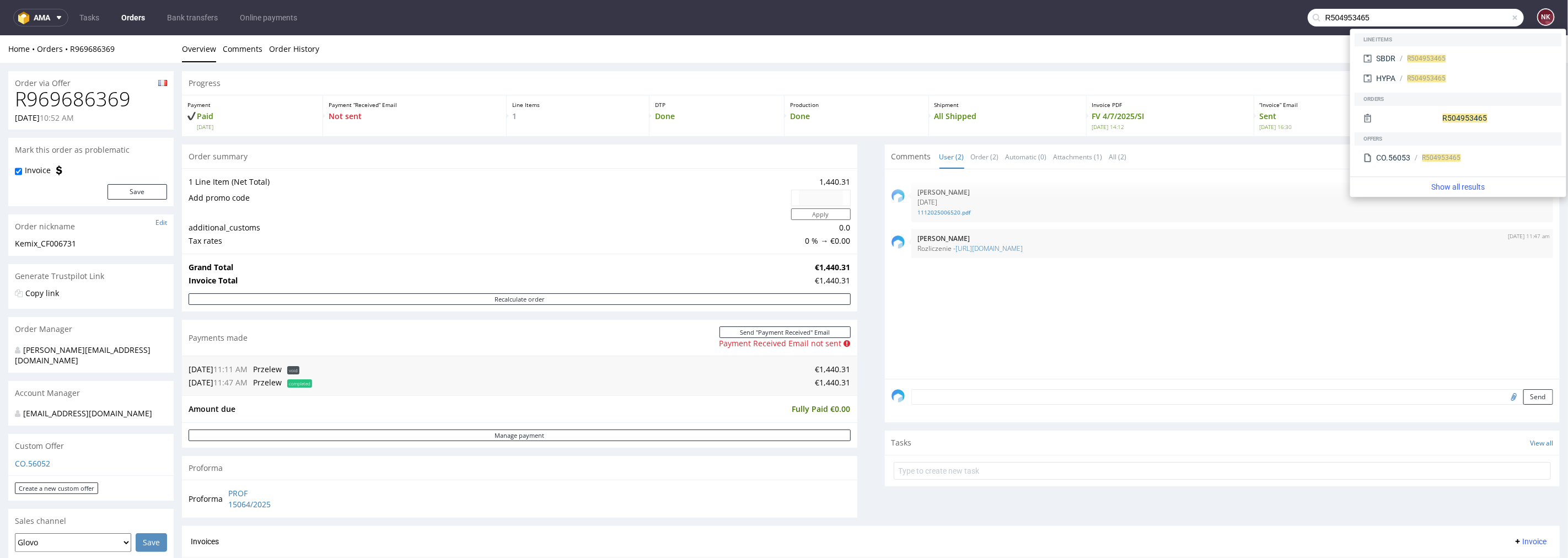
type input "R504953465"
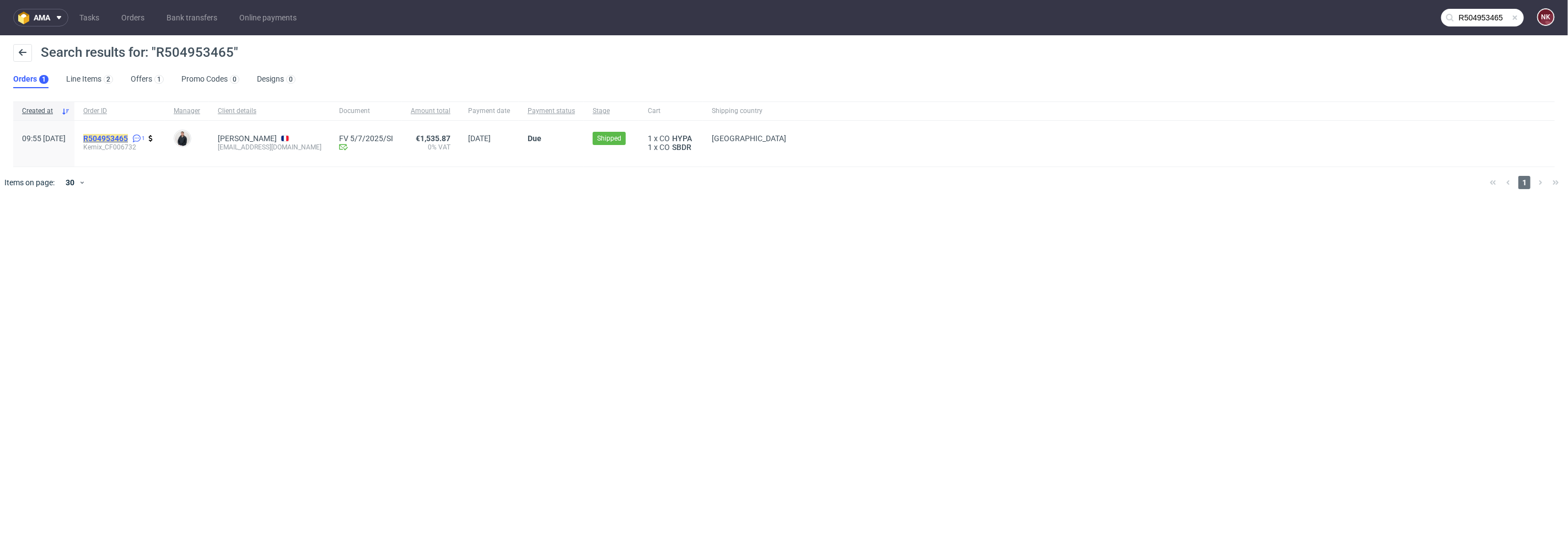
click at [128, 139] on mark "R504953465" at bounding box center [106, 138] width 45 height 9
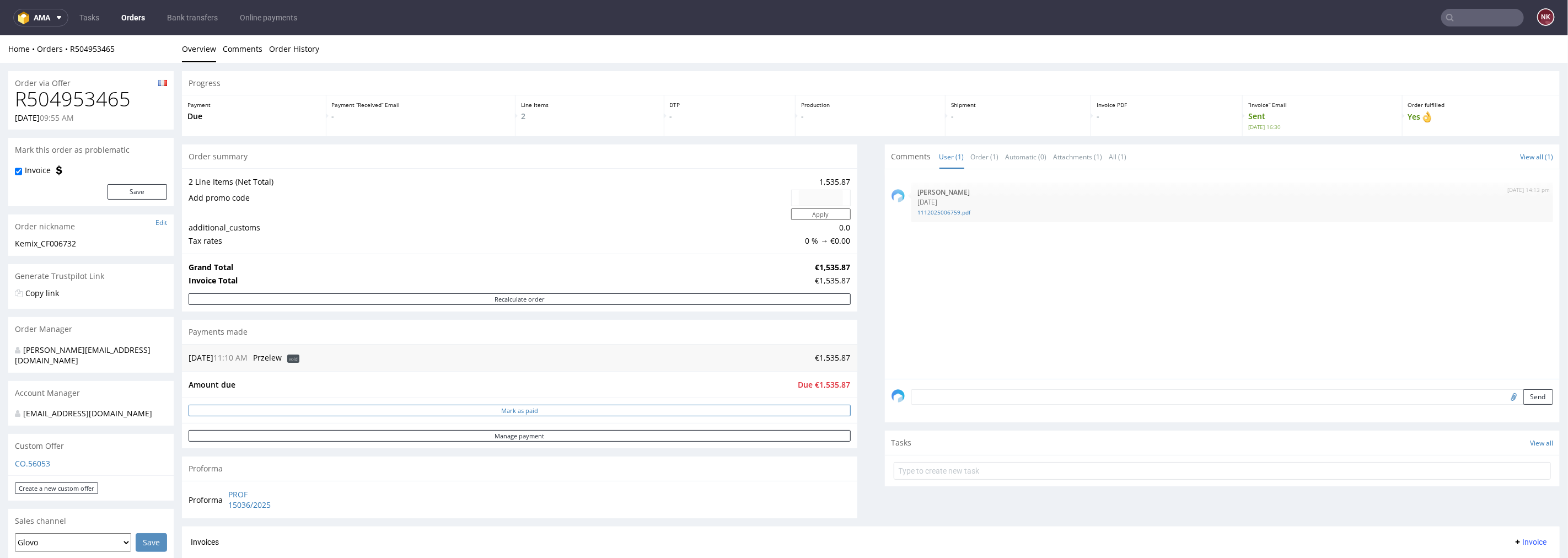
click at [774, 408] on button "Mark as paid" at bounding box center [520, 409] width 662 height 11
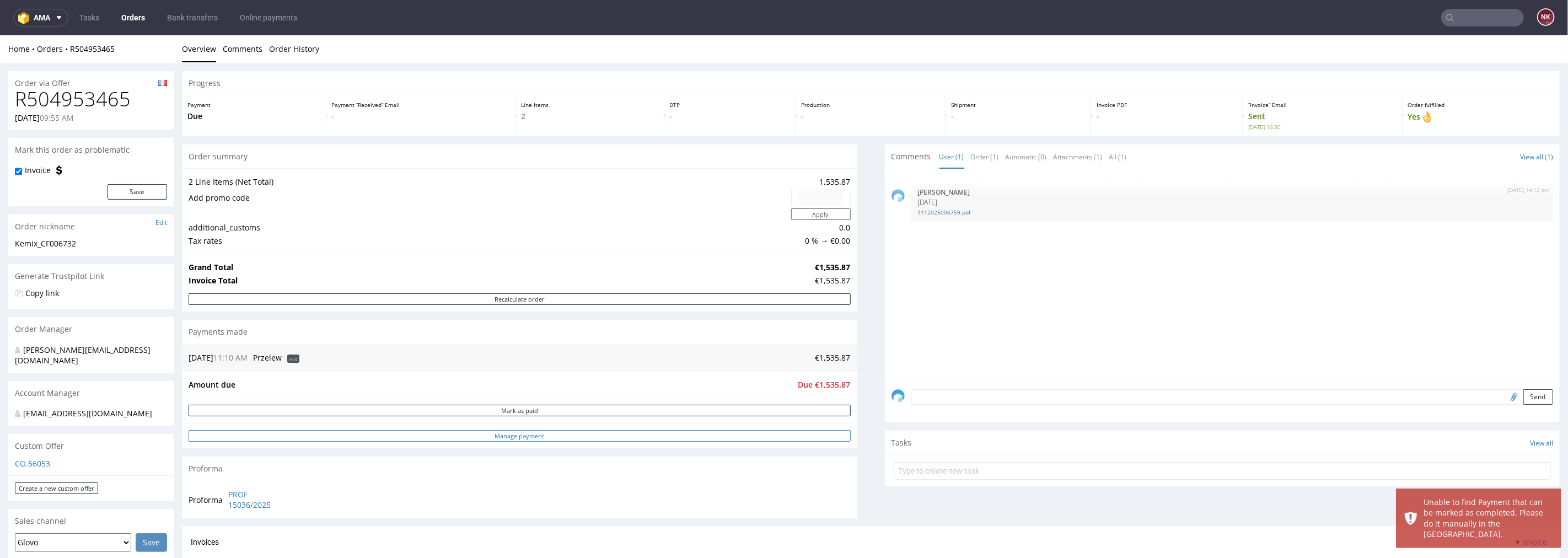
click at [748, 441] on link "Manage payment" at bounding box center [520, 435] width 662 height 11
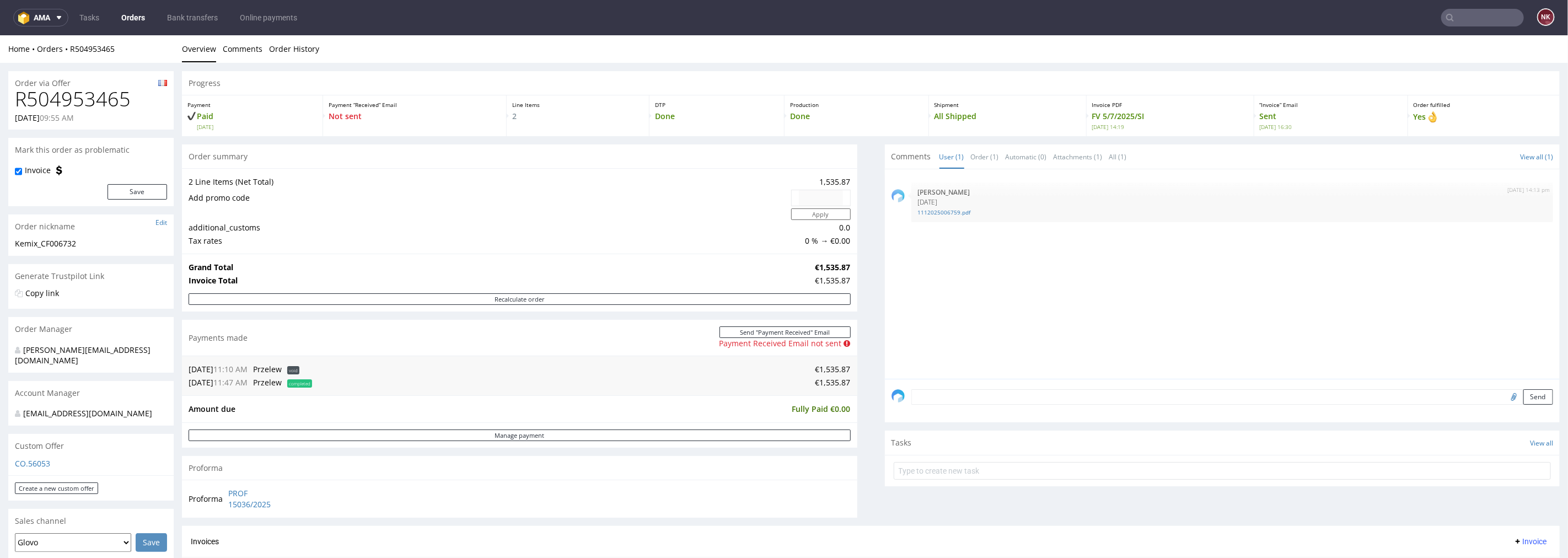
click at [963, 397] on textarea at bounding box center [1232, 396] width 643 height 16
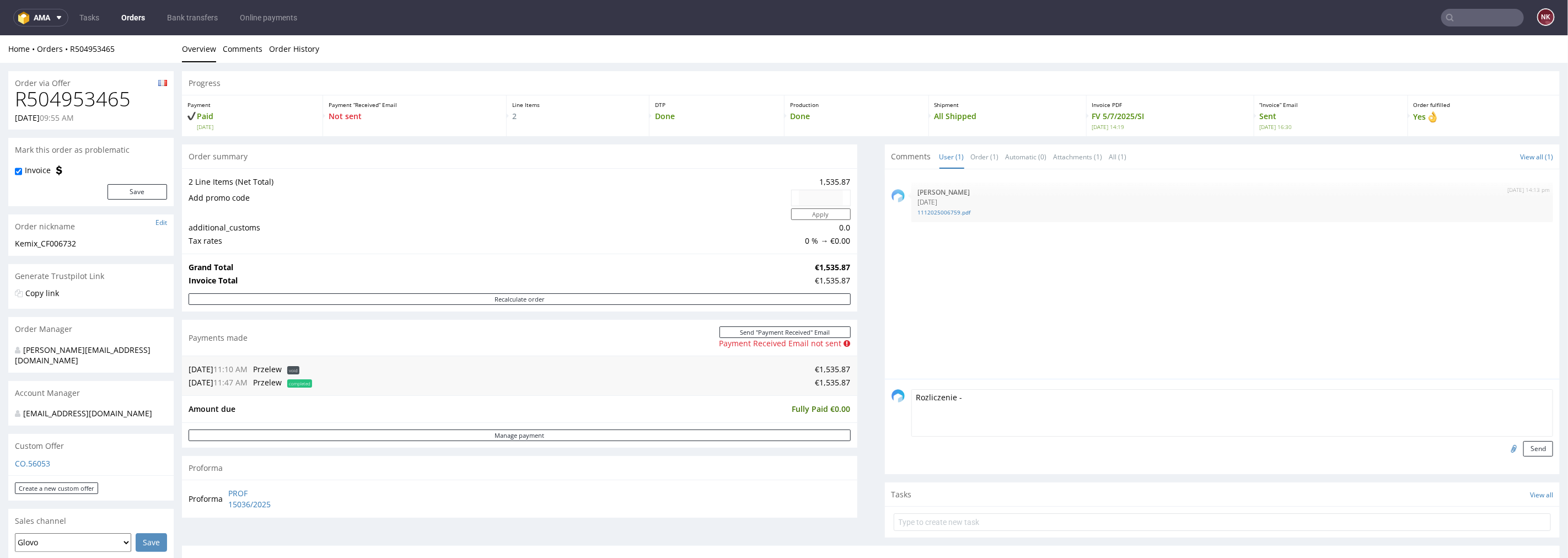
paste textarea "[URL][DOMAIN_NAME]"
type textarea "Rozliczenie - [URL][DOMAIN_NAME]"
click at [1524, 452] on button "Send" at bounding box center [1538, 448] width 29 height 16
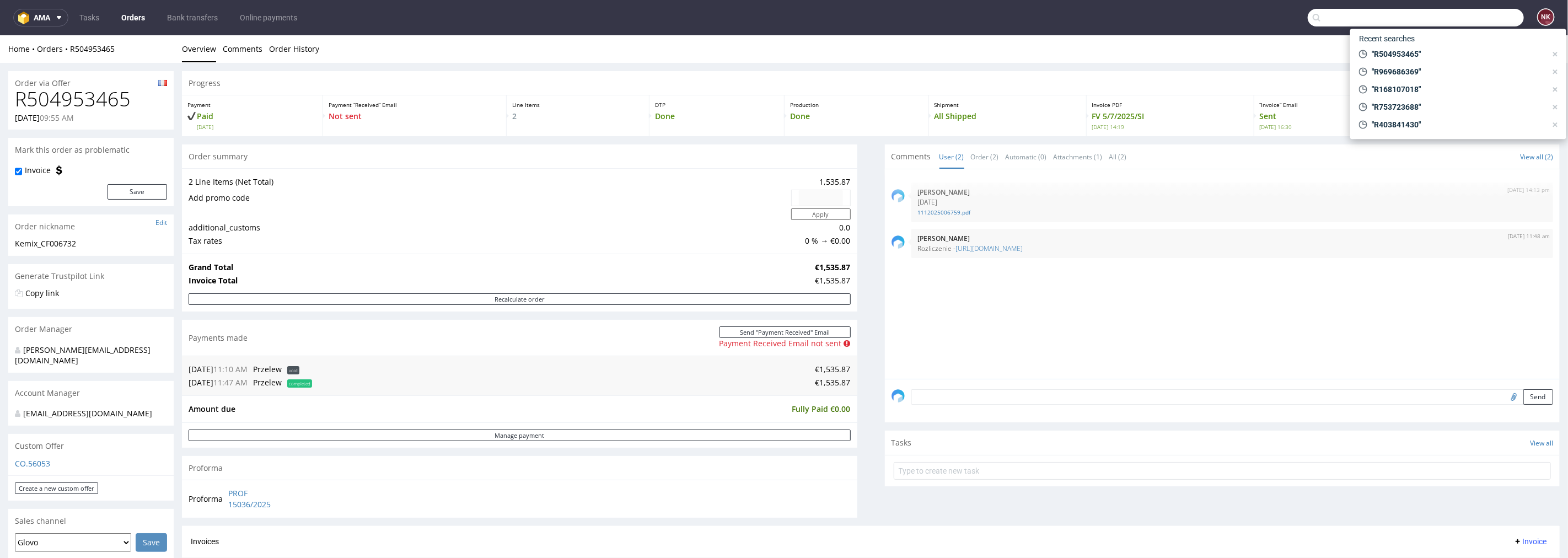
click at [1464, 15] on input "text" at bounding box center [1416, 17] width 216 height 17
paste input "R335430285"
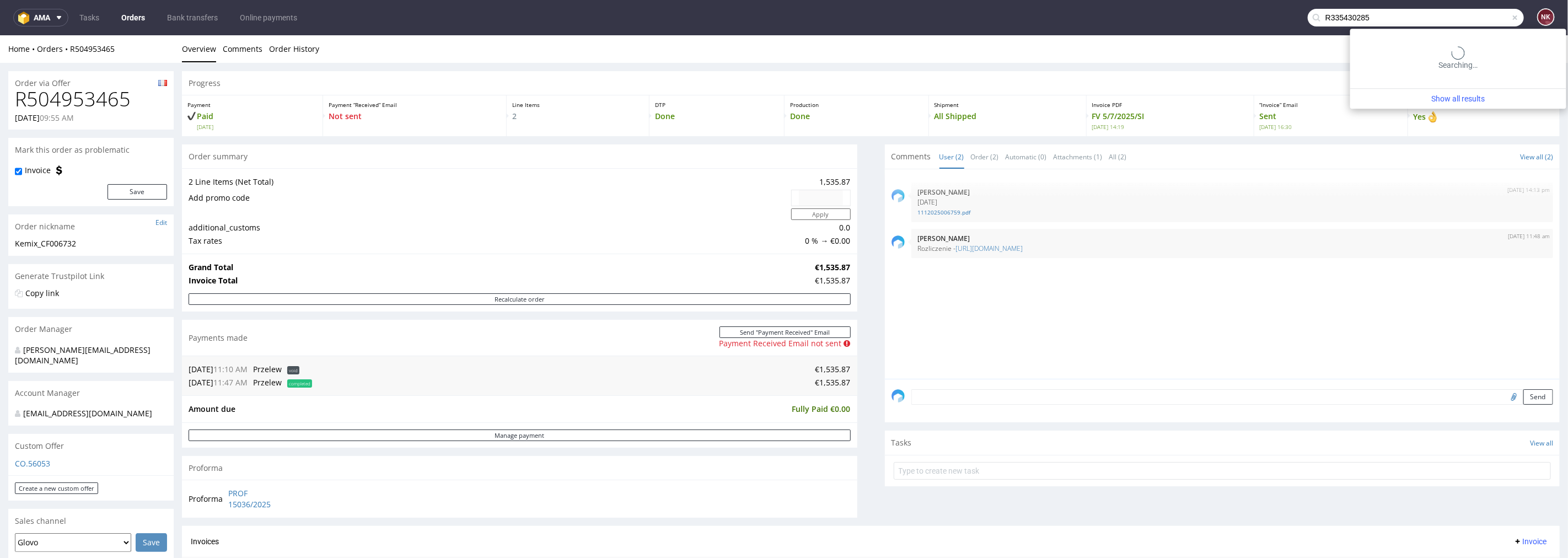
type input "R335430285"
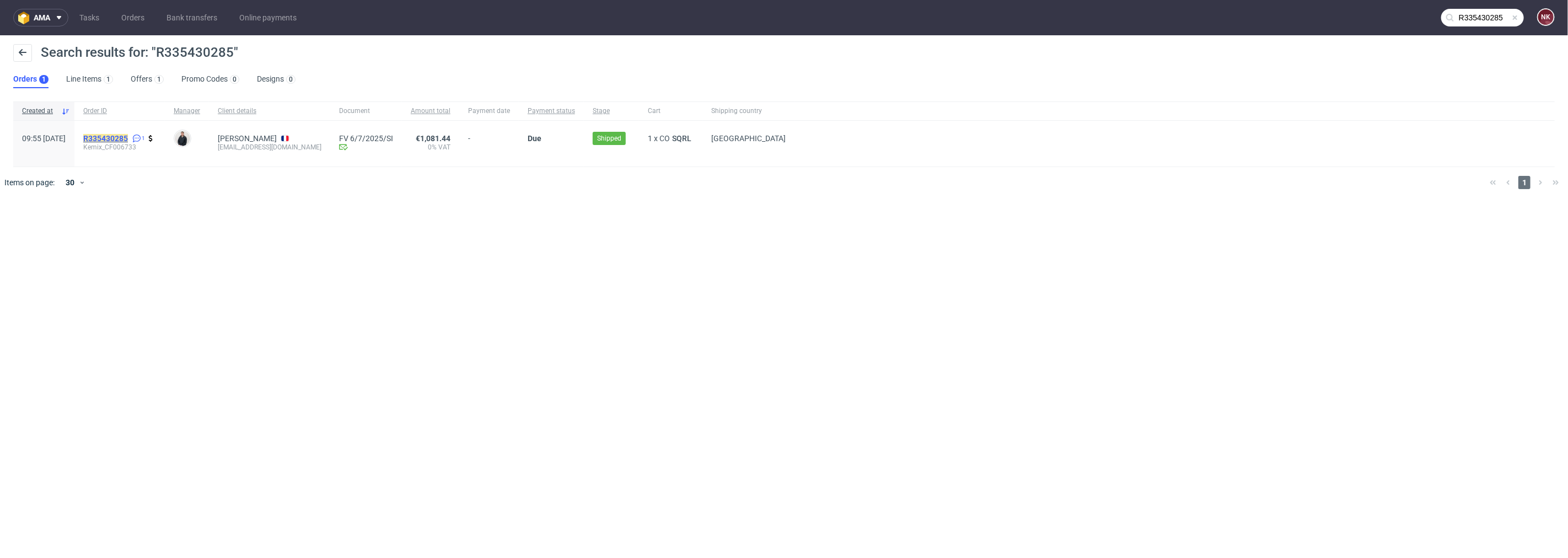
click at [128, 138] on mark "R335430285" at bounding box center [106, 138] width 45 height 9
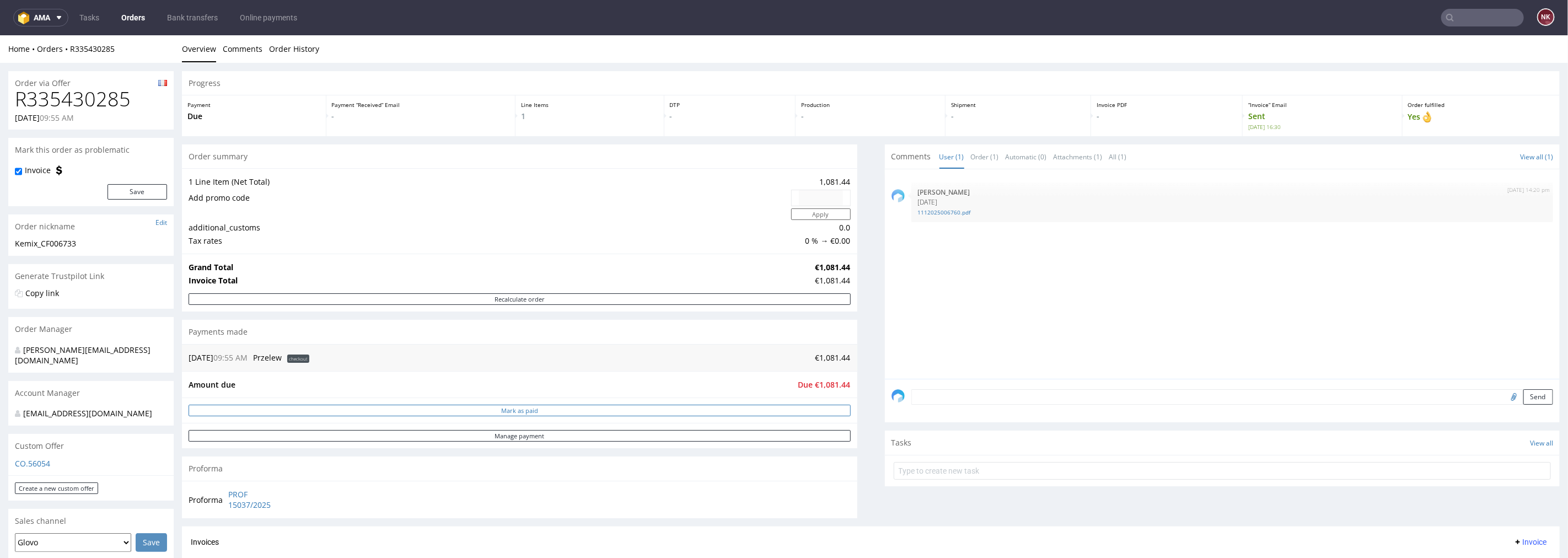
click at [751, 410] on button "Mark as paid" at bounding box center [520, 409] width 662 height 11
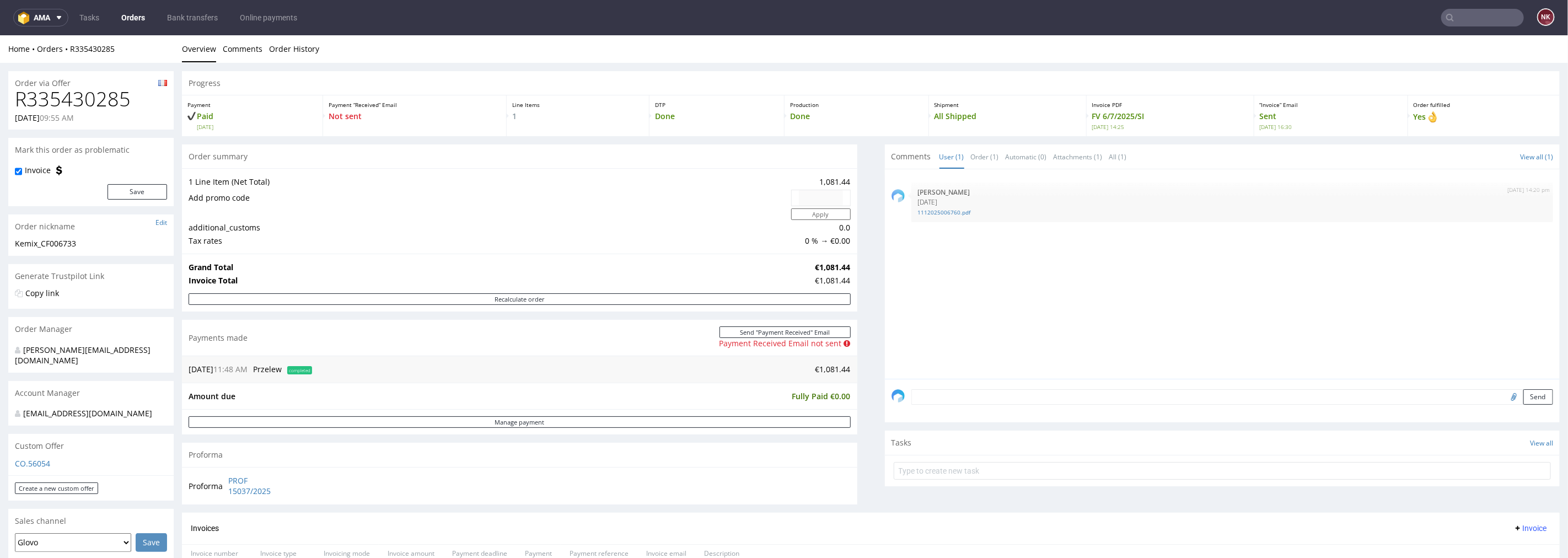
click at [1016, 392] on textarea at bounding box center [1232, 396] width 643 height 16
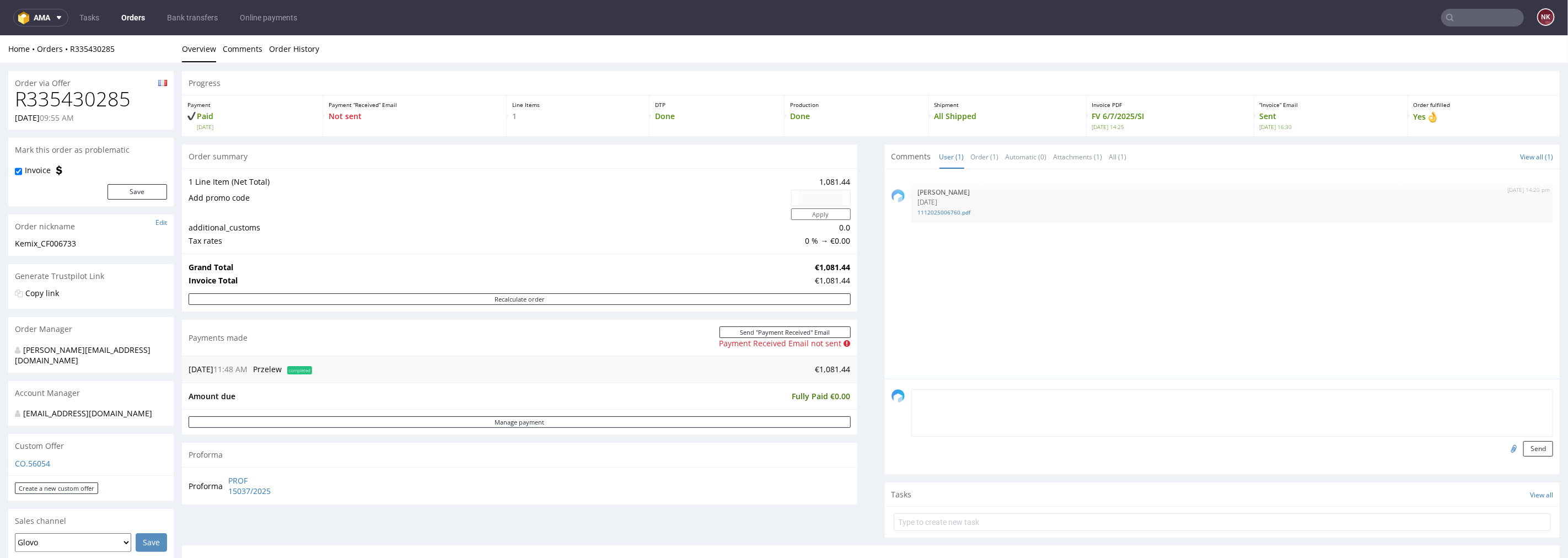
click at [1013, 406] on textarea at bounding box center [1232, 412] width 643 height 48
paste textarea "[URL][DOMAIN_NAME]"
type textarea "Rozliczenie - [URL][DOMAIN_NAME]"
click at [1523, 445] on button "Send" at bounding box center [1538, 448] width 29 height 16
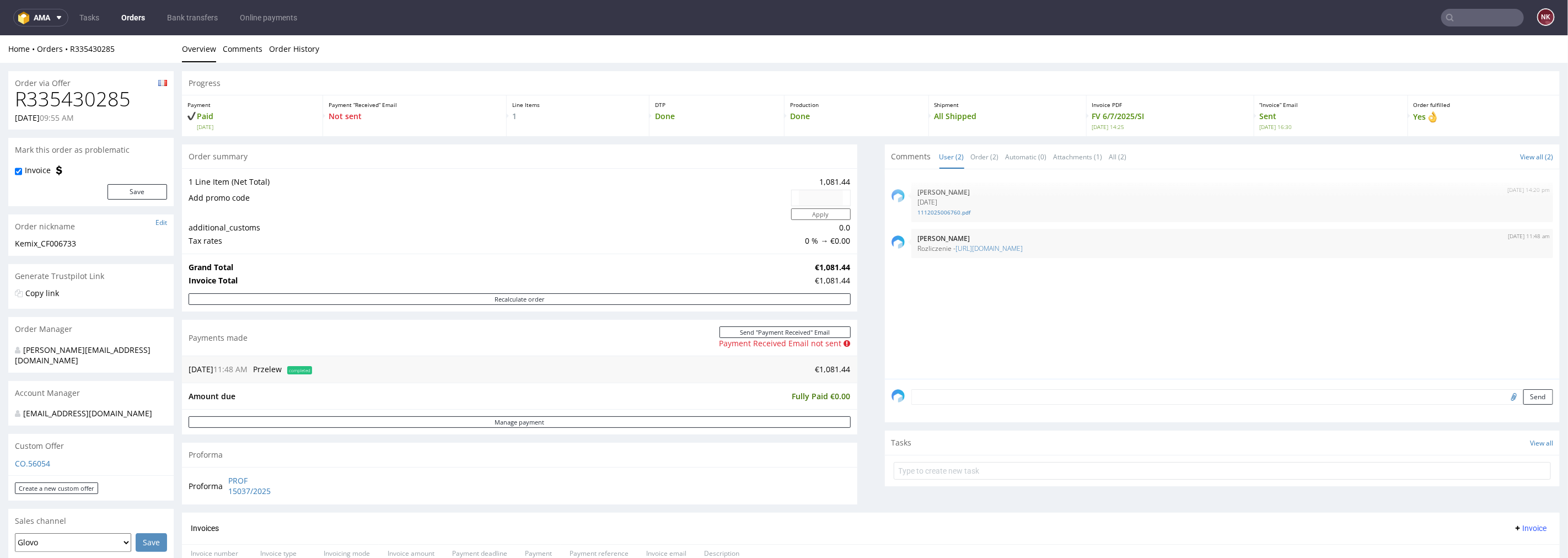
click at [1462, 19] on input "text" at bounding box center [1482, 17] width 83 height 17
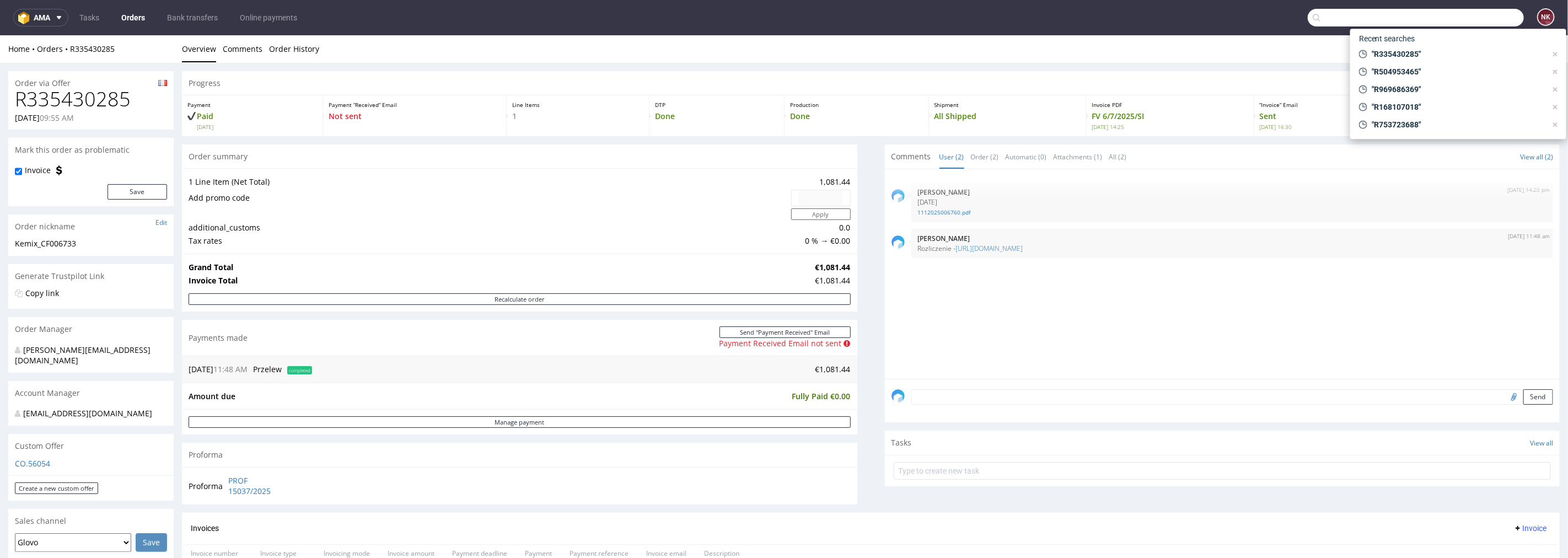
paste input "R197385050"
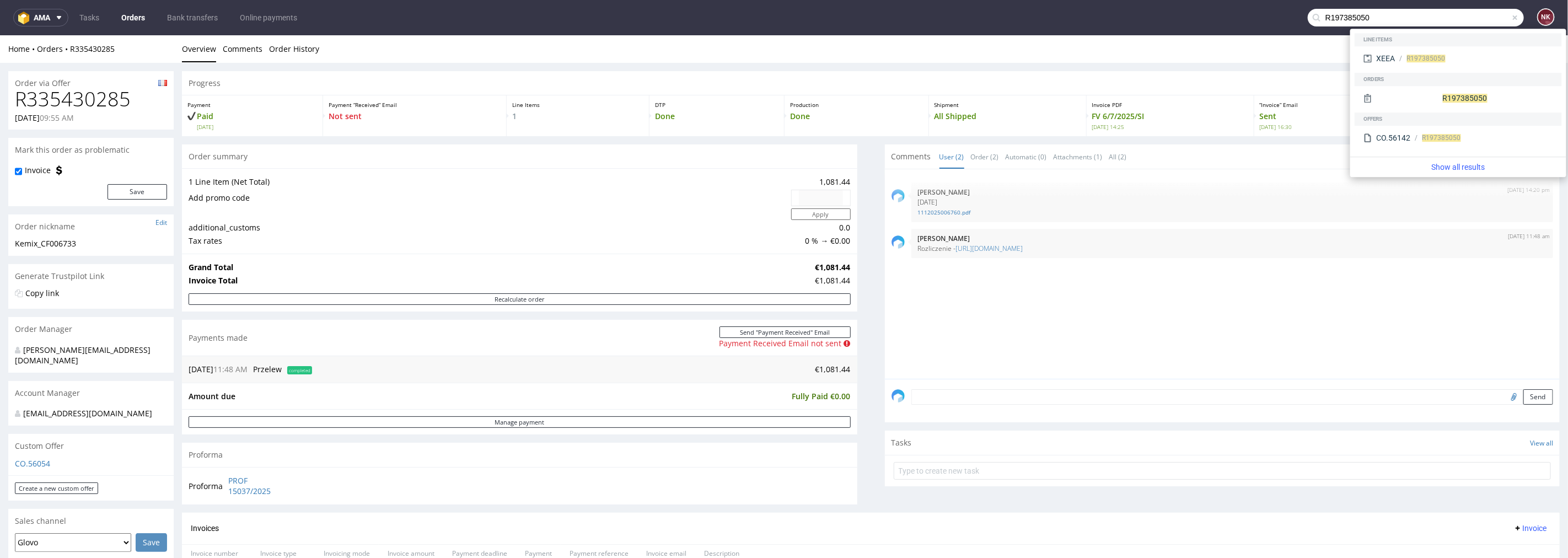
type input "R197385050"
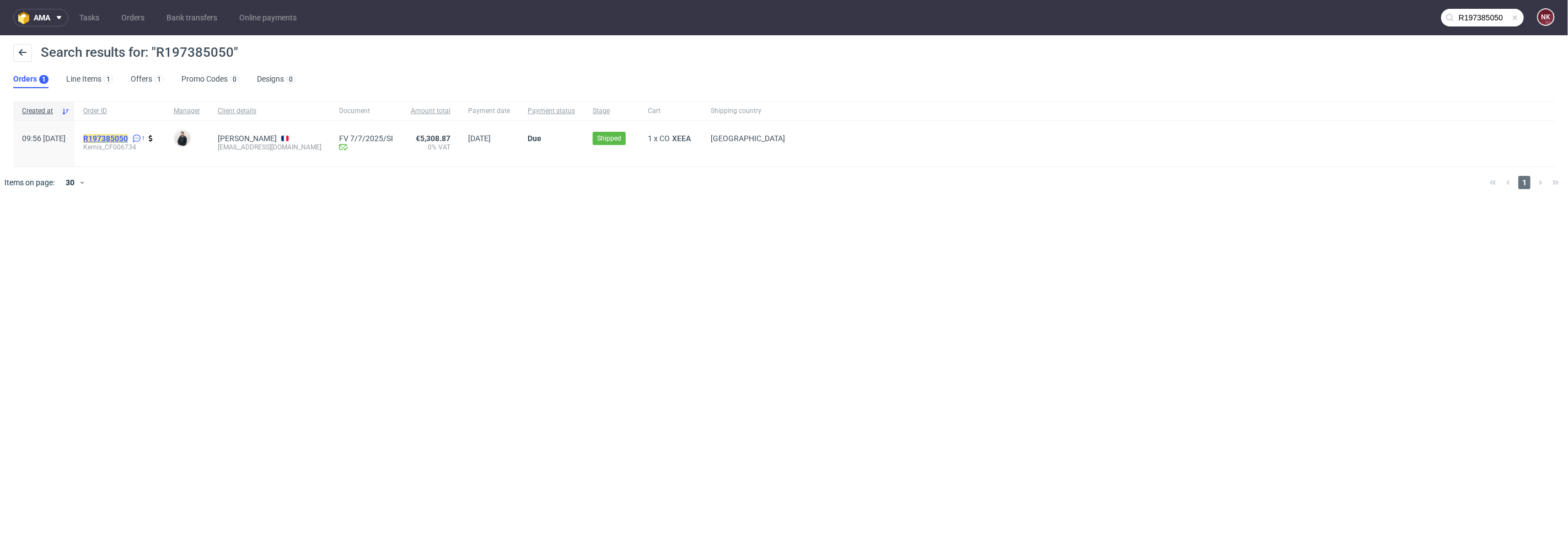
click at [128, 139] on mark "R197385050" at bounding box center [106, 138] width 45 height 9
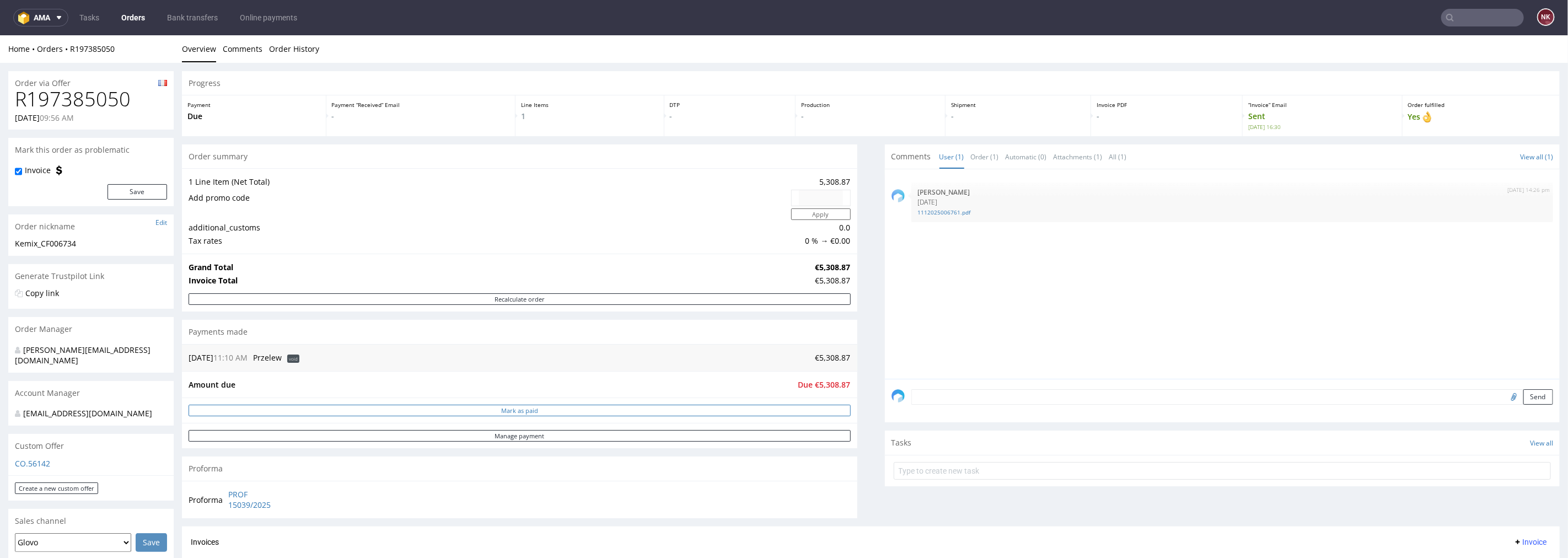
click at [662, 413] on button "Mark as paid" at bounding box center [520, 409] width 662 height 11
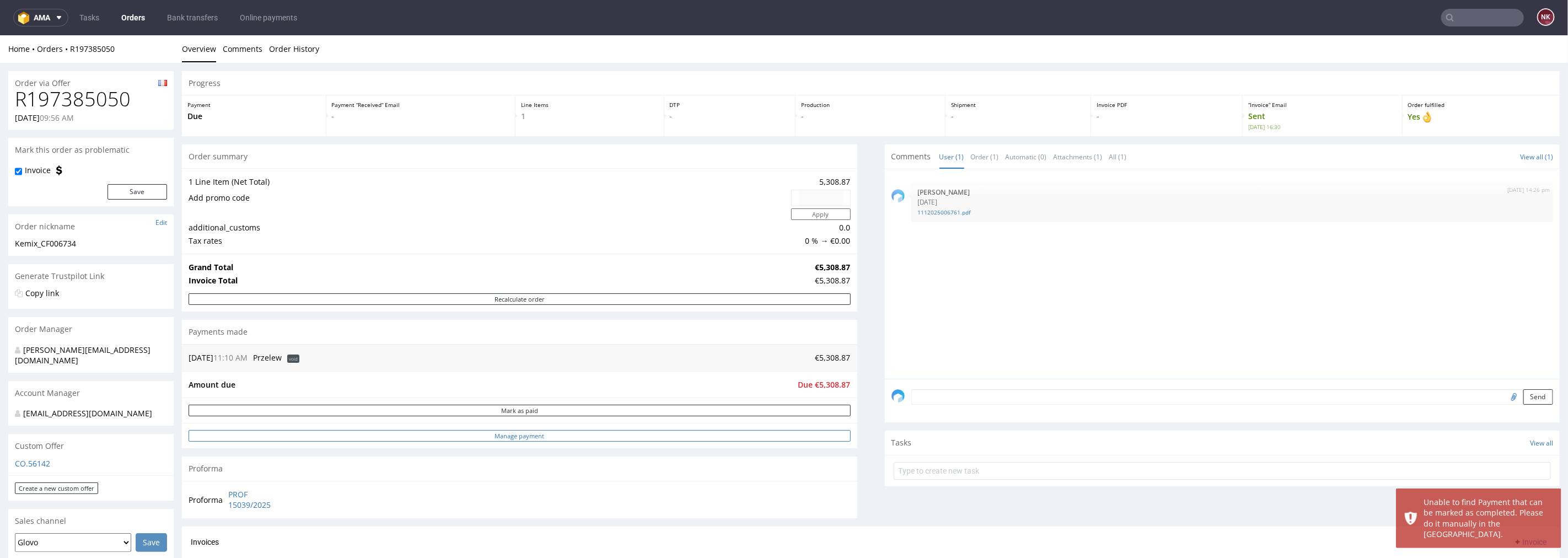
click at [658, 441] on link "Manage payment" at bounding box center [520, 435] width 662 height 11
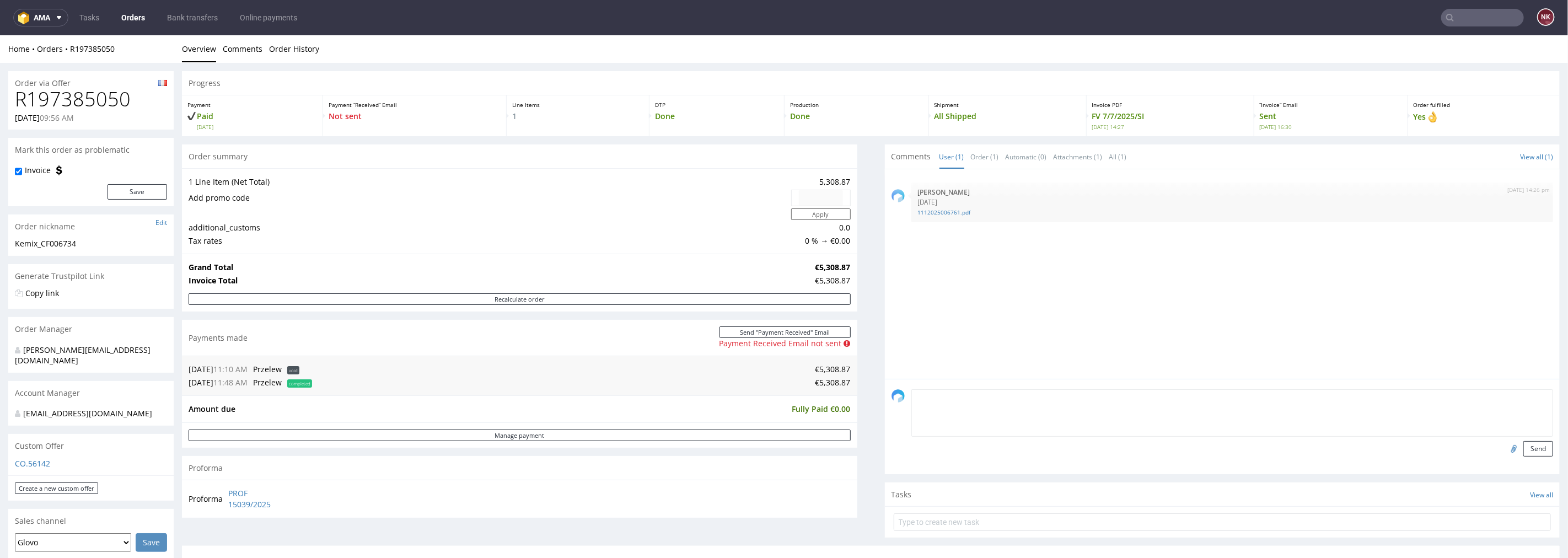
click at [1019, 402] on textarea at bounding box center [1232, 412] width 643 height 48
paste textarea "[URL][DOMAIN_NAME]"
click at [912, 400] on textarea "[URL][DOMAIN_NAME]" at bounding box center [1232, 412] width 643 height 48
type textarea "Rozliczenie - [URL][DOMAIN_NAME]"
click at [1523, 452] on button "Send" at bounding box center [1538, 448] width 29 height 16
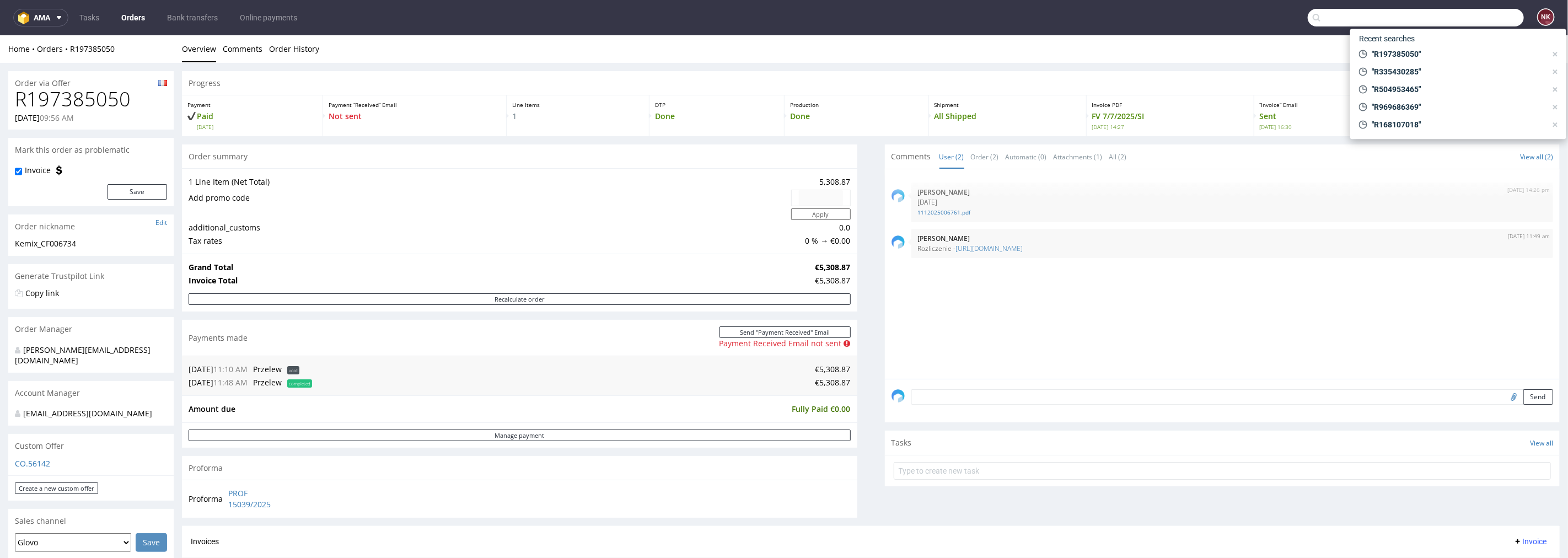
click at [1476, 17] on input "text" at bounding box center [1416, 17] width 216 height 17
paste input "R654455066"
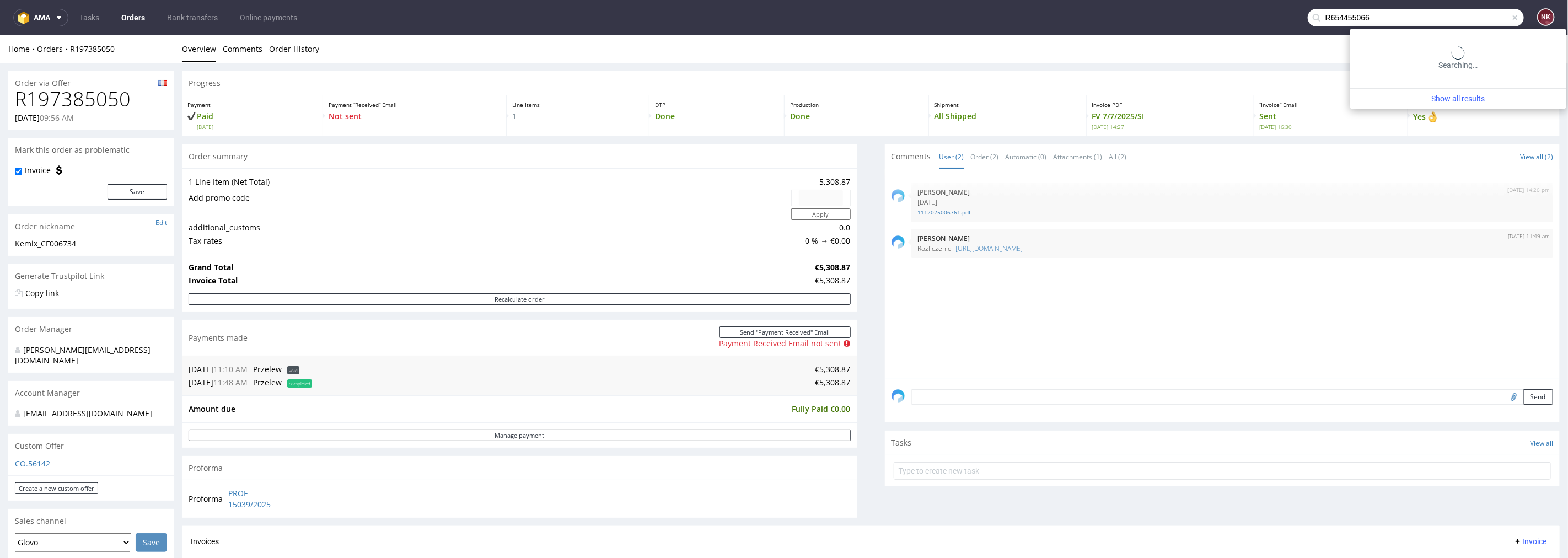
type input "R654455066"
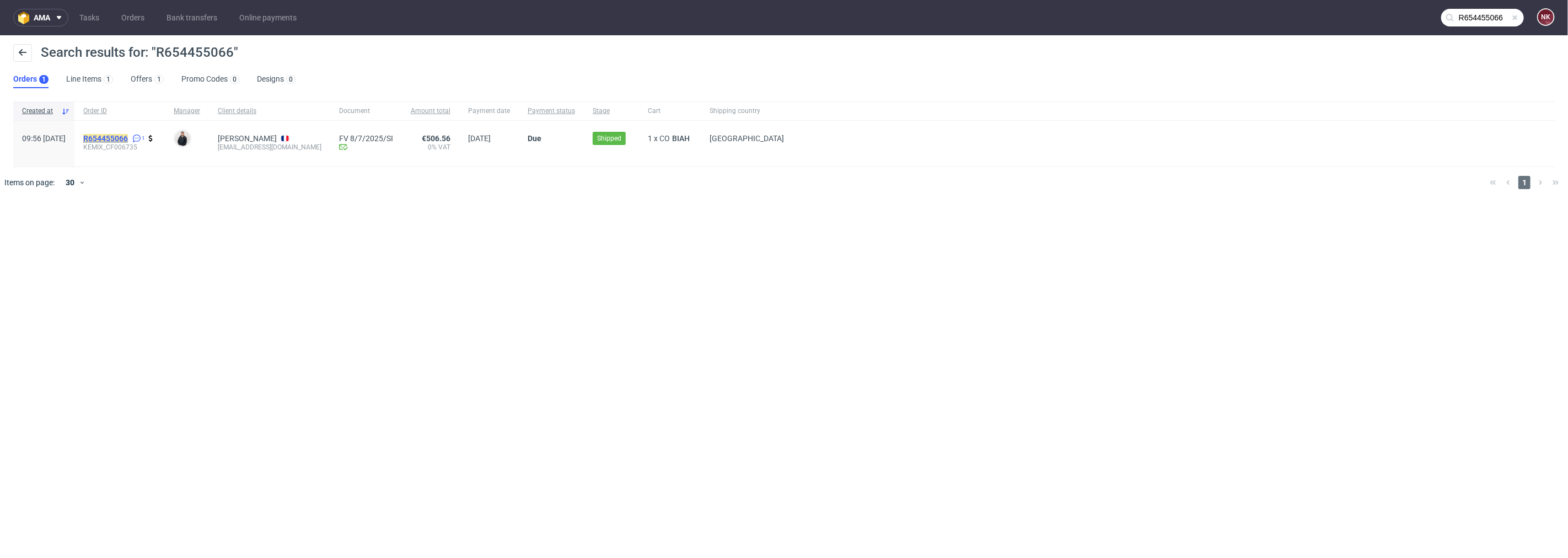
click at [128, 136] on mark "R654455066" at bounding box center [106, 138] width 45 height 9
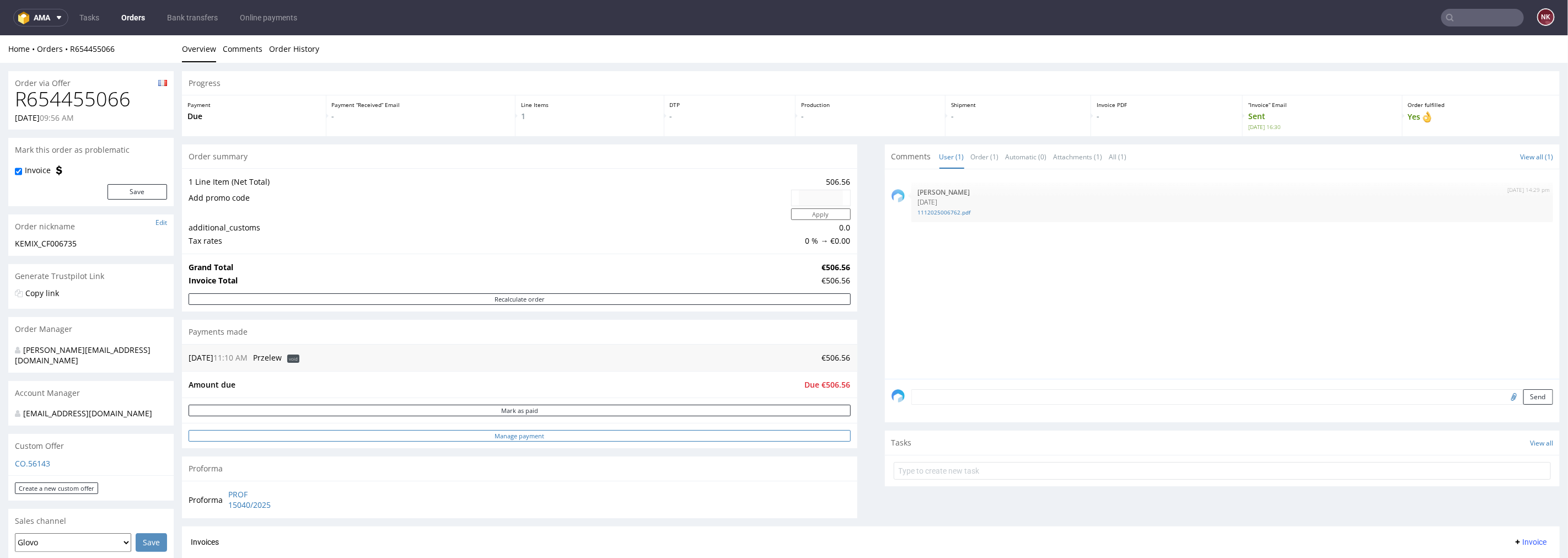
click at [739, 438] on link "Manage payment" at bounding box center [520, 435] width 662 height 11
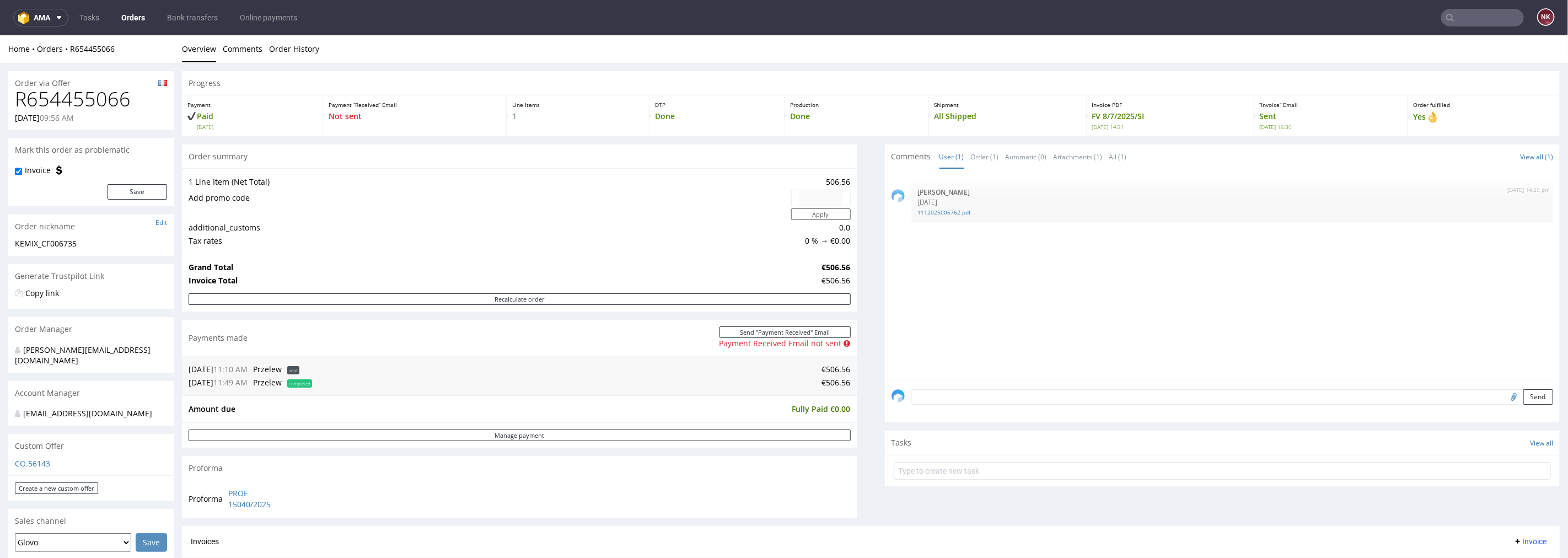
click at [1194, 397] on textarea at bounding box center [1232, 396] width 643 height 16
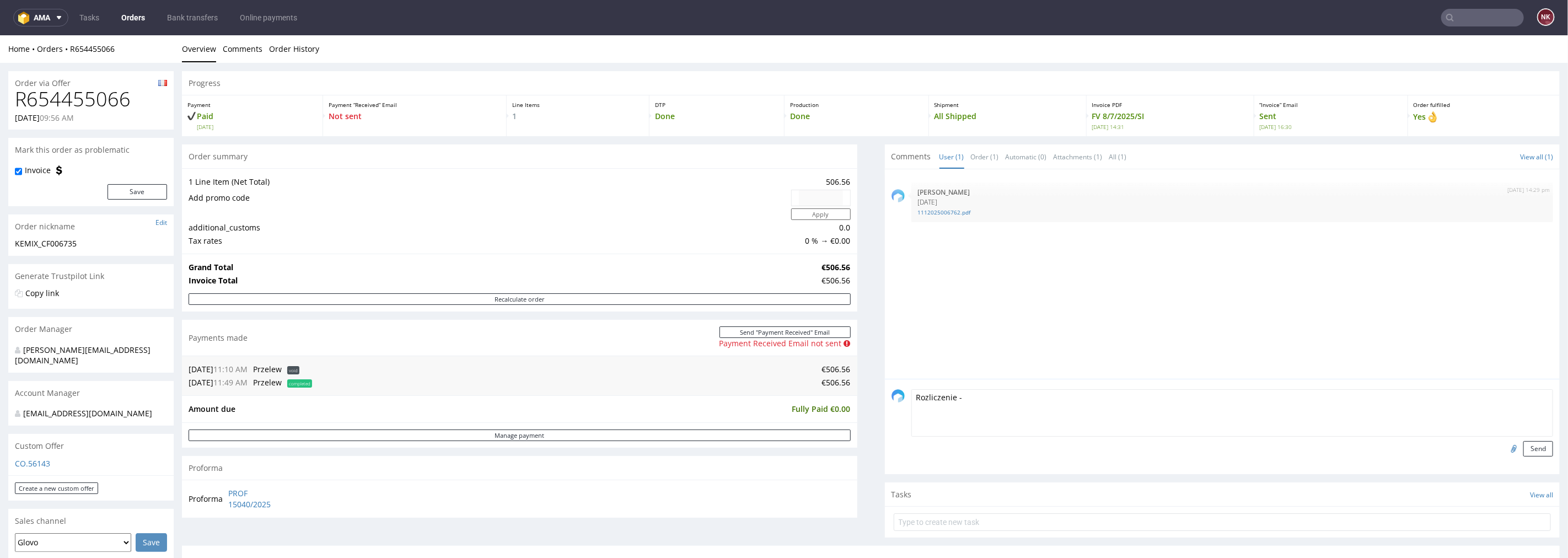
paste textarea "[URL][DOMAIN_NAME]"
type textarea "Rozliczenie - [URL][DOMAIN_NAME]"
click at [1523, 445] on button "Send" at bounding box center [1538, 448] width 29 height 16
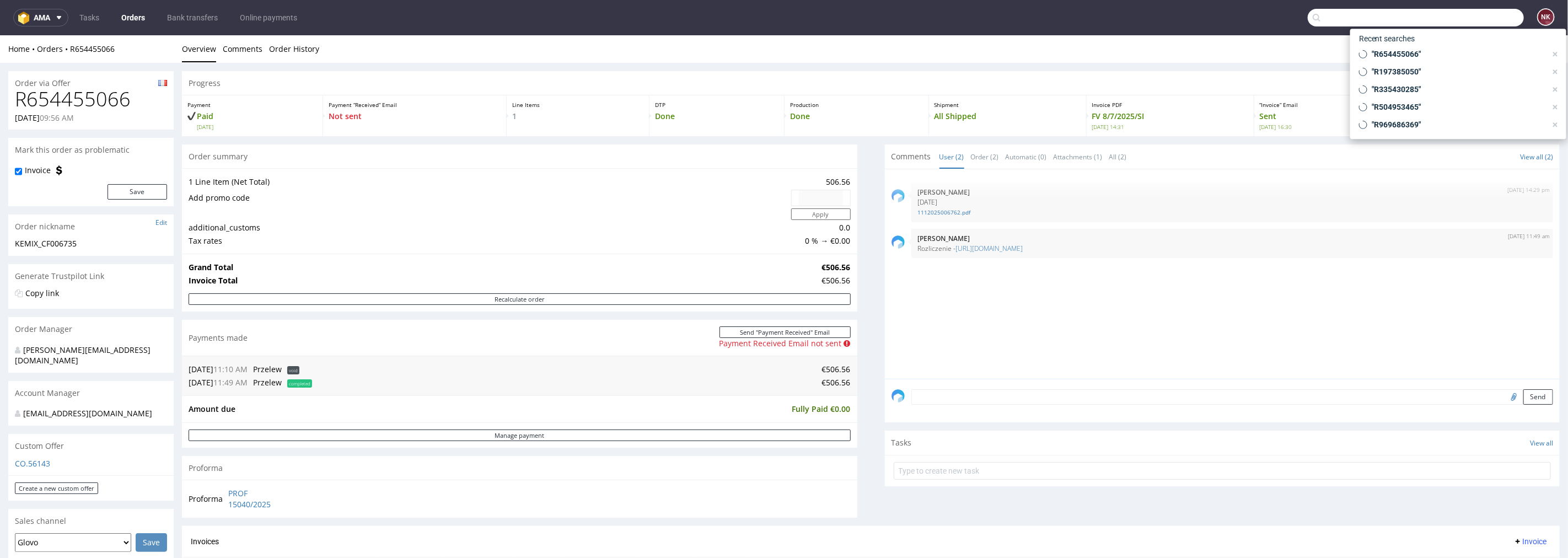
click at [1467, 22] on input "text" at bounding box center [1416, 17] width 216 height 17
paste input "R119427595"
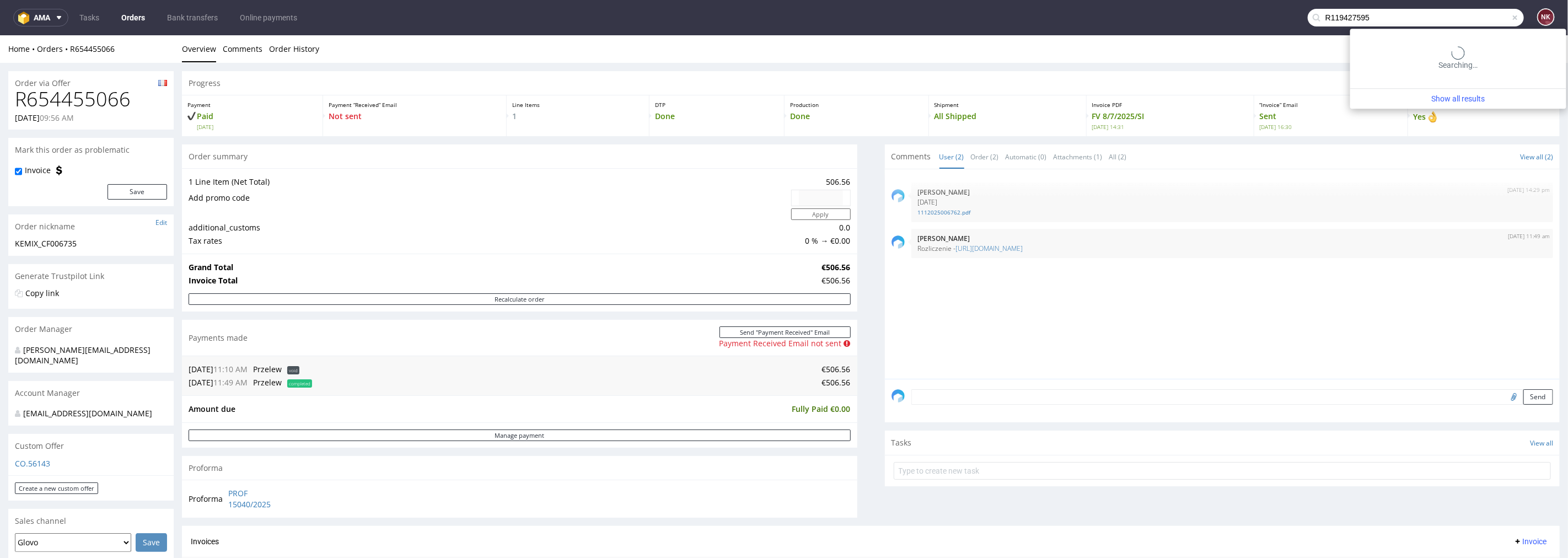
type input "R119427595"
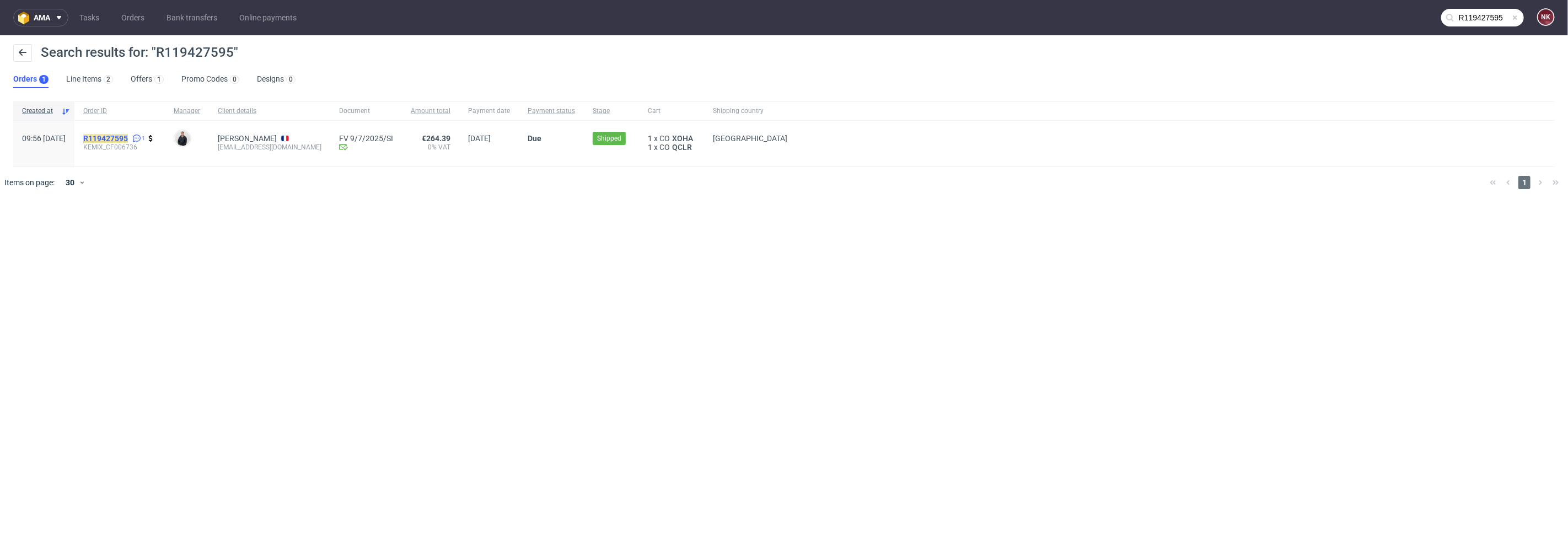
click at [128, 134] on span "R119427595" at bounding box center [106, 138] width 45 height 9
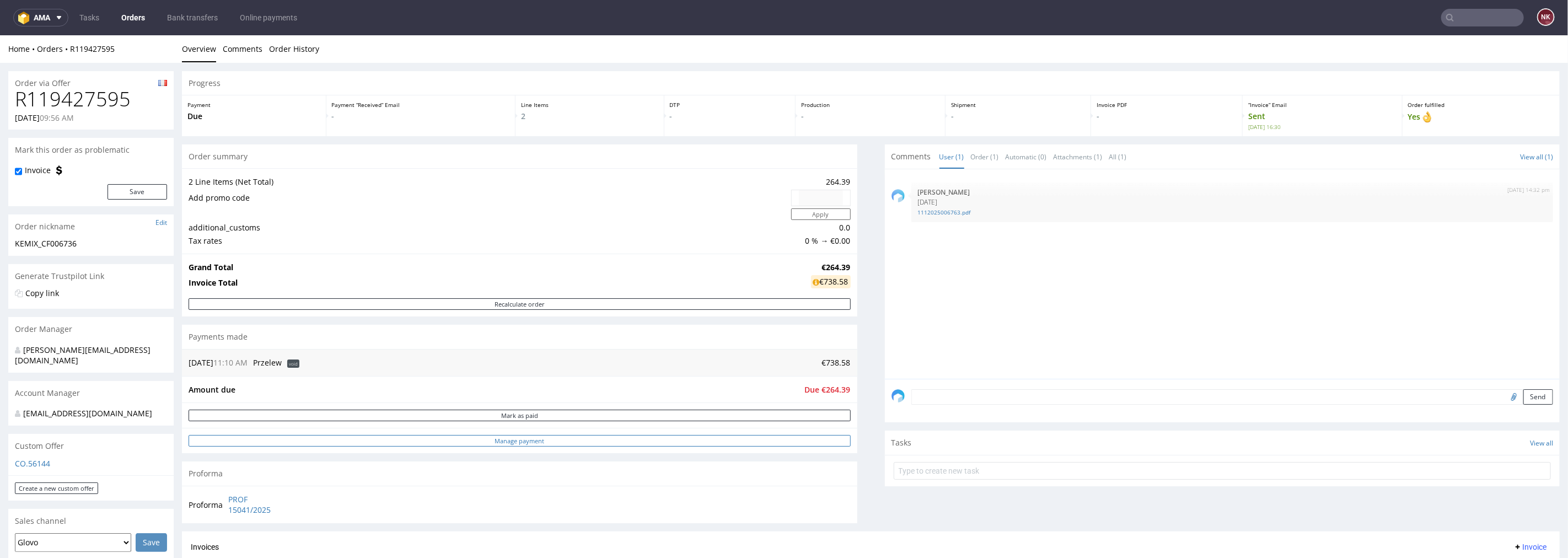
click at [742, 445] on link "Manage payment" at bounding box center [520, 439] width 662 height 11
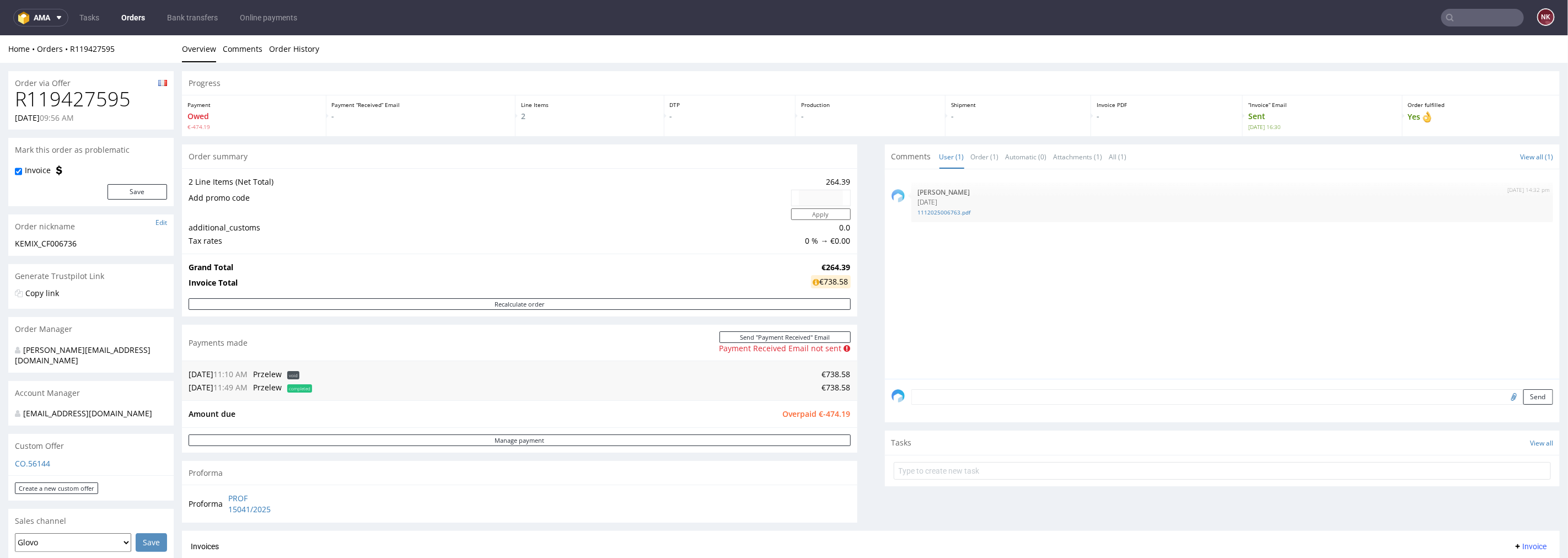
click at [1073, 398] on textarea at bounding box center [1232, 396] width 643 height 16
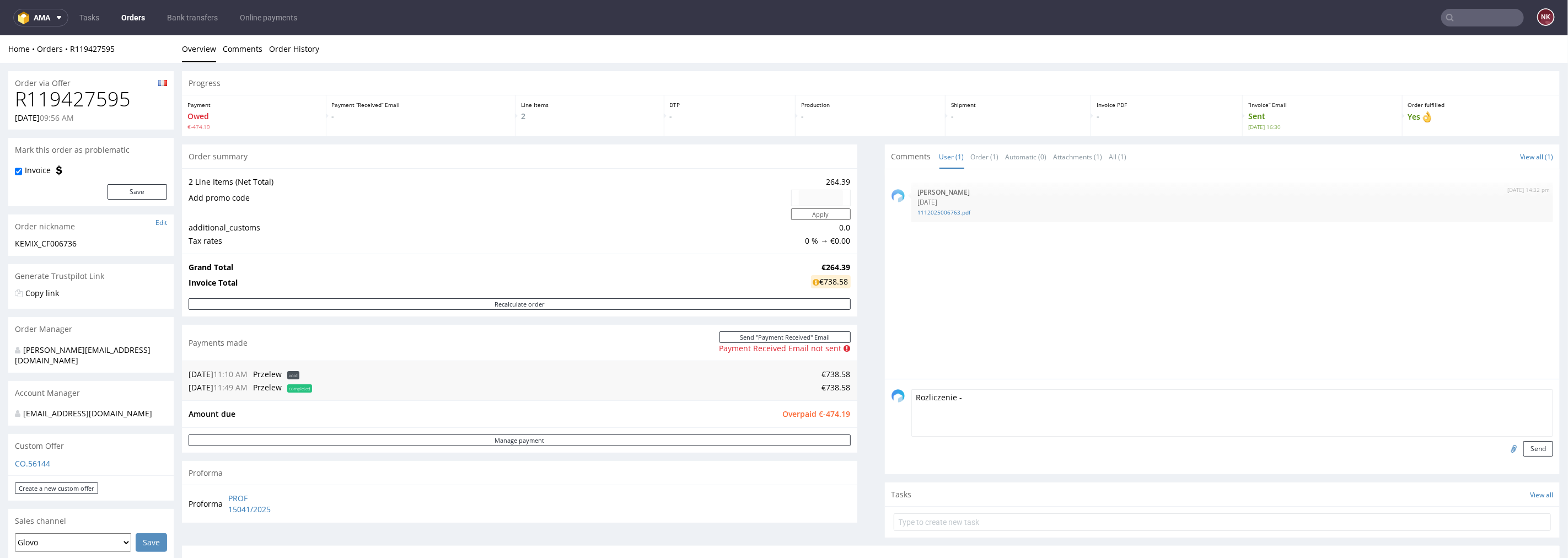
paste textarea "[URL][DOMAIN_NAME]"
type textarea "Rozliczenie - [URL][DOMAIN_NAME]"
click at [1523, 442] on button "Send" at bounding box center [1538, 448] width 29 height 16
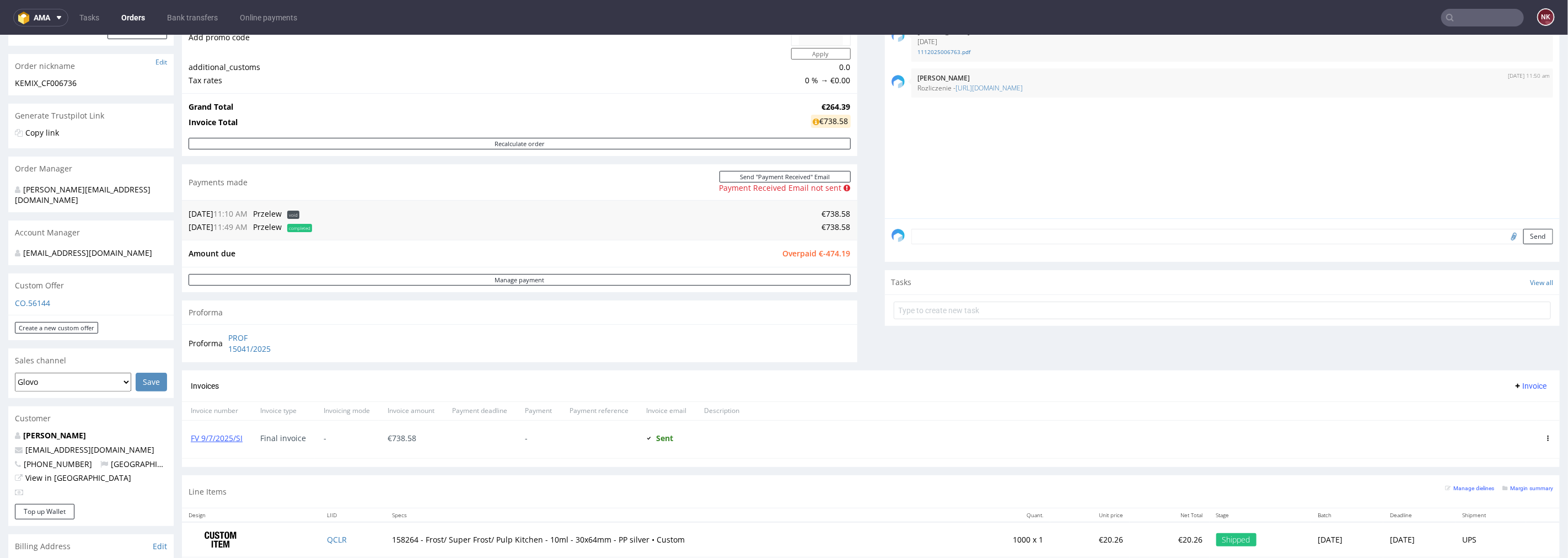
scroll to position [183, 0]
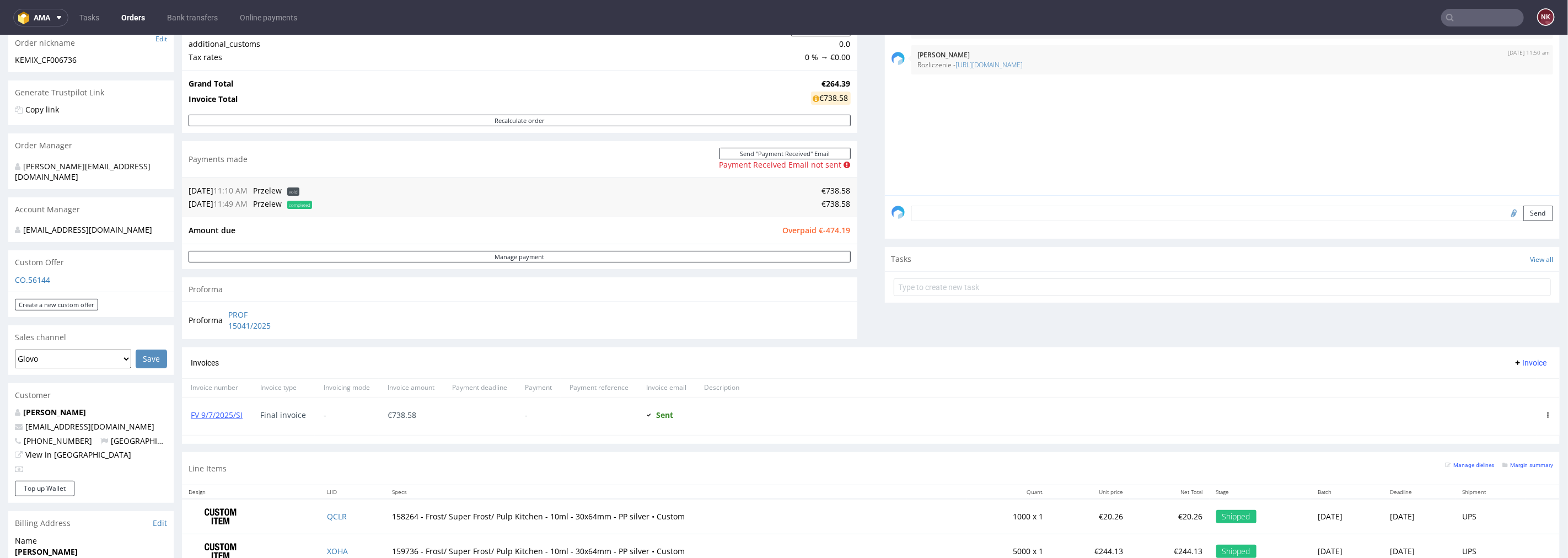
click at [1447, 19] on input "text" at bounding box center [1482, 17] width 83 height 17
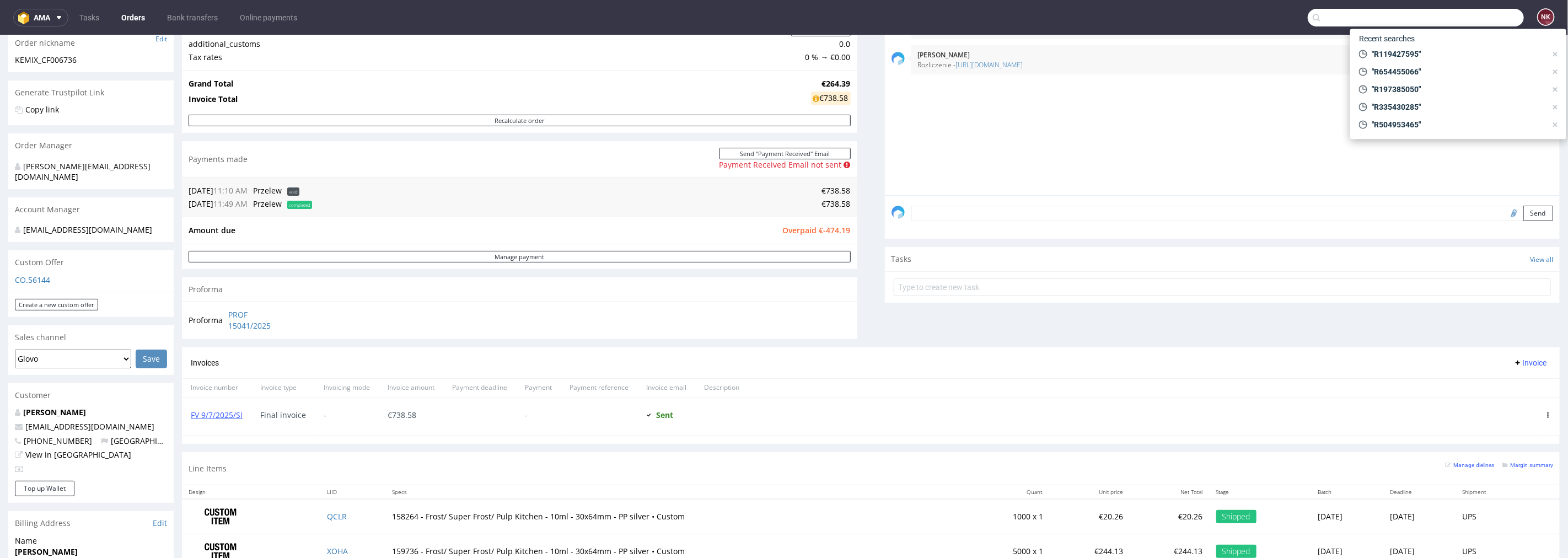
paste input "R222349976"
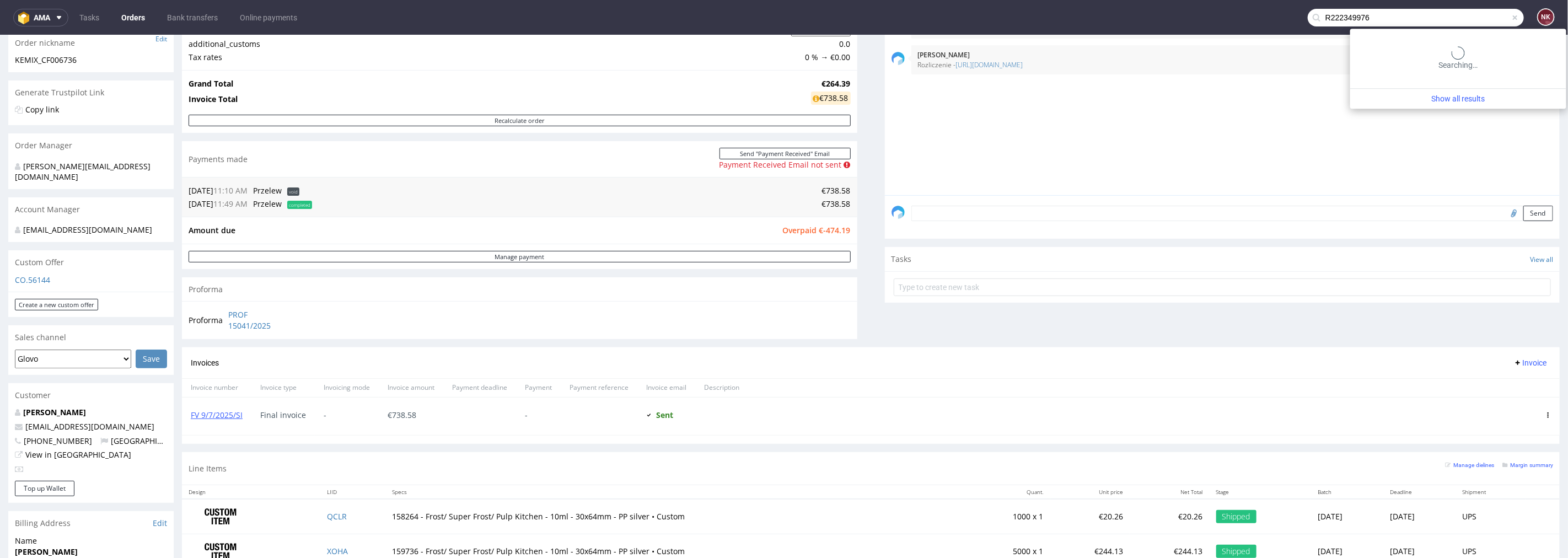
type input "R222349976"
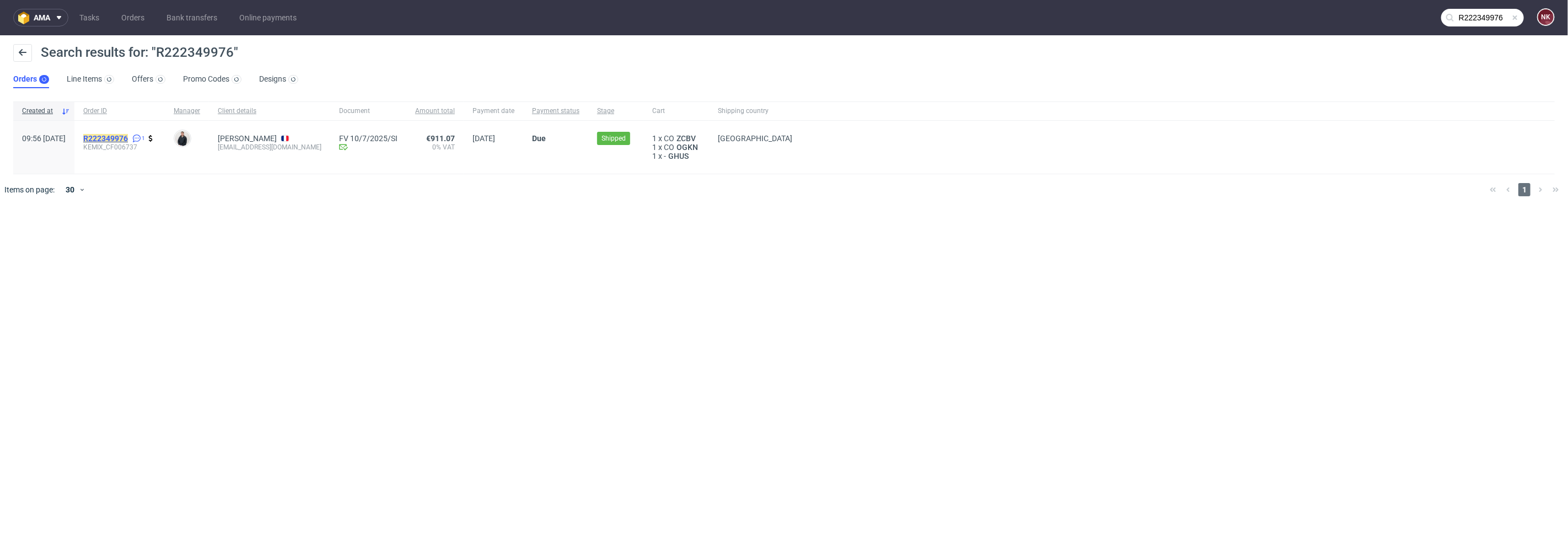
click at [128, 134] on mark "R222349976" at bounding box center [106, 138] width 45 height 9
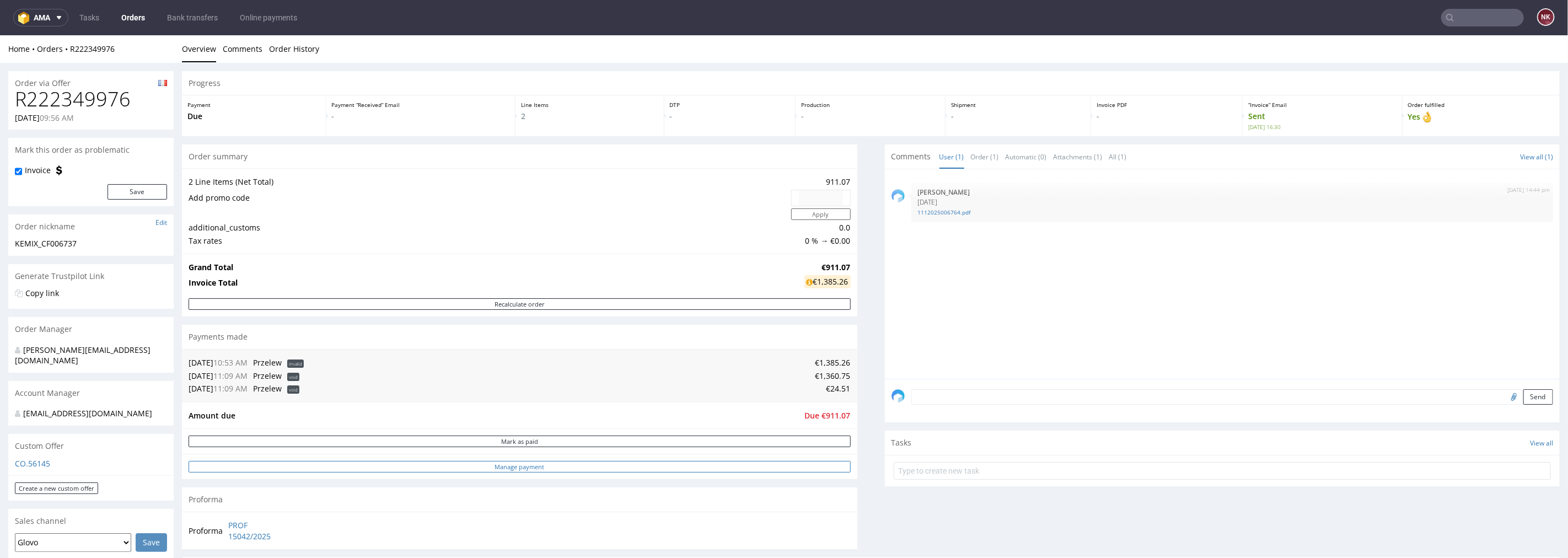
click at [737, 467] on link "Manage payment" at bounding box center [520, 465] width 662 height 11
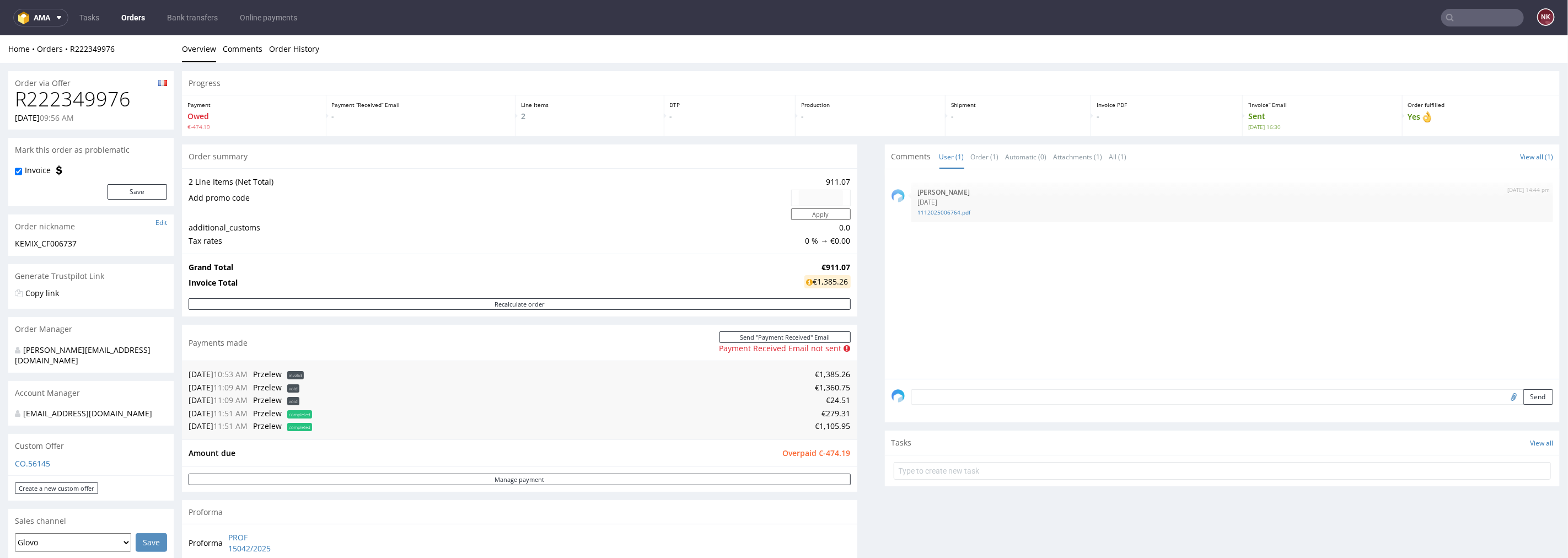
click at [950, 392] on textarea at bounding box center [1232, 396] width 643 height 16
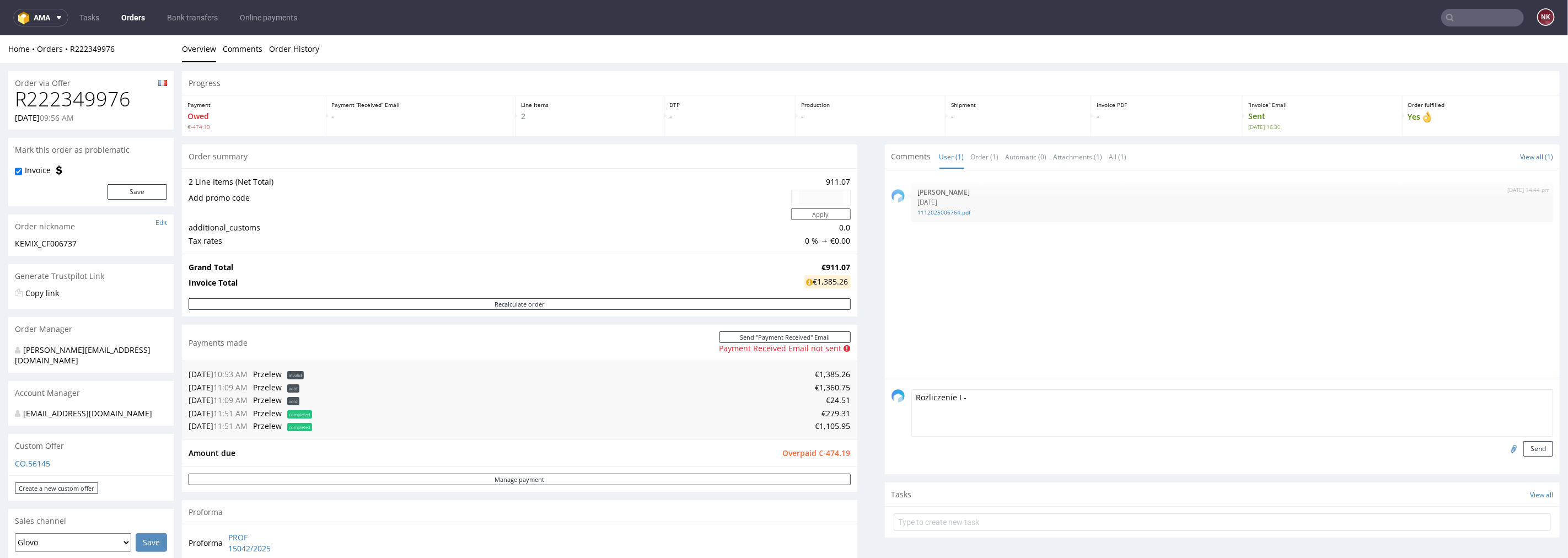
paste textarea "https://platform.packhelp.com/ama/bank-transfers/details/45470"
type textarea "Rozliczenie I - https://platform.packhelp.com/ama/bank-transfers/details/45470 …"
click at [1531, 452] on button "Send" at bounding box center [1538, 448] width 29 height 16
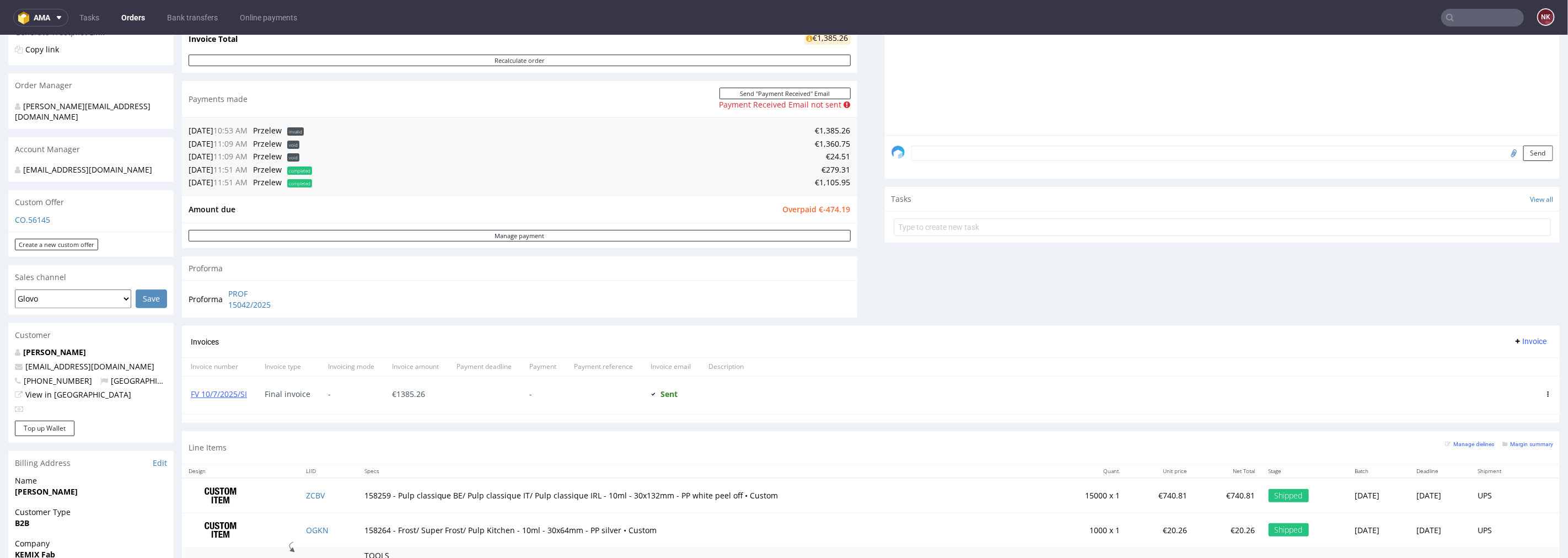
scroll to position [245, 0]
drag, startPoint x: 247, startPoint y: 394, endPoint x: 189, endPoint y: 395, distance: 58.0
click at [189, 395] on div "FV 10/7/2025/SI" at bounding box center [218, 393] width 74 height 37
copy link "FV 10/7/2025/SI"
click at [817, 183] on td "€1,105.95" at bounding box center [583, 180] width 536 height 13
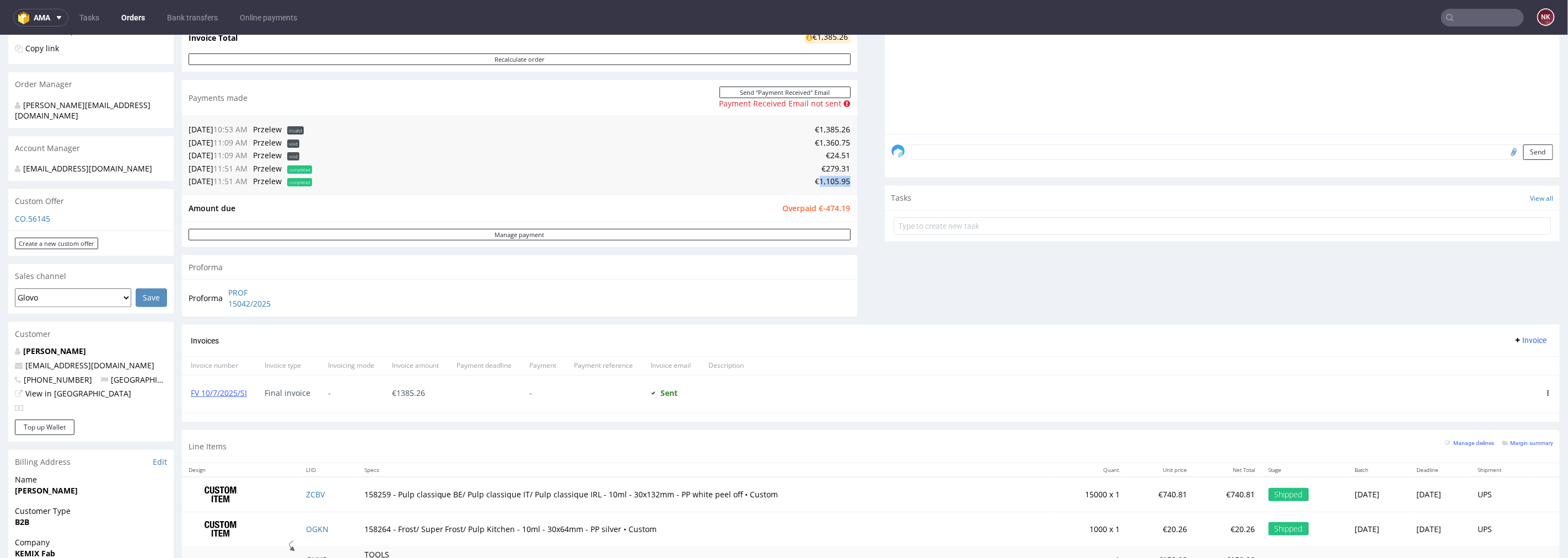
click at [817, 183] on td "€1,105.95" at bounding box center [583, 180] width 536 height 13
copy td "1,105.95"
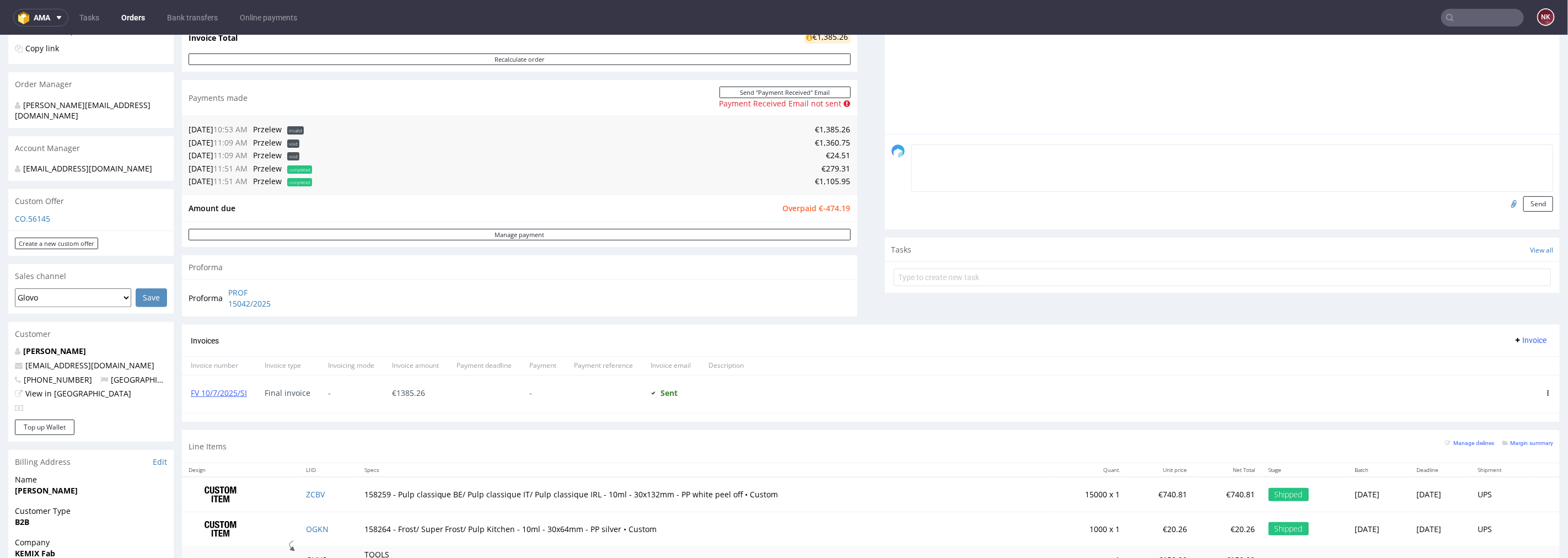
click at [1070, 154] on textarea at bounding box center [1232, 167] width 643 height 48
paste textarea "[URL][DOMAIN_NAME]"
click at [829, 180] on td "€1,105.95" at bounding box center [583, 180] width 536 height 13
copy td "1,105.95"
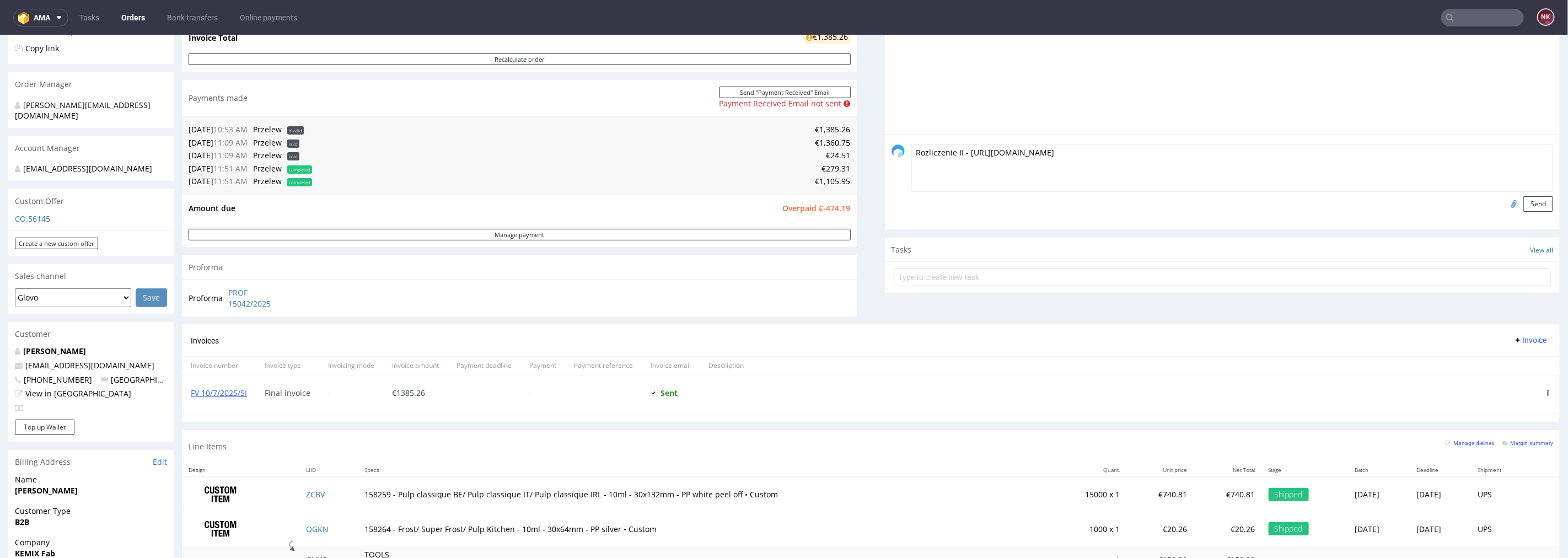
click at [1274, 161] on textarea "Rozliczenie II - https://platform.packhelp.com/ama/bank-transfers/details/45526" at bounding box center [1232, 167] width 643 height 48
paste textarea "1,105.95"
click at [1207, 147] on textarea "Rozliczenie II - https://platform.packhelp.com/ama/bank-transfers/details/45526…" at bounding box center [1232, 167] width 643 height 48
click at [1277, 150] on textarea "Rozliczenie II - https://platform.packhelp.com/ama/bank-transfers/details/45526…" at bounding box center [1232, 167] width 643 height 48
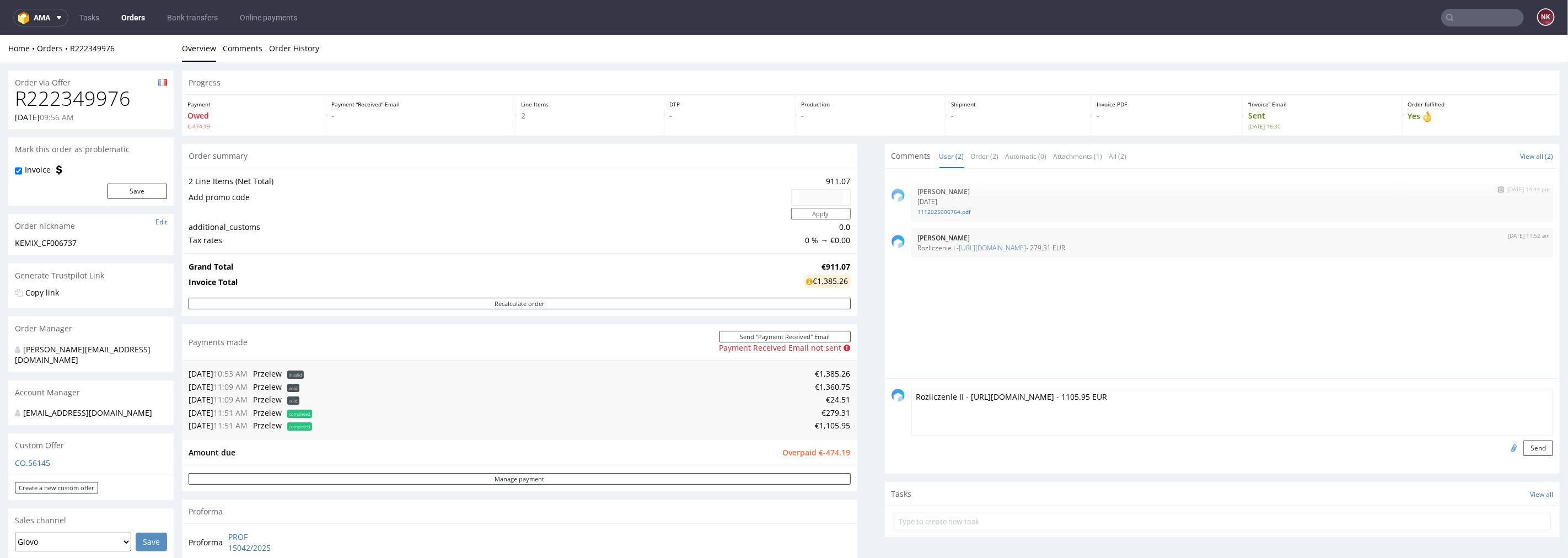
scroll to position [0, 0]
click at [1221, 394] on textarea "Rozliczenie II - https://platform.packhelp.com/ama/bank-transfers/details/45526…" at bounding box center [1232, 412] width 643 height 48
type textarea "Rozliczenie II - https://platform.packhelp.com/ama/bank-transfers/details/45526…"
click at [1523, 451] on button "Send" at bounding box center [1538, 448] width 29 height 16
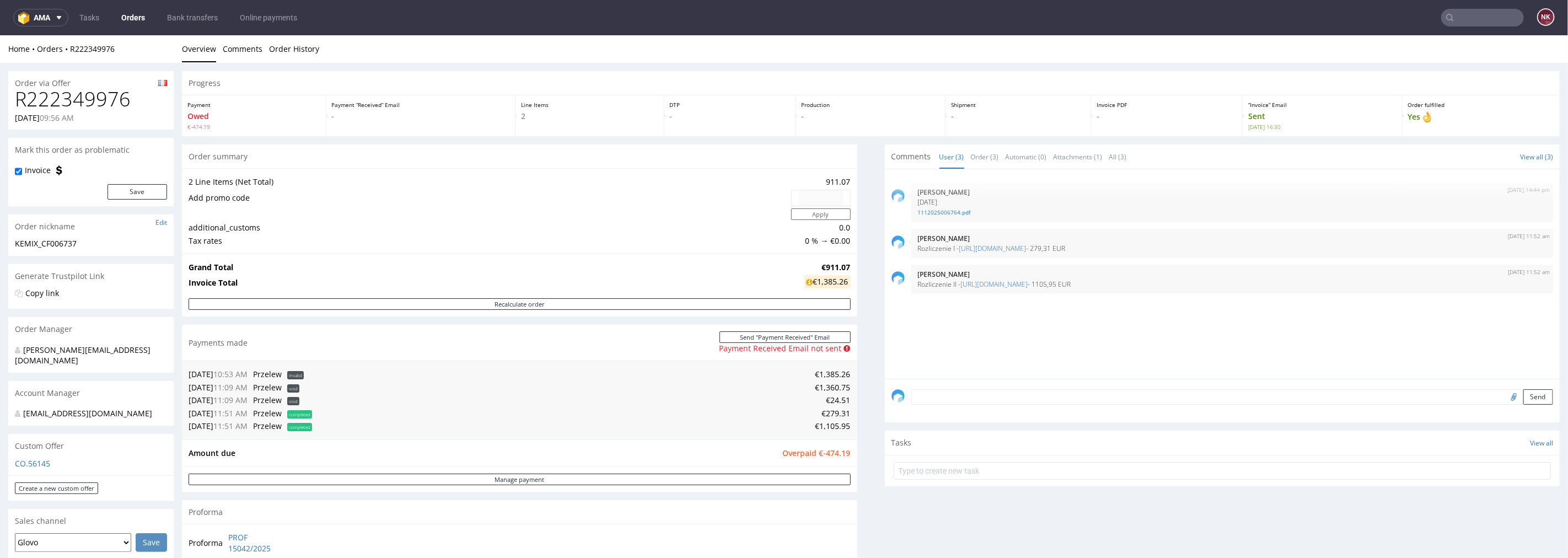
click at [862, 470] on div "Progress Payment Owed €-474.19 Payment “Received” Email - Line Items 2 DTP - Pr…" at bounding box center [870, 449] width 1378 height 757
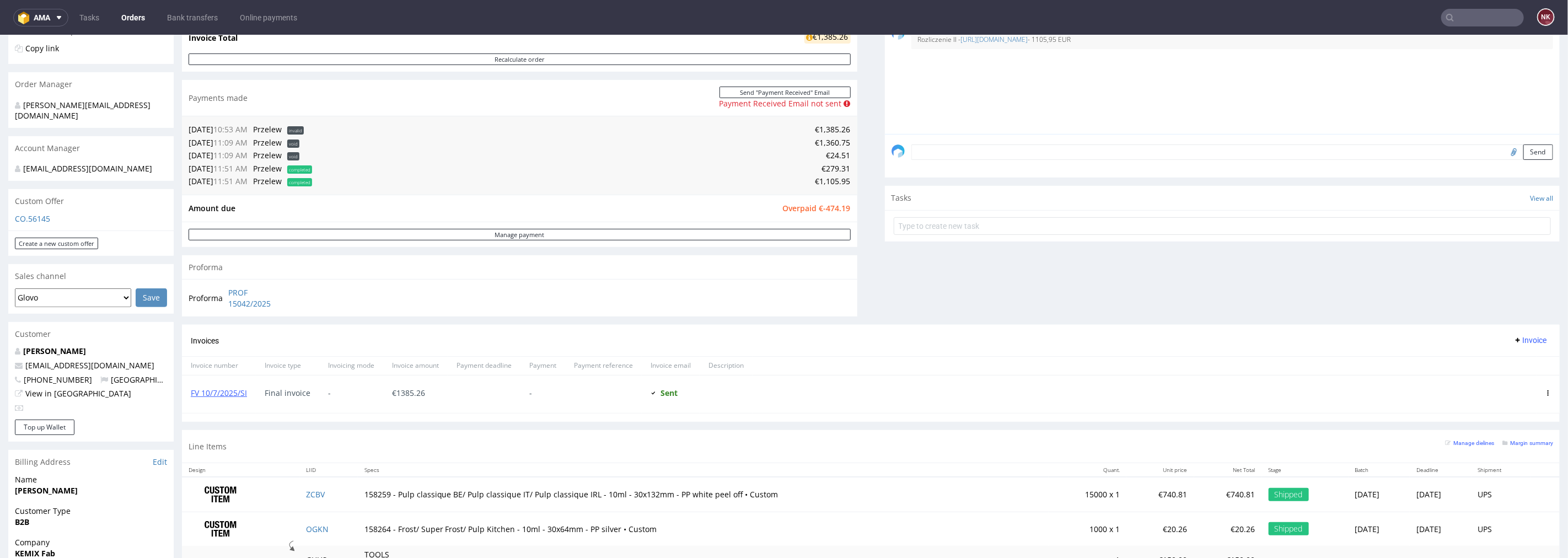
scroll to position [123, 0]
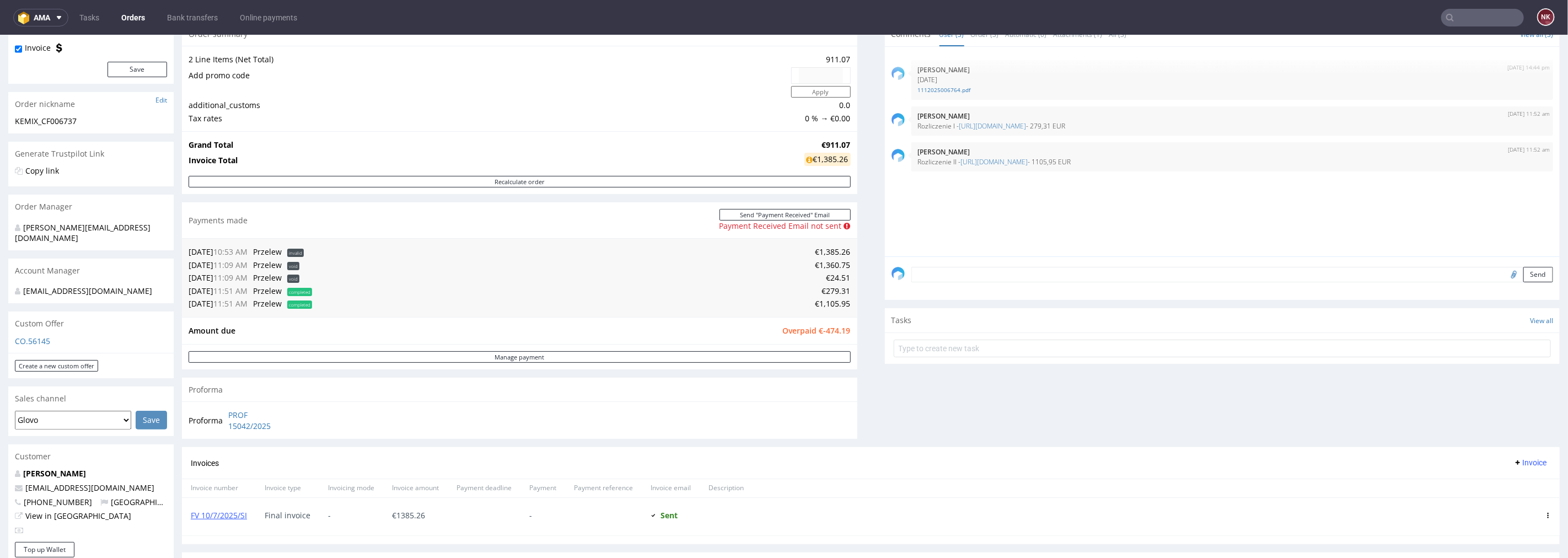
click at [1459, 17] on input "text" at bounding box center [1482, 17] width 83 height 17
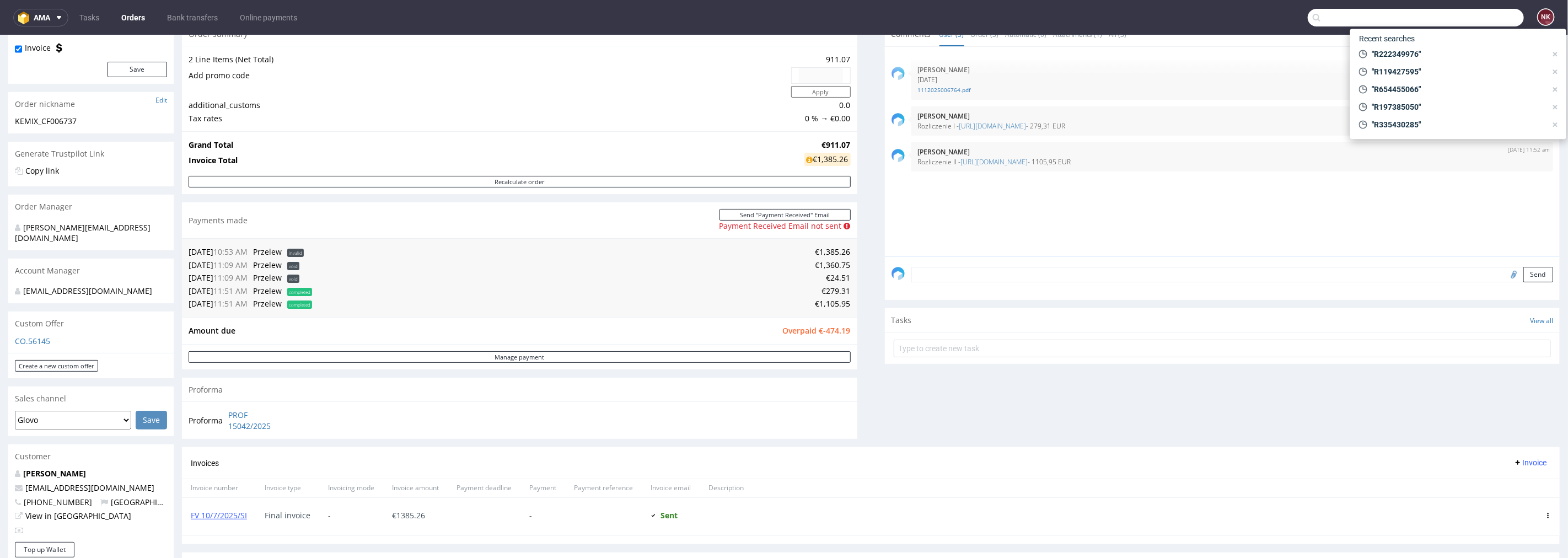
paste input "R765150622"
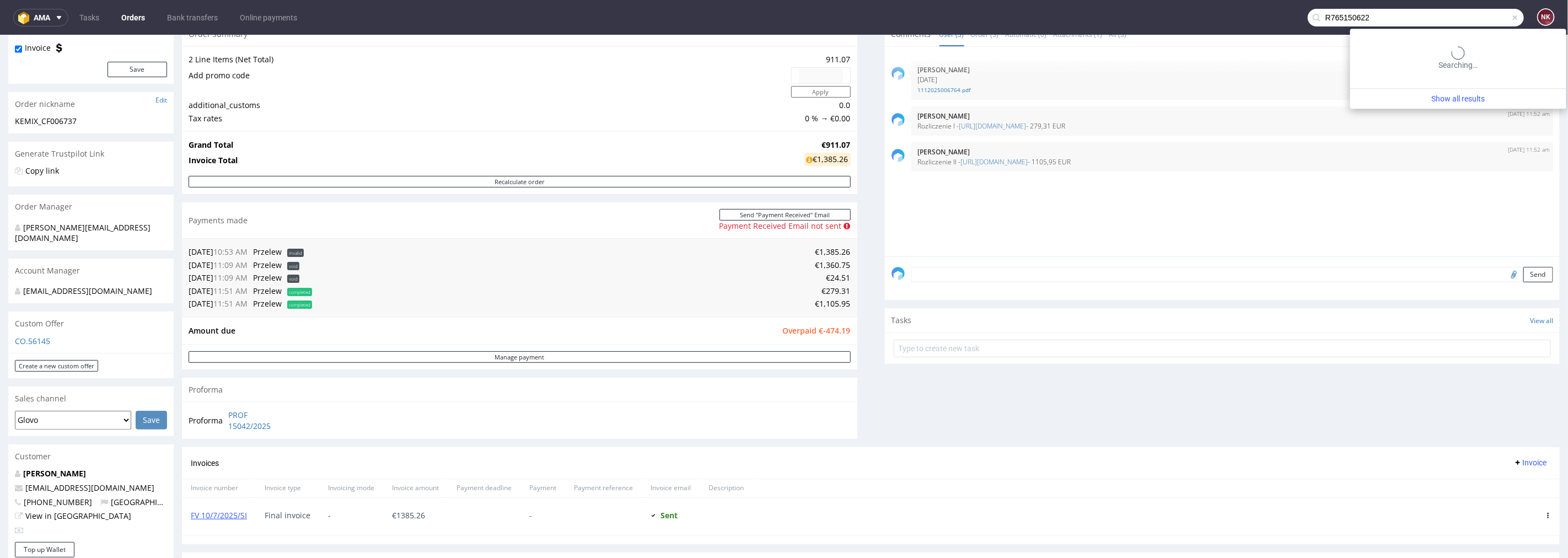
type input "R765150622"
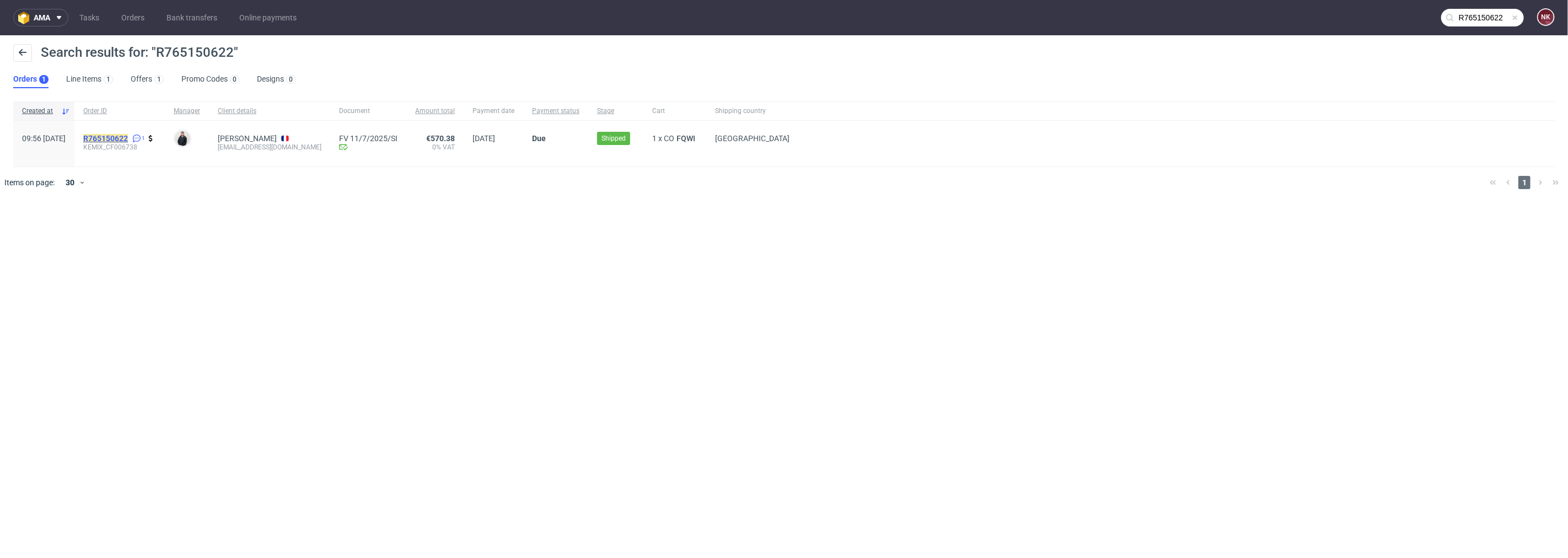
click at [128, 140] on mark "R765150622" at bounding box center [106, 138] width 45 height 9
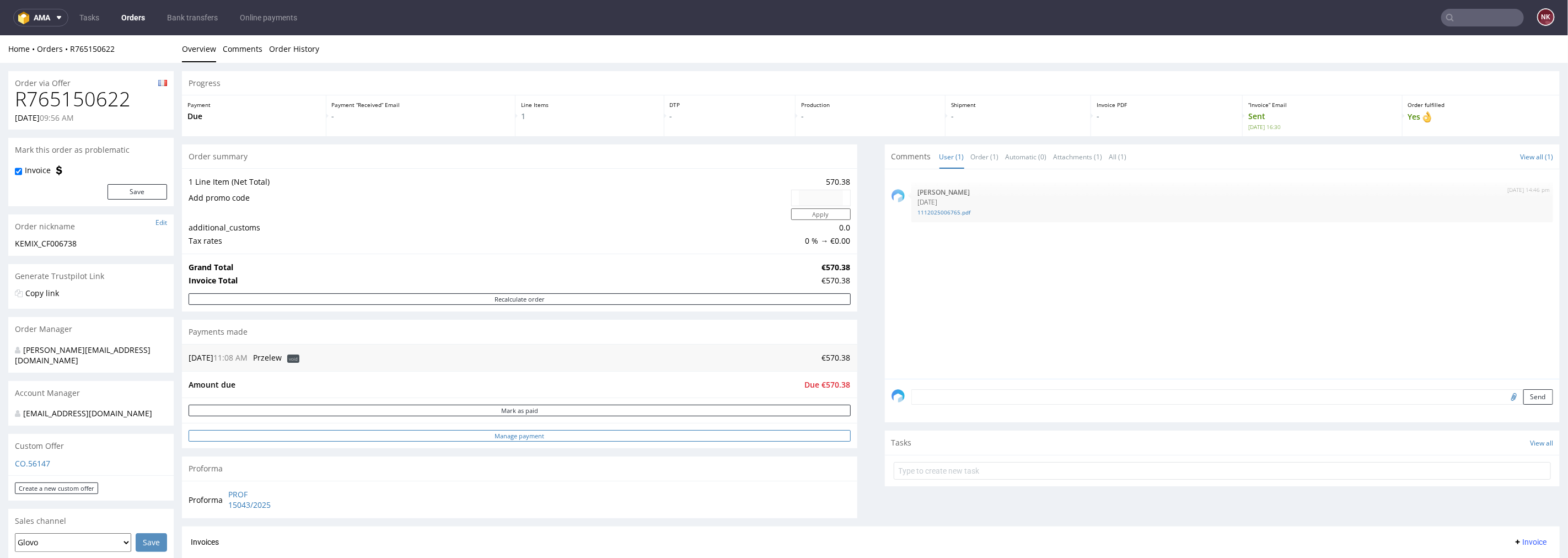
click at [646, 435] on link "Manage payment" at bounding box center [520, 435] width 662 height 11
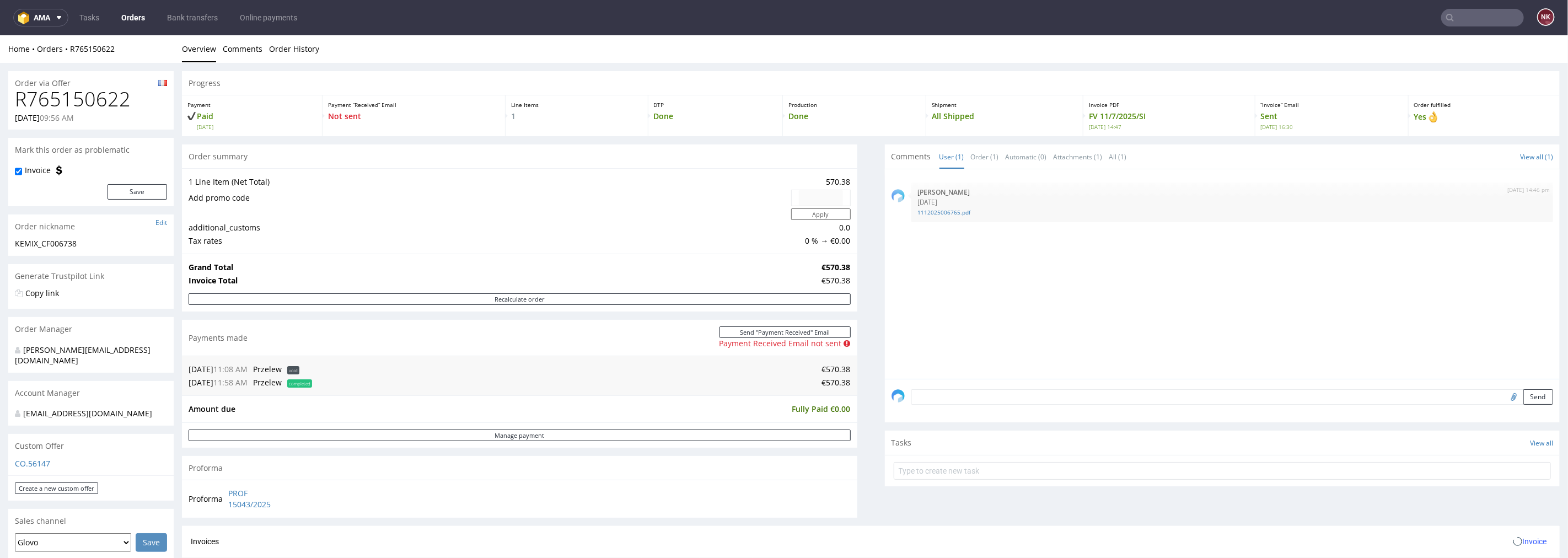
click at [1011, 395] on textarea at bounding box center [1232, 396] width 643 height 16
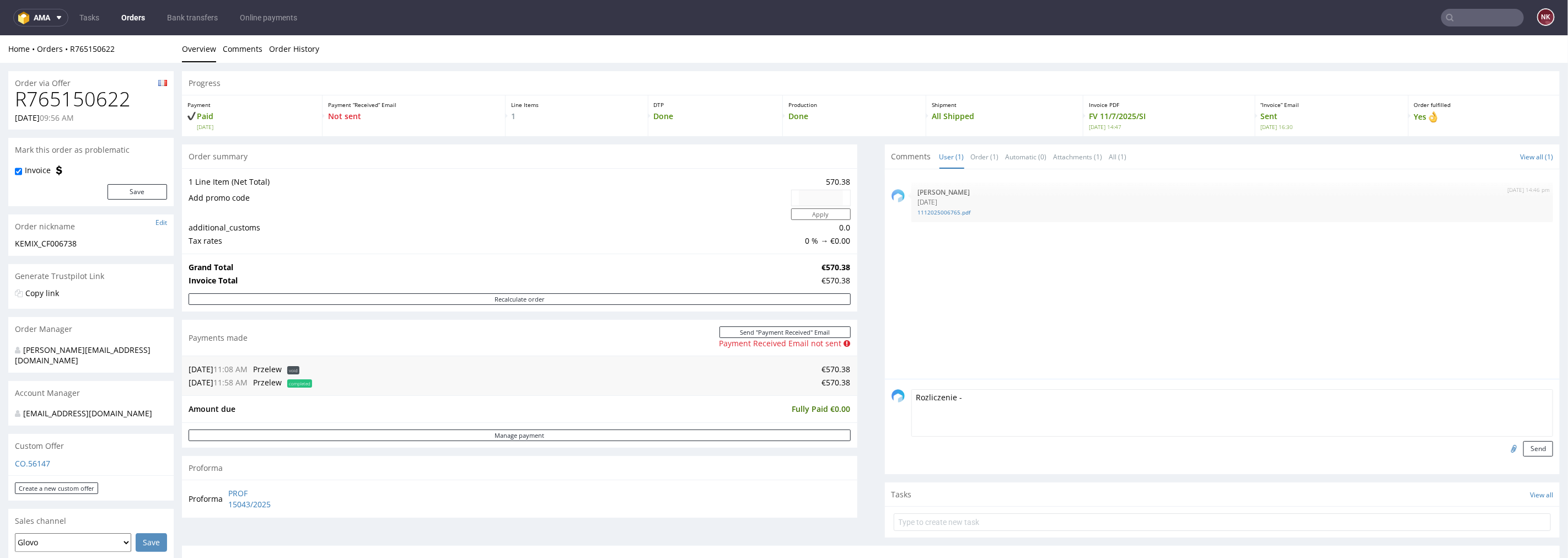
paste textarea "[URL][DOMAIN_NAME]"
type textarea "Rozliczenie - [URL][DOMAIN_NAME]"
click at [1529, 442] on button "Send" at bounding box center [1538, 448] width 29 height 16
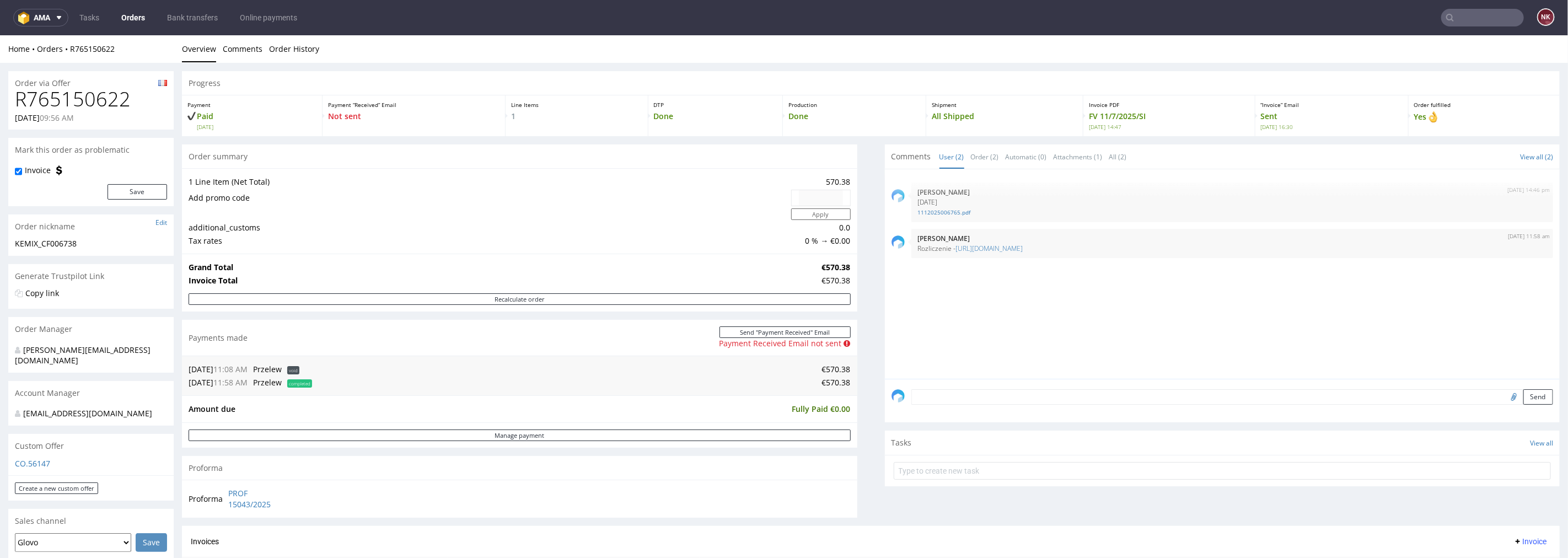
click at [1458, 16] on input "text" at bounding box center [1482, 17] width 83 height 17
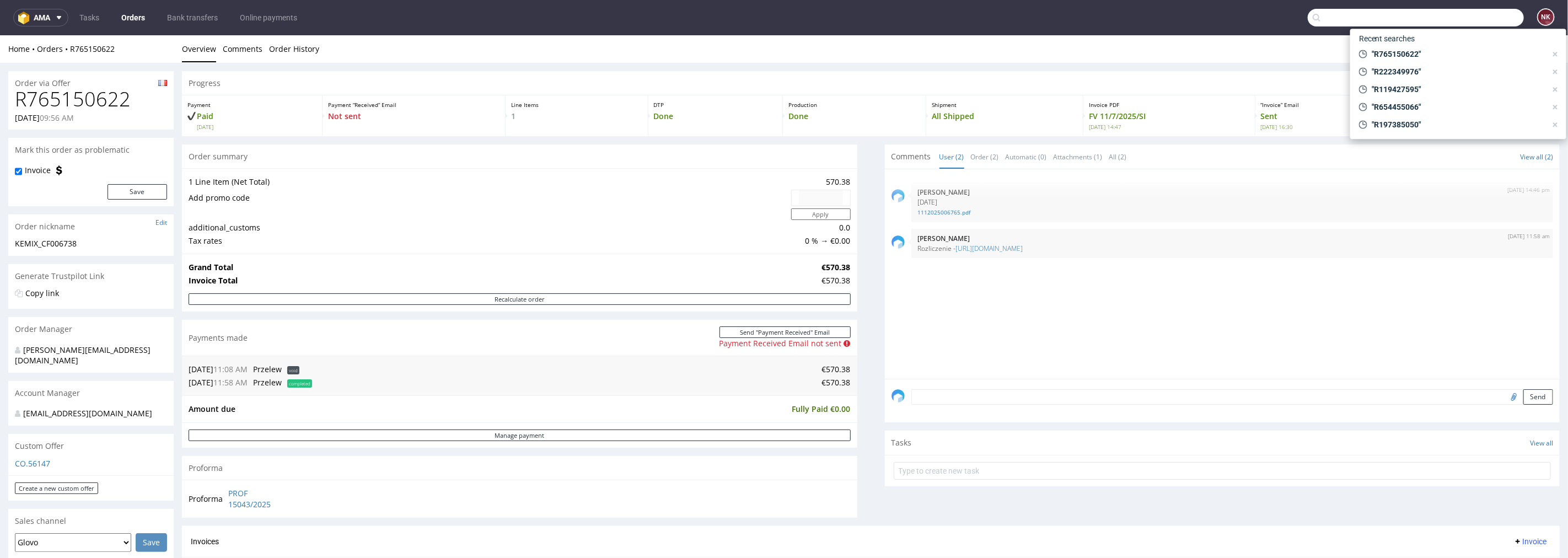
paste input "R773193199"
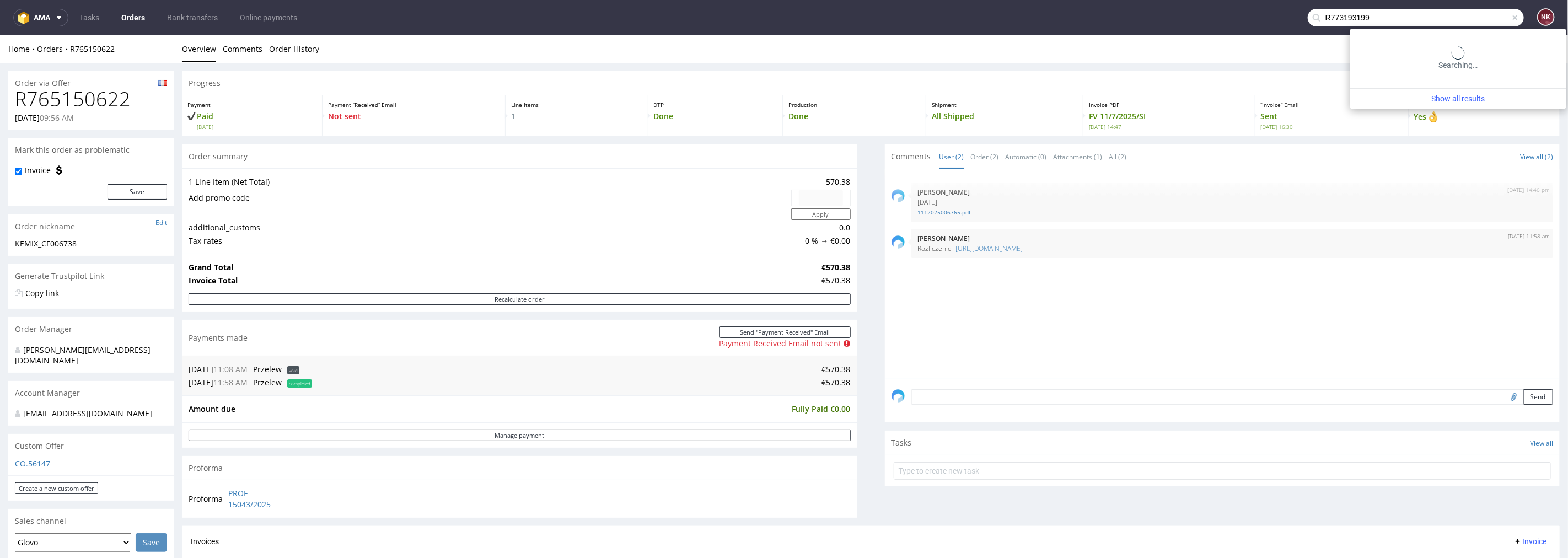
type input "R773193199"
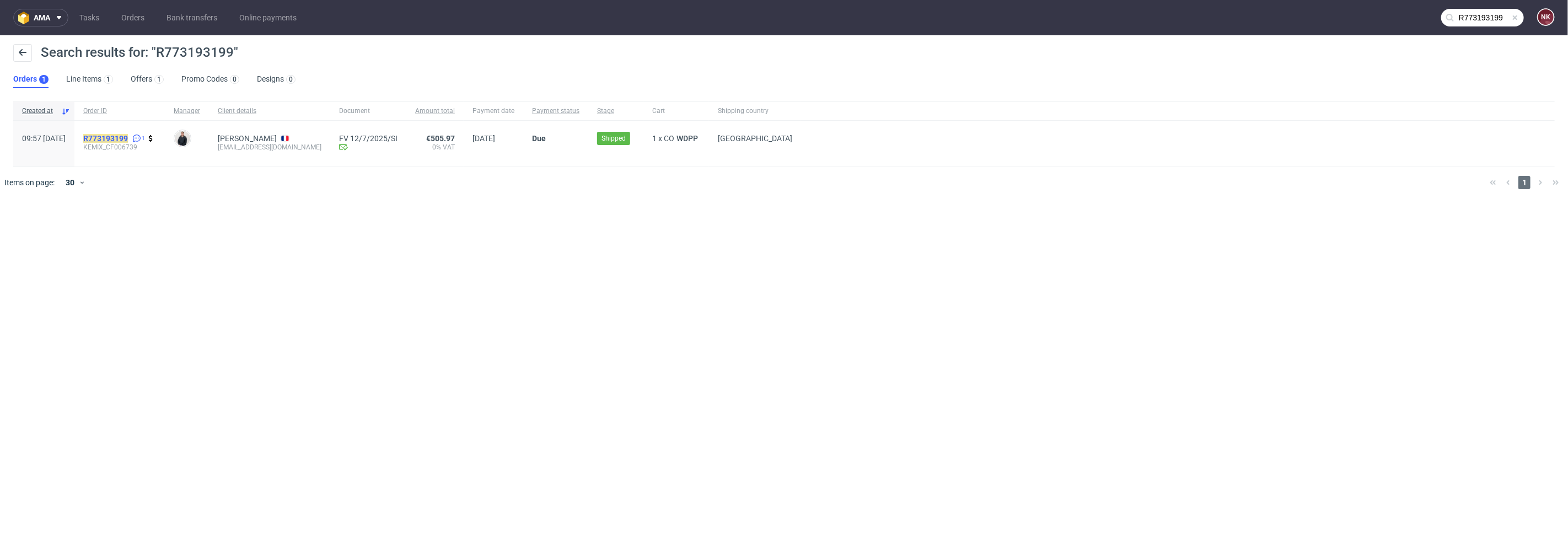
click at [128, 139] on mark "R773193199" at bounding box center [106, 138] width 45 height 9
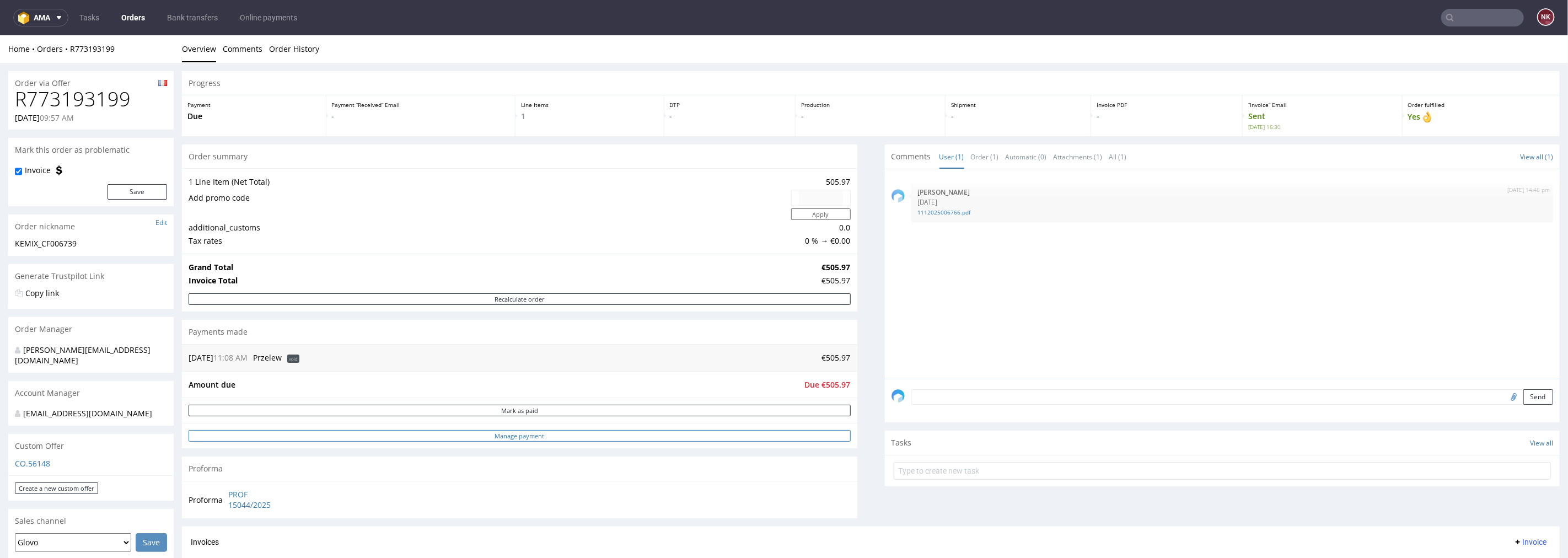
click at [703, 438] on link "Manage payment" at bounding box center [520, 435] width 662 height 11
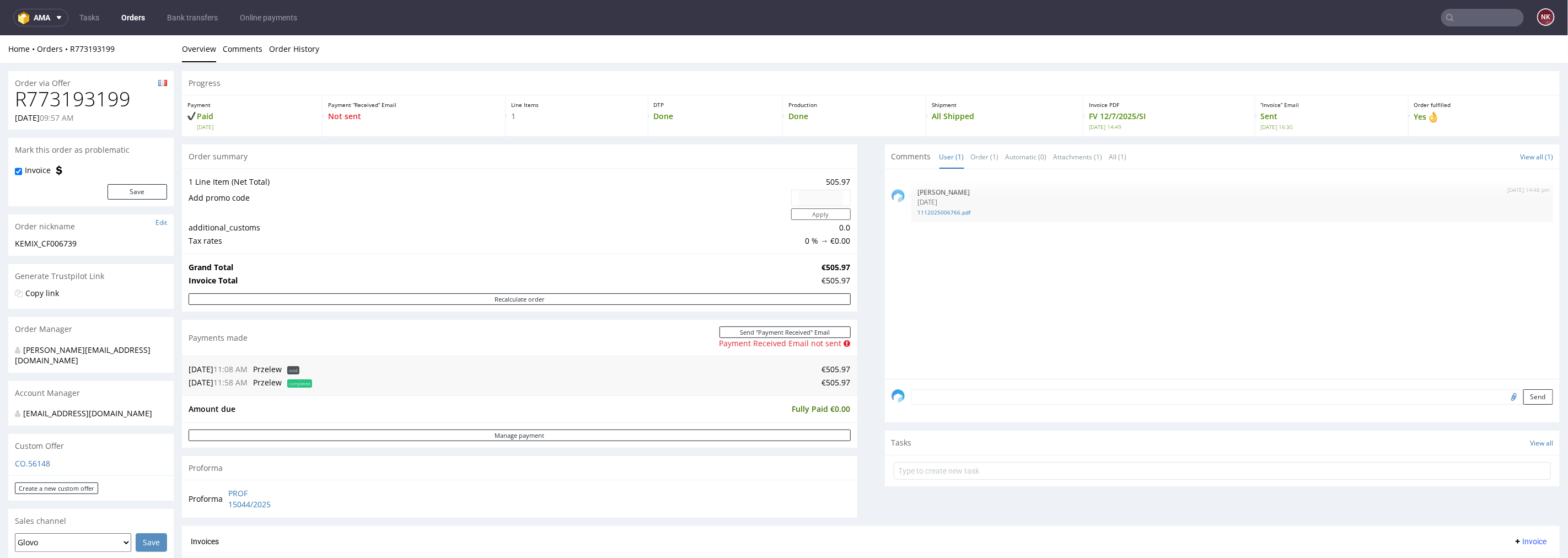
click at [987, 393] on textarea at bounding box center [1232, 396] width 643 height 16
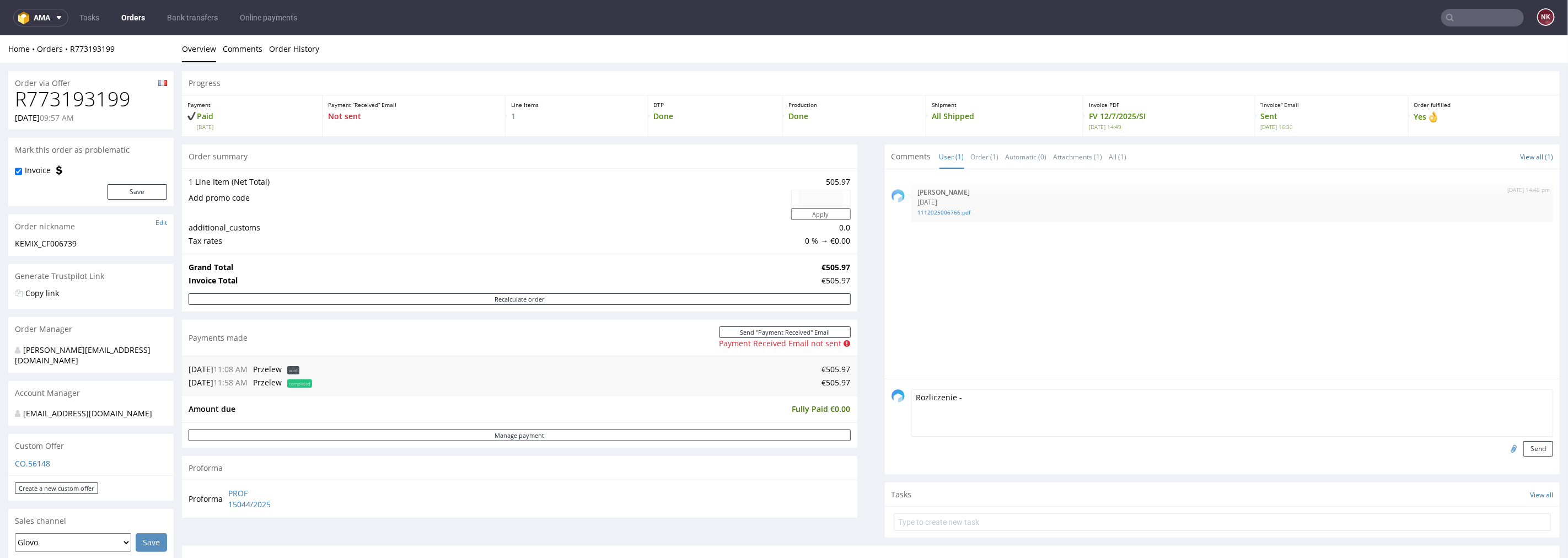
paste textarea "[URL][DOMAIN_NAME]"
type textarea "Rozliczenie - [URL][DOMAIN_NAME]"
click at [1509, 456] on div "Rozliczenie - [URL][DOMAIN_NAME] Send" at bounding box center [1222, 426] width 675 height 95
click at [1523, 448] on button "Send" at bounding box center [1538, 448] width 29 height 16
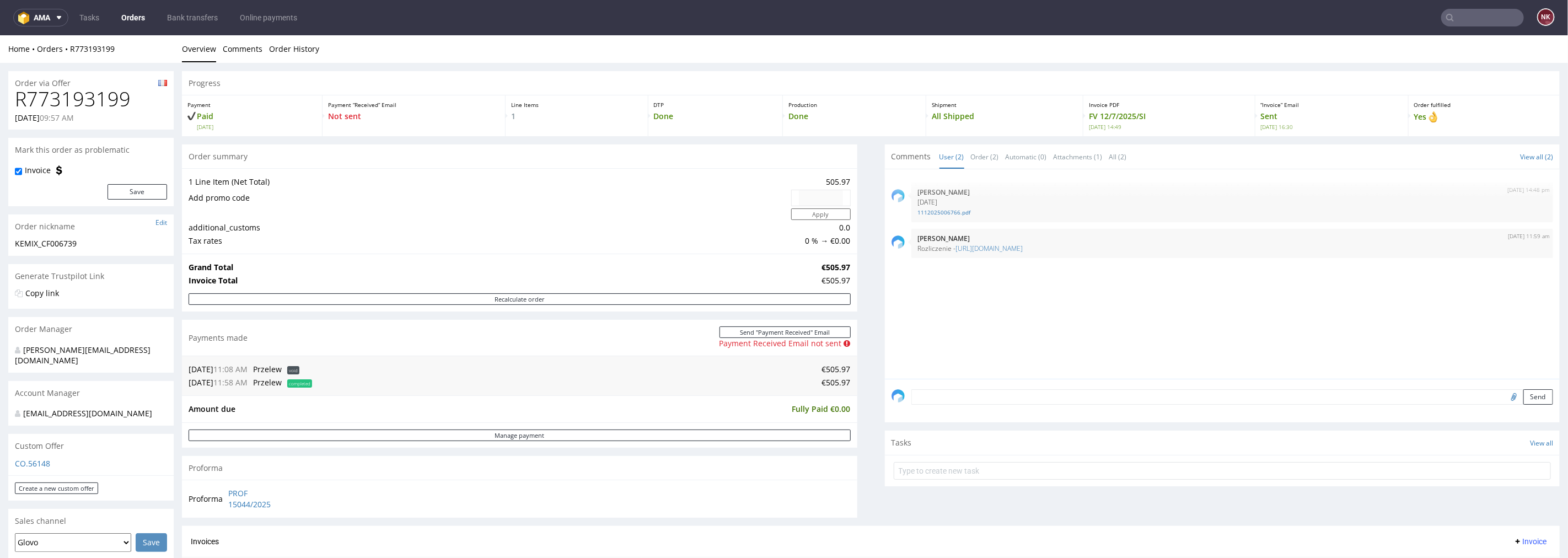
click at [1458, 19] on input "text" at bounding box center [1482, 17] width 83 height 17
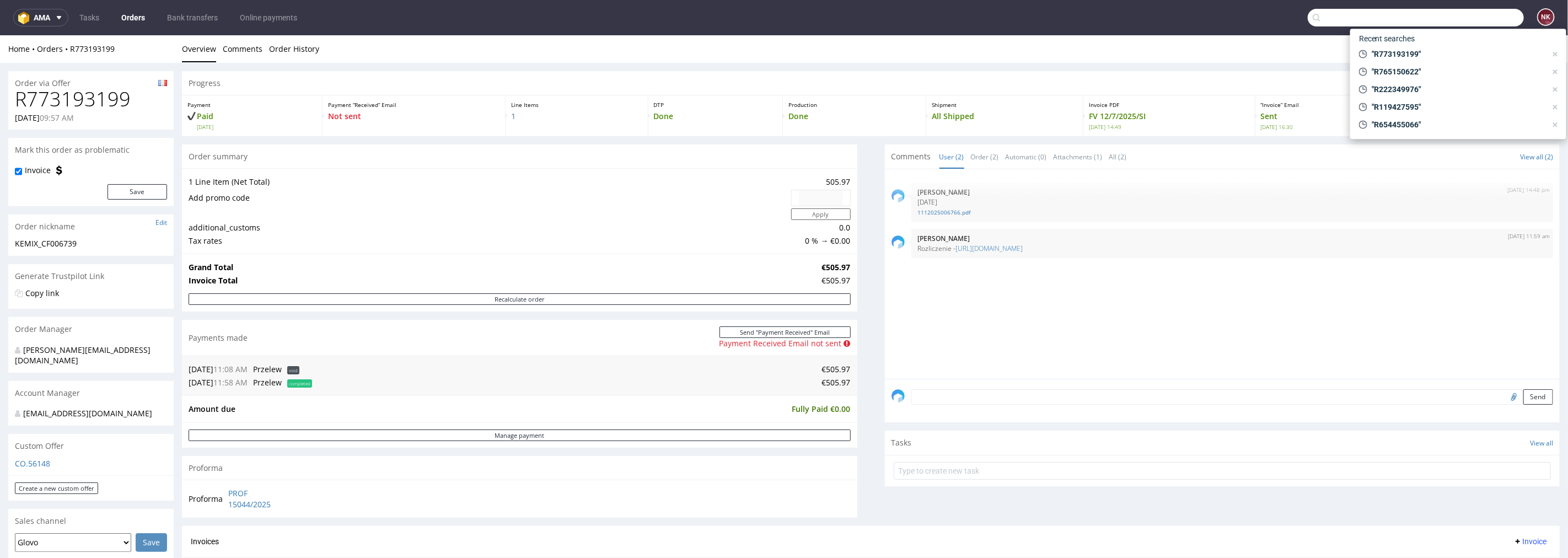
paste input "R339054574"
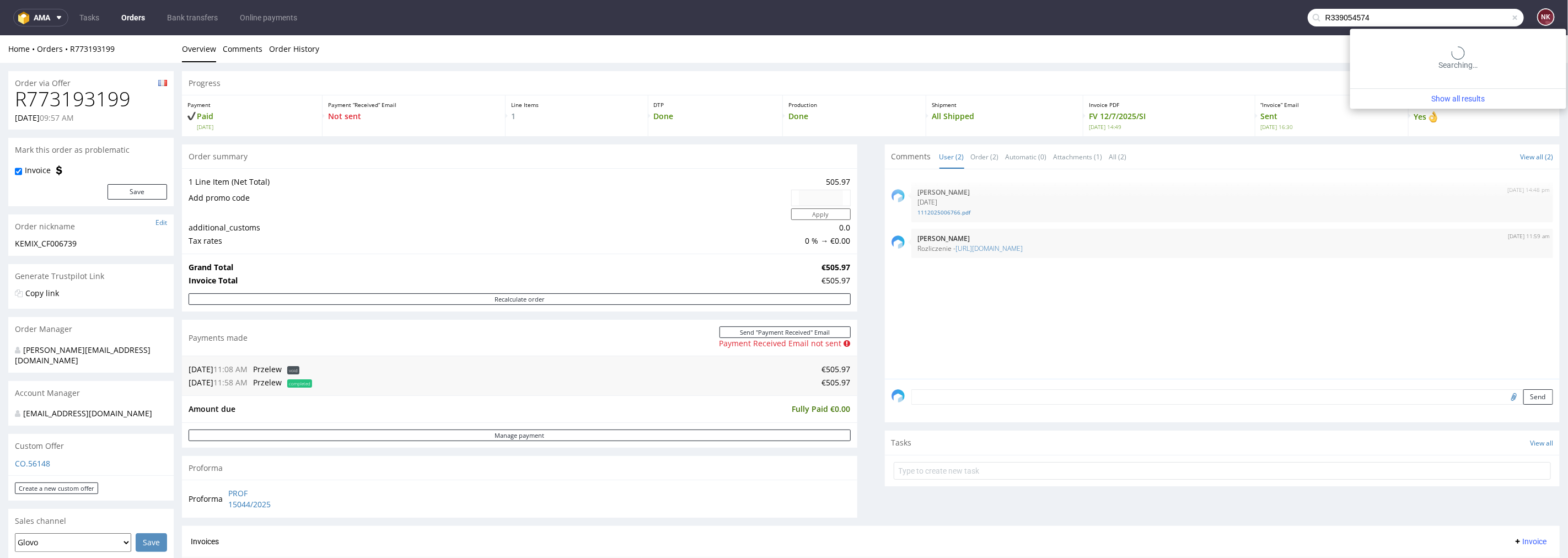
type input "R339054574"
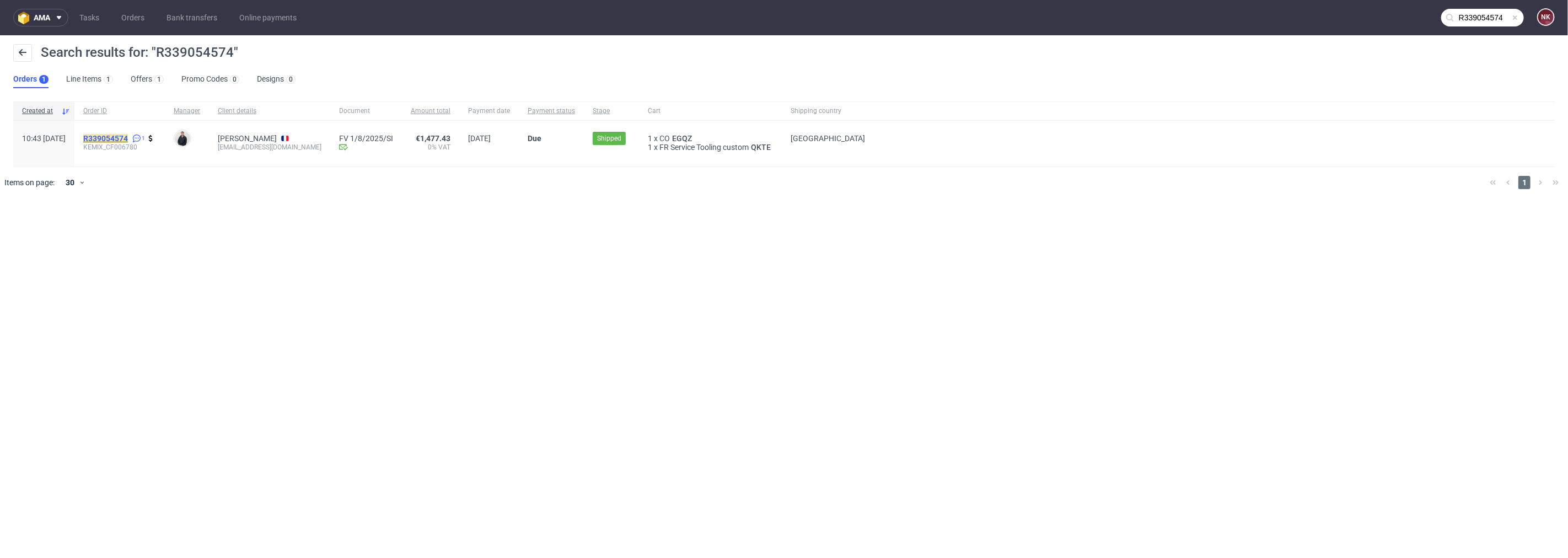
click at [128, 136] on mark "R339054574" at bounding box center [106, 138] width 45 height 9
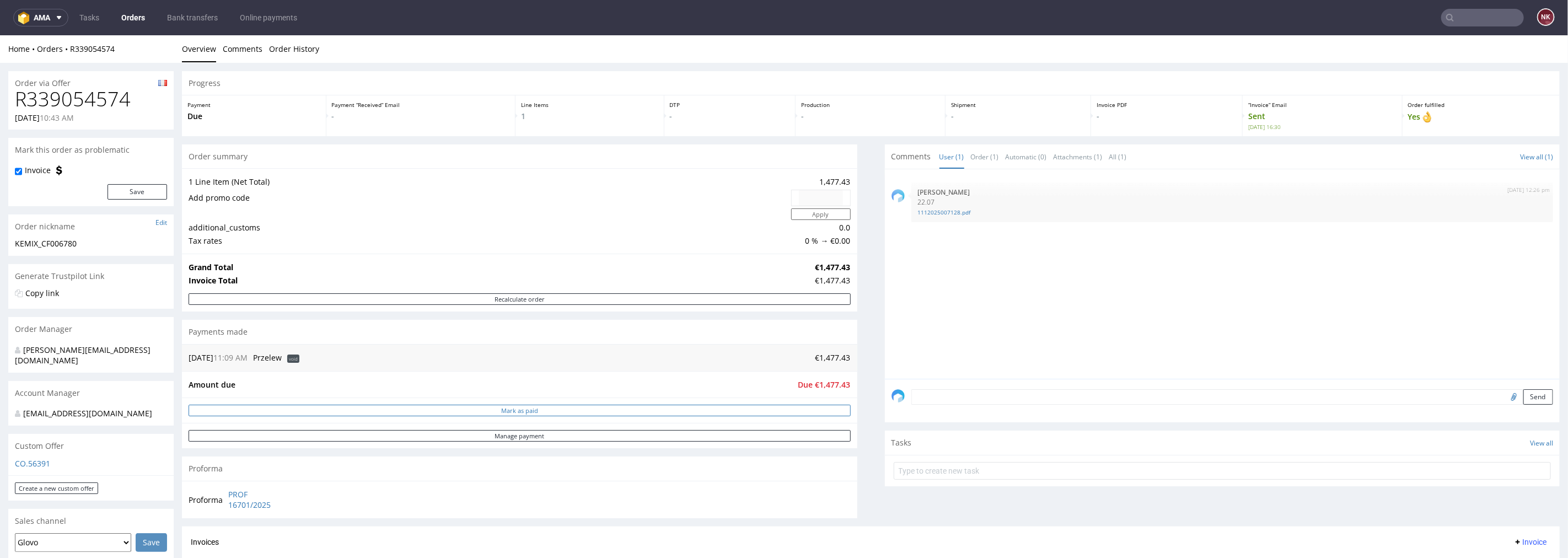
click at [778, 412] on button "Mark as paid" at bounding box center [520, 409] width 662 height 11
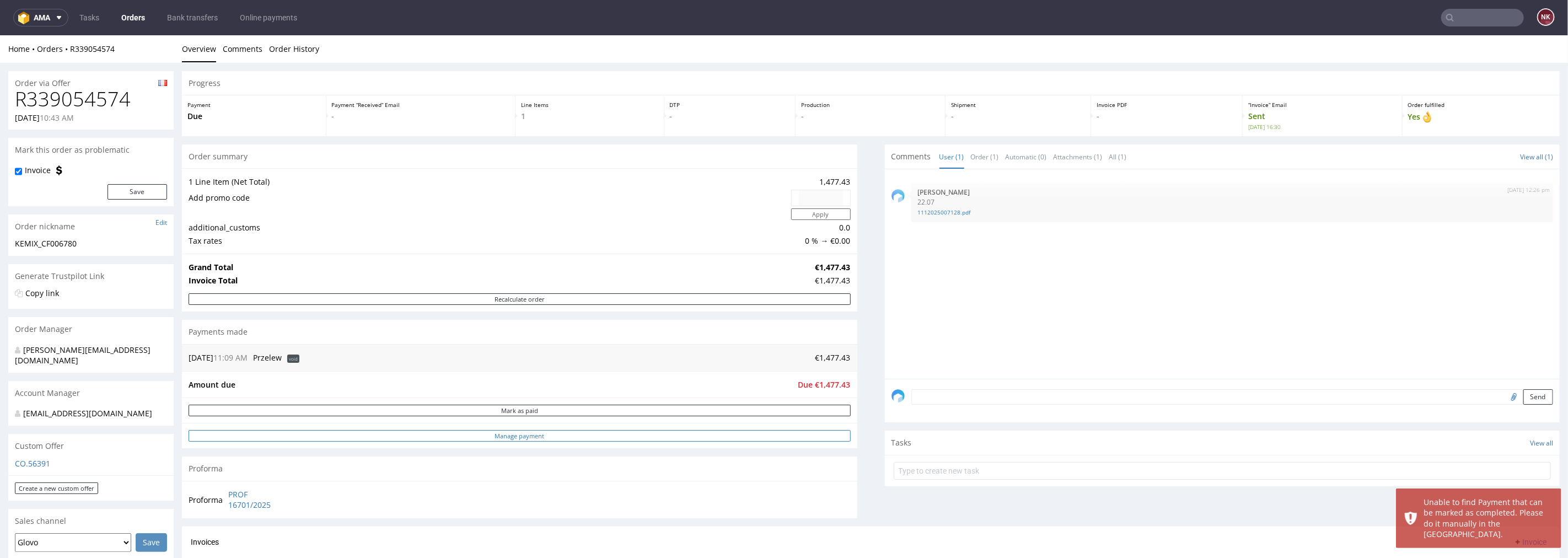
click at [779, 438] on link "Manage payment" at bounding box center [520, 435] width 662 height 11
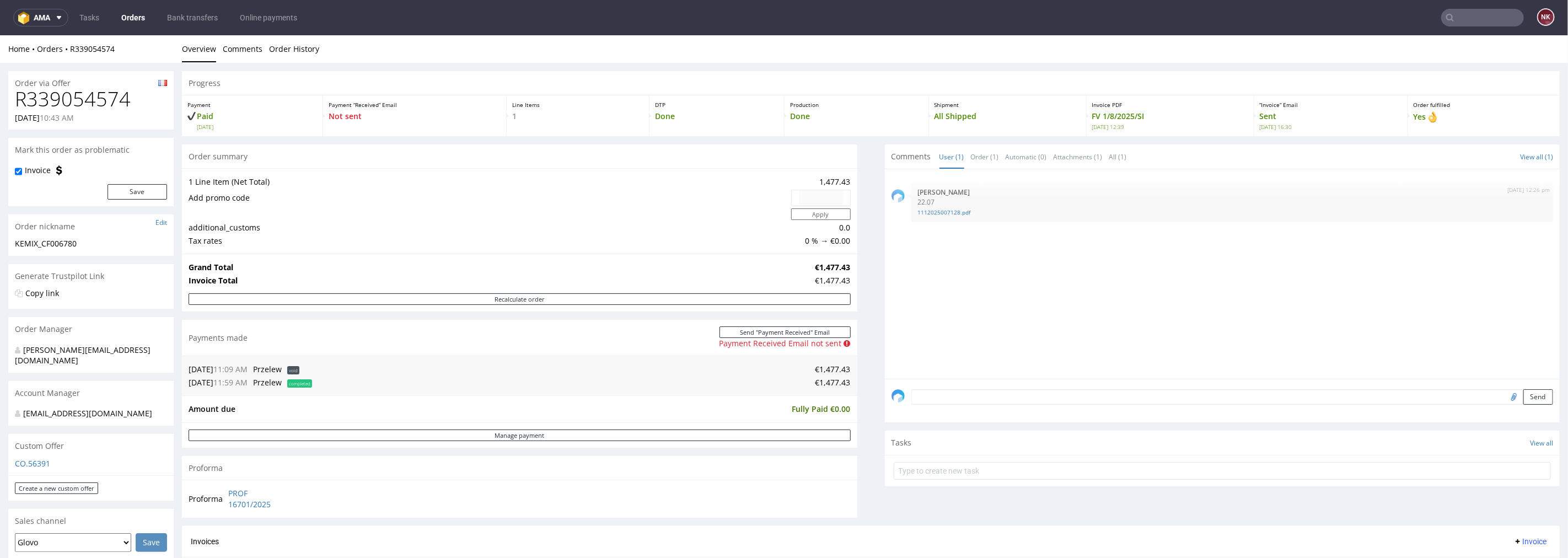
click at [1034, 397] on textarea at bounding box center [1232, 396] width 643 height 16
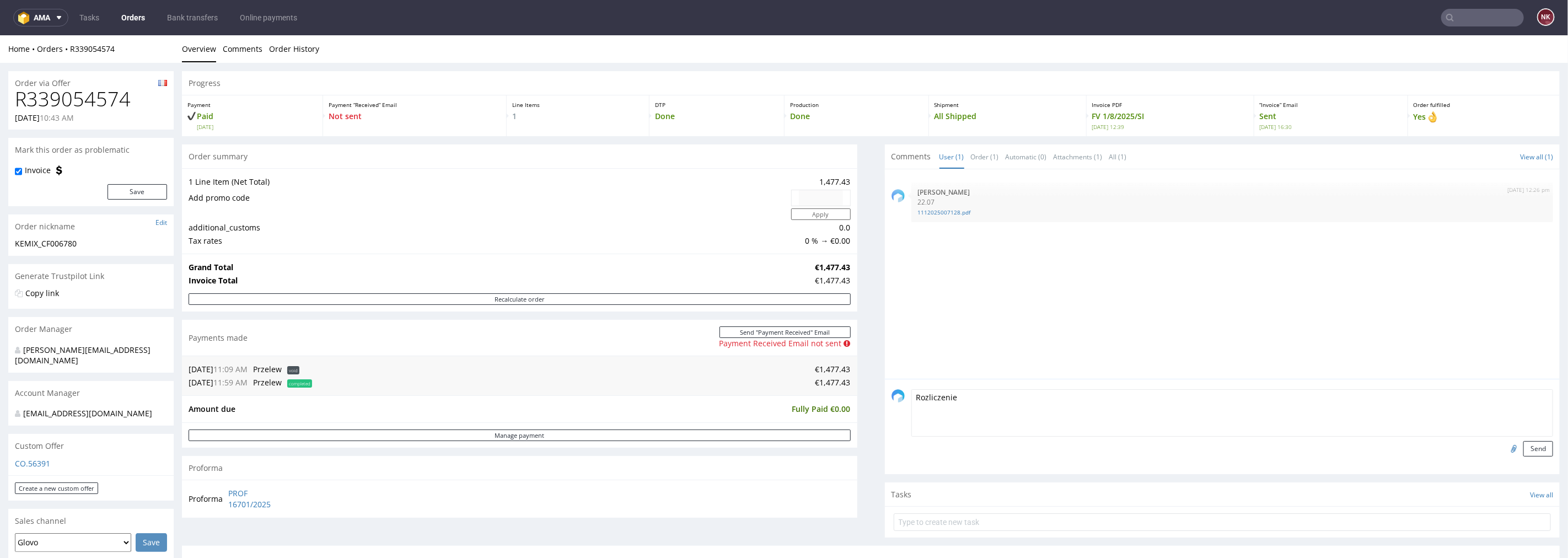
paste textarea "https://platform.packhelp.com/ama/bank-transfers/details/45526"
type textarea "Rozliczenie https://platform.packhelp.com/ama/bank-transfers/details/45526"
click at [1525, 453] on button "Send" at bounding box center [1538, 448] width 29 height 16
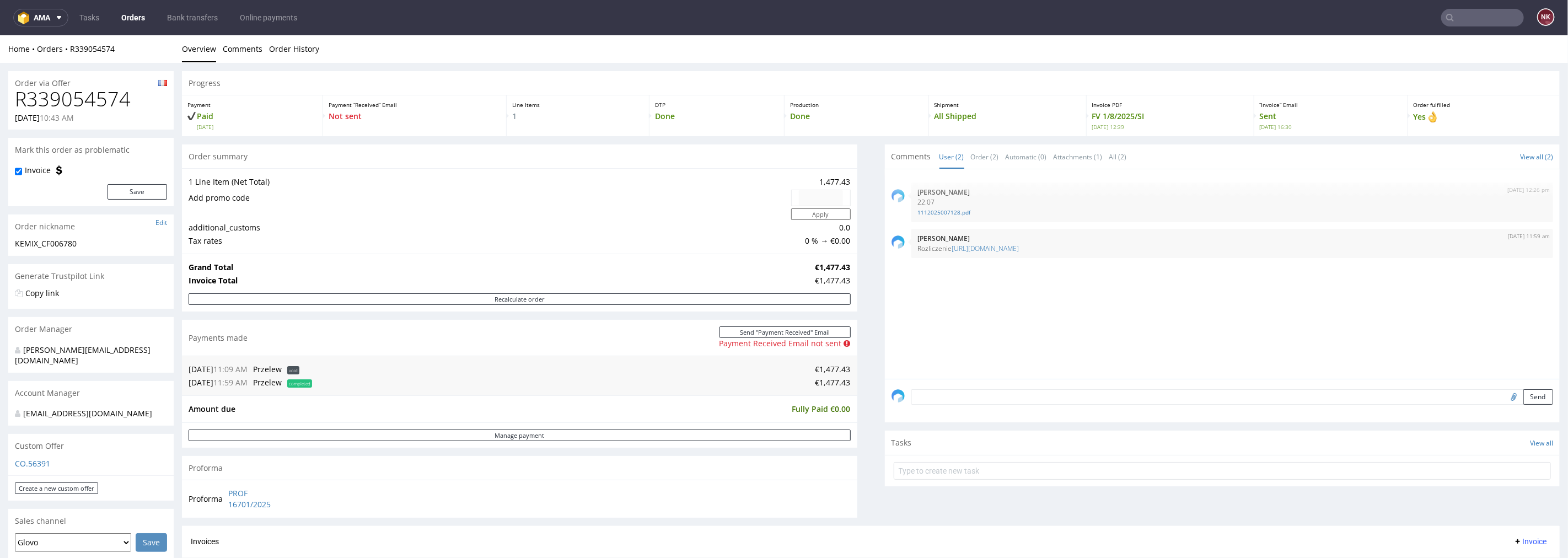
click at [1449, 17] on input "text" at bounding box center [1482, 17] width 83 height 17
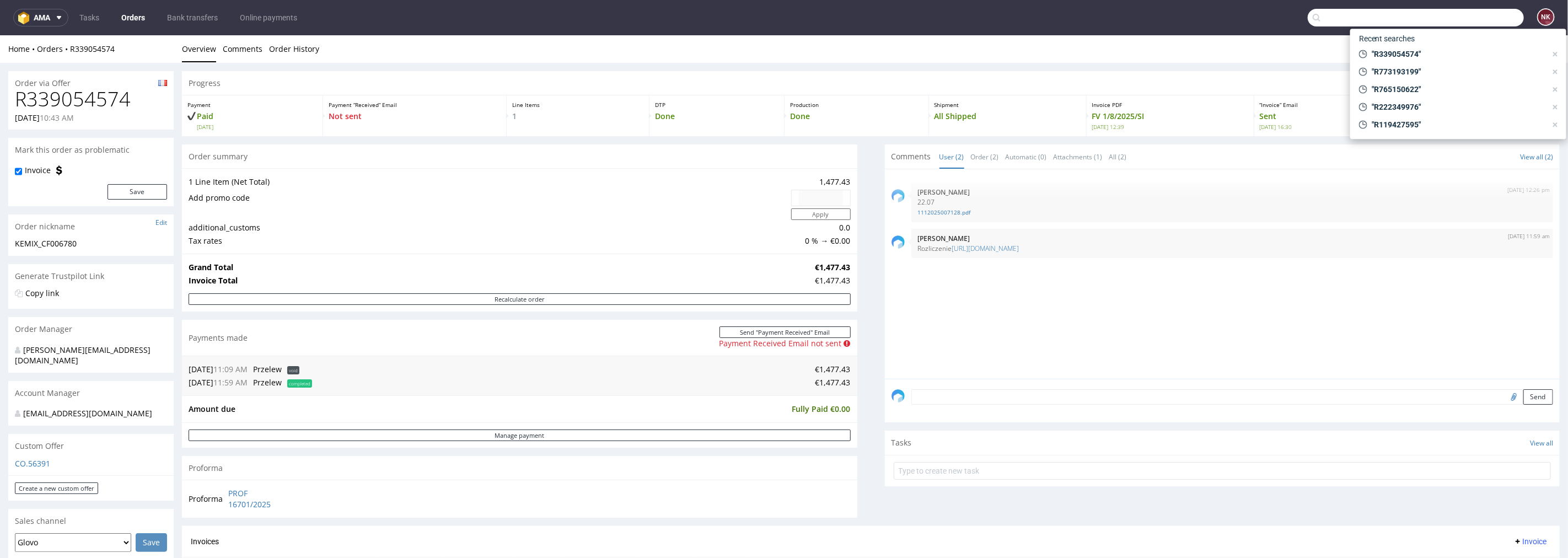
paste input "R961836025"
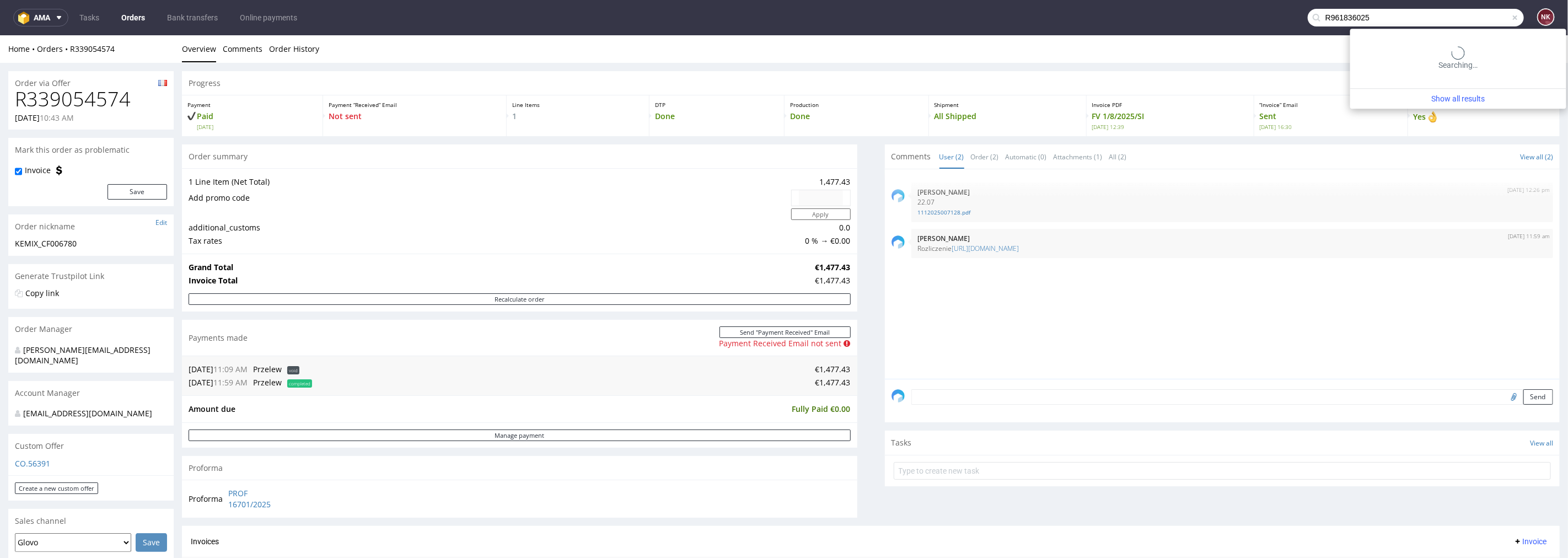
type input "R961836025"
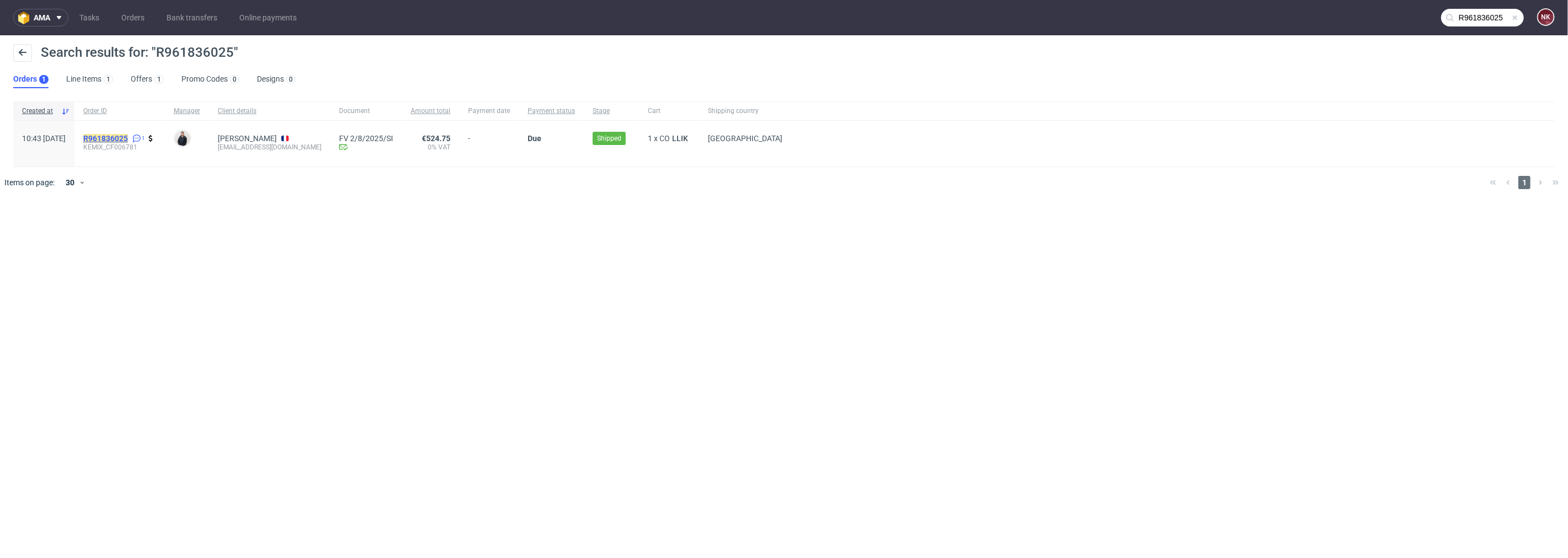
click at [128, 138] on mark "R961836025" at bounding box center [106, 138] width 45 height 9
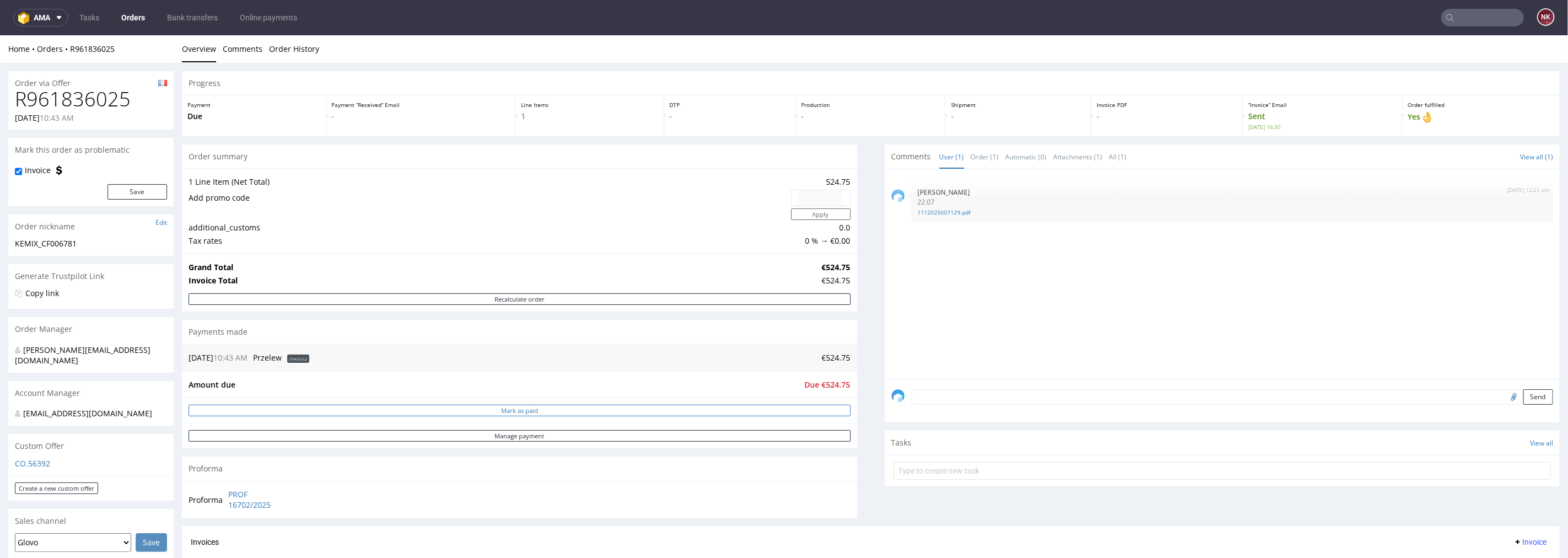
click at [774, 410] on button "Mark as paid" at bounding box center [520, 409] width 662 height 11
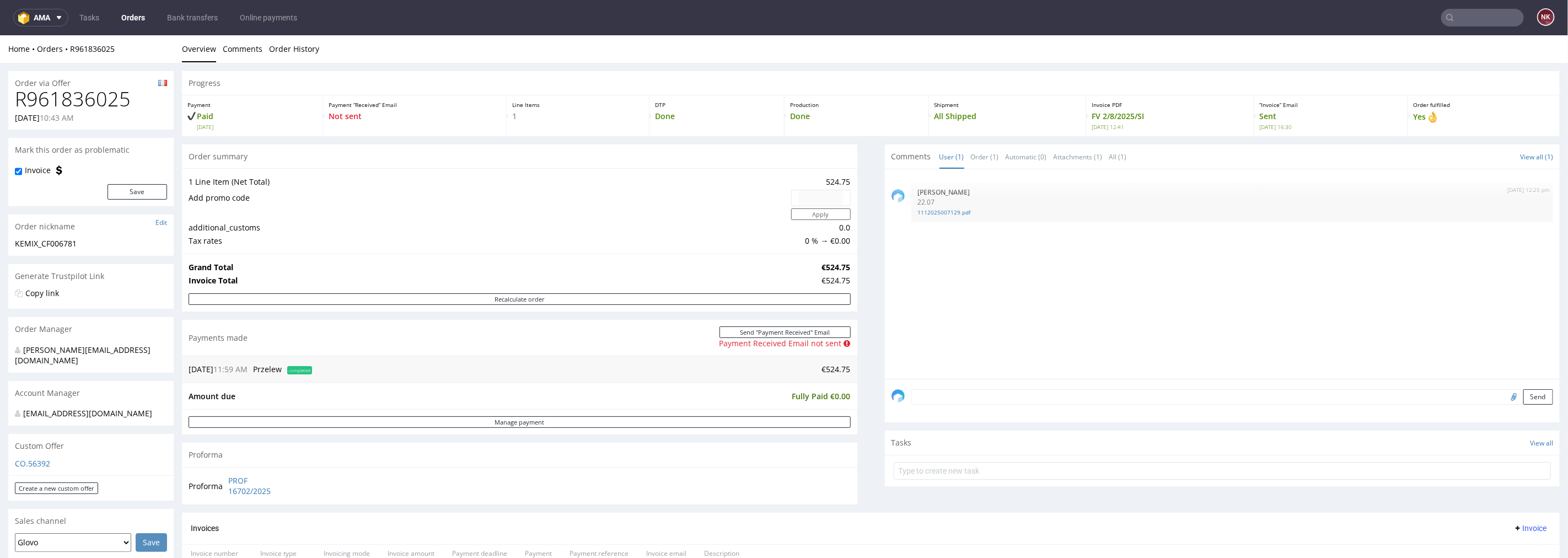
click at [961, 402] on textarea at bounding box center [1232, 396] width 643 height 16
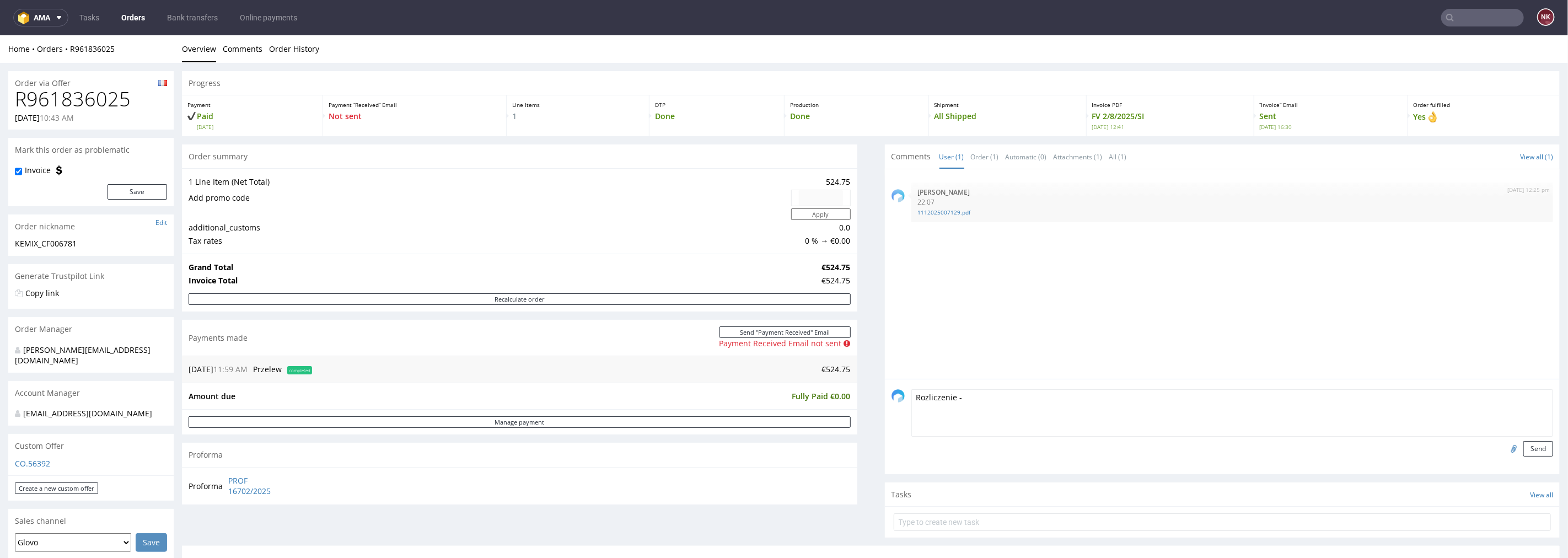
paste textarea "[URL][DOMAIN_NAME]"
type textarea "Rozliczenie - [URL][DOMAIN_NAME]"
click at [1523, 446] on button "Send" at bounding box center [1538, 448] width 29 height 16
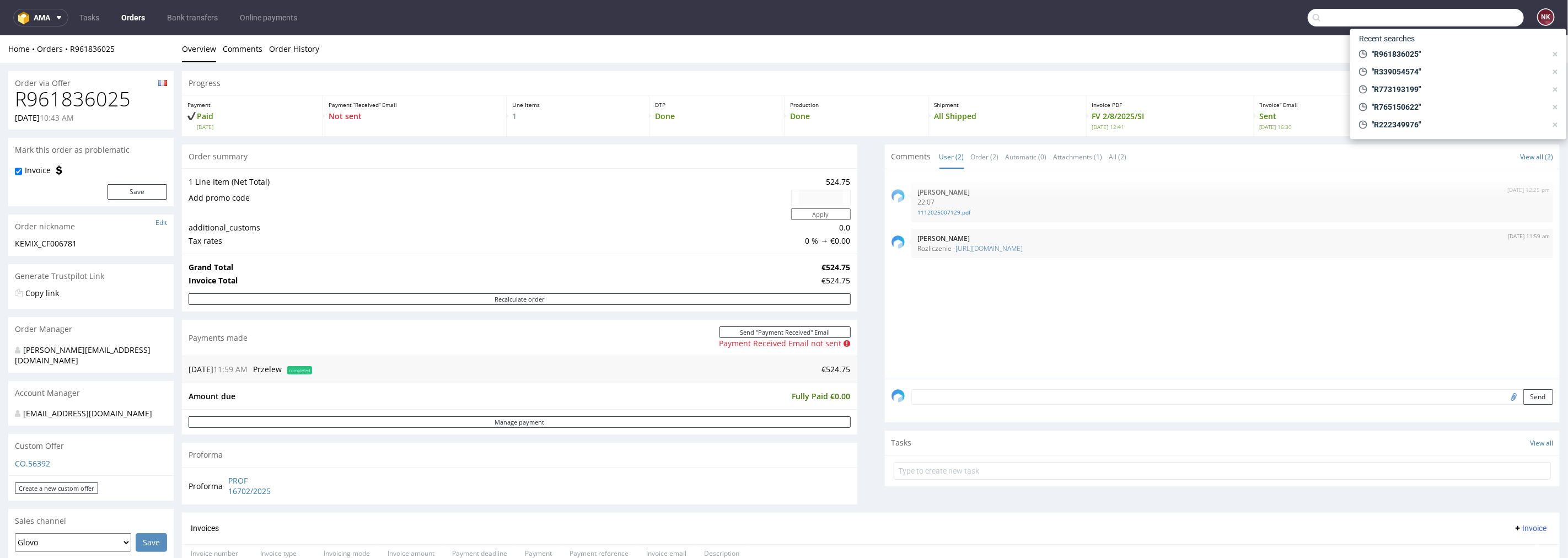
click at [1458, 19] on input "text" at bounding box center [1416, 17] width 216 height 17
paste input "R718750411"
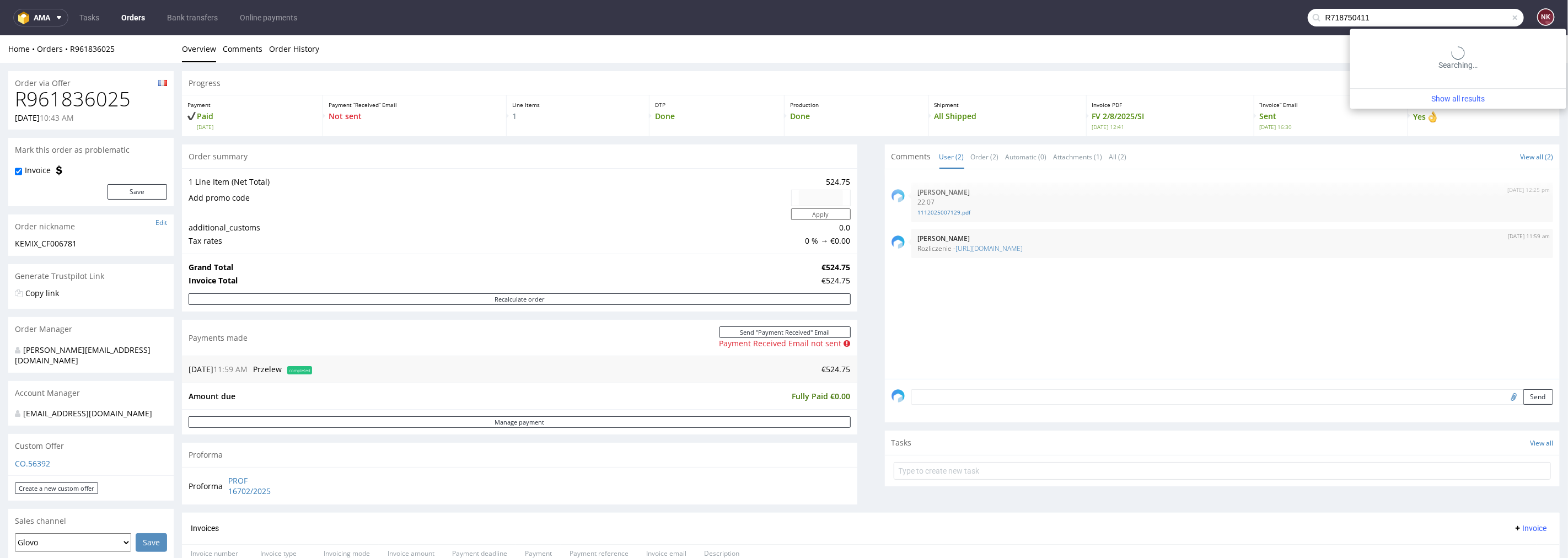
type input "R718750411"
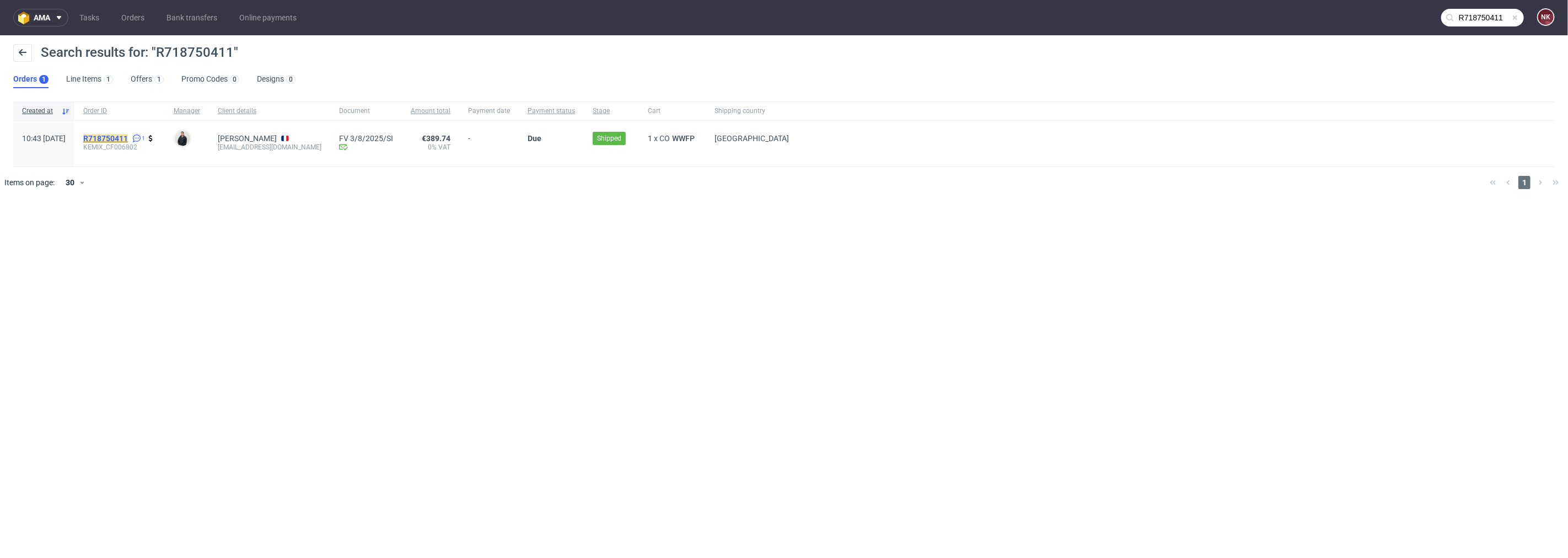
click at [128, 141] on mark "R718750411" at bounding box center [106, 138] width 45 height 9
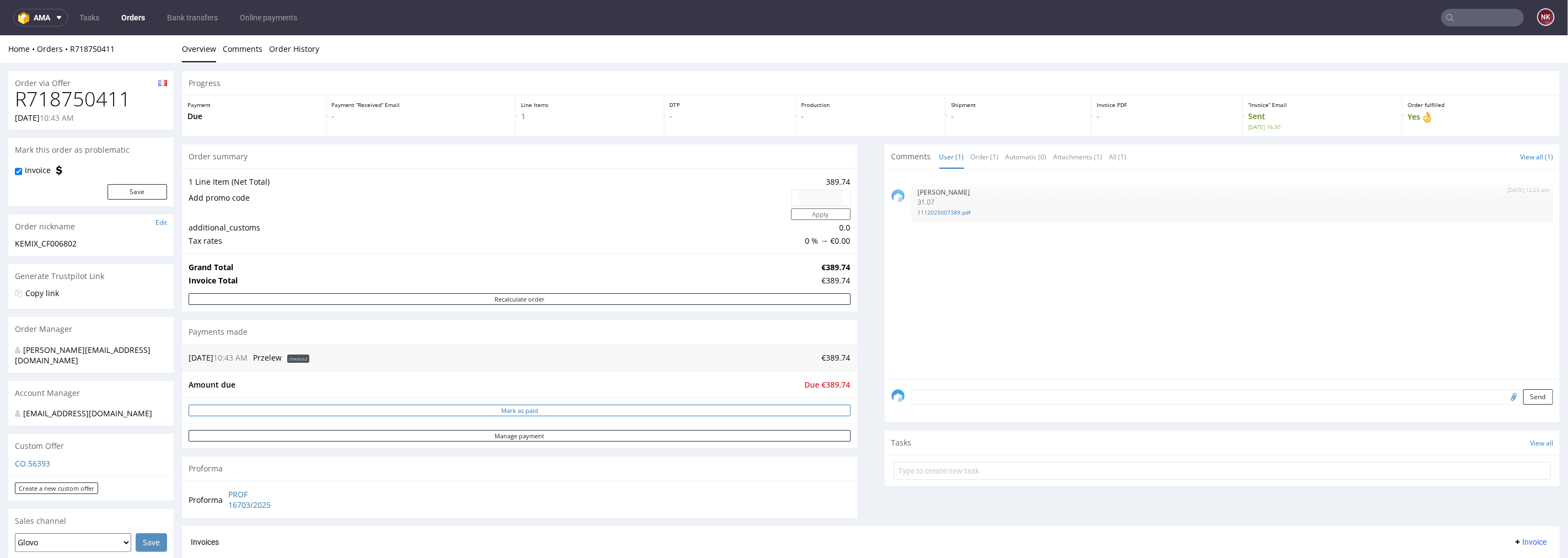
click at [678, 409] on button "Mark as paid" at bounding box center [520, 409] width 662 height 11
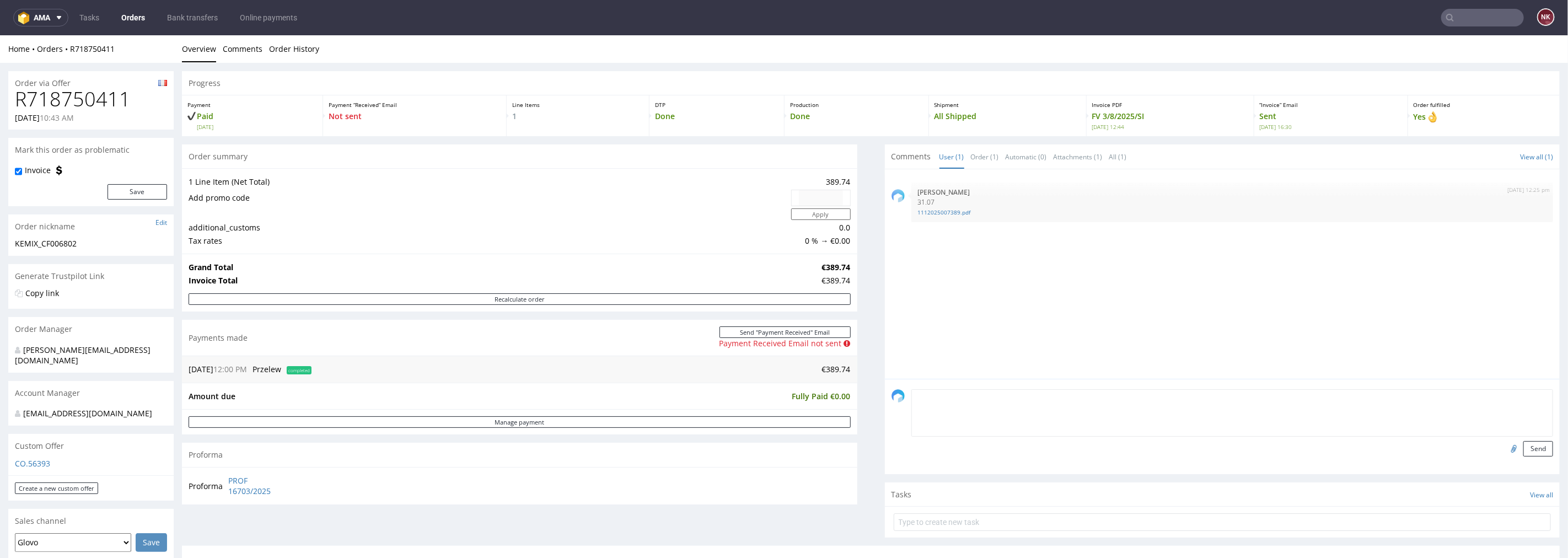
click at [960, 388] on textarea at bounding box center [1232, 412] width 643 height 48
paste textarea "[URL][DOMAIN_NAME]"
type textarea "Rozliczenie - [URL][DOMAIN_NAME]"
click at [1523, 442] on button "Send" at bounding box center [1538, 448] width 29 height 16
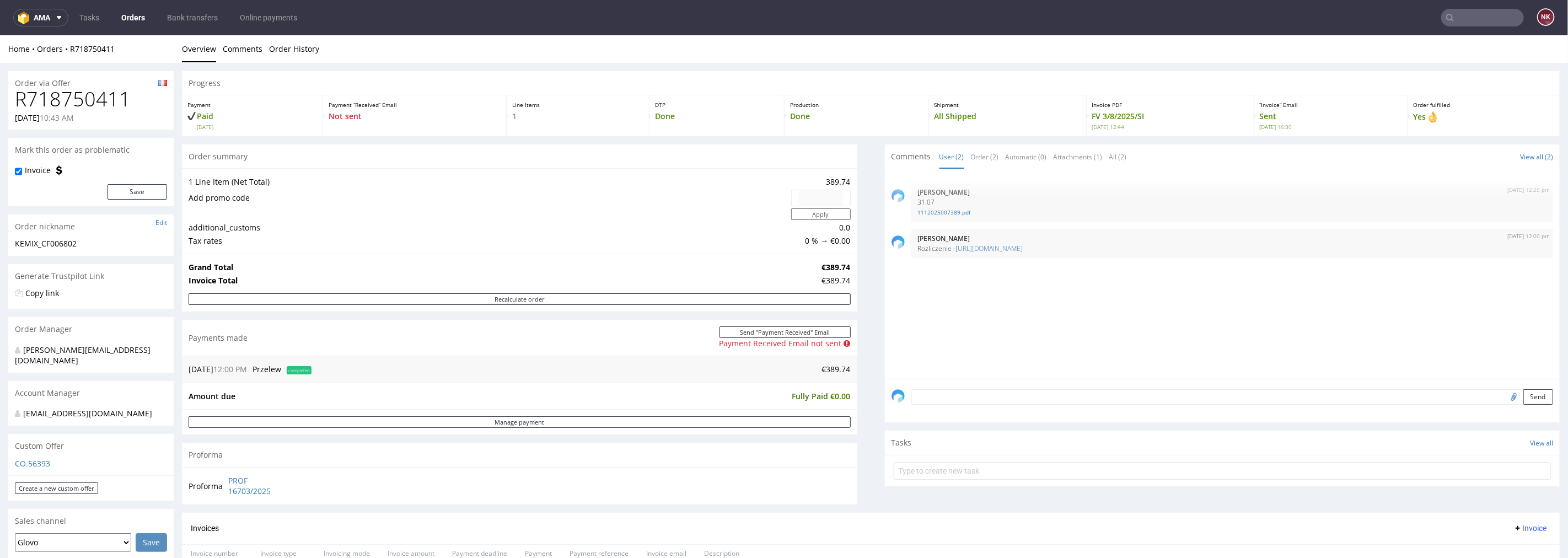
click at [1458, 21] on input "text" at bounding box center [1482, 17] width 83 height 17
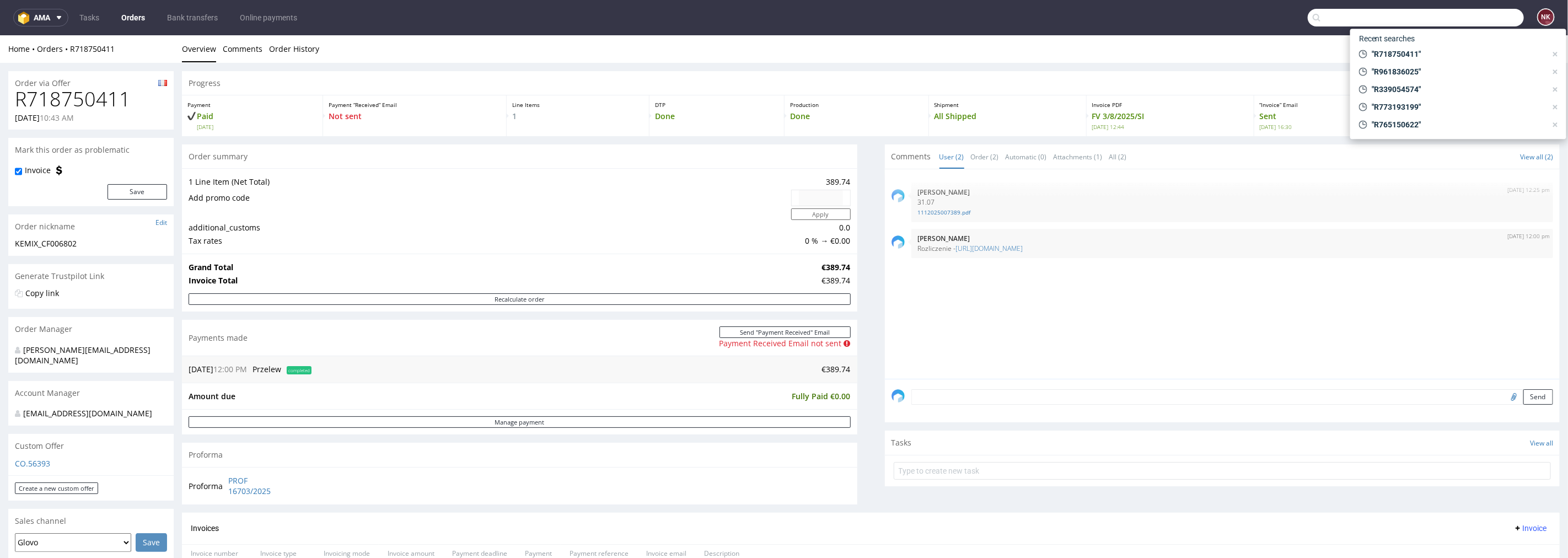
paste input "R680280367"
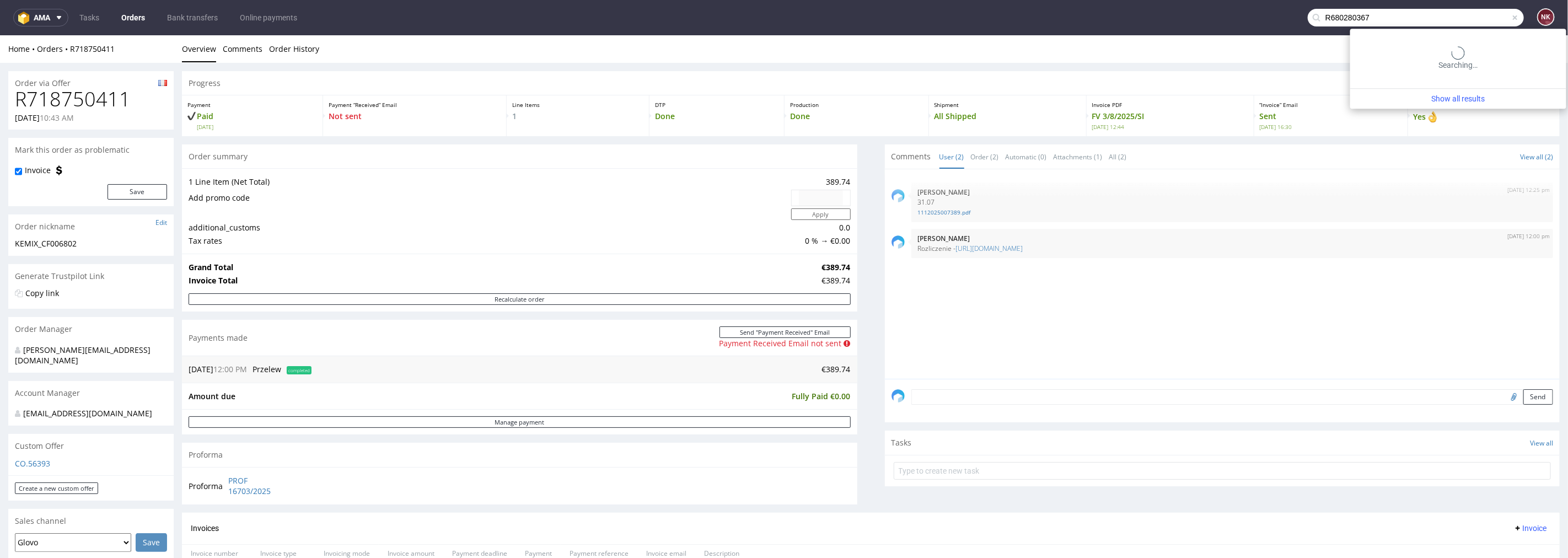
type input "R680280367"
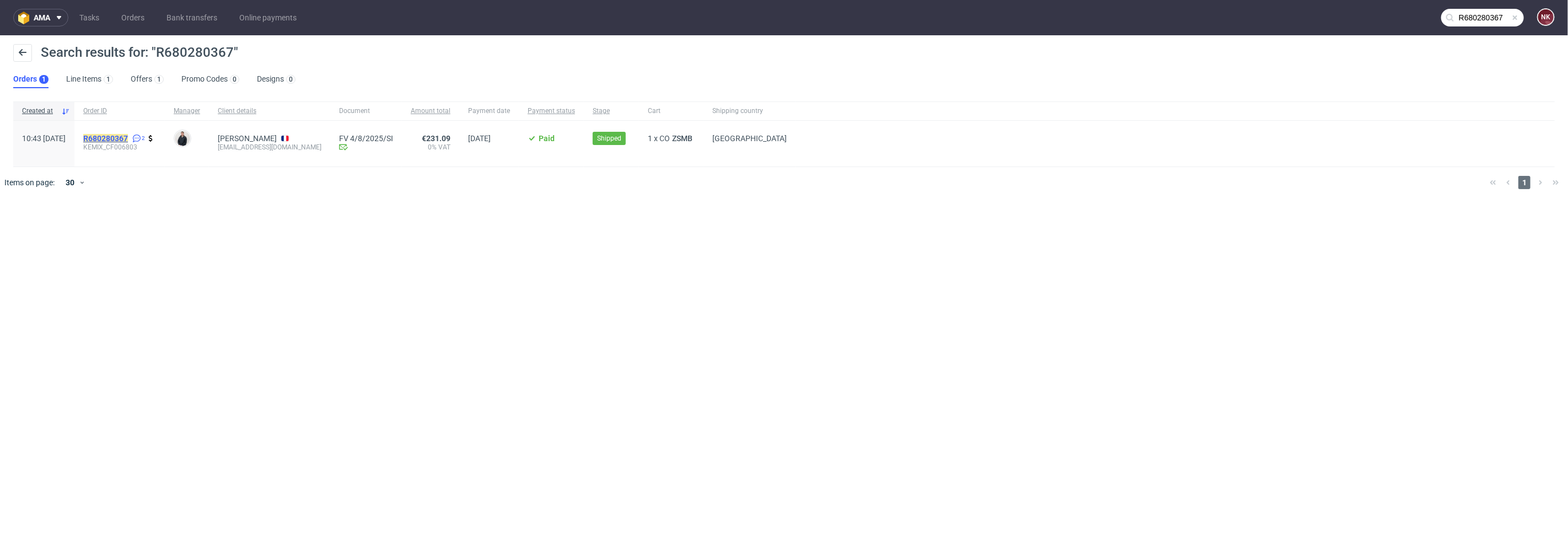
click at [128, 137] on mark "R680280367" at bounding box center [106, 138] width 45 height 9
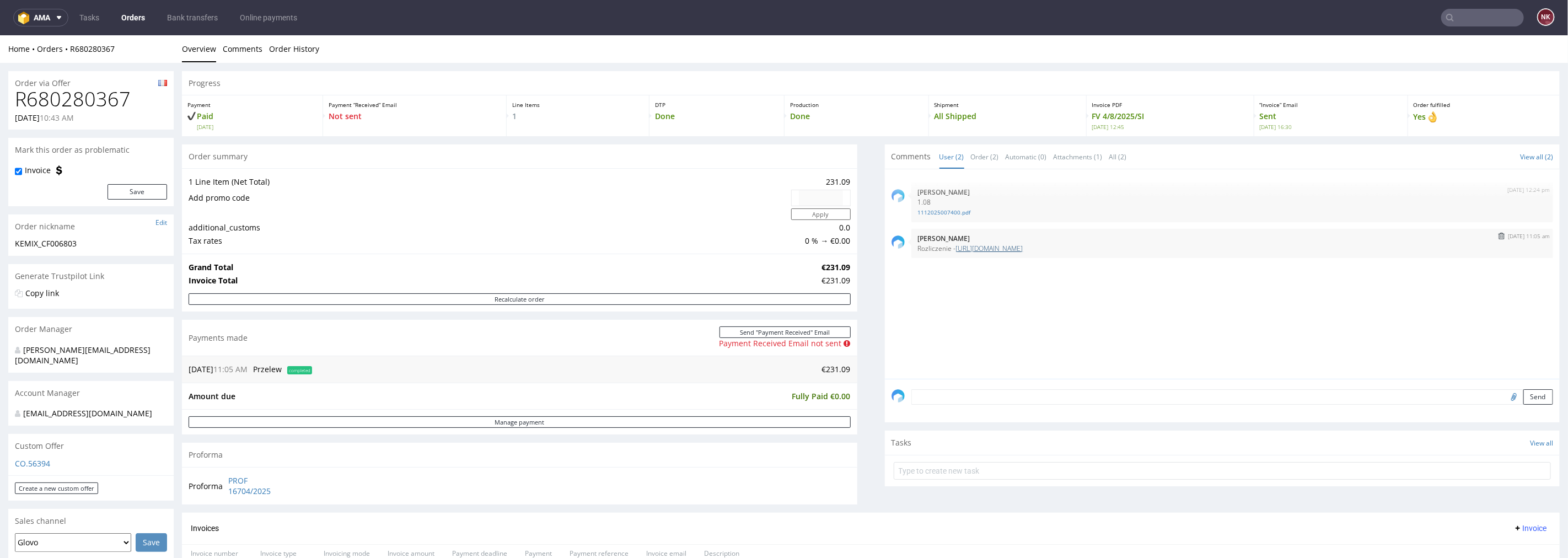
click at [1023, 249] on link "[URL][DOMAIN_NAME]" at bounding box center [989, 247] width 67 height 10
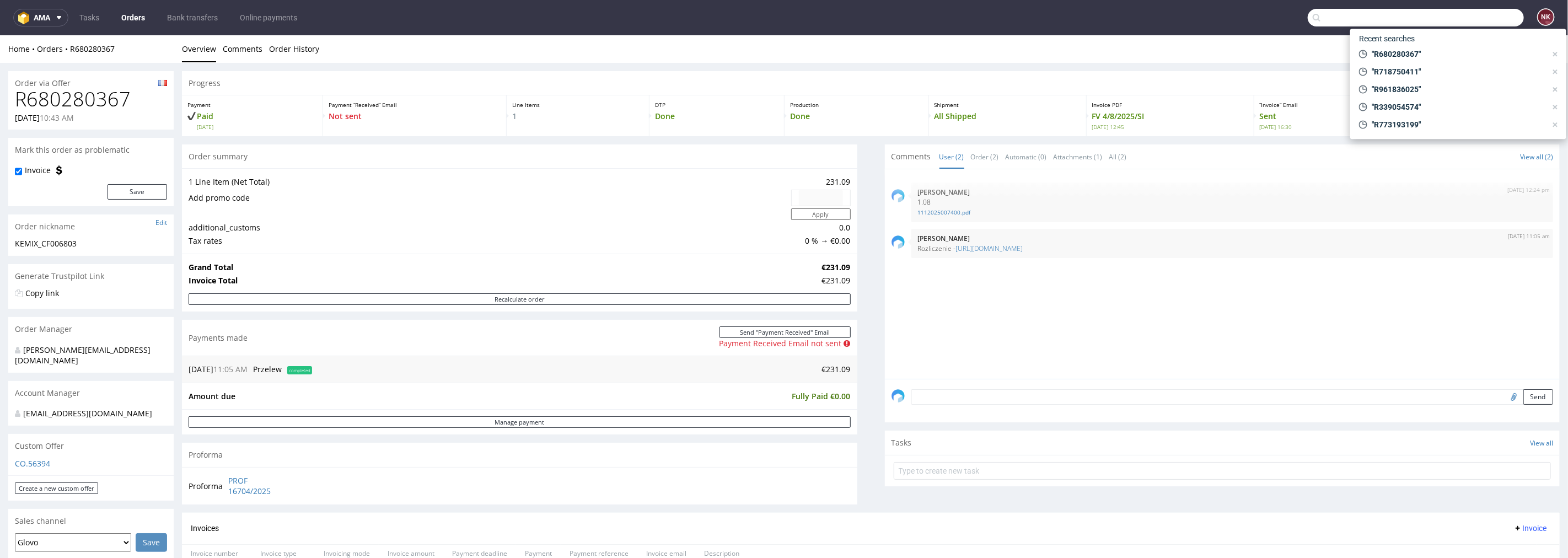
click at [1469, 21] on input "text" at bounding box center [1416, 17] width 216 height 17
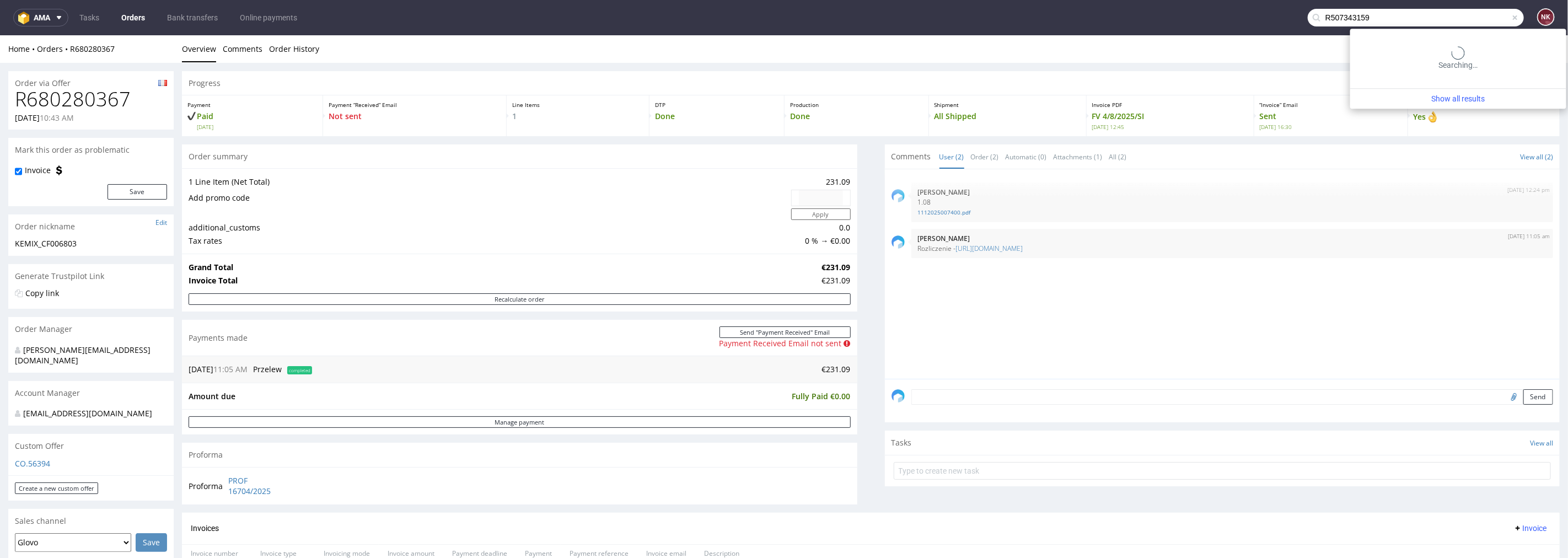
type input "R507343159"
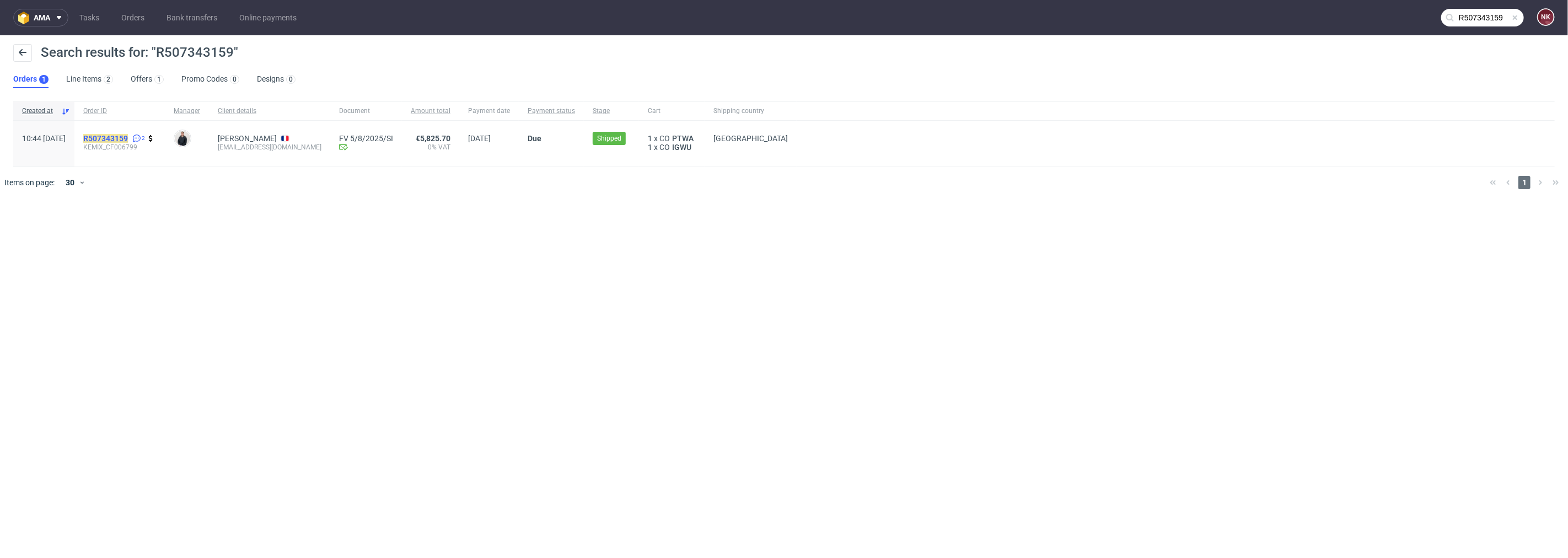
click at [128, 134] on span "R507343159" at bounding box center [106, 138] width 45 height 9
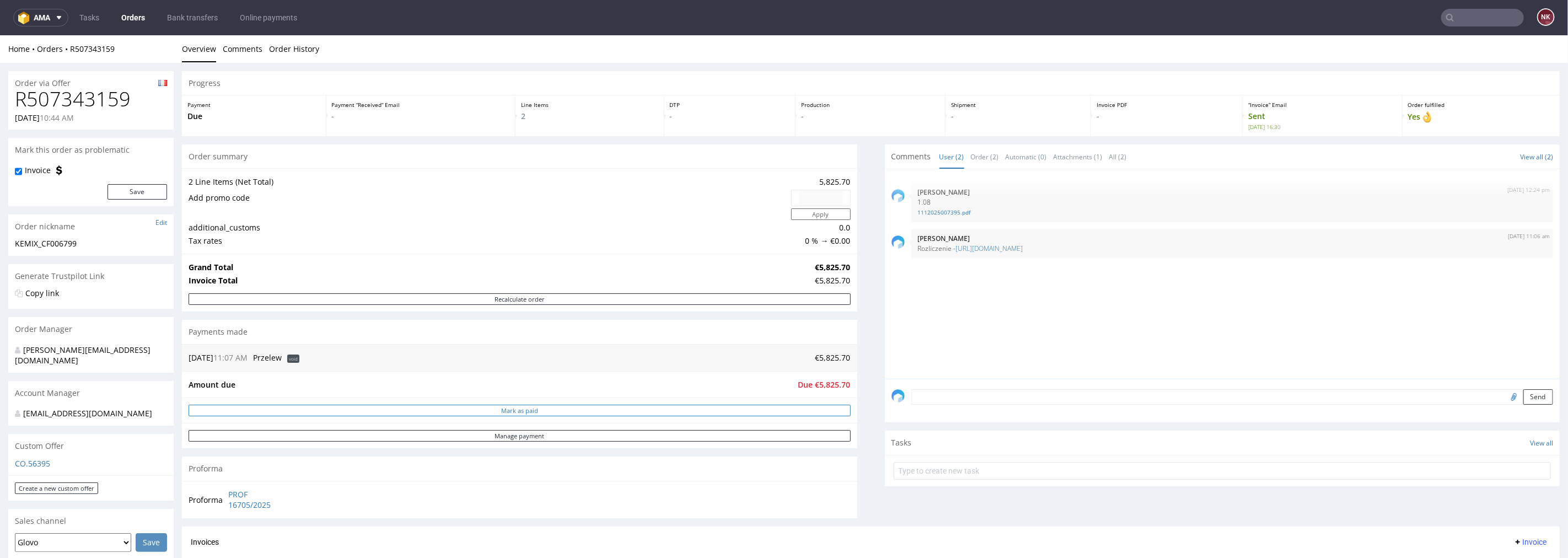
click at [810, 410] on button "Mark as paid" at bounding box center [520, 409] width 662 height 11
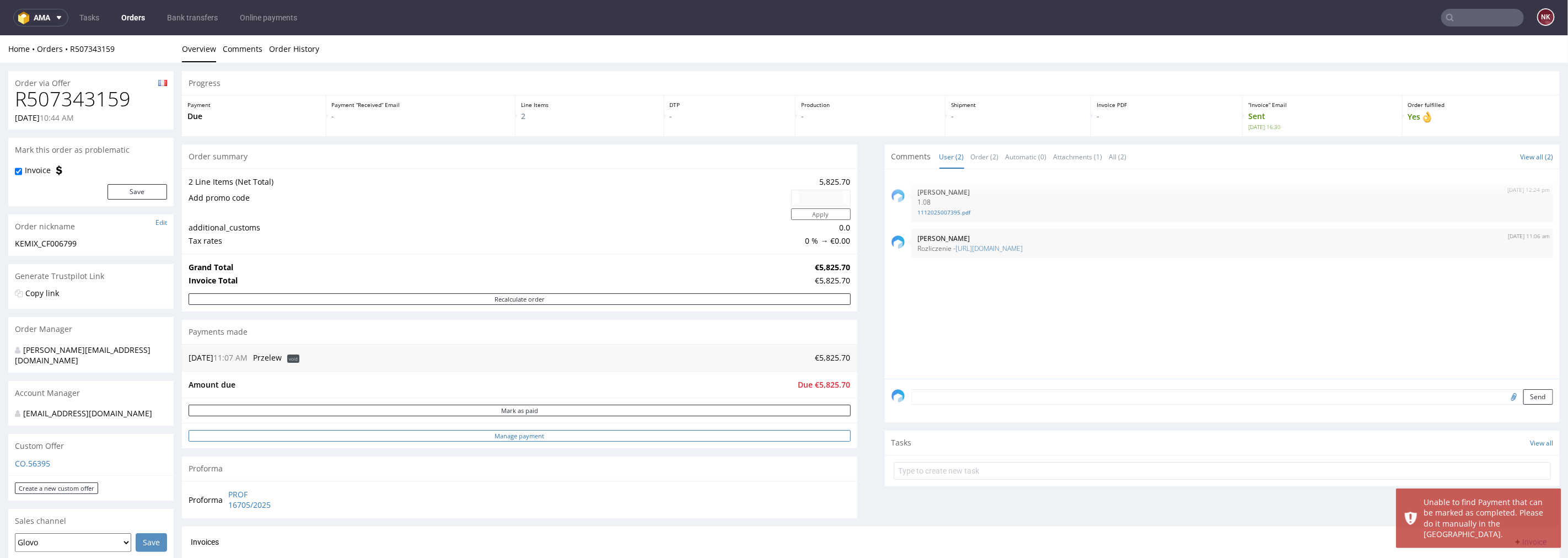
click at [778, 439] on link "Manage payment" at bounding box center [520, 435] width 662 height 11
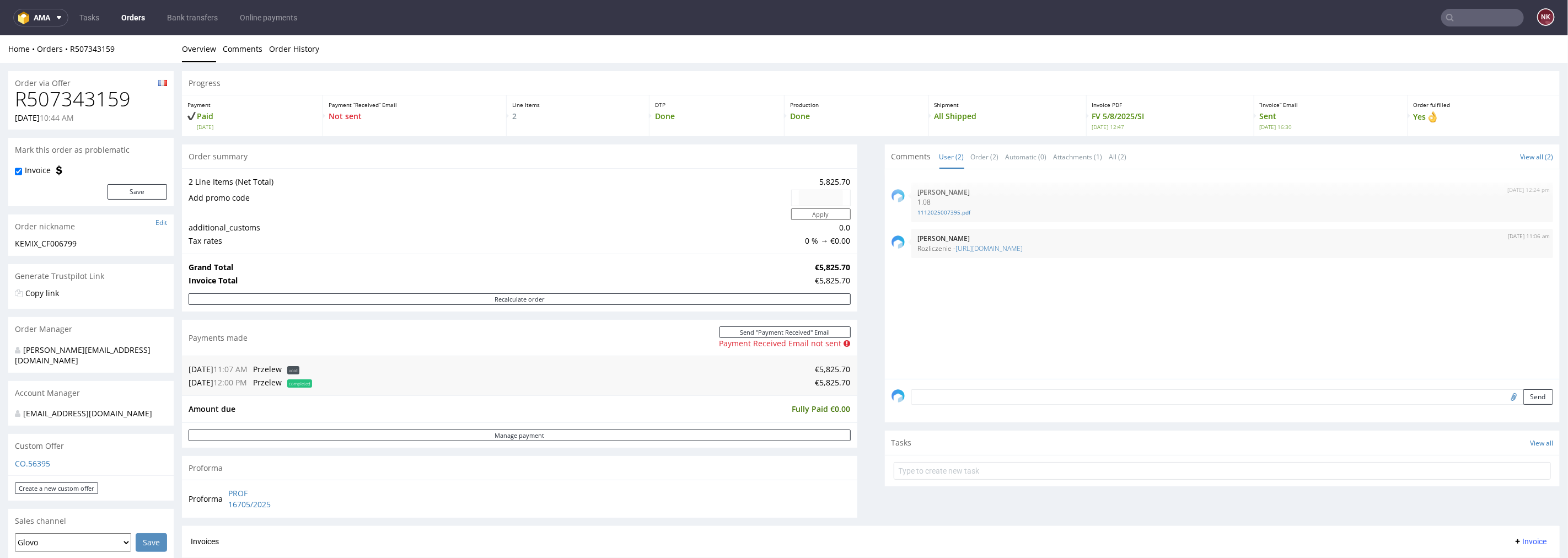
click at [1467, 24] on input "text" at bounding box center [1482, 17] width 83 height 17
paste input "R109971302"
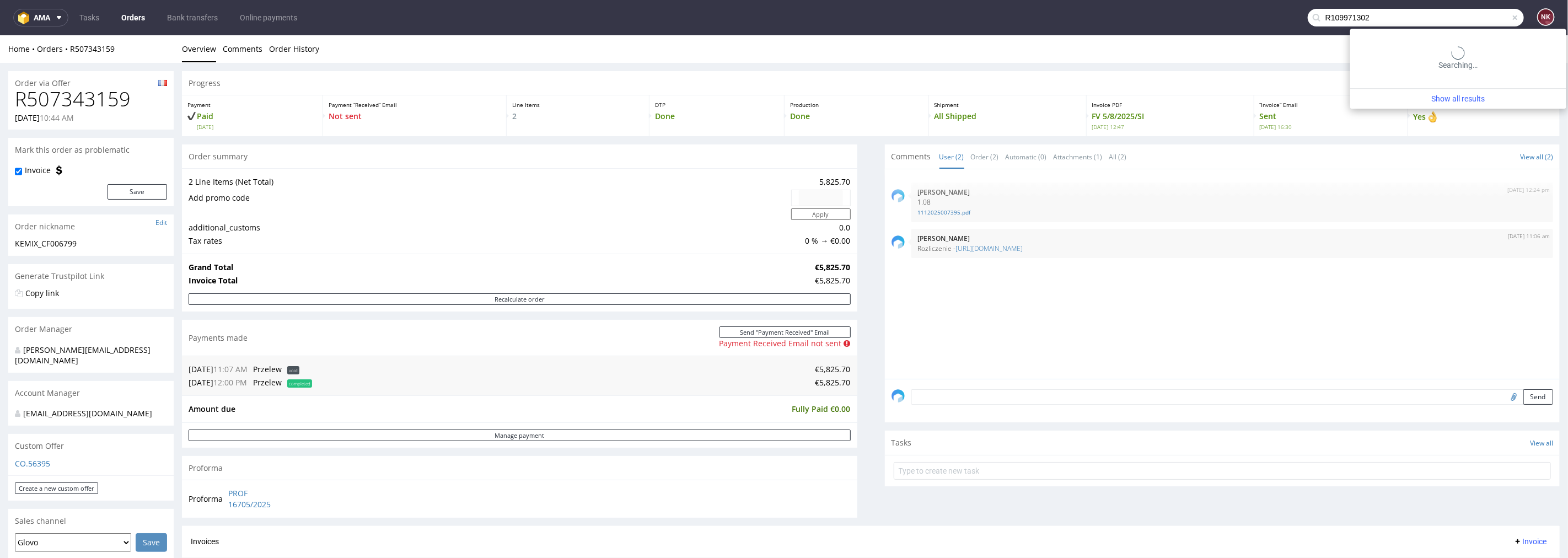
type input "R109971302"
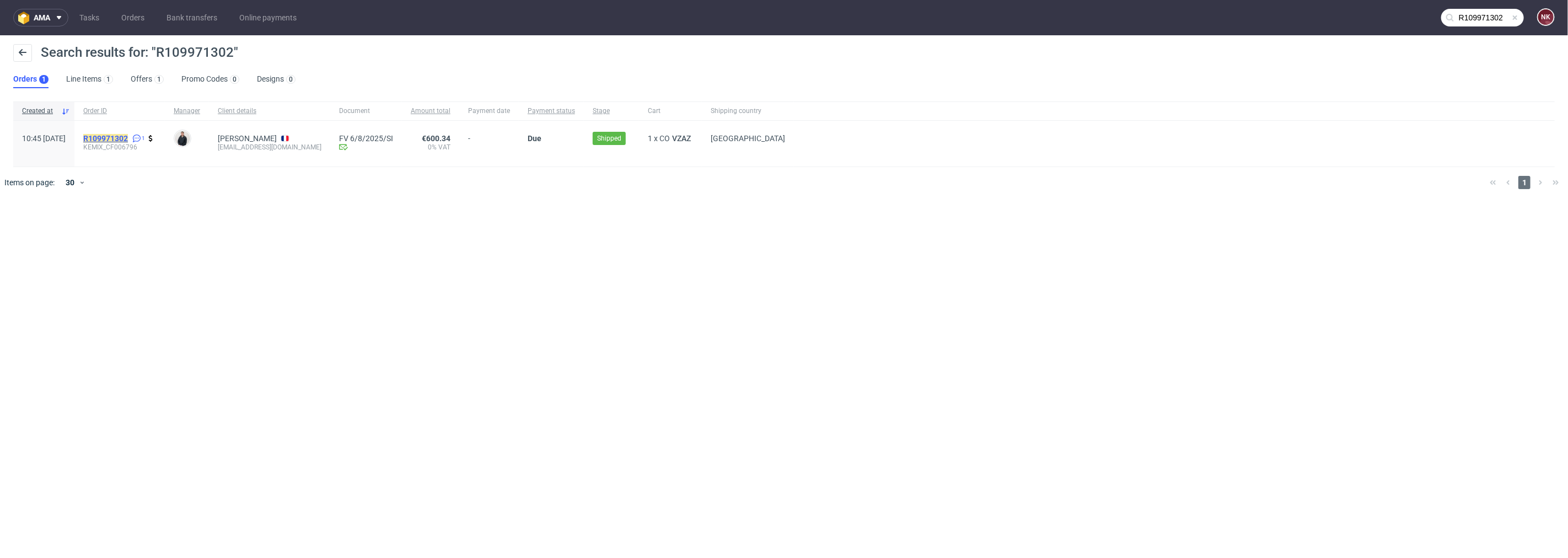
click at [127, 138] on mark "R109971302" at bounding box center [106, 138] width 45 height 9
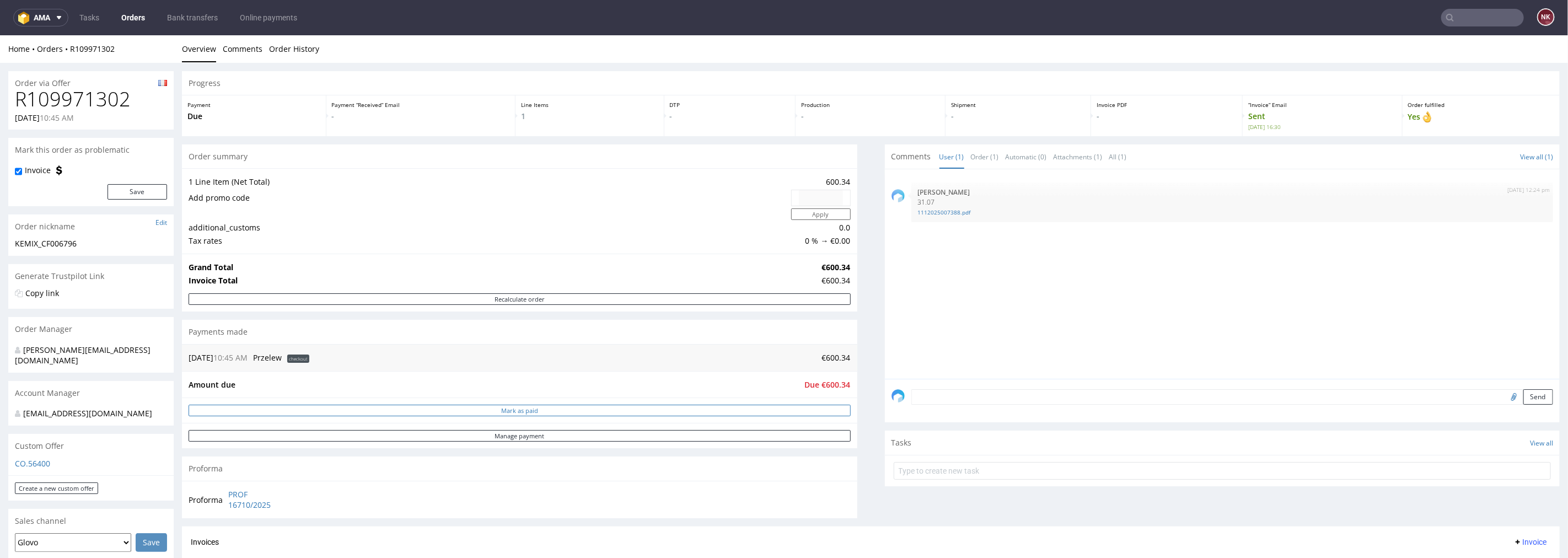
click at [797, 411] on button "Mark as paid" at bounding box center [520, 409] width 662 height 11
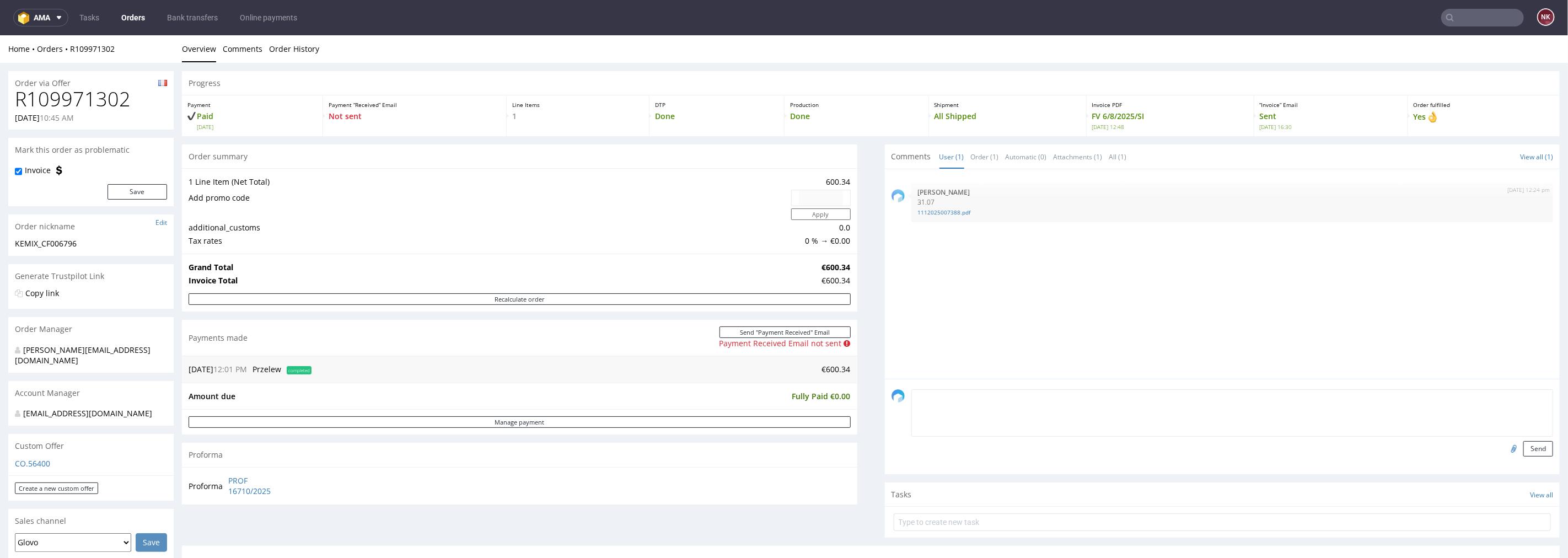
click at [1124, 394] on textarea at bounding box center [1232, 412] width 643 height 48
paste textarea "[URL][DOMAIN_NAME]"
type textarea "Rozliczenie - [URL][DOMAIN_NAME]"
click at [1525, 443] on button "Send" at bounding box center [1538, 448] width 29 height 16
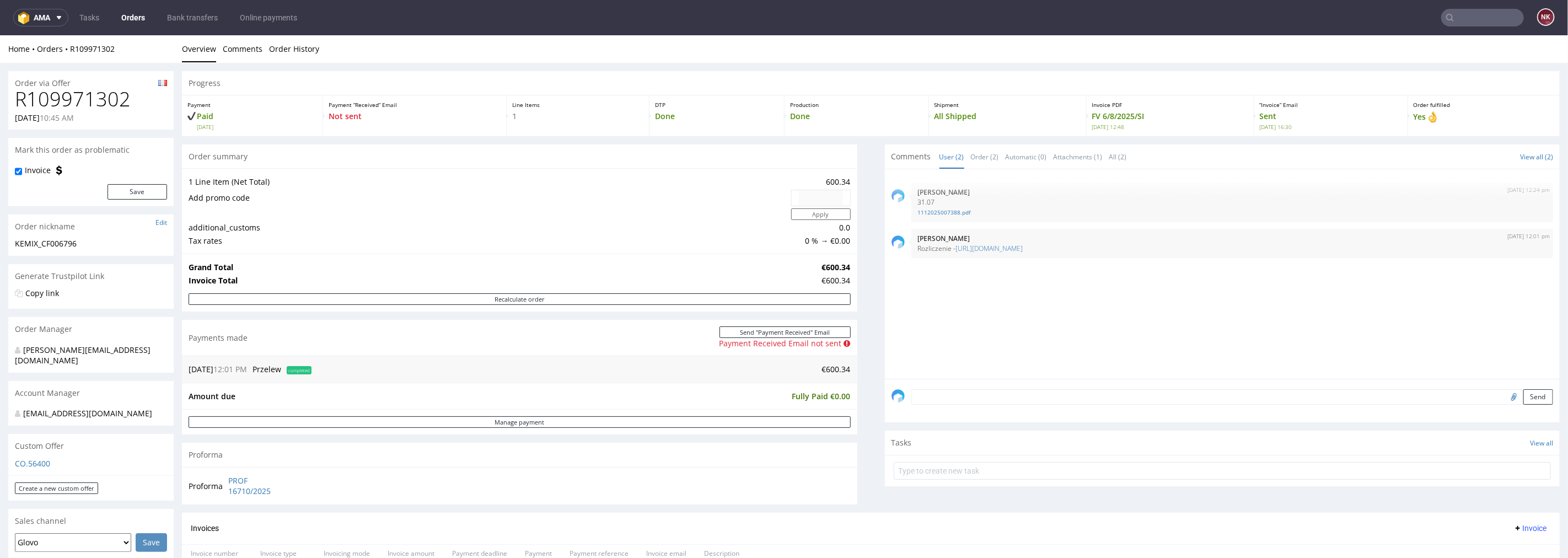
click at [1454, 19] on input "text" at bounding box center [1482, 17] width 83 height 17
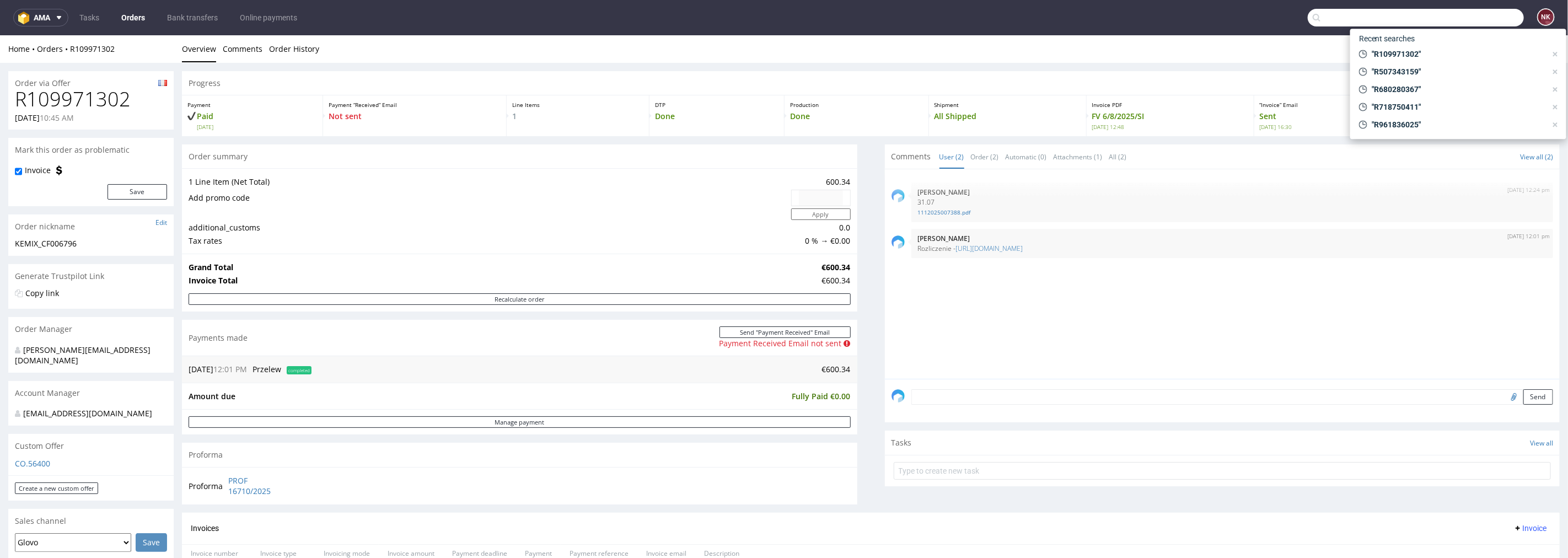
paste input "R483473766"
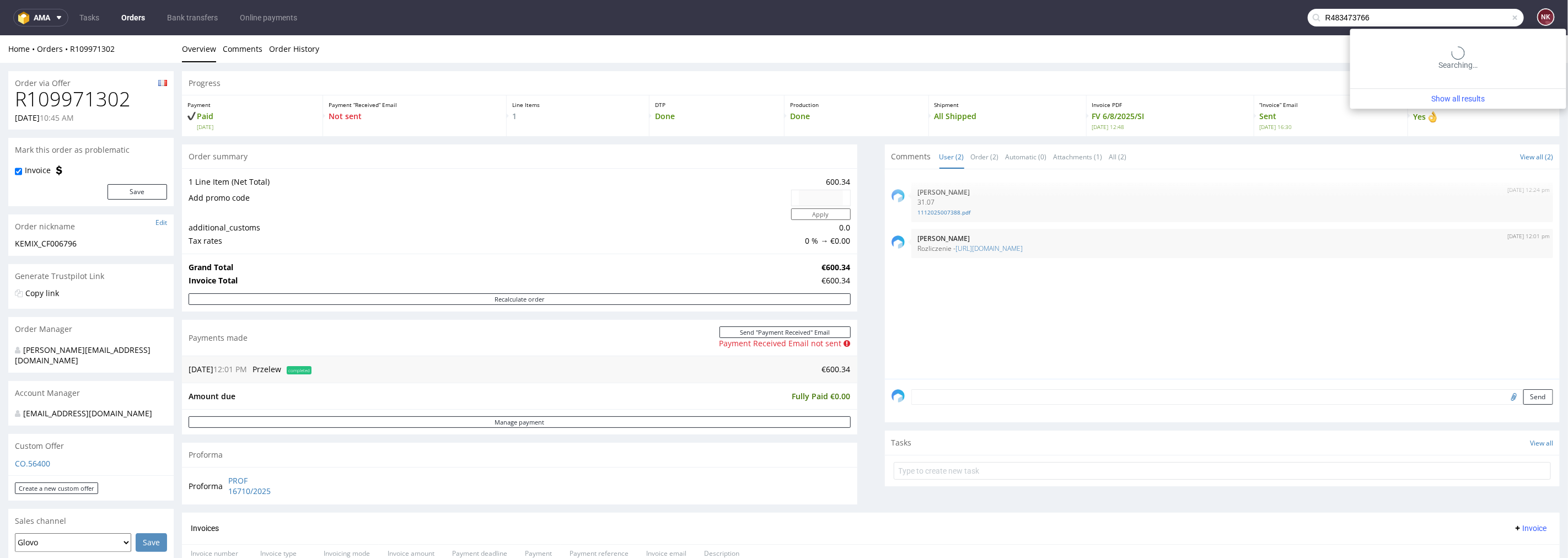
type input "R483473766"
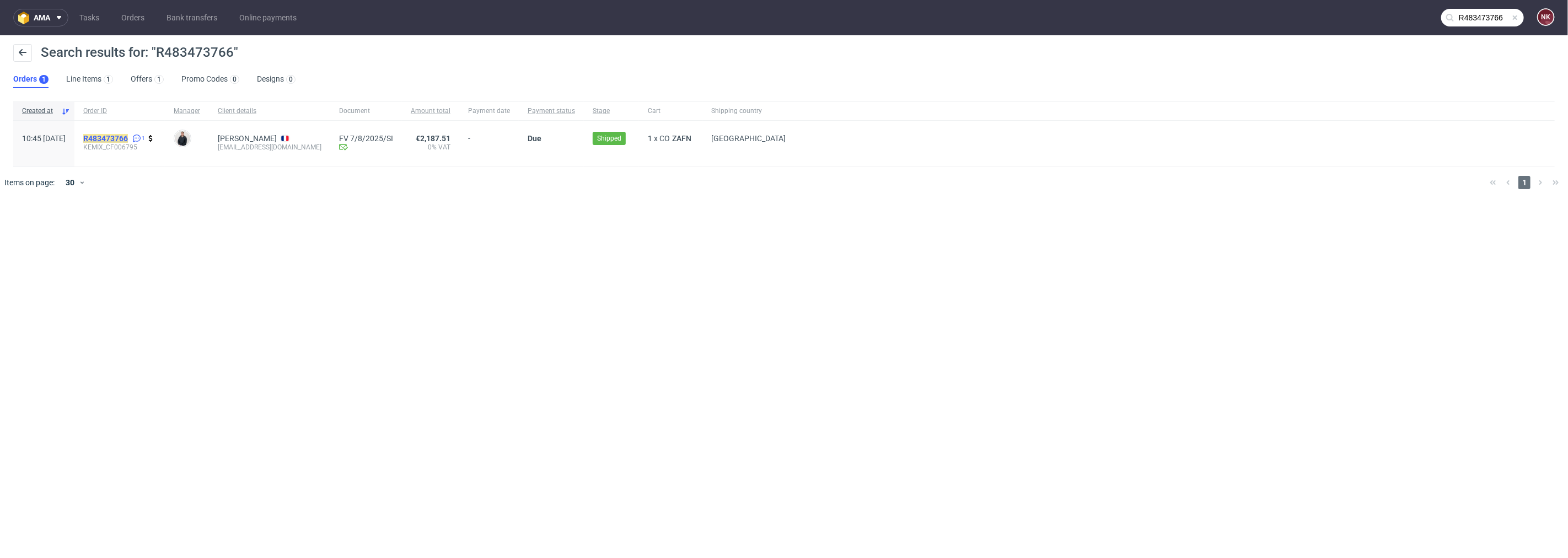
click at [128, 136] on mark "R483473766" at bounding box center [106, 138] width 45 height 9
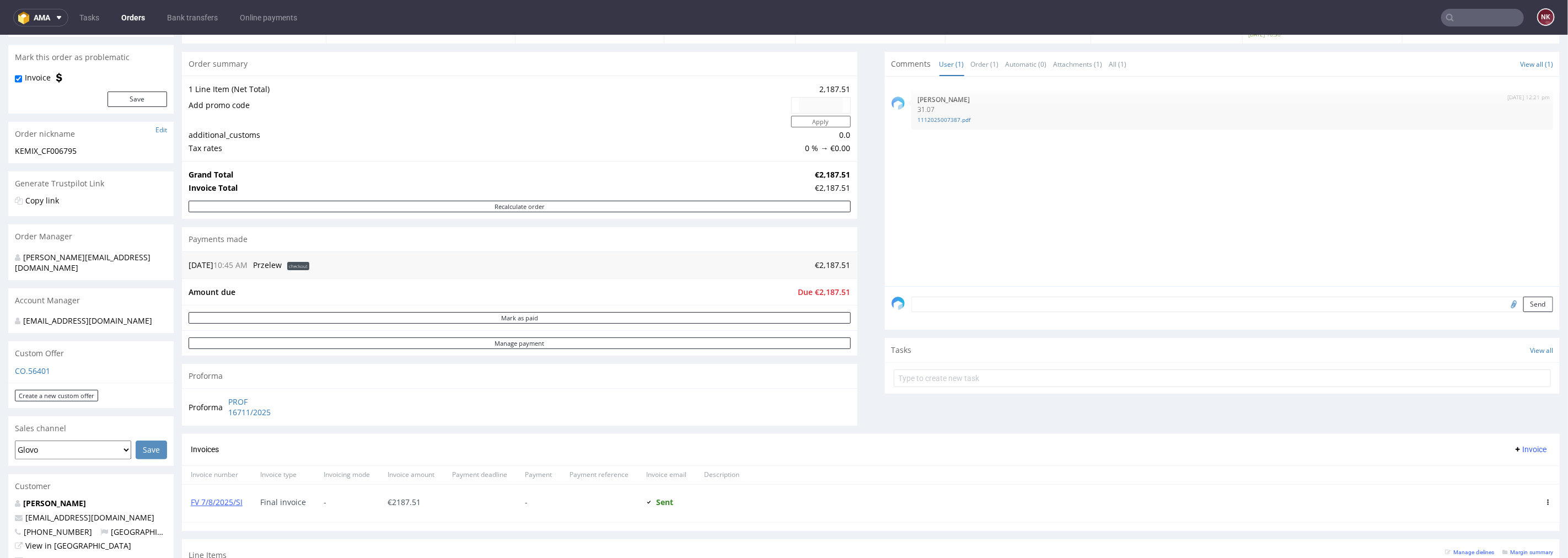
scroll to position [123, 0]
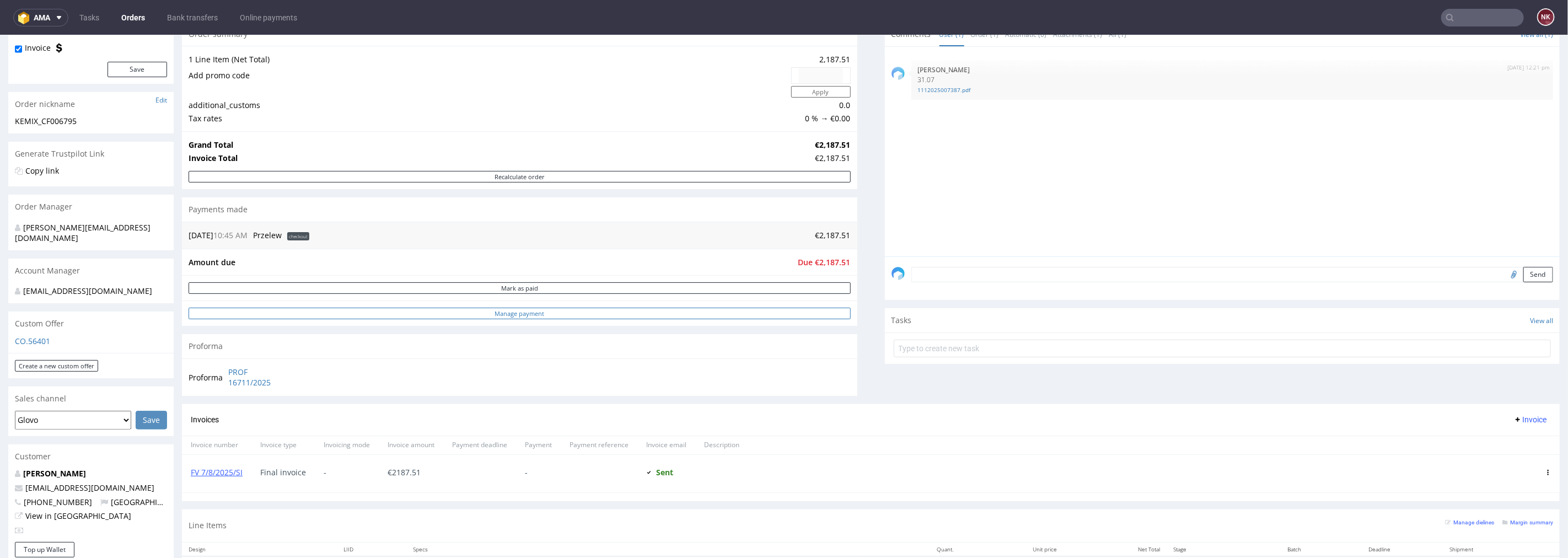
click at [730, 315] on link "Manage payment" at bounding box center [520, 312] width 662 height 11
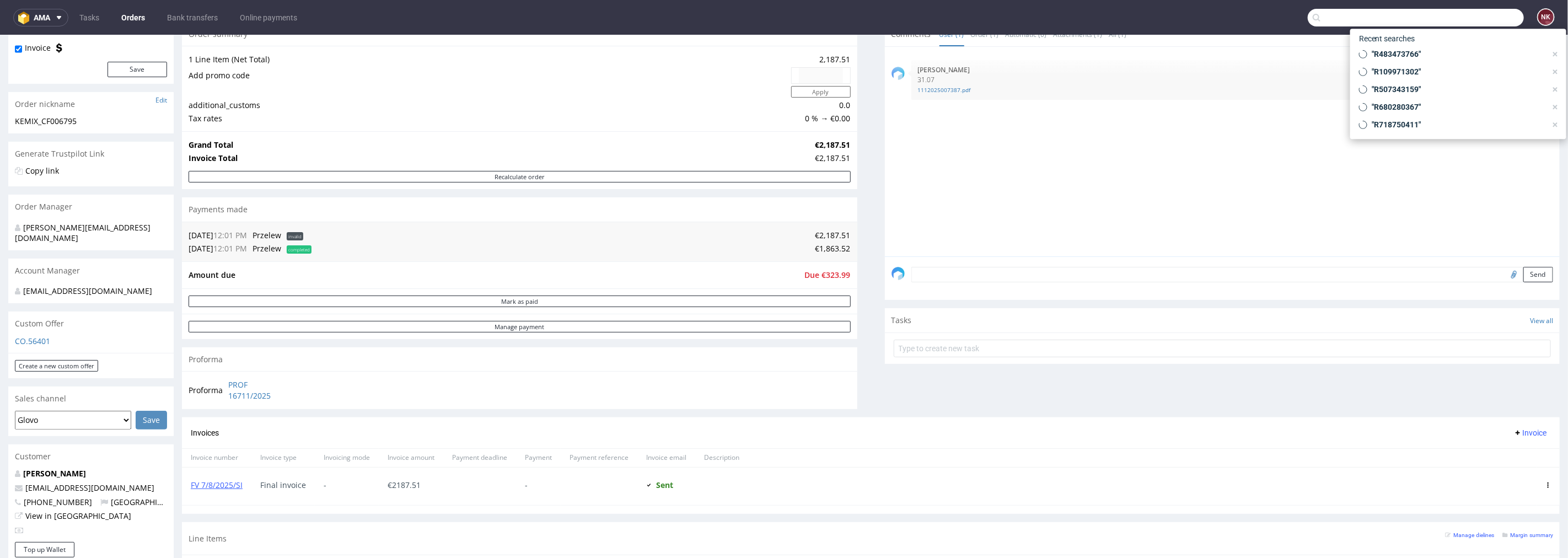
click at [1462, 18] on input "text" at bounding box center [1416, 17] width 216 height 17
paste input "R222349976"
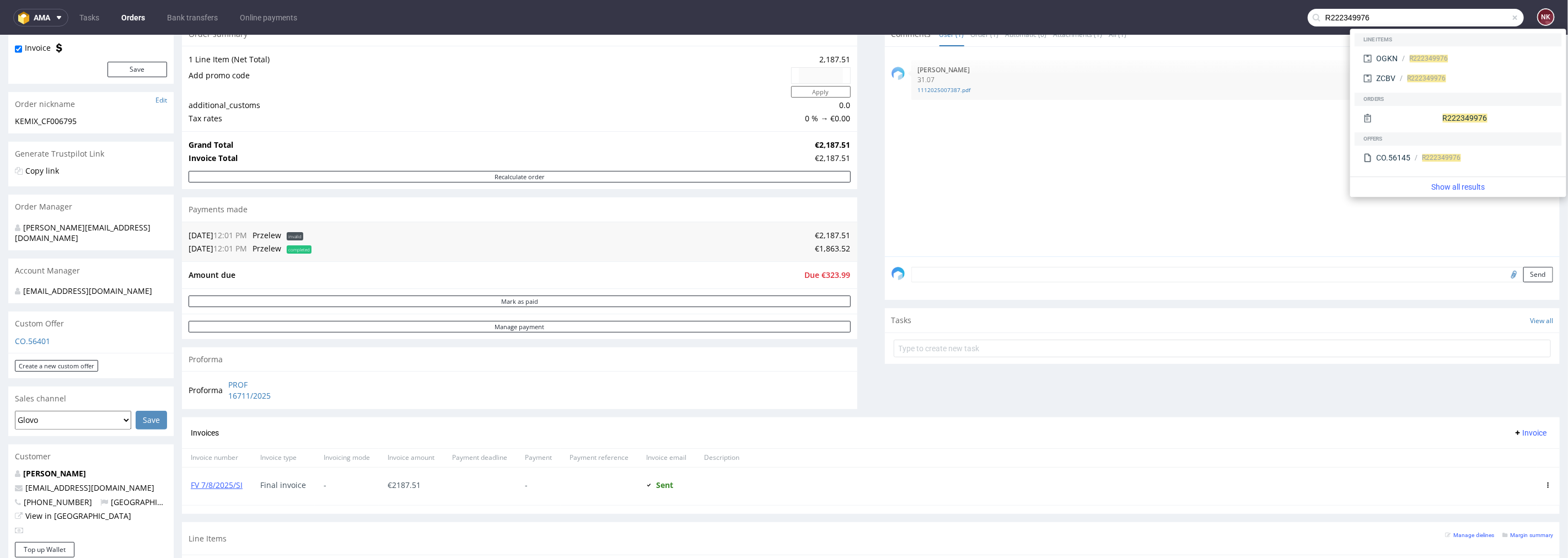
type input "R222349976"
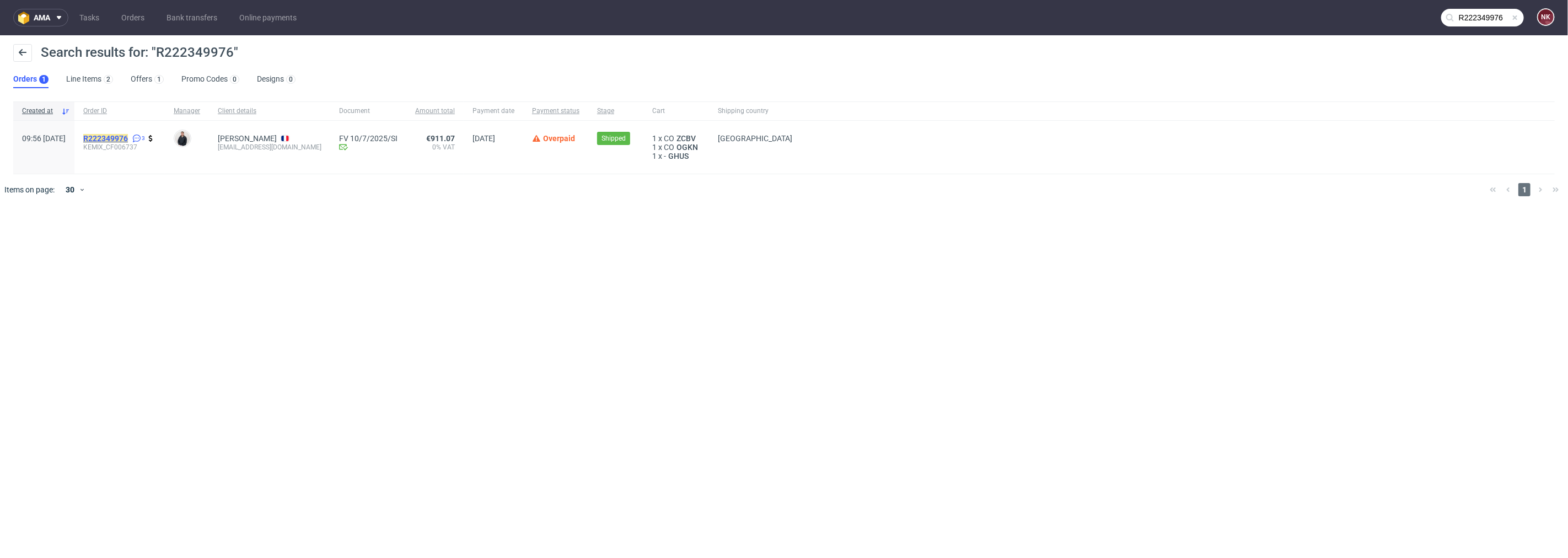
click at [128, 139] on mark "R222349976" at bounding box center [106, 138] width 45 height 9
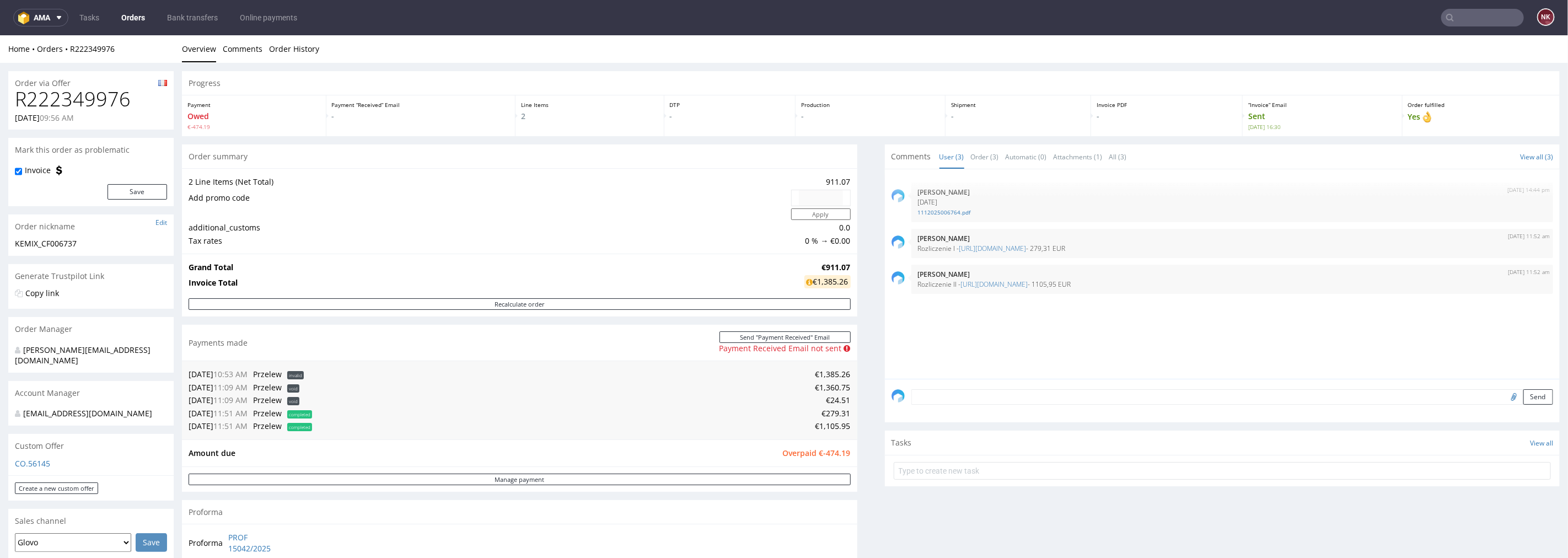
click at [828, 415] on td "€279.31" at bounding box center [583, 413] width 536 height 13
copy td "279.31"
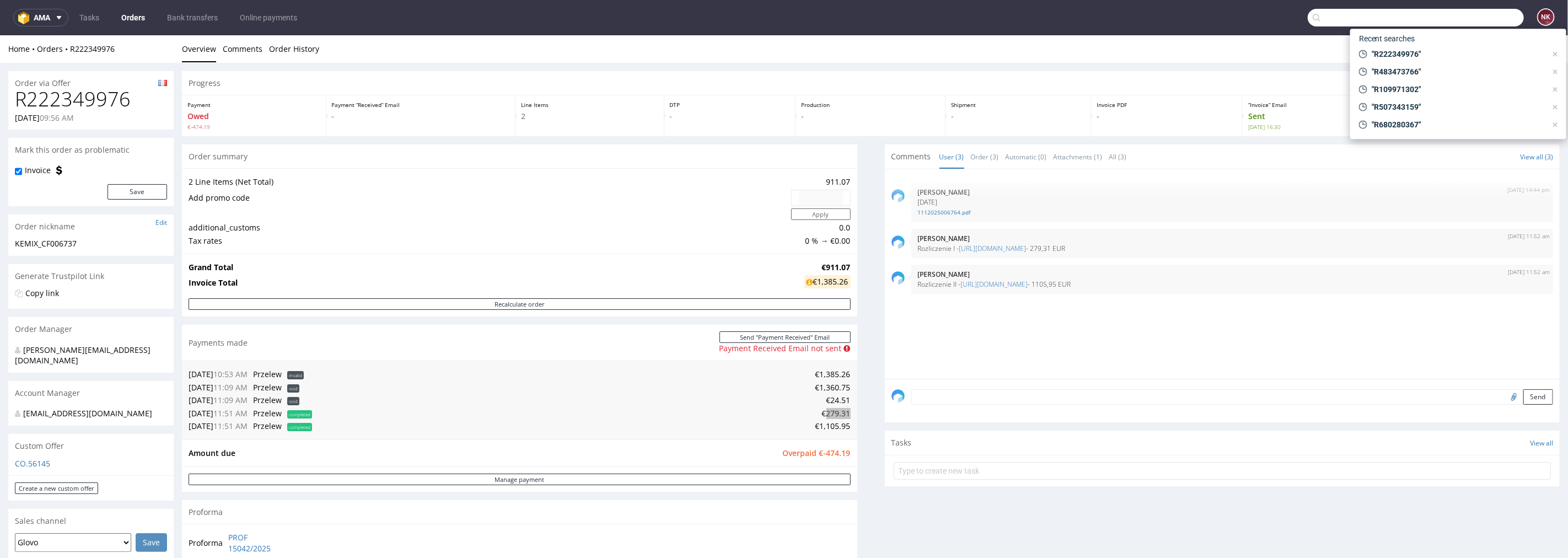
click at [1474, 10] on input "text" at bounding box center [1416, 17] width 216 height 17
paste input "R483473766"
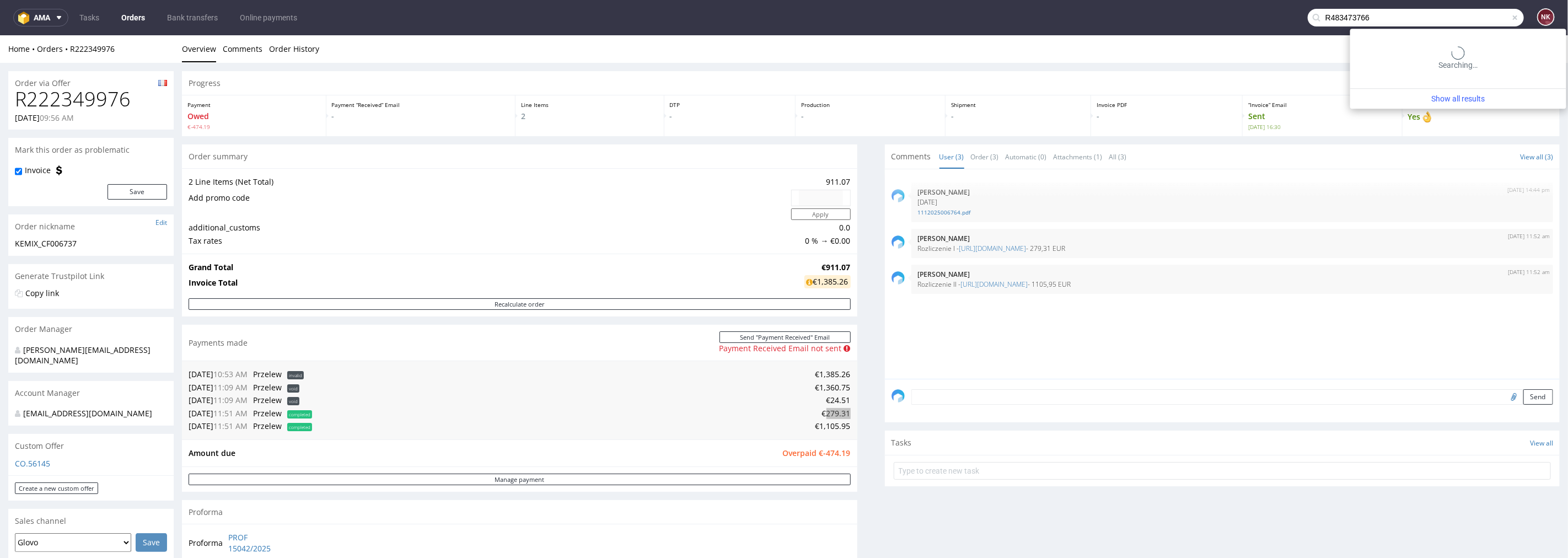
type input "R483473766"
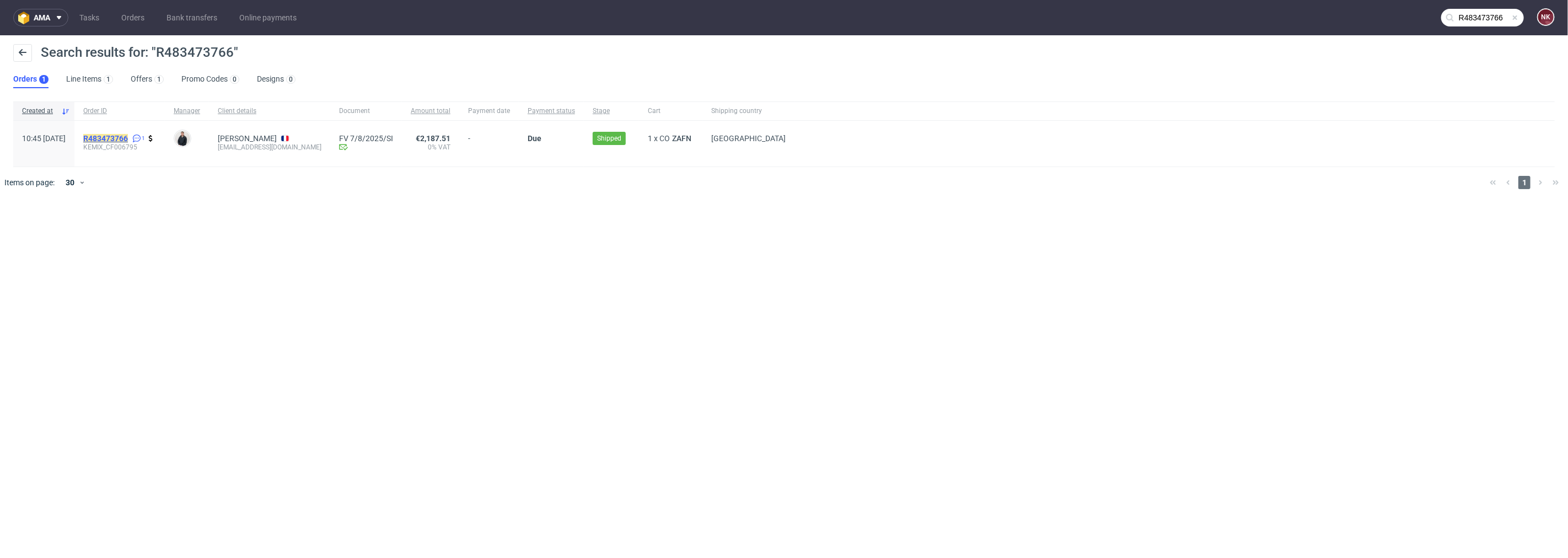
click at [124, 137] on mark "R483473766" at bounding box center [106, 138] width 45 height 9
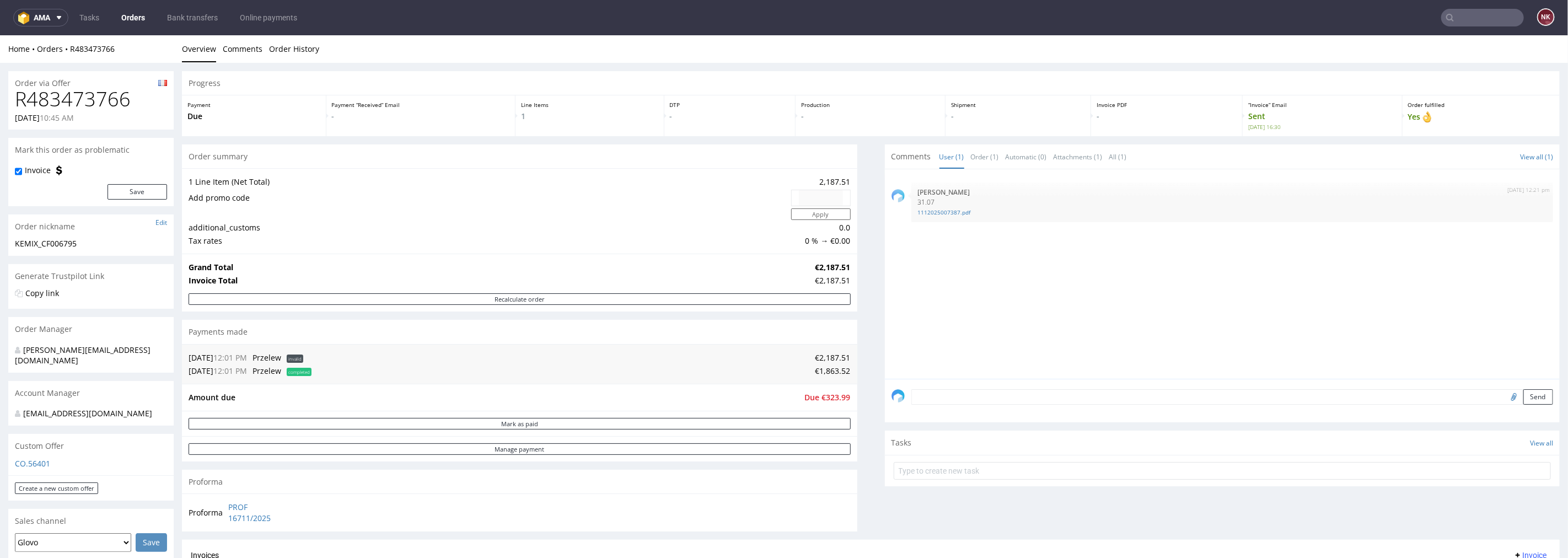
click at [823, 369] on td "€1,863.52" at bounding box center [582, 370] width 536 height 13
copy td "1,863.52"
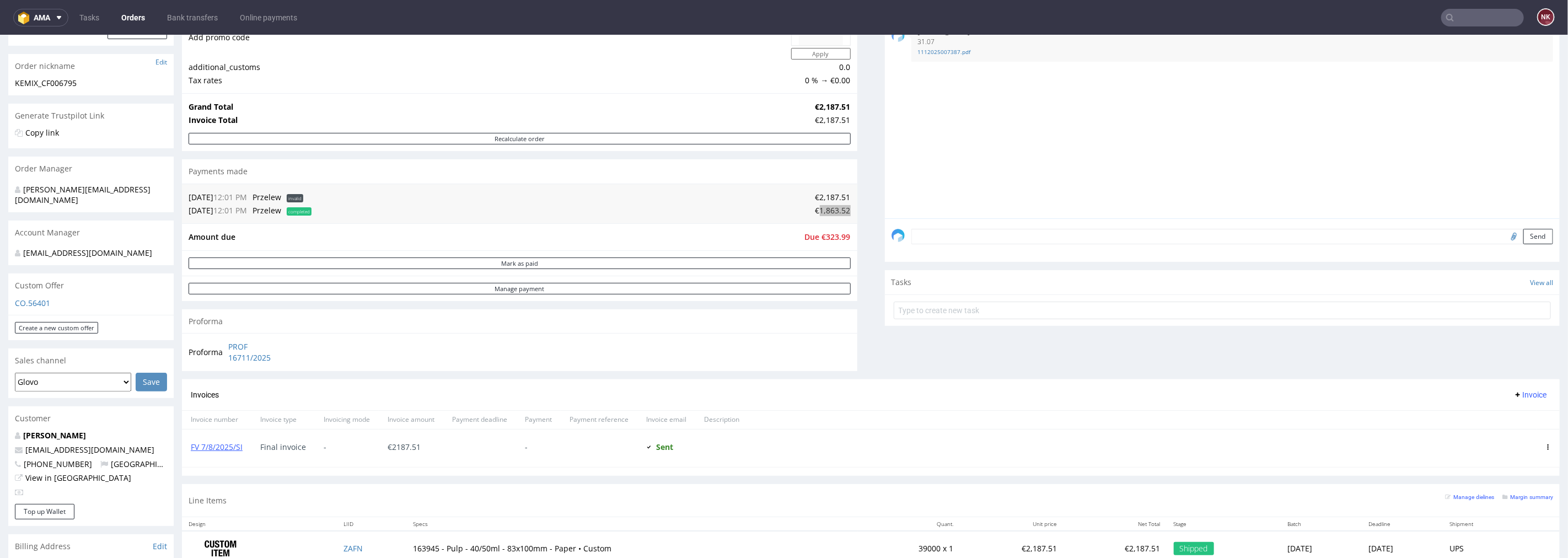
scroll to position [245, 0]
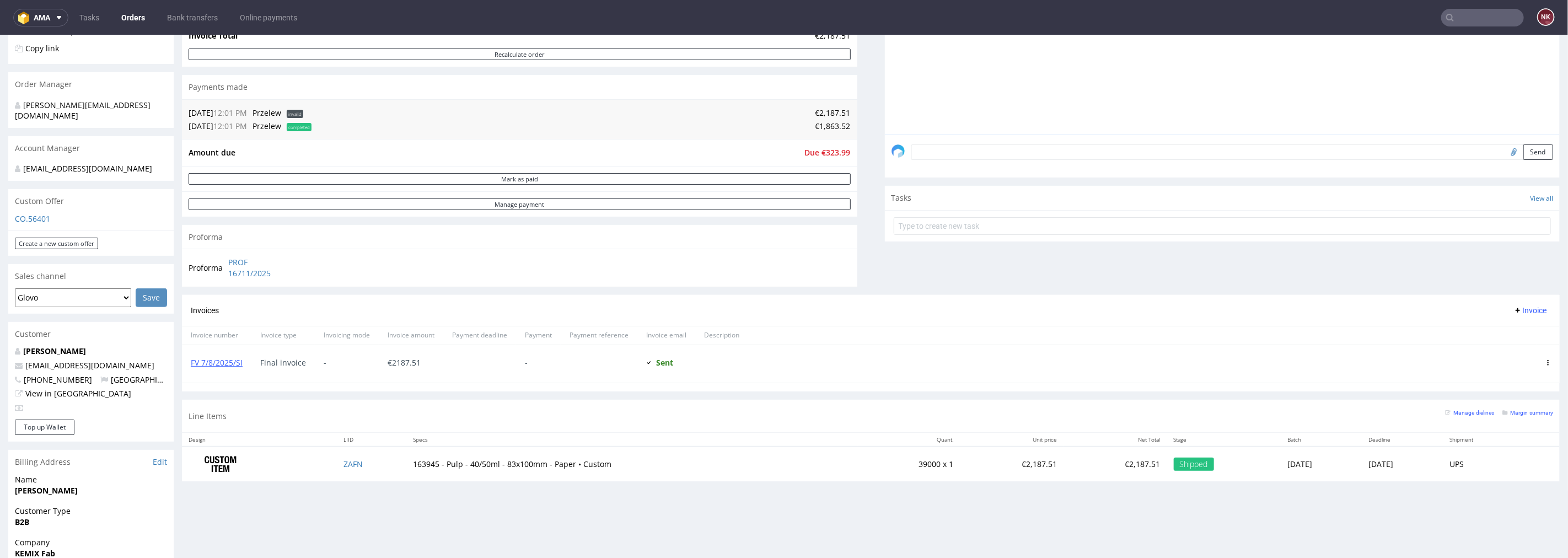
click at [898, 276] on div "Comments User (1) Order (1) Automatic (0) Attachments (1) All (1) View all (1) …" at bounding box center [1222, 96] width 675 height 395
click at [1047, 144] on textarea at bounding box center [1232, 151] width 643 height 16
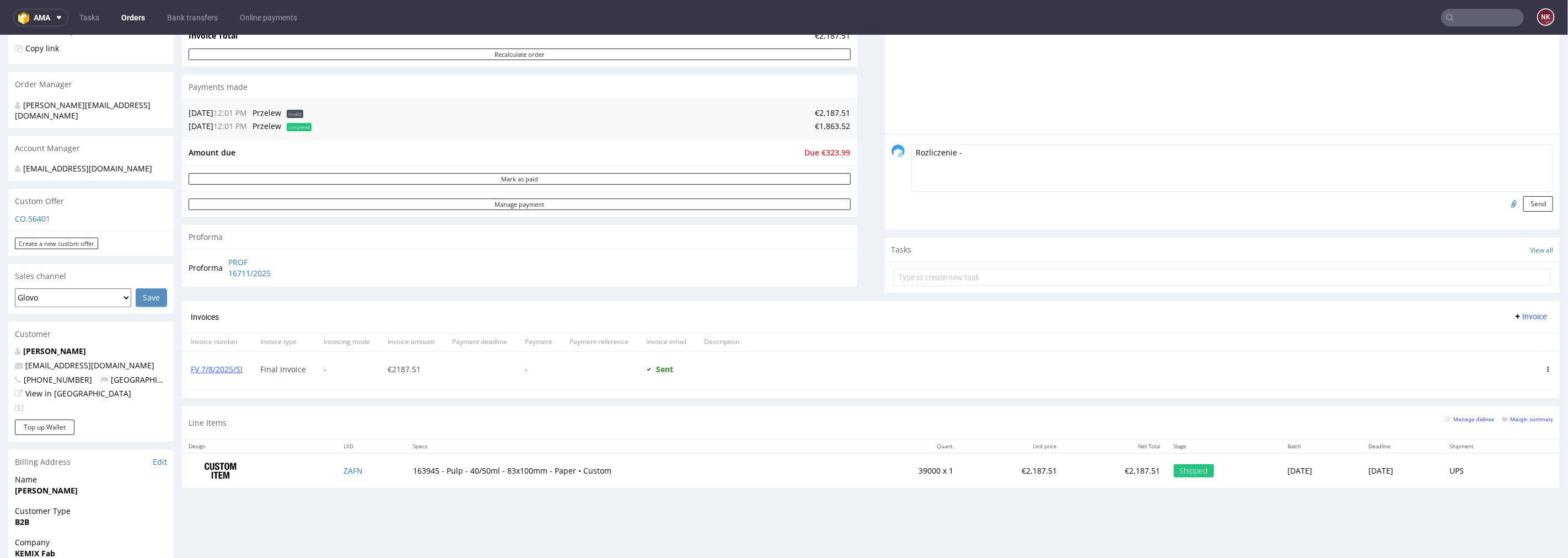
paste textarea "https://platform.packhelp.com/ama/bank-transfers/details/45526"
type textarea "Rozliczenie - https://platform.packhelp.com/ama/bank-transfers/details/45526"
click at [1535, 202] on div "Rozliczenie - https://platform.packhelp.com/ama/bank-transfers/details/45526 Se…" at bounding box center [1222, 181] width 675 height 95
click at [1523, 200] on button "Send" at bounding box center [1538, 203] width 29 height 16
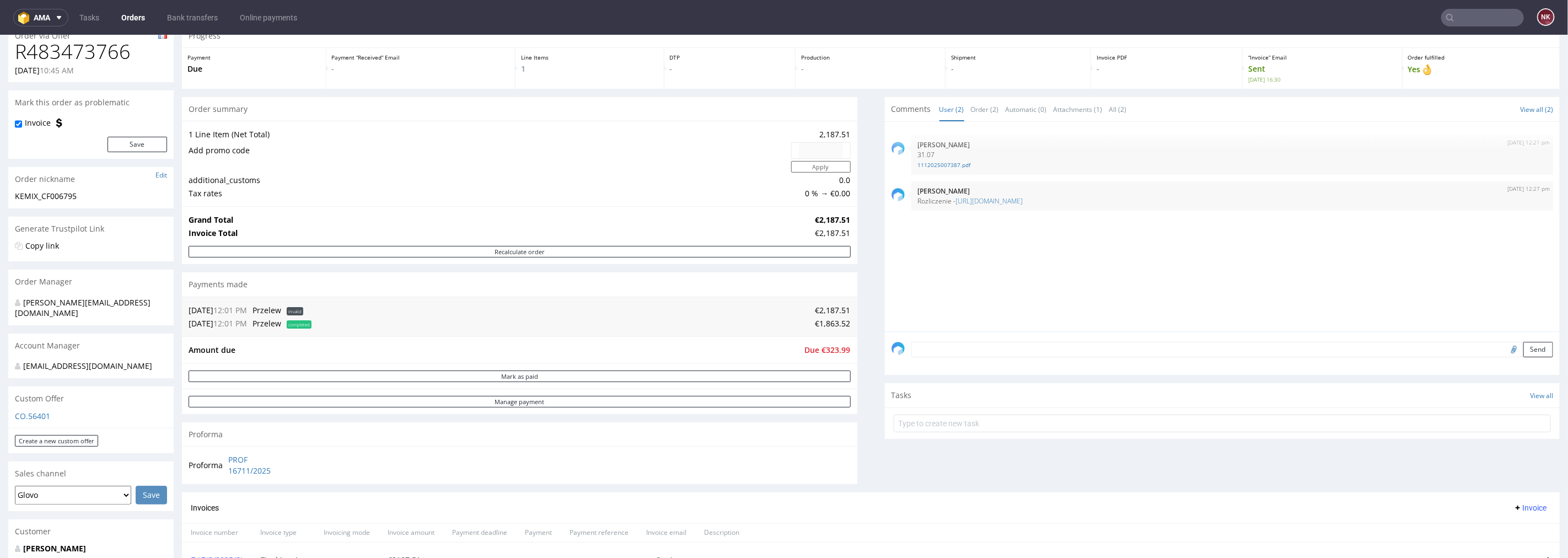
scroll to position [123, 0]
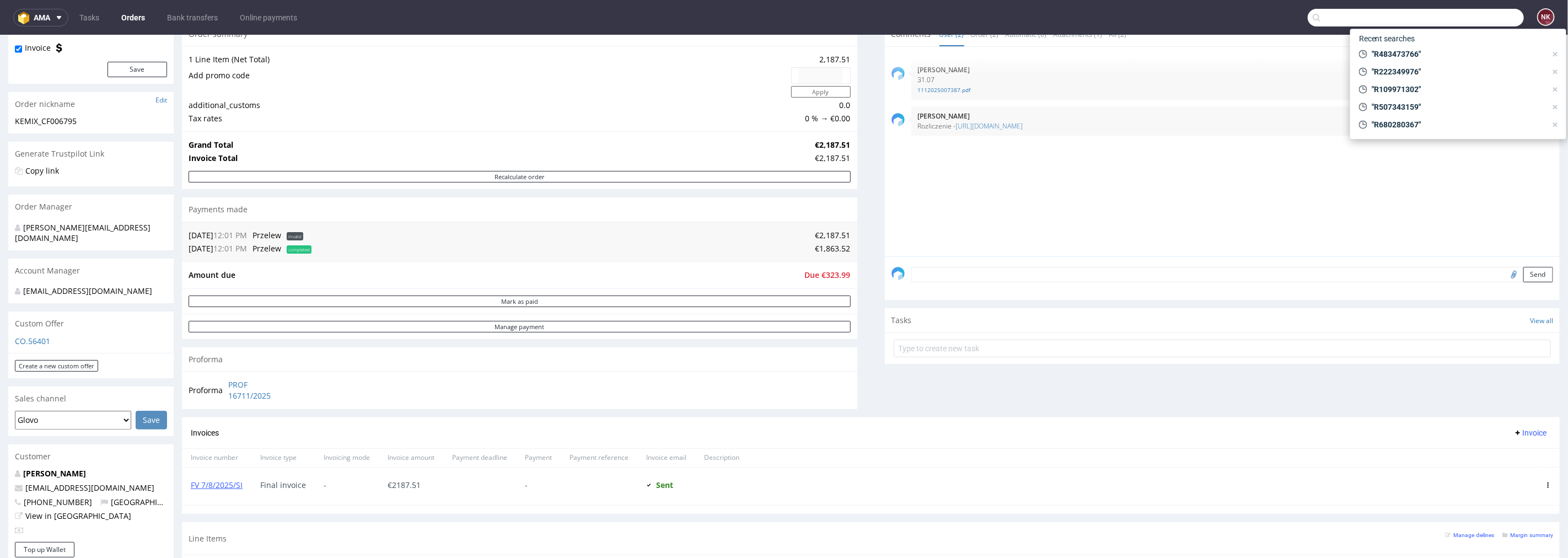
click at [1482, 17] on input "text" at bounding box center [1416, 17] width 216 height 17
paste input "R222349976"
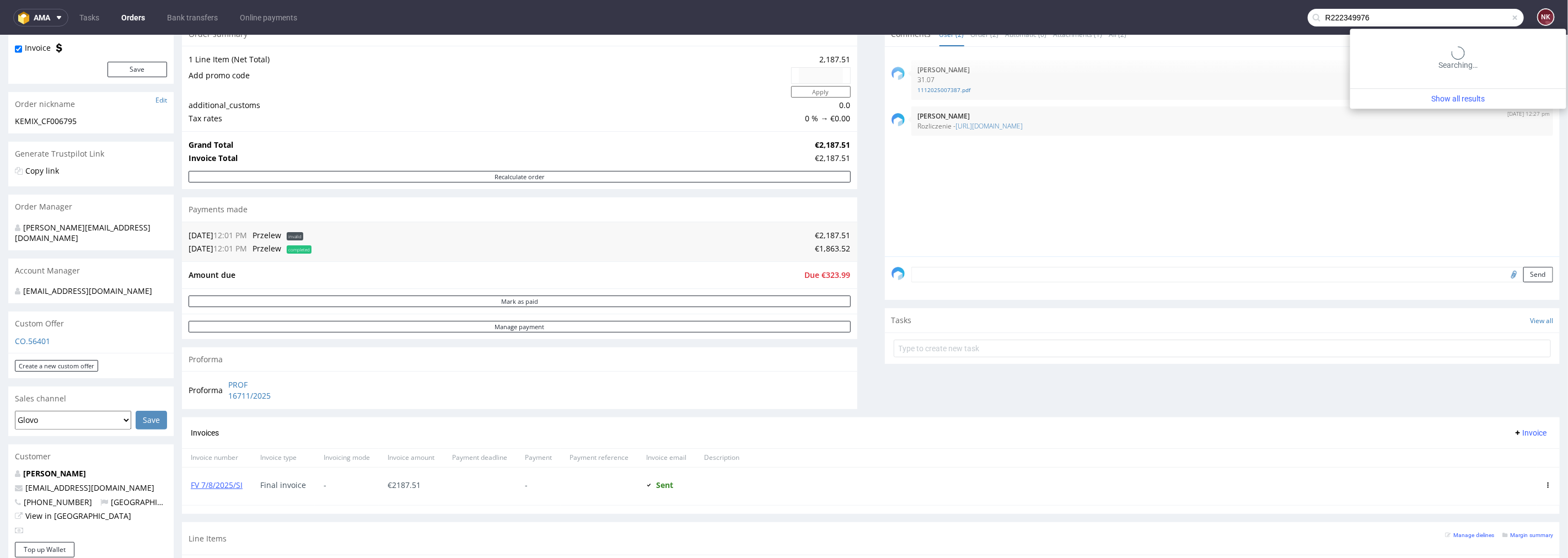
type input "R222349976"
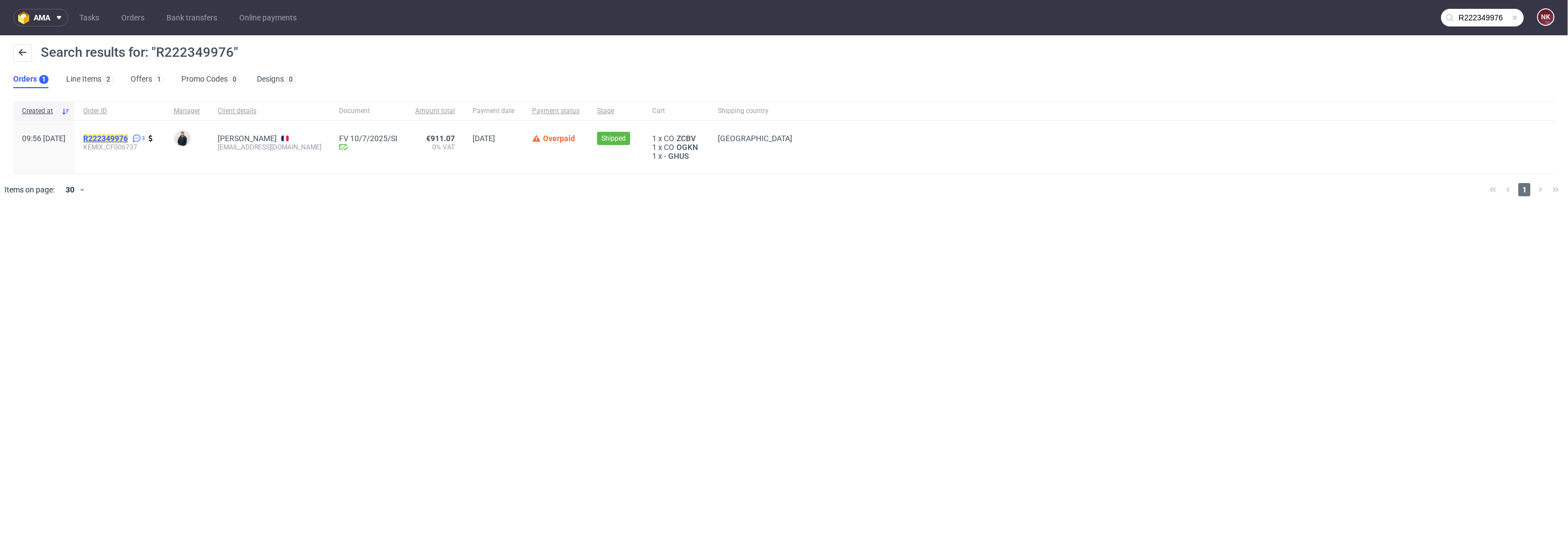
click at [128, 139] on mark "R222349976" at bounding box center [106, 138] width 45 height 9
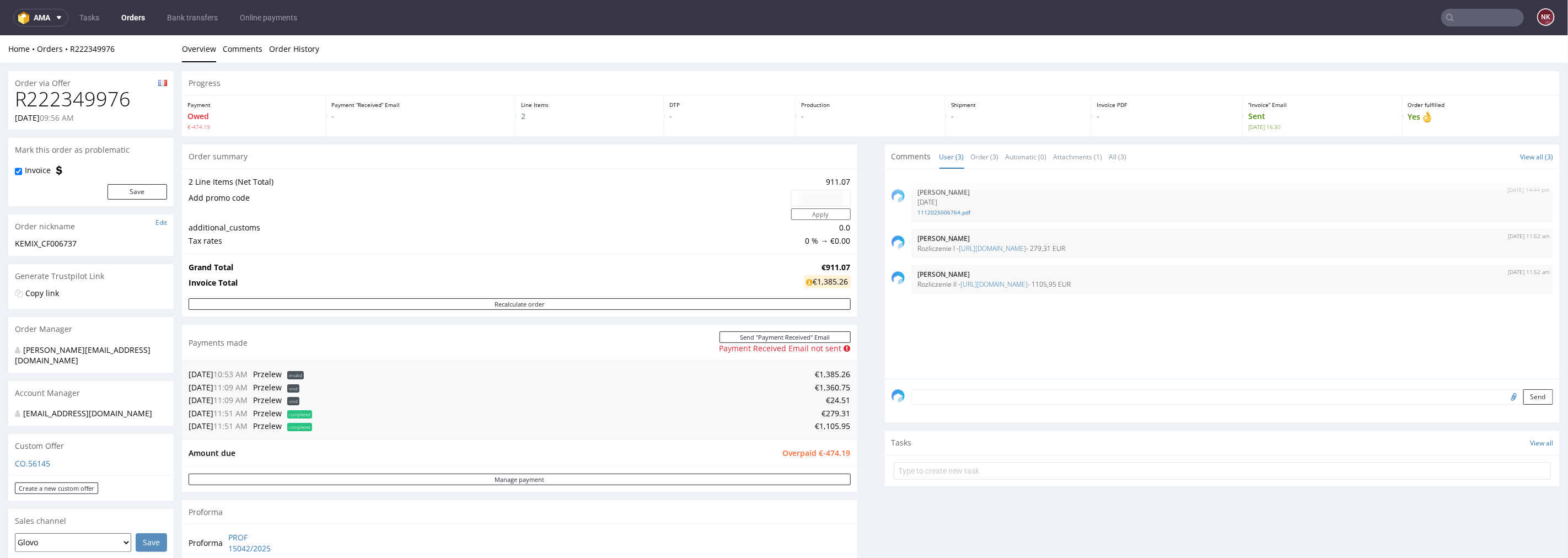
click at [825, 411] on td "€279.31" at bounding box center [583, 413] width 536 height 13
copy td "279.31"
click at [1006, 246] on link "https://platform.packhelp.com/ama/bank-transfers/details/45470" at bounding box center [993, 247] width 67 height 10
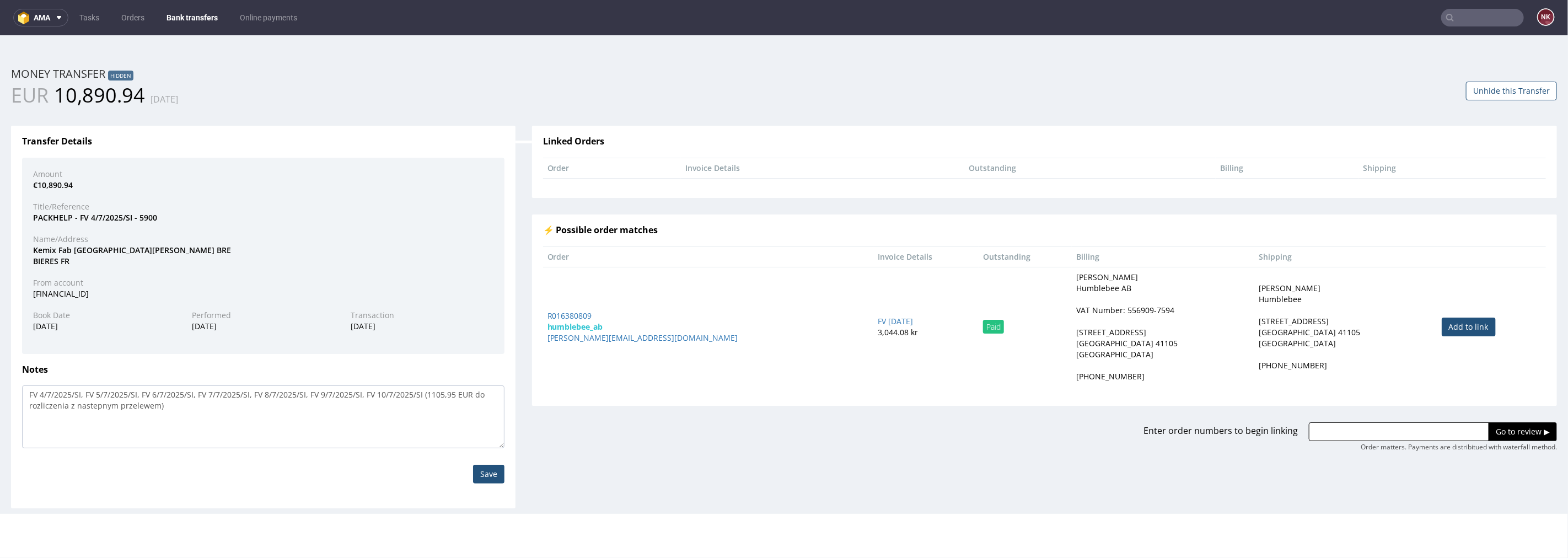
click at [1462, 16] on input "text" at bounding box center [1482, 17] width 83 height 17
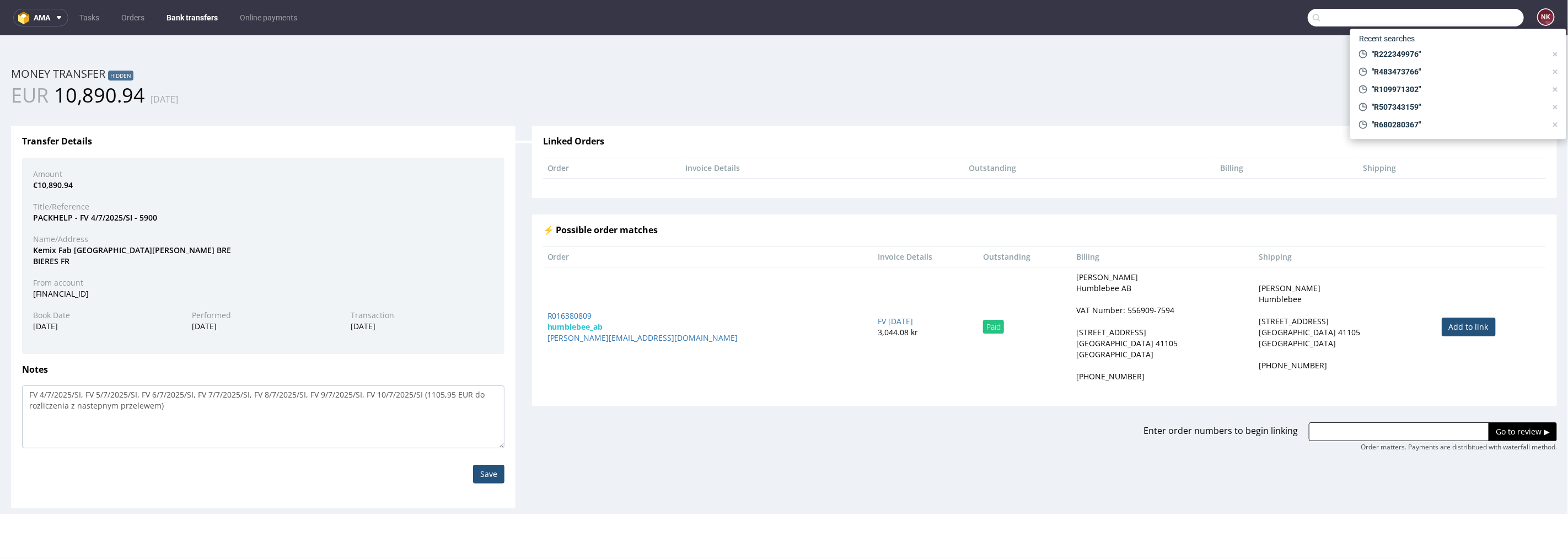
paste input "R483473766"
type input "R483473766"
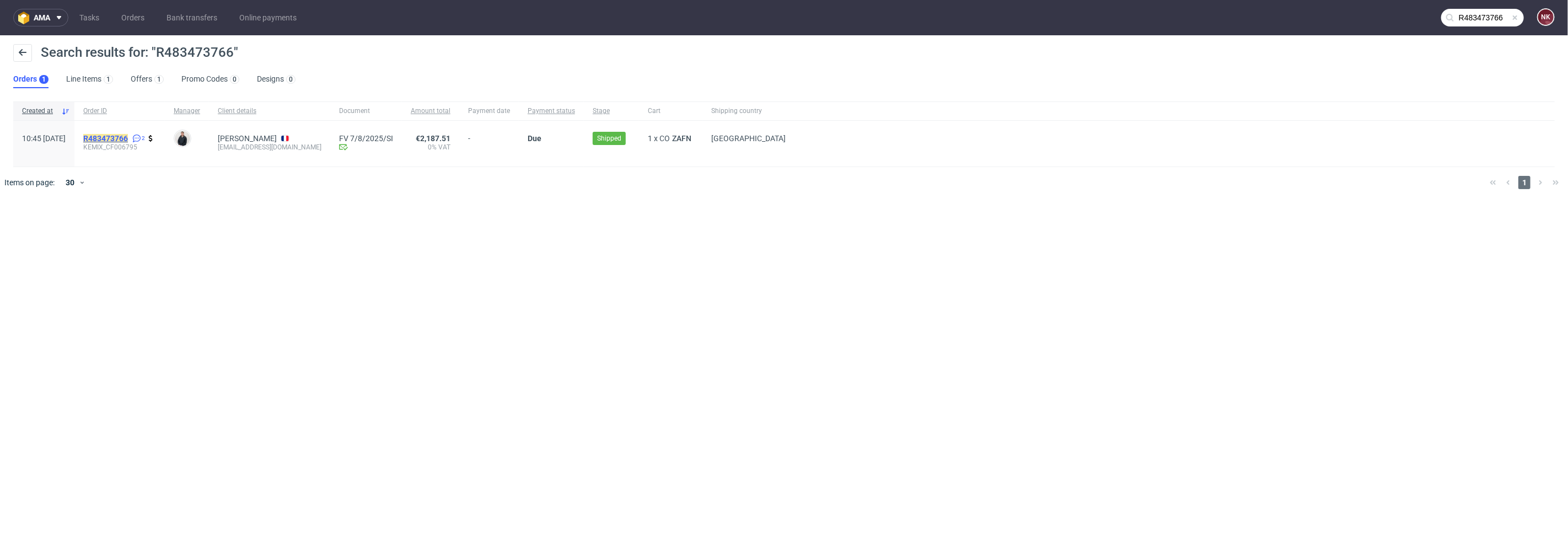
click at [121, 138] on mark "R483473766" at bounding box center [106, 138] width 45 height 9
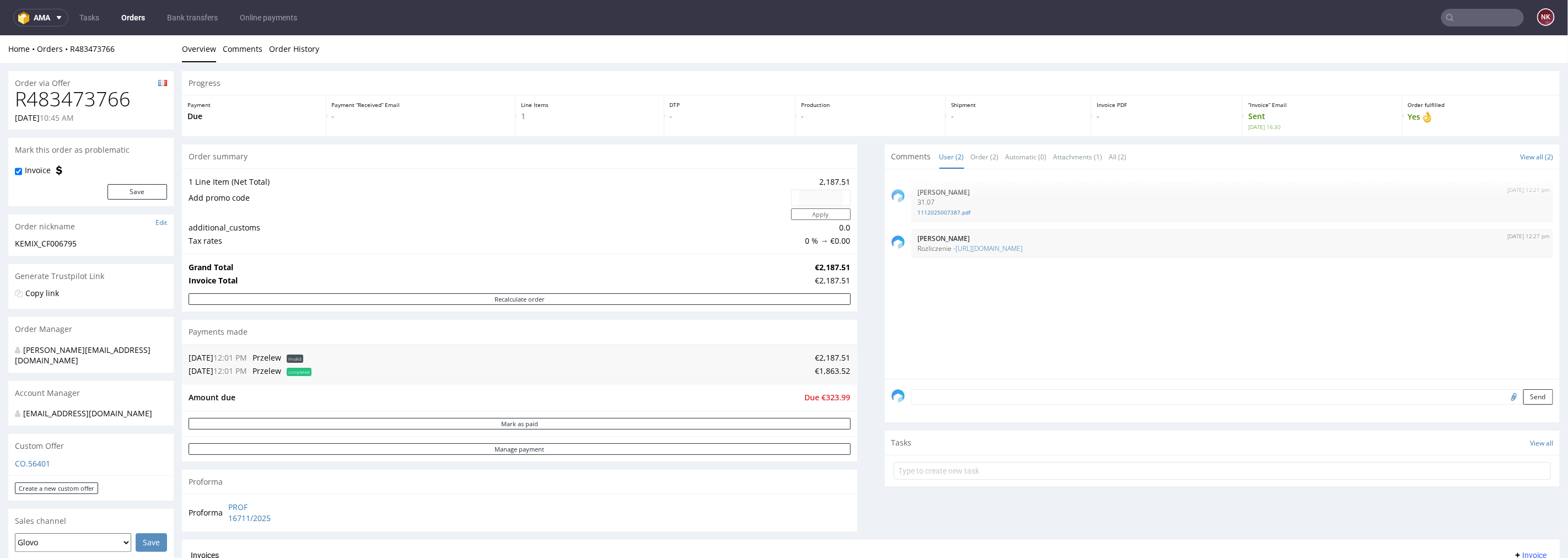
click at [822, 372] on td "€1,863.52" at bounding box center [582, 370] width 536 height 13
copy td "1,863.52"
click at [824, 398] on span "Due €323.99" at bounding box center [828, 397] width 46 height 10
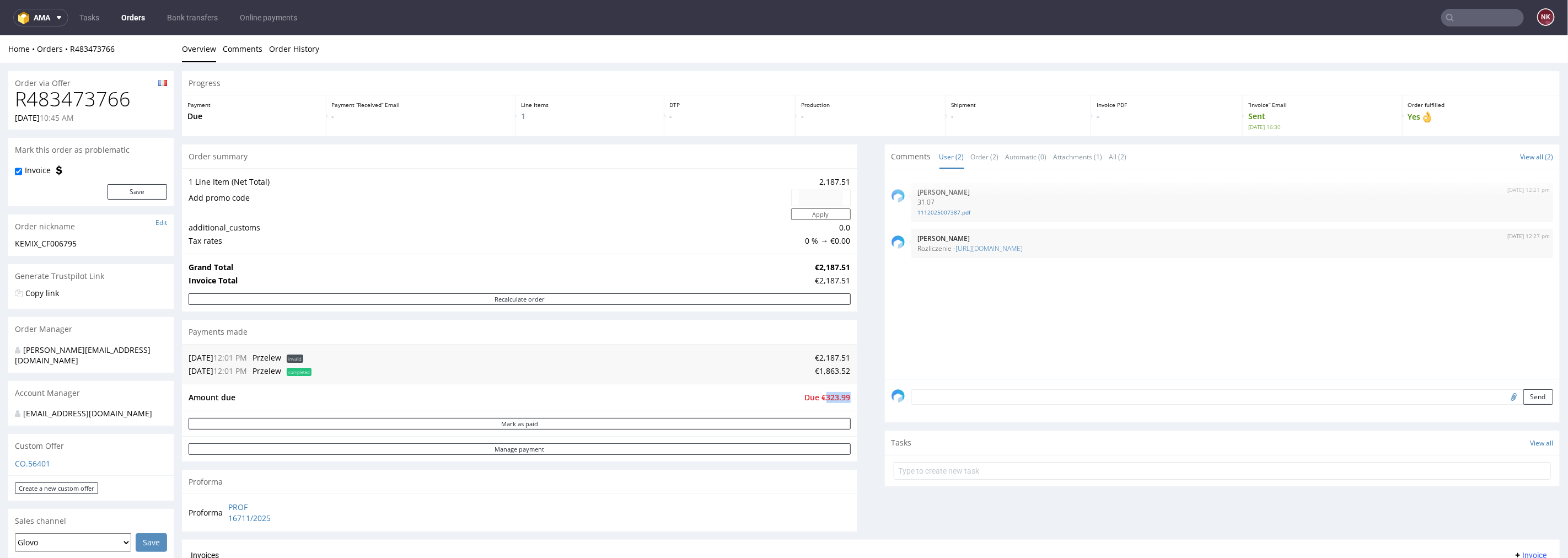
copy span "323.99"
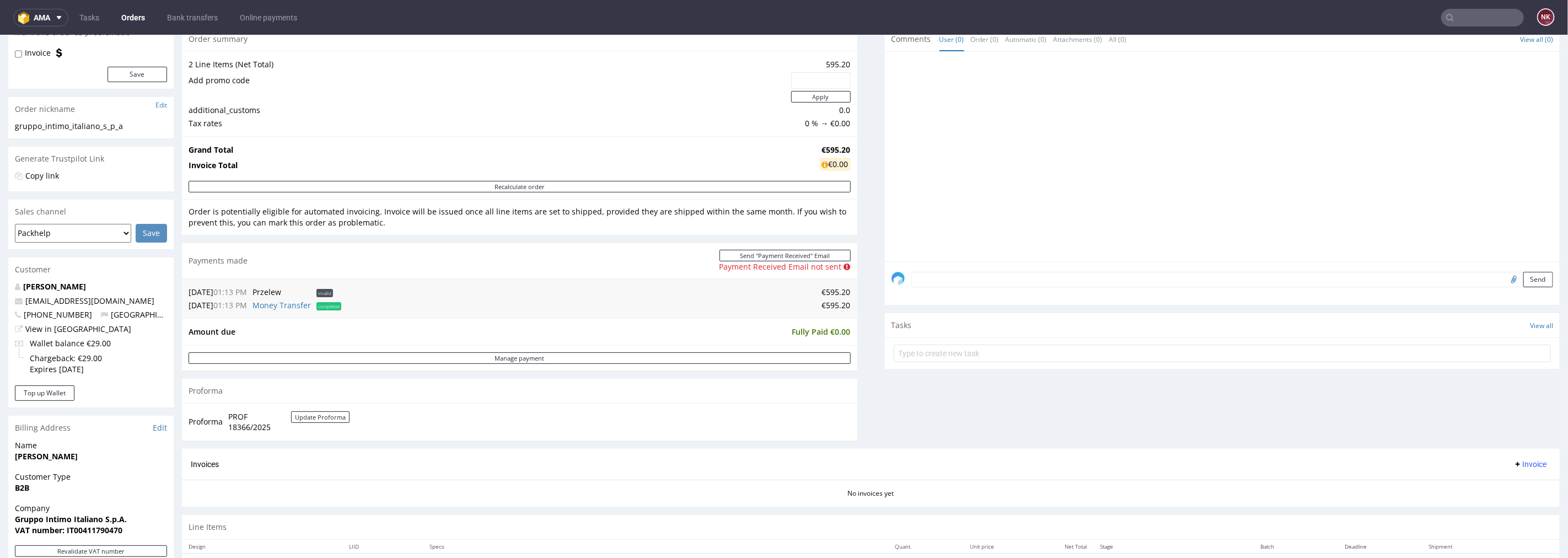
scroll to position [61, 0]
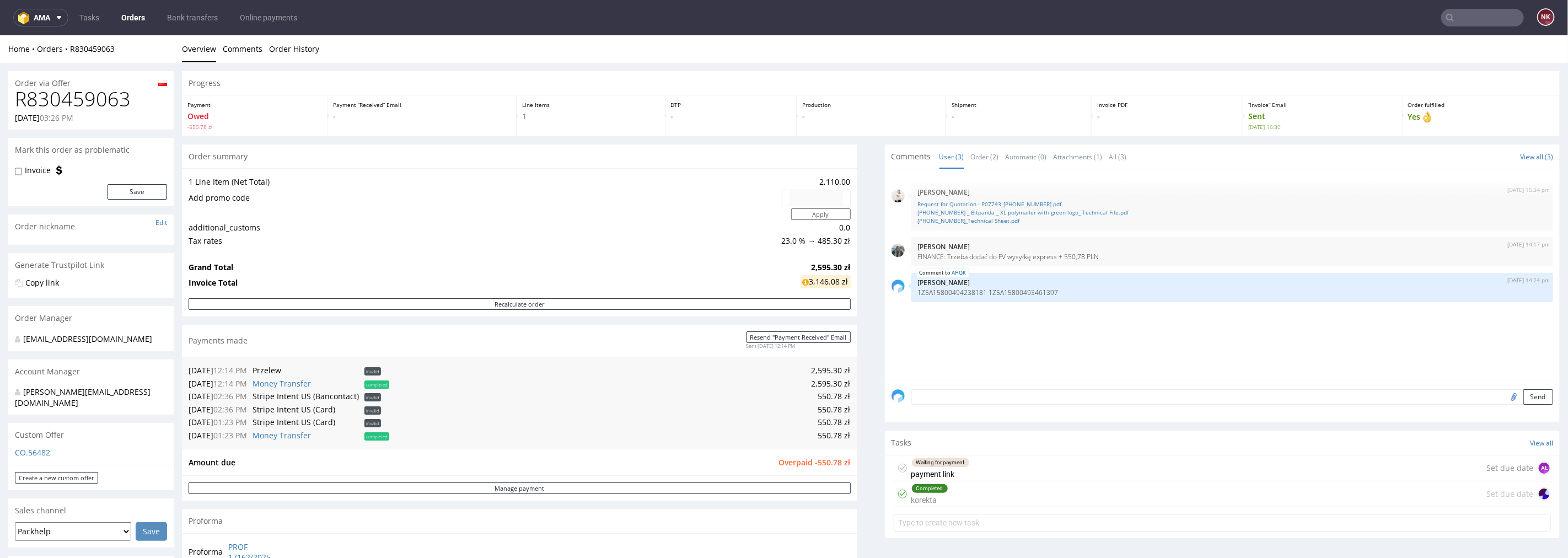
scroll to position [123, 0]
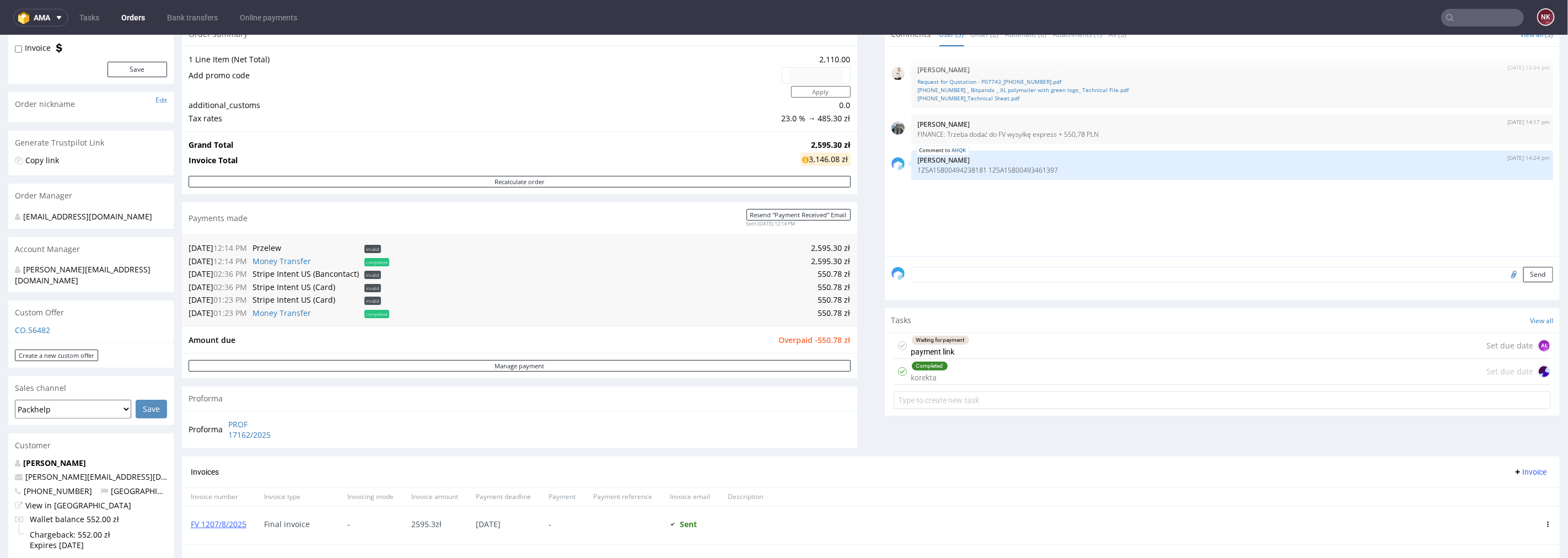
click at [1007, 344] on div "Waiting for payment payment link Set due date AŁ" at bounding box center [1222, 345] width 658 height 26
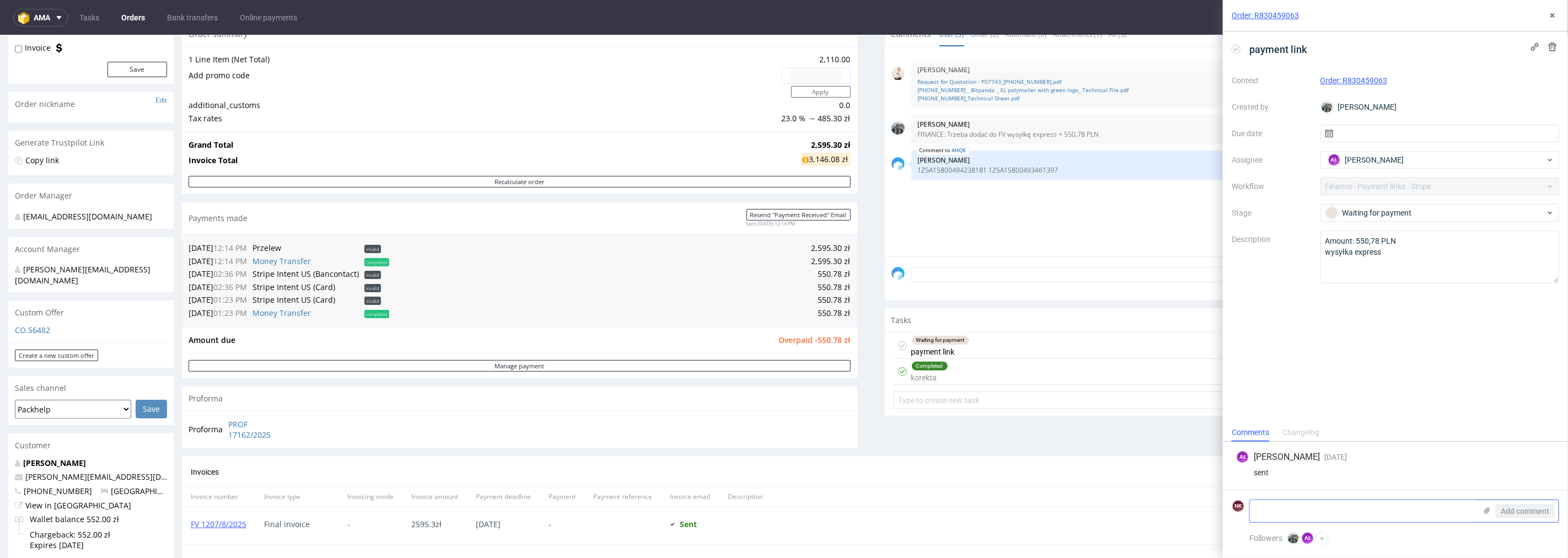
click at [1326, 506] on textarea at bounding box center [1362, 510] width 226 height 22
type textarea "paid via bank transfer"
click at [1526, 512] on span "Add comment" at bounding box center [1525, 510] width 48 height 8
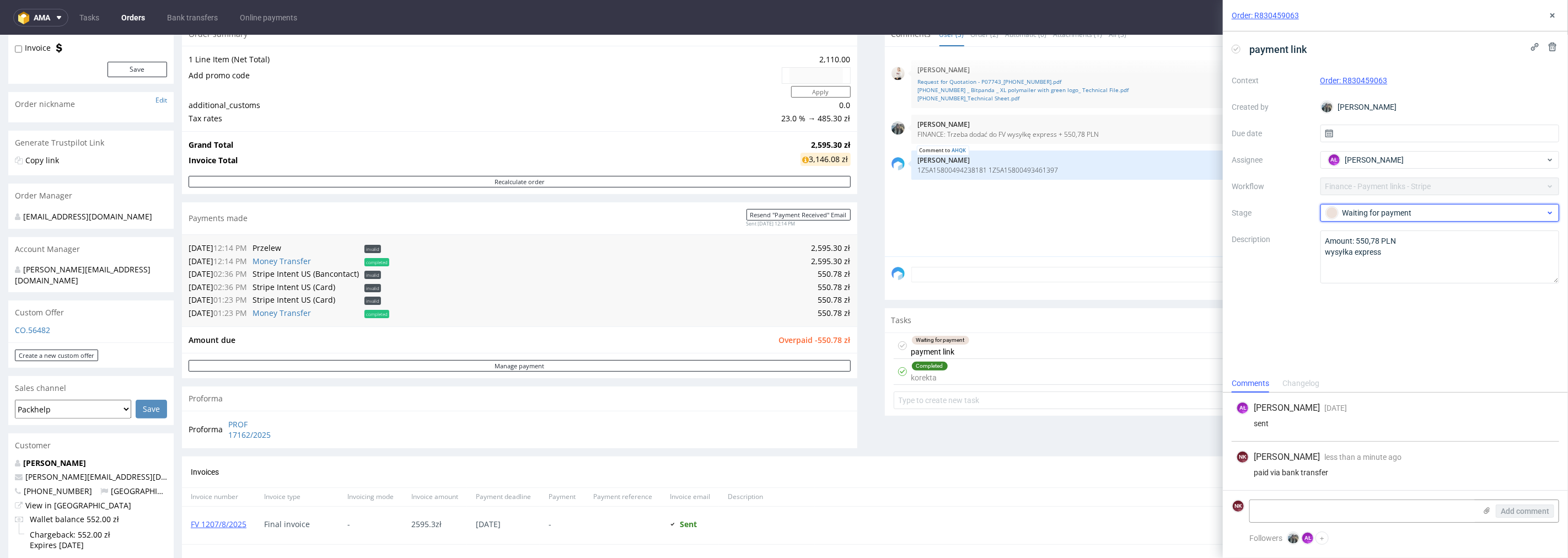
click at [1385, 214] on div "Waiting for payment" at bounding box center [1436, 213] width 220 height 12
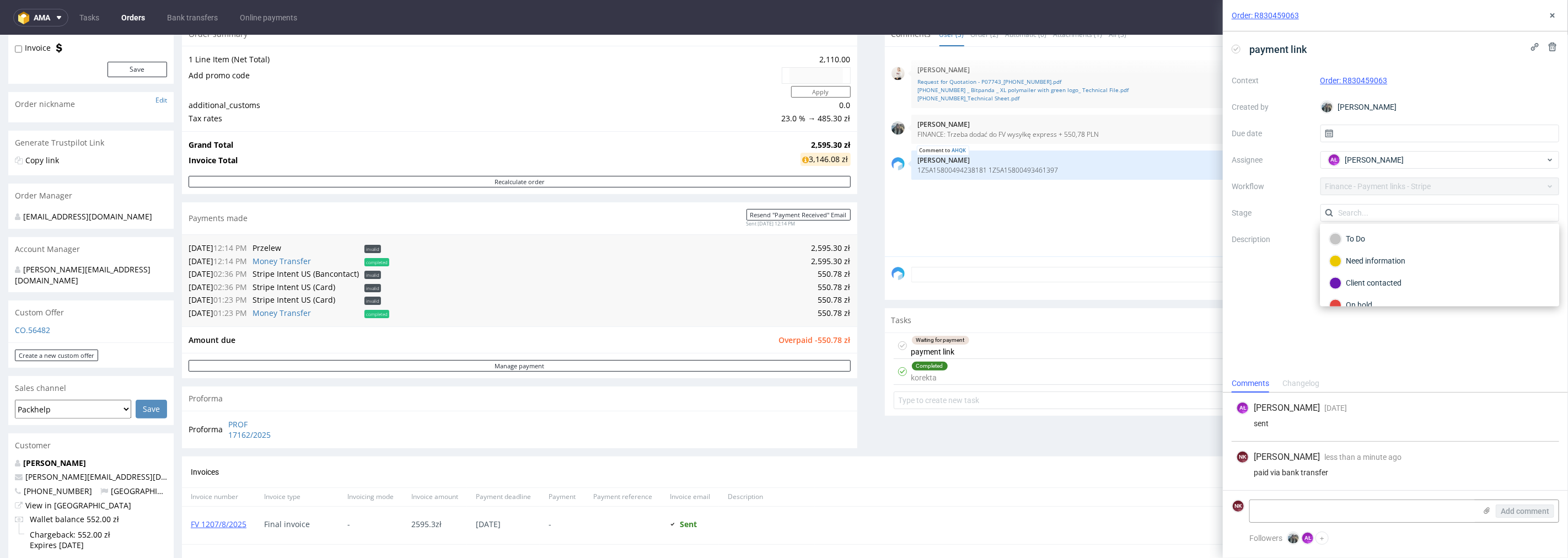
scroll to position [62, 0]
click at [1359, 284] on div "Completed" at bounding box center [1439, 287] width 221 height 12
click at [1557, 13] on icon at bounding box center [1552, 16] width 9 height 9
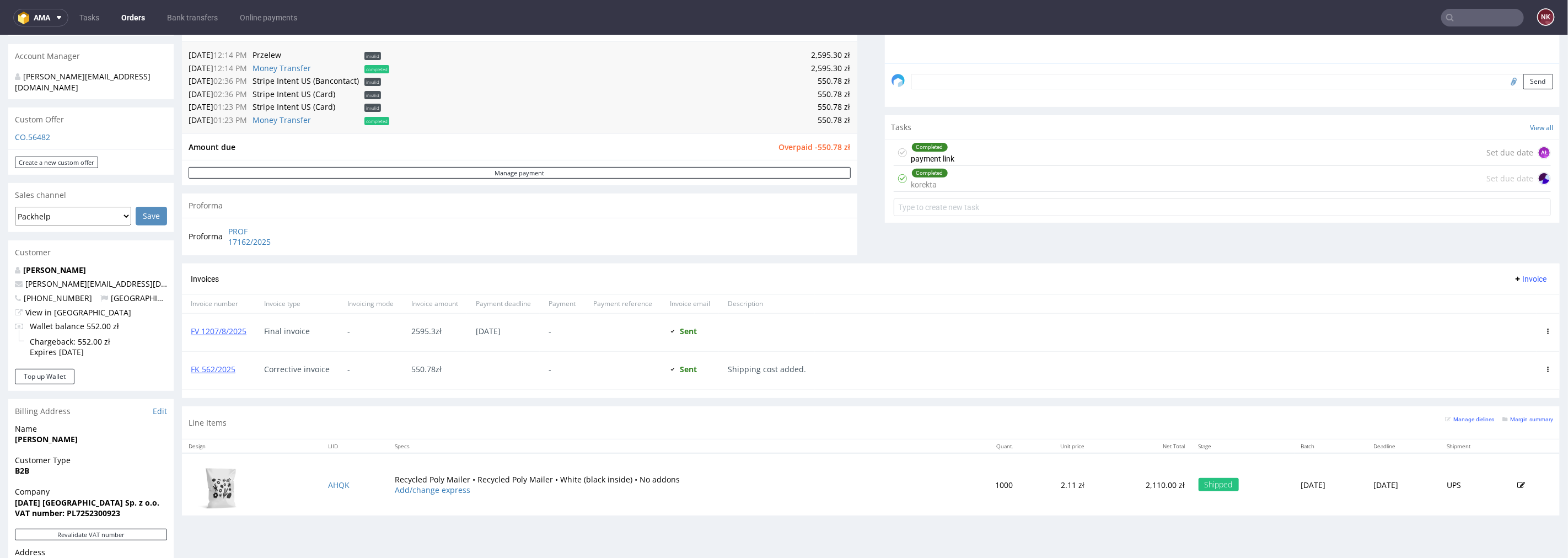
scroll to position [428, 0]
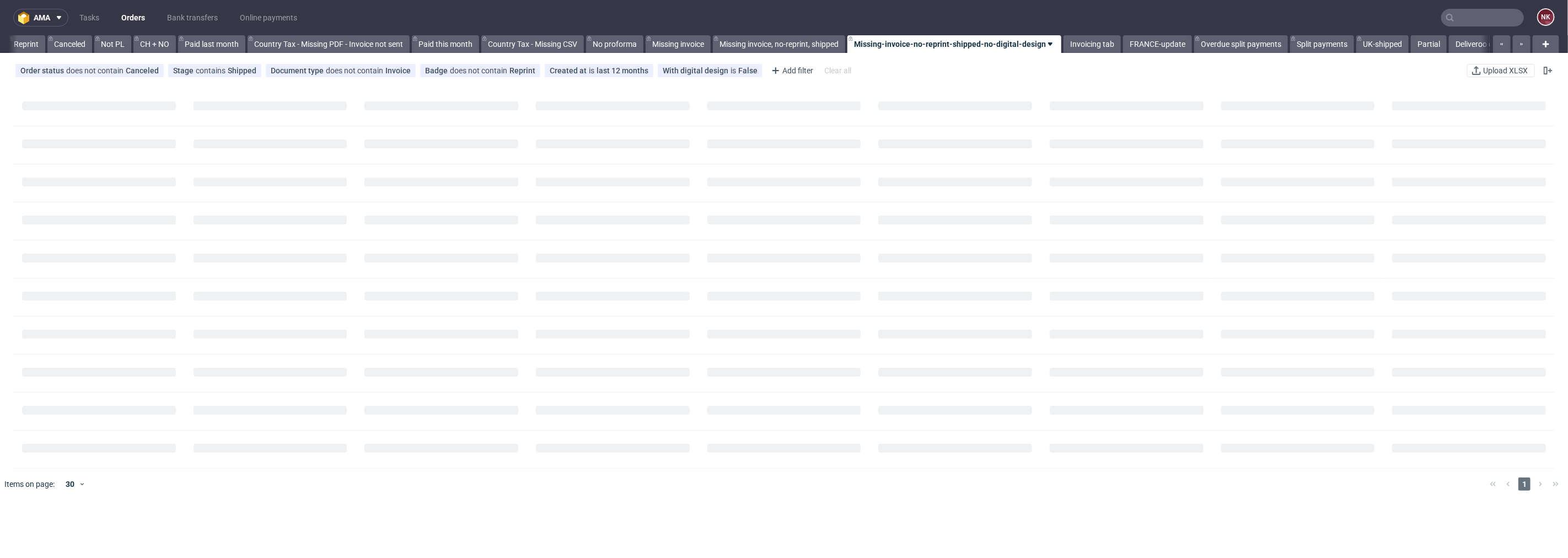
scroll to position [0, 1071]
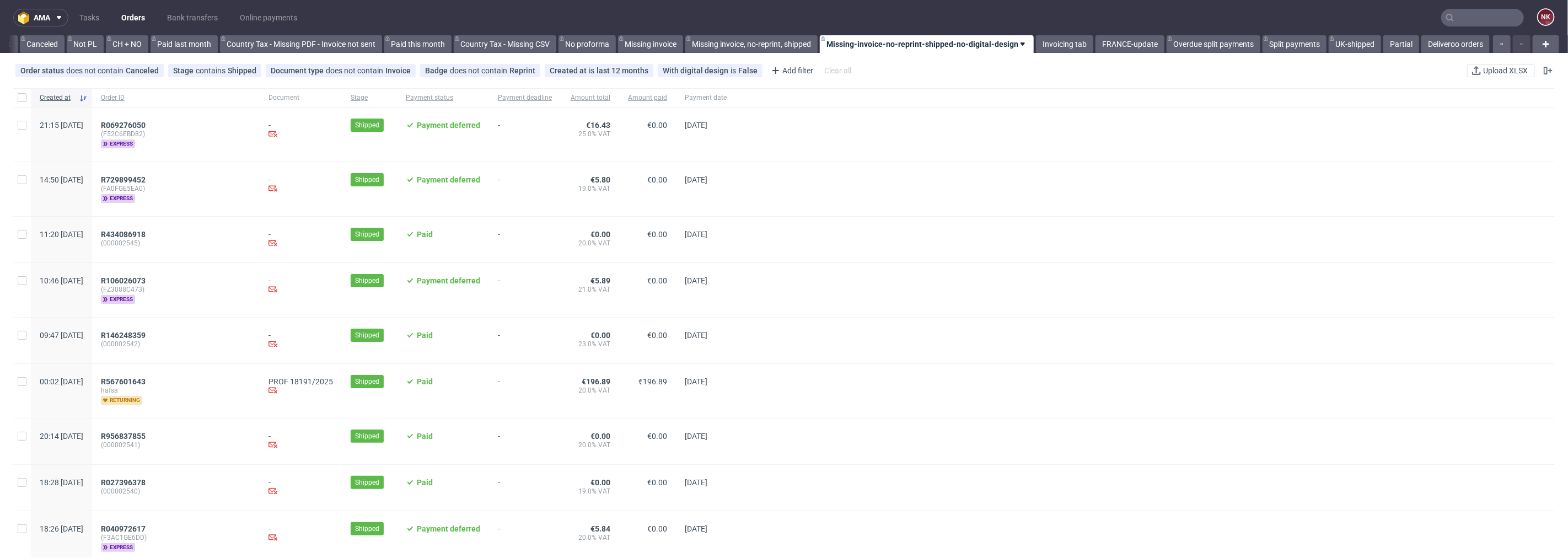
click at [1484, 12] on input "text" at bounding box center [1482, 17] width 83 height 17
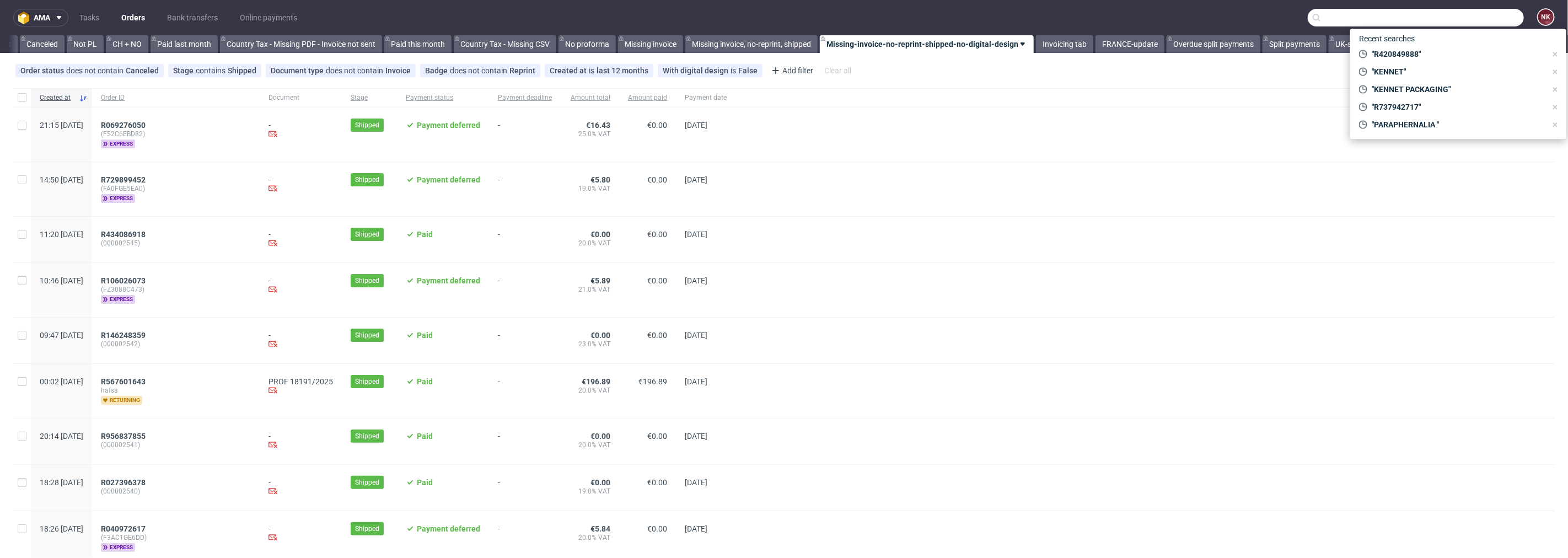
paste input "HORECA"
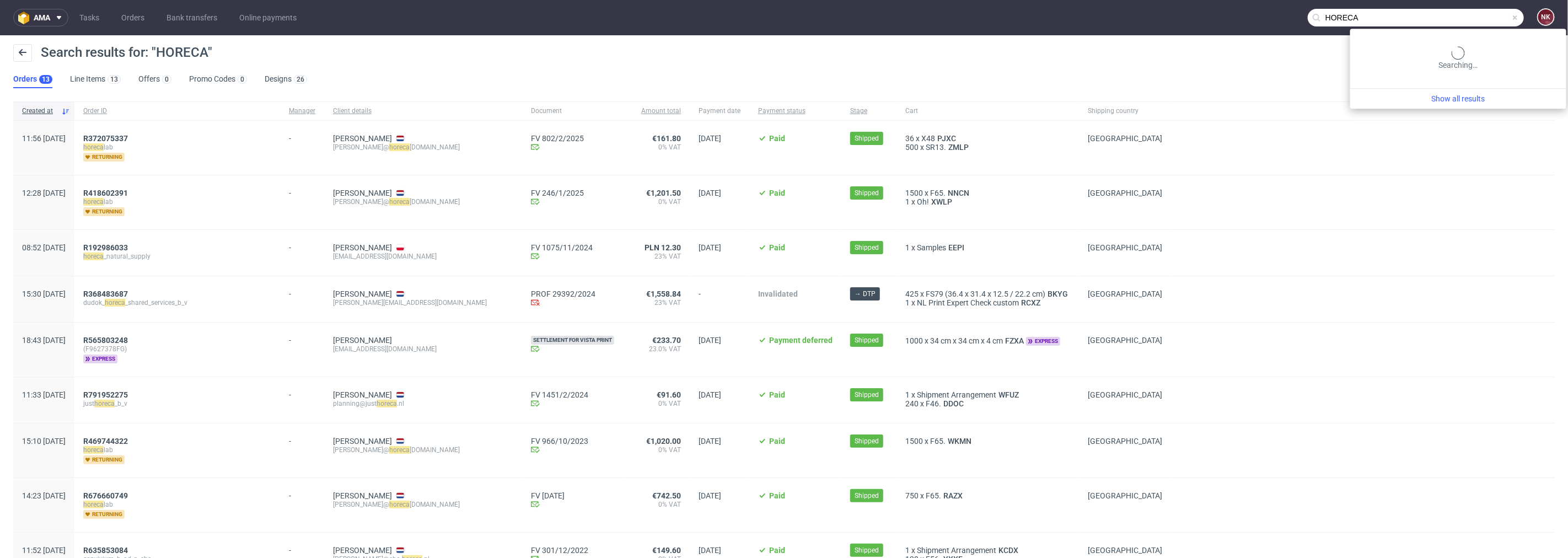
click at [1458, 14] on input "HORECA" at bounding box center [1416, 17] width 216 height 17
drag, startPoint x: 1265, startPoint y: 15, endPoint x: 1194, endPoint y: 15, distance: 71.0
click at [1195, 15] on nav "ama Tasks Orders Bank transfers Online payments HORECA NK" at bounding box center [784, 17] width 1568 height 35
paste input "Korean Skincare"
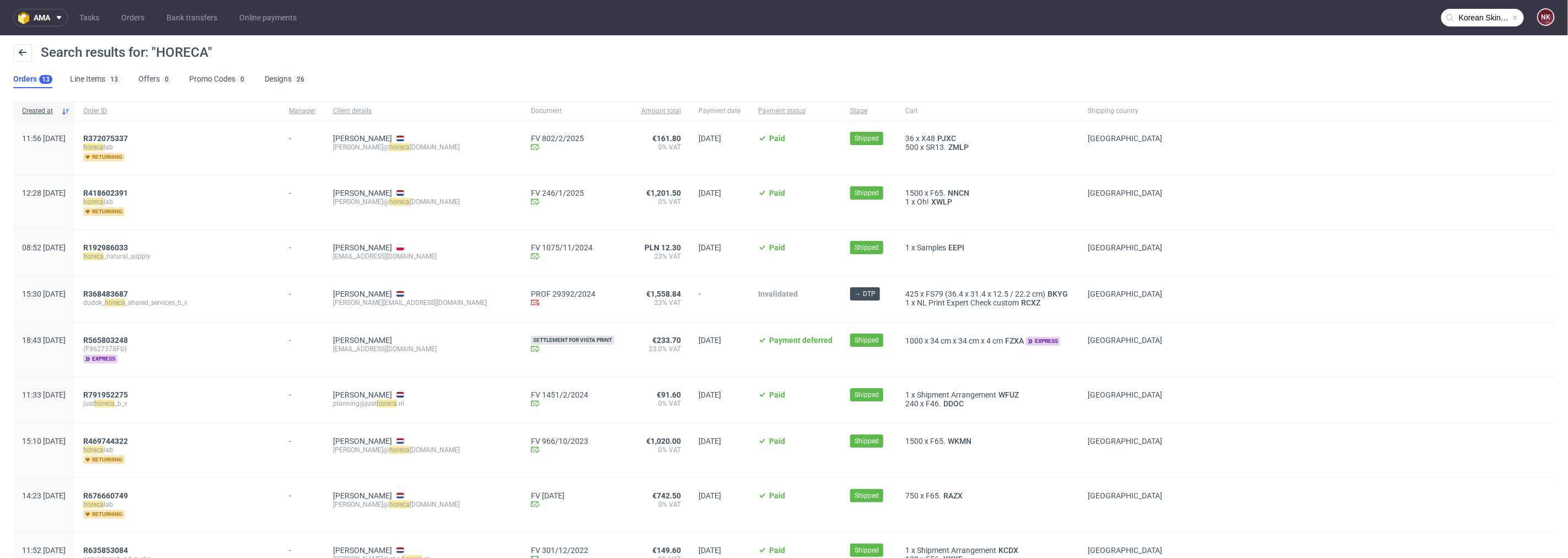
type input "Korean Skincare"
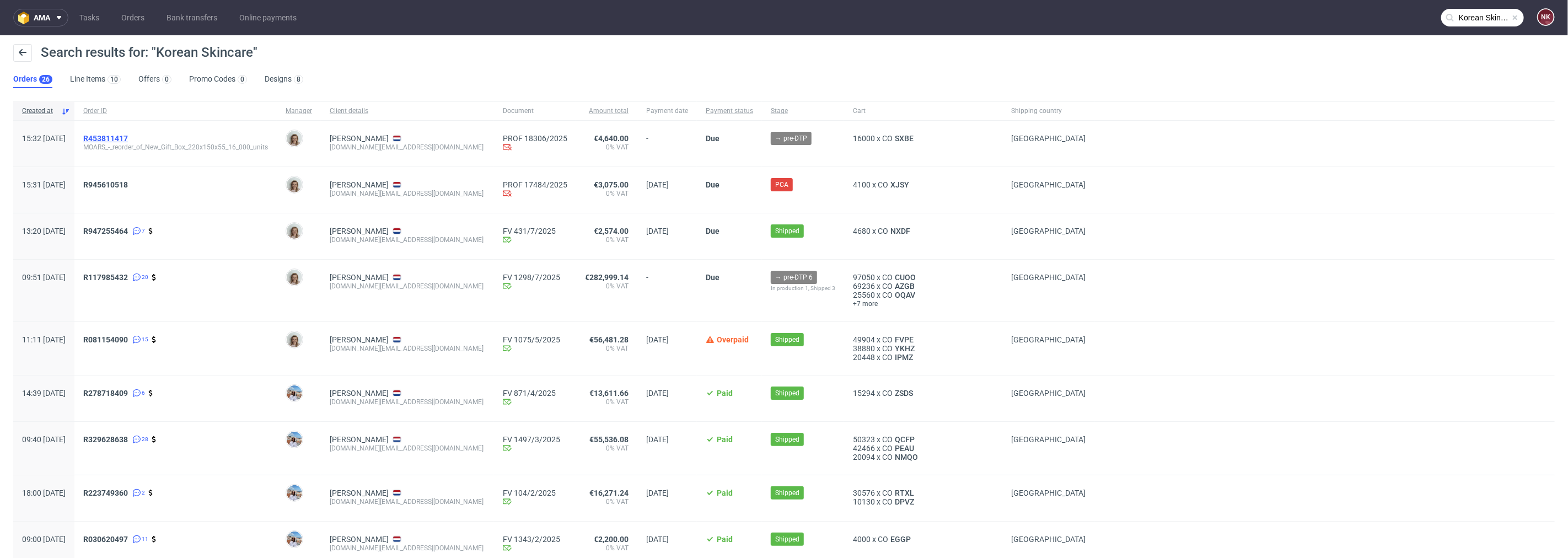
click at [128, 139] on span "R453811417" at bounding box center [106, 138] width 45 height 9
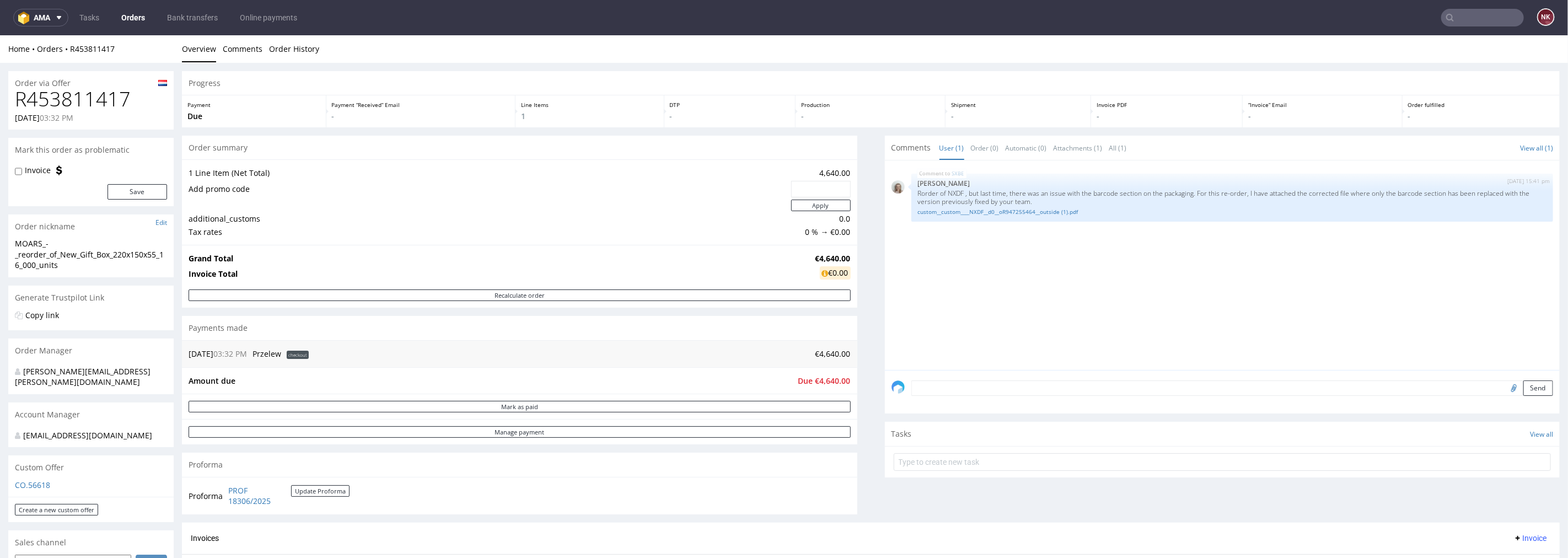
click at [89, 101] on h1 "R453811417" at bounding box center [91, 98] width 152 height 22
copy h1 "R453811417"
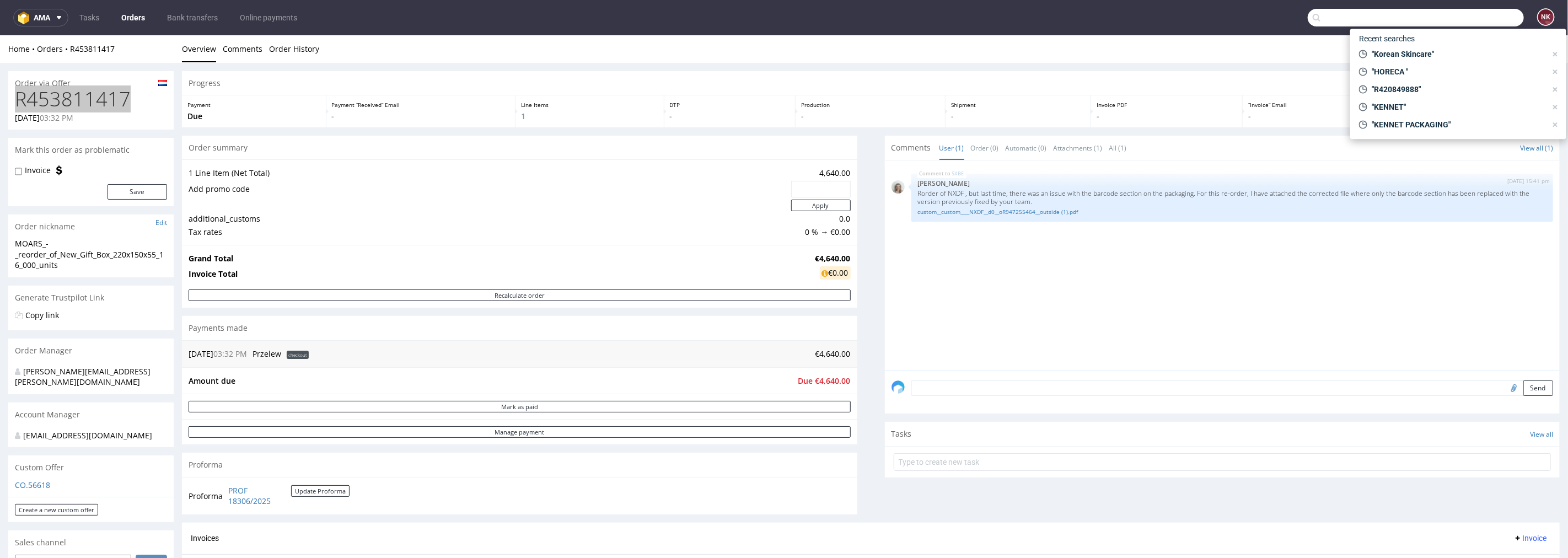
click at [1464, 17] on input "text" at bounding box center [1416, 17] width 216 height 17
paste input "R523935288"
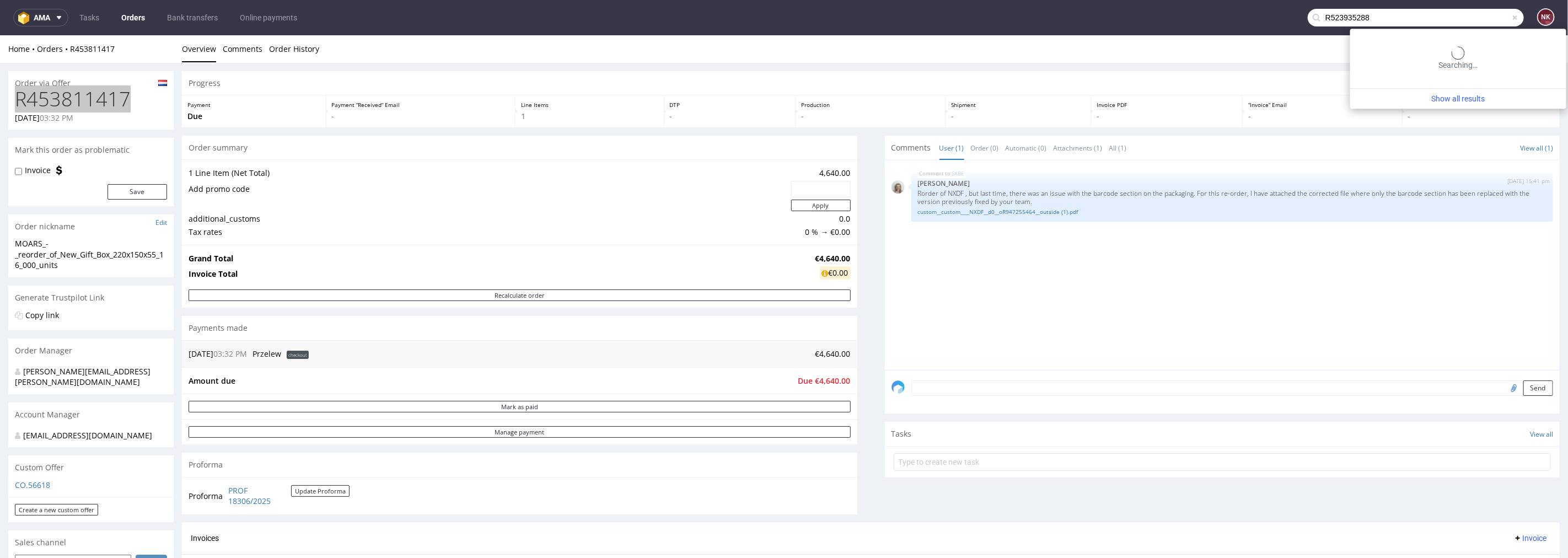
type input "R523935288"
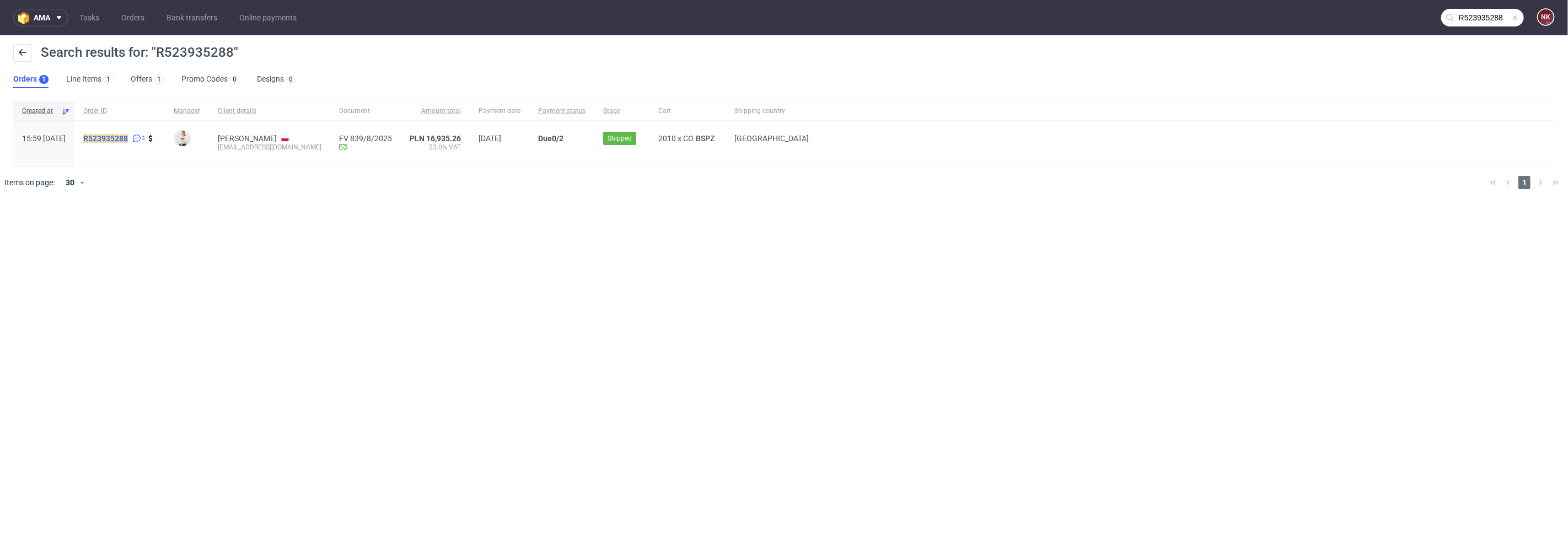
click at [128, 137] on mark "R523935288" at bounding box center [106, 138] width 45 height 9
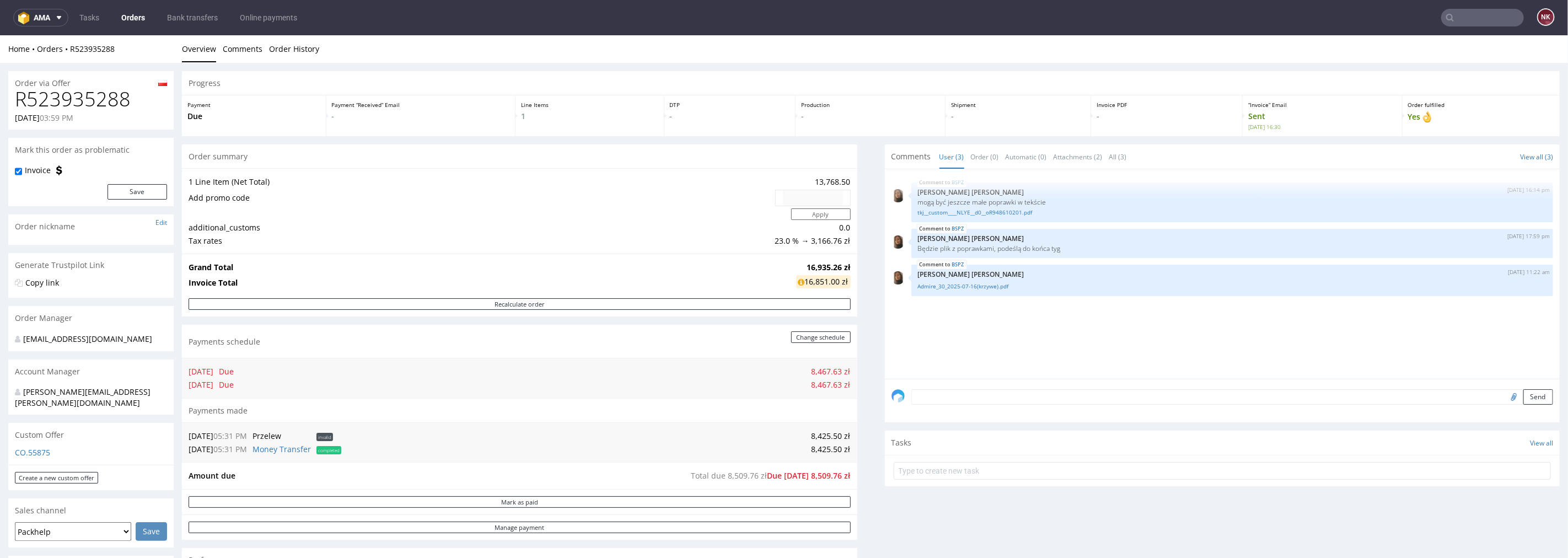
click at [1449, 15] on input "text" at bounding box center [1482, 17] width 83 height 17
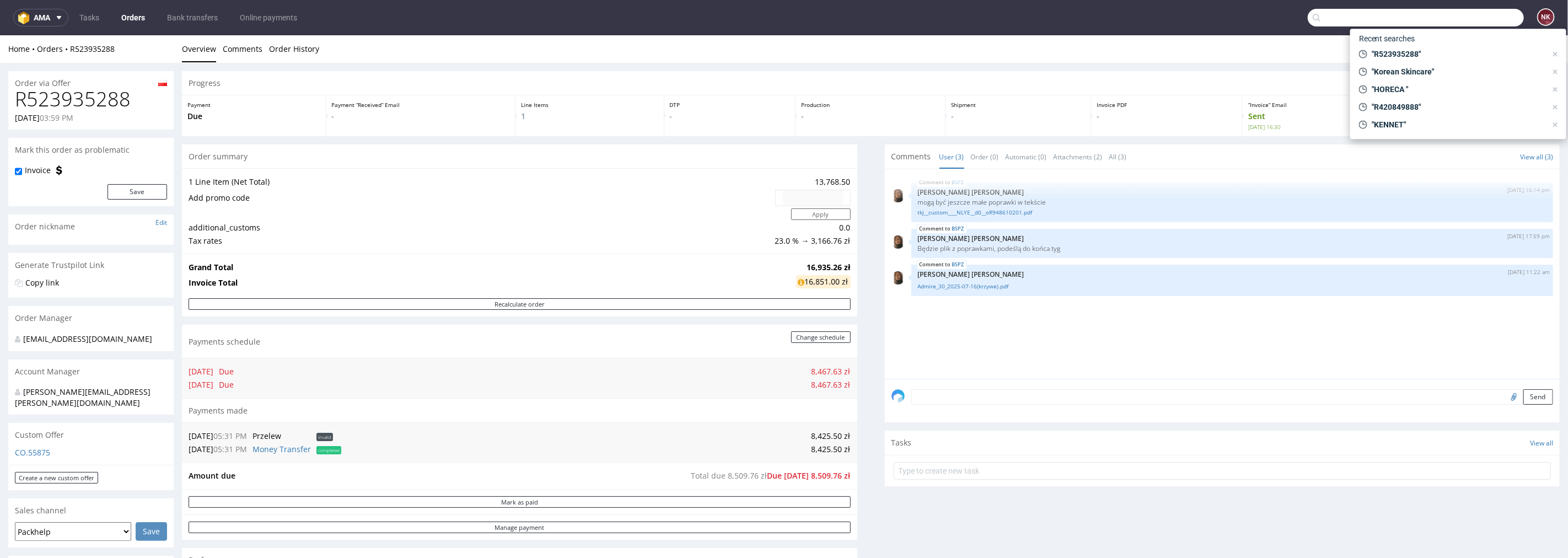
paste input "R707336450"
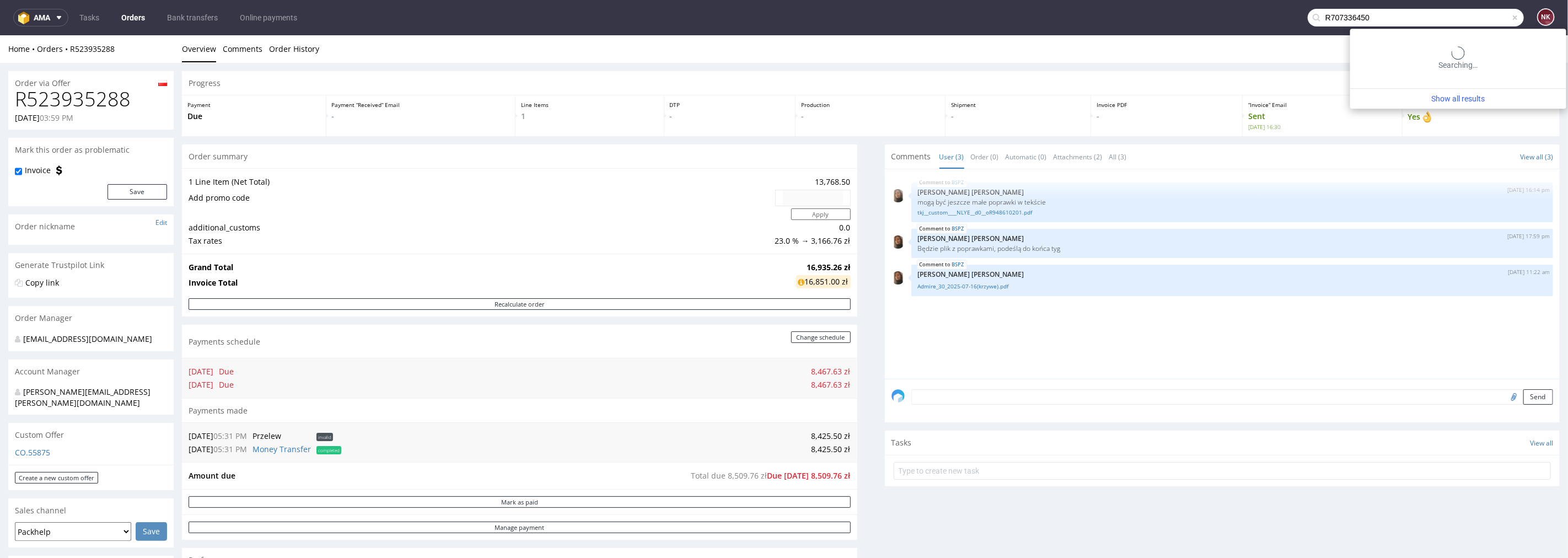
type input "R707336450"
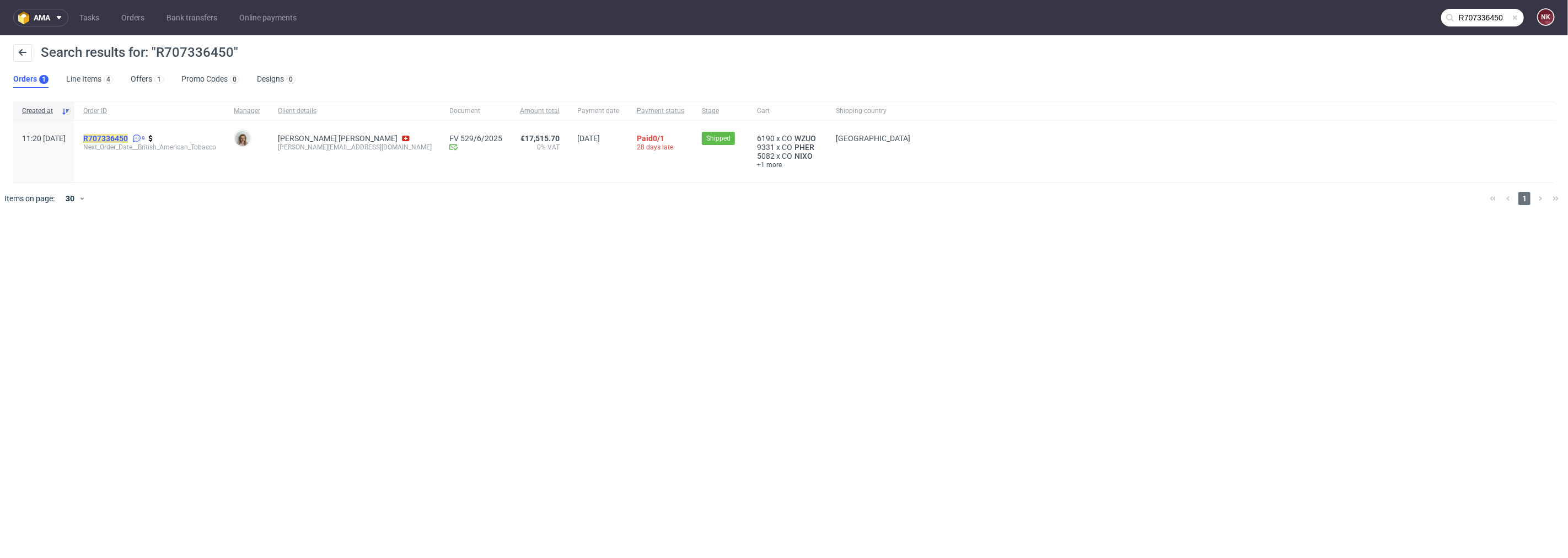
click at [128, 136] on mark "R707336450" at bounding box center [106, 138] width 45 height 9
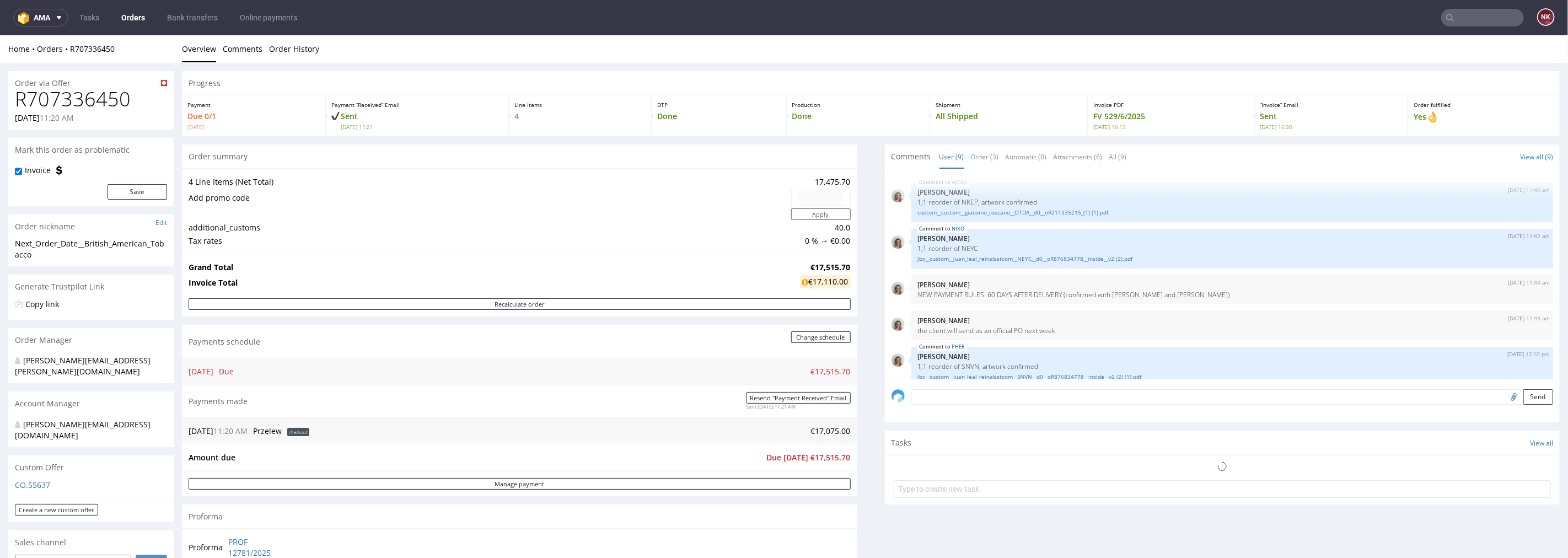
scroll to position [189, 0]
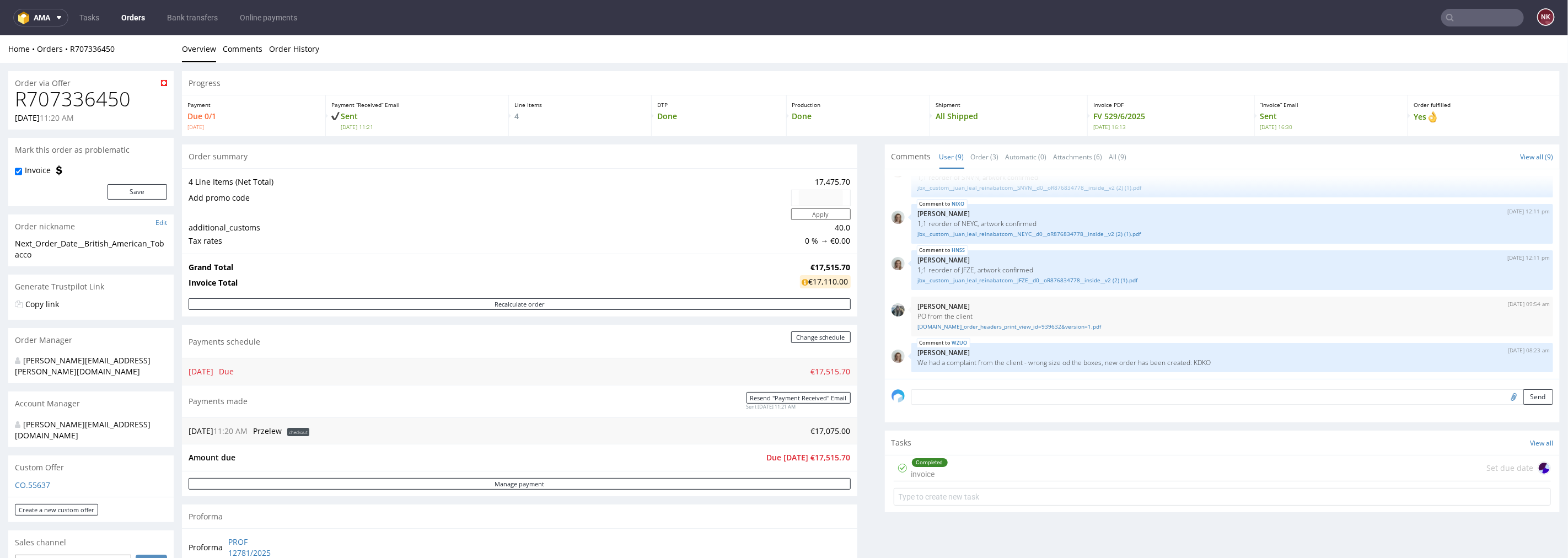
click at [891, 448] on div "Tasks View all" at bounding box center [1222, 442] width 675 height 24
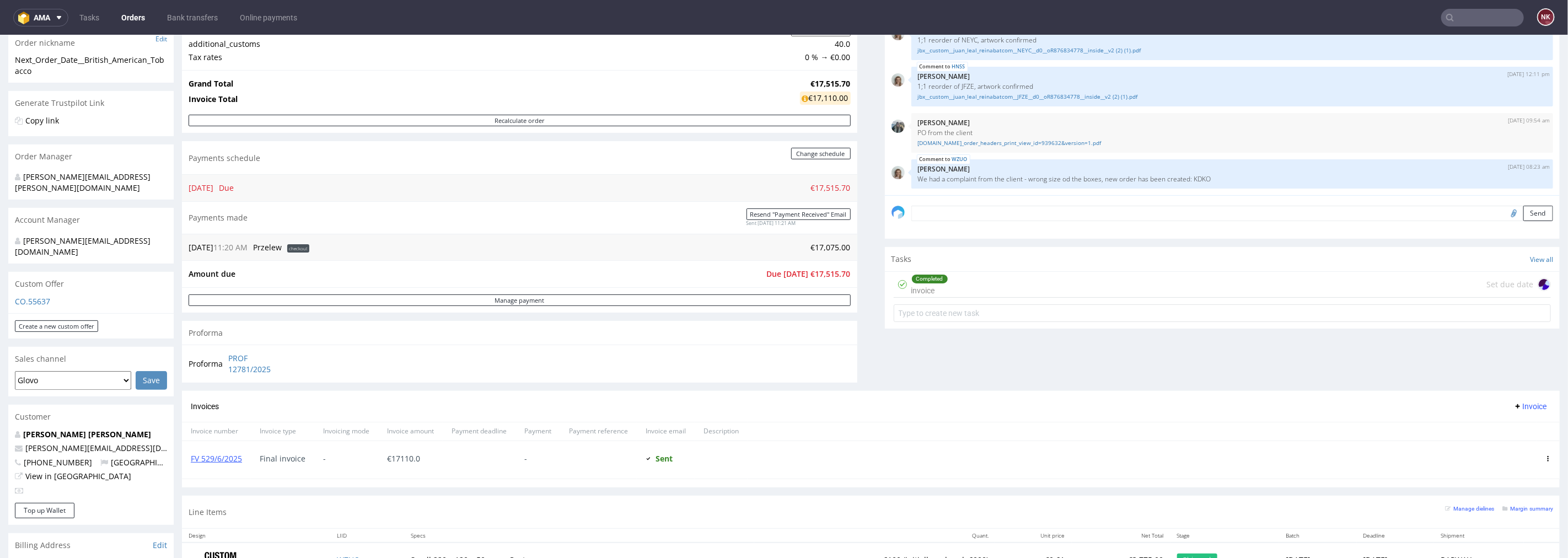
scroll to position [0, 0]
